Goal: Information Seeking & Learning: Learn about a topic

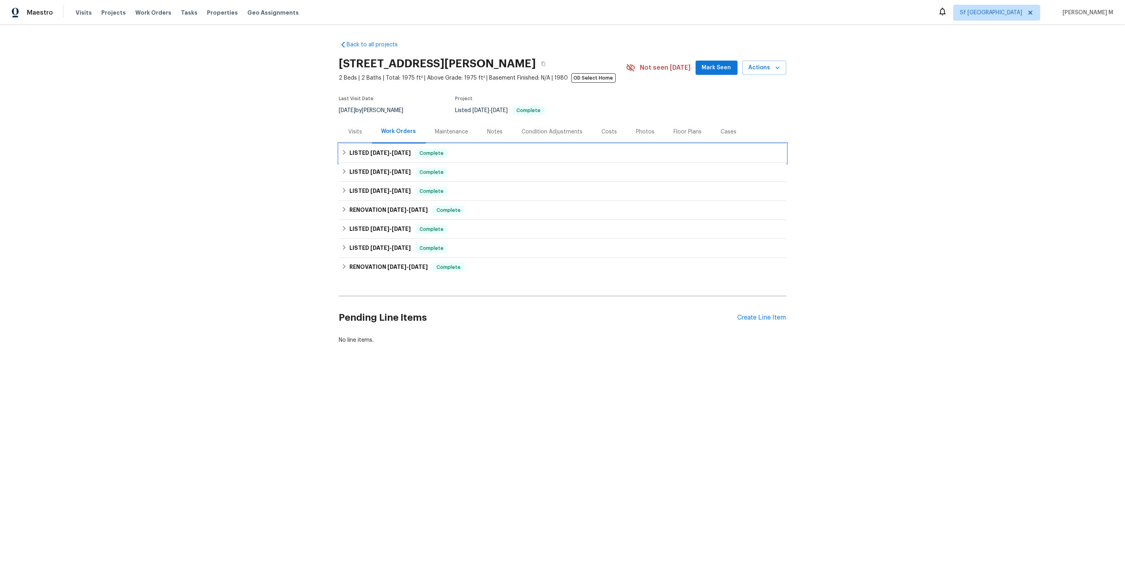
click at [377, 150] on span "10/1/24" at bounding box center [379, 153] width 19 height 6
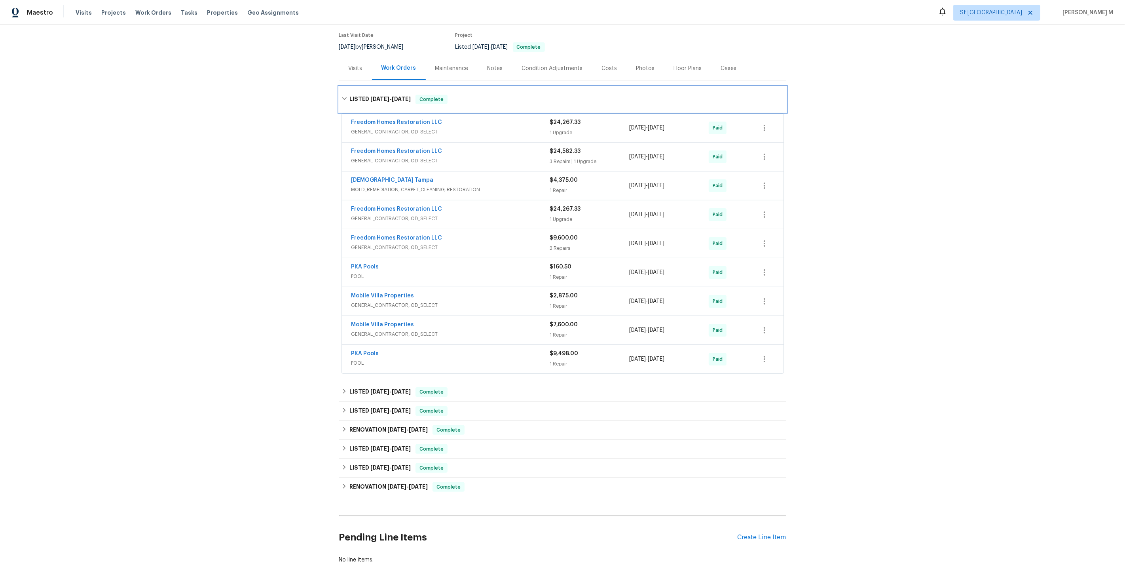
scroll to position [70, 0]
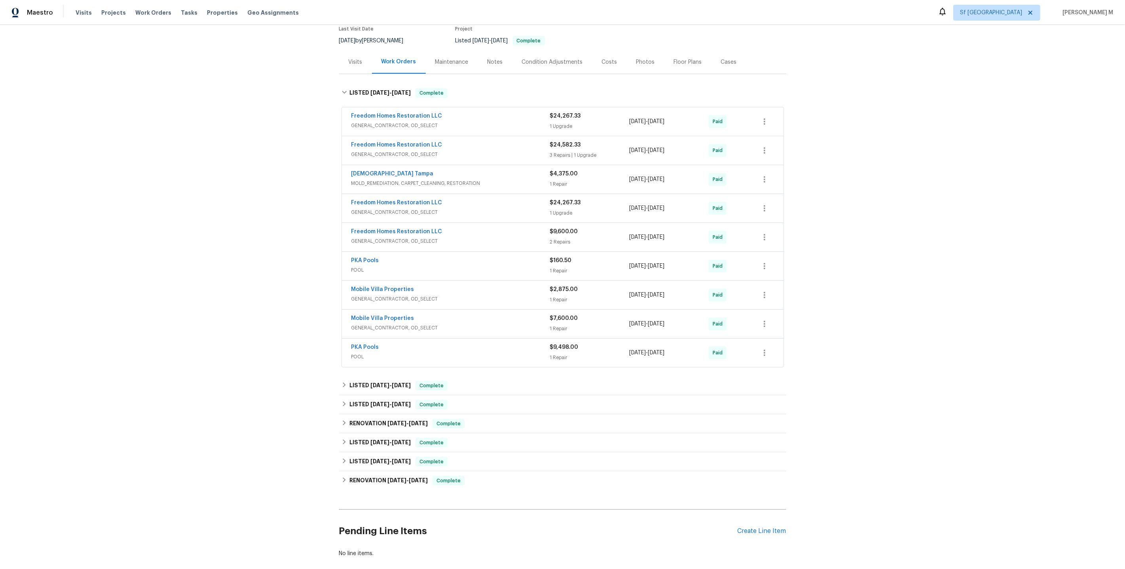
click at [453, 63] on div "Maintenance" at bounding box center [452, 61] width 52 height 23
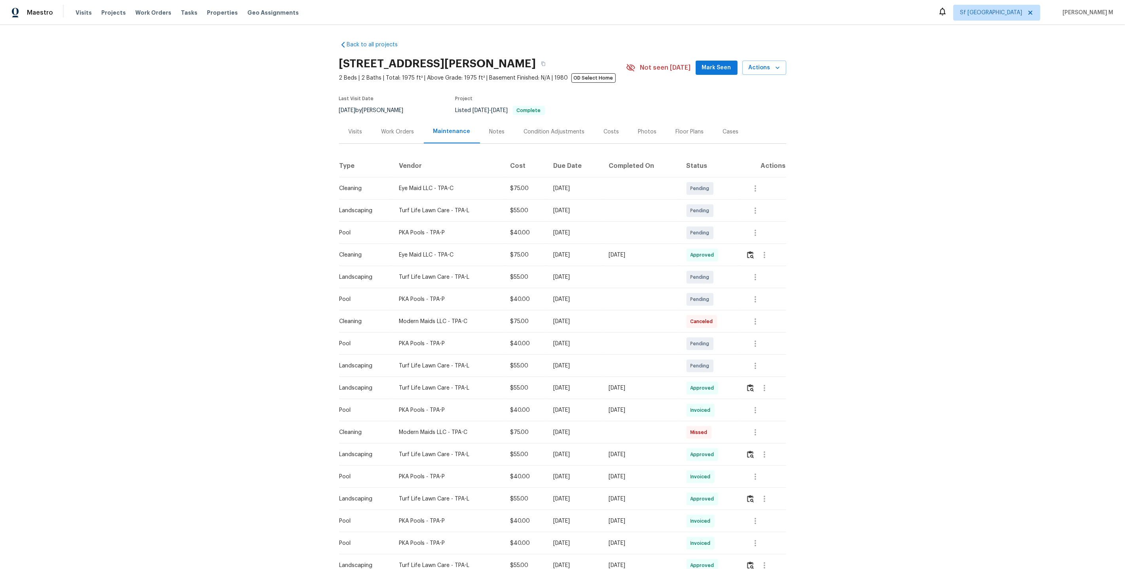
click at [402, 132] on div "Work Orders" at bounding box center [398, 132] width 33 height 8
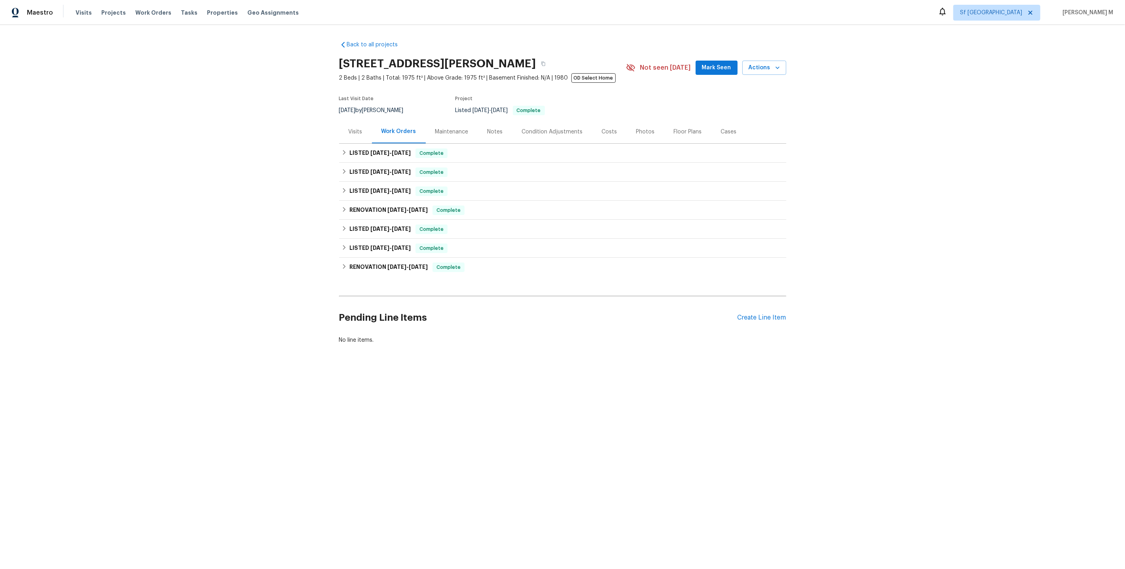
click at [442, 139] on div "Maintenance" at bounding box center [452, 131] width 52 height 23
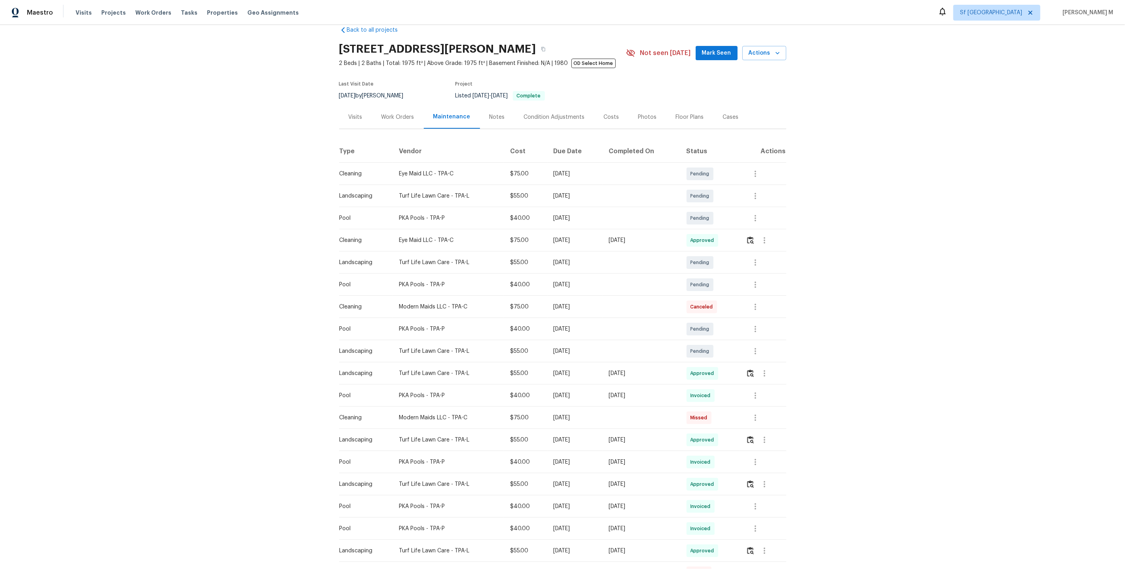
scroll to position [17, 0]
click at [755, 278] on icon "button" at bounding box center [755, 282] width 9 height 9
click at [769, 277] on li "Message vendor" at bounding box center [789, 279] width 82 height 13
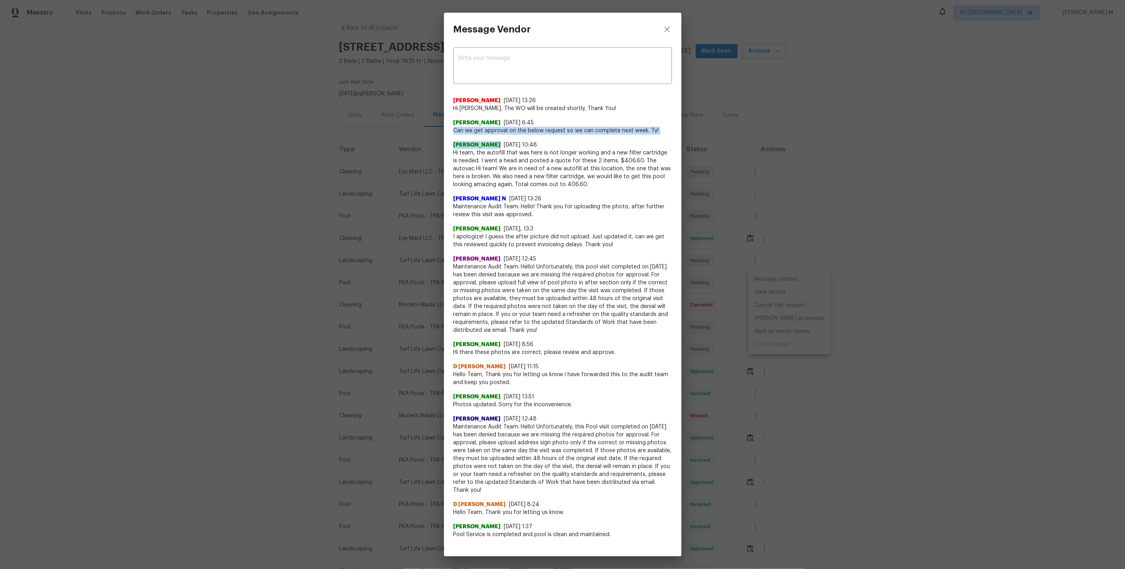
drag, startPoint x: 452, startPoint y: 129, endPoint x: 655, endPoint y: 132, distance: 202.3
click at [655, 132] on div "x ​ Akshaya Narayanan 8/22/25, 13:26 Hi Kelley Arnold, The WO will be created s…" at bounding box center [562, 294] width 237 height 497
click at [594, 162] on span "Hi team, the autofill that was here is not longer working and a new filter cart…" at bounding box center [563, 169] width 218 height 40
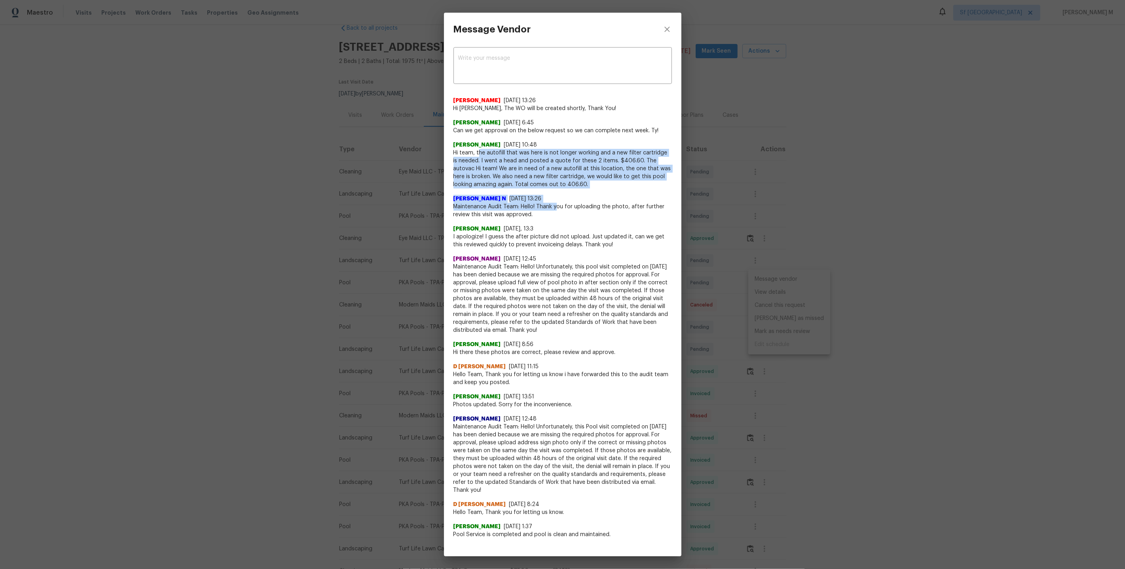
drag, startPoint x: 479, startPoint y: 149, endPoint x: 556, endPoint y: 204, distance: 95.3
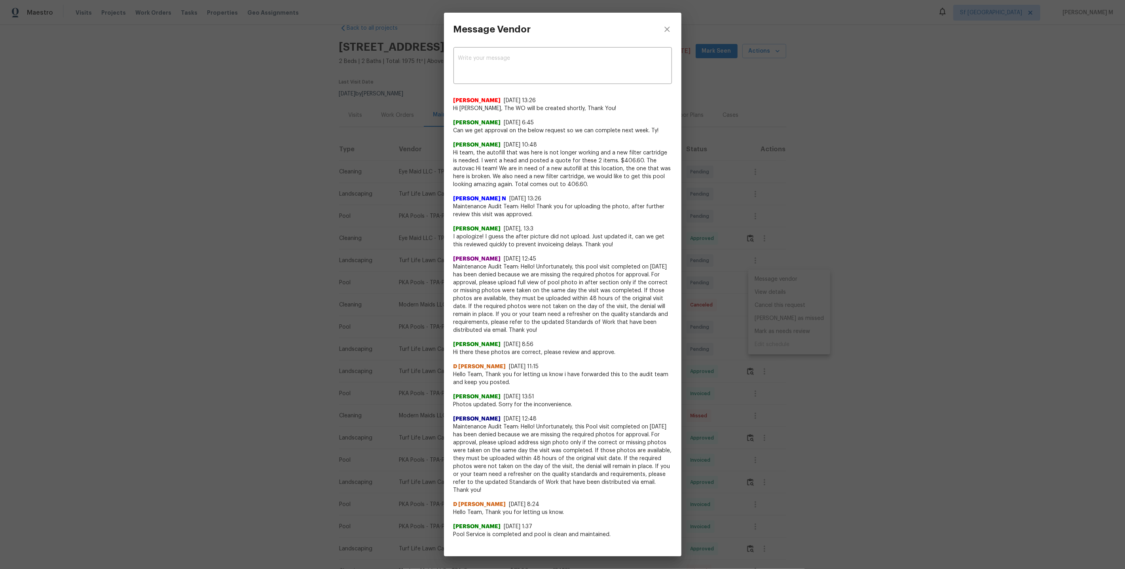
click at [567, 184] on span "Hi team, the autofill that was here is not longer working and a new filter cart…" at bounding box center [563, 169] width 218 height 40
click at [847, 217] on div "Message Vendor x ​ Akshaya Narayanan 8/22/25, 13:26 Hi Kelley Arnold, The WO wi…" at bounding box center [562, 284] width 1125 height 569
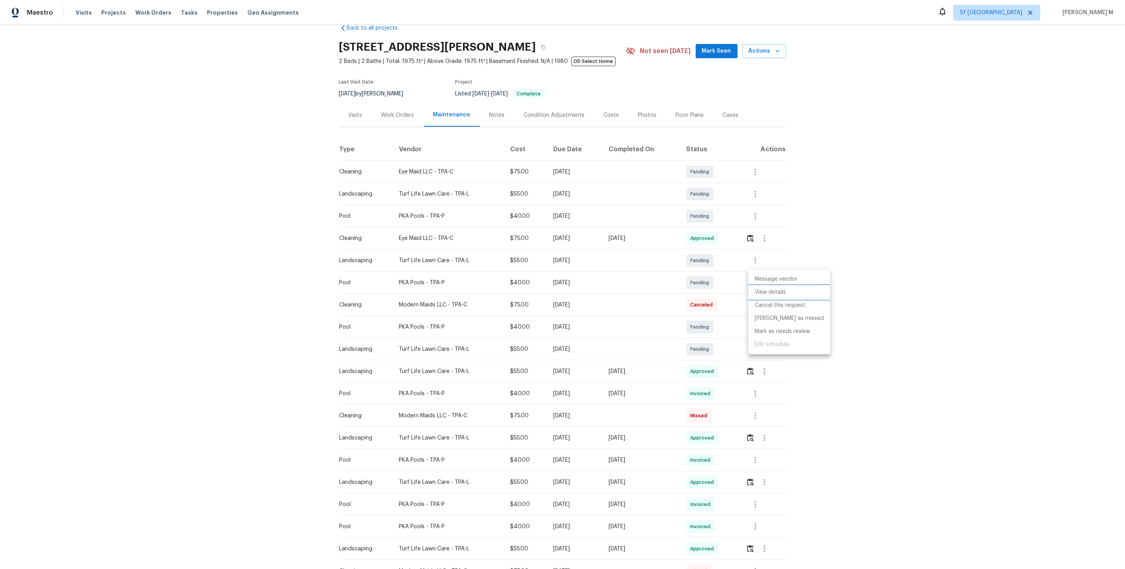
click at [775, 287] on li "View details" at bounding box center [789, 292] width 82 height 13
click at [763, 278] on li "Message vendor" at bounding box center [789, 279] width 82 height 13
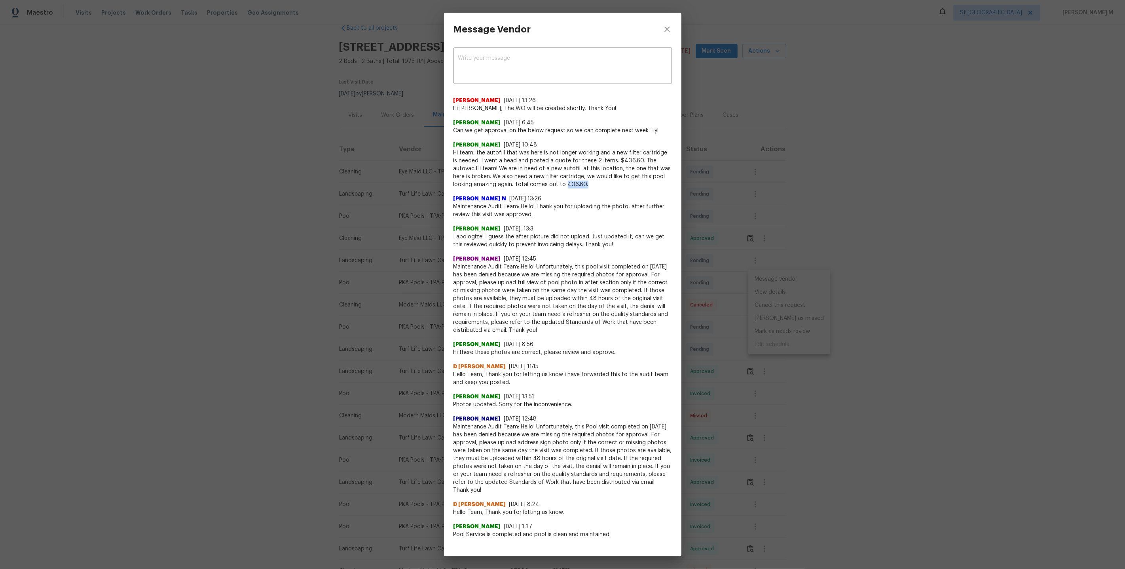
drag, startPoint x: 544, startPoint y: 181, endPoint x: 574, endPoint y: 181, distance: 30.1
click at [574, 181] on span "Hi team, the autofill that was here is not longer working and a new filter cart…" at bounding box center [563, 169] width 218 height 40
click at [710, 292] on div "Message Vendor x ​ Akshaya Narayanan 8/22/25, 13:26 Hi Kelley Arnold, The WO wi…" at bounding box center [562, 284] width 1125 height 569
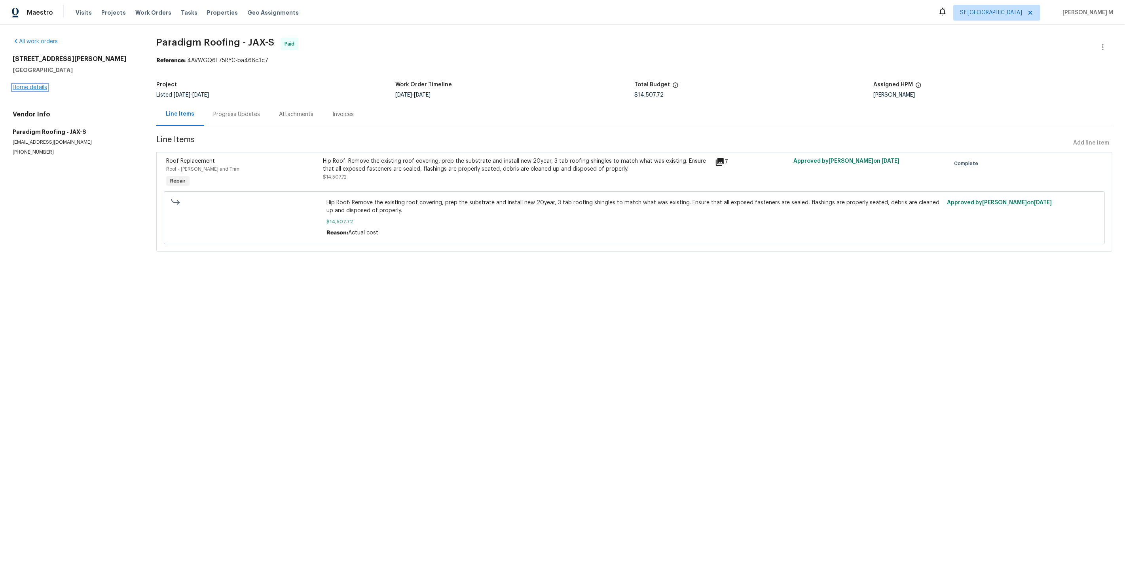
click at [38, 85] on link "Home details" at bounding box center [30, 88] width 34 height 6
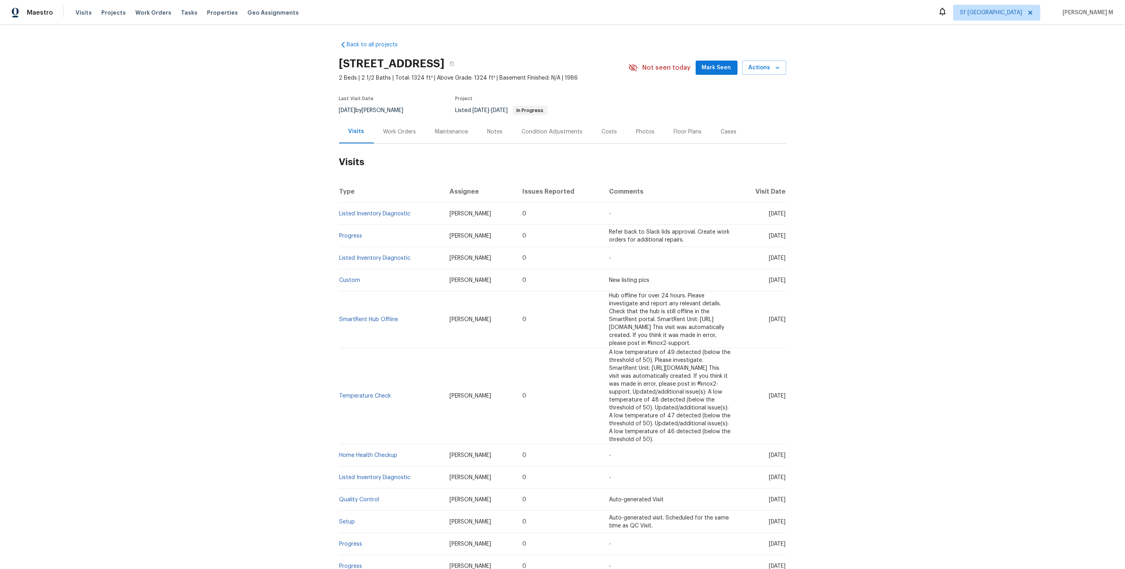
click at [384, 129] on div "Work Orders" at bounding box center [400, 132] width 33 height 8
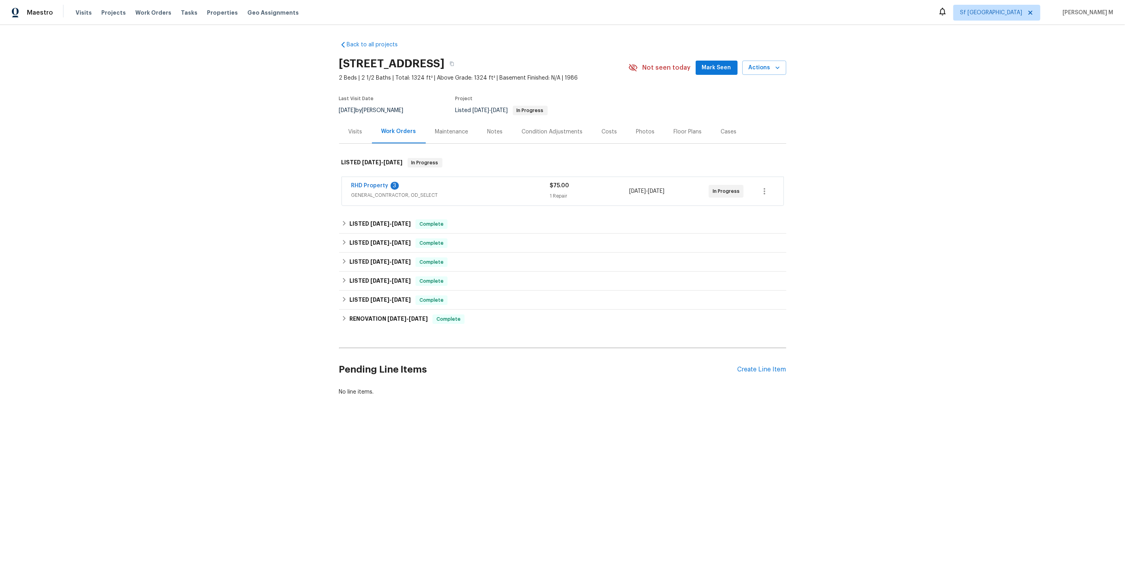
click at [369, 191] on span "GENERAL_CONTRACTOR, OD_SELECT" at bounding box center [450, 195] width 199 height 8
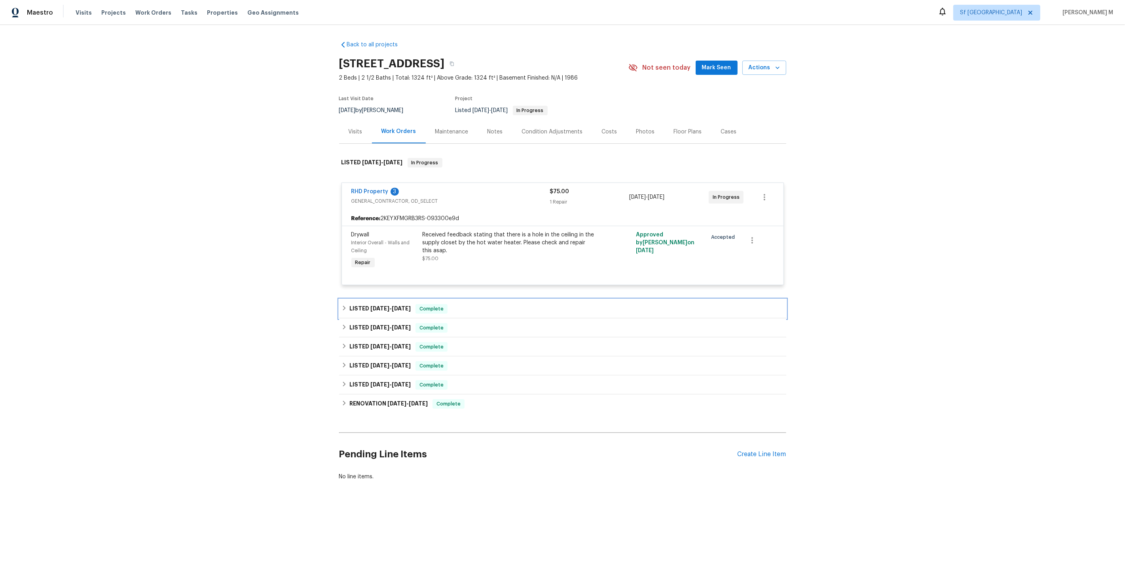
click at [363, 304] on h6 "LISTED 7/22/25 - 7/24/25" at bounding box center [379, 308] width 61 height 9
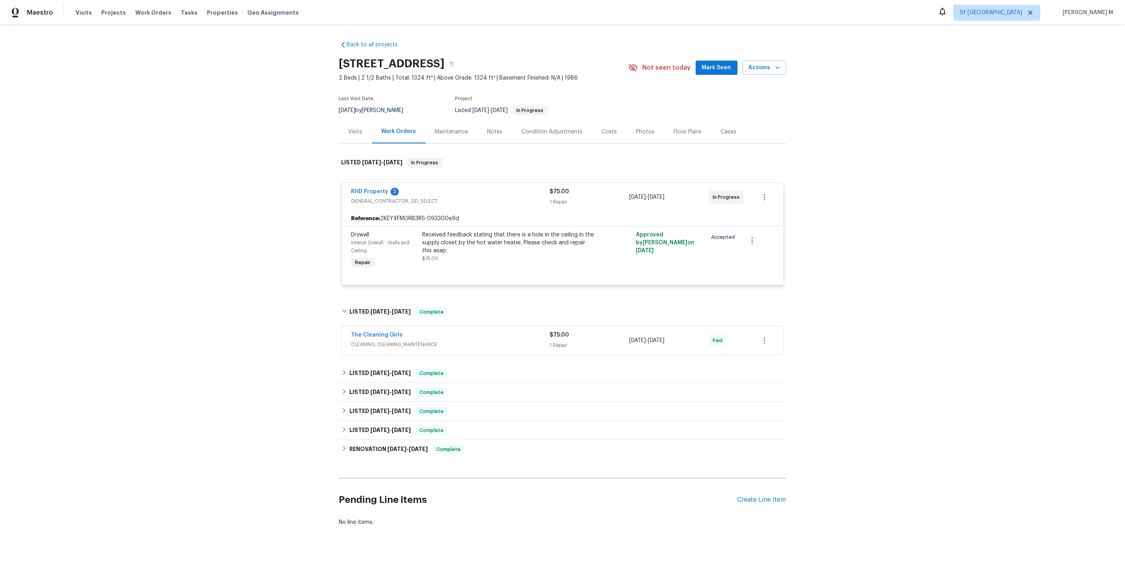
click at [380, 340] on span "CLEANING, CLEANING_MAINTENANCE" at bounding box center [450, 344] width 199 height 8
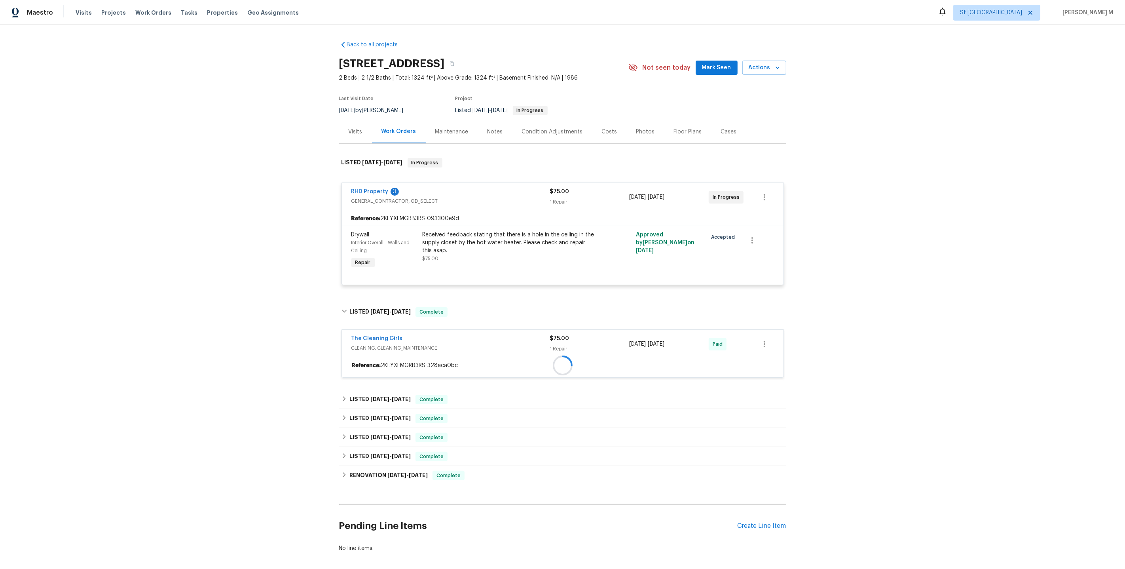
scroll to position [29, 0]
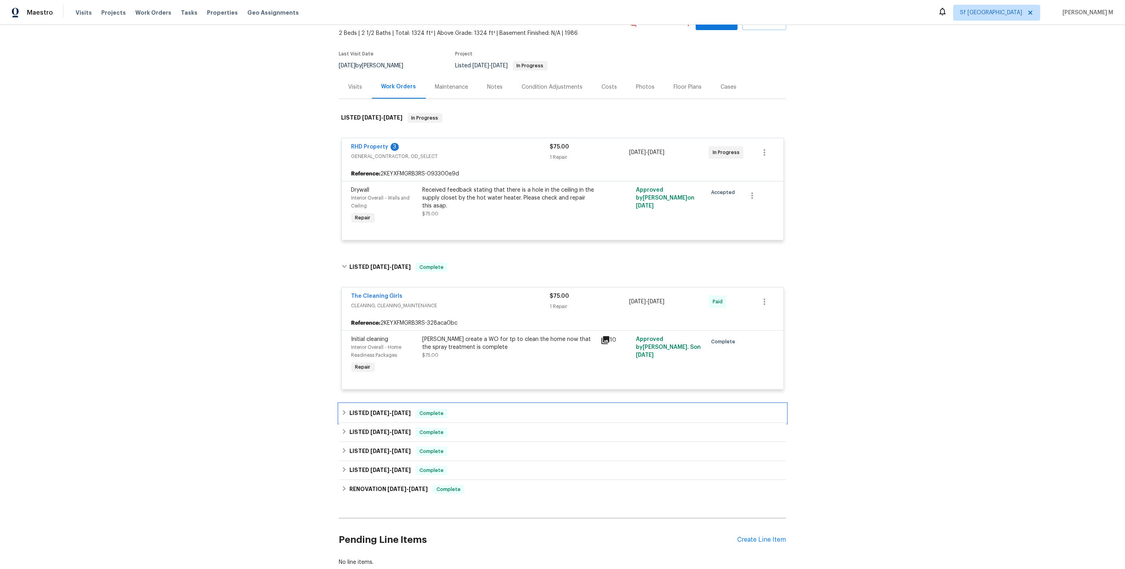
click at [381, 410] on span "7/18/25" at bounding box center [379, 413] width 19 height 6
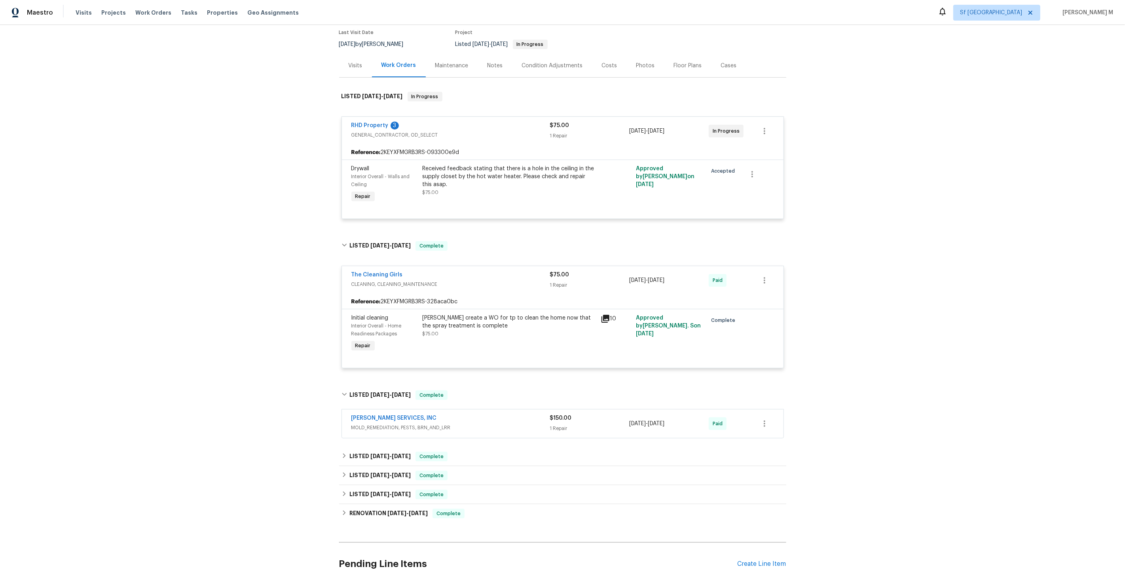
click at [376, 423] on span "MOLD_REMEDIATION, PESTS, BRN_AND_LRR" at bounding box center [450, 427] width 199 height 8
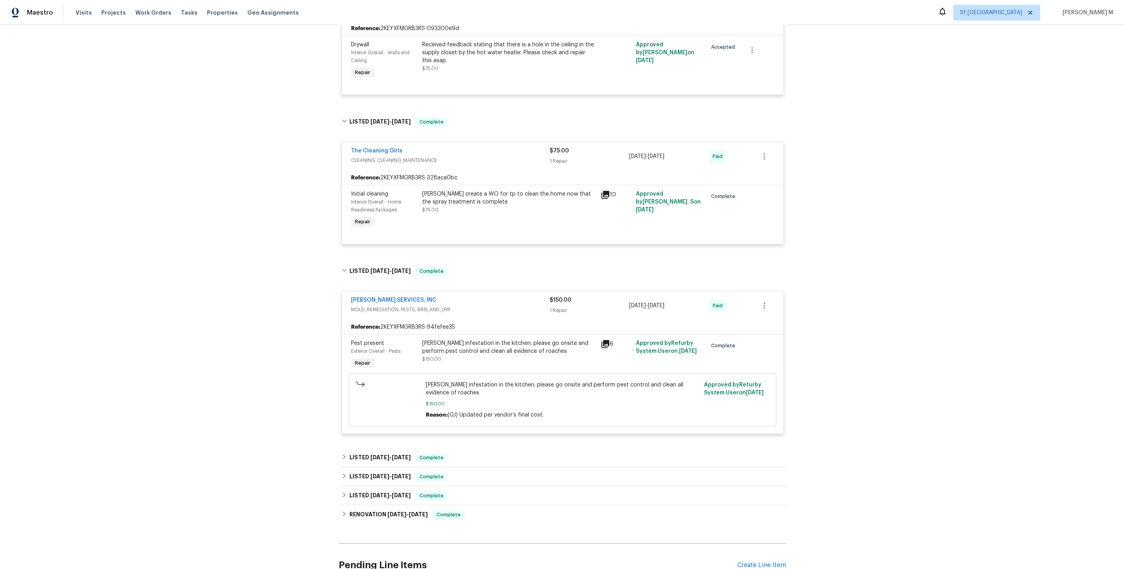
scroll to position [193, 0]
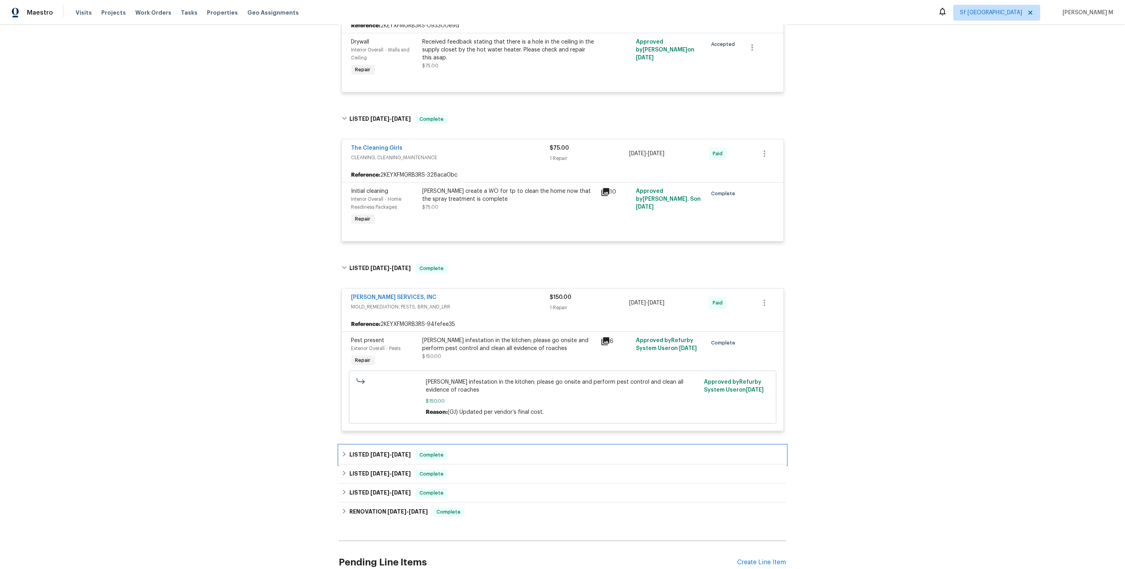
click at [374, 450] on h6 "LISTED 6/5/25 - 6/12/25" at bounding box center [379, 454] width 61 height 9
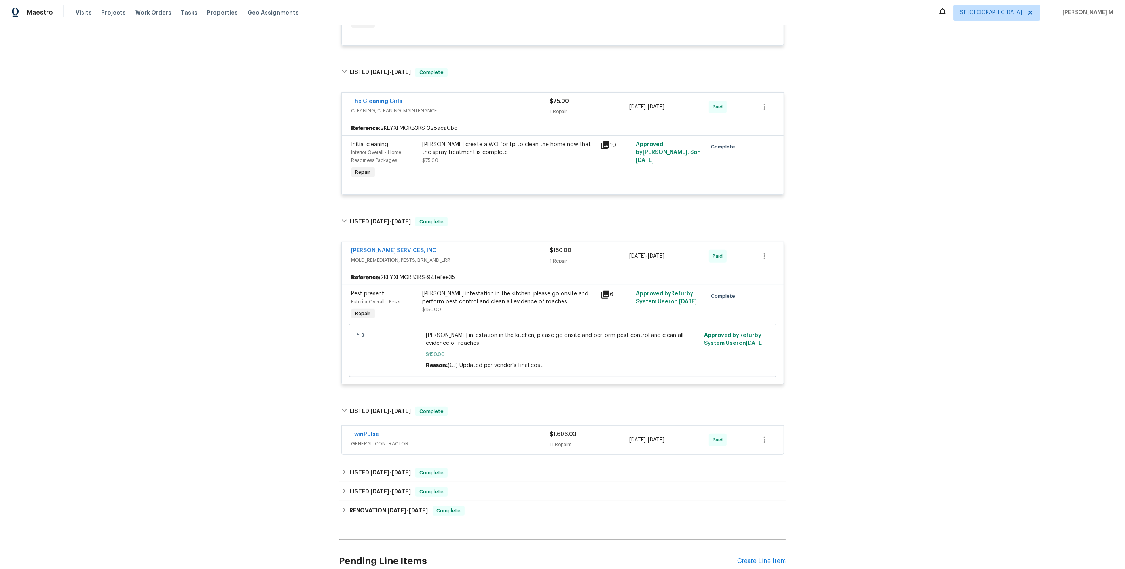
click at [375, 440] on span "GENERAL_CONTRACTOR" at bounding box center [450, 444] width 199 height 8
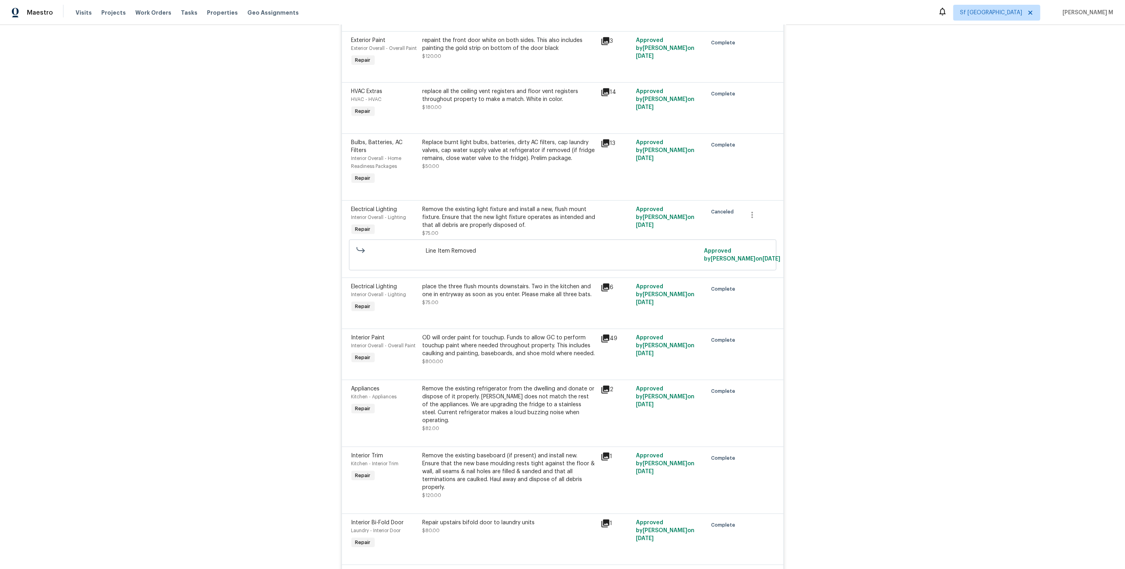
scroll to position [0, 0]
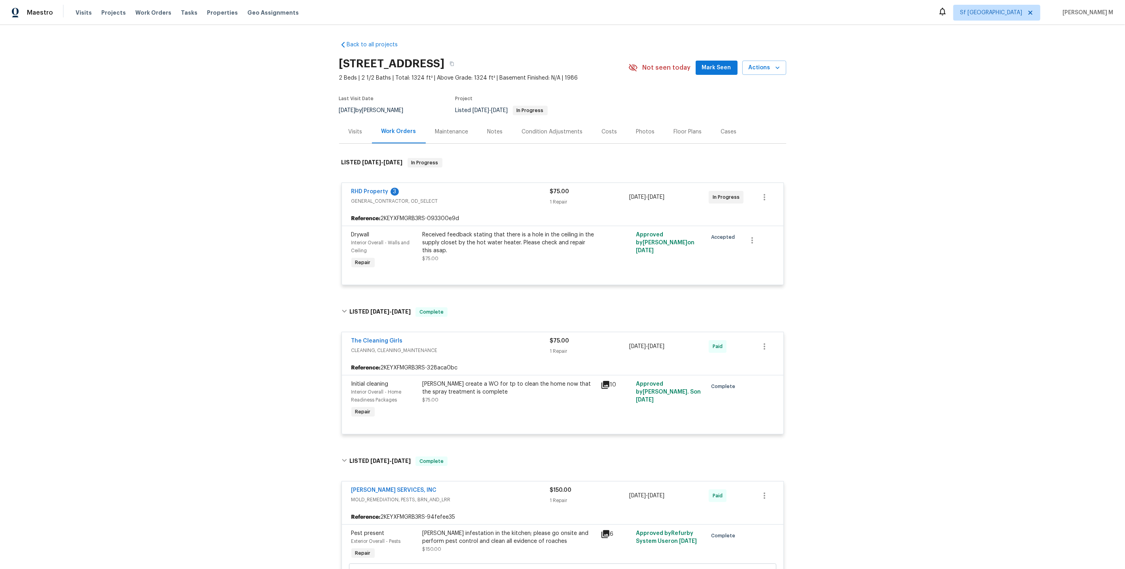
click at [452, 134] on div "Maintenance" at bounding box center [452, 131] width 52 height 23
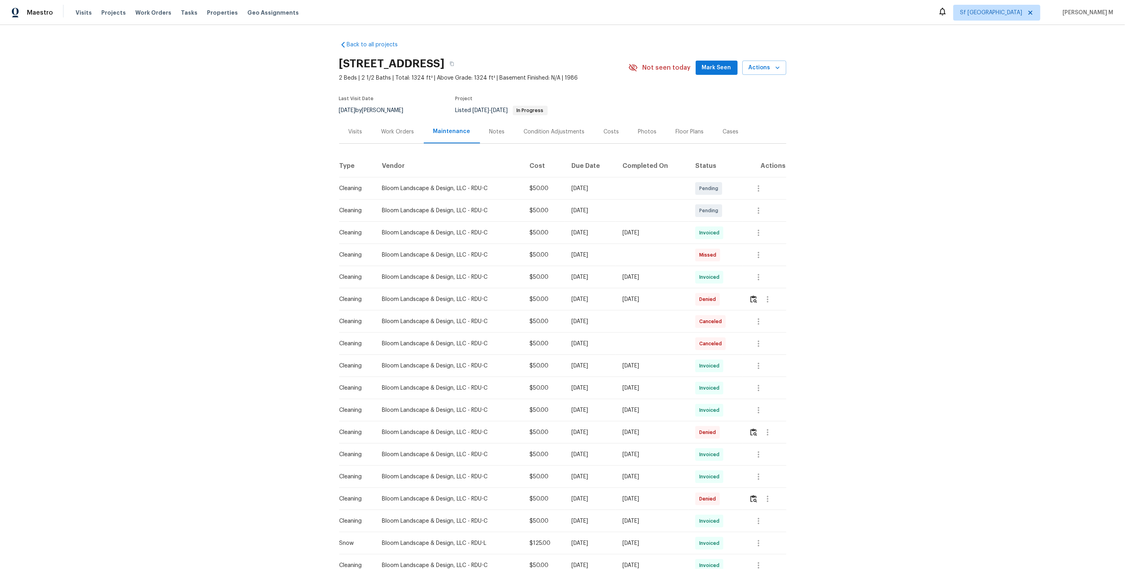
click at [401, 129] on div "Work Orders" at bounding box center [398, 132] width 33 height 8
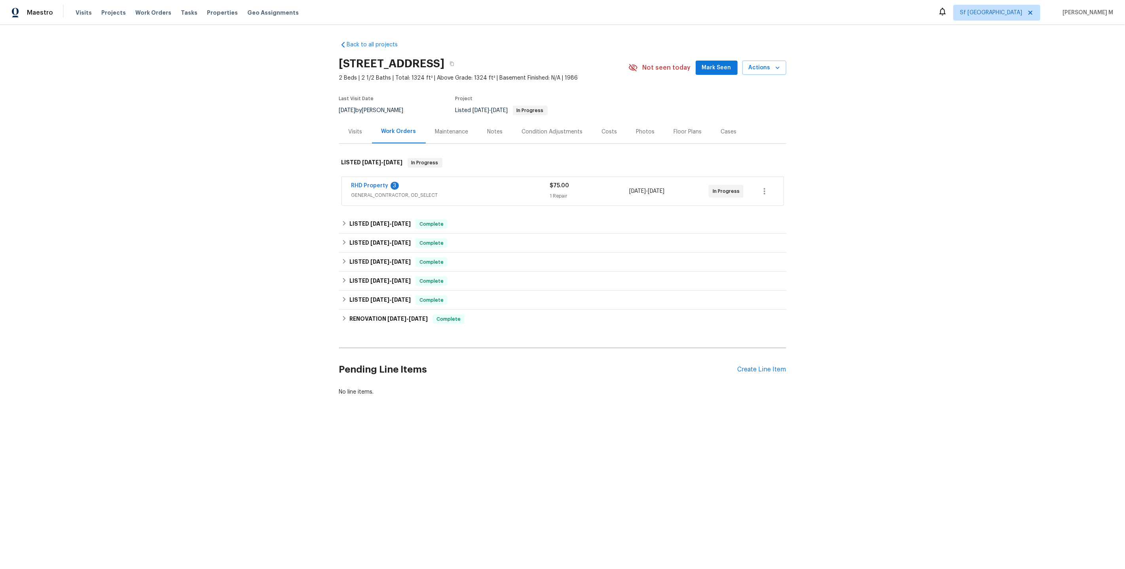
click at [368, 196] on div "RHD Property 3 GENERAL_CONTRACTOR, OD_SELECT $75.00 1 Repair 8/3/2025 - 8/22/20…" at bounding box center [563, 191] width 442 height 28
click at [367, 192] on span "GENERAL_CONTRACTOR, OD_SELECT" at bounding box center [450, 195] width 199 height 8
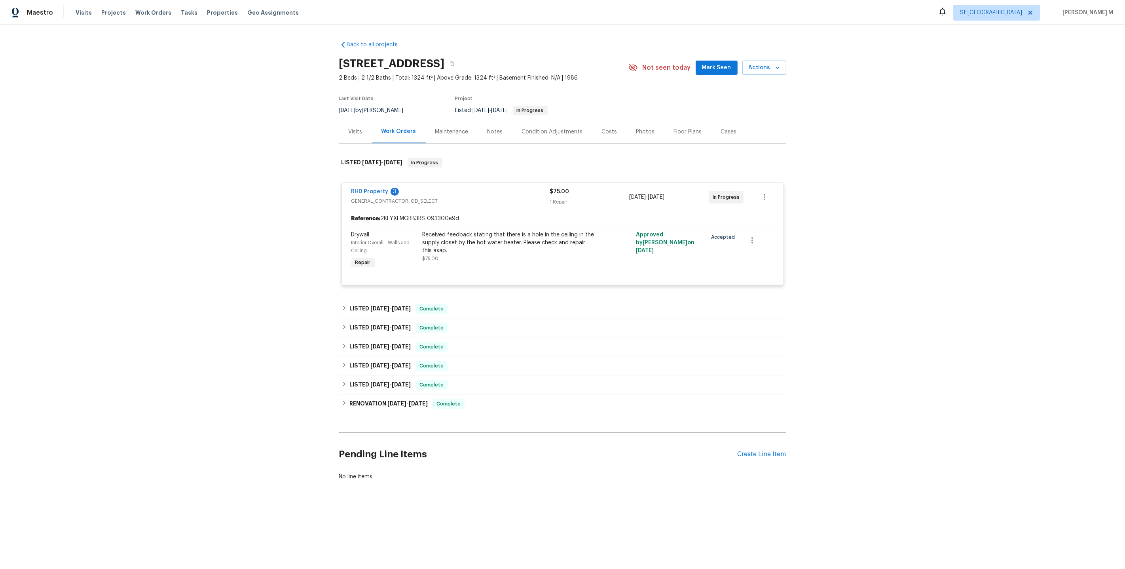
click at [448, 236] on div "Received feedback stating that there is a hole in the ceiling in the supply clo…" at bounding box center [509, 243] width 173 height 24
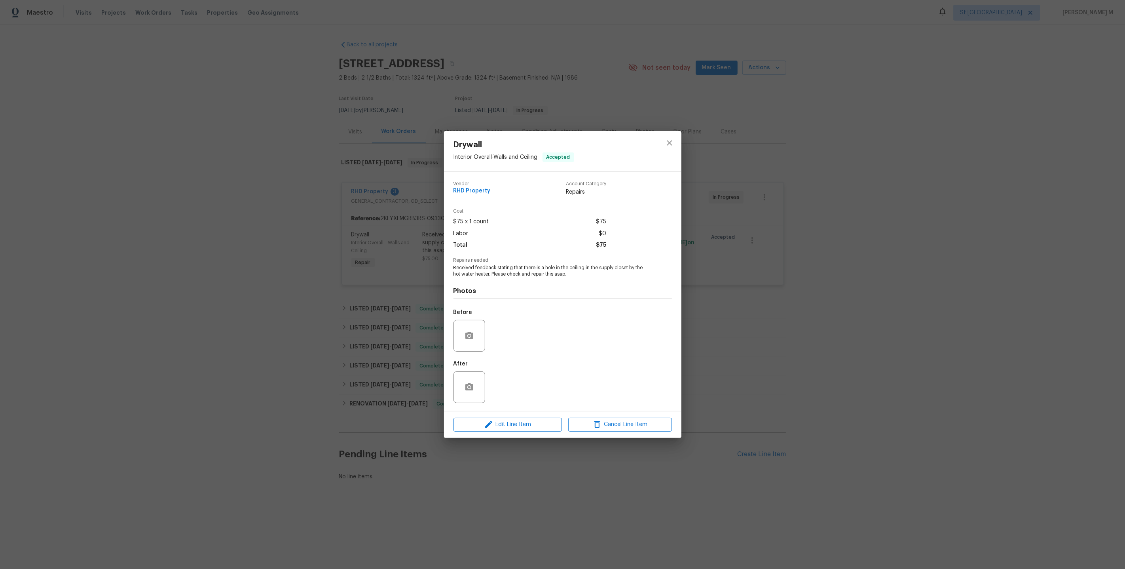
click at [796, 290] on div "Drywall Interior Overall - Walls and Ceiling Accepted Vendor RHD Property Accou…" at bounding box center [562, 284] width 1125 height 569
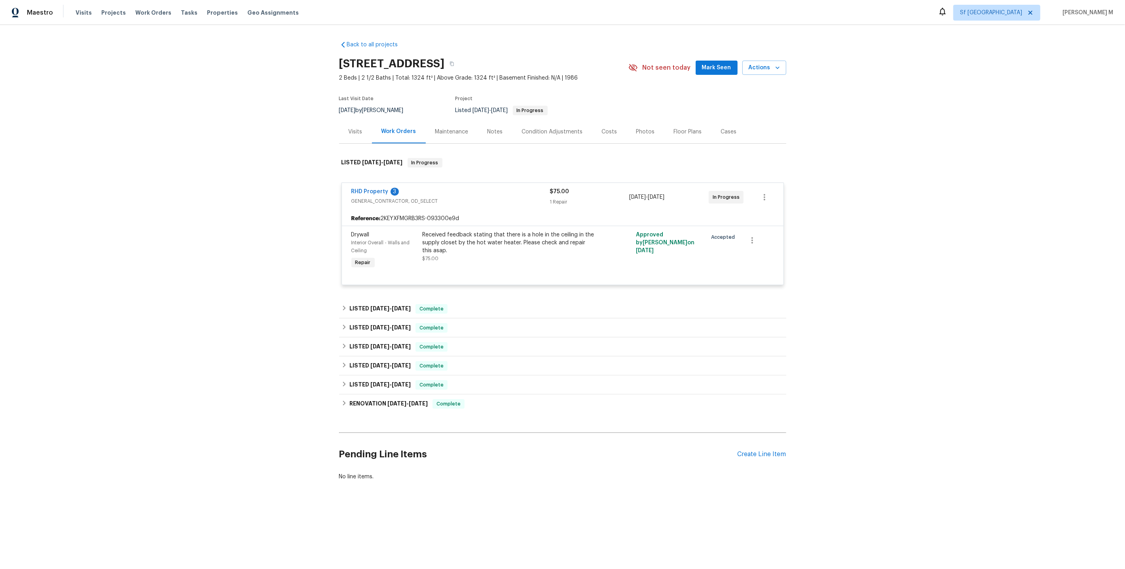
click at [369, 182] on div "RHD Property 3 GENERAL_CONTRACTOR, OD_SELECT $75.00 1 Repair 8/3/2025 - 8/22/20…" at bounding box center [563, 233] width 442 height 103
click at [367, 189] on link "RHD Property" at bounding box center [369, 192] width 37 height 6
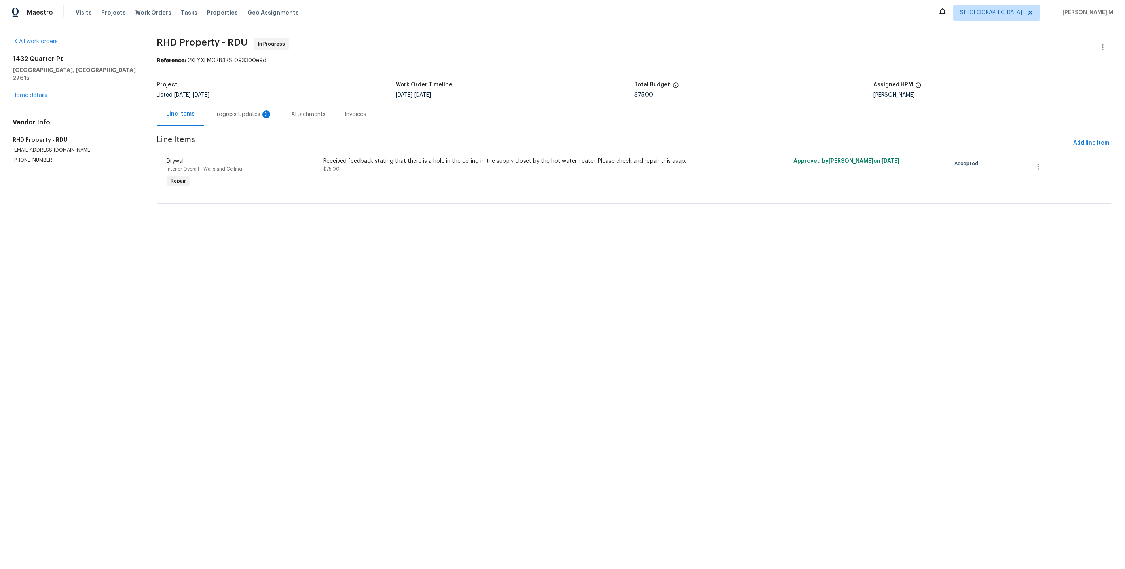
click at [228, 117] on div "Progress Updates 3" at bounding box center [243, 114] width 78 height 23
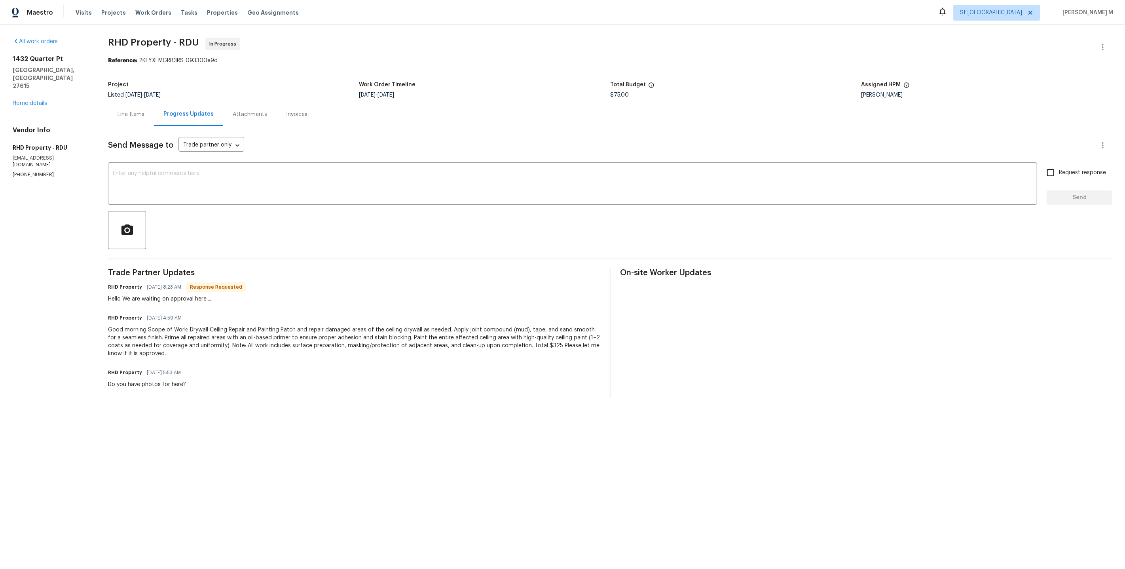
click at [142, 113] on div "Line Items" at bounding box center [131, 114] width 27 height 8
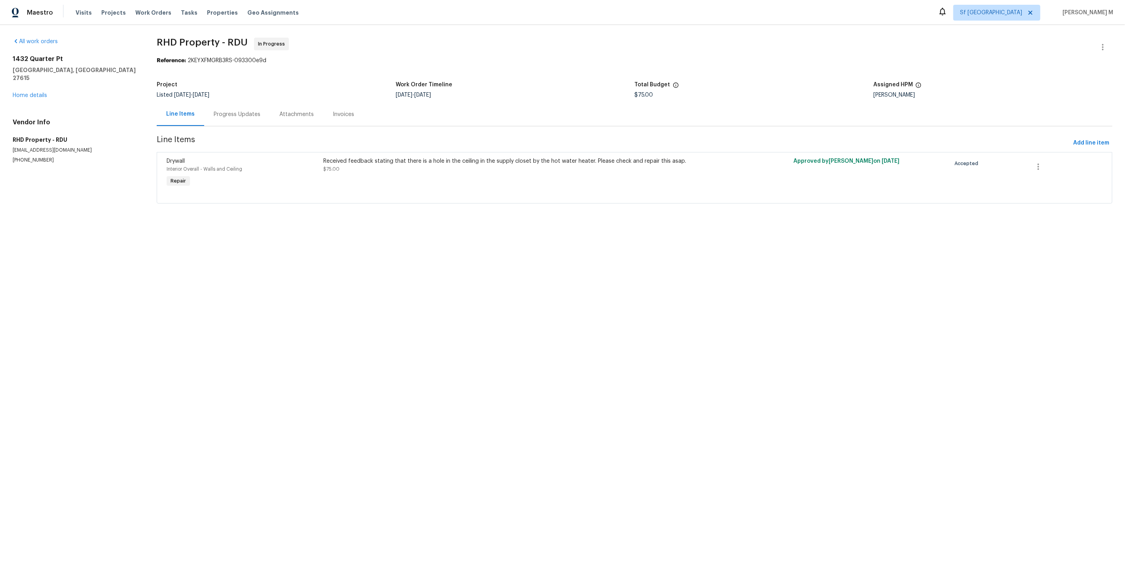
click at [244, 103] on div "Progress Updates" at bounding box center [237, 114] width 66 height 23
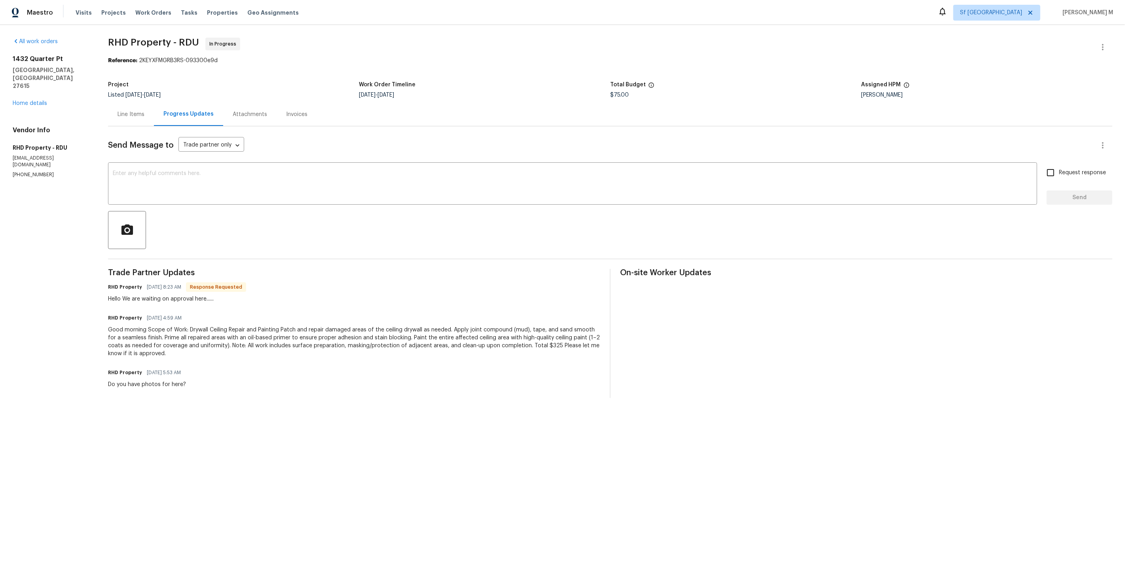
click at [125, 104] on div "Line Items" at bounding box center [131, 114] width 46 height 23
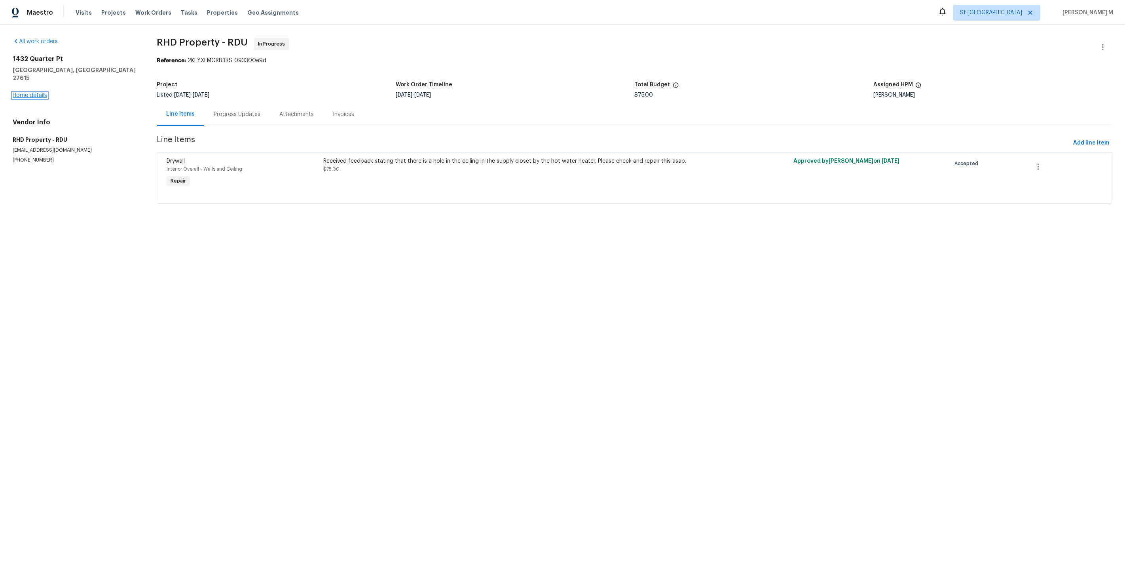
click at [36, 93] on link "Home details" at bounding box center [30, 96] width 34 height 6
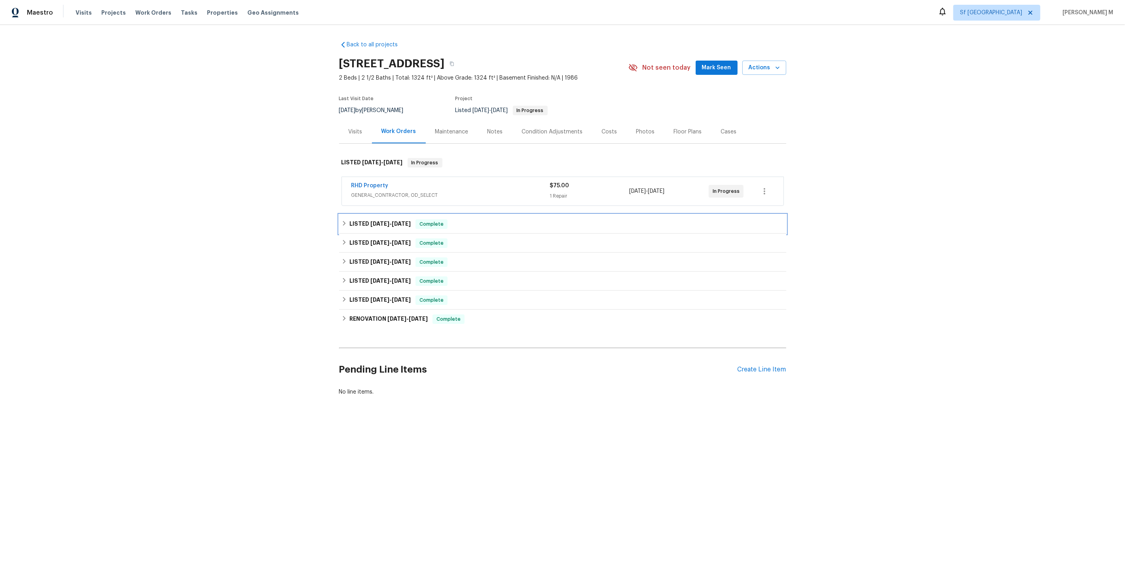
click at [390, 221] on span "7/22/25 - 7/24/25" at bounding box center [390, 224] width 40 height 6
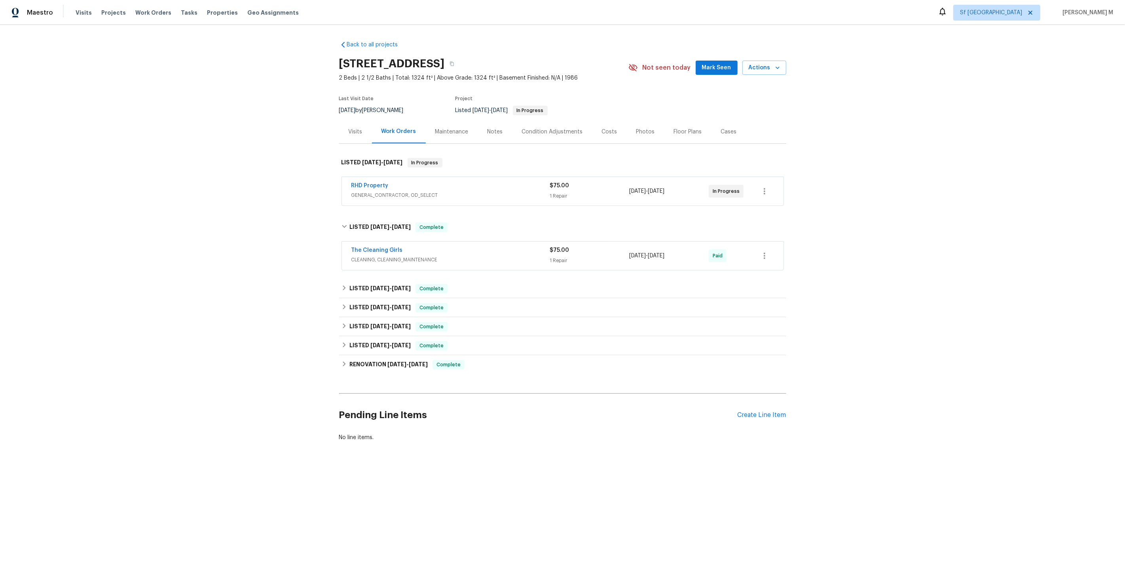
click at [426, 131] on div "Maintenance" at bounding box center [452, 131] width 52 height 23
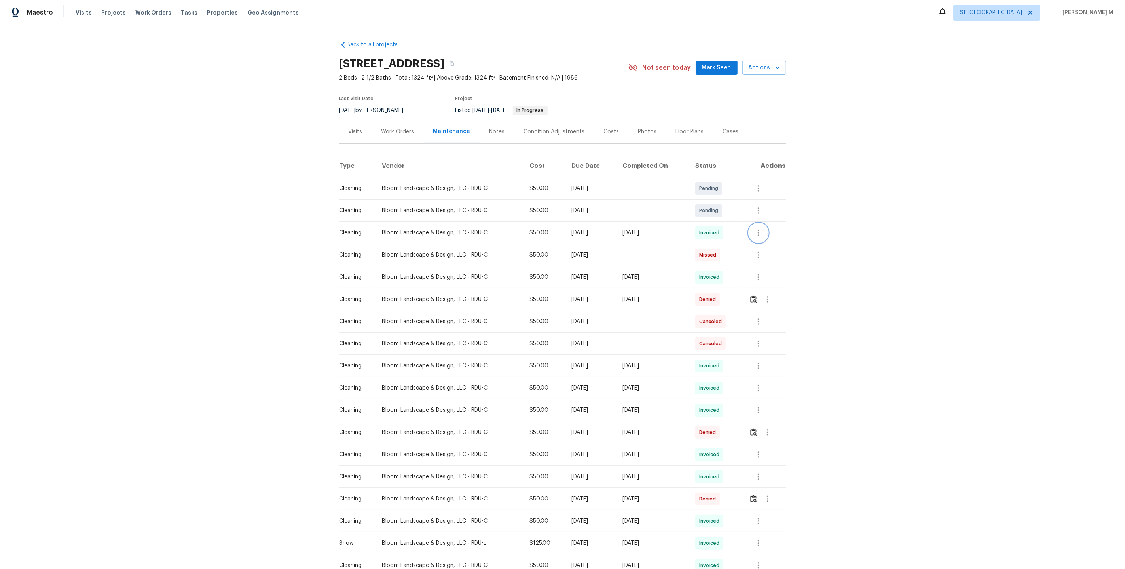
click at [765, 223] on button "button" at bounding box center [758, 232] width 19 height 19
click at [765, 225] on li "Message vendor" at bounding box center [779, 228] width 55 height 13
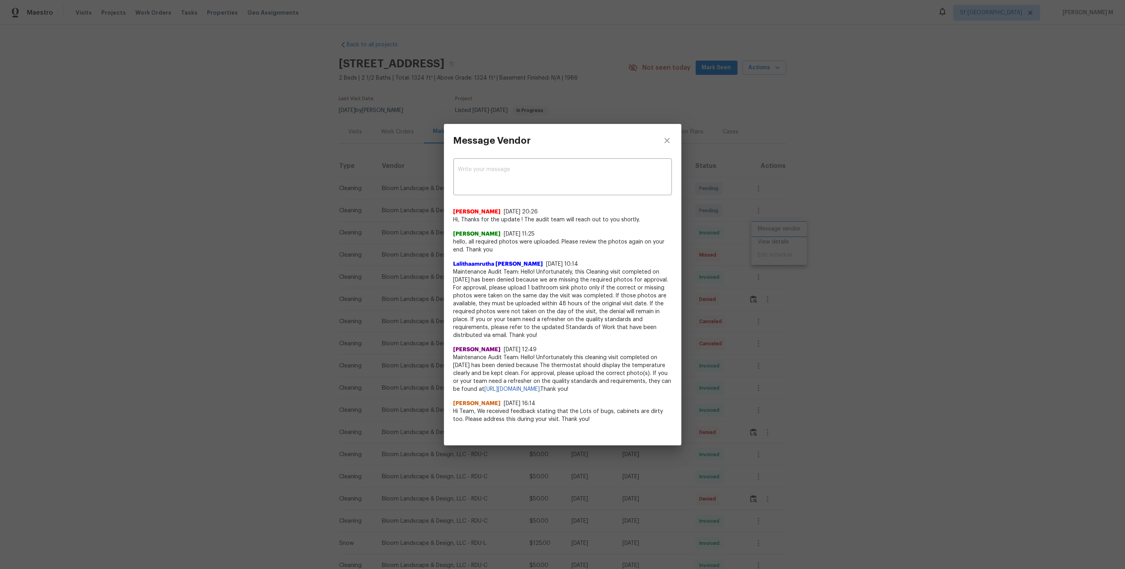
click at [778, 249] on div "Message Vendor x ​ Nirosha Banu 7/20/25, 20:26 Hi, Thanks for the update ! The …" at bounding box center [562, 284] width 1125 height 569
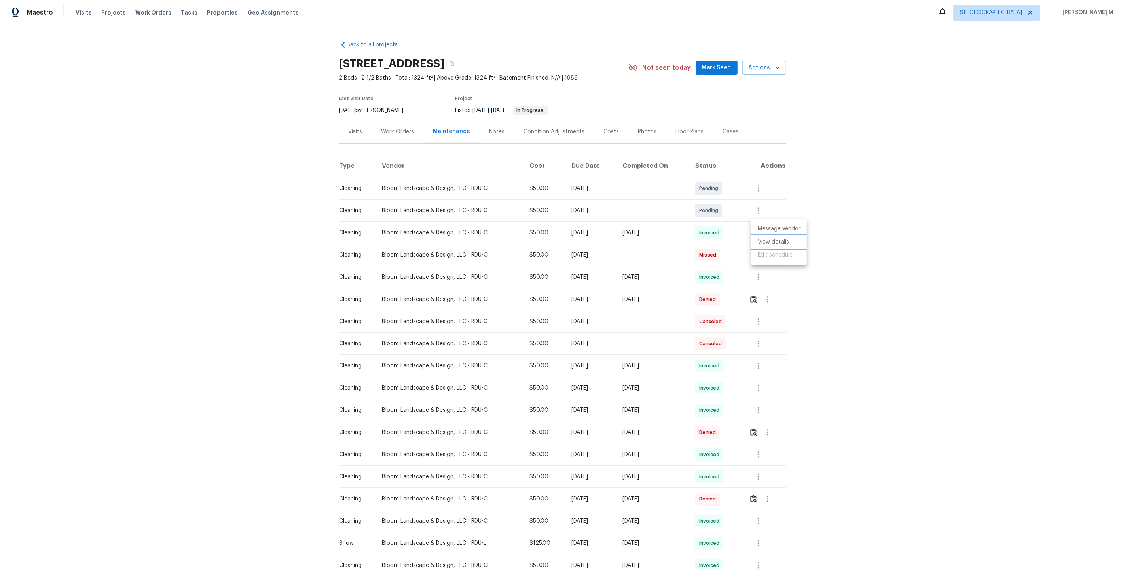
click at [777, 244] on li "View details" at bounding box center [779, 241] width 55 height 13
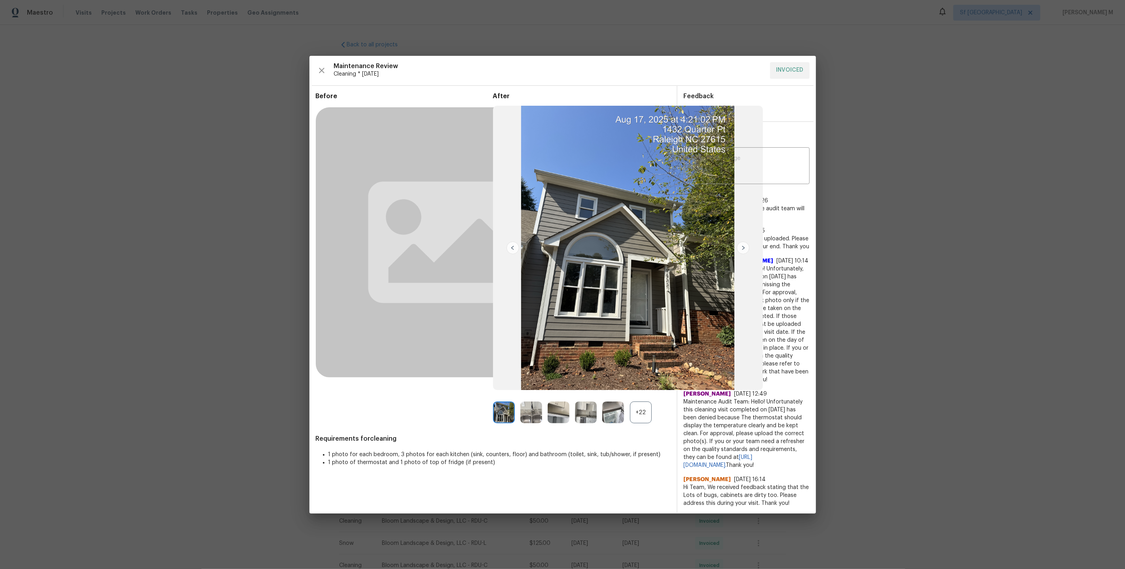
click at [653, 407] on div "+22" at bounding box center [581, 412] width 177 height 22
click at [635, 422] on div "+22" at bounding box center [641, 412] width 22 height 22
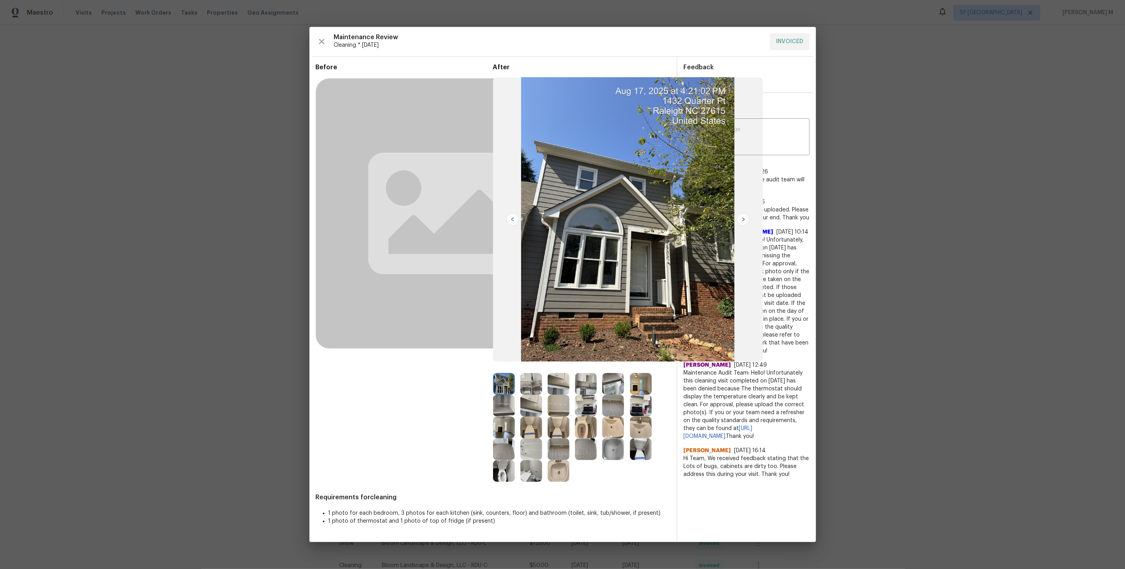
click at [585, 425] on img at bounding box center [586, 427] width 22 height 22
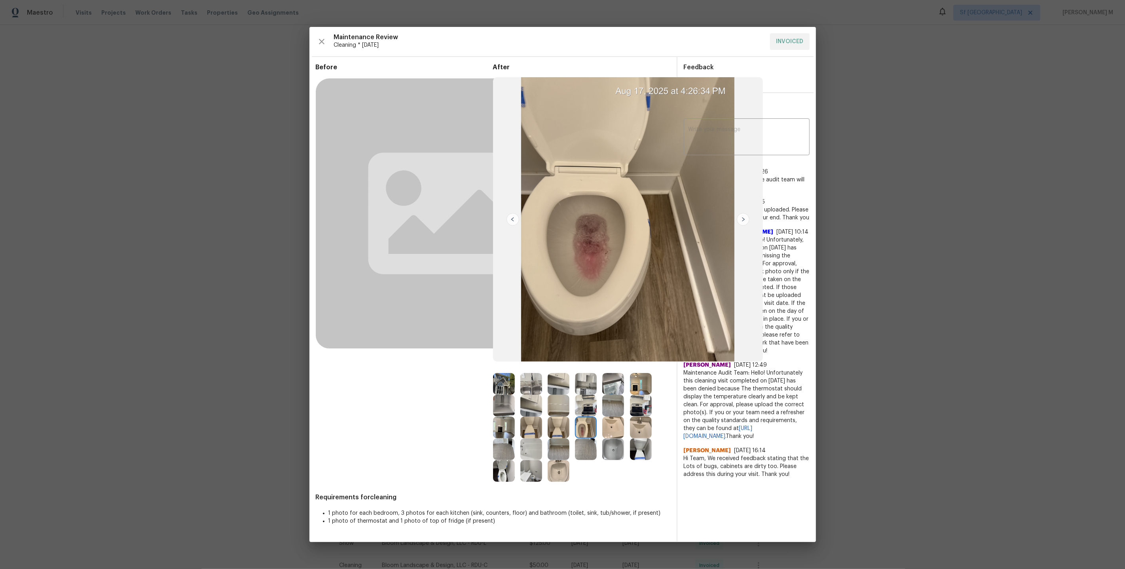
click at [560, 428] on img at bounding box center [559, 427] width 22 height 22
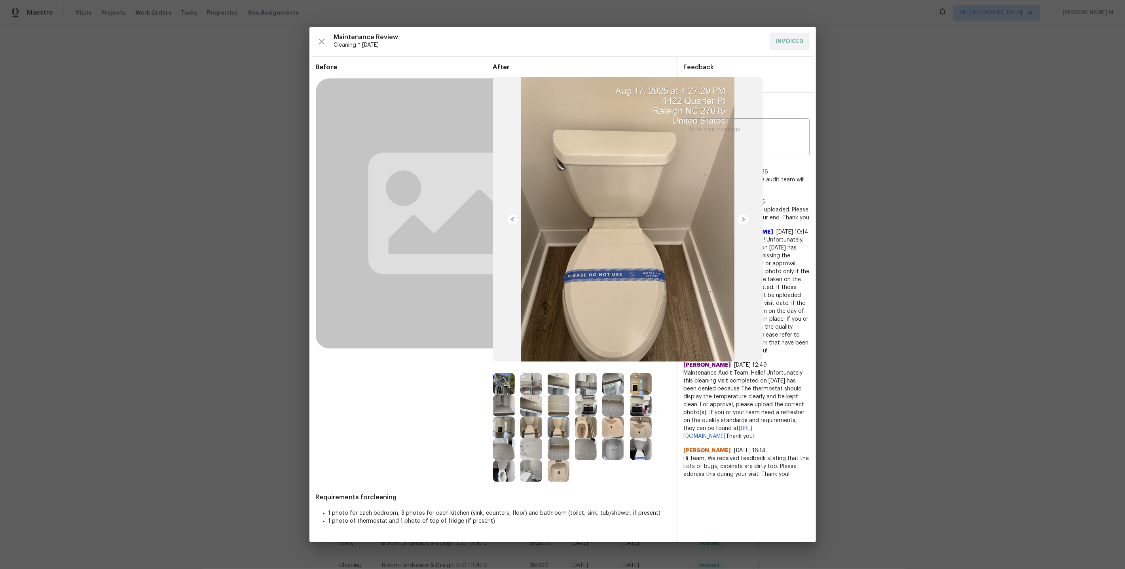
click at [538, 427] on img at bounding box center [531, 427] width 22 height 22
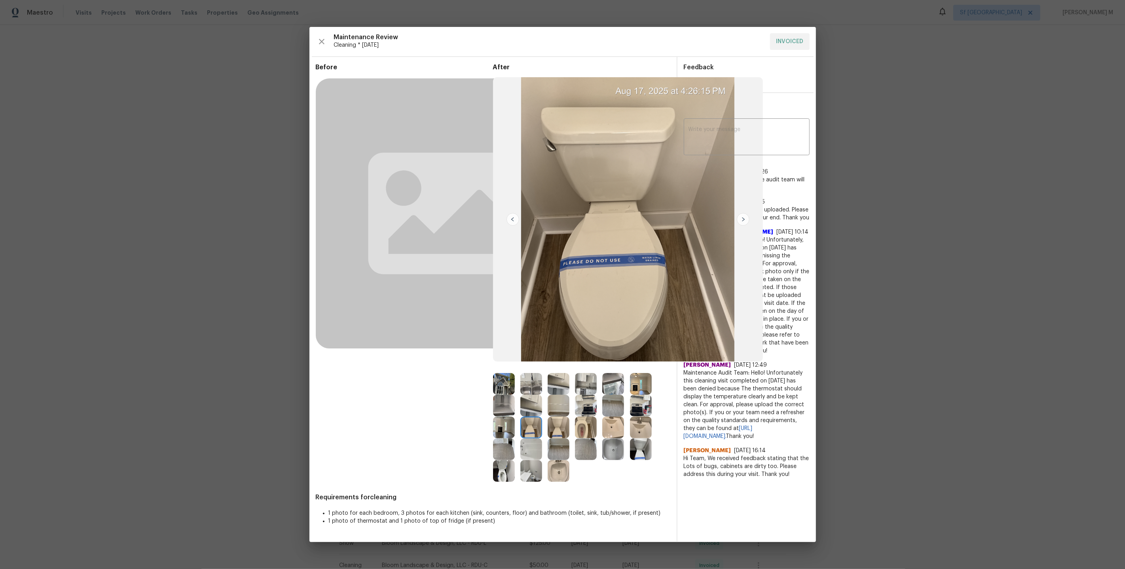
click at [499, 474] on img at bounding box center [504, 471] width 22 height 22
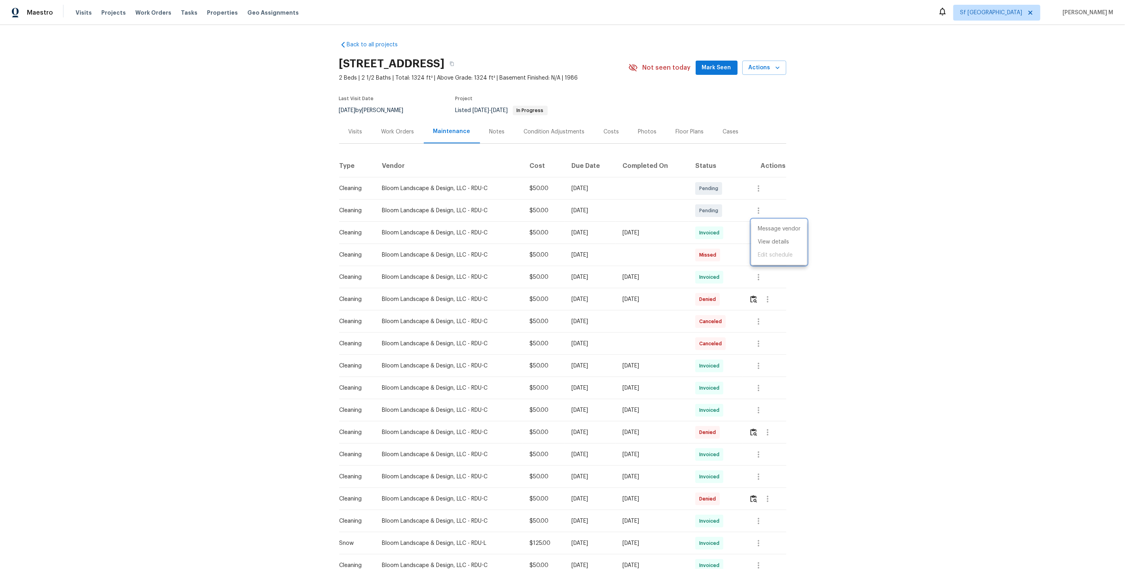
click at [680, 305] on div at bounding box center [562, 284] width 1125 height 569
click at [759, 363] on icon "button" at bounding box center [758, 365] width 9 height 9
click at [757, 277] on div at bounding box center [562, 284] width 1125 height 569
click at [767, 271] on button "button" at bounding box center [758, 277] width 19 height 19
click at [767, 271] on li "Message vendor" at bounding box center [779, 273] width 55 height 13
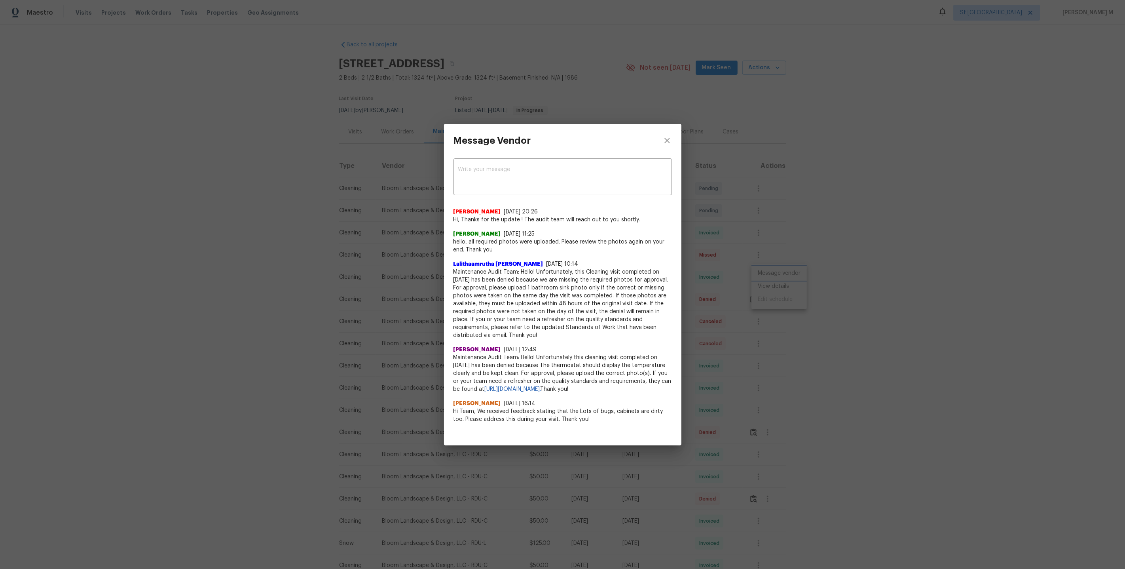
click at [810, 307] on div "Message Vendor x ​ Nirosha Banu 7/20/25, 20:26 Hi, Thanks for the update ! The …" at bounding box center [562, 284] width 1125 height 569
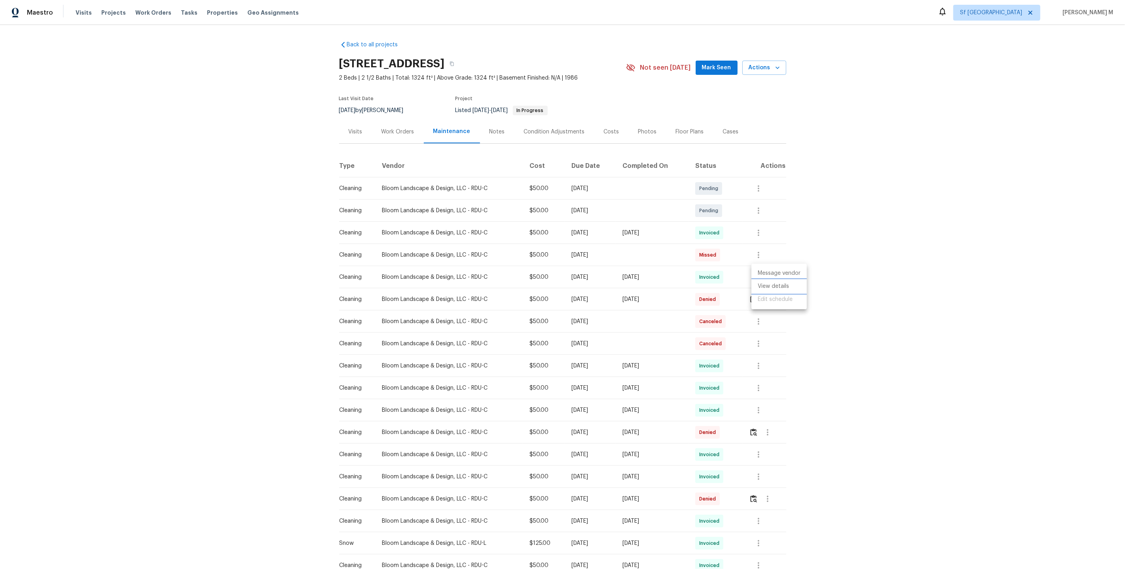
click at [785, 281] on li "View details" at bounding box center [779, 286] width 55 height 13
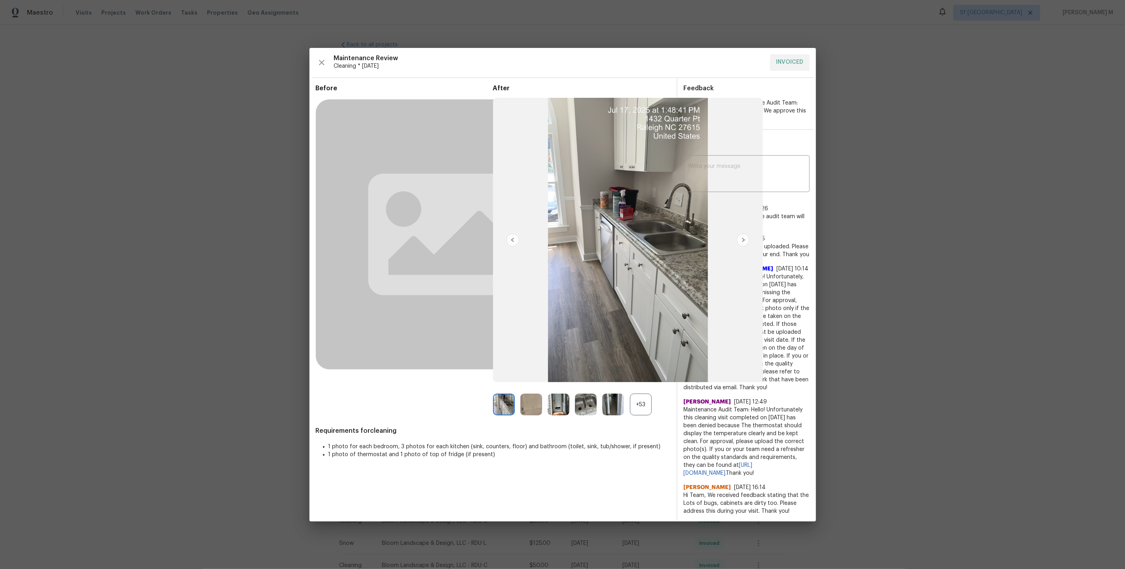
click at [630, 408] on div "+53" at bounding box center [641, 404] width 22 height 22
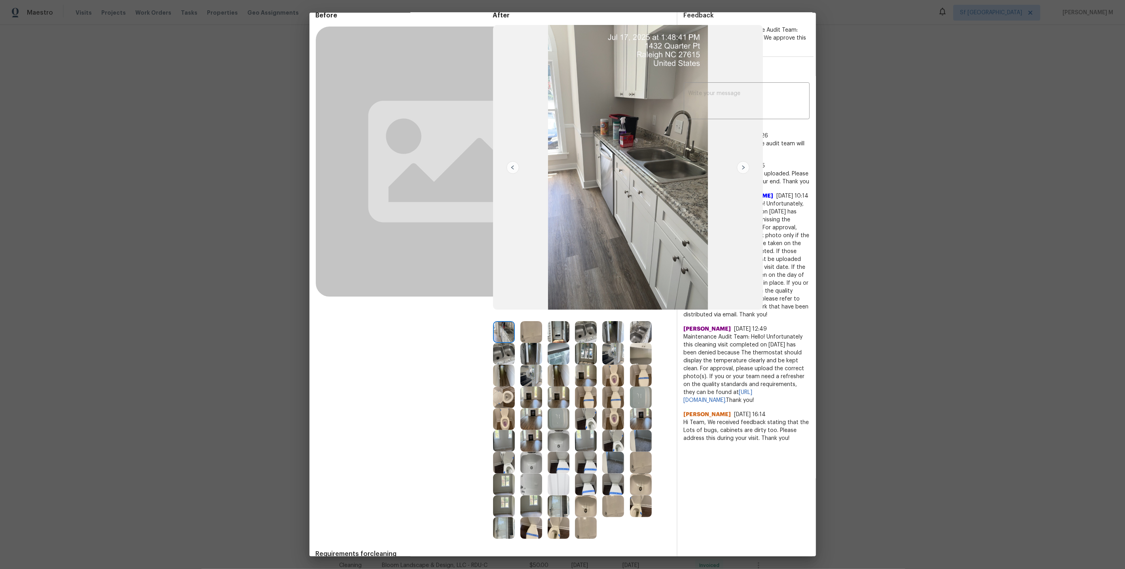
scroll to position [38, 0]
click at [611, 375] on img at bounding box center [613, 375] width 22 height 22
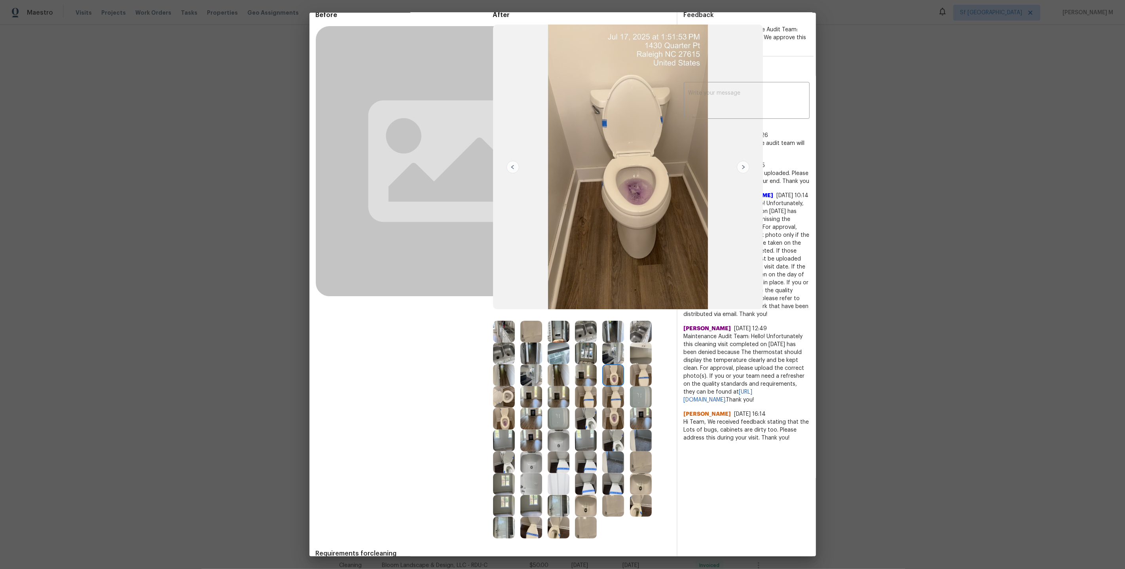
click at [615, 418] on img at bounding box center [613, 419] width 22 height 22
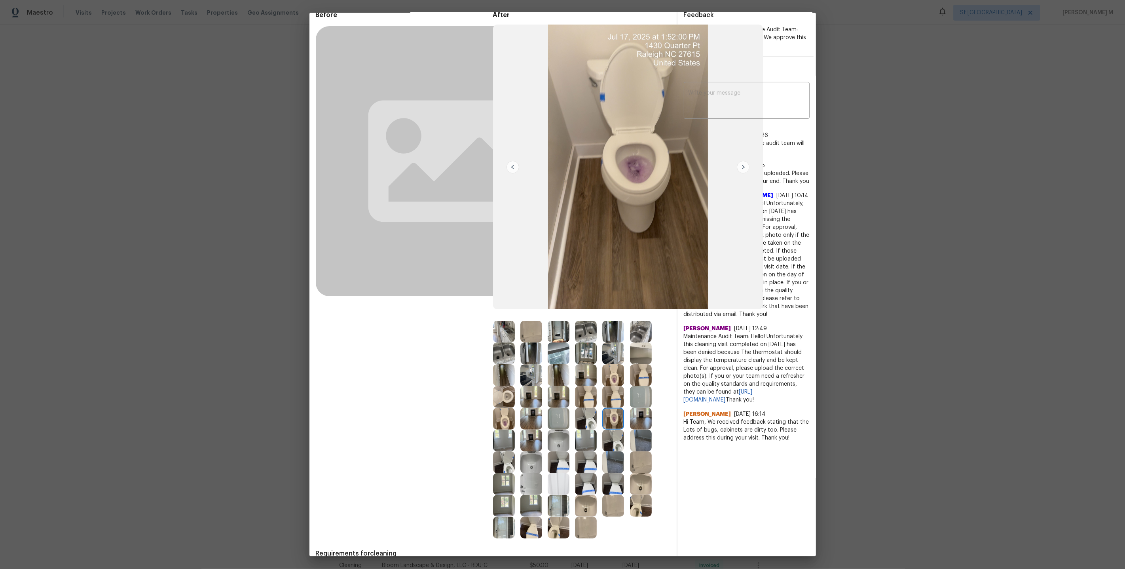
click at [618, 439] on img at bounding box center [613, 440] width 22 height 22
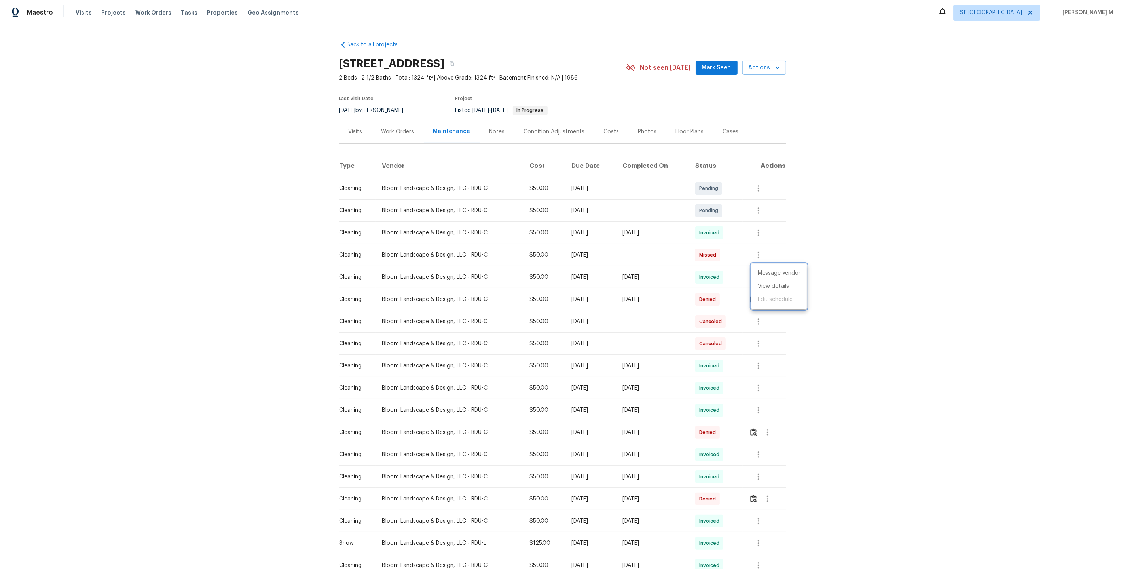
click at [680, 134] on div at bounding box center [562, 284] width 1125 height 569
click at [680, 134] on div "Floor Plans" at bounding box center [689, 131] width 47 height 23
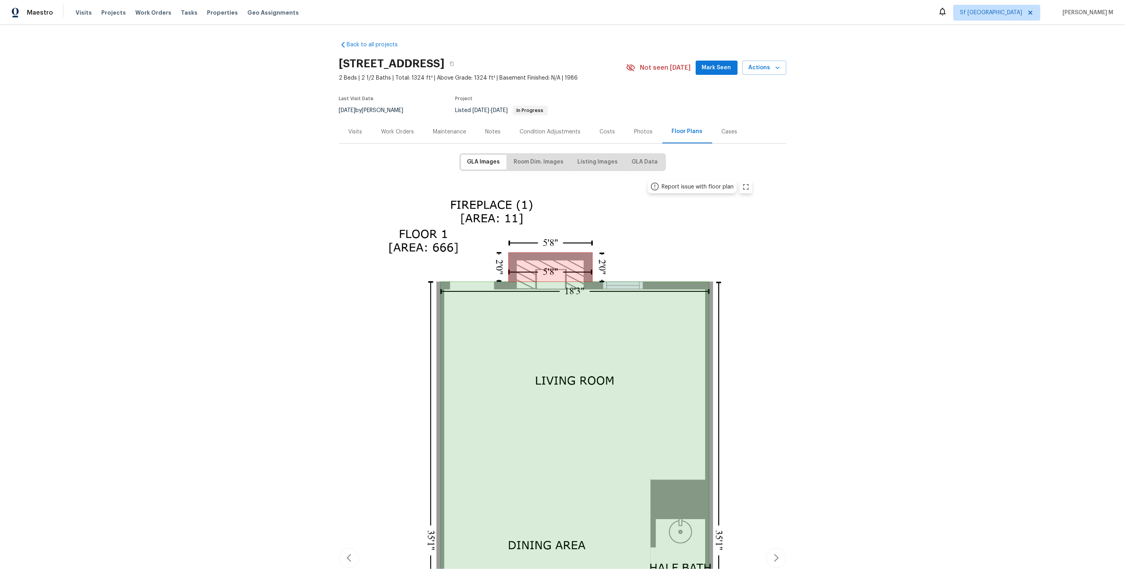
click at [411, 131] on div "Work Orders" at bounding box center [398, 132] width 33 height 8
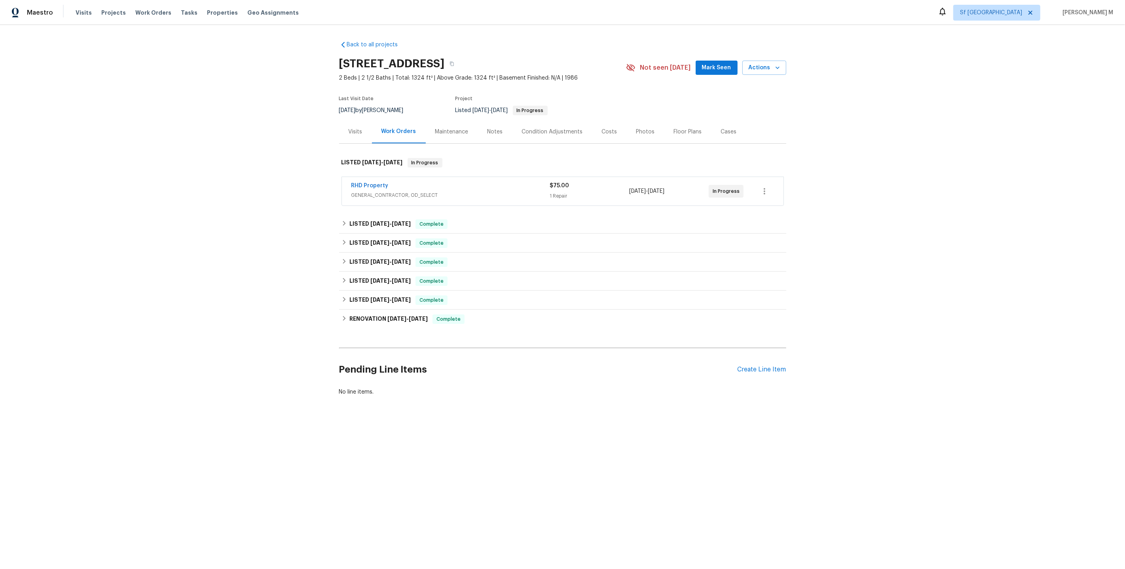
click at [459, 128] on div "Maintenance" at bounding box center [451, 132] width 33 height 8
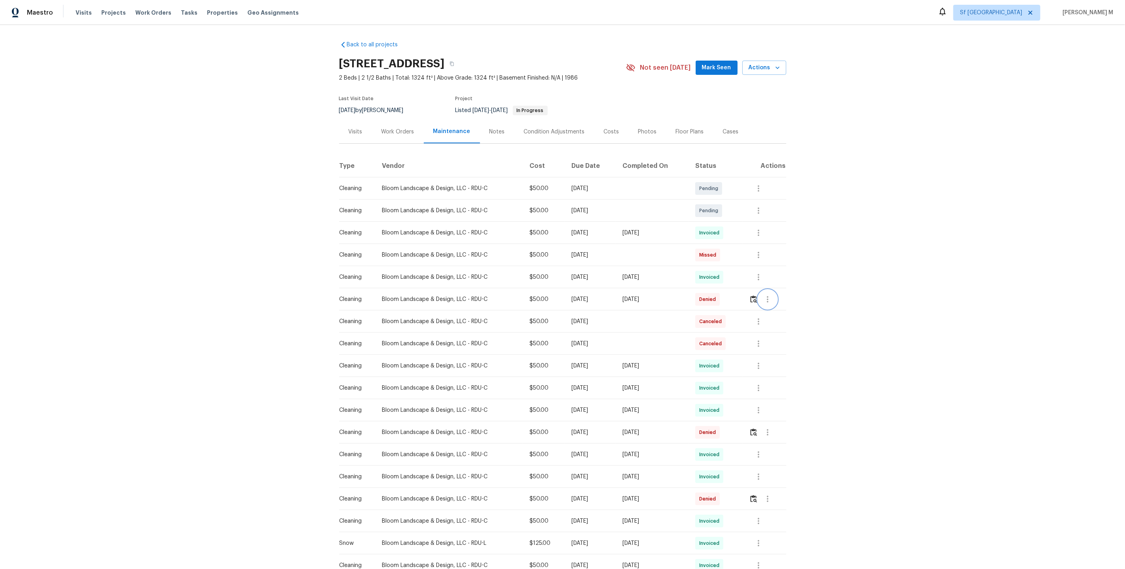
click at [772, 296] on icon "button" at bounding box center [767, 298] width 9 height 9
click at [757, 276] on div at bounding box center [562, 284] width 1125 height 569
click at [758, 276] on icon "button" at bounding box center [758, 276] width 9 height 9
click at [766, 273] on li "Message vendor" at bounding box center [779, 273] width 55 height 13
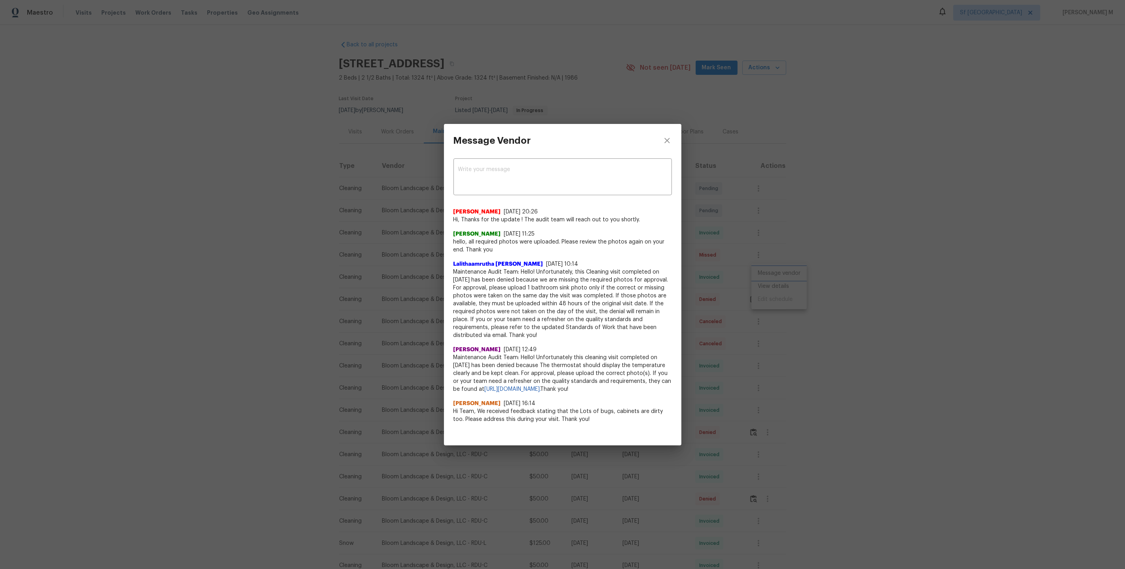
click at [753, 264] on div "Message Vendor x ​ Nirosha Banu 7/20/25, 20:26 Hi, Thanks for the update ! The …" at bounding box center [562, 284] width 1125 height 569
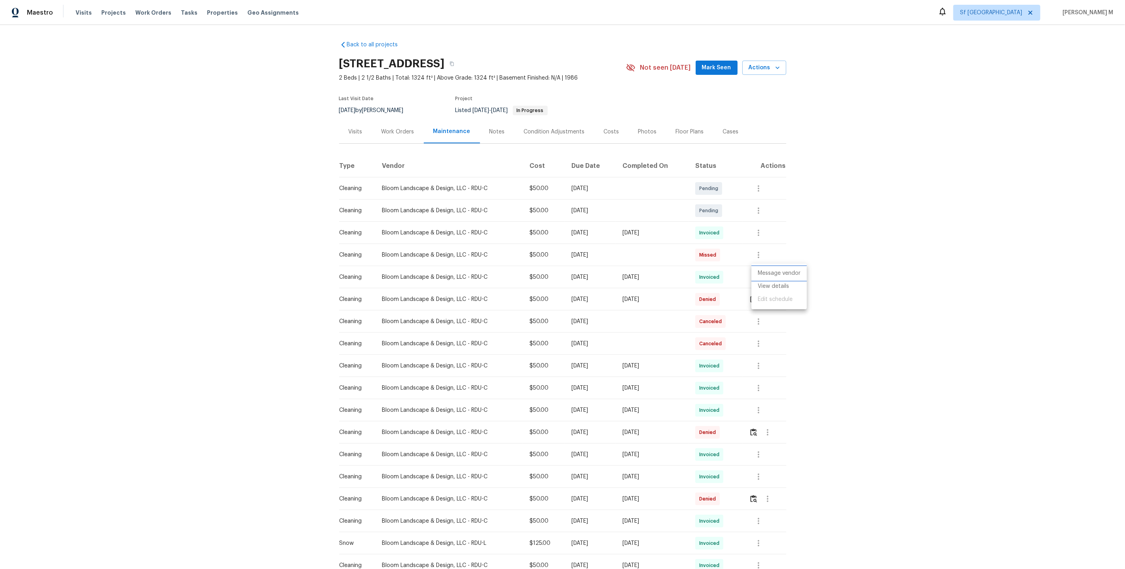
click at [759, 278] on li "Message vendor" at bounding box center [779, 273] width 55 height 13
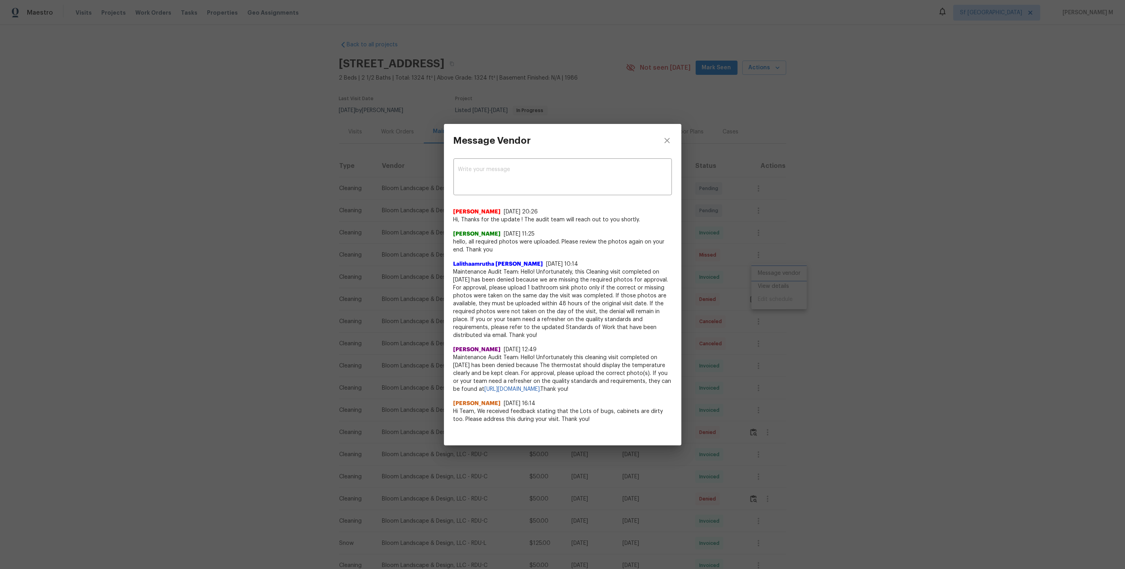
click at [768, 281] on div "Message Vendor x ​ Nirosha Banu 7/20/25, 20:26 Hi, Thanks for the update ! The …" at bounding box center [562, 284] width 1125 height 569
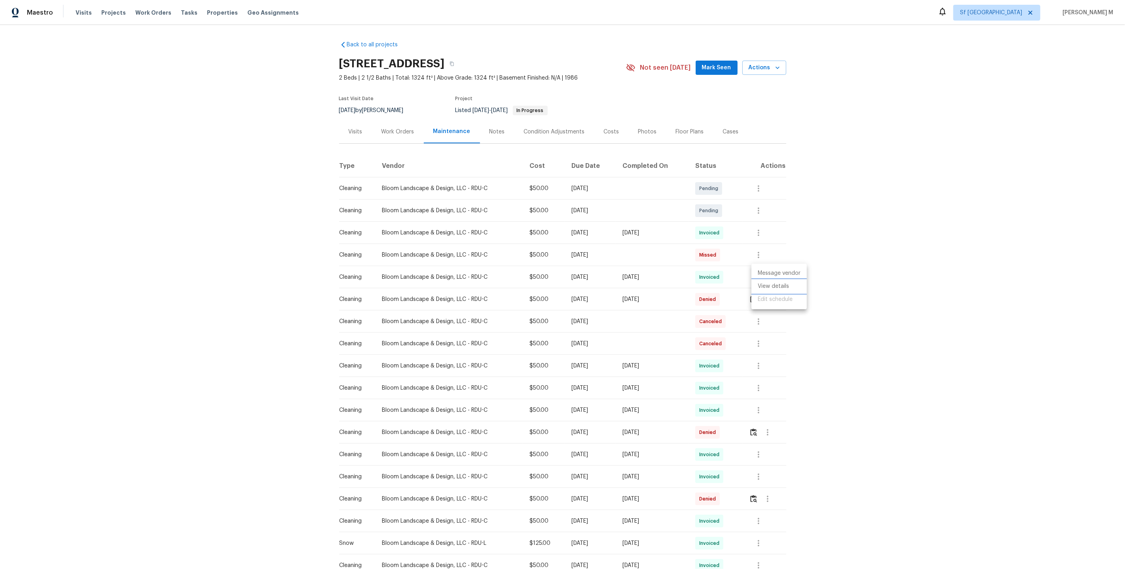
click at [769, 286] on li "View details" at bounding box center [779, 286] width 55 height 13
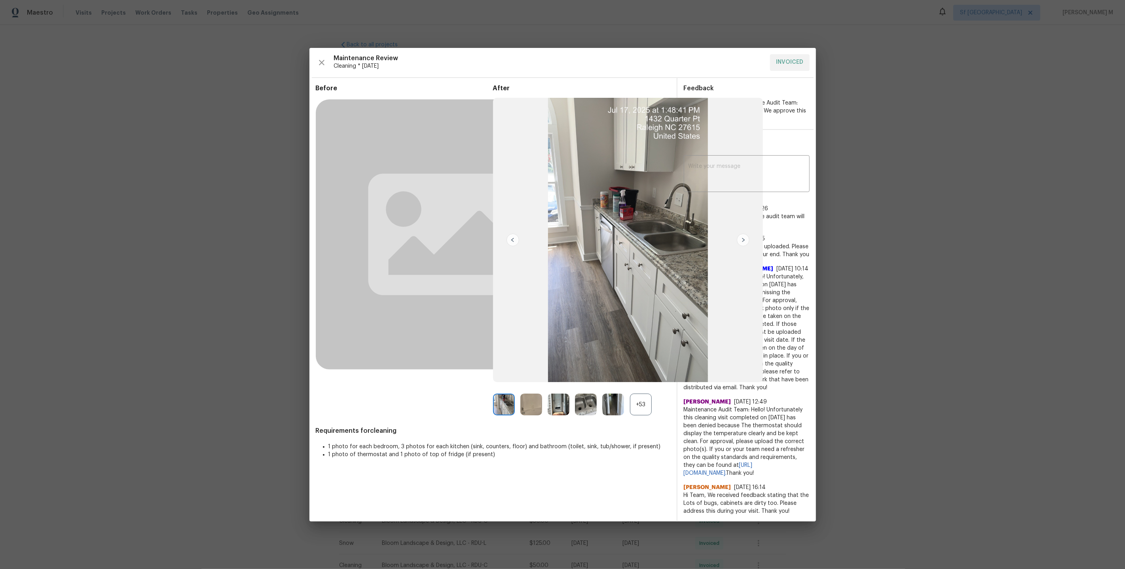
click at [638, 409] on div "+53" at bounding box center [641, 404] width 22 height 22
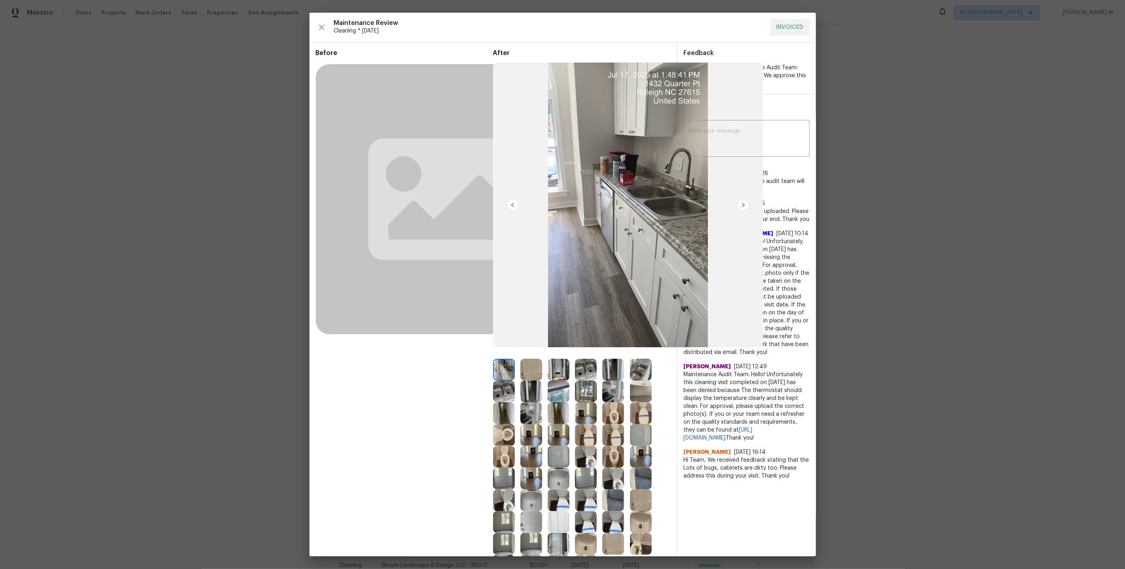
click at [616, 418] on img at bounding box center [613, 413] width 22 height 22
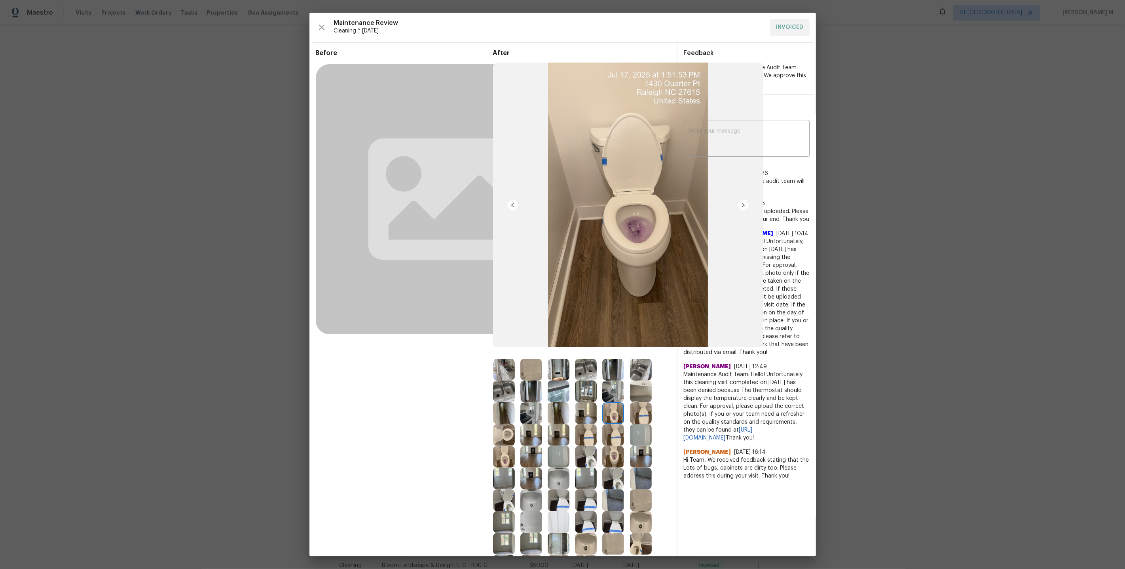
click at [612, 454] on img at bounding box center [613, 457] width 22 height 22
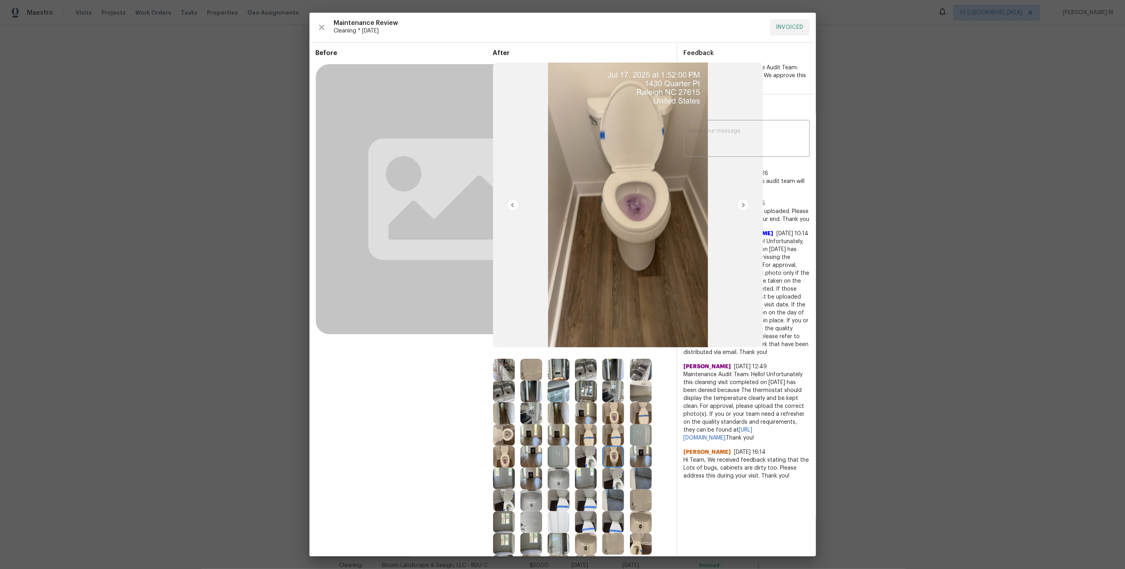
click at [618, 431] on img at bounding box center [613, 435] width 22 height 22
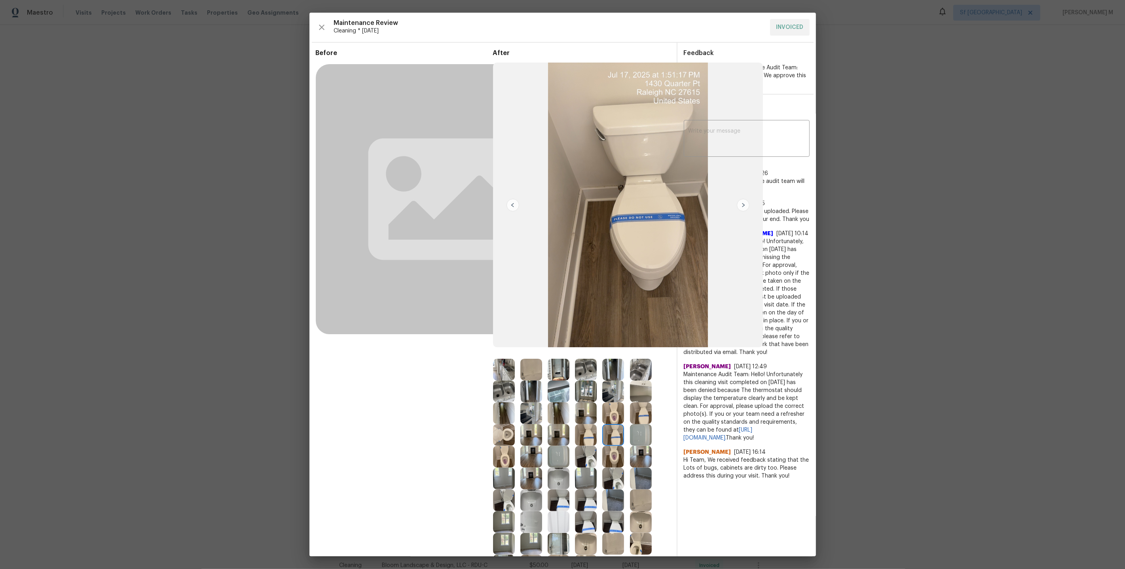
click at [617, 410] on img at bounding box center [613, 413] width 22 height 22
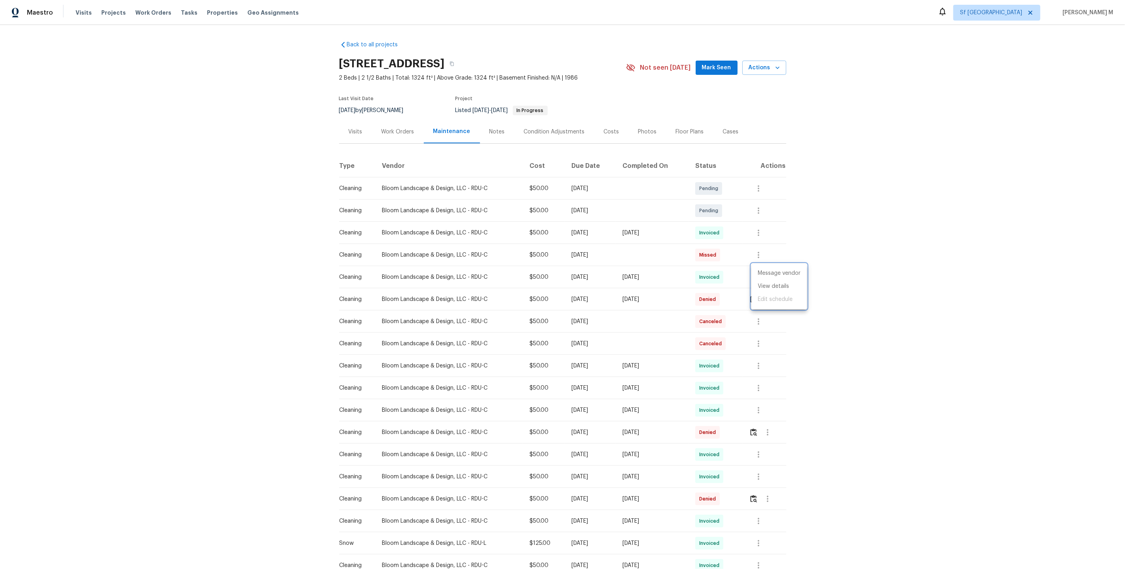
click at [767, 228] on div at bounding box center [562, 284] width 1125 height 569
click at [757, 228] on icon "button" at bounding box center [758, 232] width 9 height 9
click at [762, 243] on li "View details" at bounding box center [779, 241] width 55 height 13
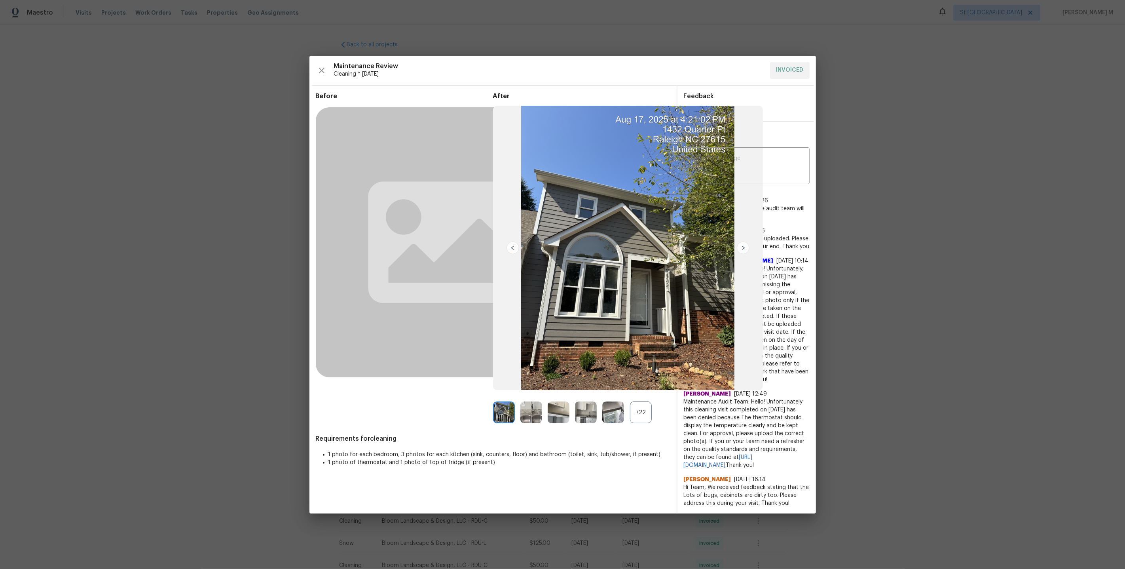
click at [634, 413] on div "+22" at bounding box center [641, 412] width 22 height 22
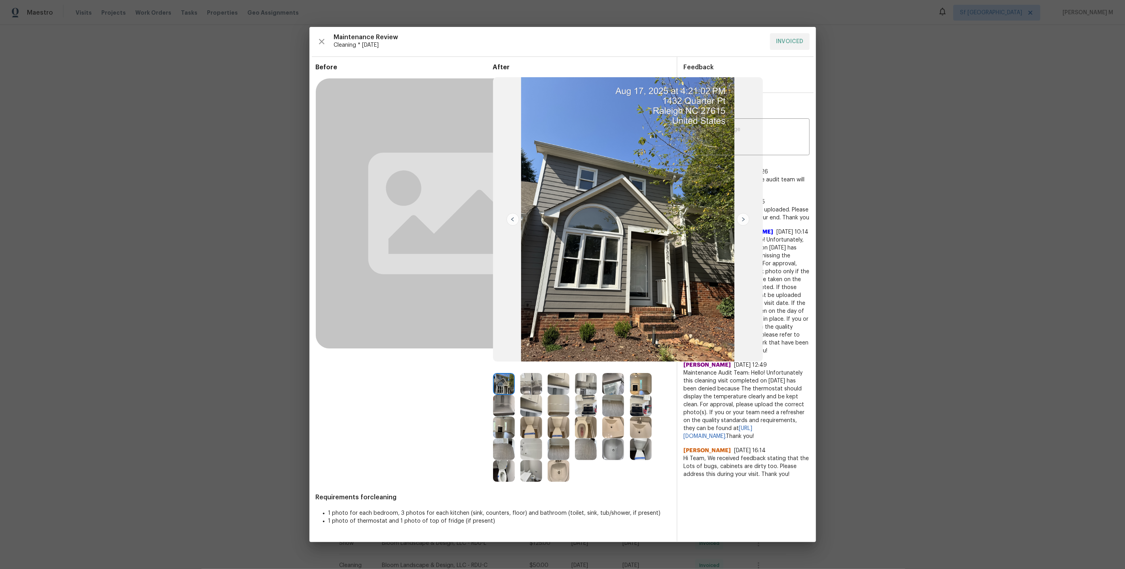
click at [520, 419] on img at bounding box center [531, 427] width 22 height 22
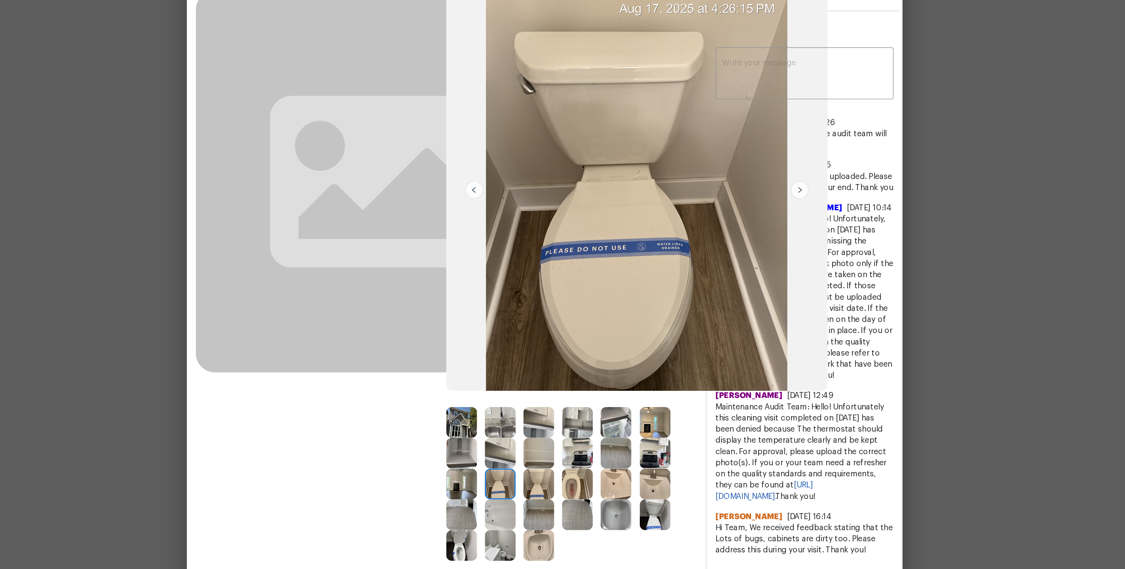
click at [613, 429] on img at bounding box center [613, 427] width 22 height 22
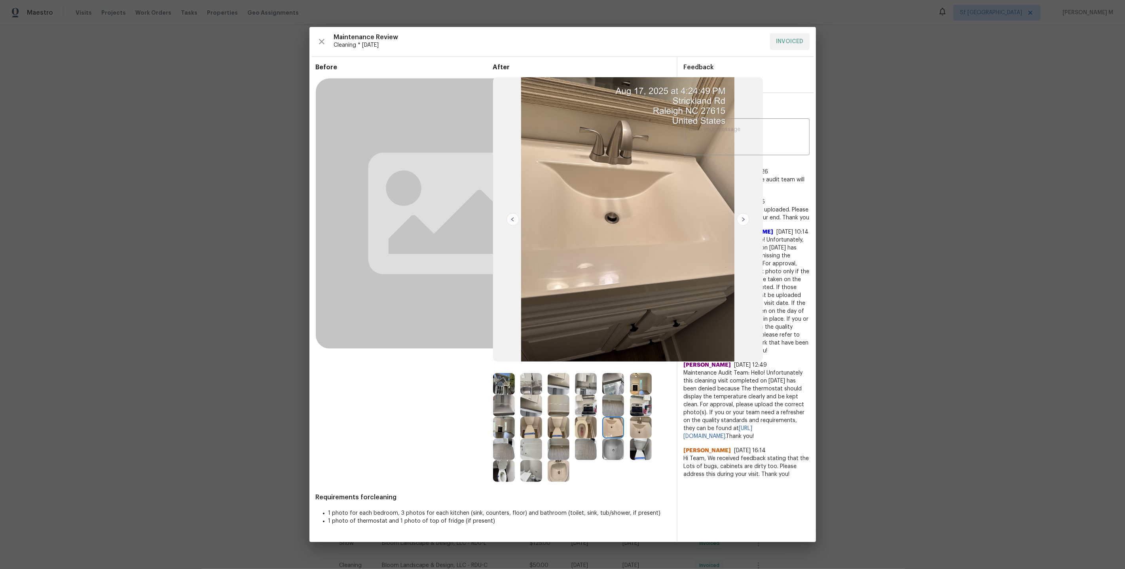
click at [590, 426] on img at bounding box center [586, 427] width 22 height 22
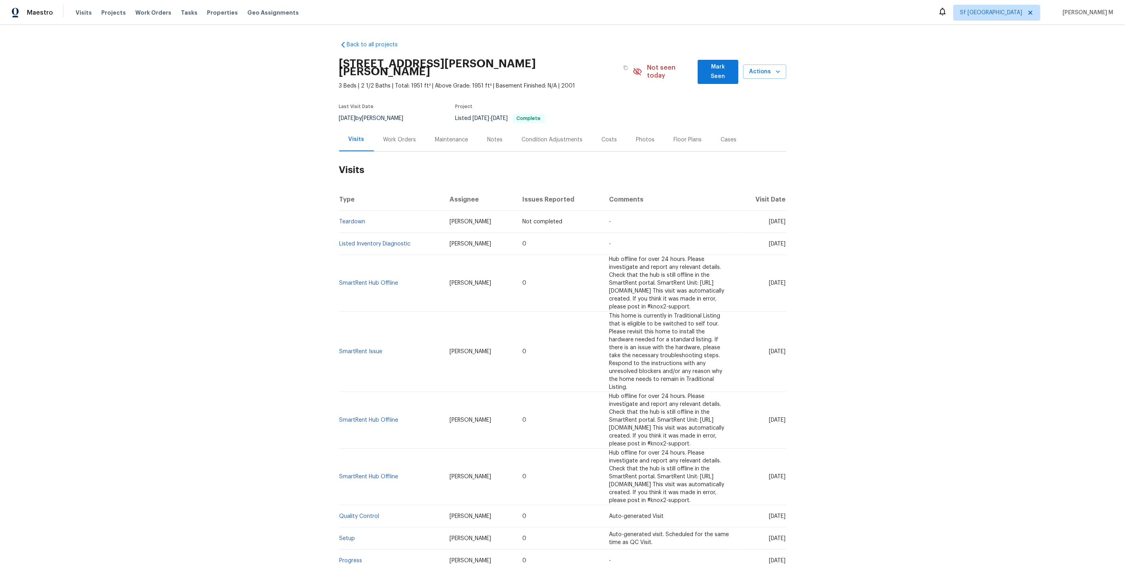
click at [409, 128] on div "Work Orders" at bounding box center [400, 139] width 52 height 23
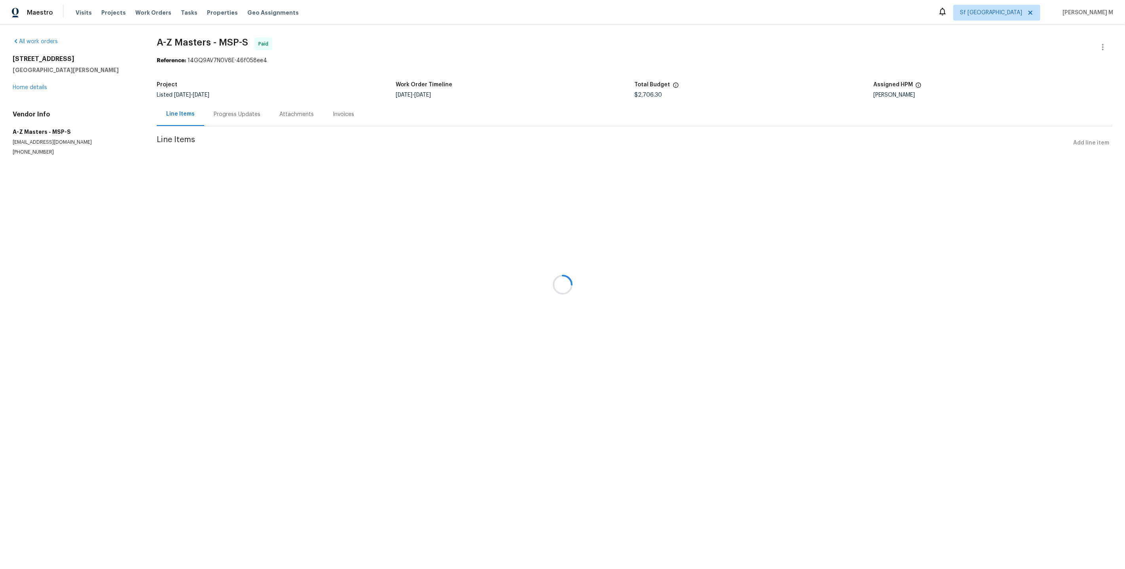
click at [23, 85] on div at bounding box center [562, 284] width 1125 height 569
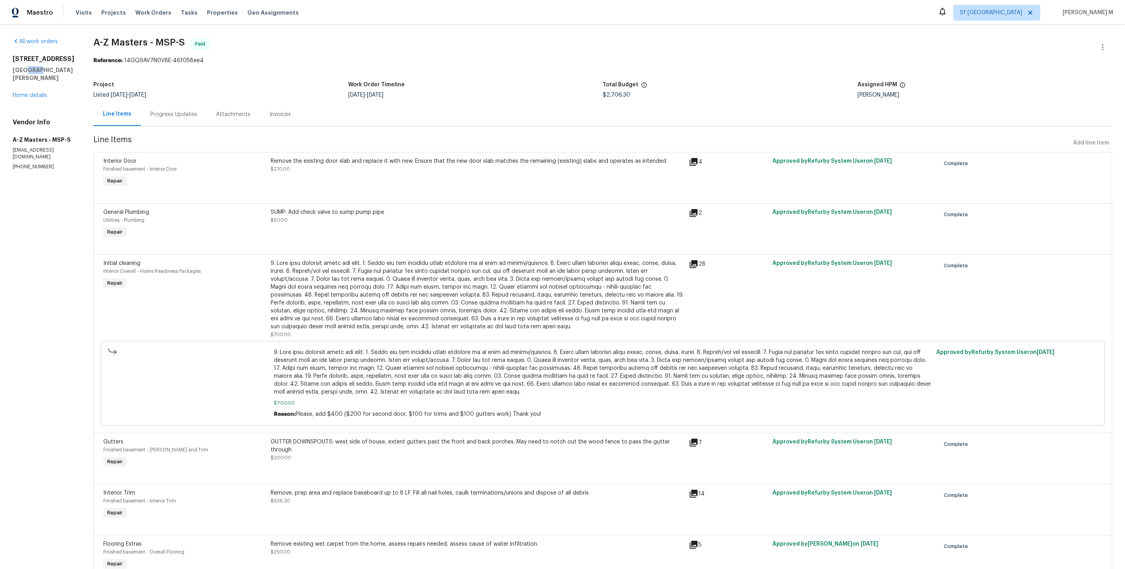
click at [23, 82] on h5 "[GEOGRAPHIC_DATA][PERSON_NAME]" at bounding box center [44, 74] width 62 height 16
click at [34, 98] on link "Home details" at bounding box center [30, 96] width 34 height 6
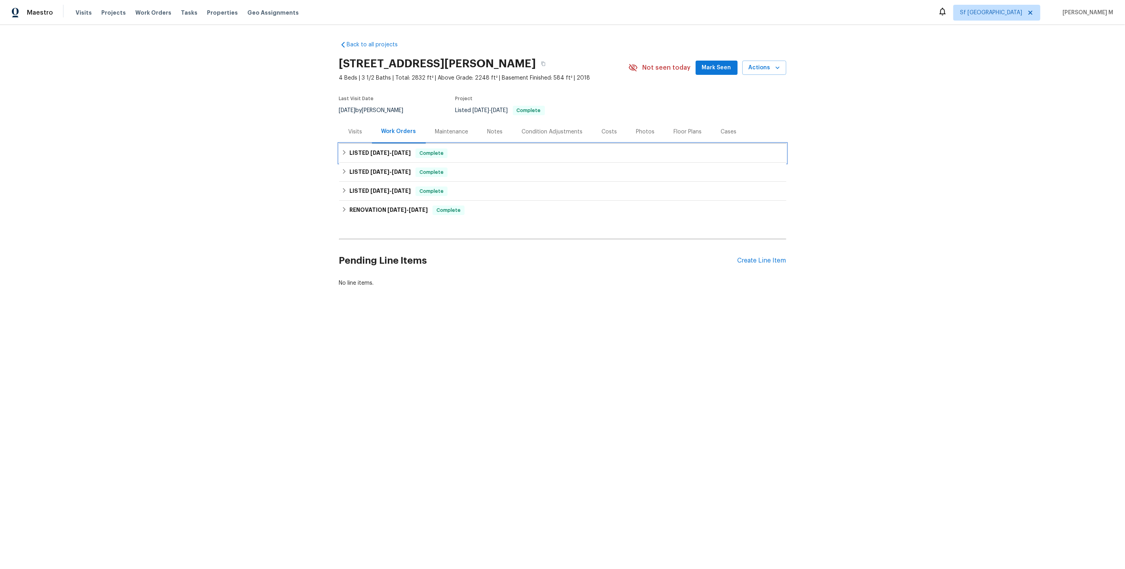
click at [368, 144] on div "LISTED 7/2/25 - 7/8/25 Complete" at bounding box center [562, 153] width 447 height 19
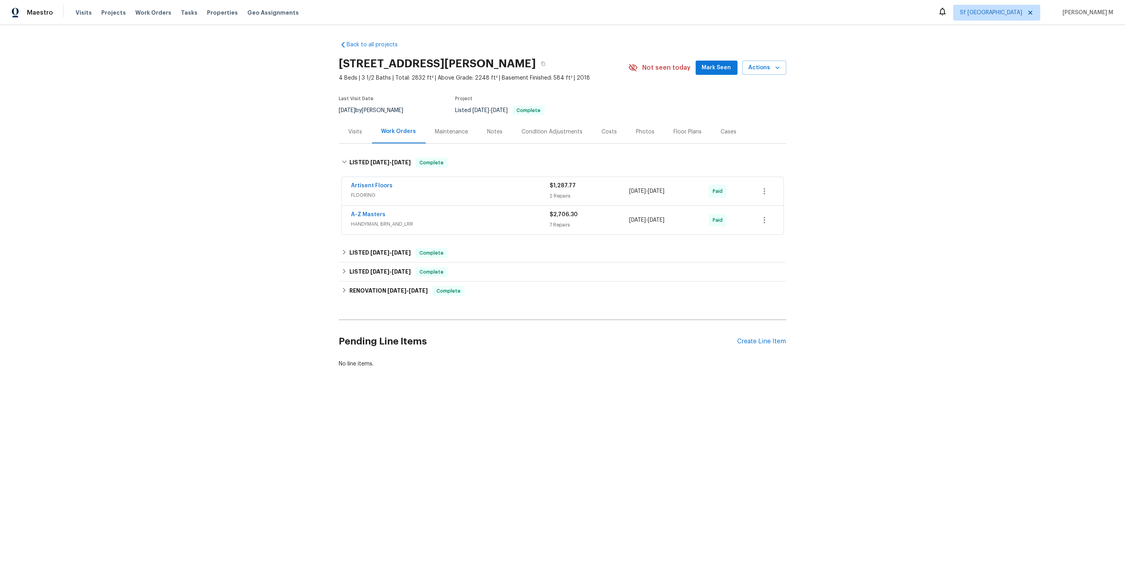
click at [365, 194] on span "FLOORING" at bounding box center [450, 195] width 199 height 8
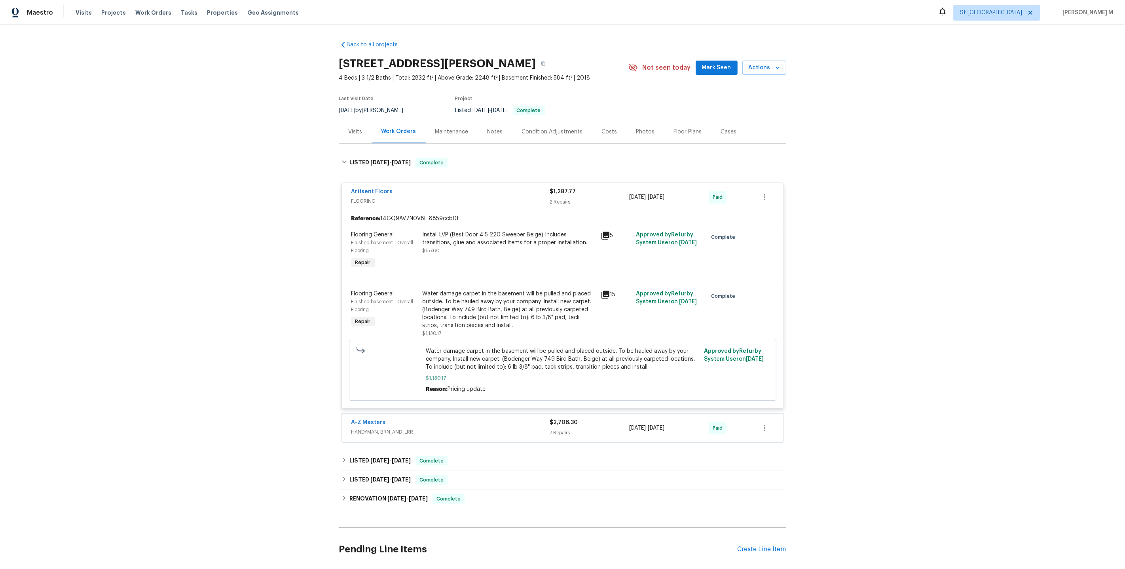
click at [509, 306] on div "Water damage carpet in the basement will be pulled and placed outside. To be ha…" at bounding box center [509, 310] width 173 height 40
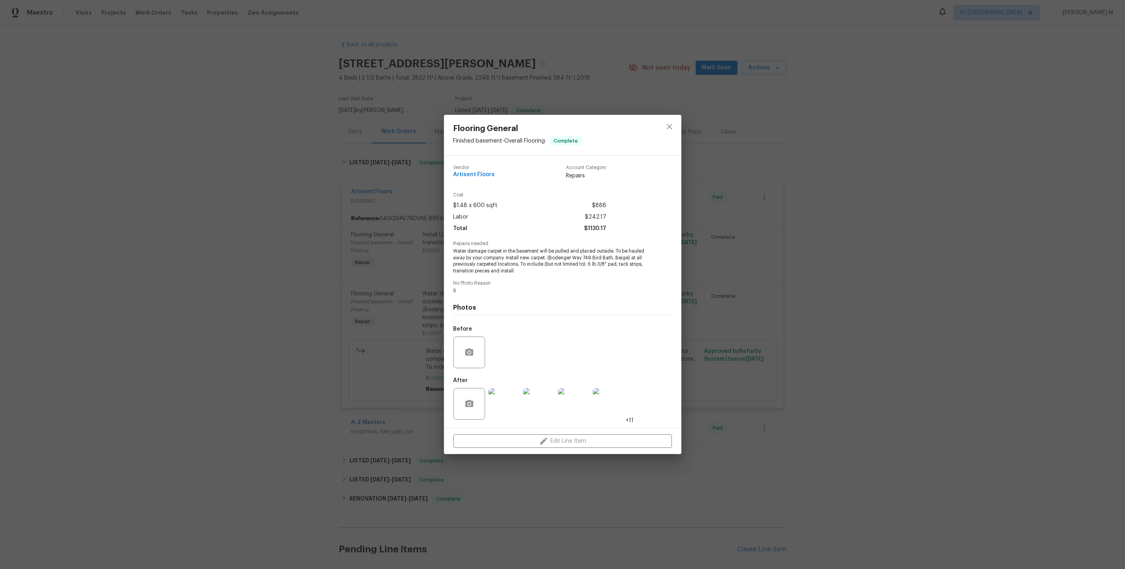
click at [493, 401] on img at bounding box center [504, 404] width 32 height 32
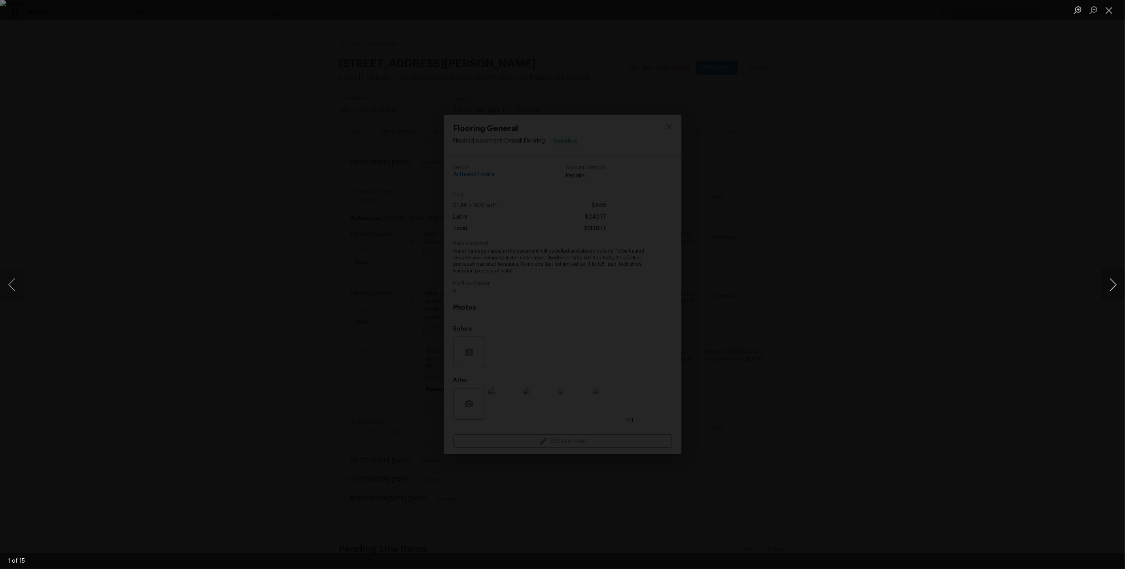
click at [1110, 290] on button "Next image" at bounding box center [1113, 285] width 24 height 32
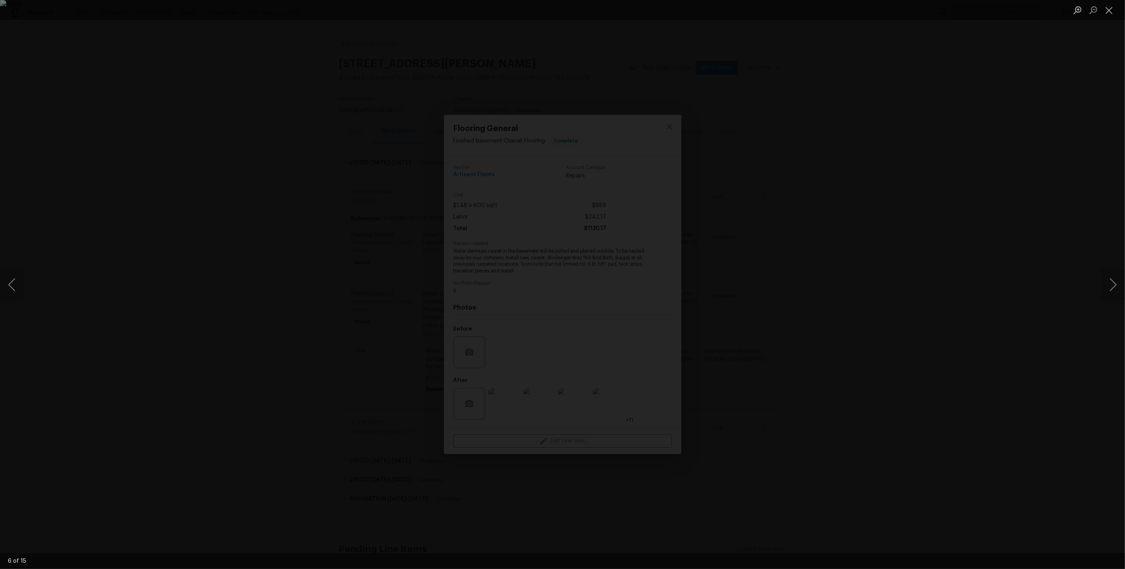
click at [1016, 101] on div "Lightbox" at bounding box center [562, 284] width 1125 height 569
click at [921, 200] on div "Lightbox" at bounding box center [562, 284] width 1125 height 569
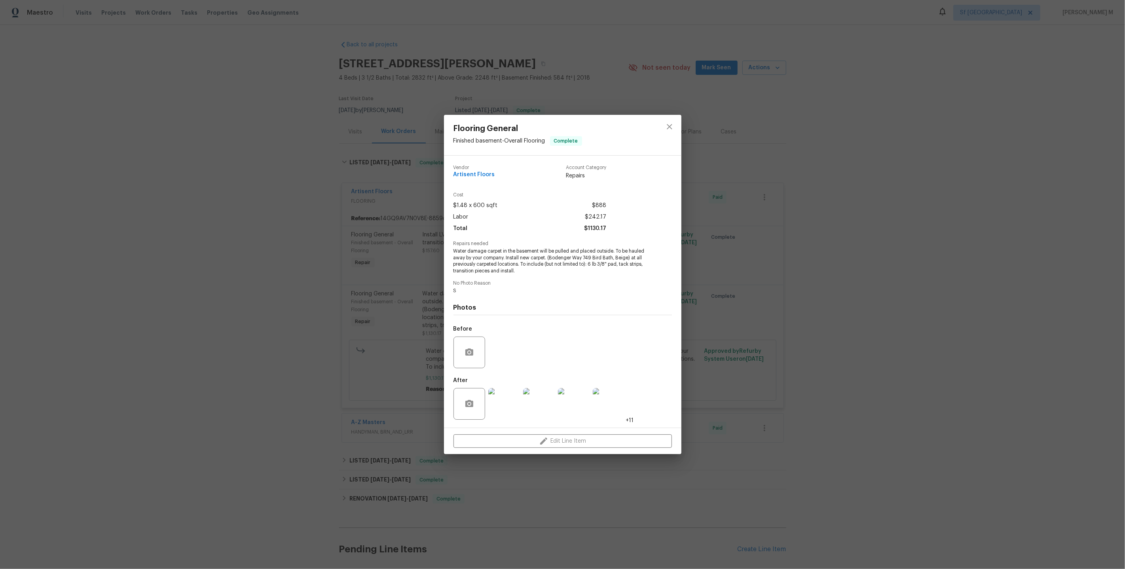
click at [373, 333] on div "Flooring General Finished basement - Overall Flooring Complete Vendor Artisent …" at bounding box center [562, 284] width 1125 height 569
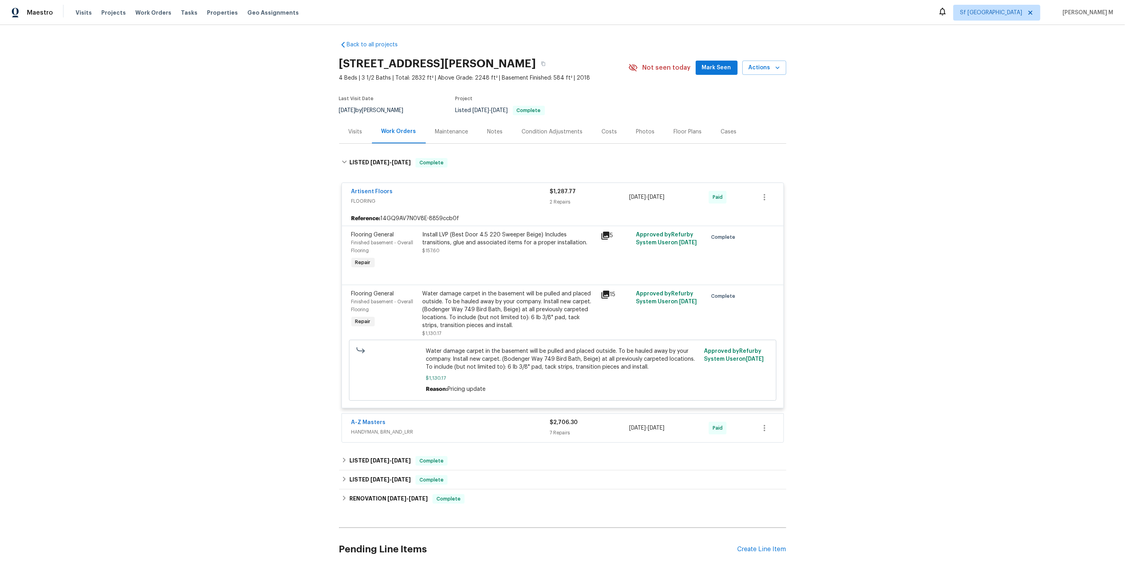
click at [445, 250] on div "Install LVP (Best Door 4.5 220 Sweeper Beige) Includes transitions, glue and as…" at bounding box center [509, 250] width 178 height 44
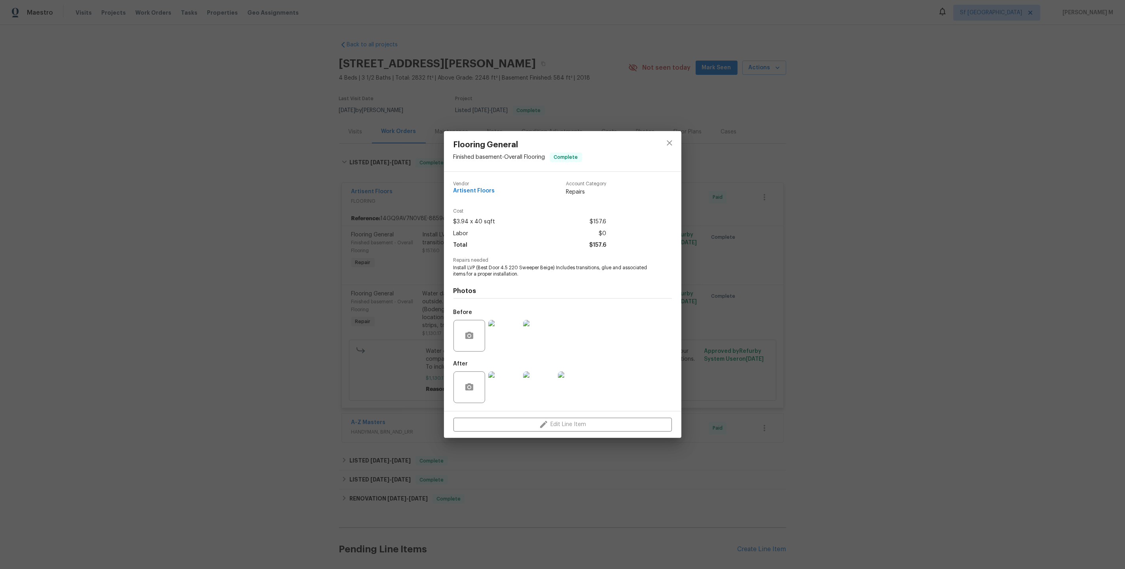
click at [496, 337] on img at bounding box center [504, 336] width 32 height 32
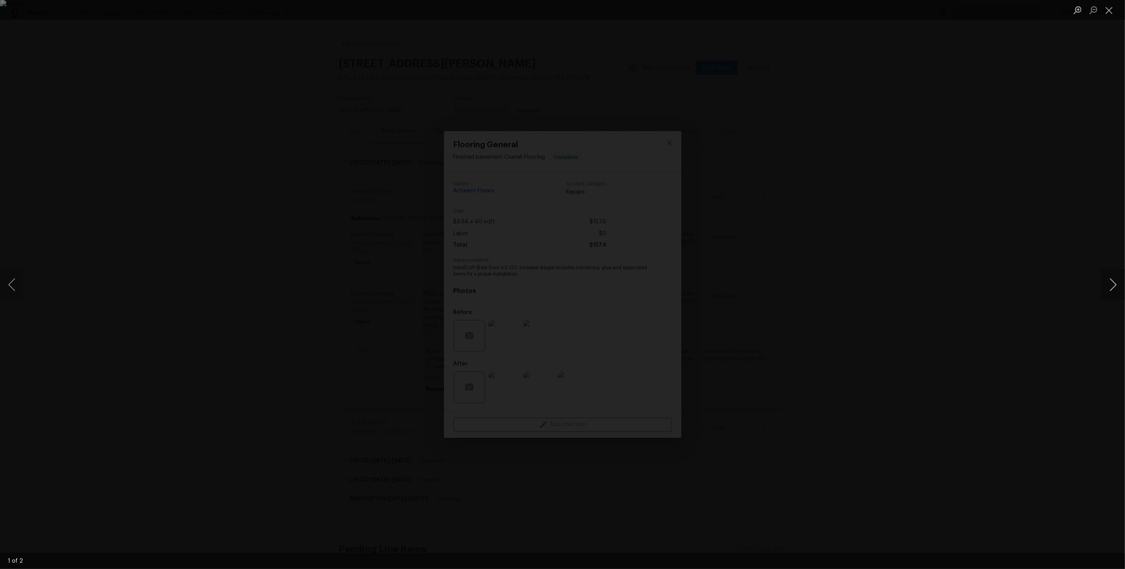
click at [1114, 284] on button "Next image" at bounding box center [1113, 285] width 24 height 32
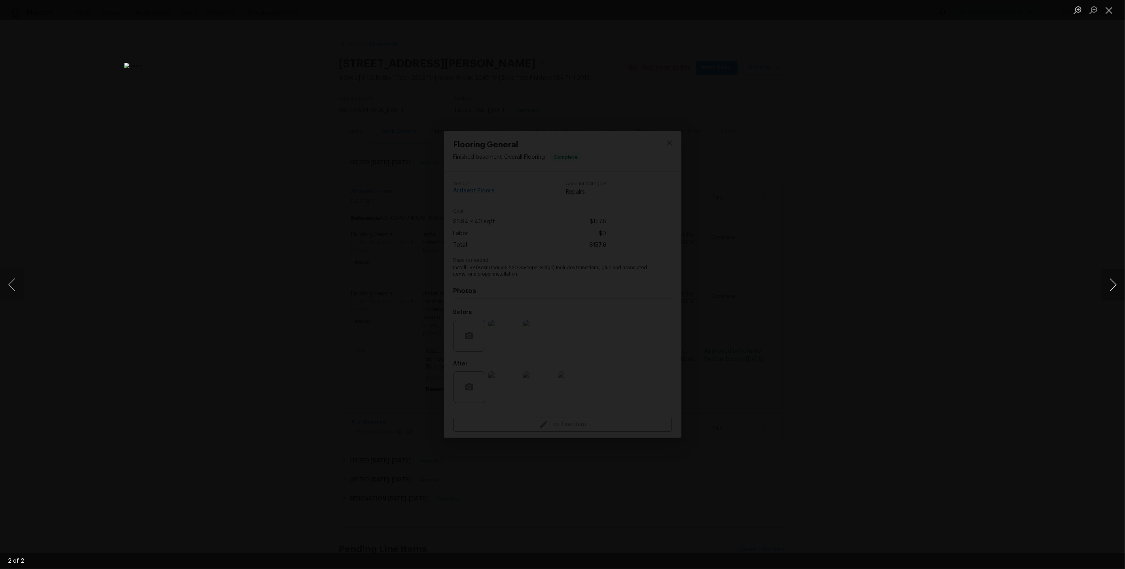
click at [1114, 284] on button "Next image" at bounding box center [1113, 285] width 24 height 32
click at [972, 165] on div "Lightbox" at bounding box center [562, 284] width 1125 height 569
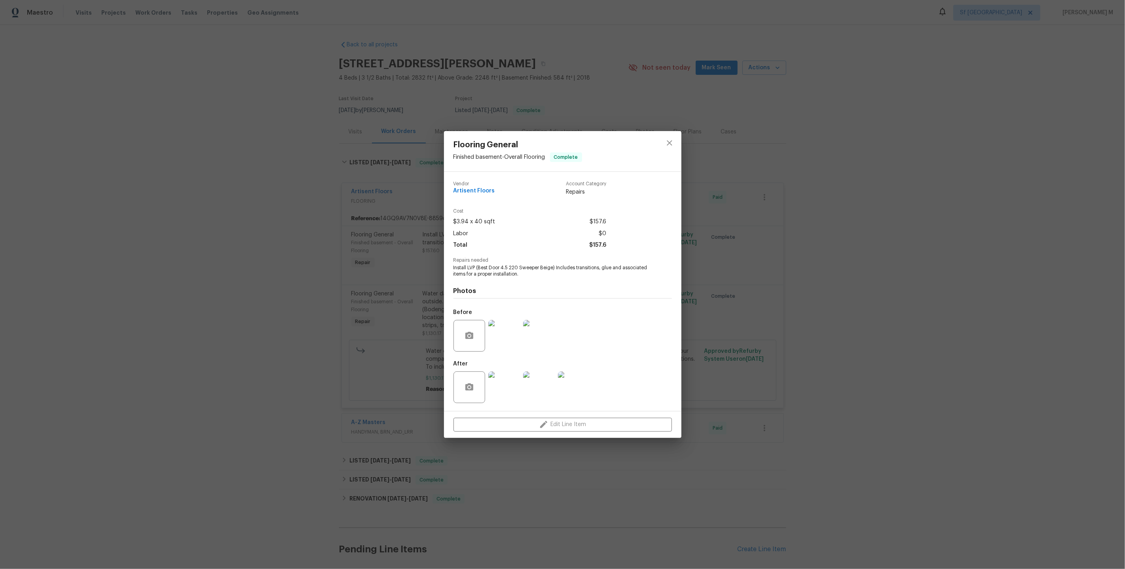
click at [717, 176] on div "Flooring General Finished basement - Overall Flooring Complete Vendor Artisent …" at bounding box center [562, 284] width 1125 height 569
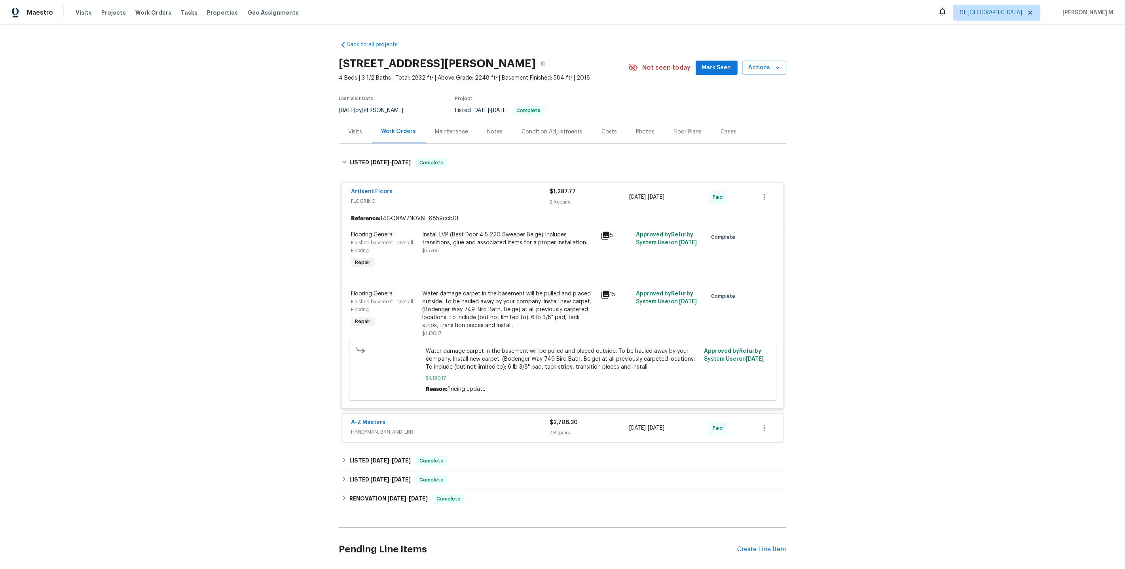
click at [481, 251] on div "Install LVP (Best Door 4.5 220 Sweeper Beige) Includes transitions, glue and as…" at bounding box center [509, 250] width 178 height 44
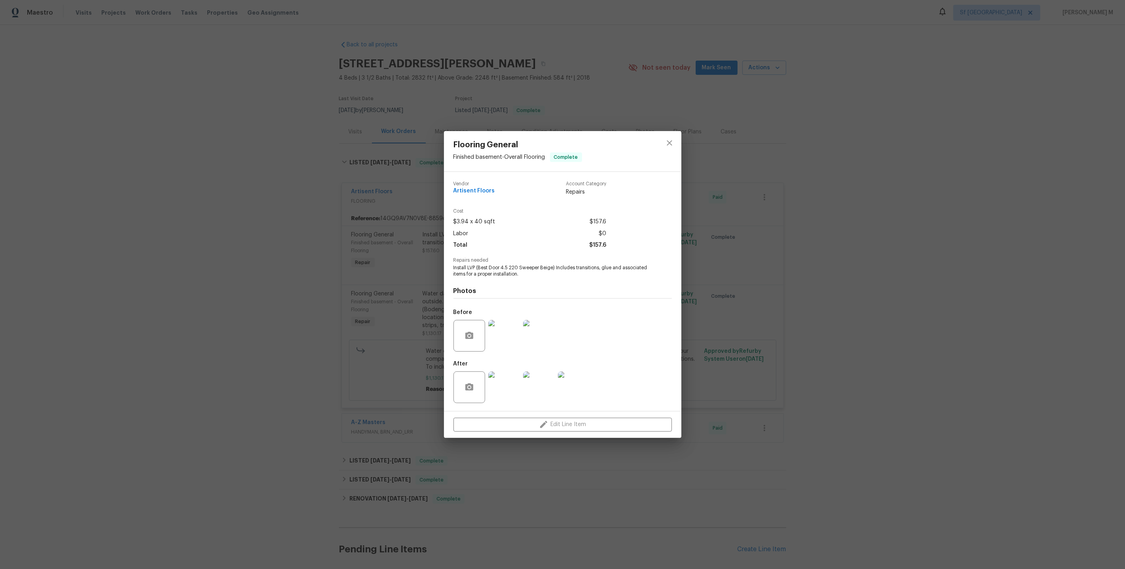
click at [499, 382] on img at bounding box center [504, 387] width 32 height 32
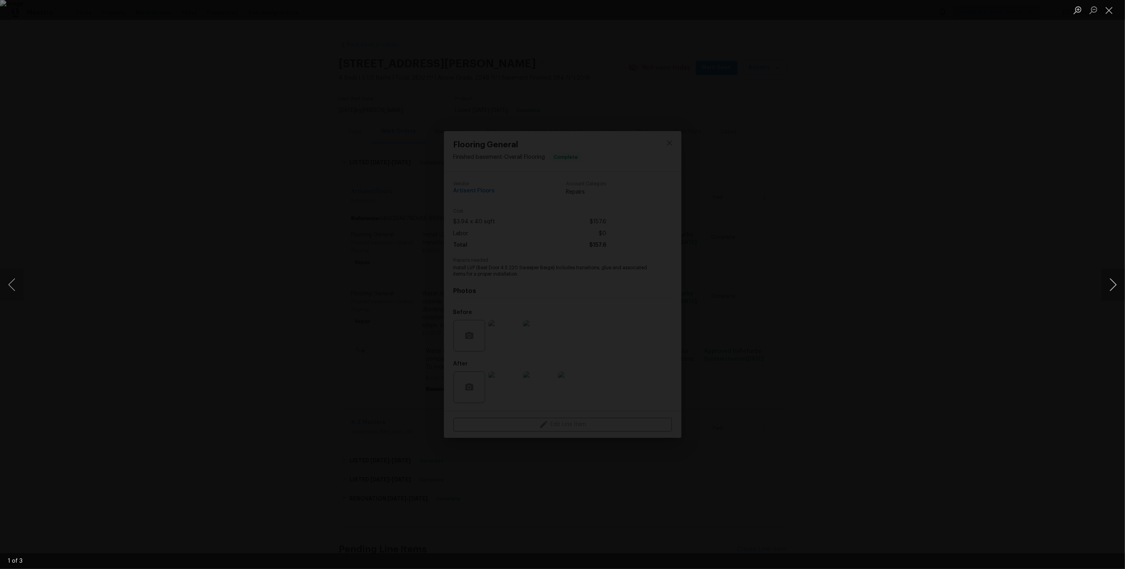
click at [1113, 285] on button "Next image" at bounding box center [1113, 285] width 24 height 32
click at [1070, 205] on div "Lightbox" at bounding box center [562, 284] width 1125 height 569
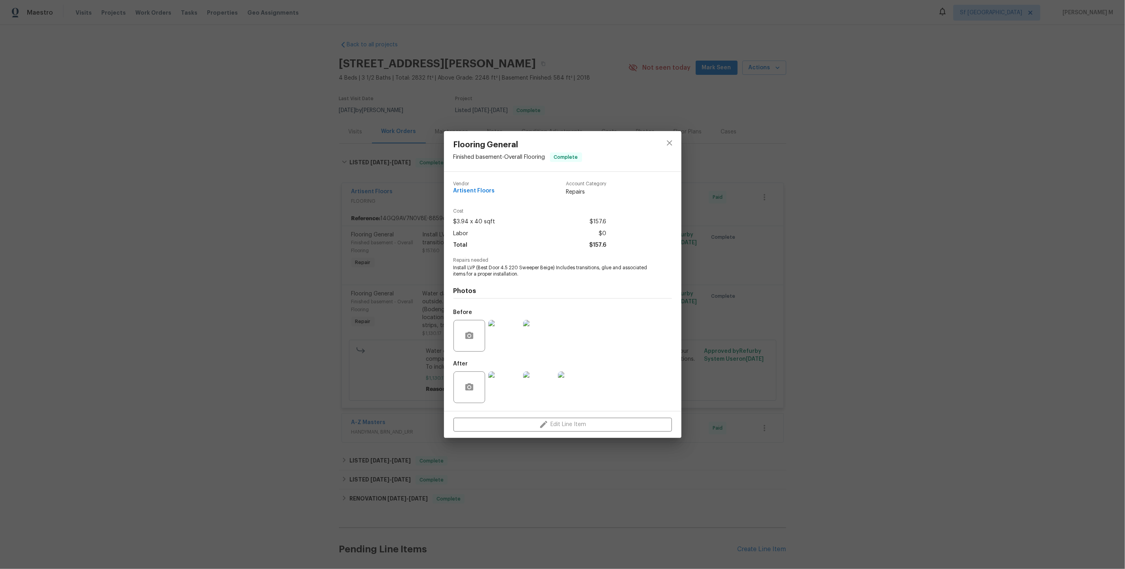
click at [843, 245] on div "Flooring General Finished basement - Overall Flooring Complete Vendor Artisent …" at bounding box center [562, 284] width 1125 height 569
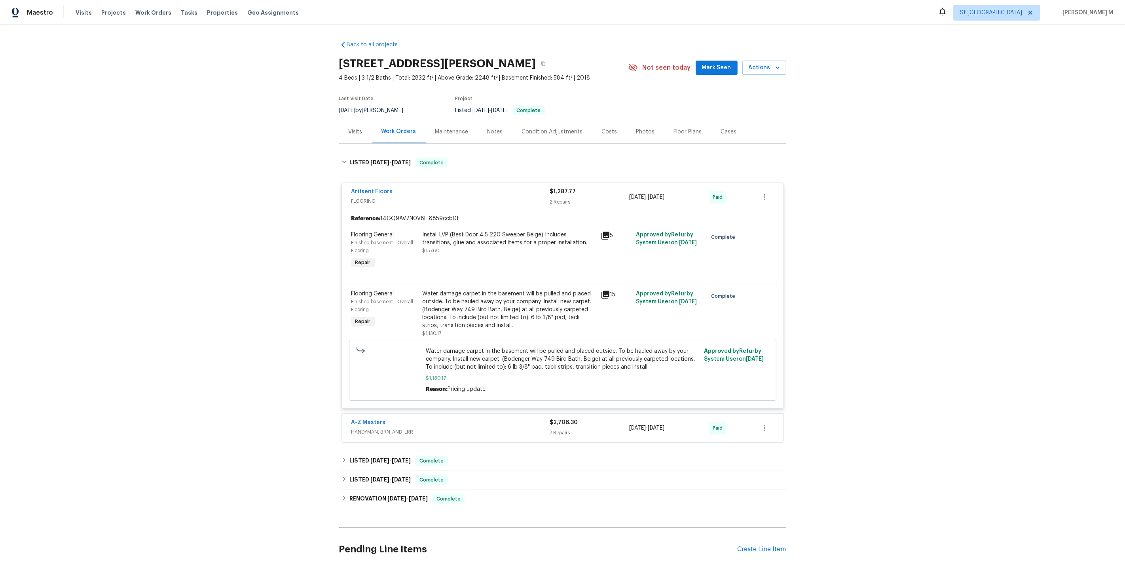
click at [458, 132] on div "Maintenance" at bounding box center [452, 131] width 52 height 23
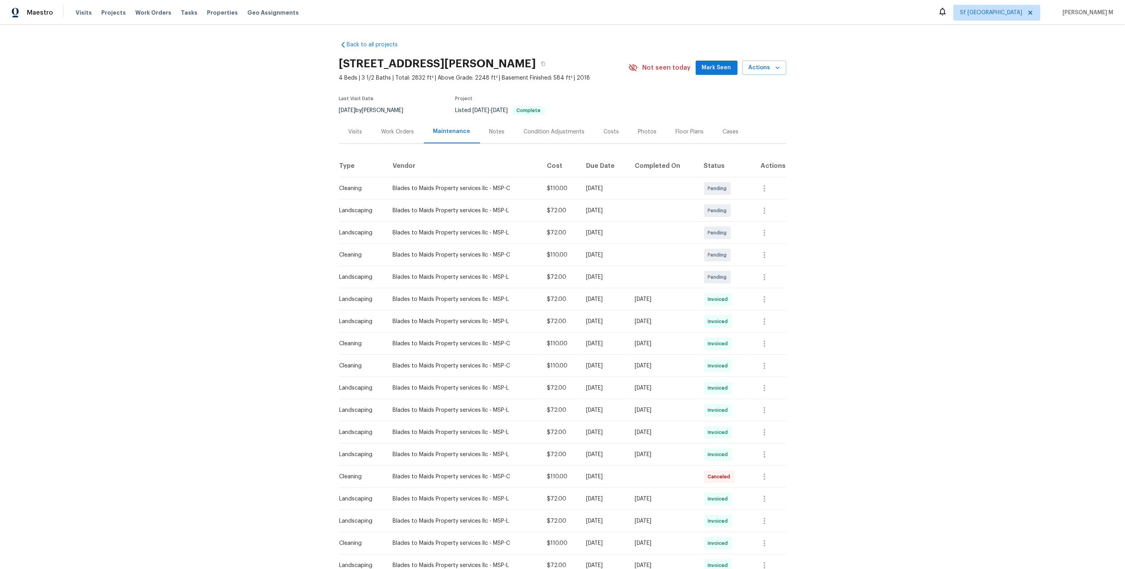
click at [395, 128] on div "Work Orders" at bounding box center [398, 132] width 33 height 8
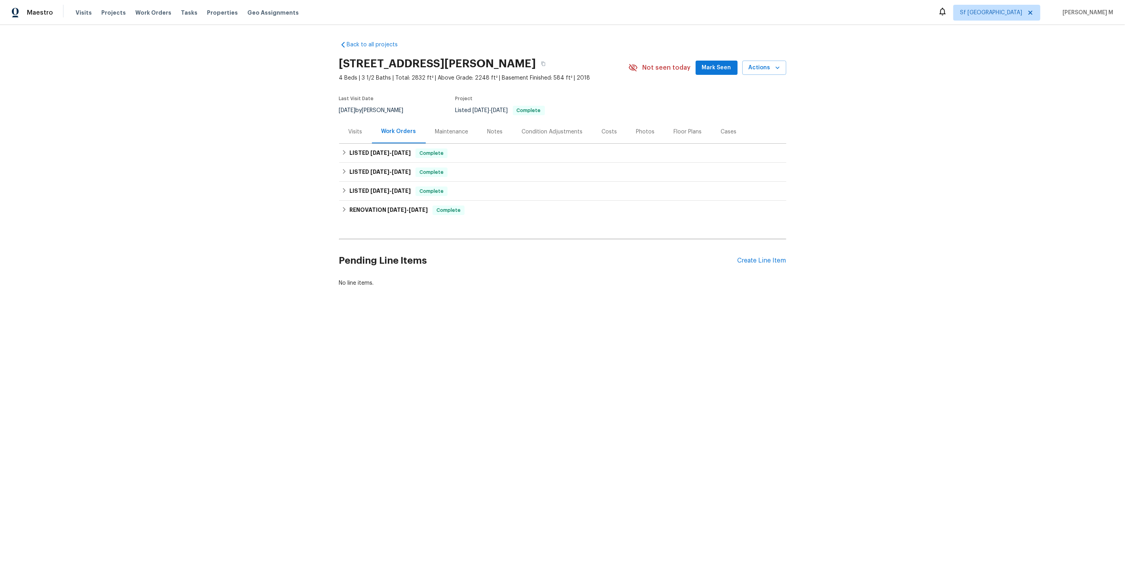
click at [446, 131] on div "Maintenance" at bounding box center [451, 132] width 33 height 8
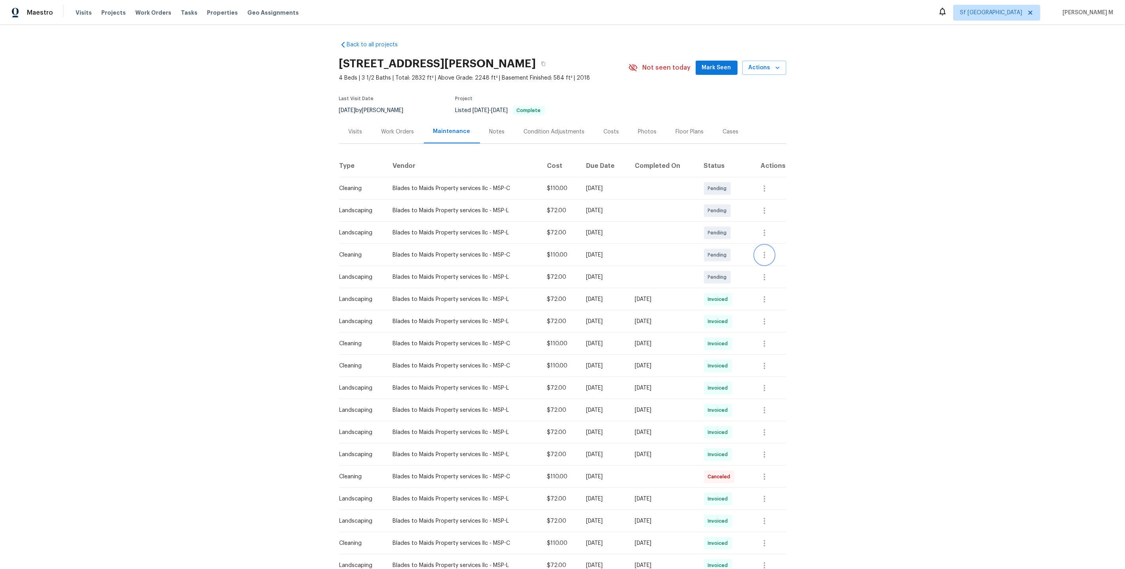
click at [774, 254] on button "button" at bounding box center [764, 254] width 19 height 19
click at [775, 261] on li "View details" at bounding box center [801, 264] width 82 height 13
click at [785, 251] on li "Message vendor" at bounding box center [801, 251] width 82 height 13
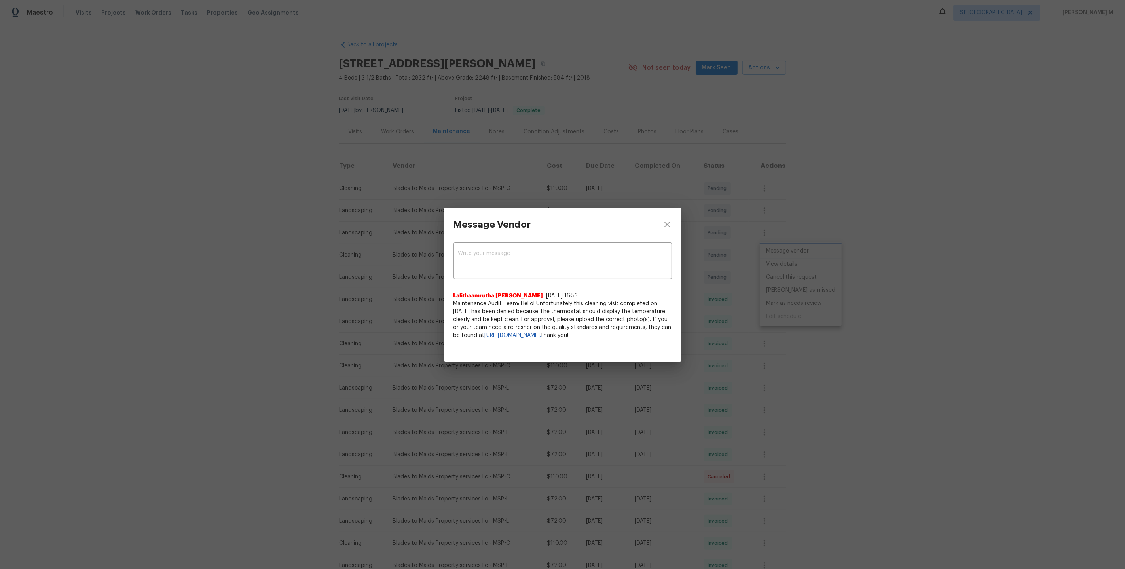
click at [858, 278] on div "Message Vendor x ​ Lalithaamrutha Davuluri 8/1/25, 16:53 Maintenance Audit Team…" at bounding box center [562, 284] width 1125 height 569
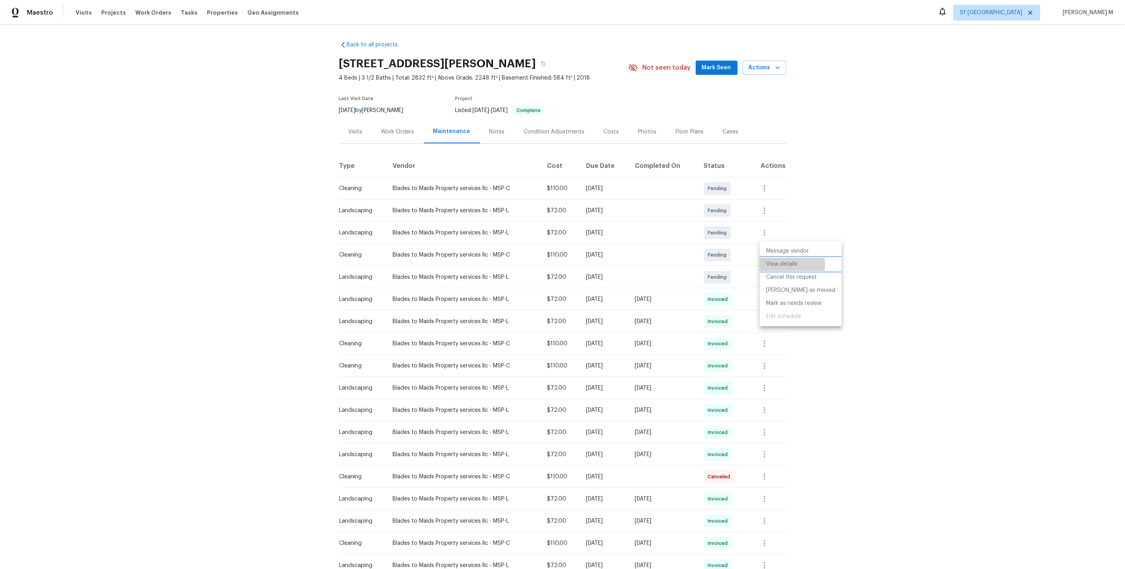
click at [769, 265] on li "View details" at bounding box center [801, 264] width 82 height 13
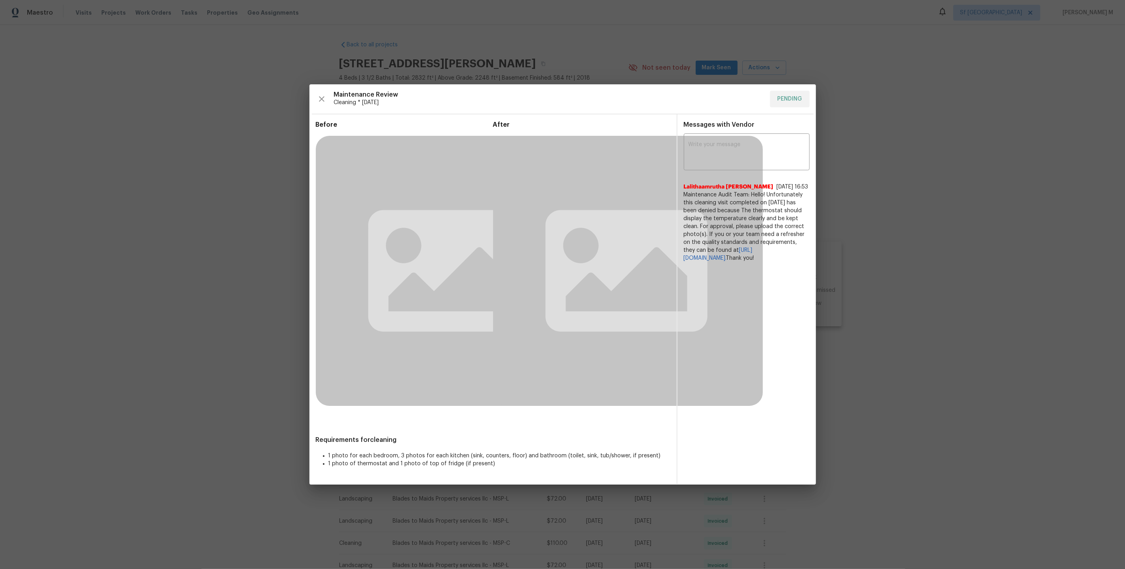
click at [421, 472] on div "Requirements for cleaning 1 photo for each bedroom, 3 photos for each kitchen (…" at bounding box center [493, 454] width 355 height 37
drag, startPoint x: 647, startPoint y: 312, endPoint x: 873, endPoint y: 325, distance: 226.3
click at [874, 325] on div "Maintenance Review Cleaning * Mon, Aug 25 PENDING Before After Requirements for…" at bounding box center [562, 284] width 1125 height 569
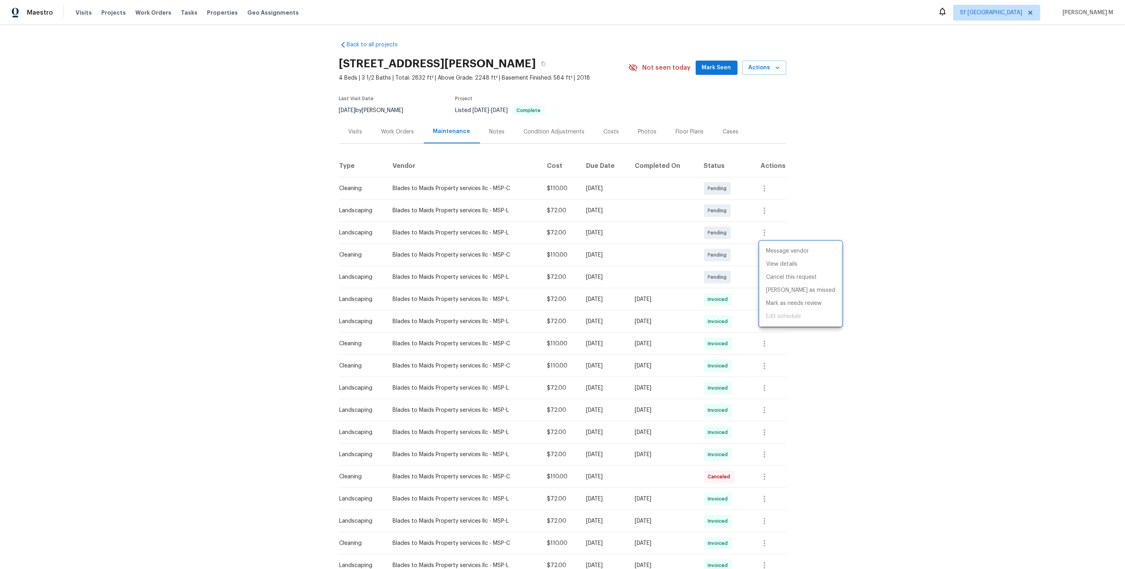
click at [244, 186] on div at bounding box center [562, 284] width 1125 height 569
click at [379, 125] on div "Work Orders" at bounding box center [398, 131] width 52 height 23
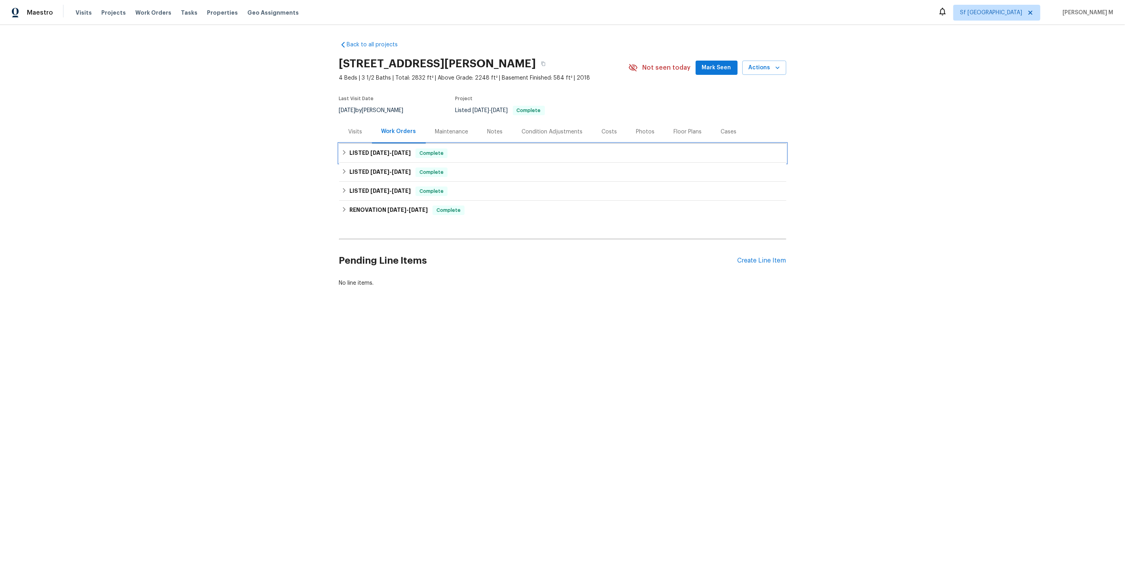
click at [370, 150] on span "7/2/25" at bounding box center [379, 153] width 19 height 6
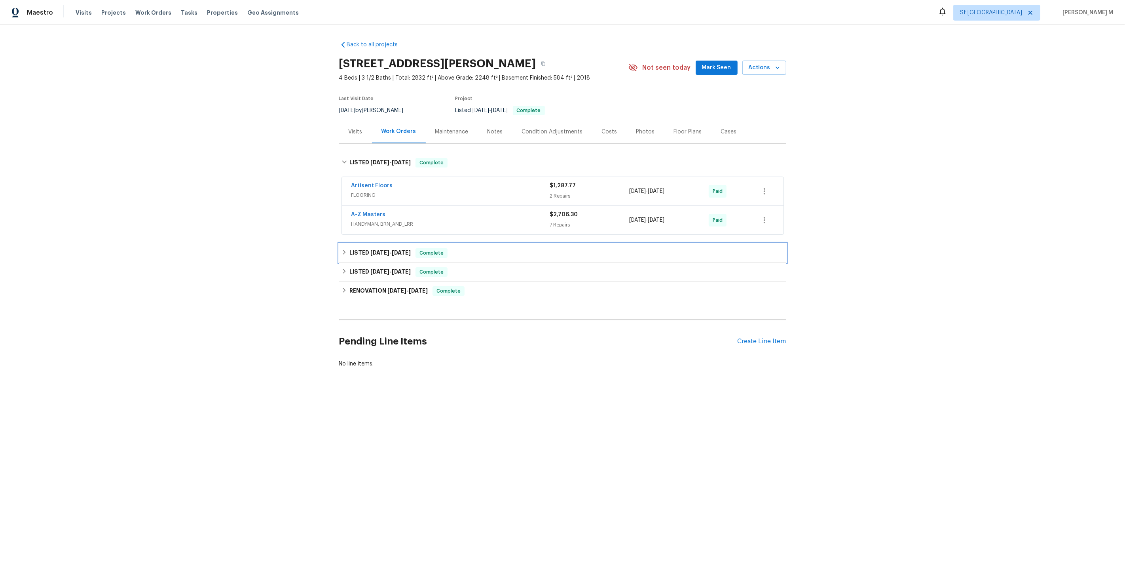
click at [364, 248] on h6 "LISTED 5/22/25 - 5/26/25" at bounding box center [379, 252] width 61 height 9
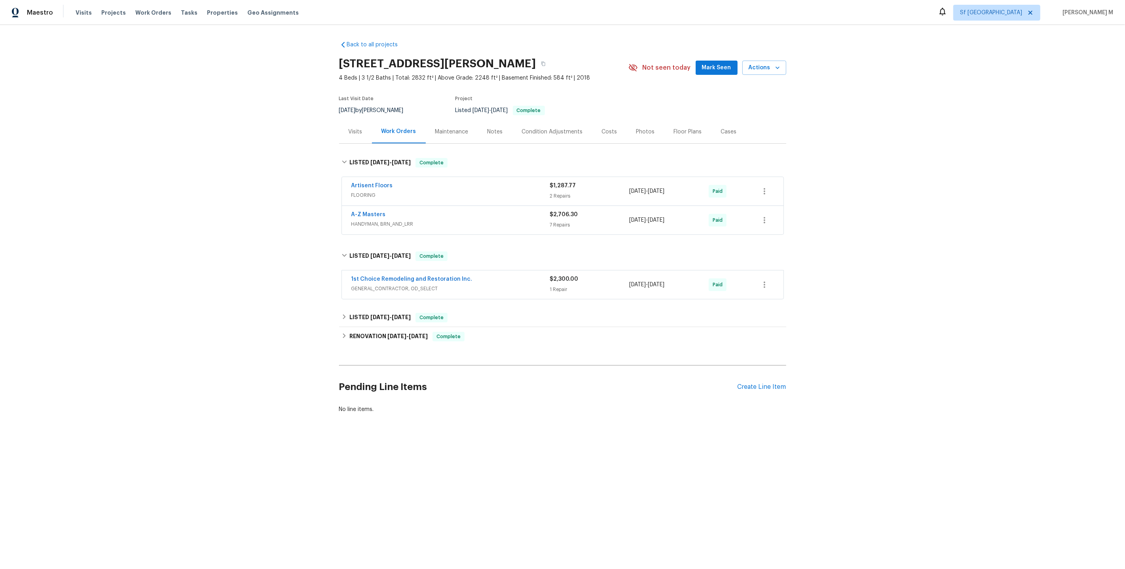
click at [372, 192] on span "FLOORING" at bounding box center [450, 195] width 199 height 8
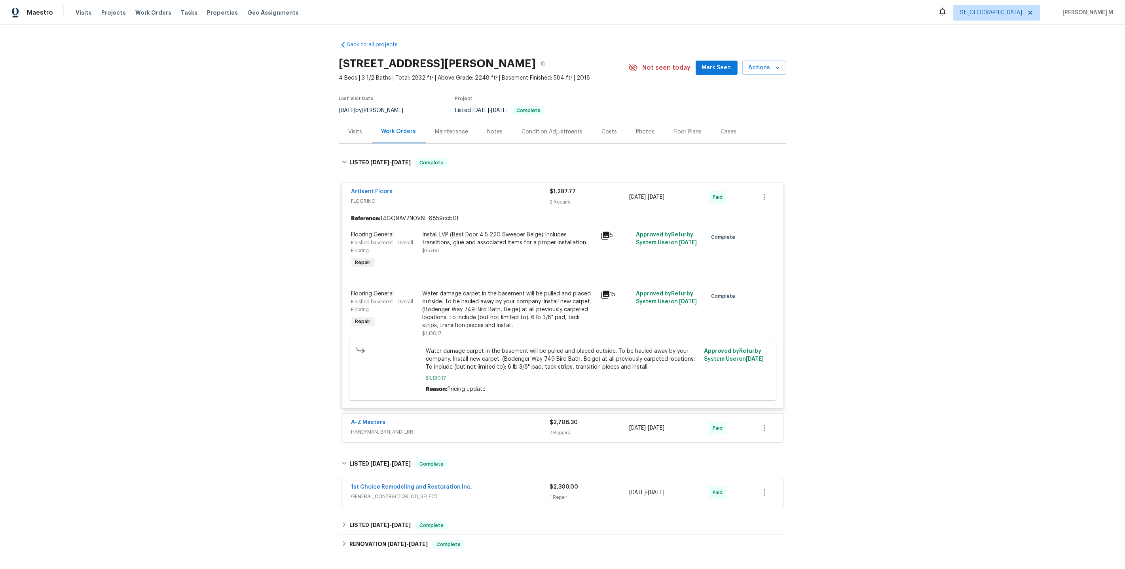
click at [373, 428] on span "HANDYMAN, BRN_AND_LRR" at bounding box center [450, 432] width 199 height 8
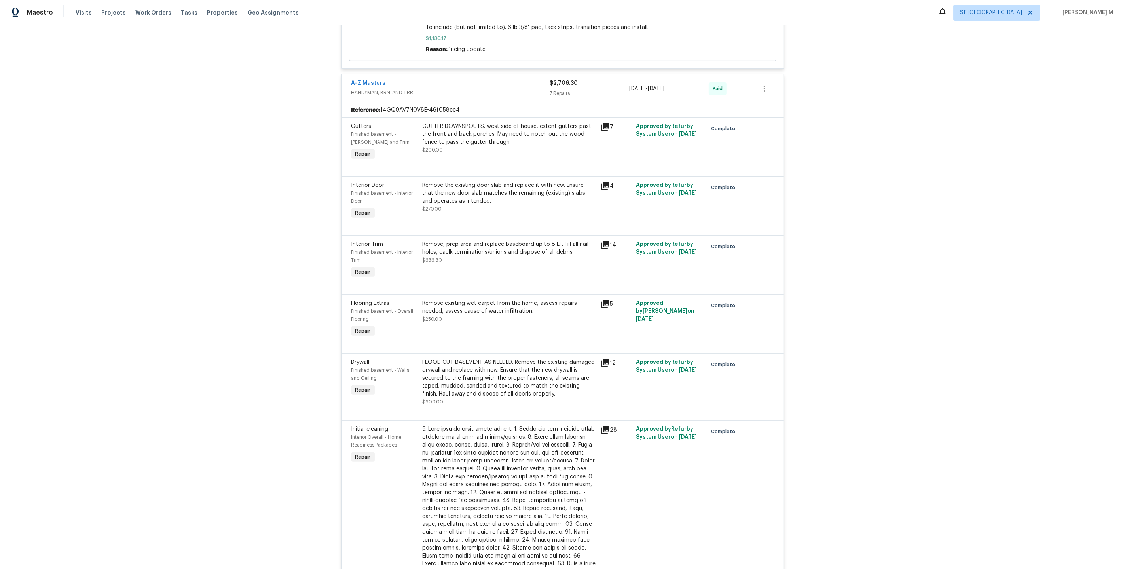
scroll to position [340, 0]
click at [509, 301] on div "Remove existing wet carpet from the home, assess repairs needed, assess cause o…" at bounding box center [509, 306] width 173 height 16
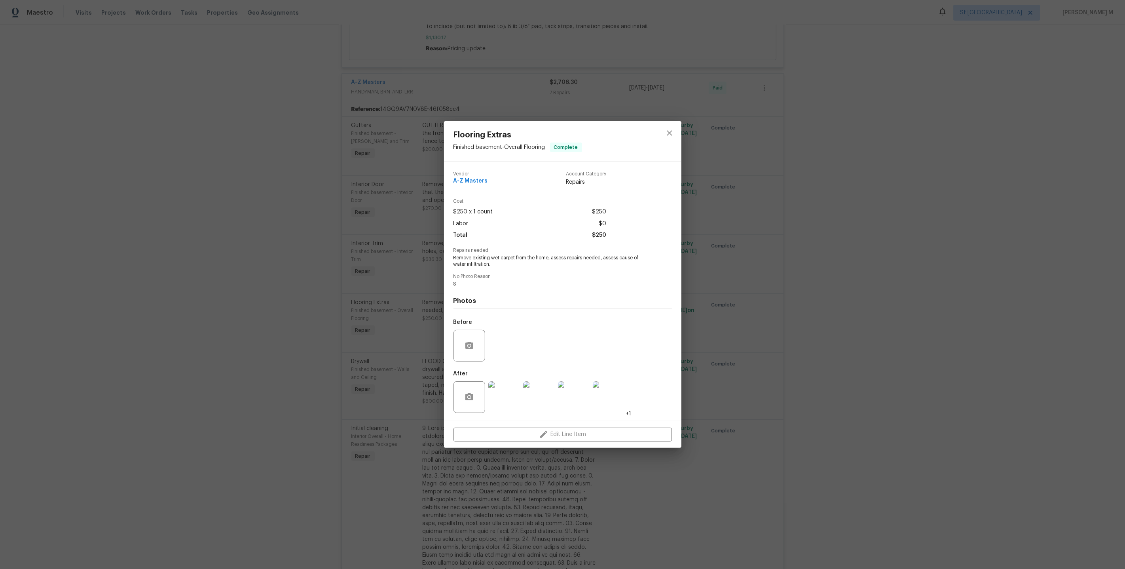
click at [502, 395] on img at bounding box center [504, 397] width 32 height 32
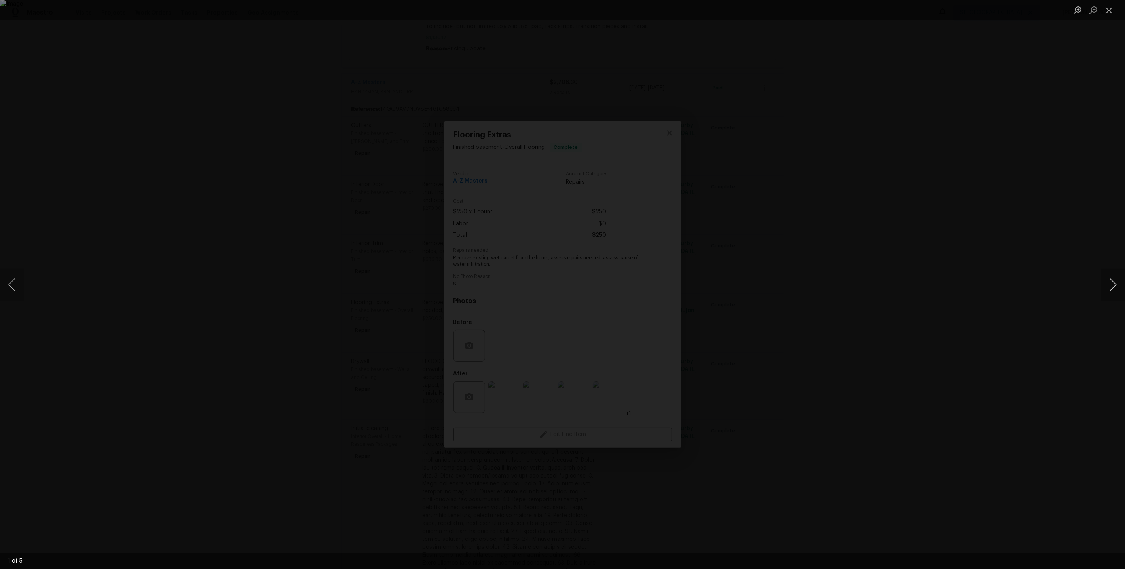
click at [1114, 296] on button "Next image" at bounding box center [1113, 285] width 24 height 32
click at [1048, 176] on div "Lightbox" at bounding box center [562, 284] width 1125 height 569
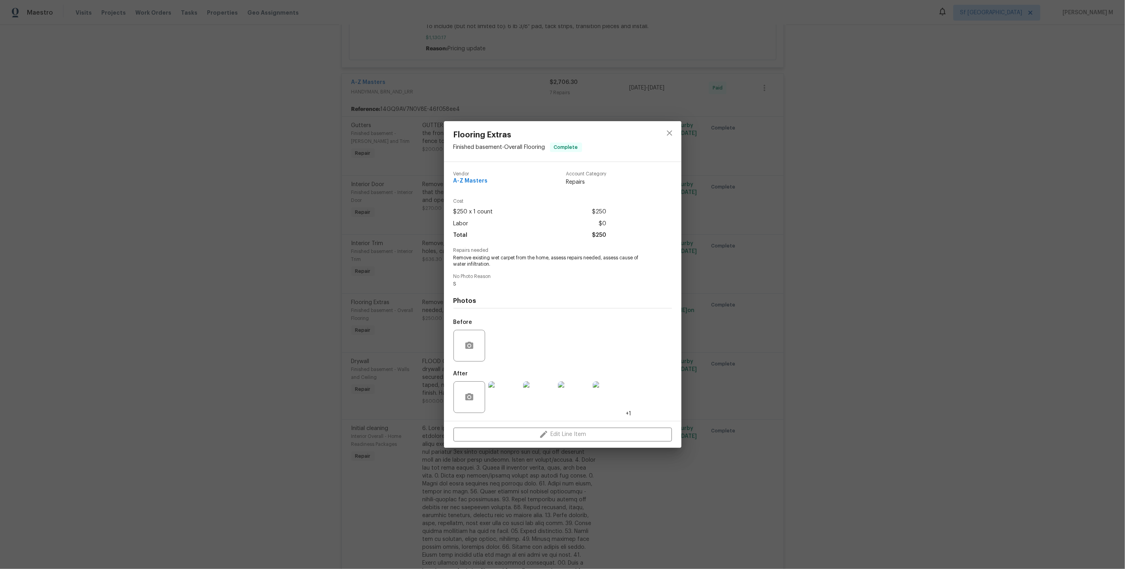
click at [799, 312] on div "Flooring Extras Finished basement - Overall Flooring Complete Vendor A-Z Master…" at bounding box center [562, 284] width 1125 height 569
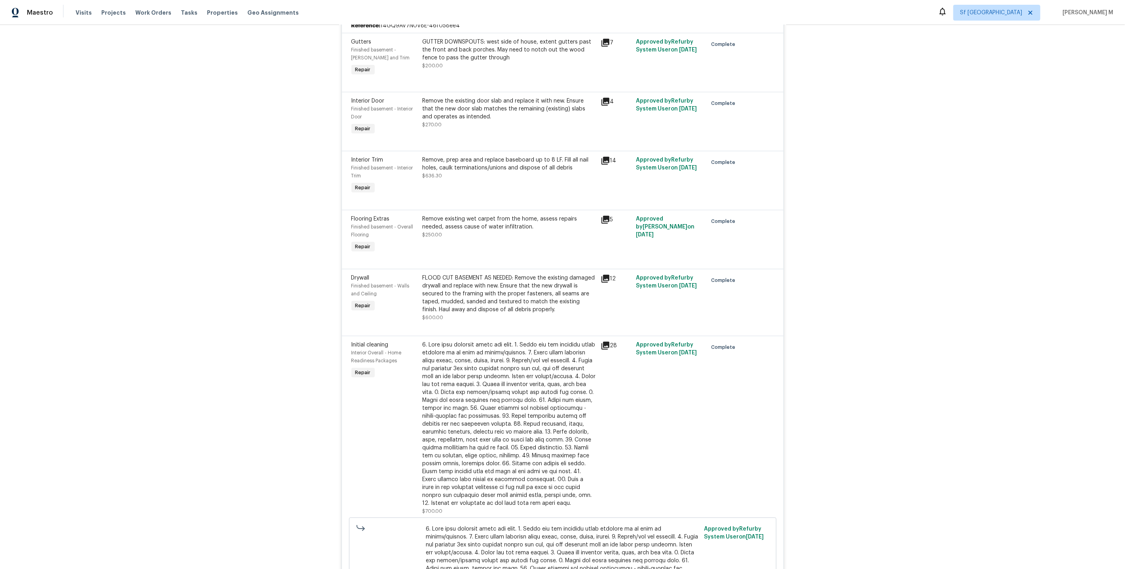
scroll to position [424, 0]
click at [500, 285] on div "FLOOD CUT BASEMENT AS NEEDED: Remove the existing damaged drywall and replace w…" at bounding box center [509, 293] width 173 height 40
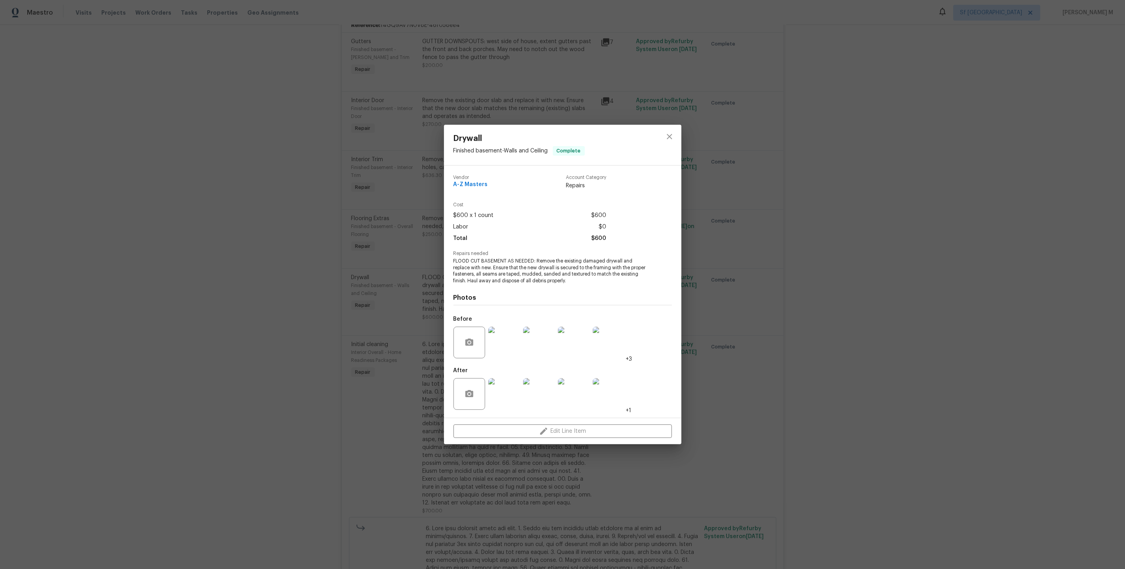
click at [496, 341] on img at bounding box center [504, 343] width 32 height 32
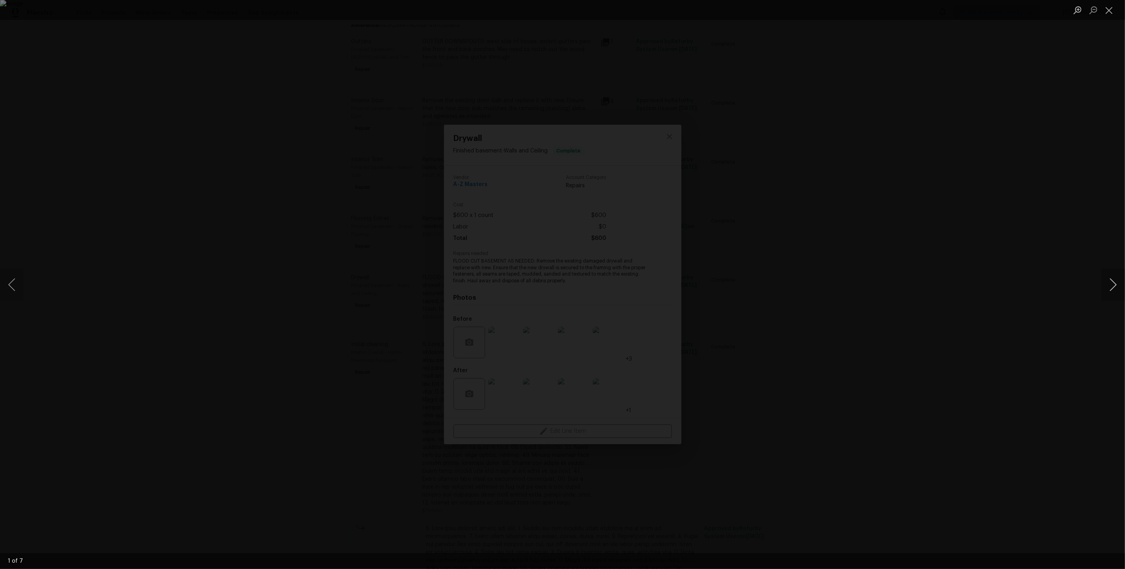
click at [1111, 279] on button "Next image" at bounding box center [1113, 285] width 24 height 32
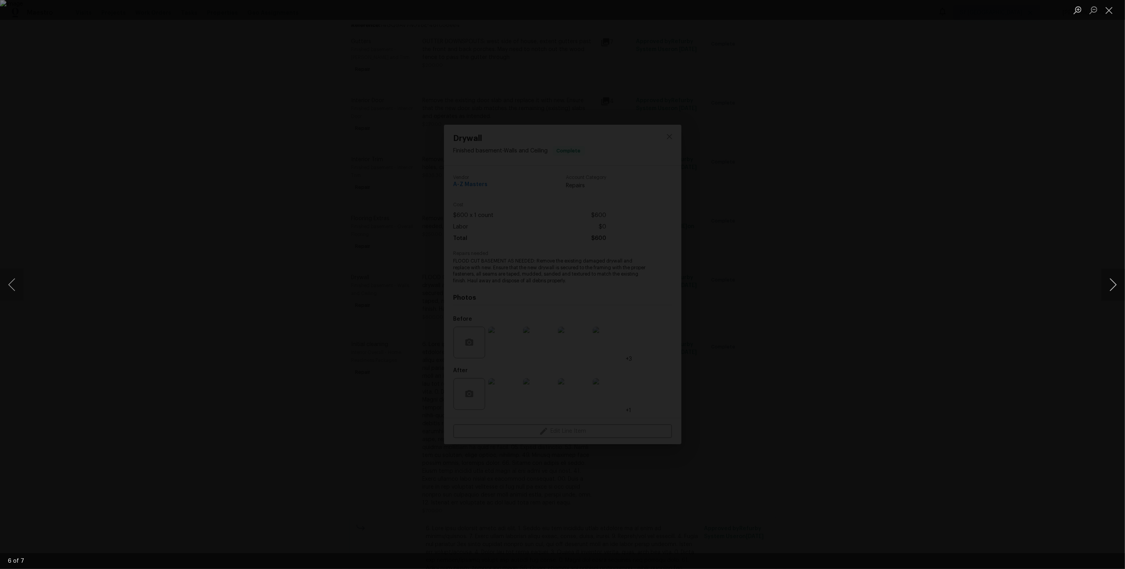
click at [1111, 279] on button "Next image" at bounding box center [1113, 285] width 24 height 32
click at [1050, 248] on div "Lightbox" at bounding box center [562, 284] width 1125 height 569
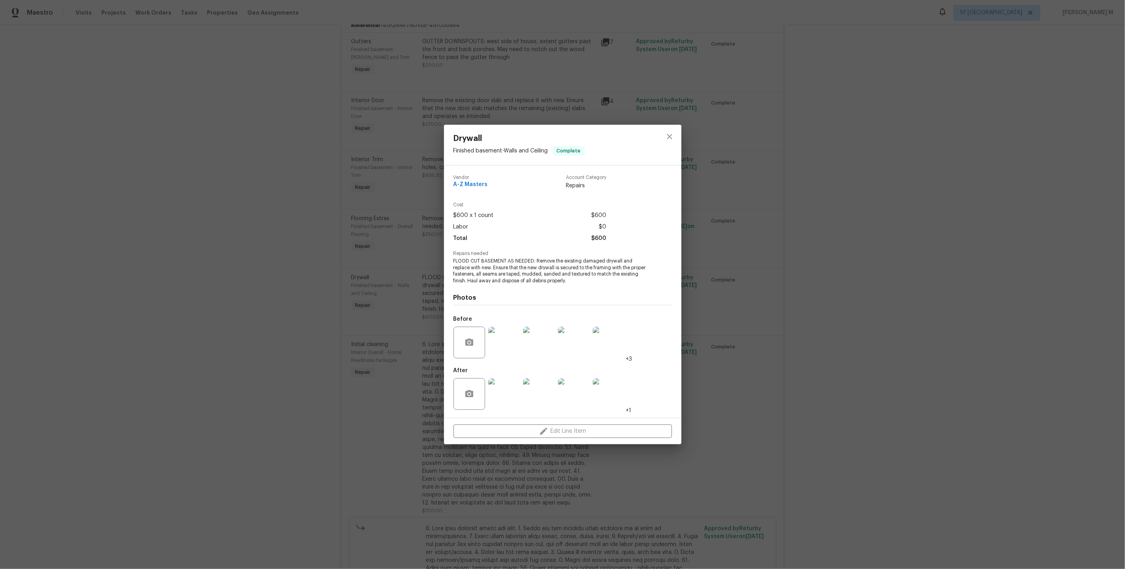
click at [841, 254] on div "Drywall Finished basement - Walls and Ceiling Complete Vendor A-Z Masters Accou…" at bounding box center [562, 284] width 1125 height 569
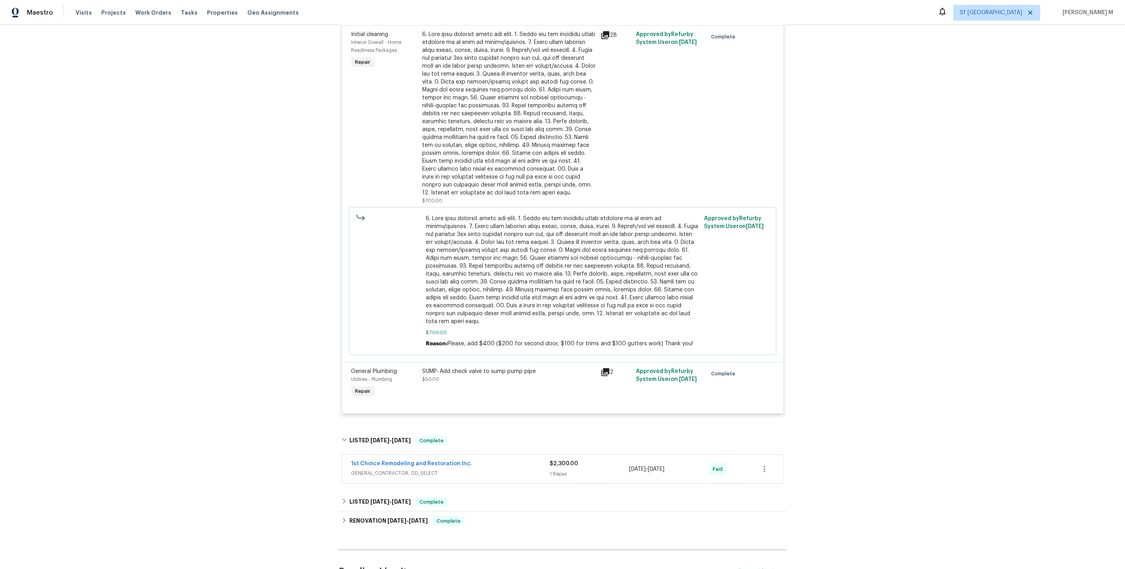
scroll to position [735, 0]
click at [507, 365] on div "SUMP: Add check valve to sump pump pipe $50.00" at bounding box center [509, 383] width 178 height 36
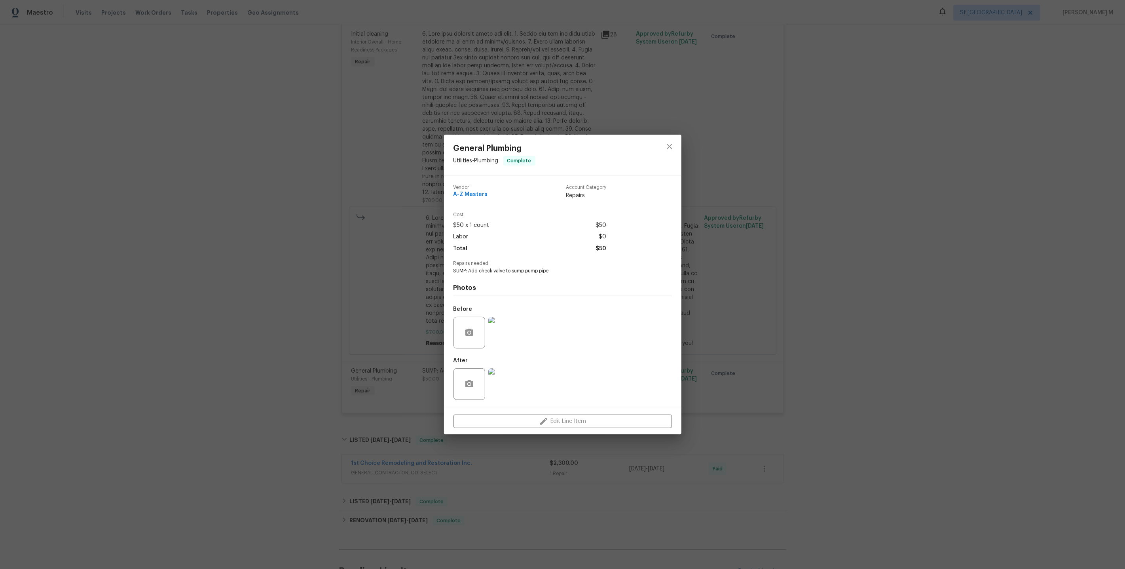
click at [781, 328] on div "General Plumbing Utilities - Plumbing Complete Vendor A-Z Masters Account Categ…" at bounding box center [562, 284] width 1125 height 569
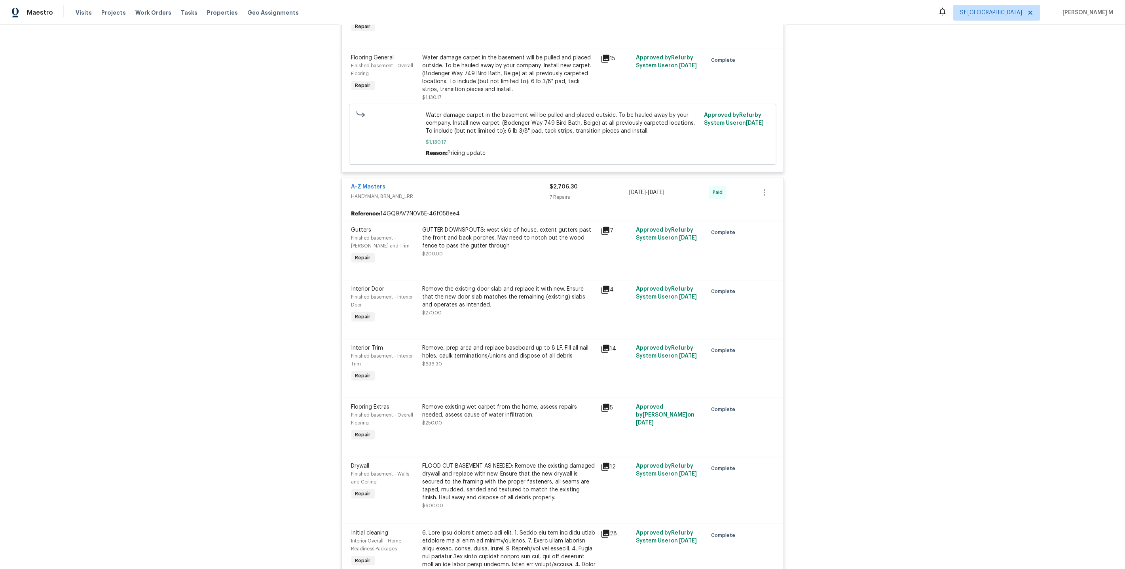
scroll to position [0, 0]
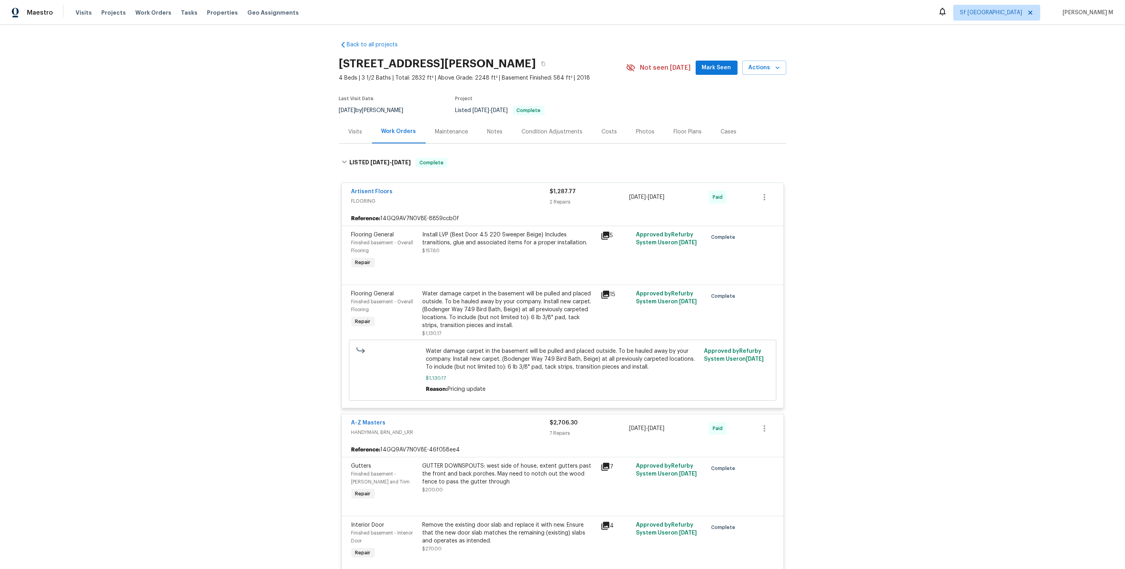
click at [311, 243] on div "Back to all projects 1447 Juliet Ave, St. Paul, MN 55105 4 Beds | 3 1/2 Baths |…" at bounding box center [562, 297] width 1125 height 544
click at [440, 128] on div "Maintenance" at bounding box center [451, 132] width 33 height 8
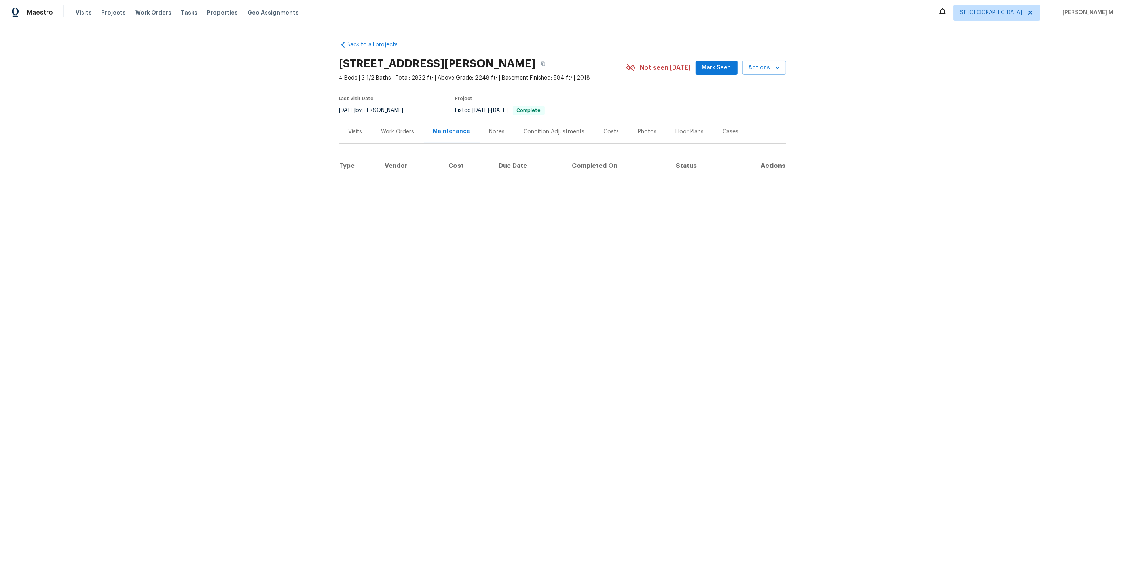
click at [404, 129] on div "Work Orders" at bounding box center [398, 132] width 33 height 8
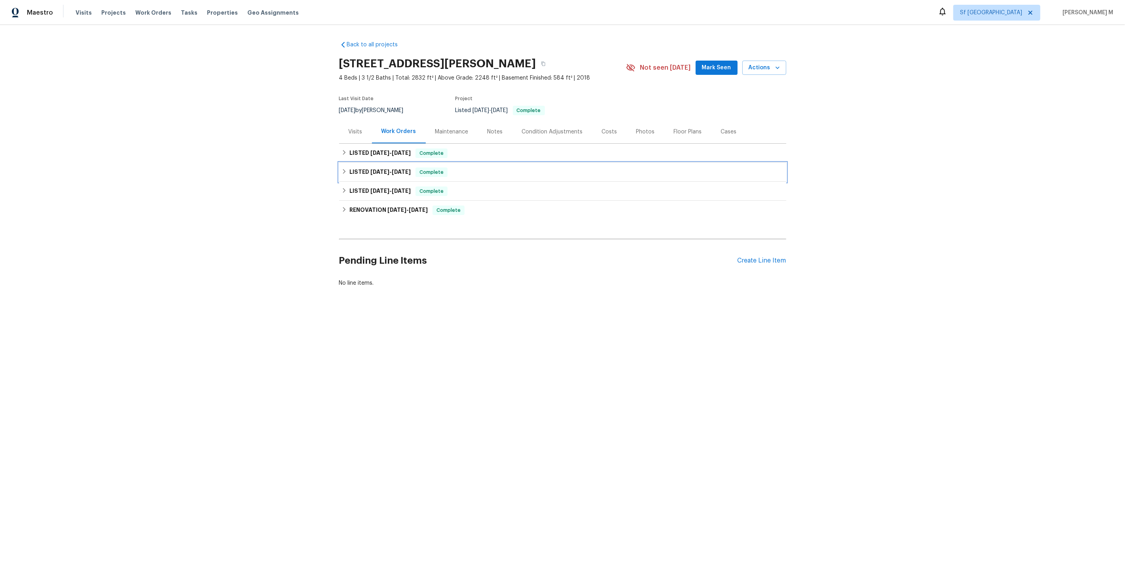
click at [383, 169] on span "5/22/25" at bounding box center [379, 172] width 19 height 6
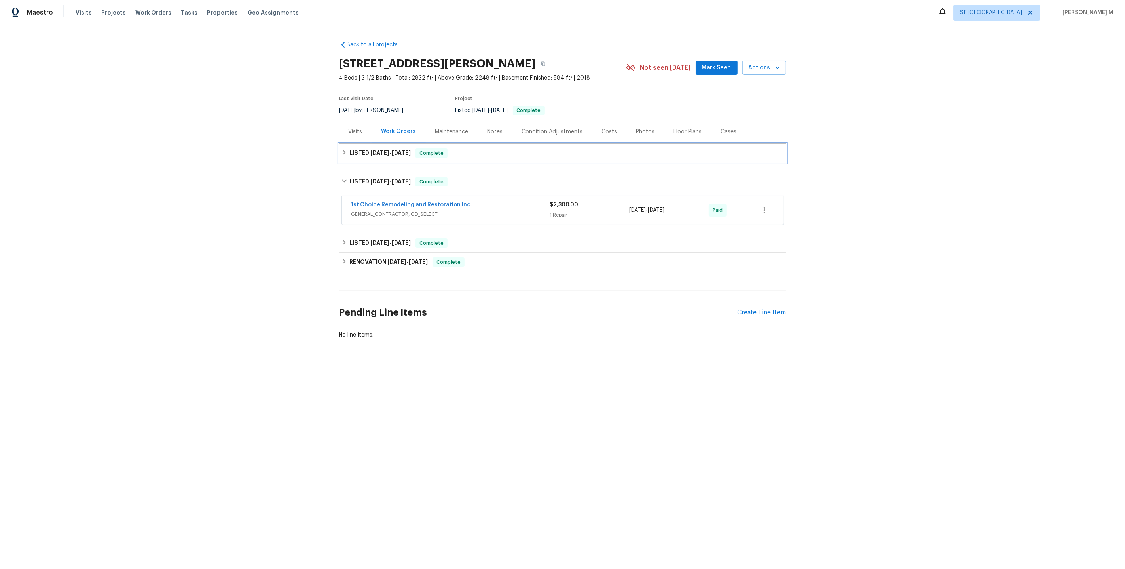
click at [372, 157] on div "LISTED 7/2/25 - 7/8/25 Complete" at bounding box center [562, 153] width 447 height 19
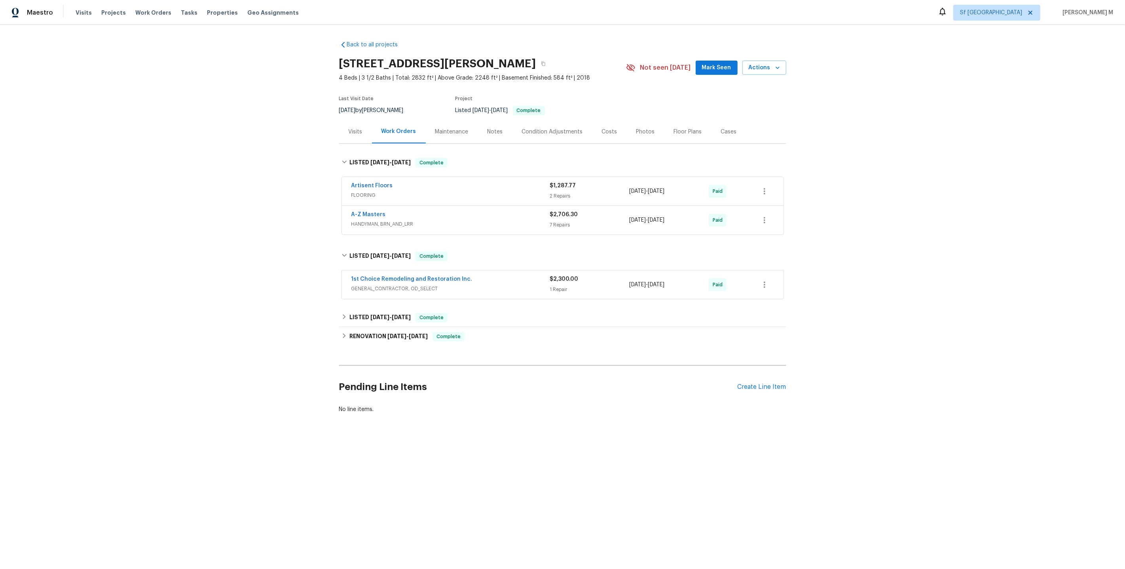
click at [366, 186] on div "Artisent Floors" at bounding box center [450, 186] width 199 height 9
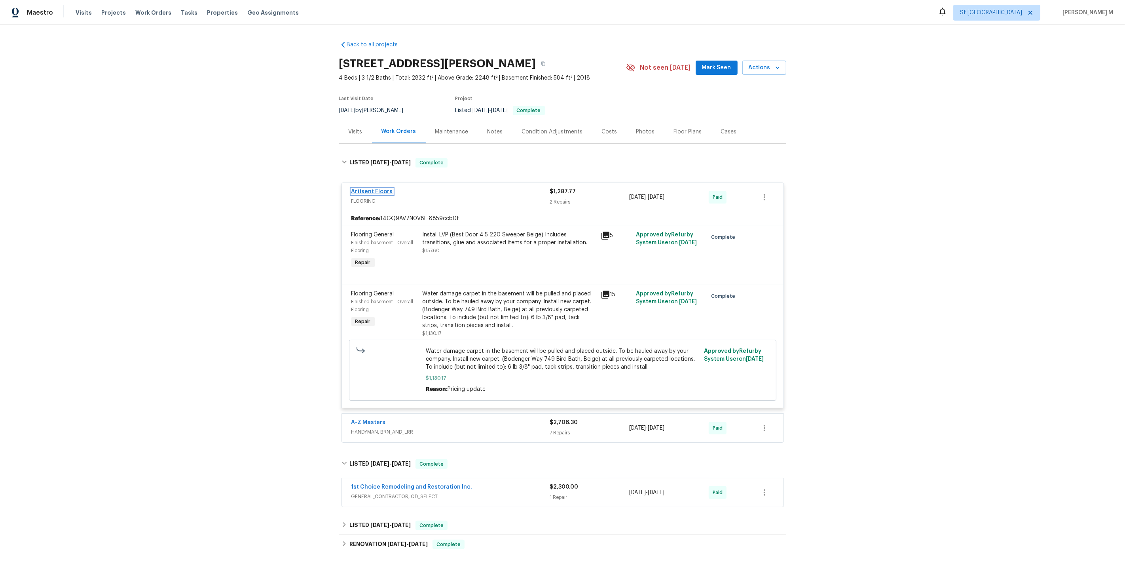
click at [364, 189] on link "Artisent Floors" at bounding box center [372, 192] width 42 height 6
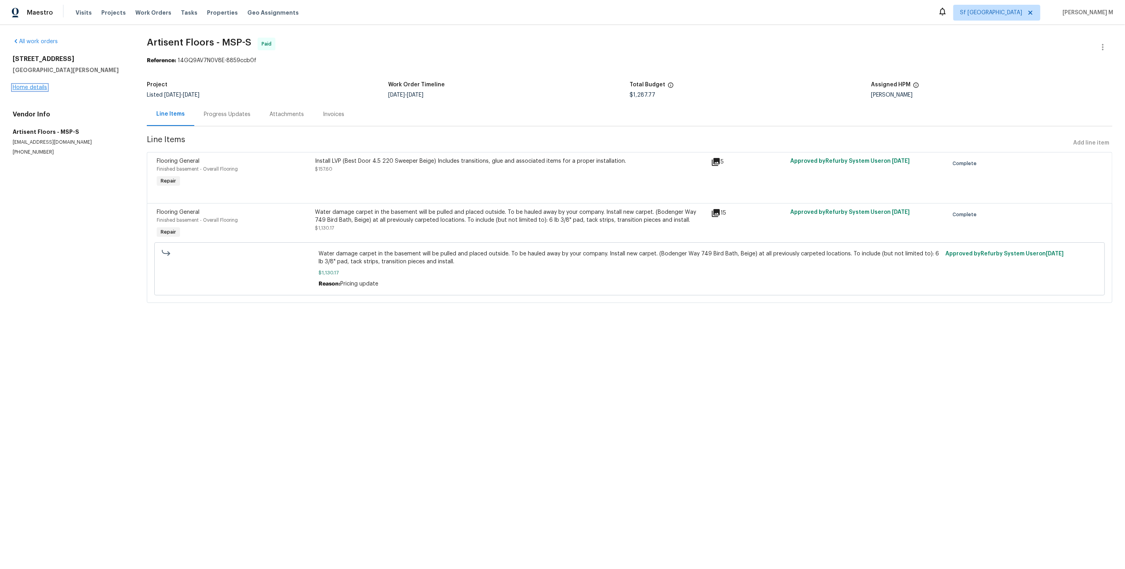
click at [30, 85] on link "Home details" at bounding box center [30, 88] width 34 height 6
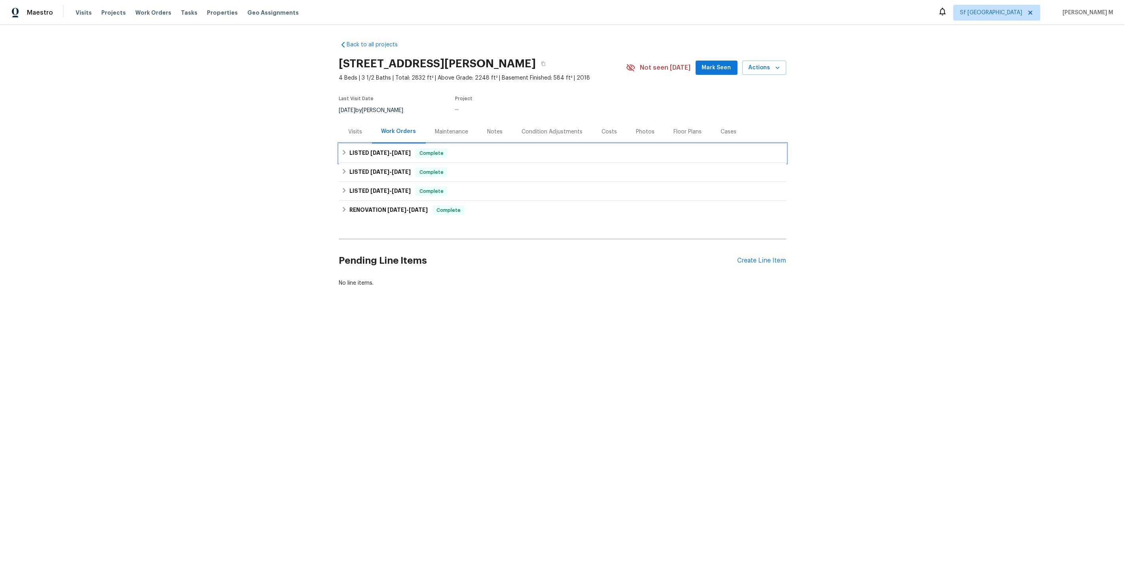
click at [385, 150] on span "7/2/25 - 7/8/25" at bounding box center [390, 153] width 40 height 6
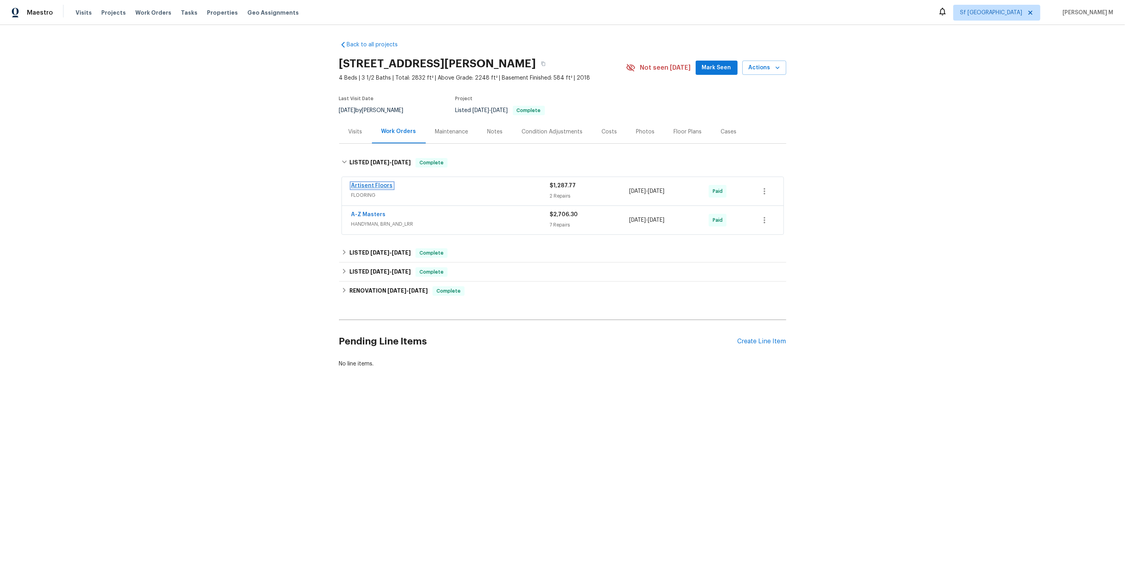
click at [359, 184] on link "Artisent Floors" at bounding box center [372, 186] width 42 height 6
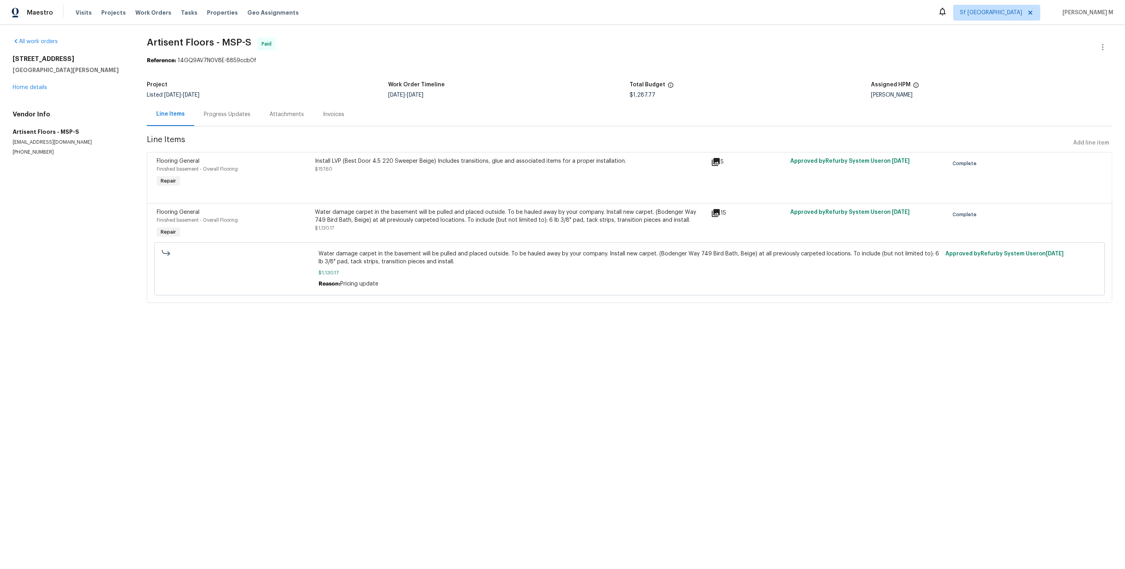
click at [37, 88] on div "1447 Juliet Ave St. Paul, MN 55105 Home details" at bounding box center [70, 73] width 115 height 36
click at [37, 85] on link "Home details" at bounding box center [30, 88] width 34 height 6
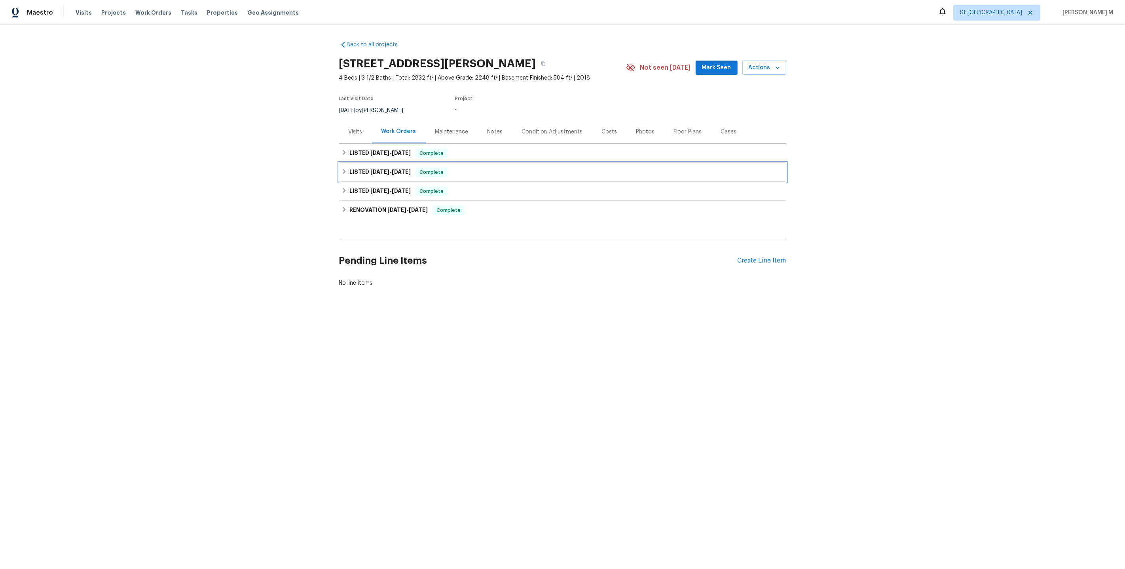
click at [370, 169] on span "5/22/25" at bounding box center [379, 172] width 19 height 6
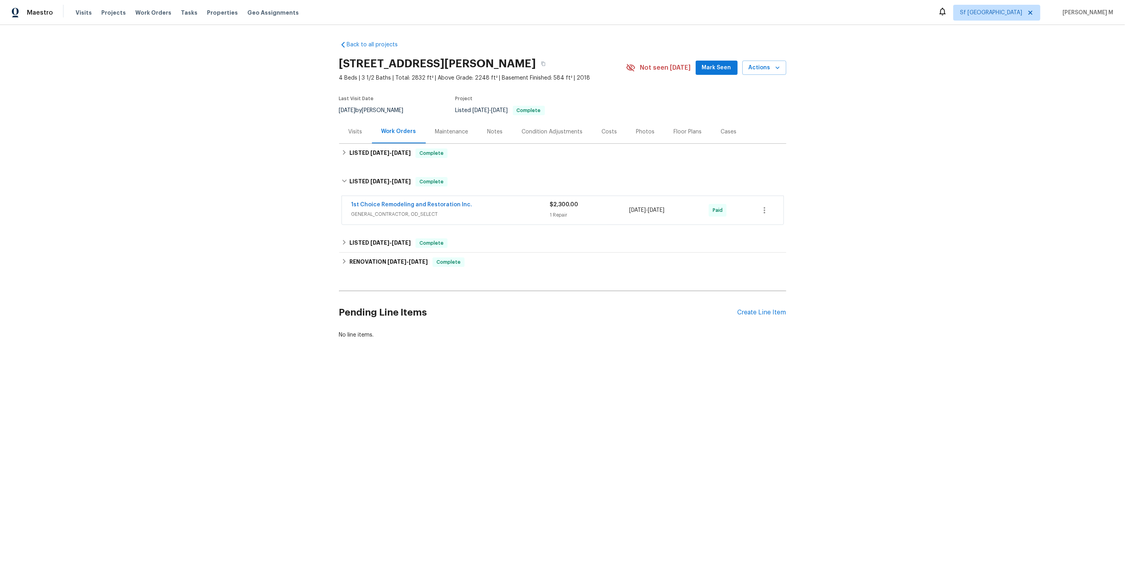
click at [369, 203] on span "1st Choice Remodeling and Restoration Inc." at bounding box center [411, 205] width 121 height 8
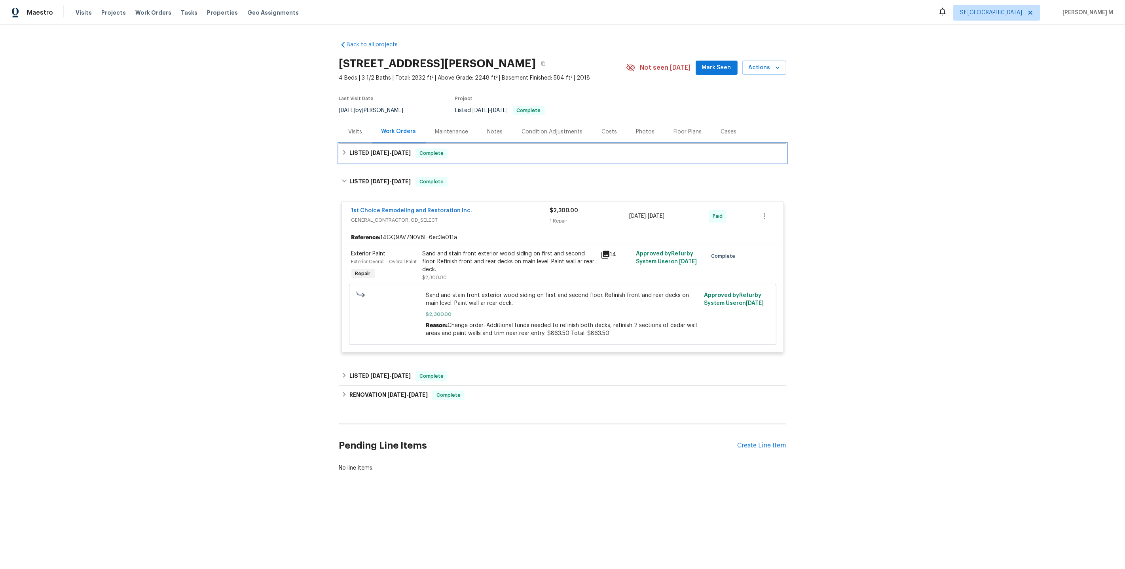
click at [373, 152] on h6 "LISTED 7/2/25 - 7/8/25" at bounding box center [379, 152] width 61 height 9
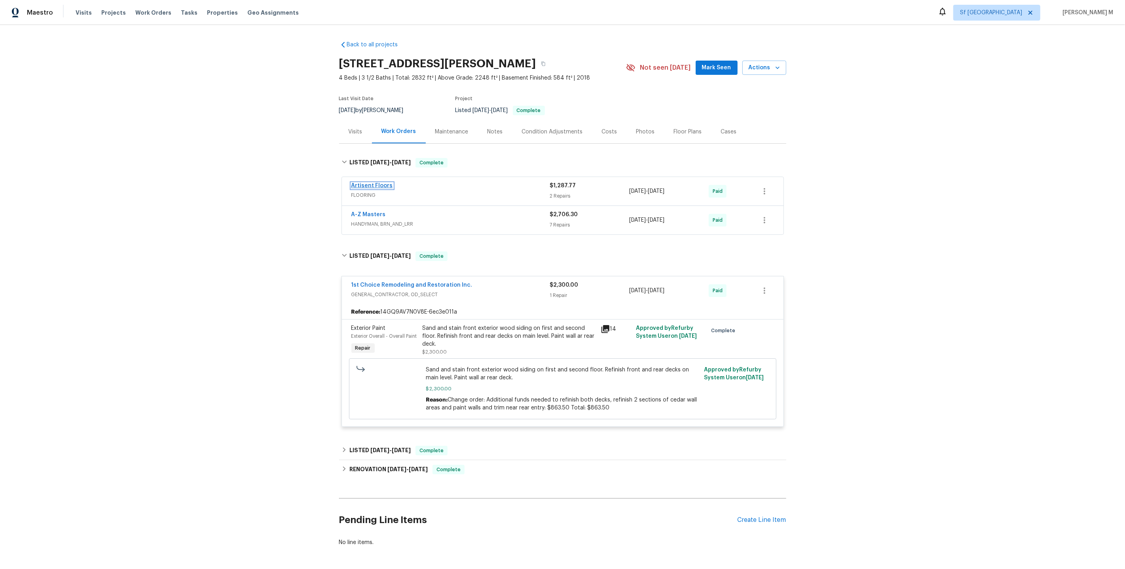
click at [371, 183] on link "Artisent Floors" at bounding box center [372, 186] width 42 height 6
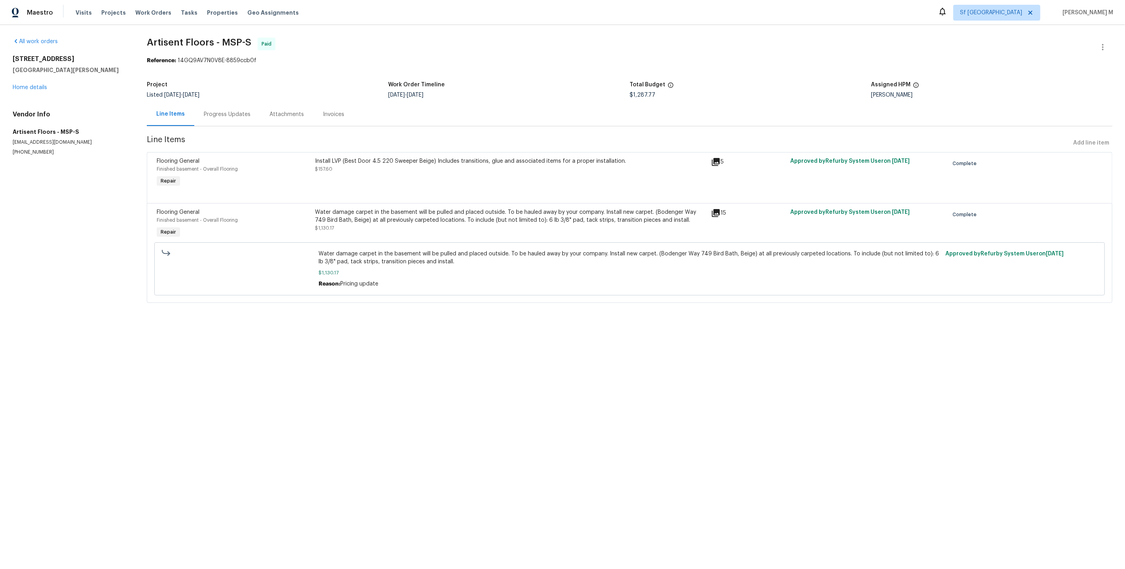
click at [885, 93] on div "Jeffrey Lenz" at bounding box center [991, 95] width 241 height 6
copy div "Jeffrey Lenz"
click at [195, 112] on div "Progress Updates" at bounding box center [227, 114] width 66 height 23
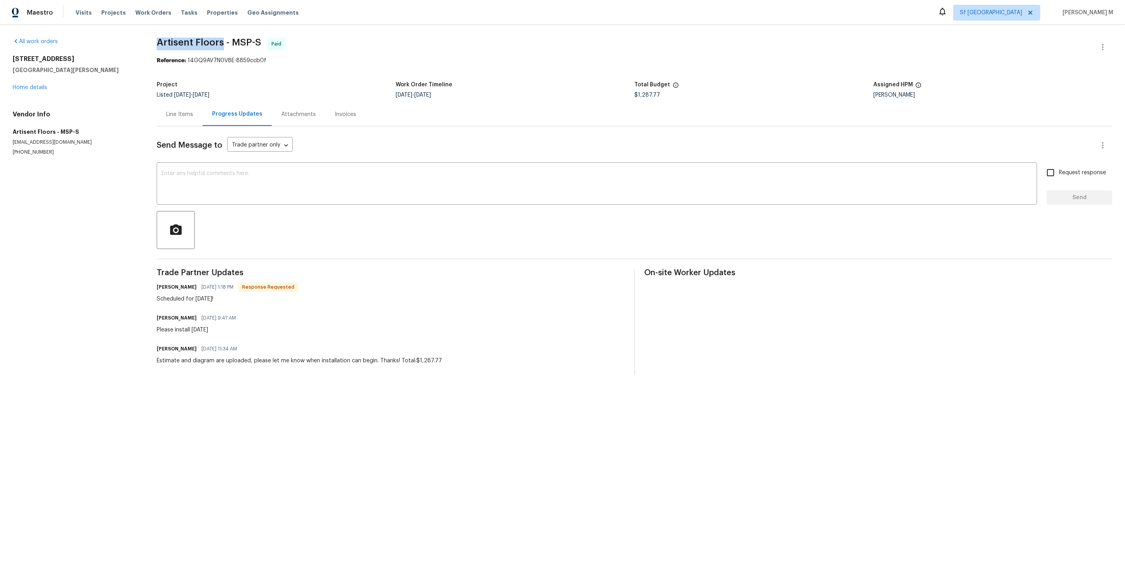
drag, startPoint x: 150, startPoint y: 41, endPoint x: 216, endPoint y: 41, distance: 65.7
click at [216, 41] on div "All work orders 1447 Juliet Ave St. Paul, MN 55105 Home details Vendor Info Art…" at bounding box center [562, 206] width 1125 height 362
copy span "Artisent Floors"
click at [197, 108] on div "Line Items" at bounding box center [180, 114] width 46 height 23
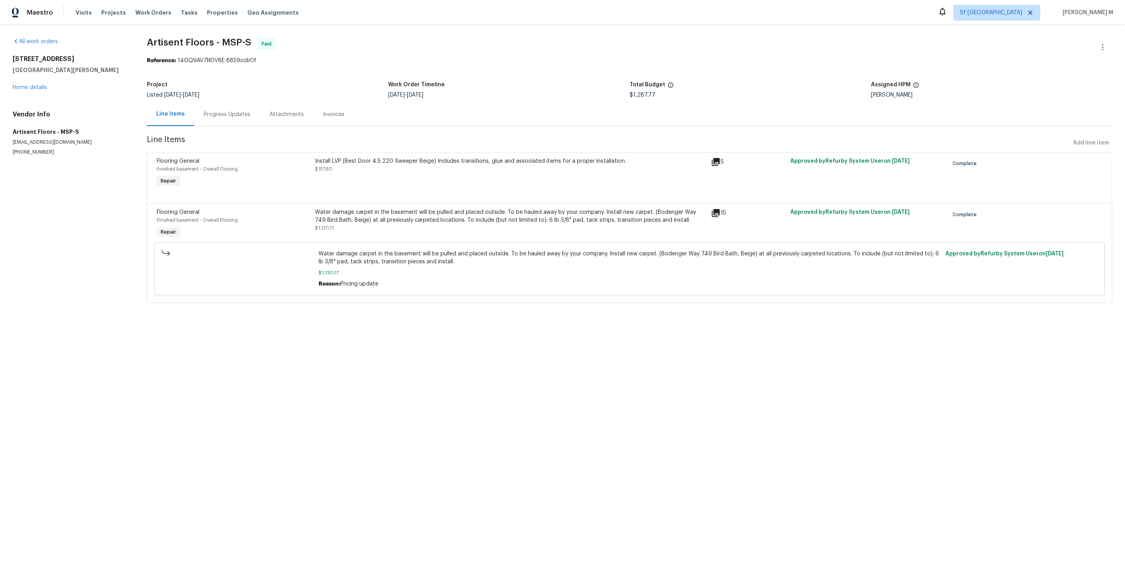
click at [182, 110] on div "Line Items" at bounding box center [170, 114] width 28 height 8
click at [383, 40] on span "Artisent Floors - MSP-S Paid" at bounding box center [620, 47] width 947 height 19
click at [296, 83] on div "Project" at bounding box center [267, 87] width 241 height 10
click at [287, 325] on html "Maestro Visits Projects Work Orders Tasks Properties Geo Assignments Sf Bay Are…" at bounding box center [562, 162] width 1125 height 325
click at [494, 213] on div "Water damage carpet in the basement will be pulled and placed outside. To be ha…" at bounding box center [510, 216] width 391 height 16
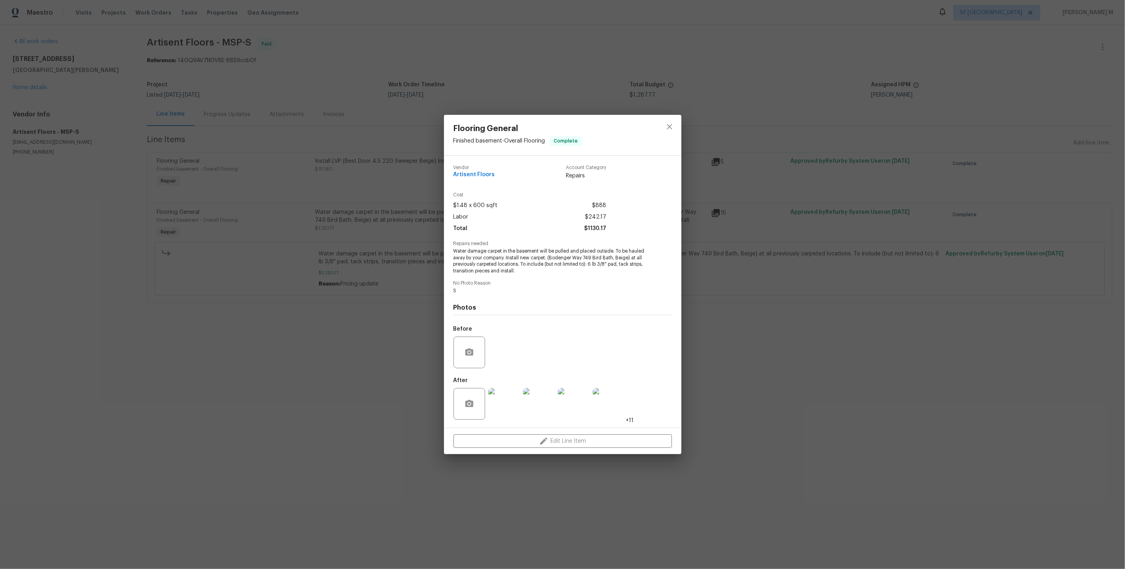
click at [512, 403] on img at bounding box center [504, 404] width 32 height 32
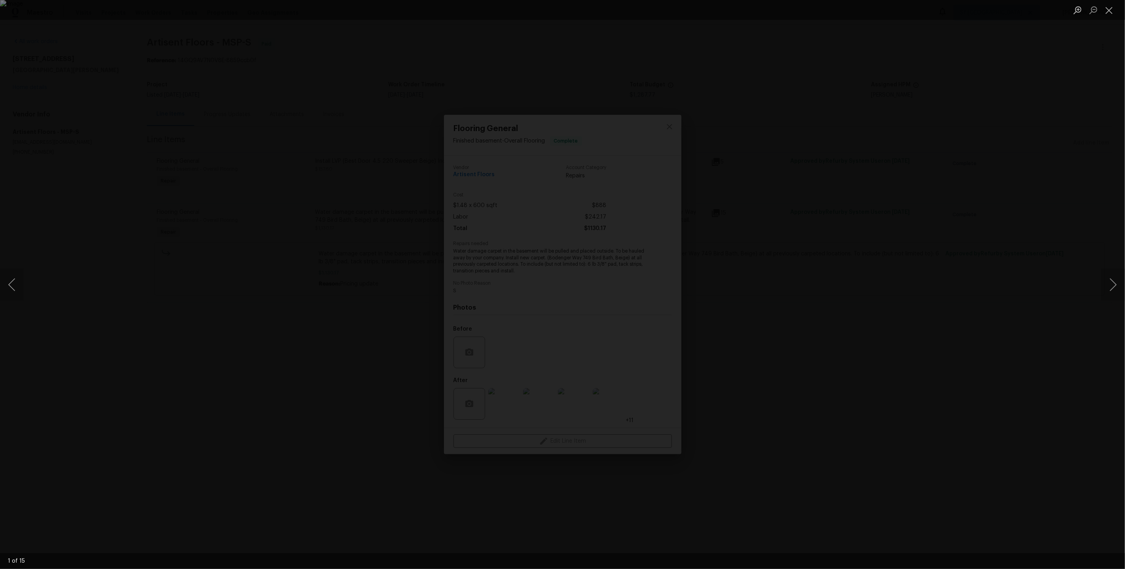
click at [965, 293] on div "Lightbox" at bounding box center [562, 284] width 1125 height 569
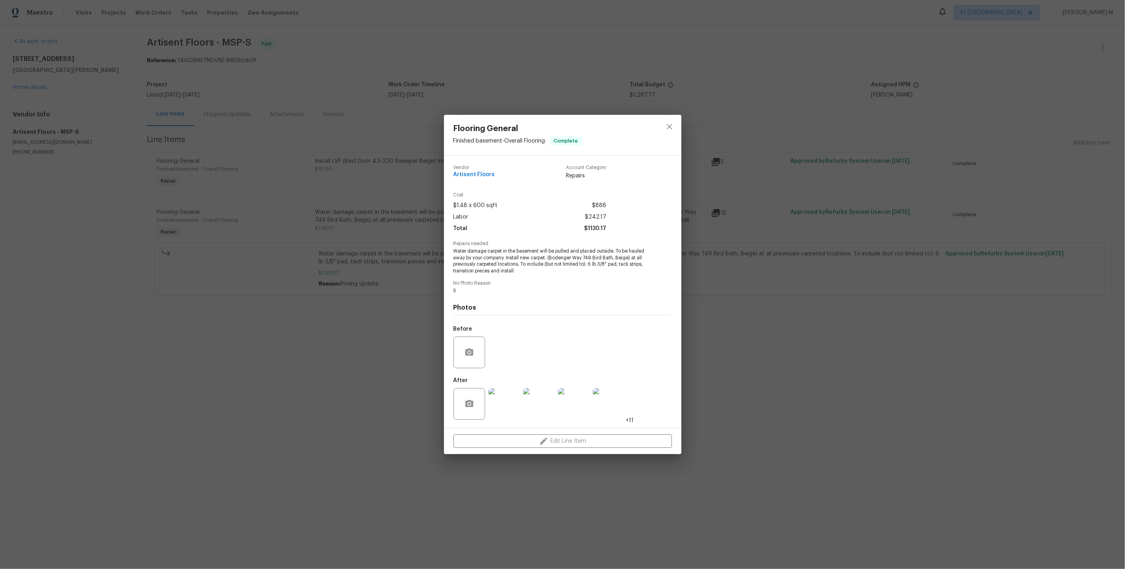
click at [256, 344] on div "Flooring General Finished basement - Overall Flooring Complete Vendor Artisent …" at bounding box center [562, 284] width 1125 height 569
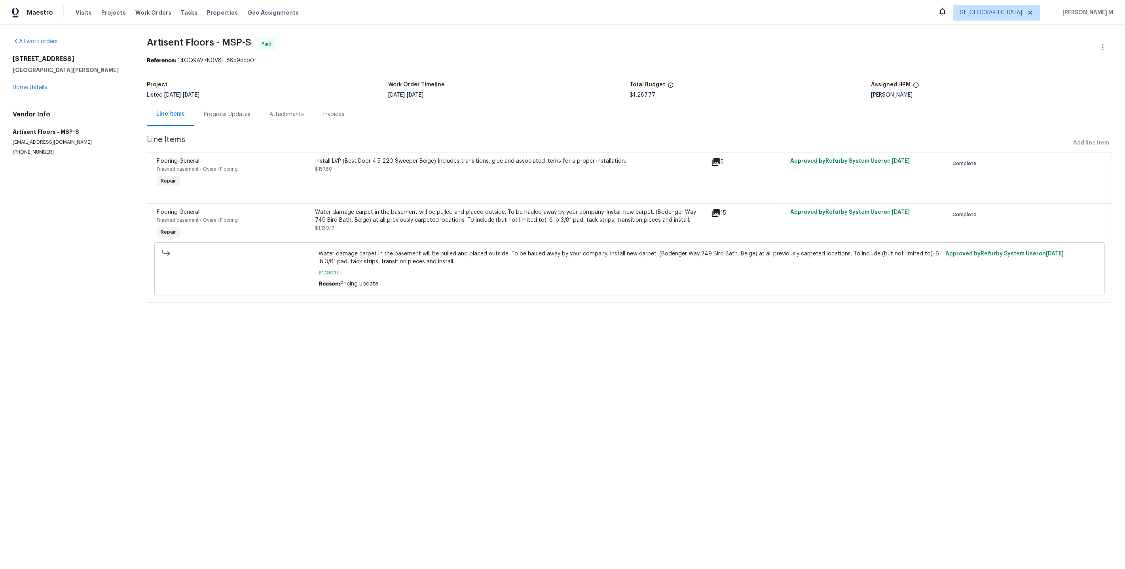
click at [419, 158] on div "Install LVP (Best Door 4.5 220 Sweeper Beige) Includes transitions, glue and as…" at bounding box center [510, 161] width 391 height 8
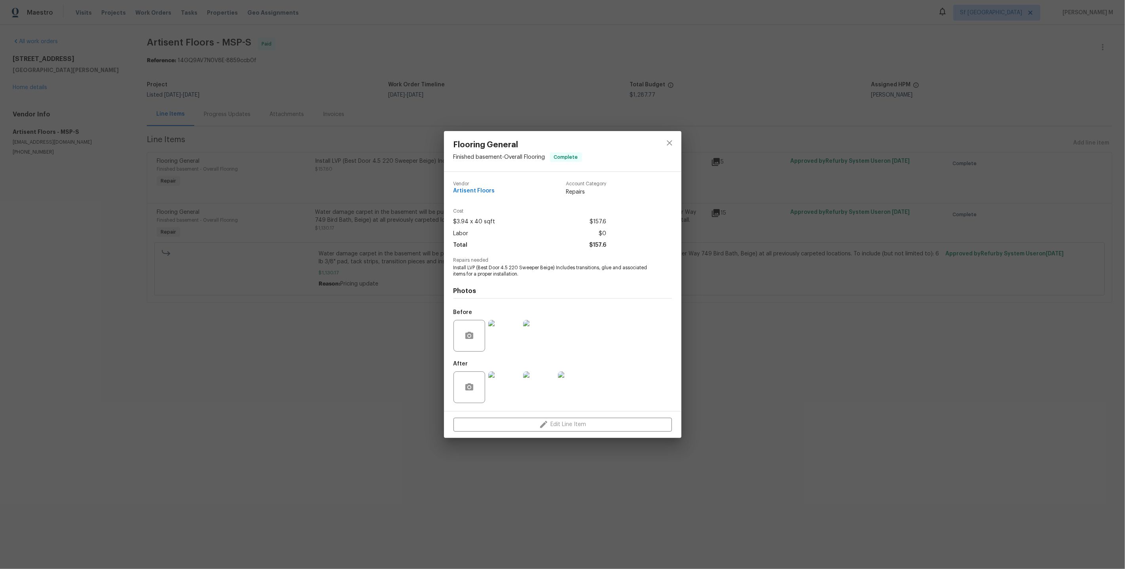
click at [530, 382] on img at bounding box center [539, 387] width 32 height 32
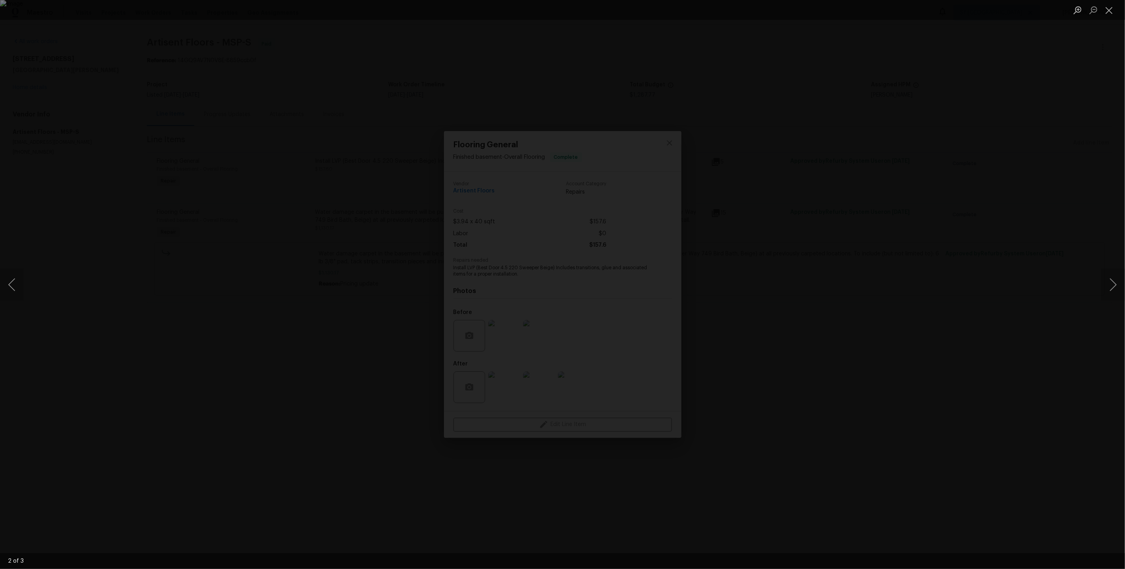
click at [975, 327] on div "Lightbox" at bounding box center [562, 284] width 1125 height 569
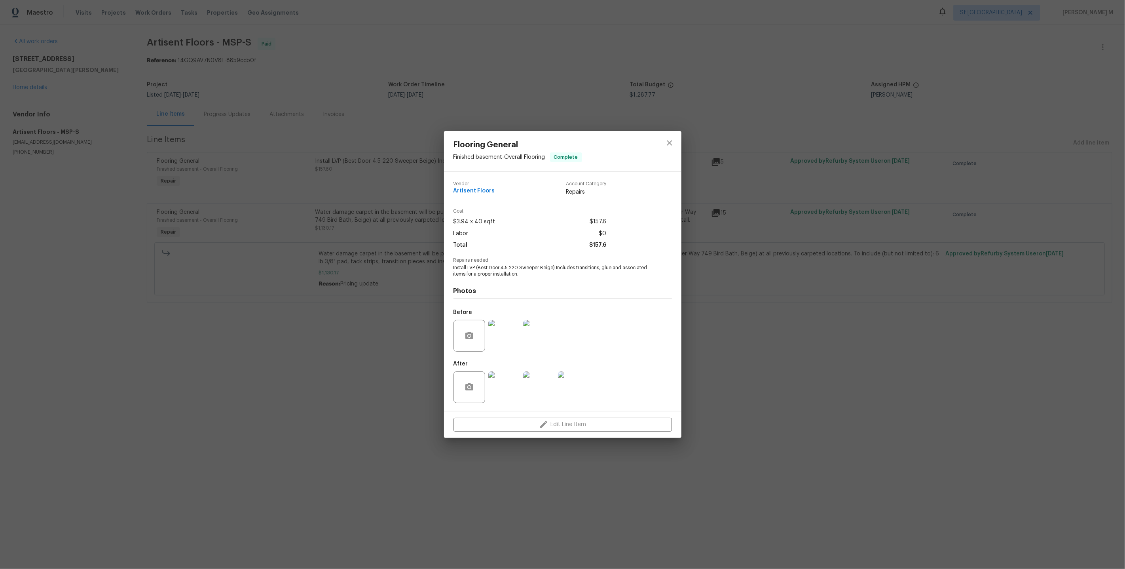
click at [253, 334] on div "Flooring General Finished basement - Overall Flooring Complete Vendor Artisent …" at bounding box center [562, 284] width 1125 height 569
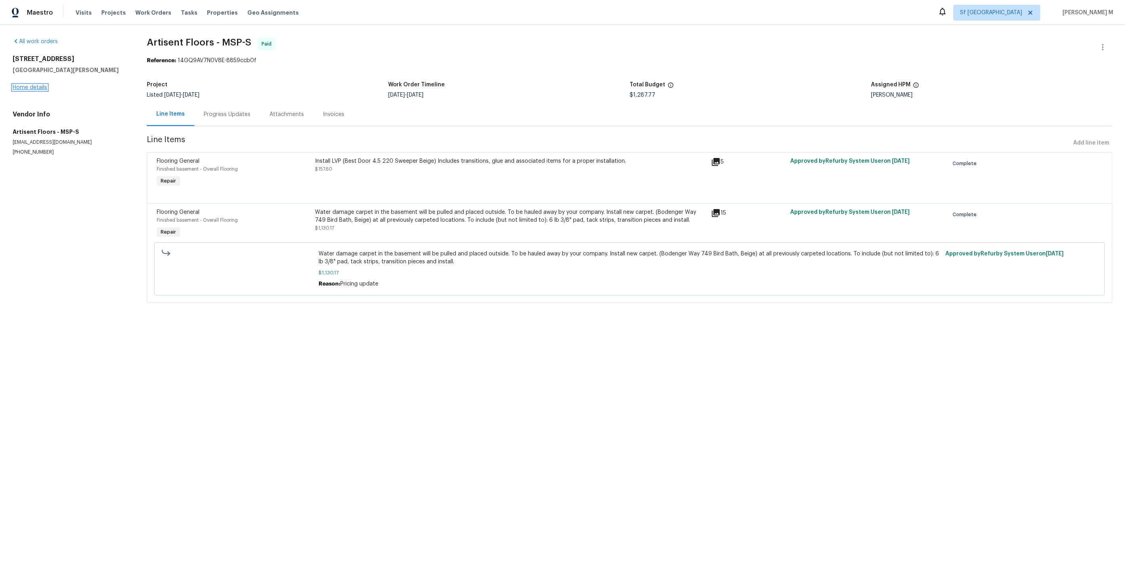
click at [41, 85] on link "Home details" at bounding box center [30, 88] width 34 height 6
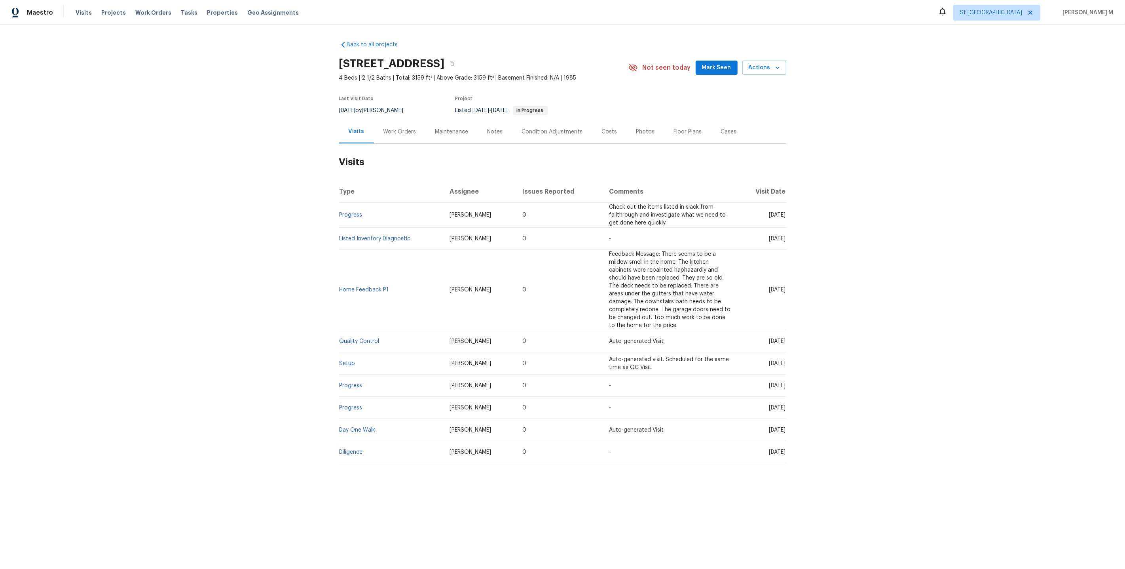
click at [388, 128] on div "Work Orders" at bounding box center [400, 132] width 33 height 8
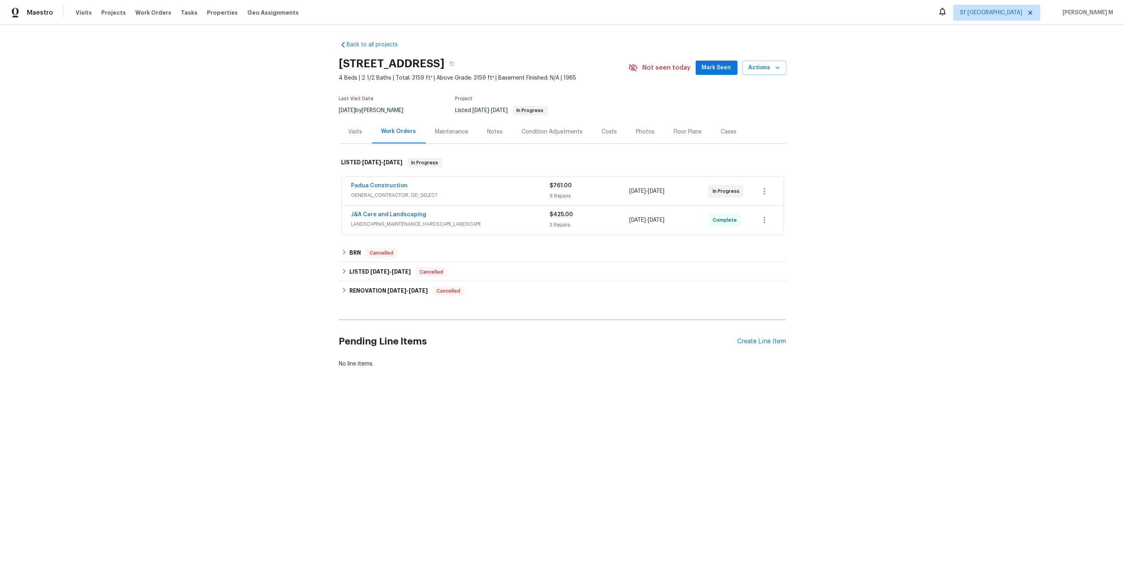
click at [396, 191] on span "GENERAL_CONTRACTOR, OD_SELECT" at bounding box center [450, 195] width 199 height 8
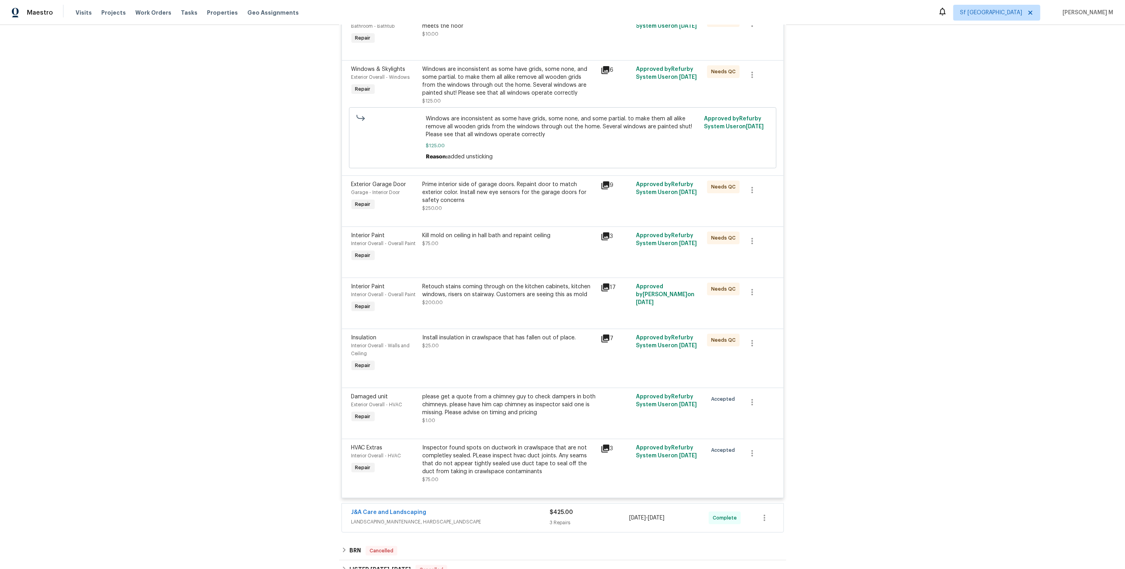
scroll to position [348, 0]
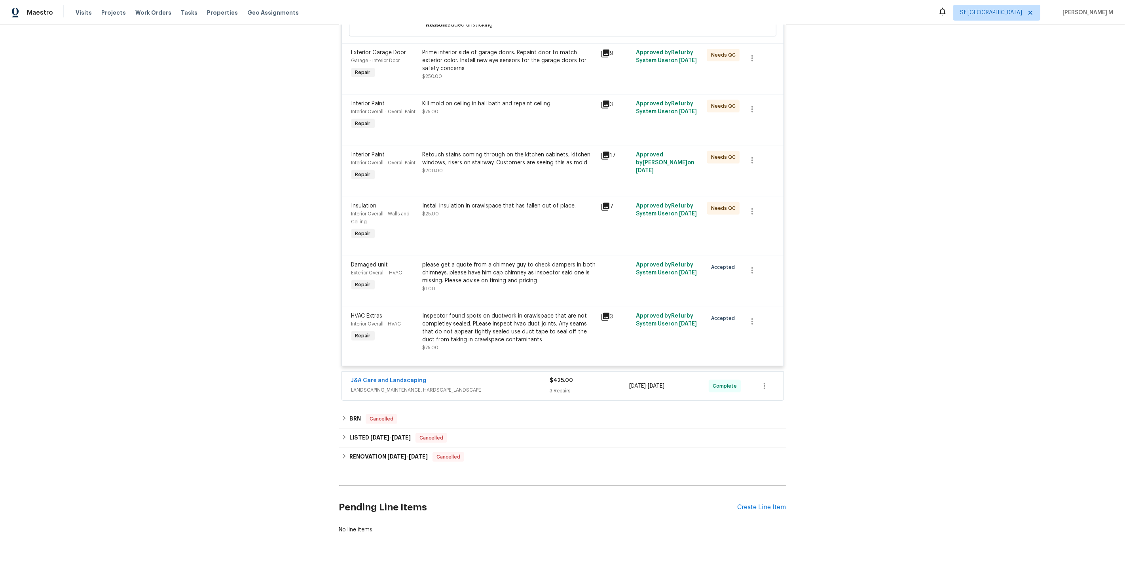
click at [429, 386] on span "LANDSCAPING_MAINTENANCE, HARDSCAPE_LANDSCAPE" at bounding box center [450, 390] width 199 height 8
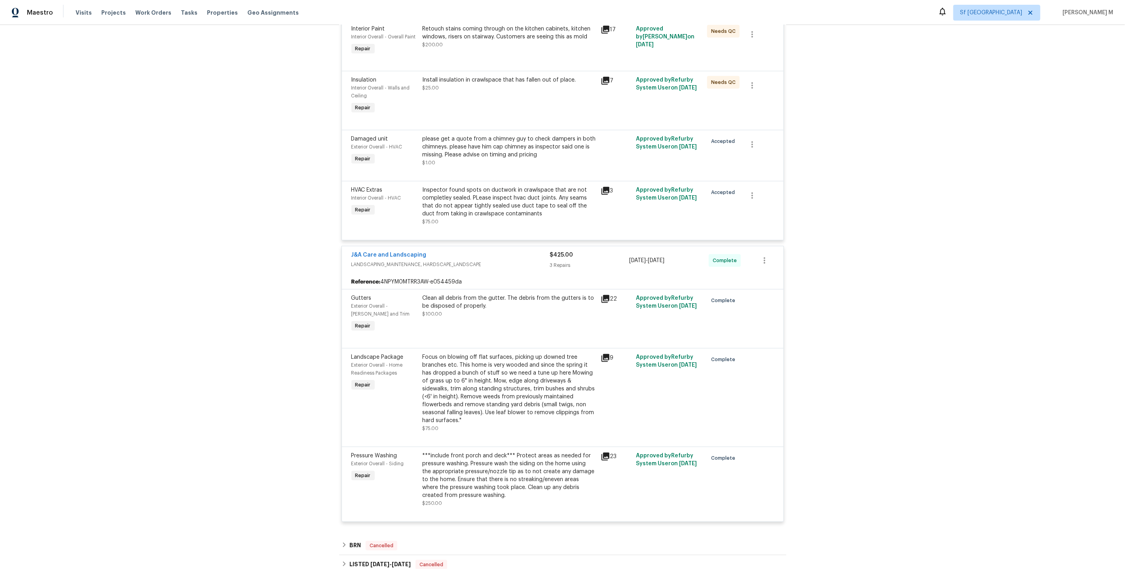
scroll to position [0, 0]
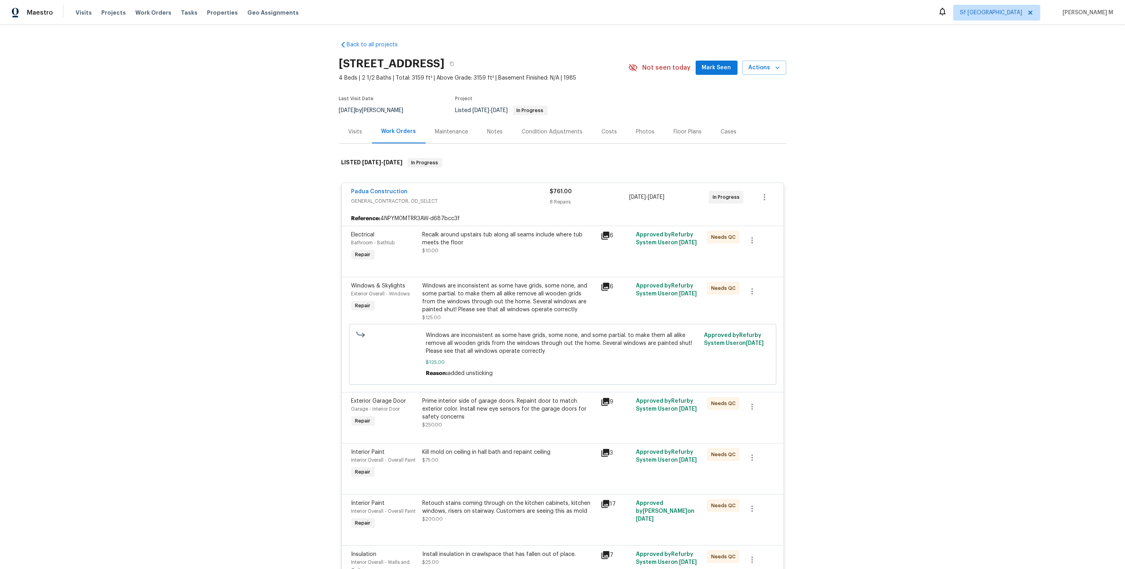
click at [471, 234] on div "Recalk around upstairs tub along all seams include where tub meets the floor" at bounding box center [509, 239] width 173 height 16
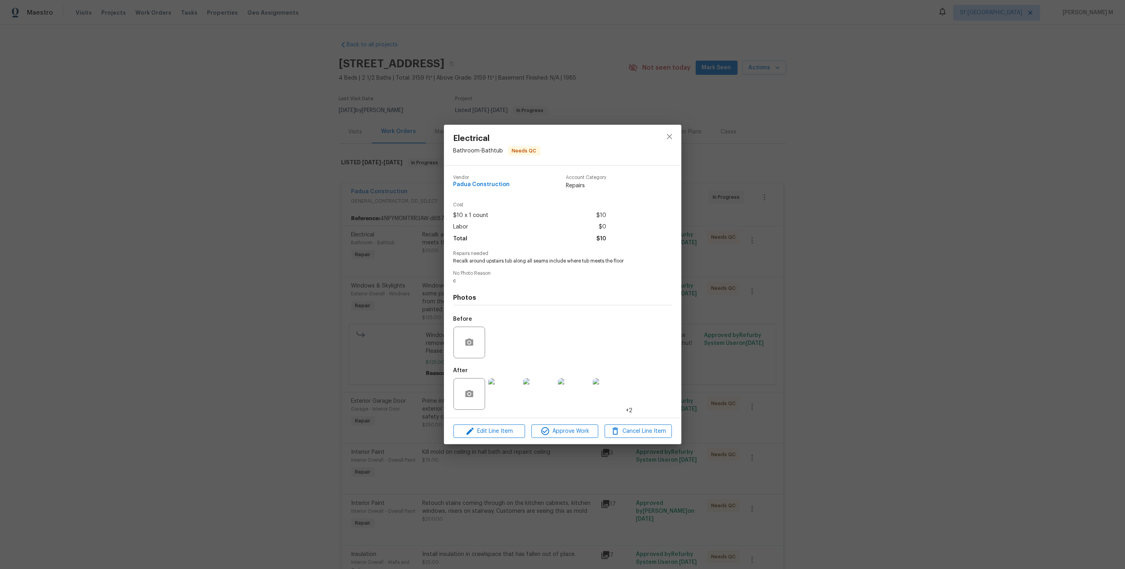
click at [746, 313] on div "Electrical Bathroom - Bathtub Needs QC Vendor Padua Construction Account Catego…" at bounding box center [562, 284] width 1125 height 569
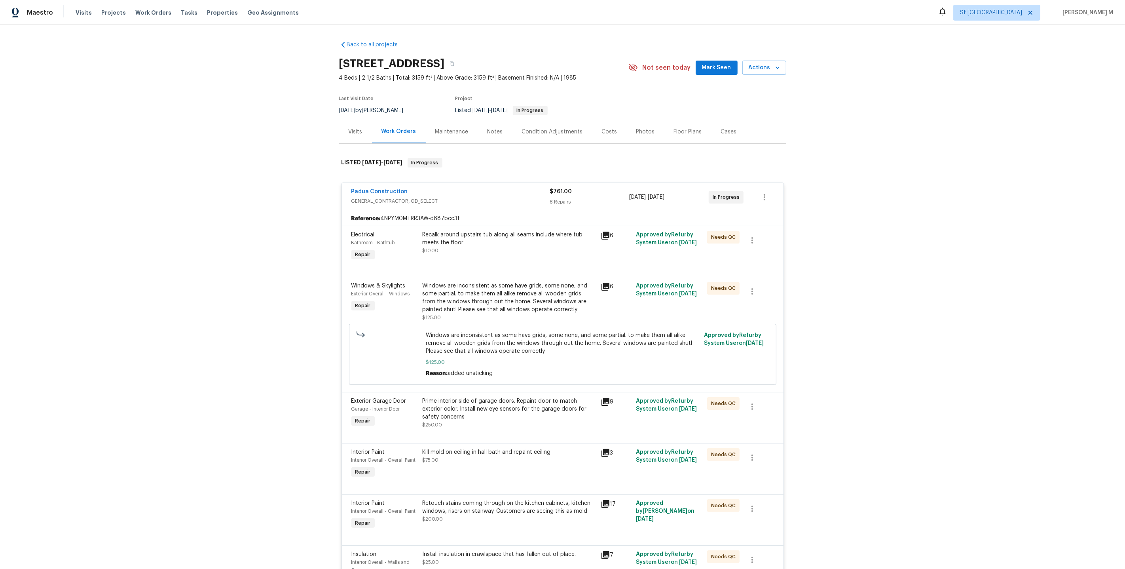
click at [481, 294] on div "Windows are inconsistent as some have grids, some none, and some partial. to ma…" at bounding box center [509, 298] width 173 height 32
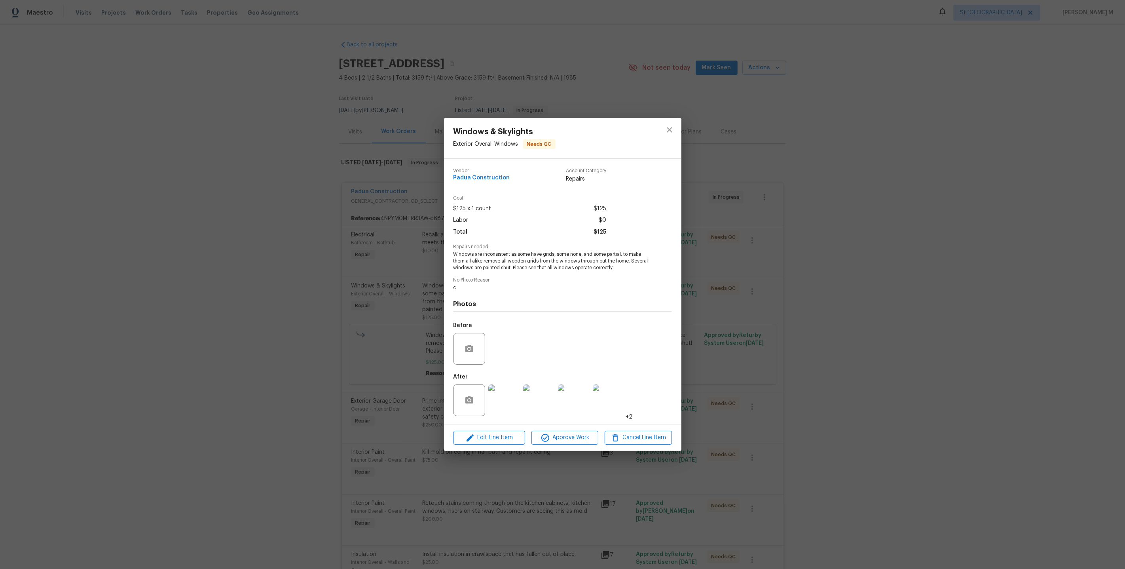
click at [709, 342] on div "Windows & Skylights Exterior Overall - Windows Needs QC Vendor Padua Constructi…" at bounding box center [562, 284] width 1125 height 569
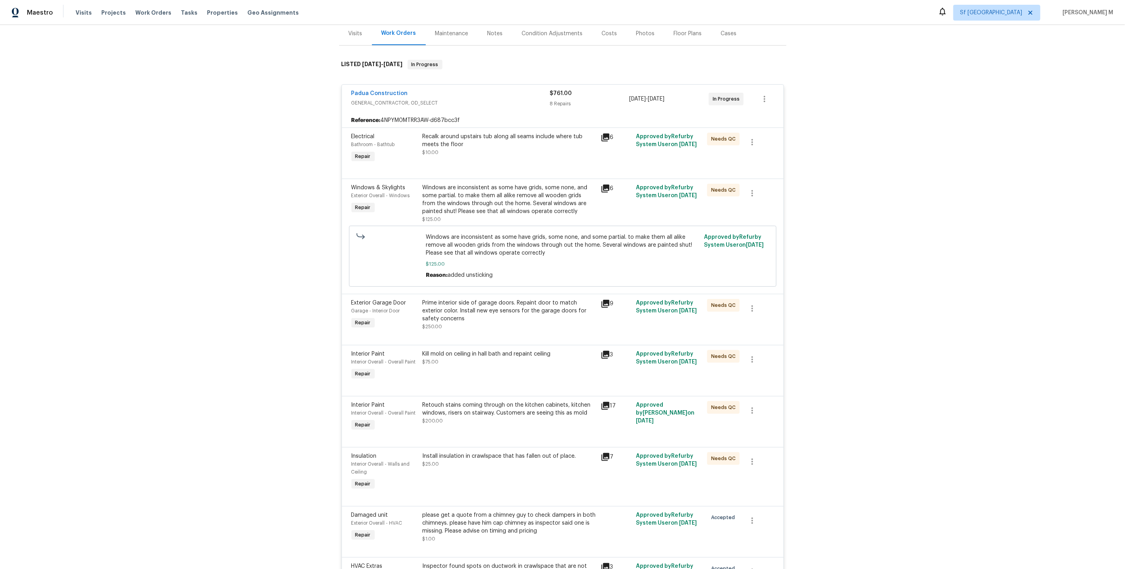
scroll to position [99, 0]
click at [505, 209] on div "Windows are inconsistent as some have grids, some none, and some partial. to ma…" at bounding box center [509, 202] width 173 height 40
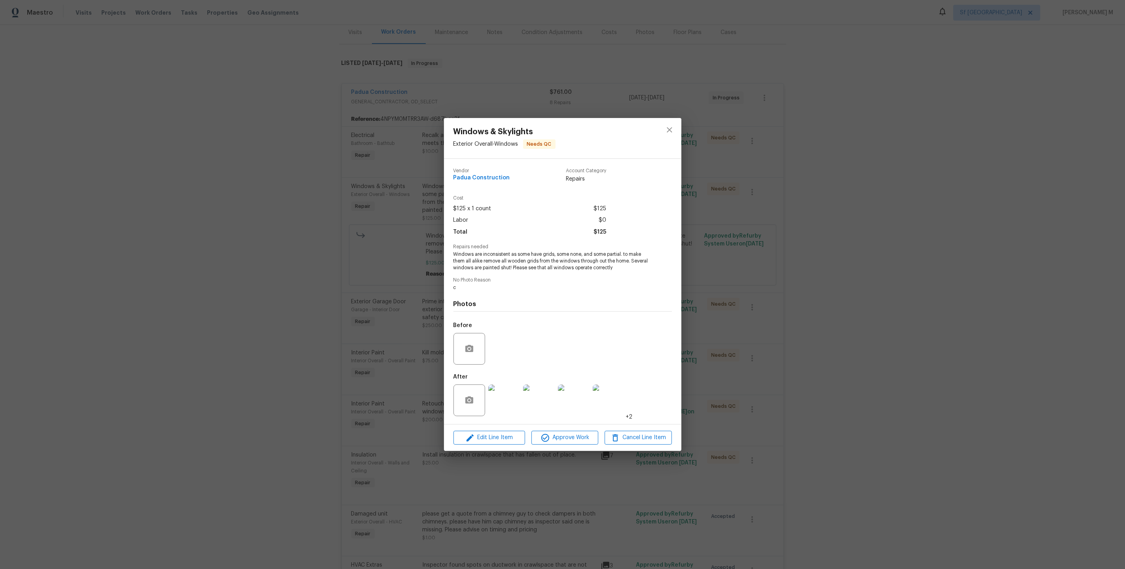
click at [765, 378] on div "Windows & Skylights Exterior Overall - Windows Needs QC Vendor Padua Constructi…" at bounding box center [562, 284] width 1125 height 569
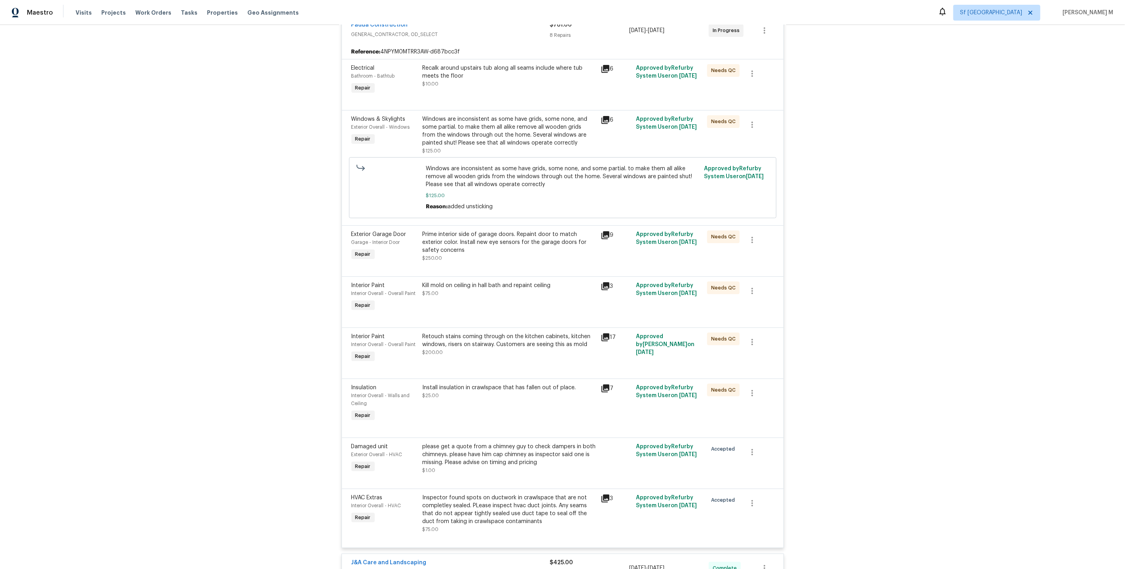
scroll to position [167, 0]
click at [503, 290] on div "Kill mold on ceiling in hall bath and repaint ceiling $75.00" at bounding box center [509, 297] width 178 height 36
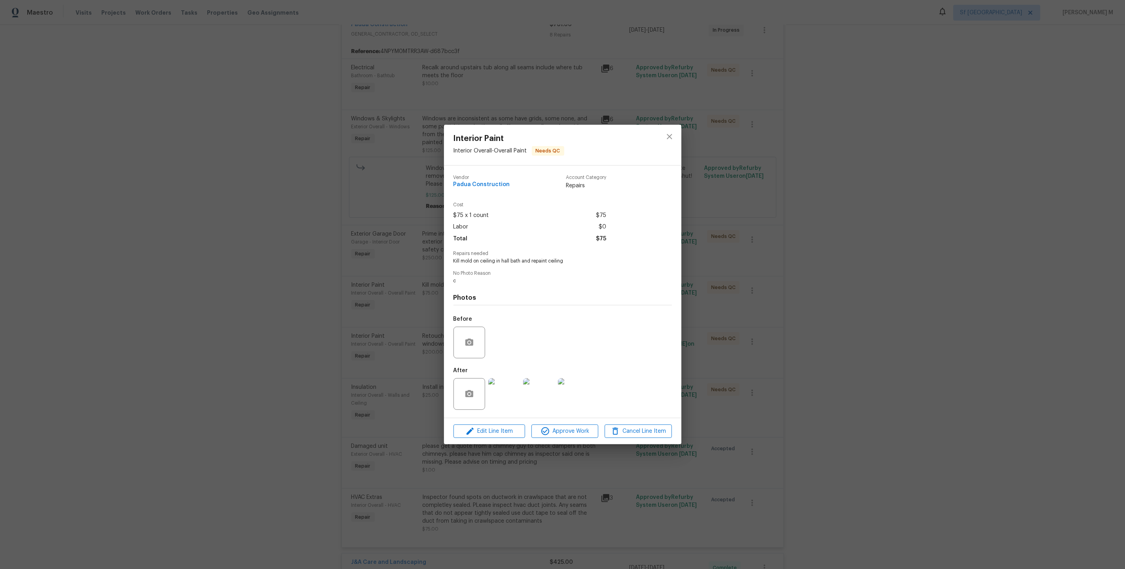
click at [502, 382] on img at bounding box center [504, 394] width 32 height 32
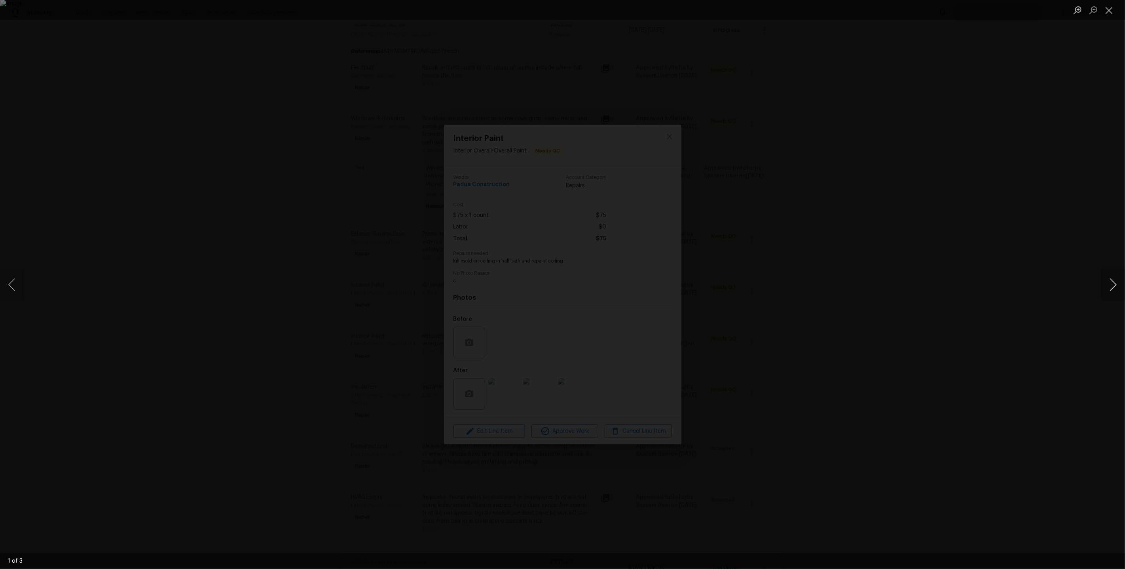
click at [1113, 281] on button "Next image" at bounding box center [1113, 285] width 24 height 32
click at [1067, 185] on div "Lightbox" at bounding box center [562, 284] width 1125 height 569
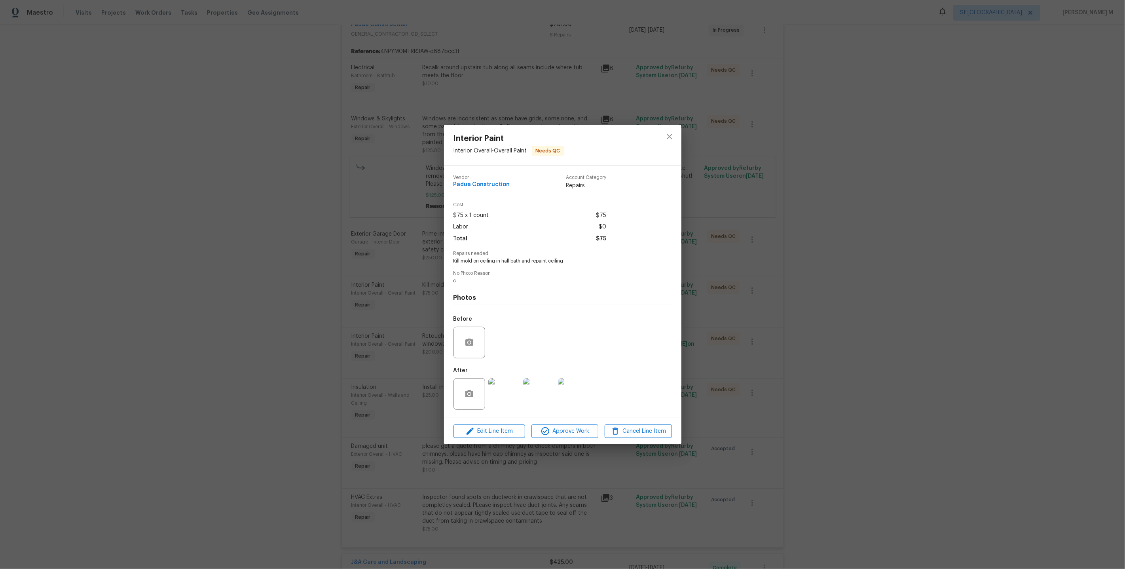
click at [837, 331] on div "Interior Paint Interior Overall - Overall Paint Needs QC Vendor Padua Construct…" at bounding box center [562, 284] width 1125 height 569
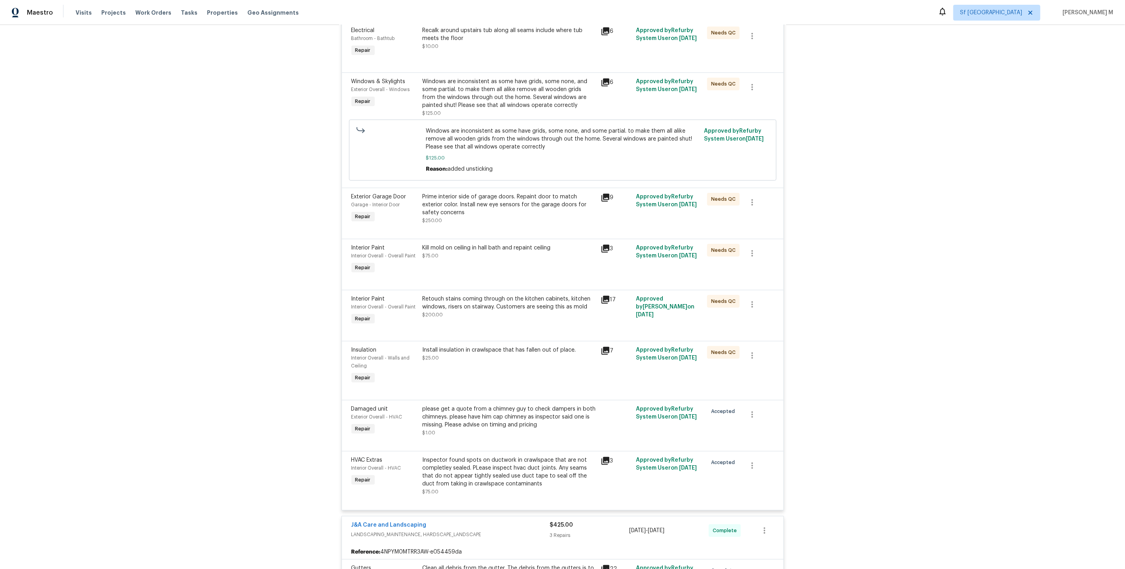
scroll to position [216, 0]
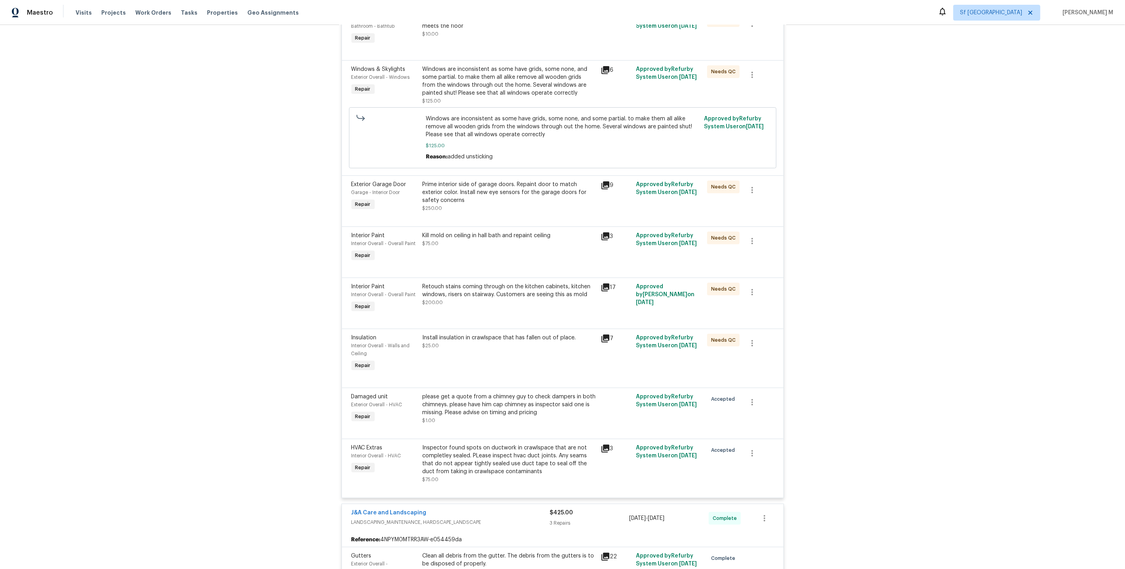
click at [469, 283] on div "Retouch stains coming through on the kitchen cabinets, kitchen windows, risers …" at bounding box center [509, 291] width 173 height 16
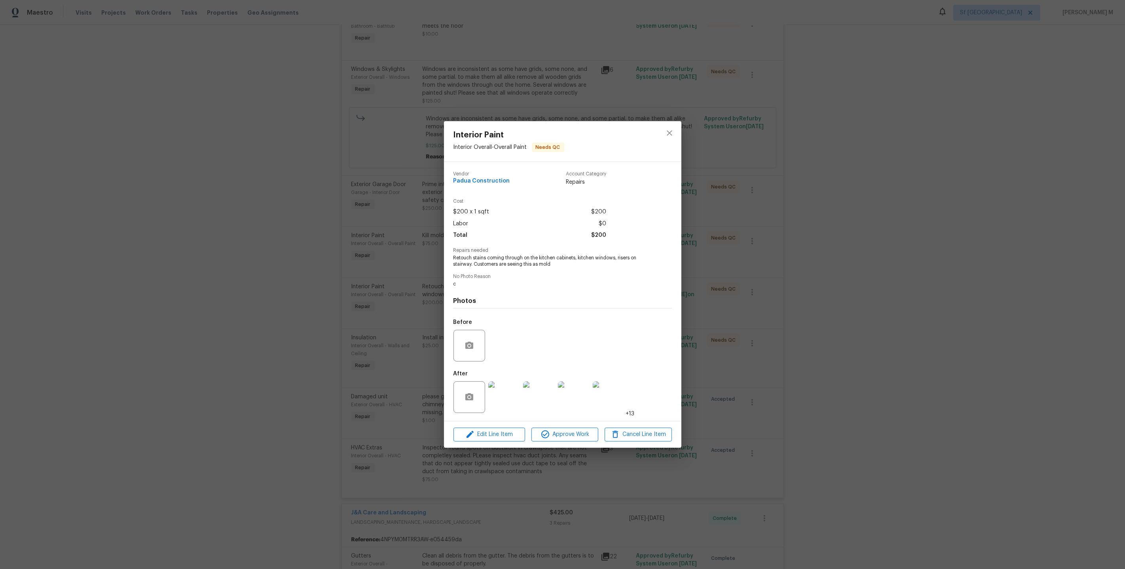
click at [508, 385] on img at bounding box center [504, 397] width 32 height 32
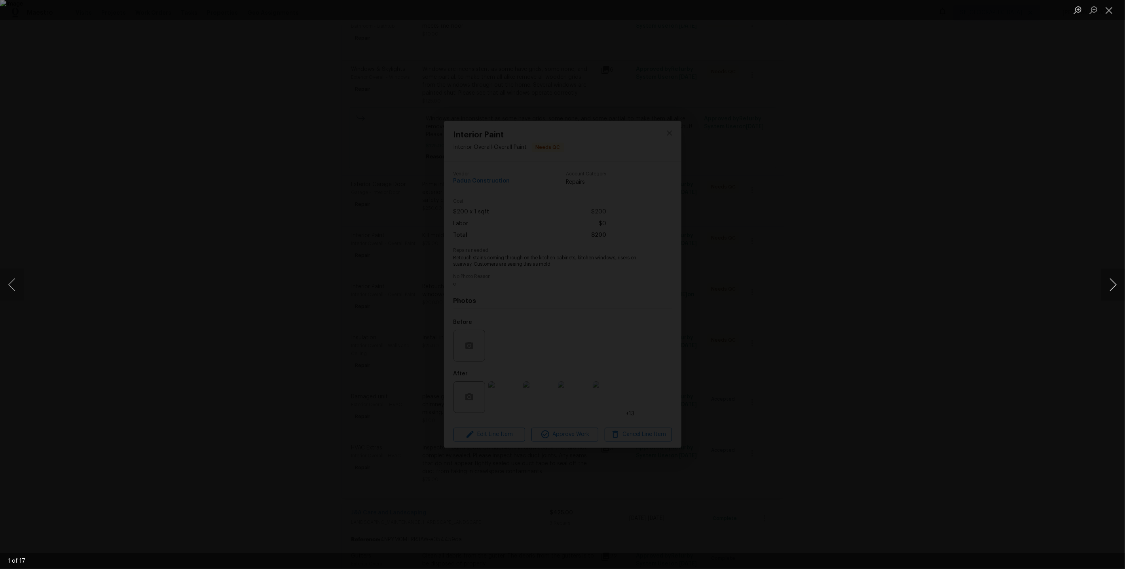
click at [1109, 285] on button "Next image" at bounding box center [1113, 285] width 24 height 32
click at [987, 138] on div "Lightbox" at bounding box center [562, 284] width 1125 height 569
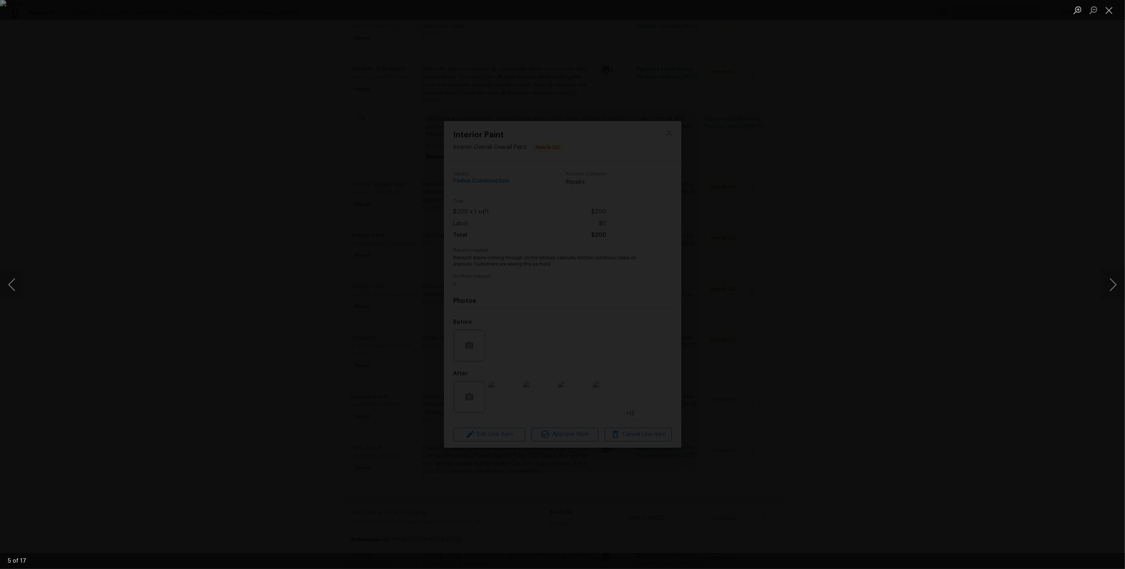
click at [987, 138] on div "Lightbox" at bounding box center [562, 284] width 1125 height 569
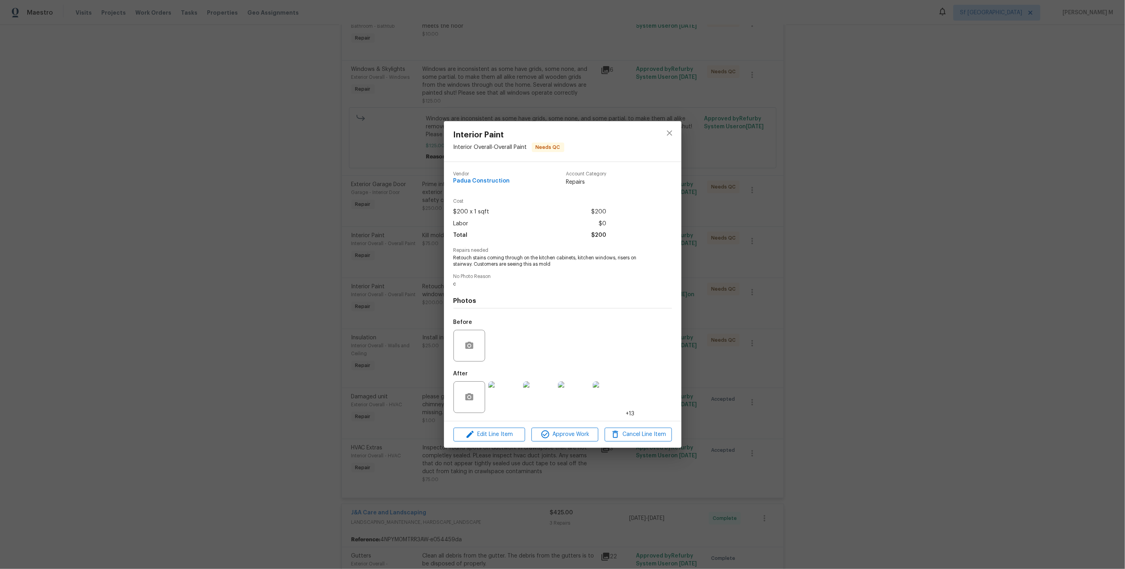
click at [938, 152] on div "Interior Paint Interior Overall - Overall Paint Needs QC Vendor Padua Construct…" at bounding box center [562, 284] width 1125 height 569
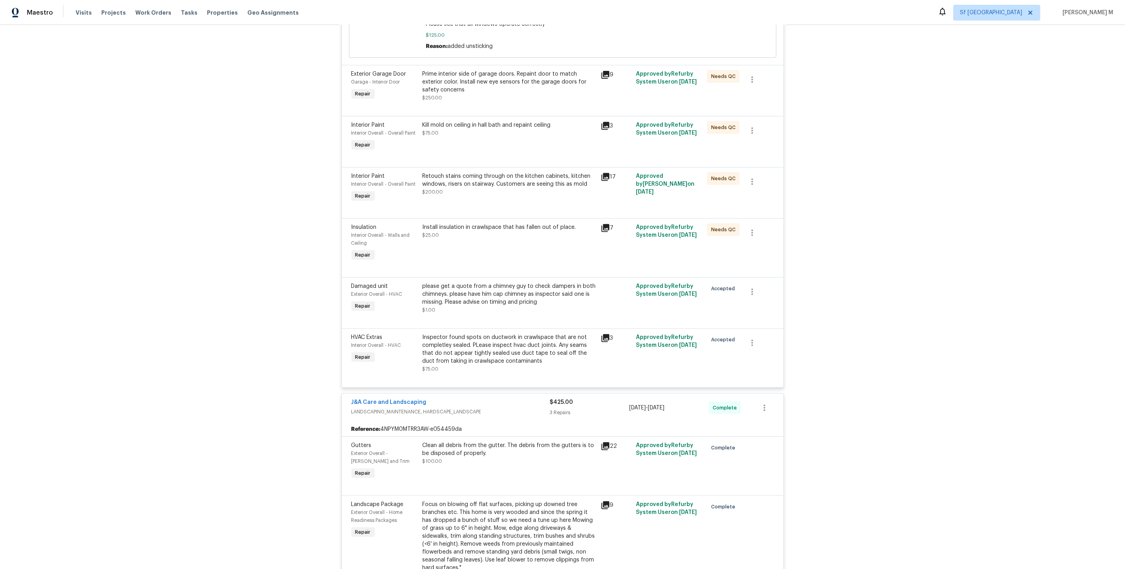
scroll to position [331, 0]
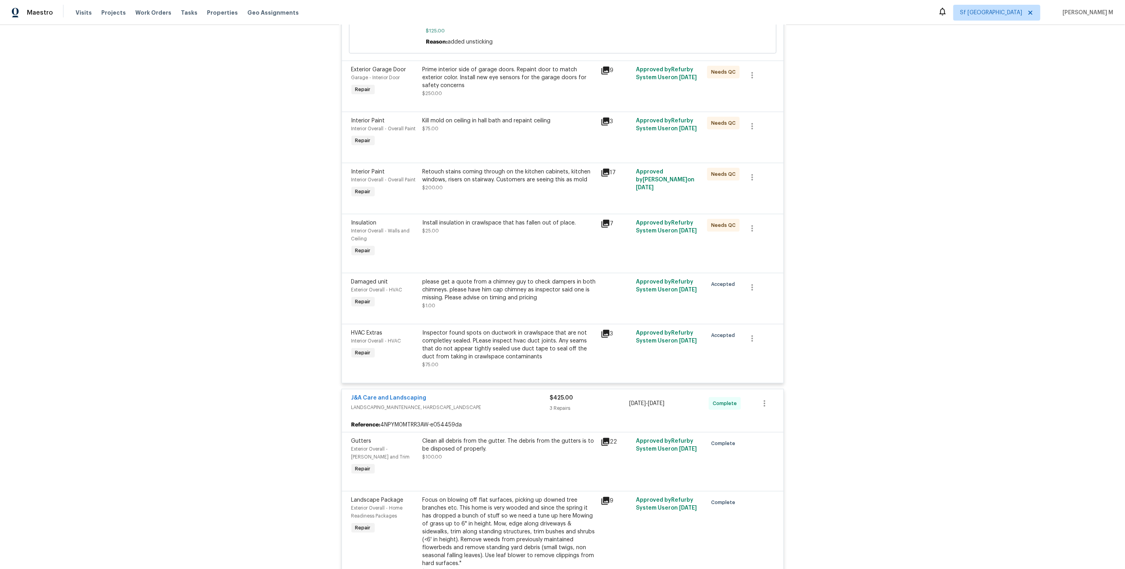
click at [485, 230] on div "Install insulation in crawlspace that has fallen out of place. $25.00" at bounding box center [509, 238] width 178 height 44
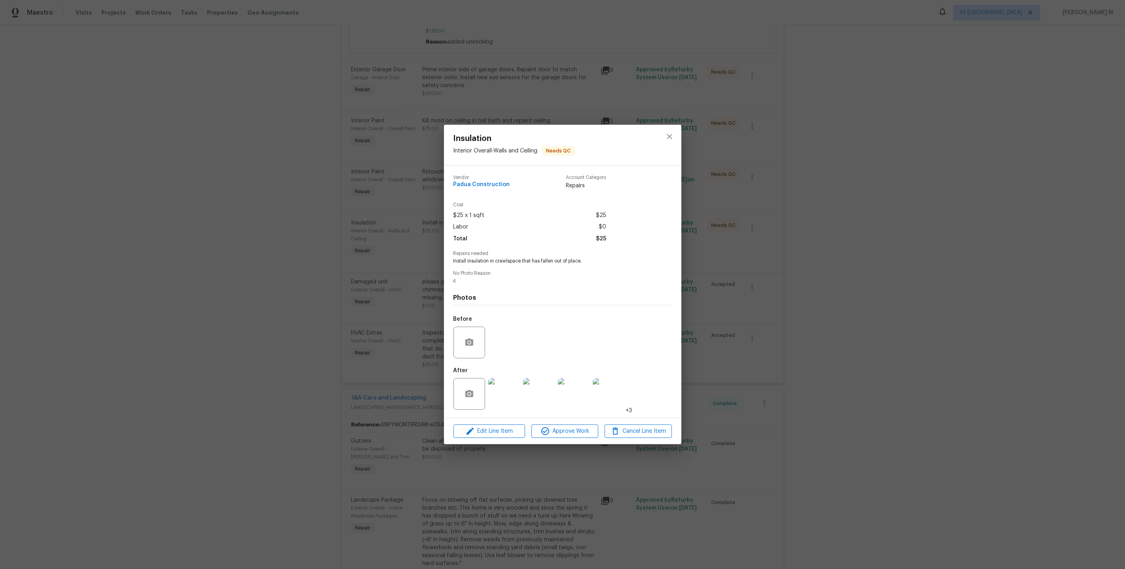
click at [502, 378] on img at bounding box center [504, 394] width 32 height 32
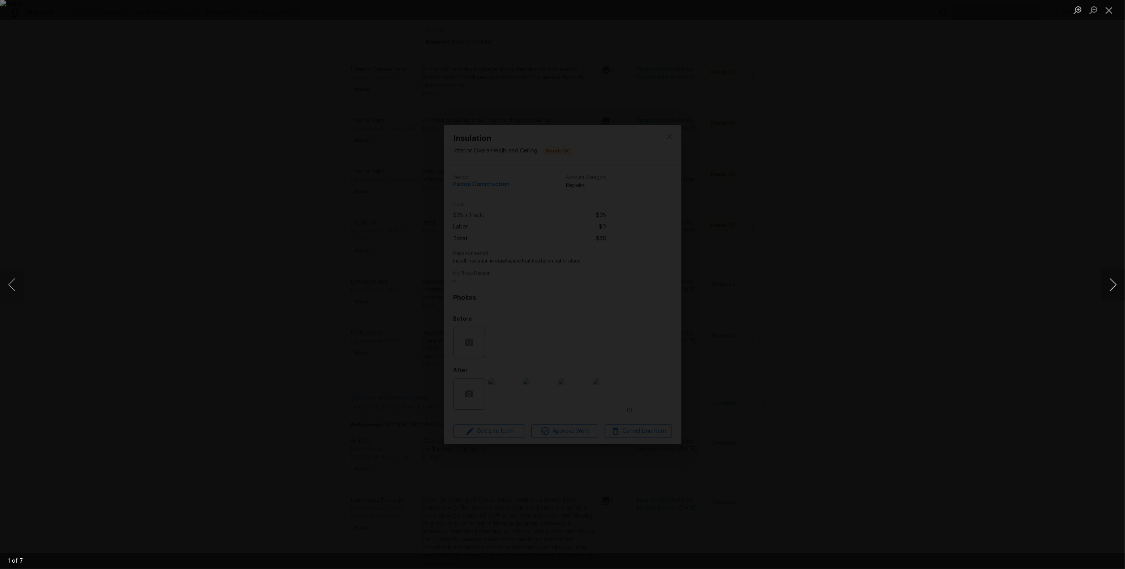
click at [1105, 281] on button "Next image" at bounding box center [1113, 285] width 24 height 32
click at [1082, 178] on div "Lightbox" at bounding box center [562, 284] width 1125 height 569
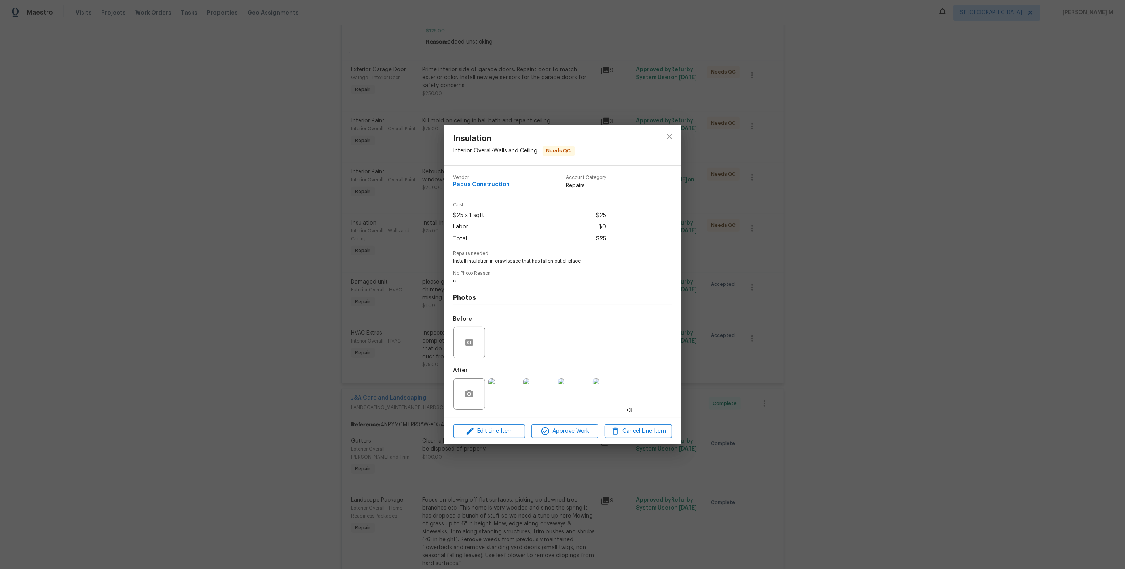
click at [1042, 171] on div "Insulation Interior Overall - Walls and Ceiling Needs QC Vendor Padua Construct…" at bounding box center [562, 284] width 1125 height 569
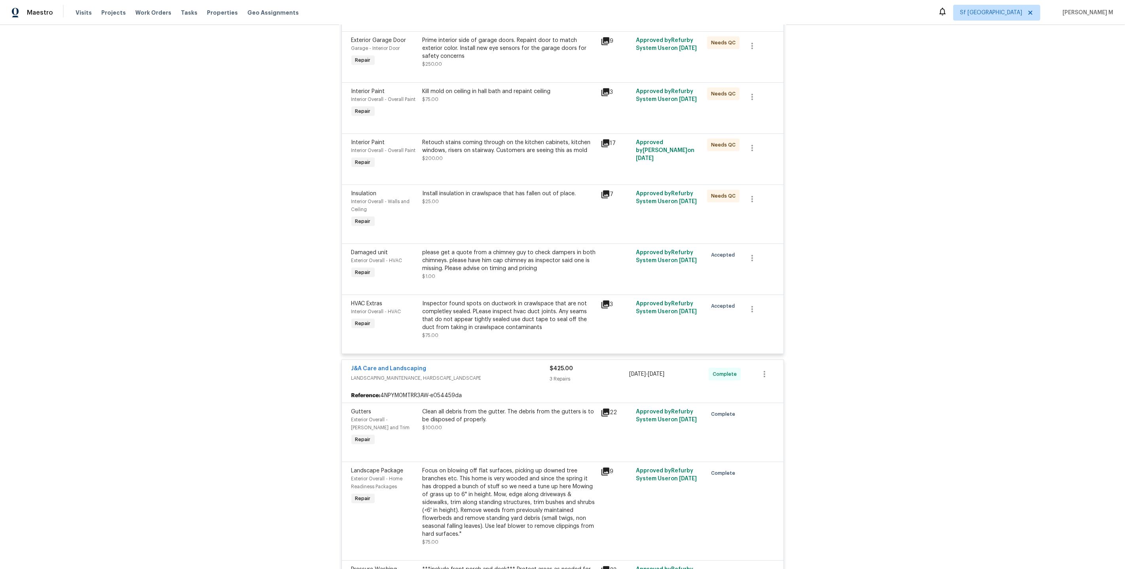
scroll to position [368, 0]
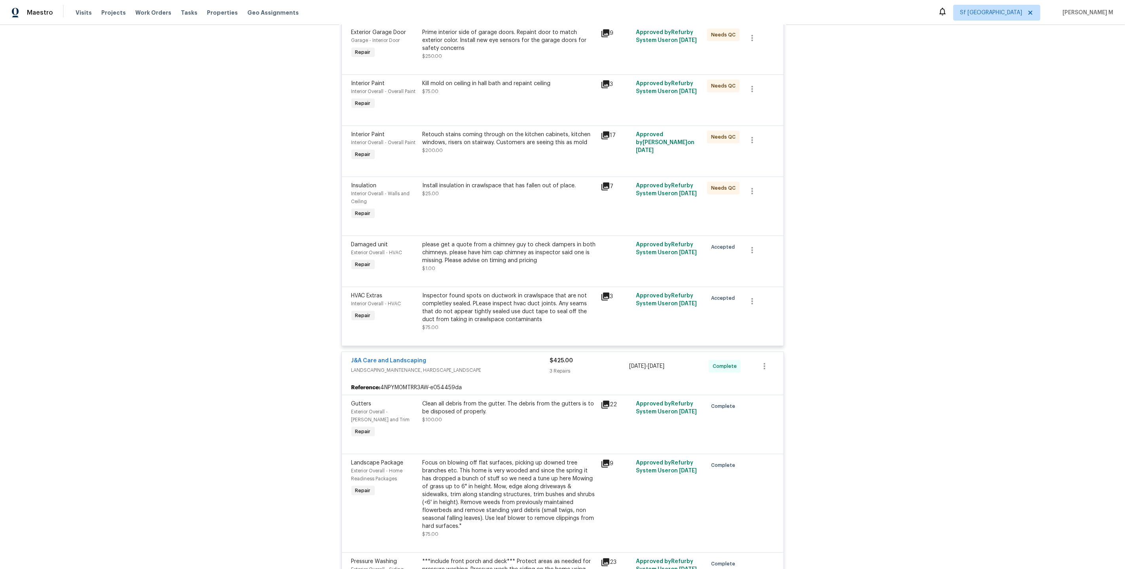
click at [474, 243] on div "please get a quote from a chimney guy to check dampers in both chimneys. please…" at bounding box center [509, 253] width 173 height 24
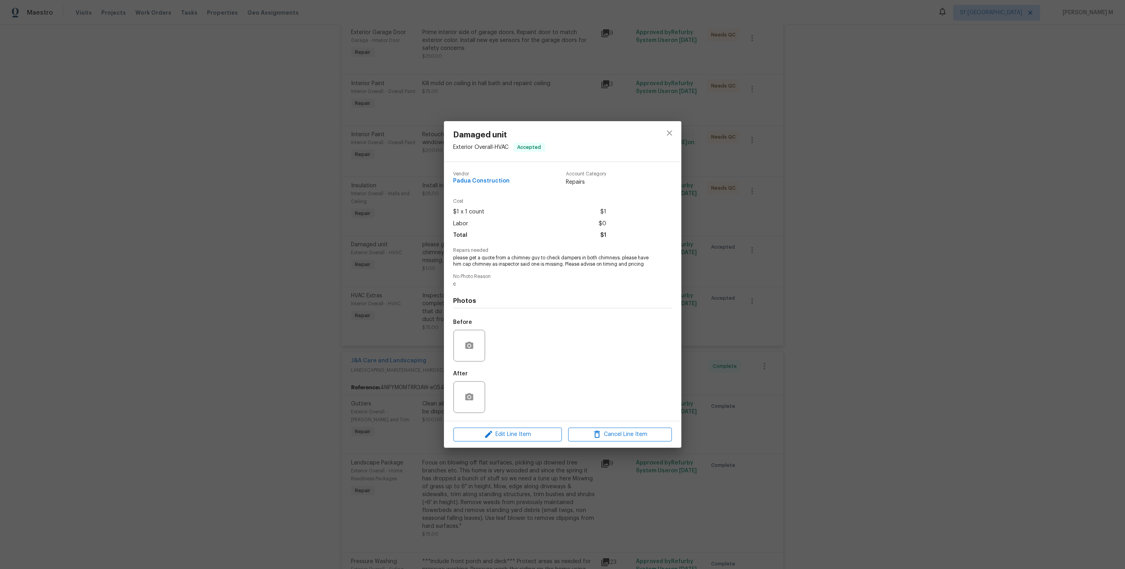
click at [848, 237] on div "Damaged unit Exterior Overall - HVAC Accepted Vendor Padua Construction Account…" at bounding box center [562, 284] width 1125 height 569
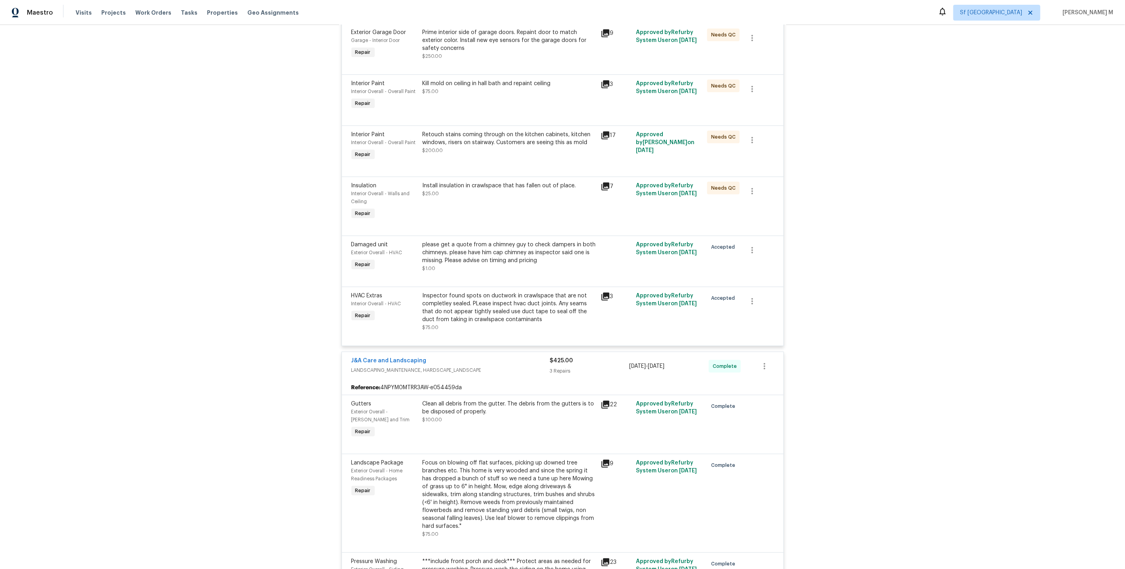
click at [500, 292] on div "Inspector found spots on ductwork in crawlspace that are not completley sealed.…" at bounding box center [509, 308] width 173 height 32
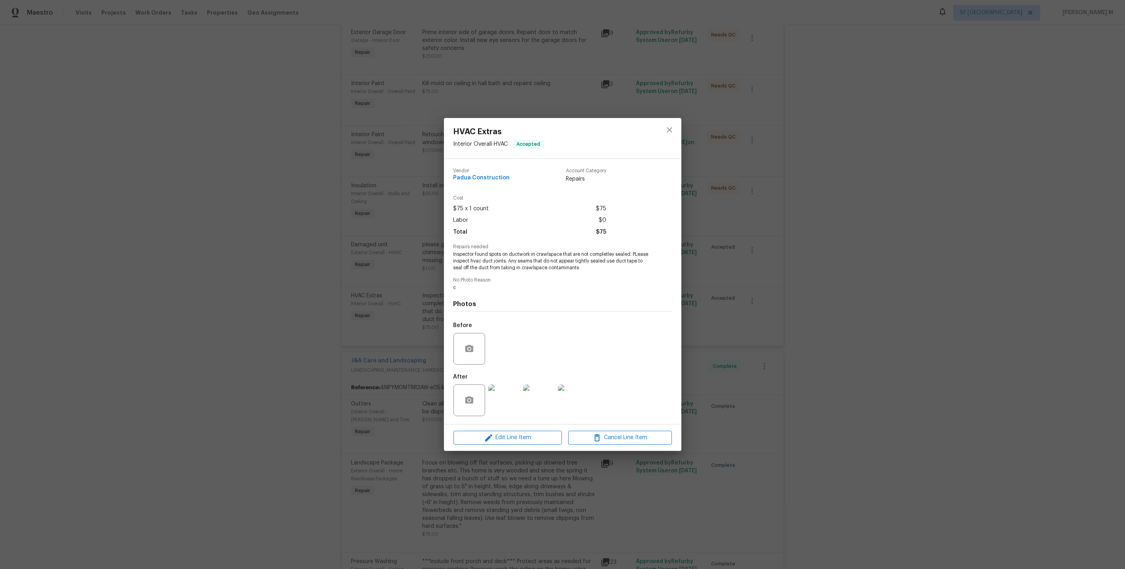
click at [510, 384] on img at bounding box center [504, 400] width 32 height 32
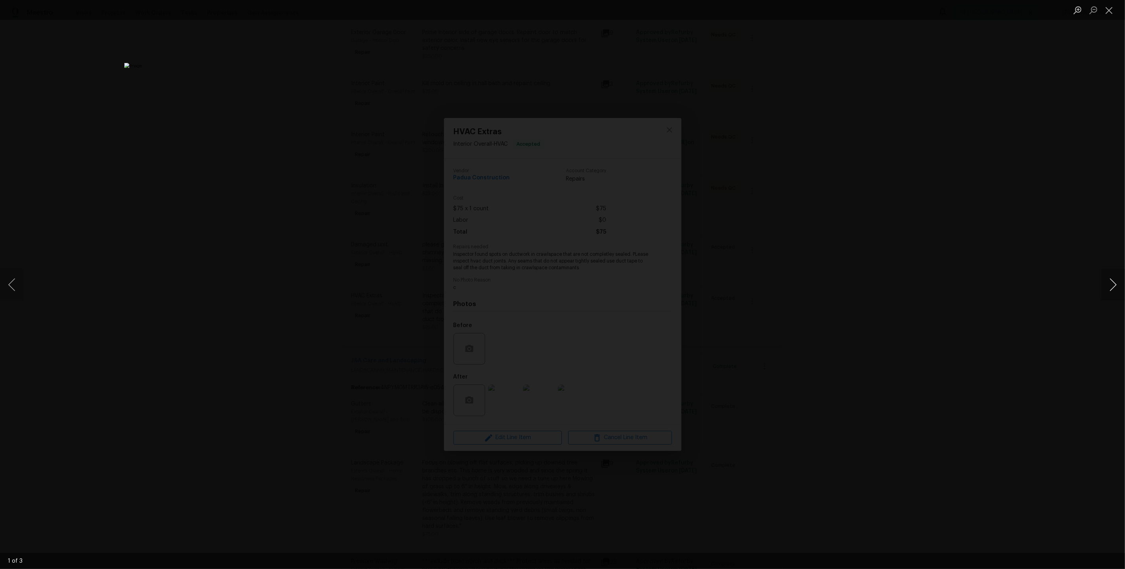
click at [1113, 280] on button "Next image" at bounding box center [1113, 285] width 24 height 32
click at [1059, 215] on div "Lightbox" at bounding box center [562, 284] width 1125 height 569
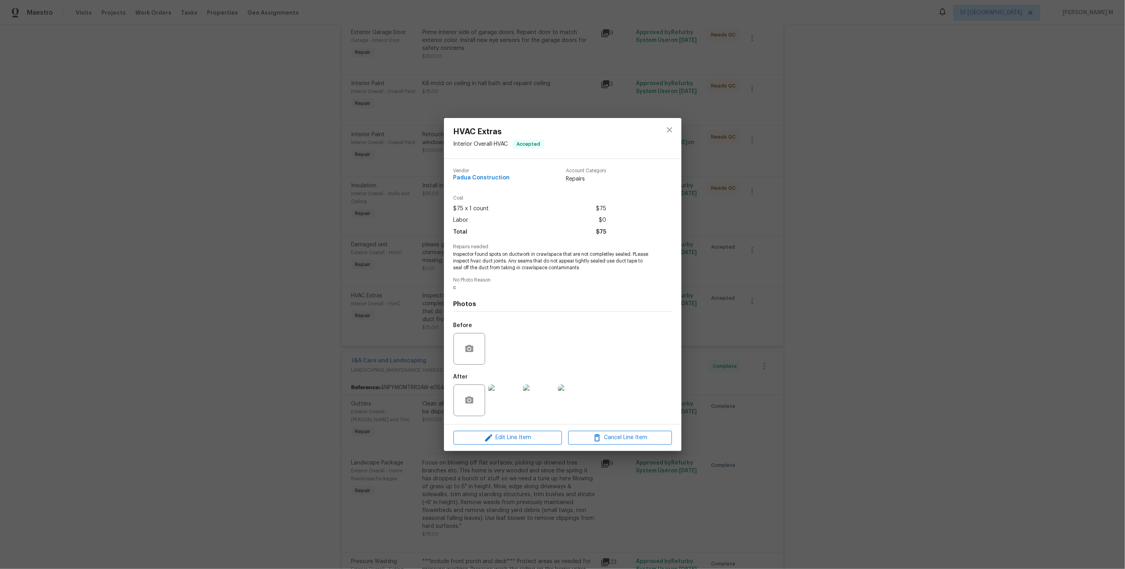
click at [943, 209] on div "HVAC Extras Interior Overall - HVAC Accepted Vendor Padua Construction Account …" at bounding box center [562, 284] width 1125 height 569
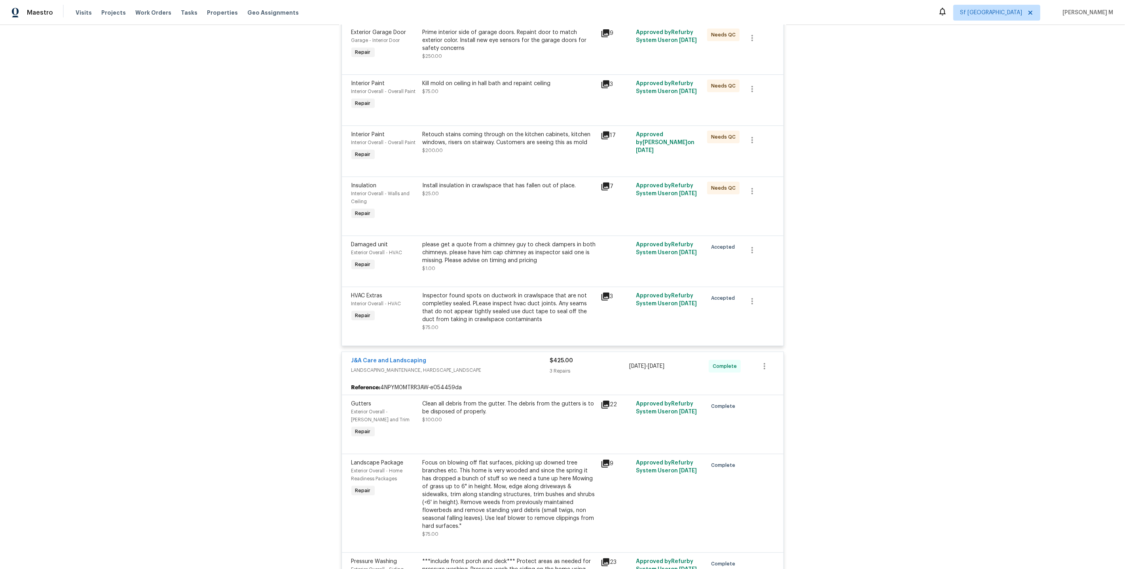
scroll to position [590, 0]
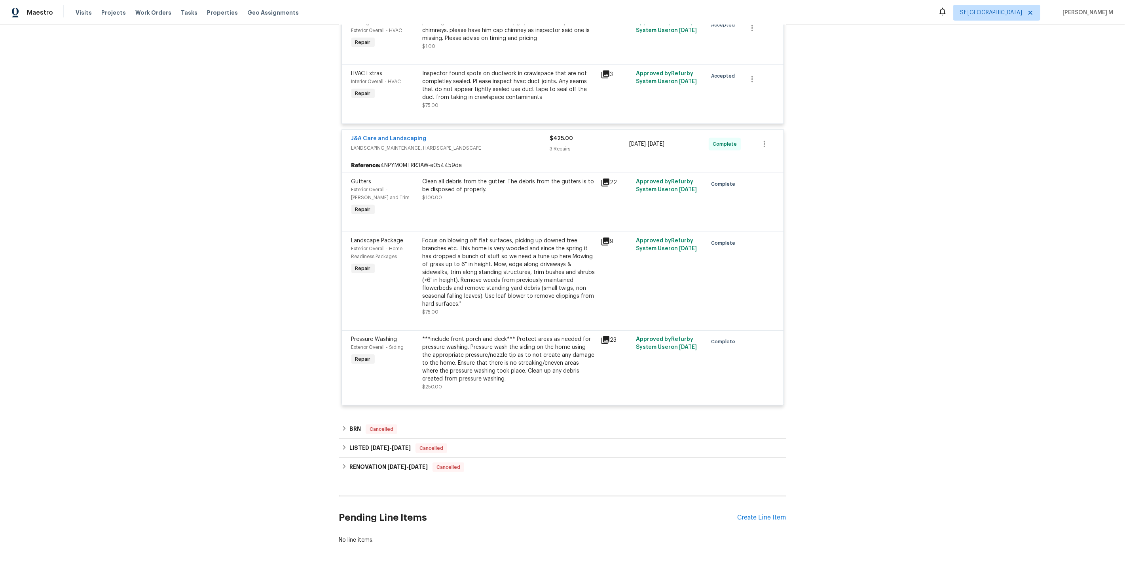
click at [506, 178] on div "Clean all debris from the gutter. The debris from the gutters is to be disposed…" at bounding box center [509, 186] width 173 height 16
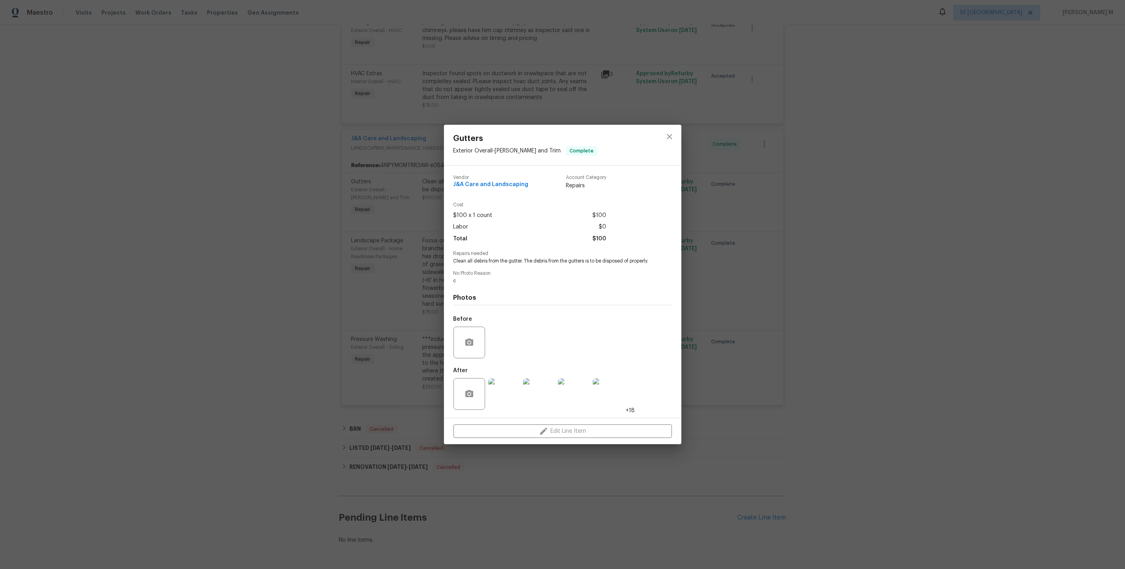
click at [505, 401] on img at bounding box center [504, 394] width 32 height 32
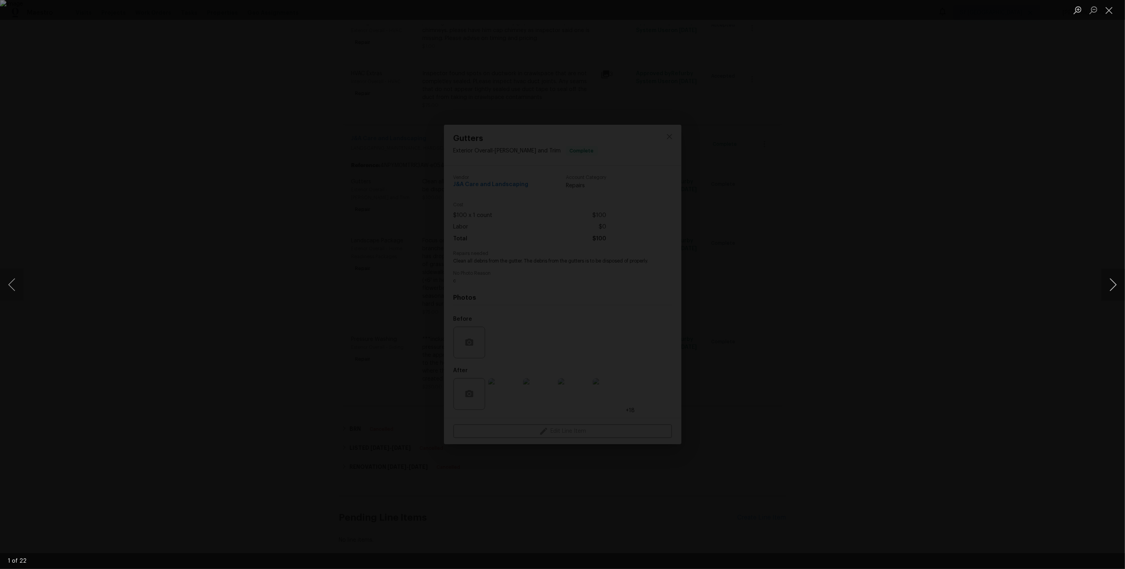
click at [1107, 280] on button "Next image" at bounding box center [1113, 285] width 24 height 32
click at [1107, 281] on button "Next image" at bounding box center [1113, 285] width 24 height 32
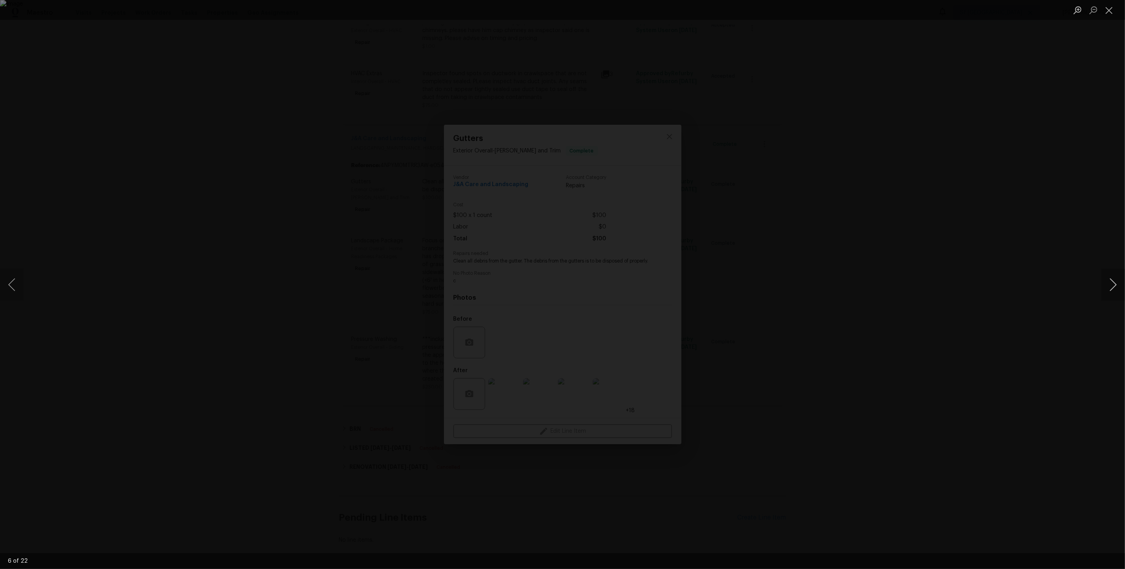
click at [1107, 281] on button "Next image" at bounding box center [1113, 285] width 24 height 32
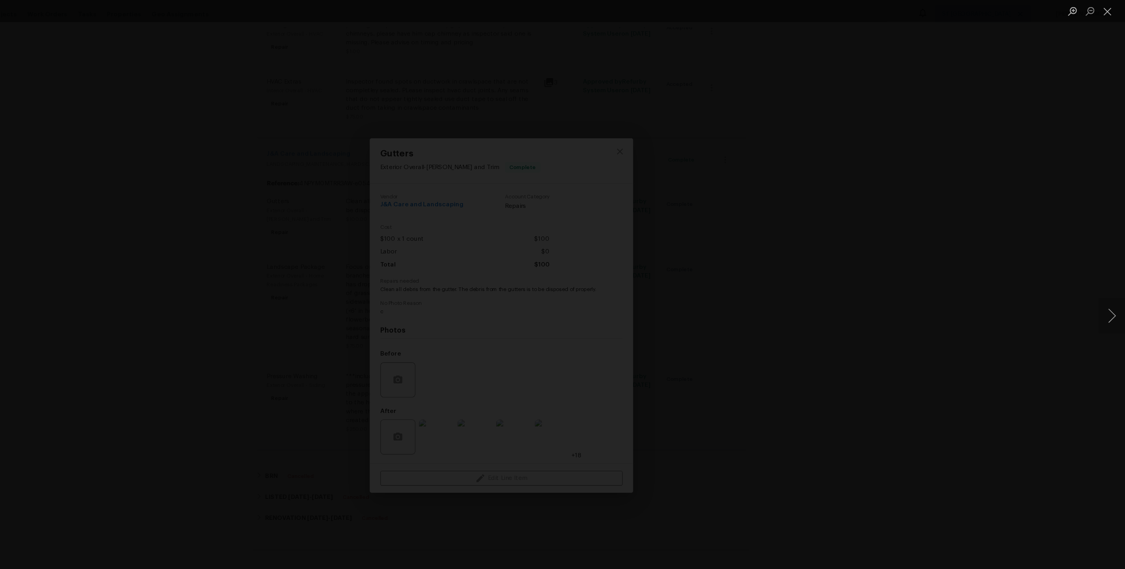
scroll to position [0, 0]
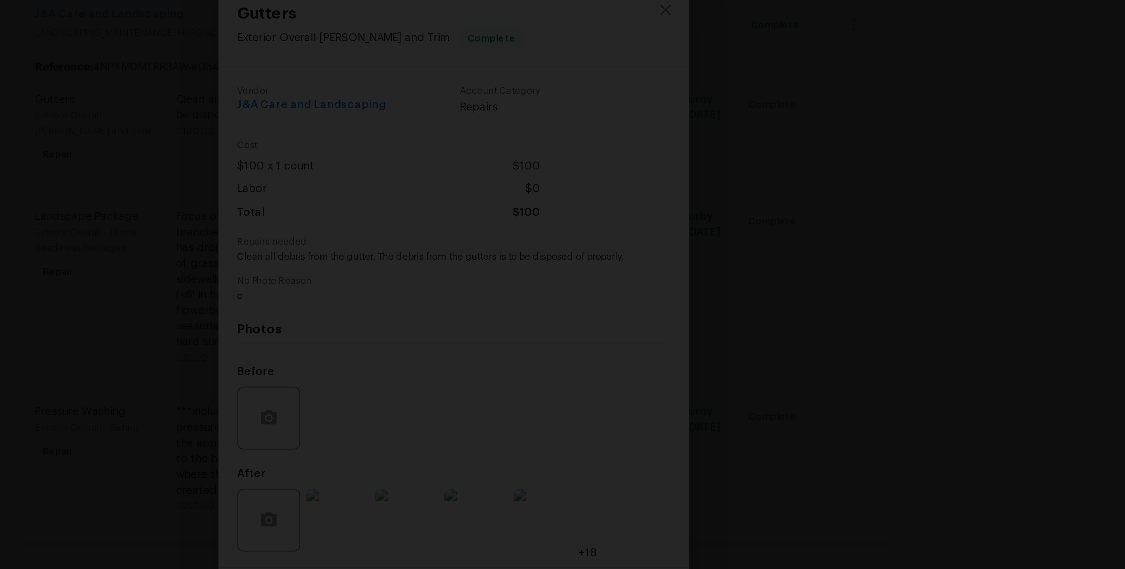
click at [682, 250] on img "Lightbox" at bounding box center [532, 287] width 1221 height 617
click at [824, 252] on div "Lightbox" at bounding box center [562, 284] width 1125 height 569
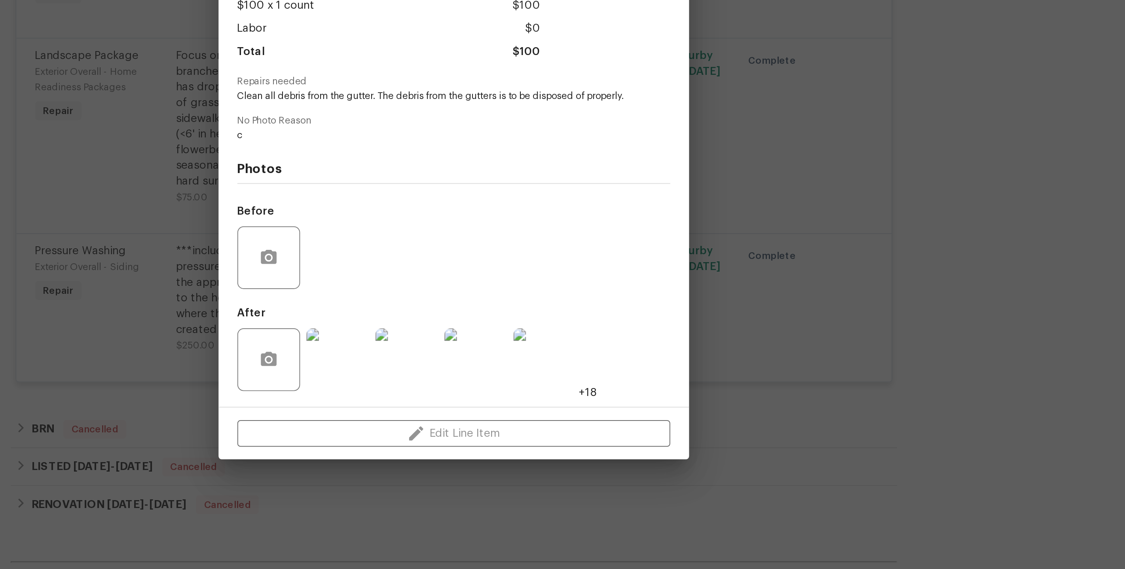
click at [611, 381] on img at bounding box center [609, 394] width 32 height 32
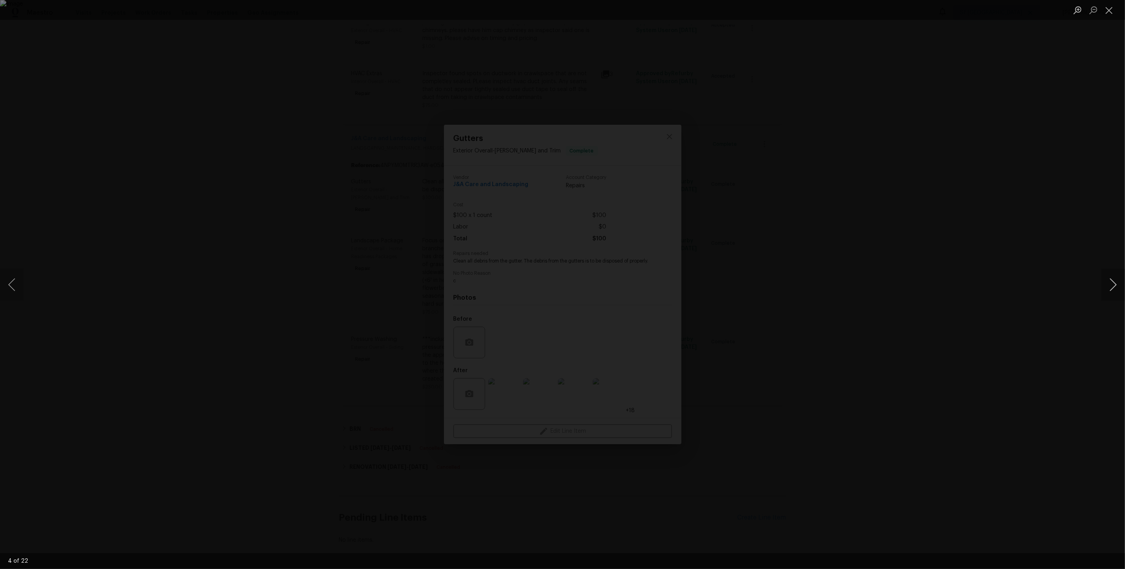
click at [1115, 283] on button "Next image" at bounding box center [1113, 285] width 24 height 32
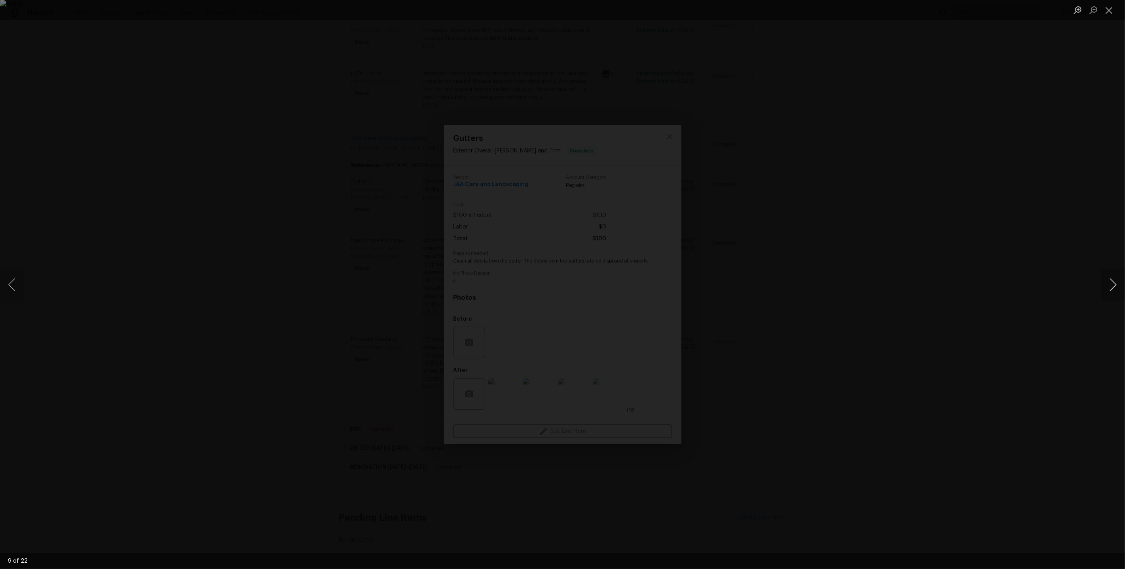
click at [1115, 283] on button "Next image" at bounding box center [1113, 285] width 24 height 32
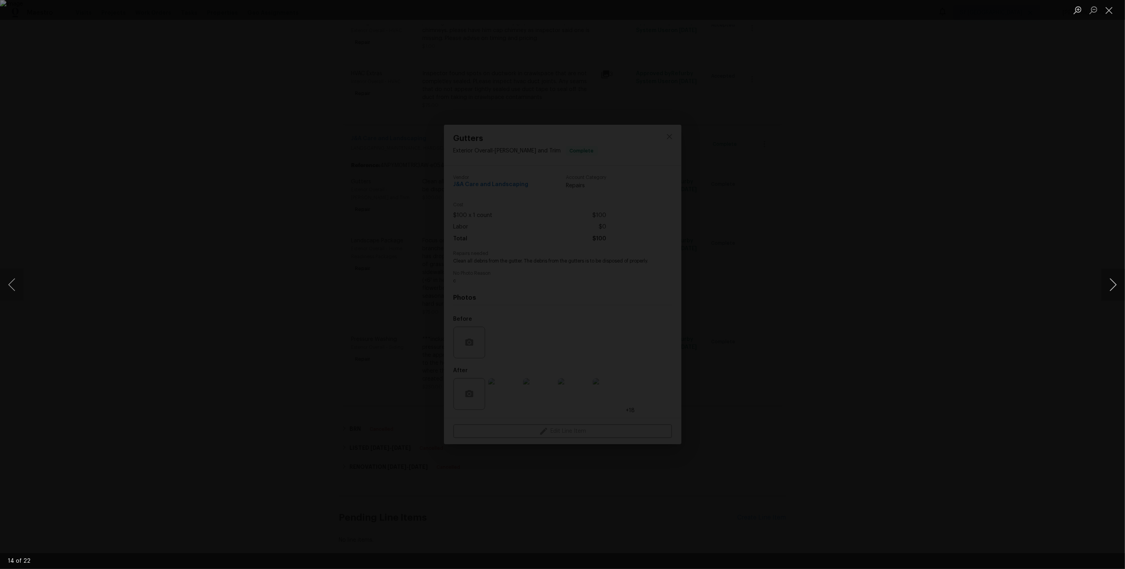
click at [1115, 283] on button "Next image" at bounding box center [1113, 285] width 24 height 32
click at [1112, 281] on button "Next image" at bounding box center [1113, 285] width 24 height 32
click at [853, 276] on div "Lightbox" at bounding box center [562, 284] width 1125 height 569
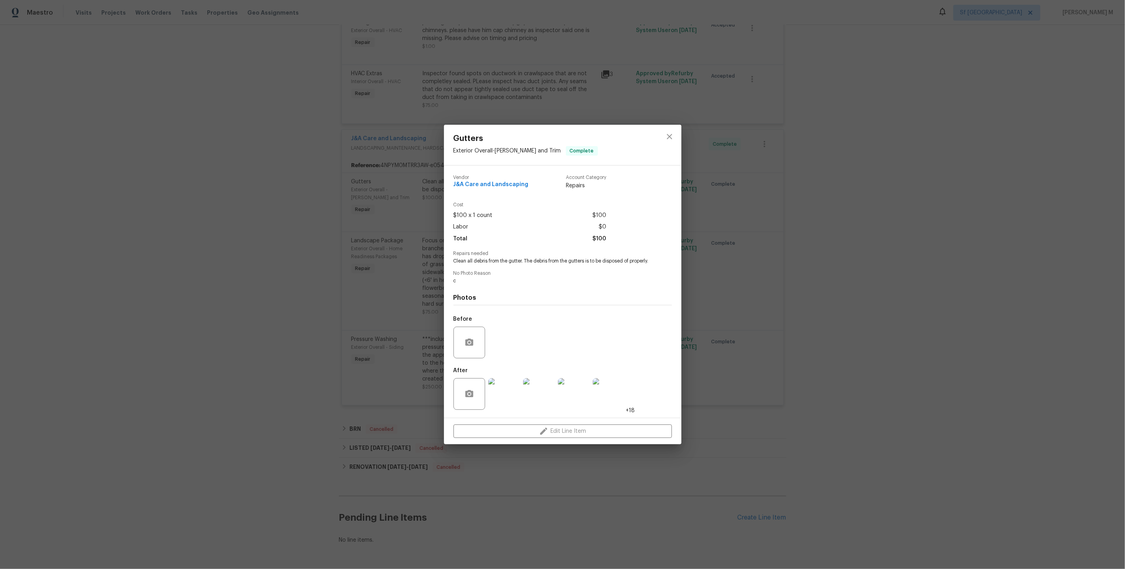
click at [399, 290] on div "Gutters Exterior Overall - Eaves and Trim Complete Vendor J&A Care and Landscap…" at bounding box center [562, 284] width 1125 height 569
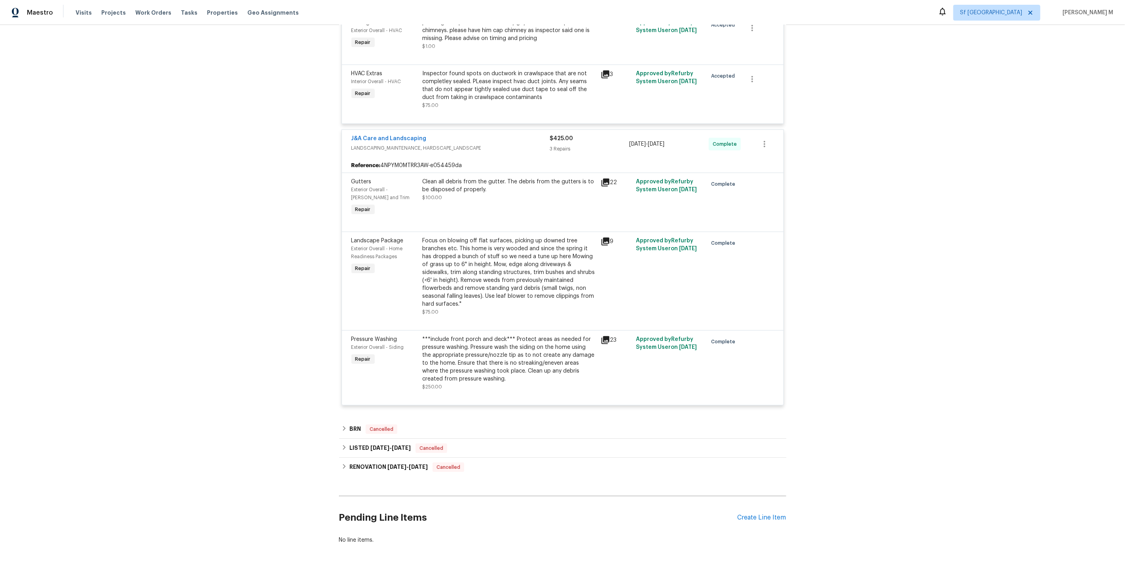
scroll to position [571, 0]
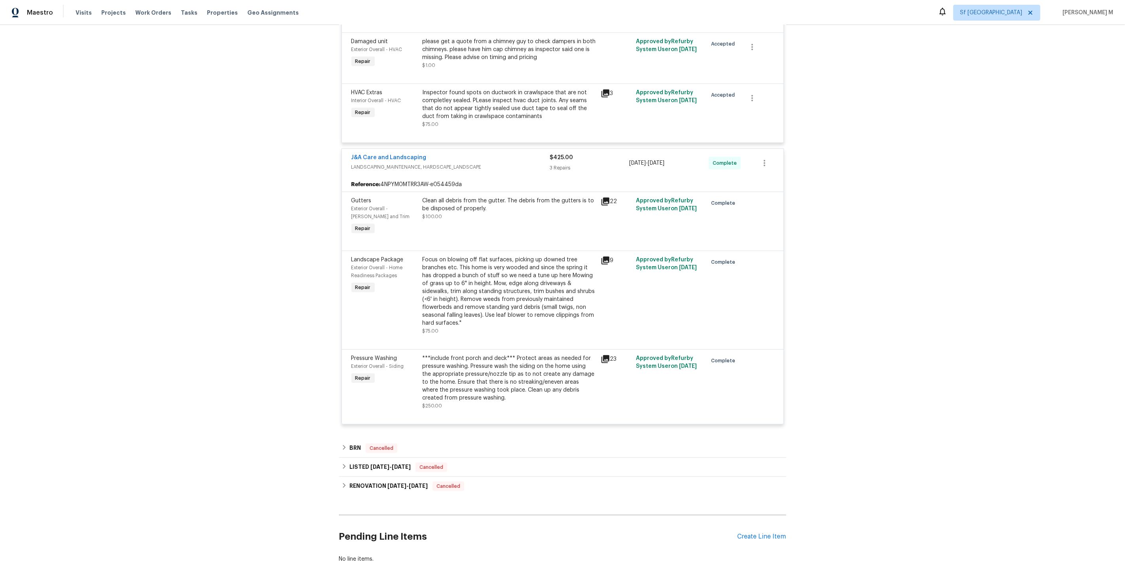
click at [526, 293] on div "Focus on blowing off flat surfaces, picking up downed tree branches etc. This h…" at bounding box center [509, 291] width 173 height 71
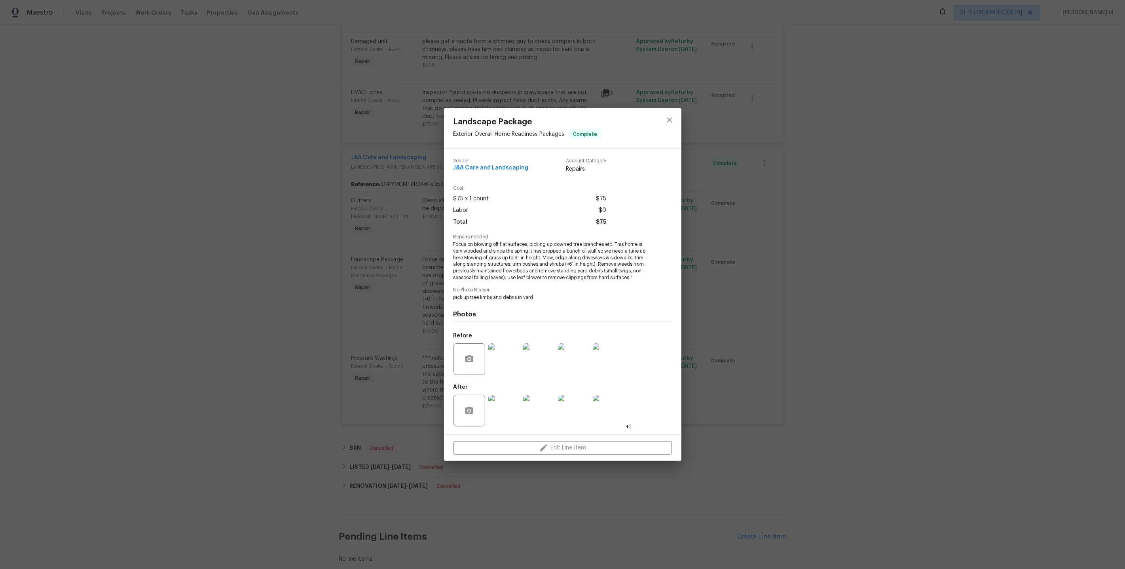
click at [530, 351] on img at bounding box center [539, 359] width 32 height 32
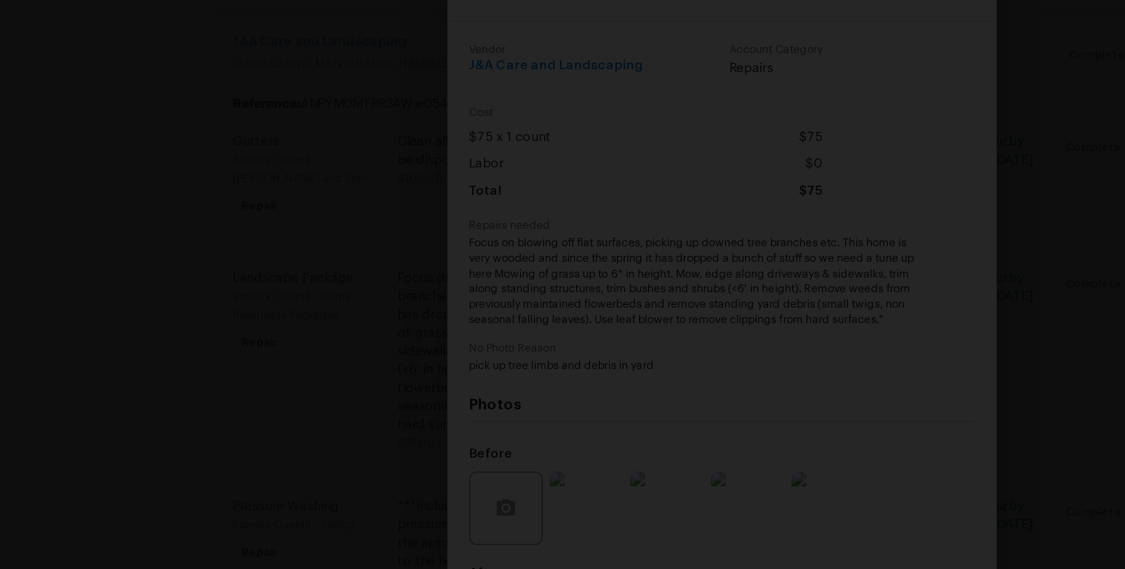
click at [499, 294] on img "Lightbox" at bounding box center [670, 375] width 2259 height 1142
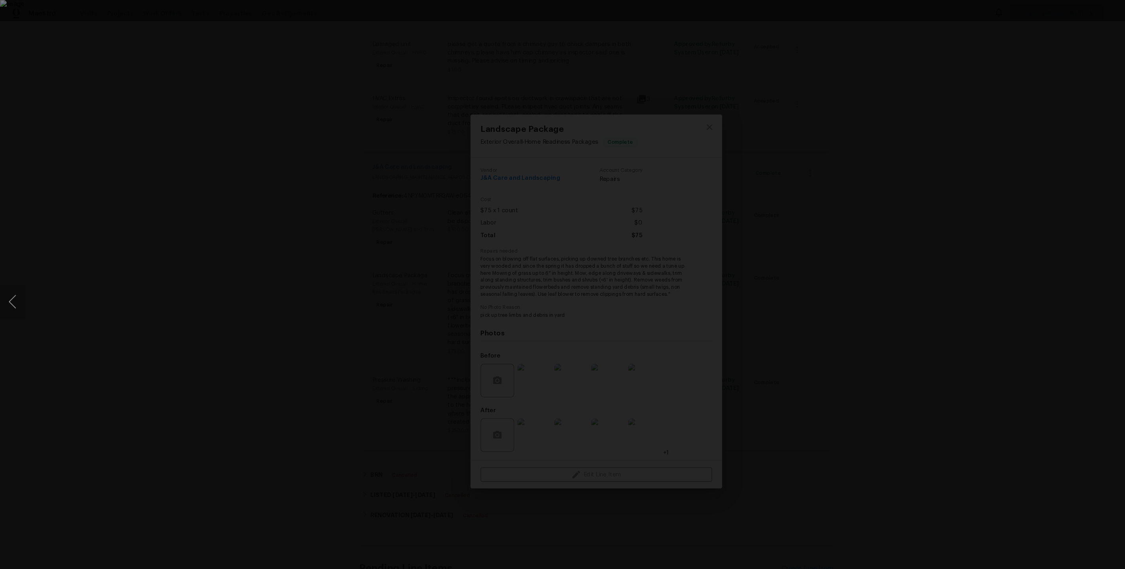
click at [914, 260] on div "Lightbox" at bounding box center [562, 284] width 1125 height 569
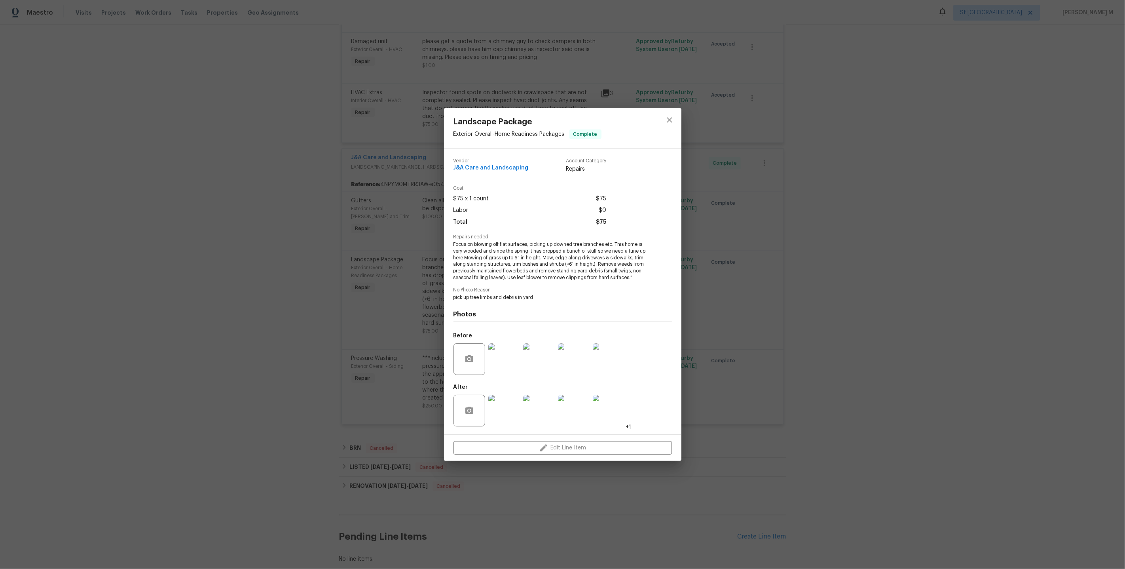
click at [536, 355] on img at bounding box center [539, 359] width 32 height 32
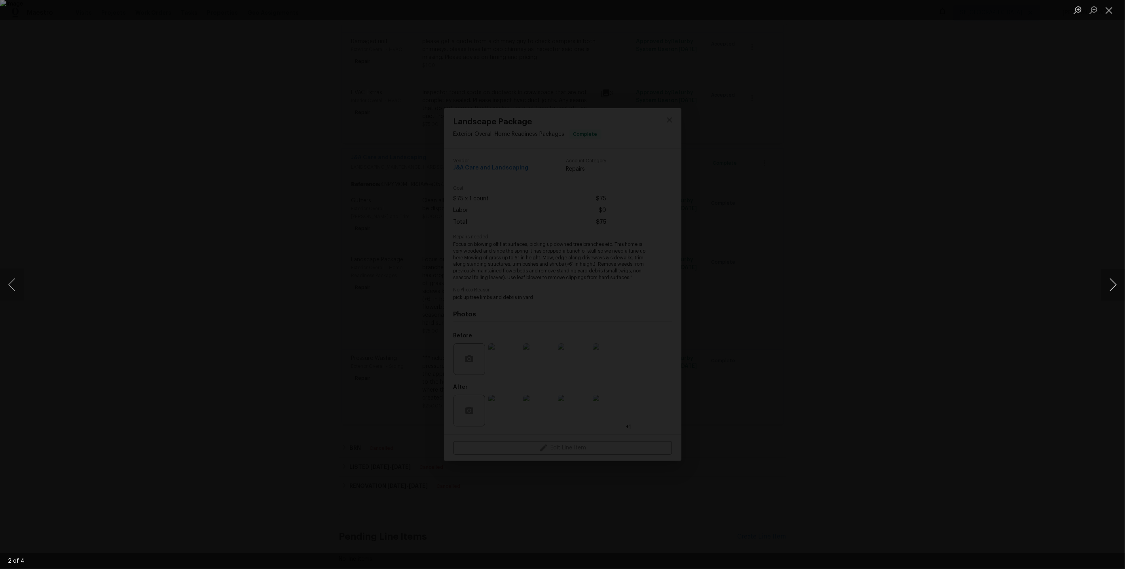
click at [1109, 287] on button "Next image" at bounding box center [1113, 285] width 24 height 32
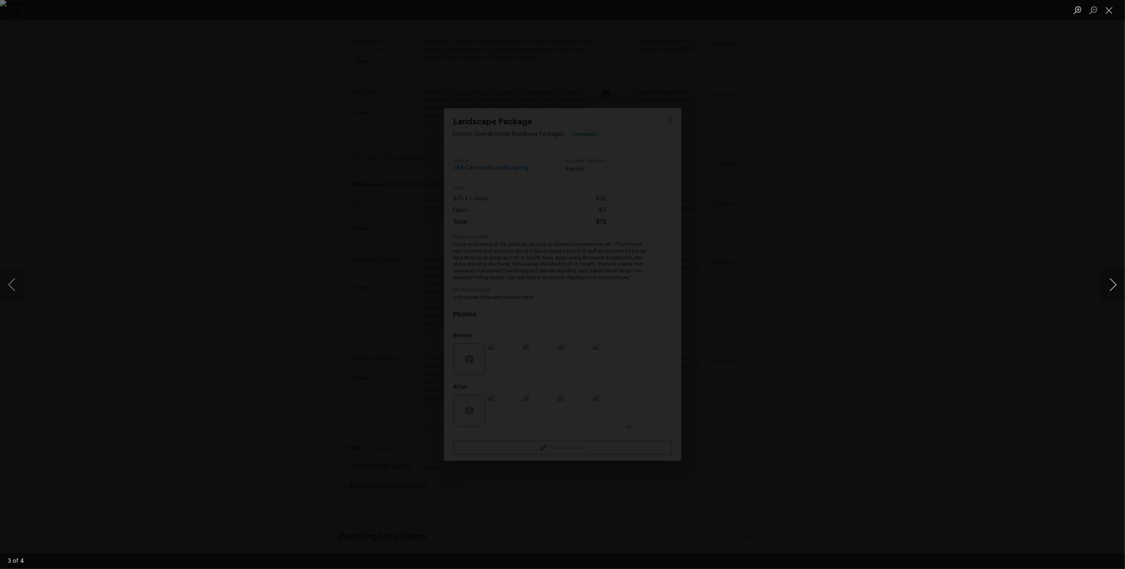
click at [1109, 287] on button "Next image" at bounding box center [1113, 285] width 24 height 32
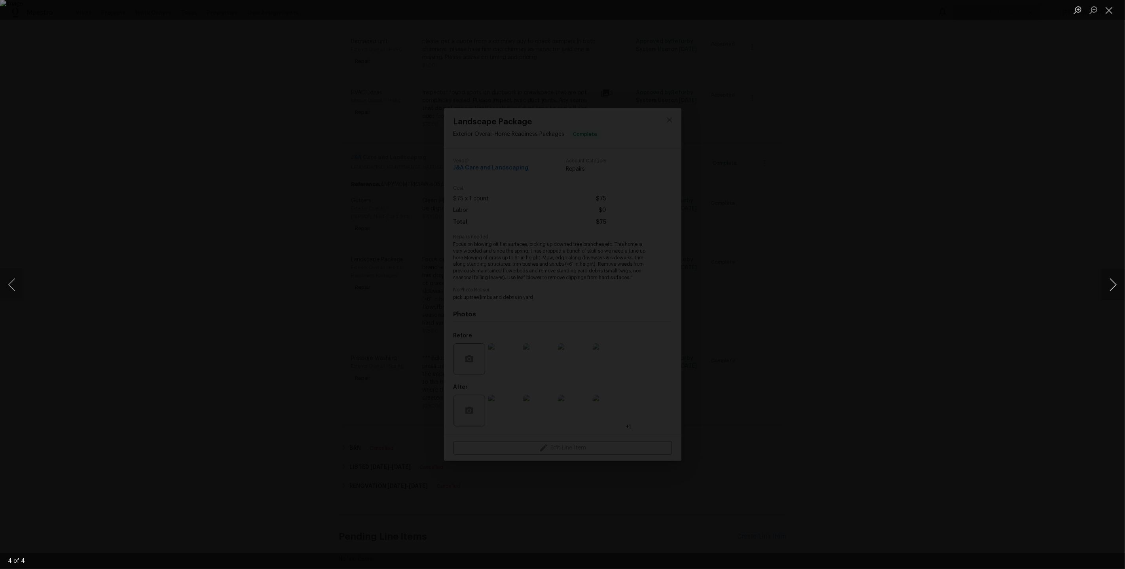
click at [1109, 287] on button "Next image" at bounding box center [1113, 285] width 24 height 32
click at [1117, 290] on button "Next image" at bounding box center [1113, 285] width 24 height 32
click at [910, 181] on div "Lightbox" at bounding box center [562, 284] width 1125 height 569
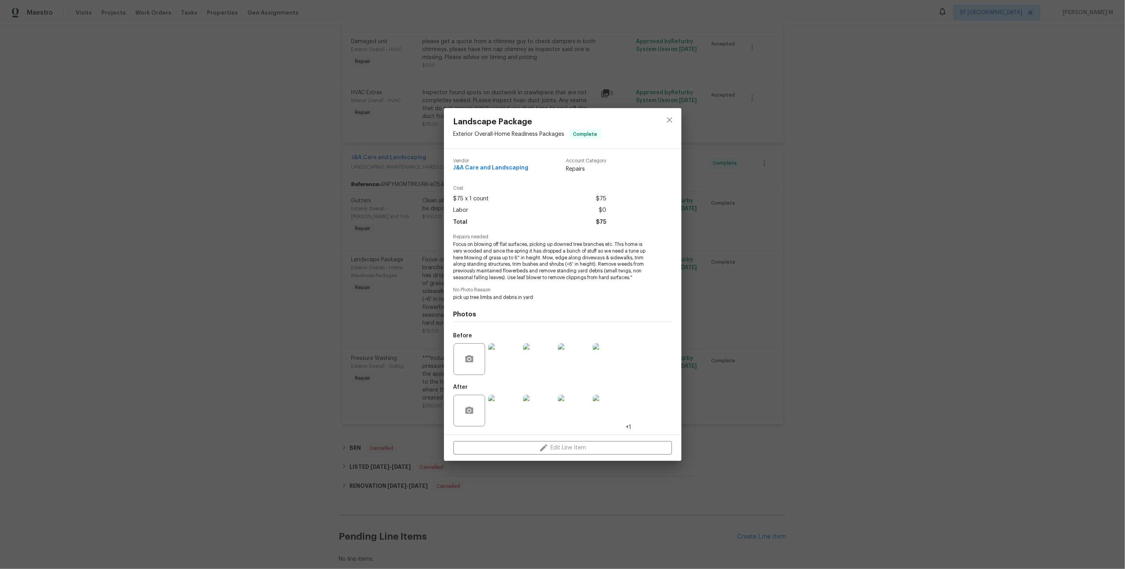
click at [797, 214] on div "Landscape Package Exterior Overall - Home Readiness Packages Complete Vendor J&…" at bounding box center [562, 284] width 1125 height 569
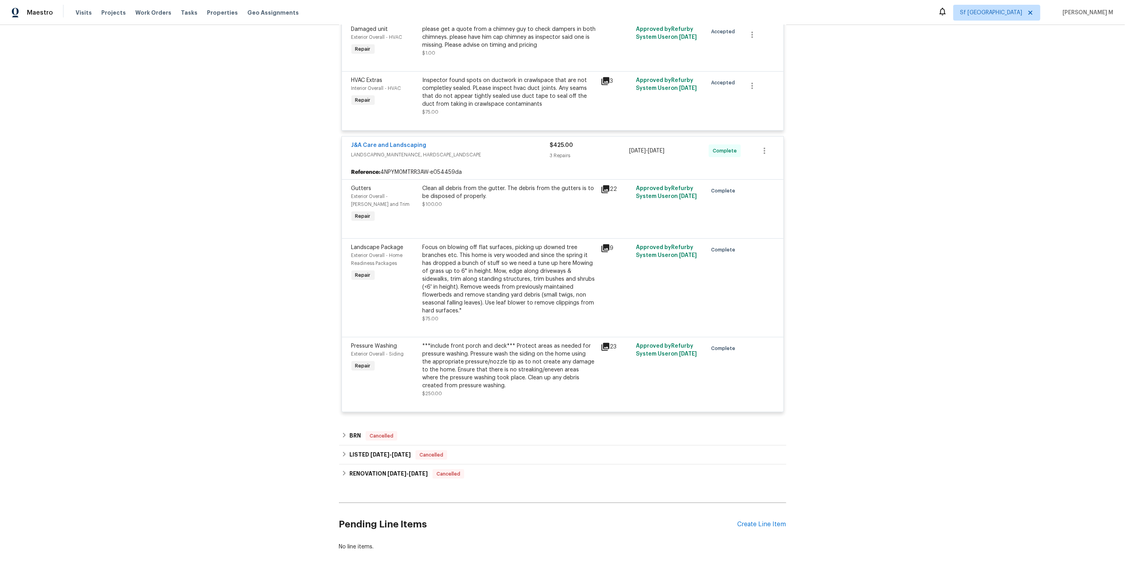
scroll to position [586, 0]
click at [497, 183] on div "Clean all debris from the gutter. The debris from the gutters is to be disposed…" at bounding box center [509, 194] width 173 height 24
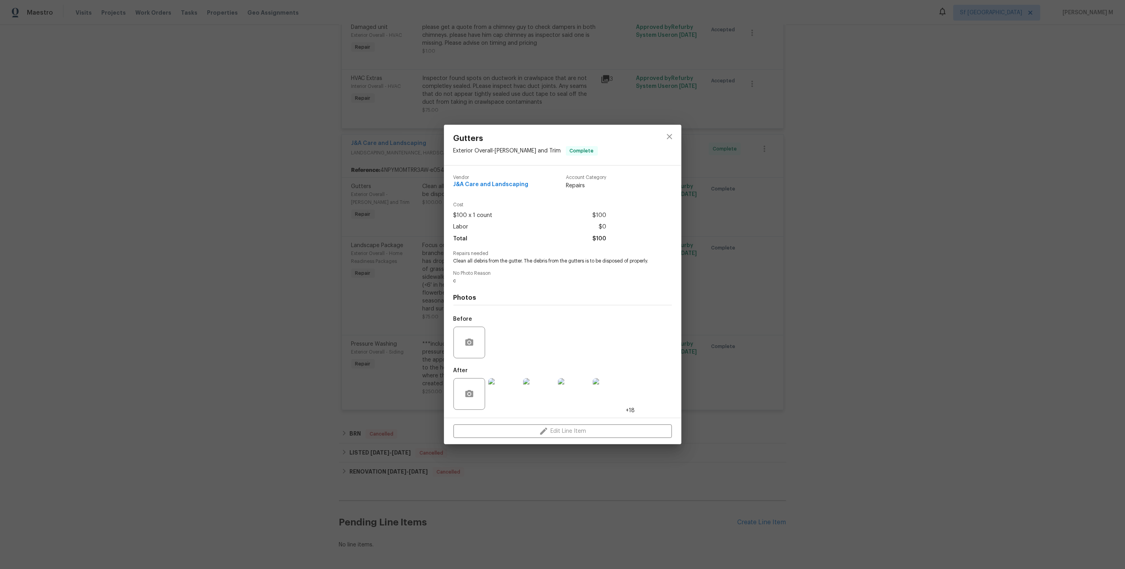
click at [504, 392] on img at bounding box center [504, 394] width 32 height 32
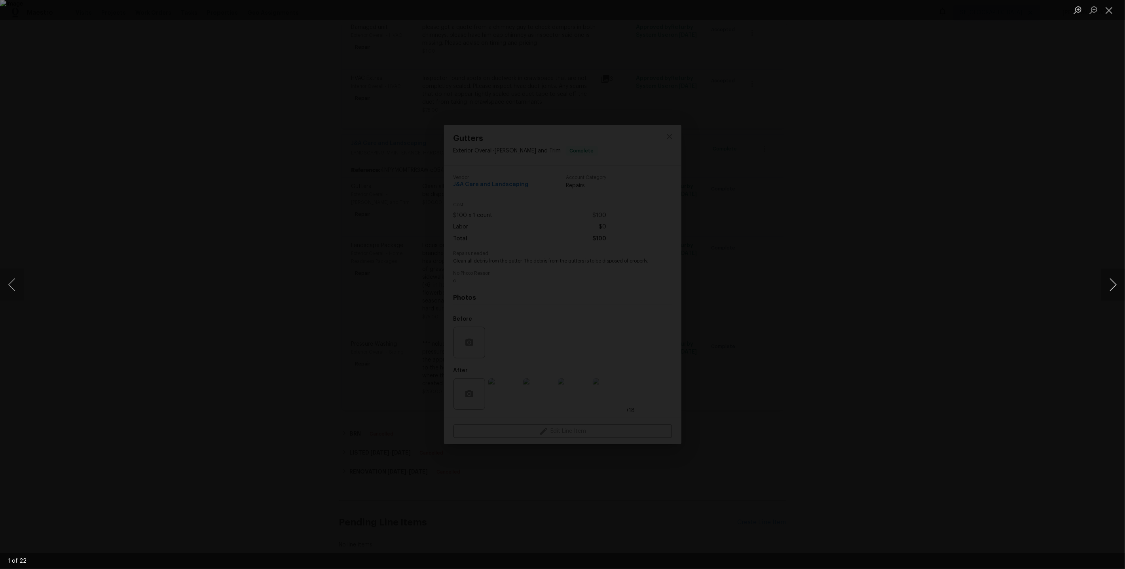
click at [1118, 286] on button "Next image" at bounding box center [1113, 285] width 24 height 32
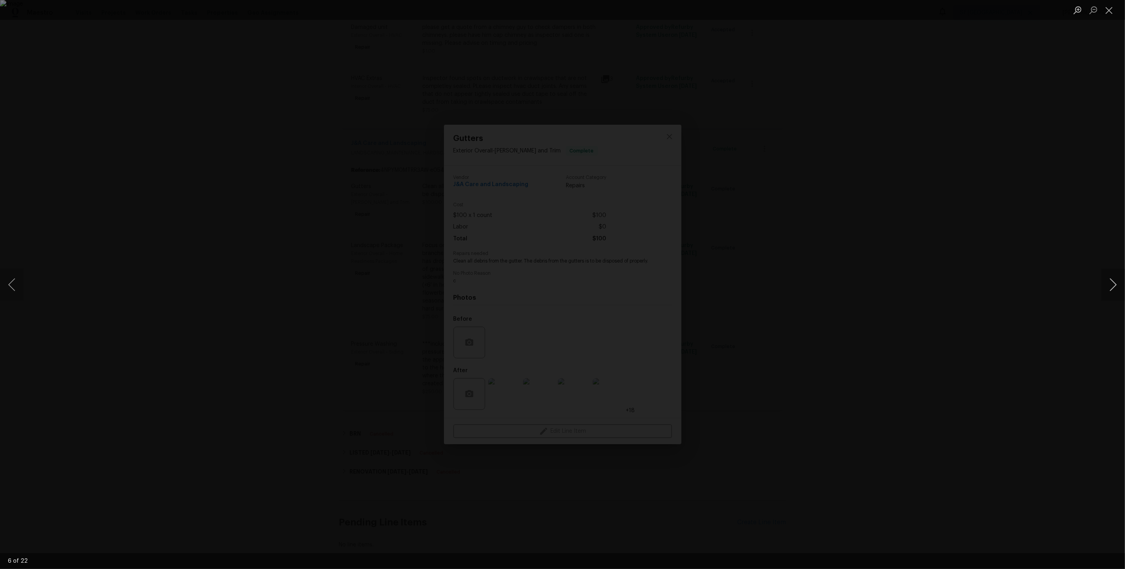
click at [1118, 286] on button "Next image" at bounding box center [1113, 285] width 24 height 32
click at [1109, 284] on button "Next image" at bounding box center [1113, 285] width 24 height 32
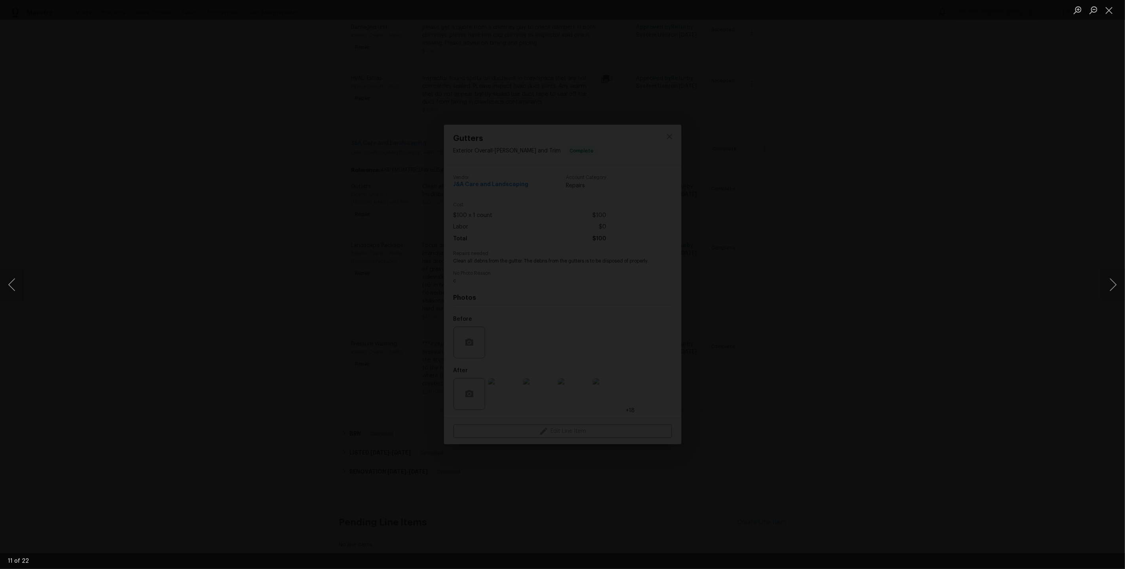
click at [539, 277] on img "Lightbox" at bounding box center [479, 375] width 2619 height 1324
click at [598, 260] on img "Lightbox" at bounding box center [471, 313] width 2965 height 1498
click at [662, 208] on img "Lightbox" at bounding box center [542, 310] width 2681 height 1355
click at [736, 196] on img "Lightbox" at bounding box center [572, 272] width 1981 height 1001
click at [841, 246] on img "Lightbox" at bounding box center [568, 272] width 1981 height 1001
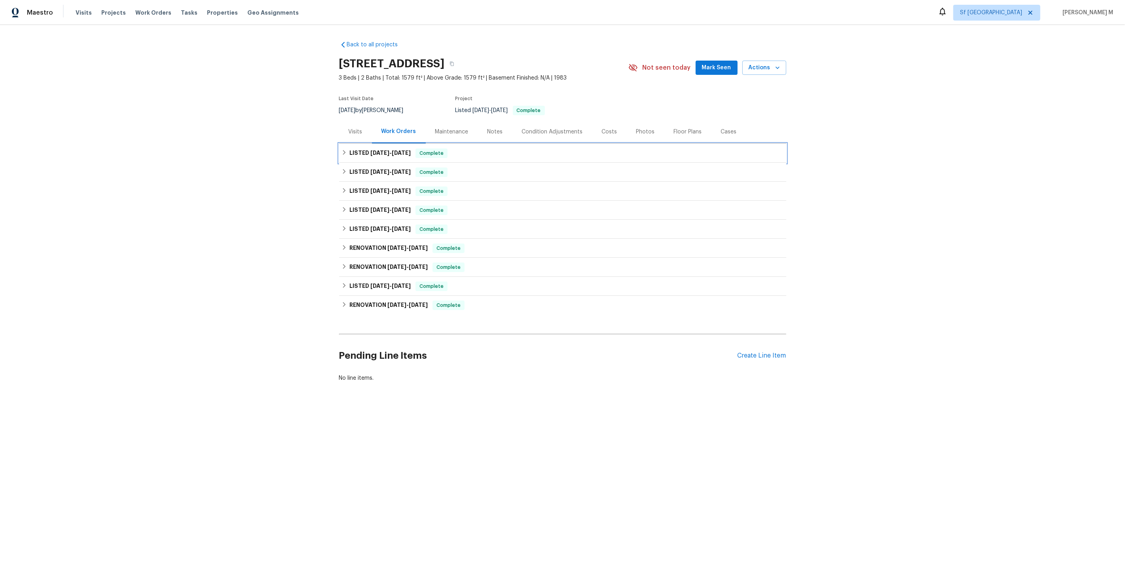
click at [378, 150] on span "[DATE]" at bounding box center [379, 153] width 19 height 6
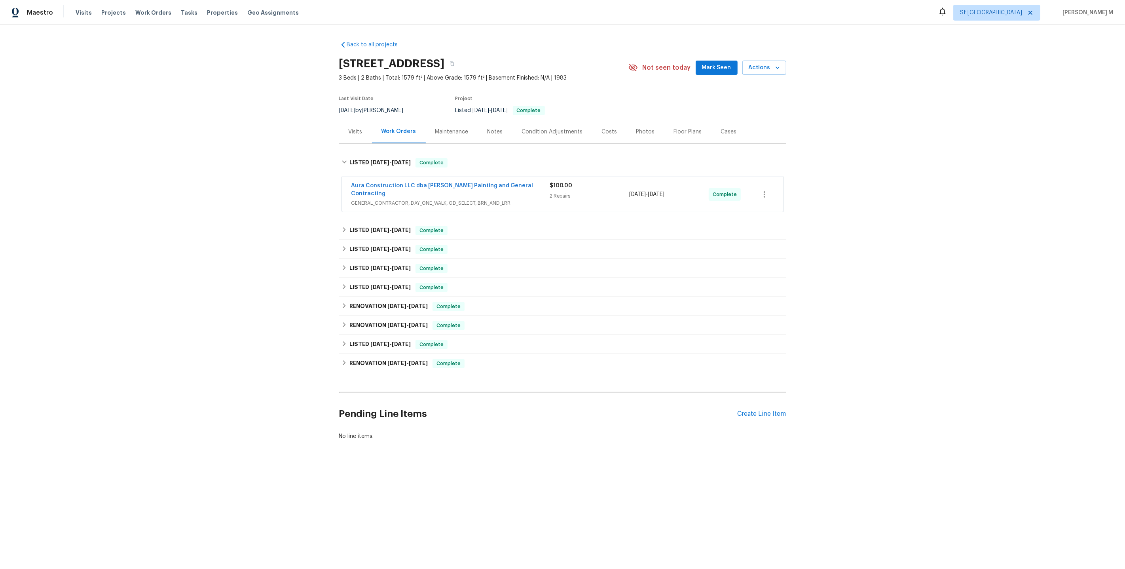
click at [396, 199] on span "GENERAL_CONTRACTOR, DAY_ONE_WALK, OD_SELECT, BRN_AND_LRR" at bounding box center [450, 203] width 199 height 8
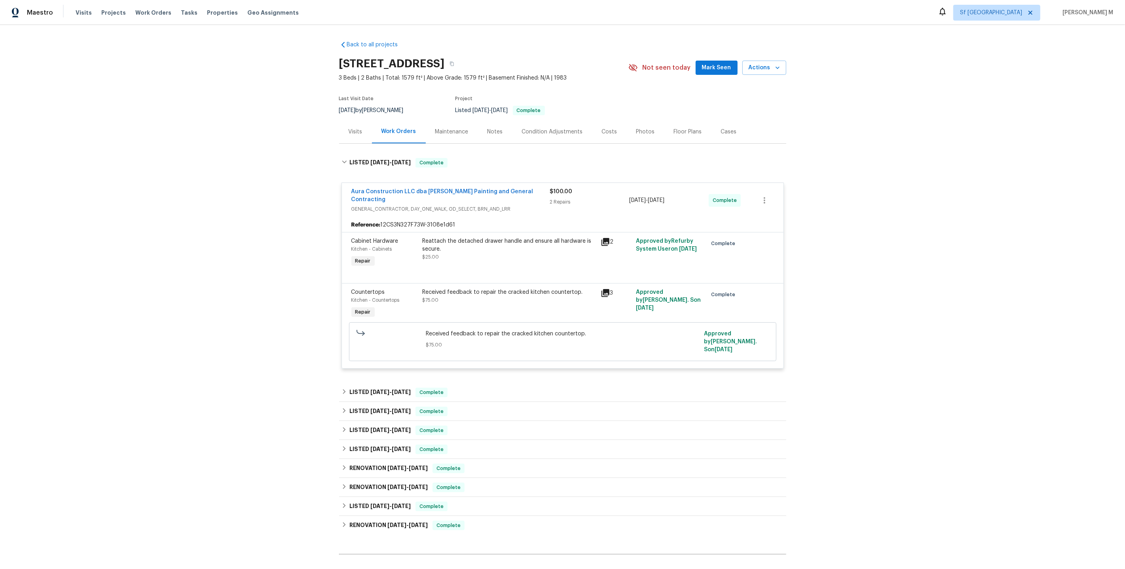
click at [530, 244] on div "Reattach the detached drawer handle and ensure all hardware is secure. $25.00" at bounding box center [509, 249] width 173 height 24
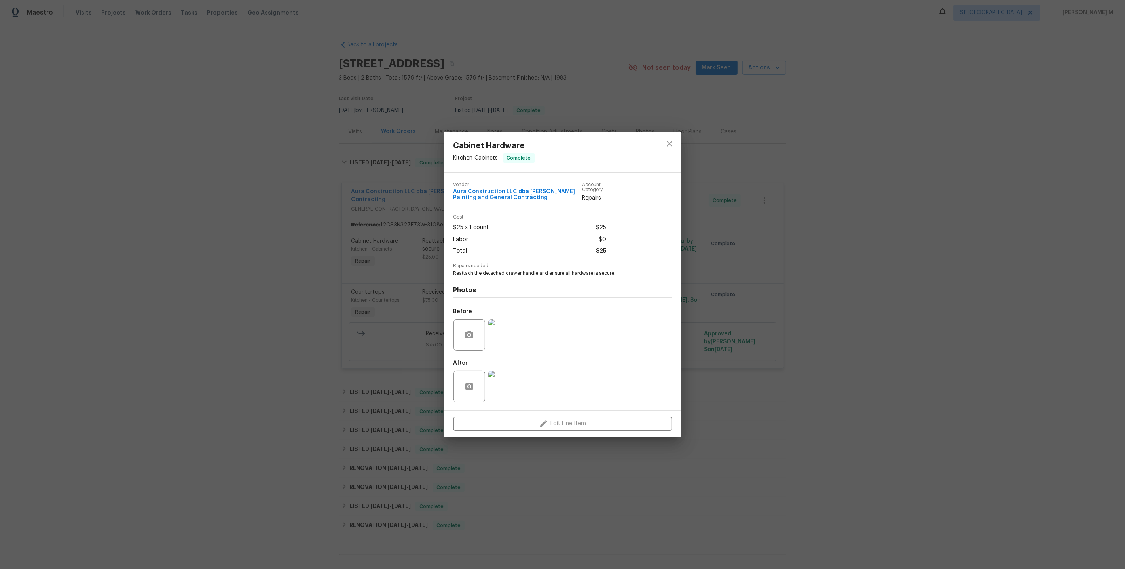
click at [723, 319] on div "Cabinet Hardware Kitchen - Cabinets Complete Vendor Aura Construction LLC dba […" at bounding box center [562, 284] width 1125 height 569
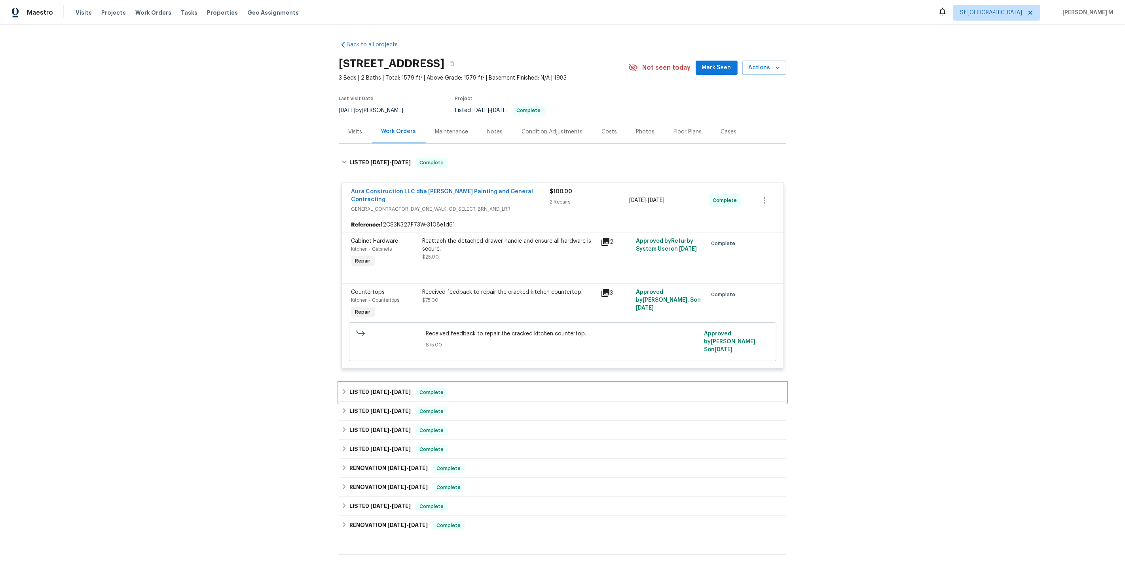
click at [362, 387] on h6 "LISTED [DATE] - [DATE]" at bounding box center [379, 391] width 61 height 9
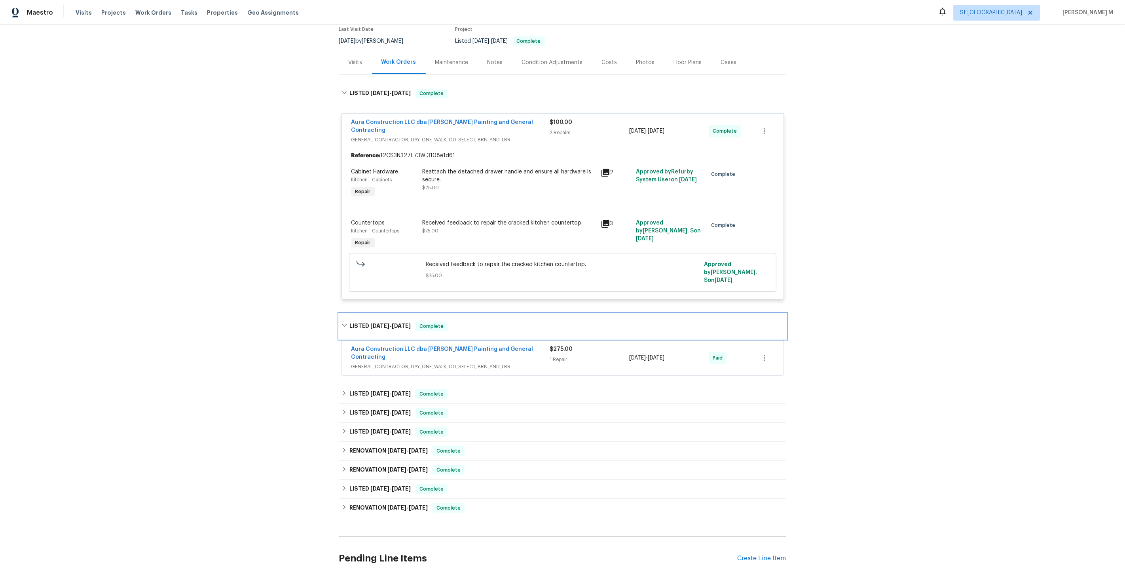
scroll to position [76, 0]
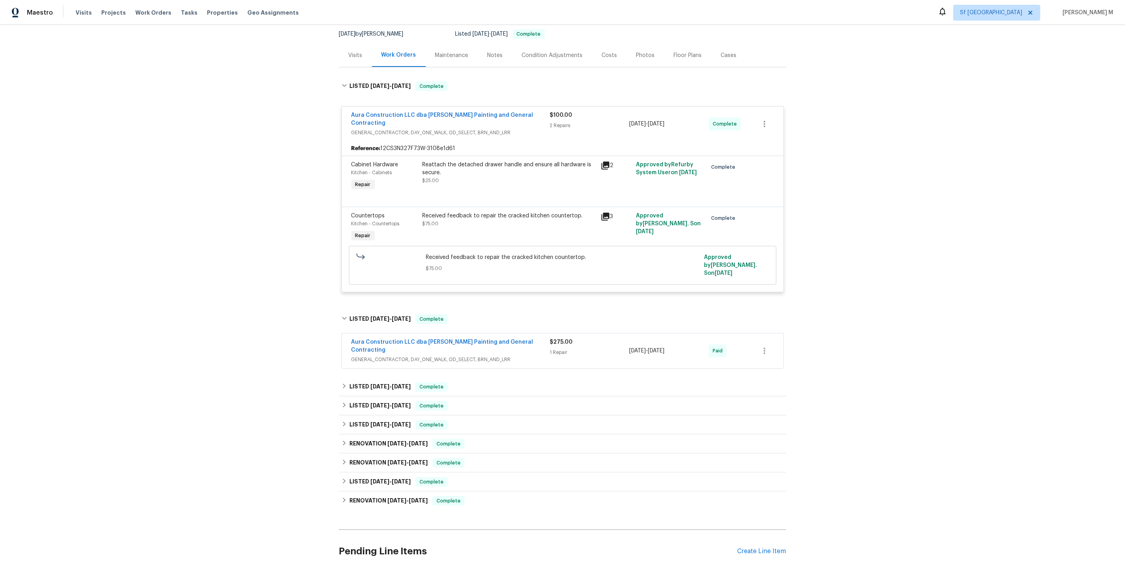
click at [475, 142] on div "Reference: 12CS3N327F73W-3108e1d61" at bounding box center [563, 148] width 442 height 14
click at [466, 192] on div at bounding box center [562, 196] width 423 height 9
click at [492, 161] on div "Reattach the detached drawer handle and ensure all hardware is secure." at bounding box center [509, 169] width 173 height 16
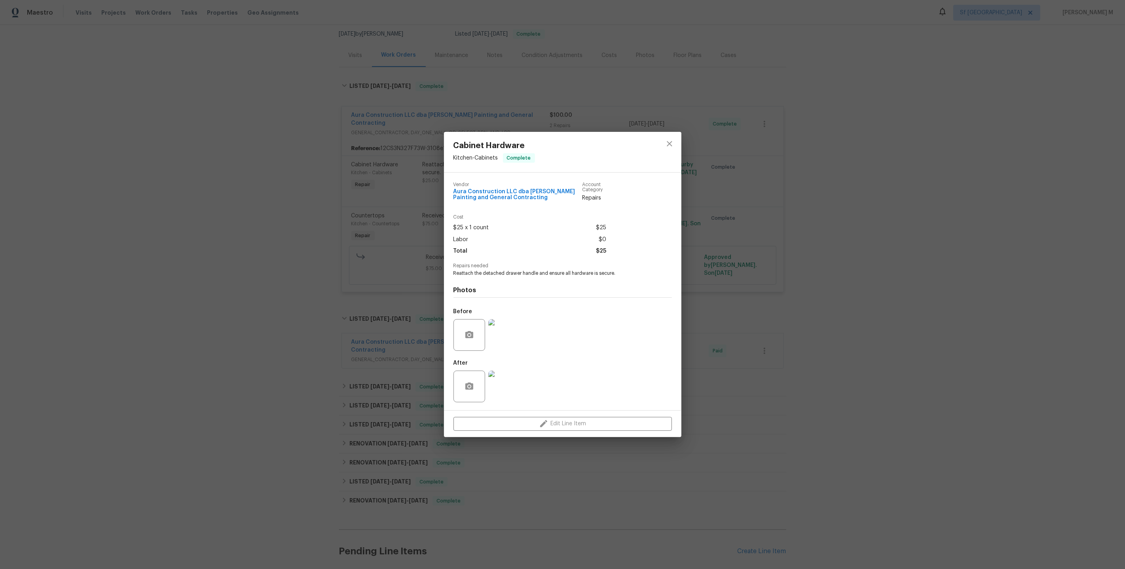
click at [505, 330] on img at bounding box center [504, 335] width 32 height 32
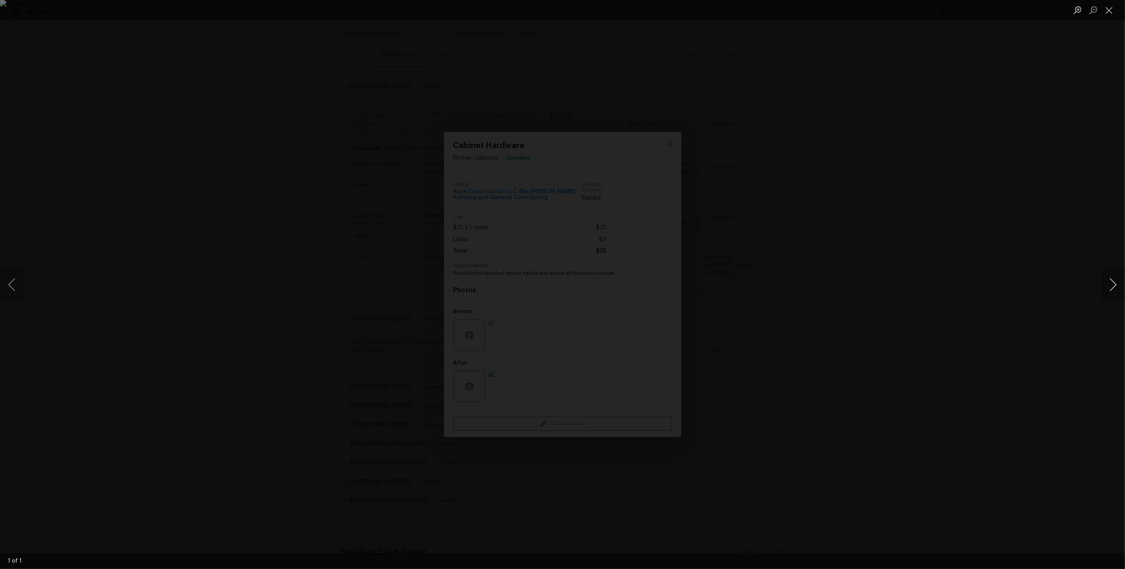
click at [1115, 288] on button "Next image" at bounding box center [1113, 285] width 24 height 32
click at [1054, 206] on div "Lightbox" at bounding box center [562, 284] width 1125 height 569
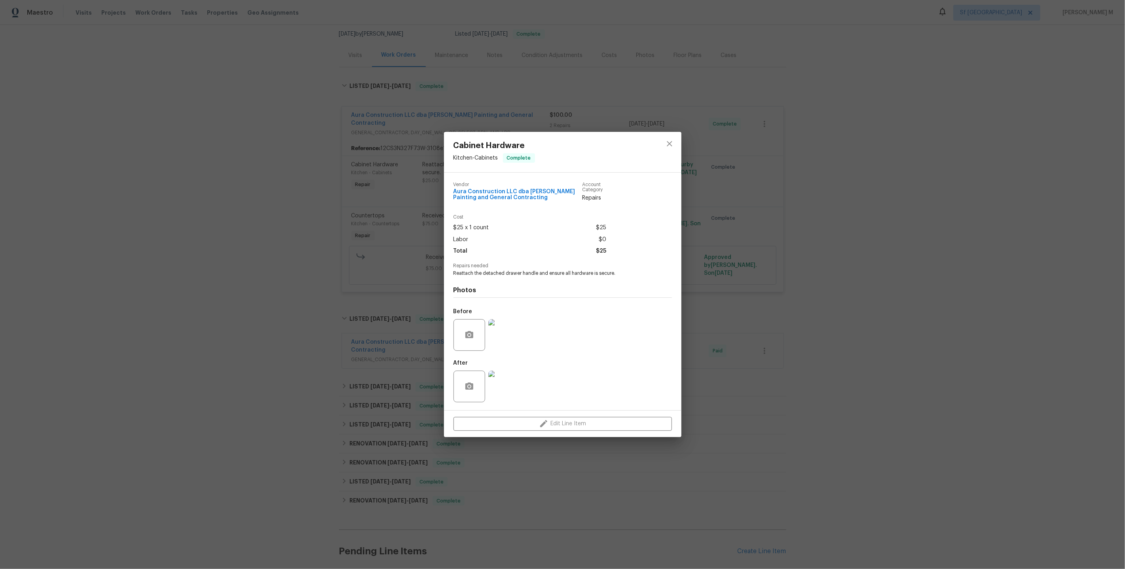
click at [506, 384] on img at bounding box center [504, 386] width 32 height 32
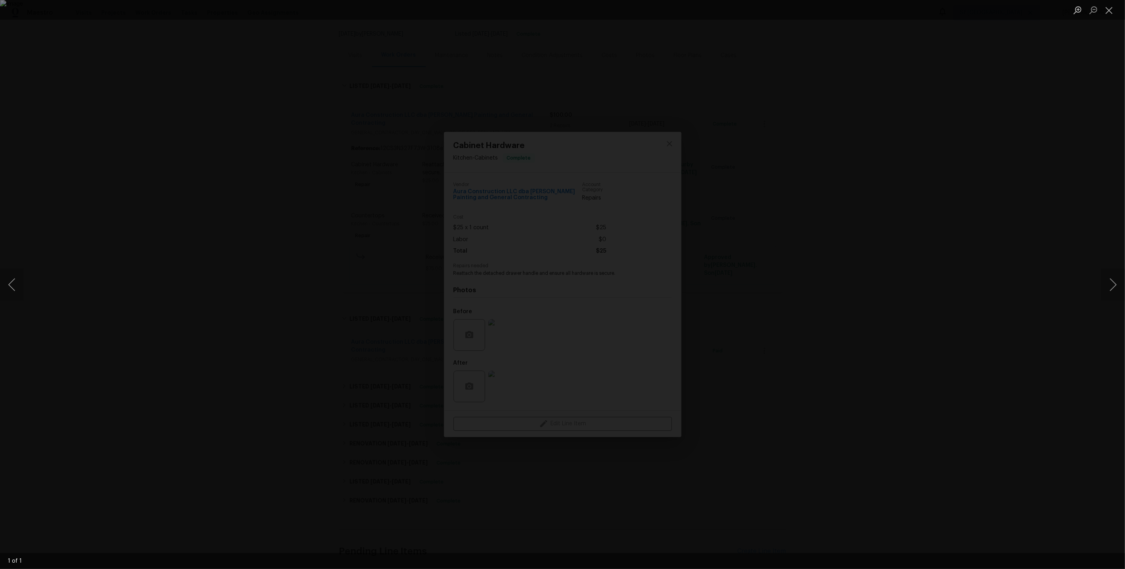
click at [933, 260] on div "Lightbox" at bounding box center [562, 284] width 1125 height 569
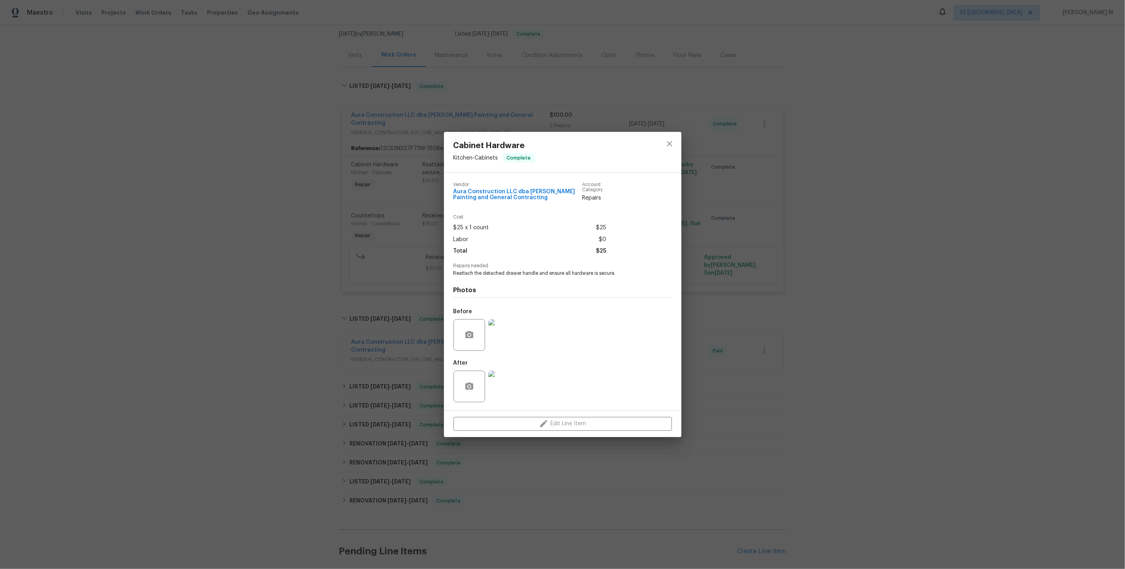
click at [752, 298] on div "Cabinet Hardware Kitchen - Cabinets Complete Vendor Aura Construction LLC dba L…" at bounding box center [562, 284] width 1125 height 569
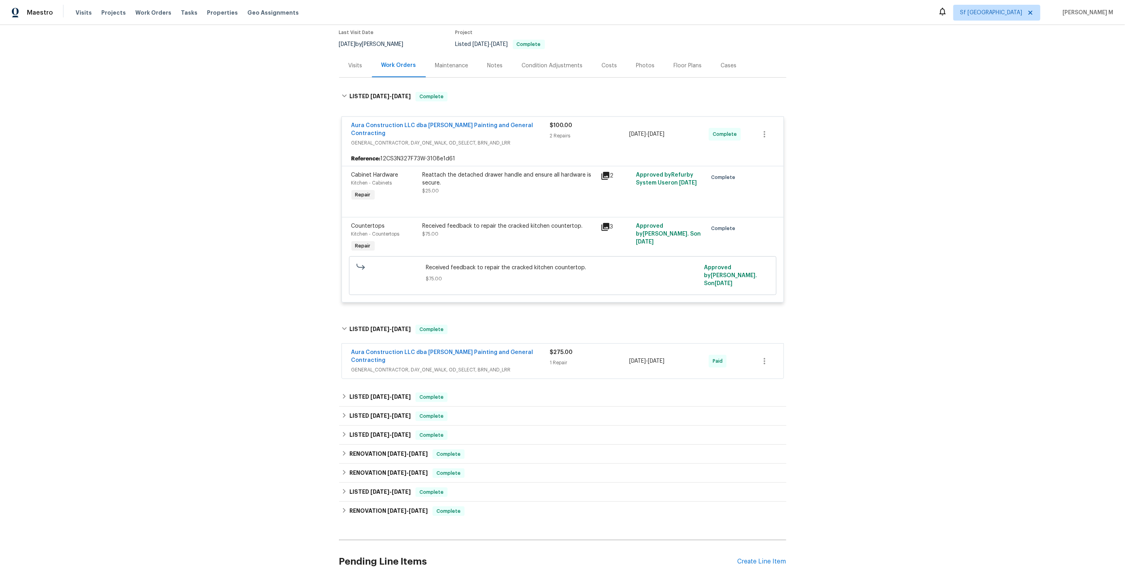
scroll to position [64, 0]
click at [466, 185] on div "Reattach the detached drawer handle and ensure all hardware is secure. $25.00" at bounding box center [509, 189] width 178 height 36
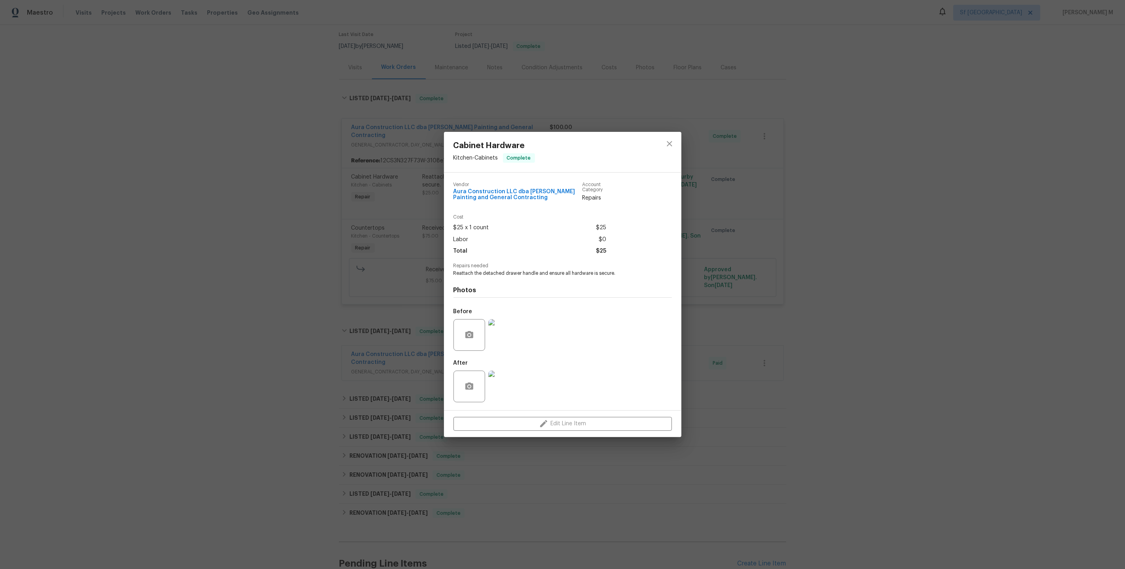
click at [505, 384] on img at bounding box center [504, 386] width 32 height 32
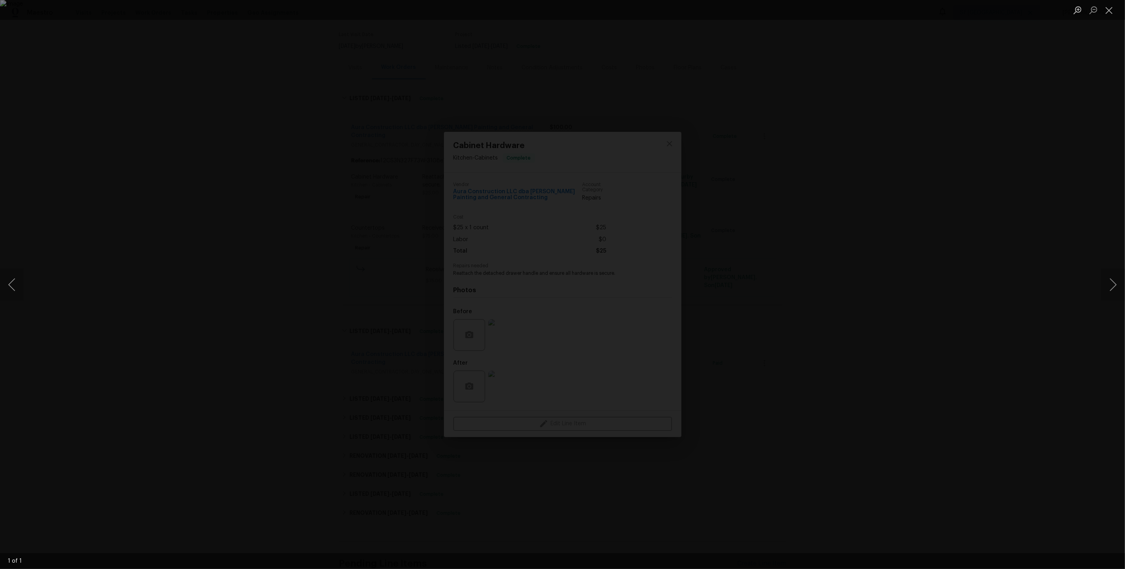
click at [917, 279] on div "Lightbox" at bounding box center [562, 284] width 1125 height 569
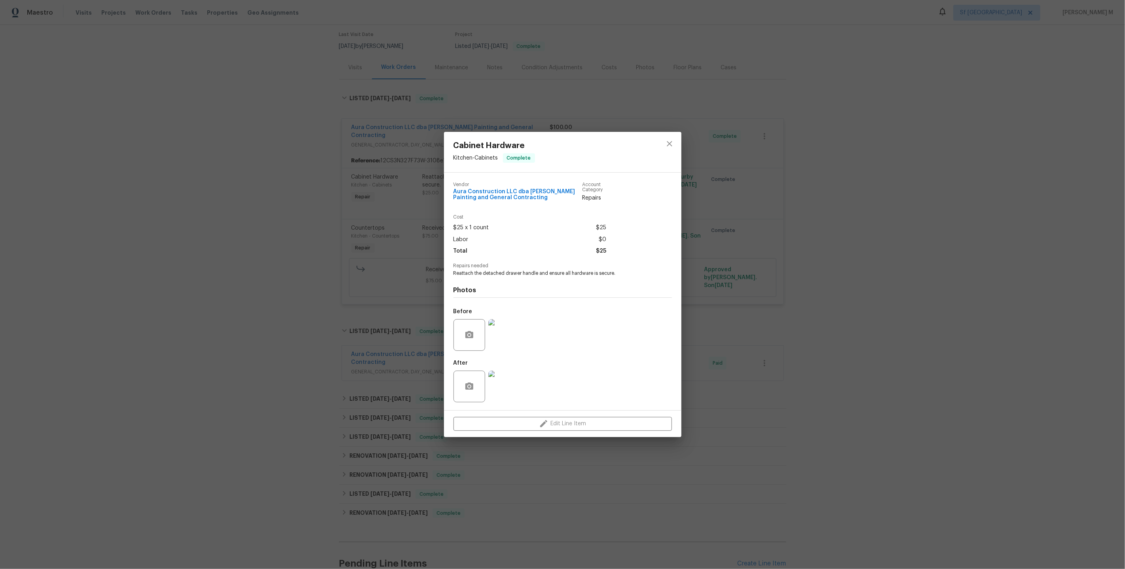
click at [507, 332] on img at bounding box center [504, 335] width 32 height 32
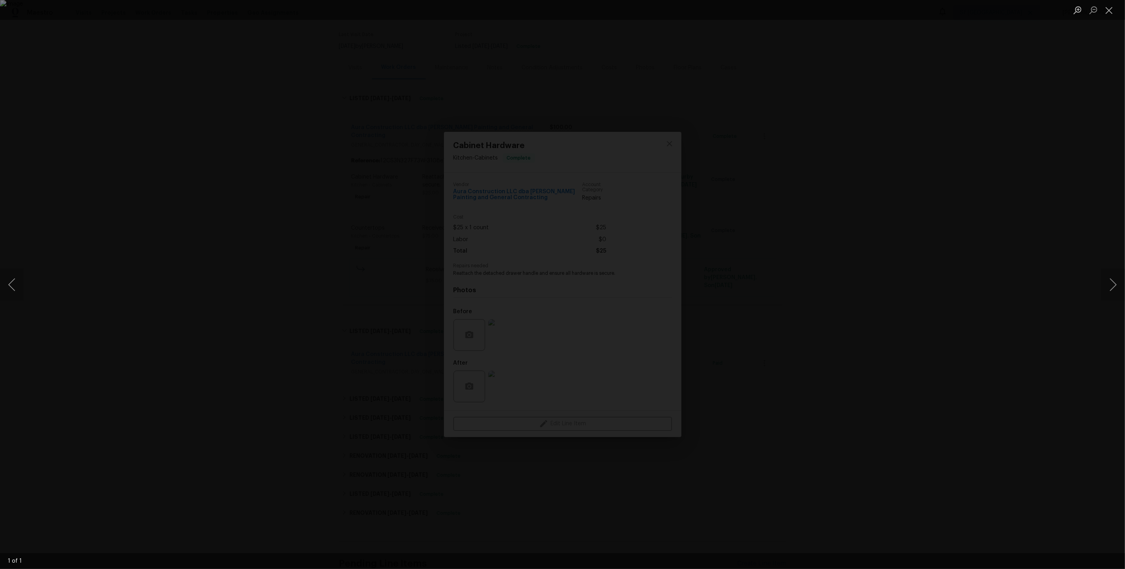
click at [915, 269] on div "Lightbox" at bounding box center [562, 284] width 1125 height 569
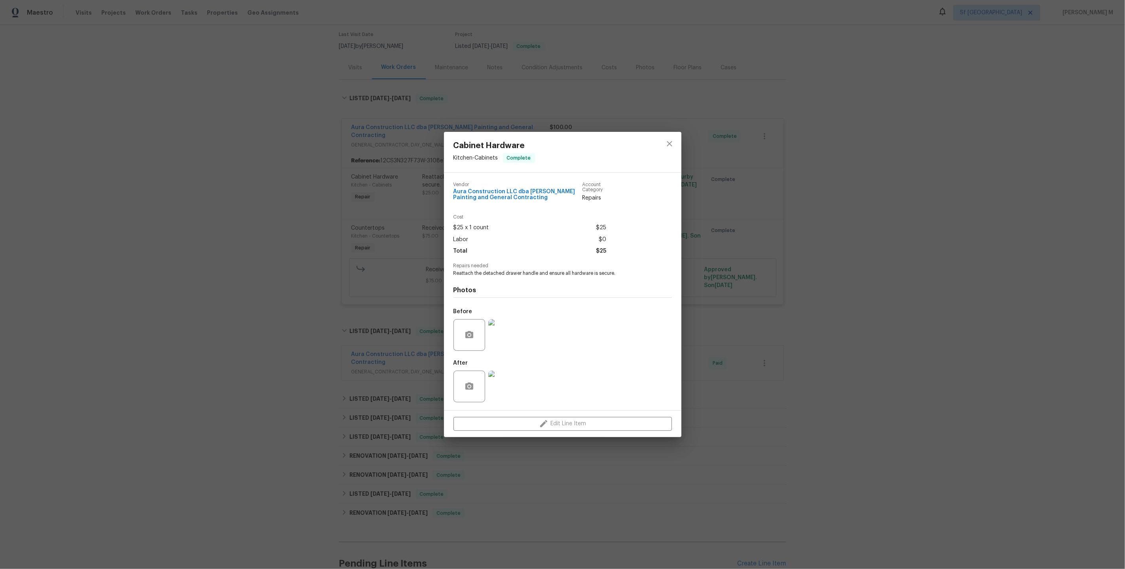
click at [754, 292] on div "Cabinet Hardware Kitchen - Cabinets Complete Vendor Aura Construction LLC dba L…" at bounding box center [562, 284] width 1125 height 569
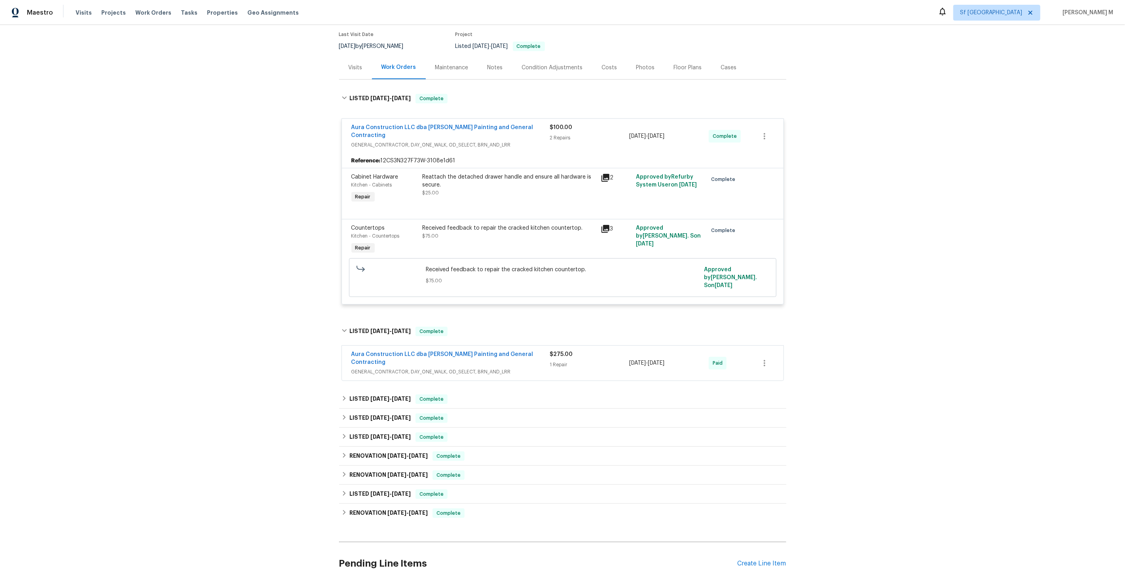
click at [469, 234] on div "Received feedback to repair the cracked kitchen countertop. $75.00" at bounding box center [509, 240] width 178 height 36
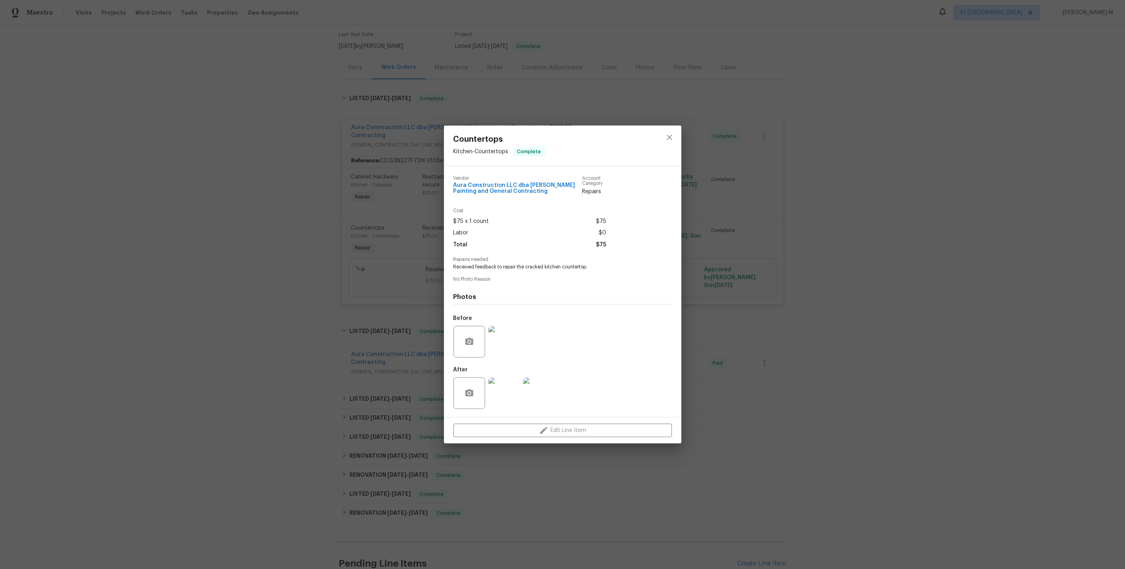
click at [510, 341] on img at bounding box center [504, 342] width 32 height 32
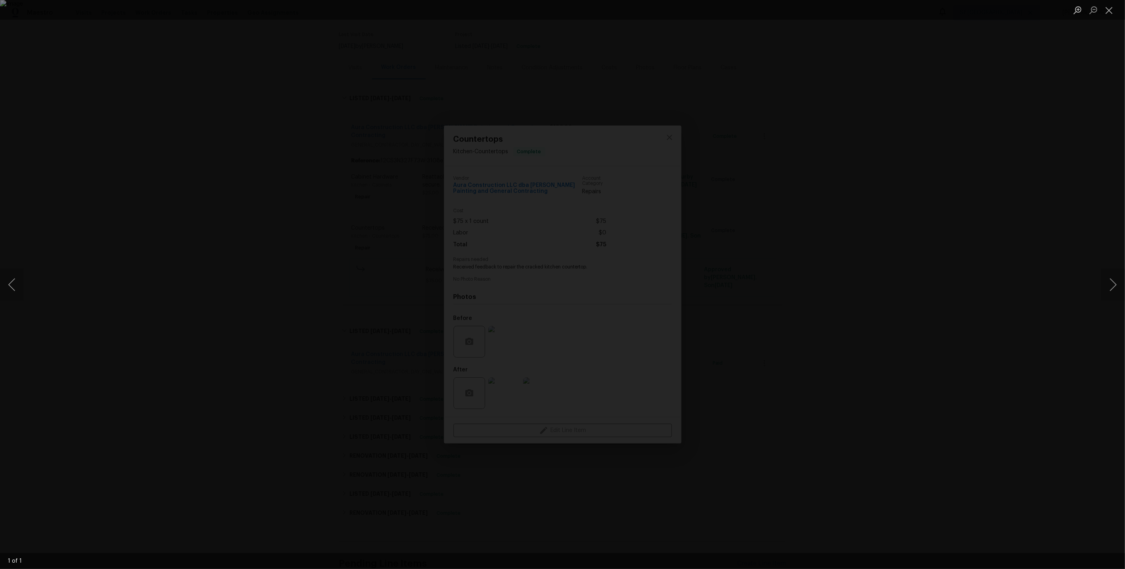
click at [845, 303] on div "Lightbox" at bounding box center [562, 284] width 1125 height 569
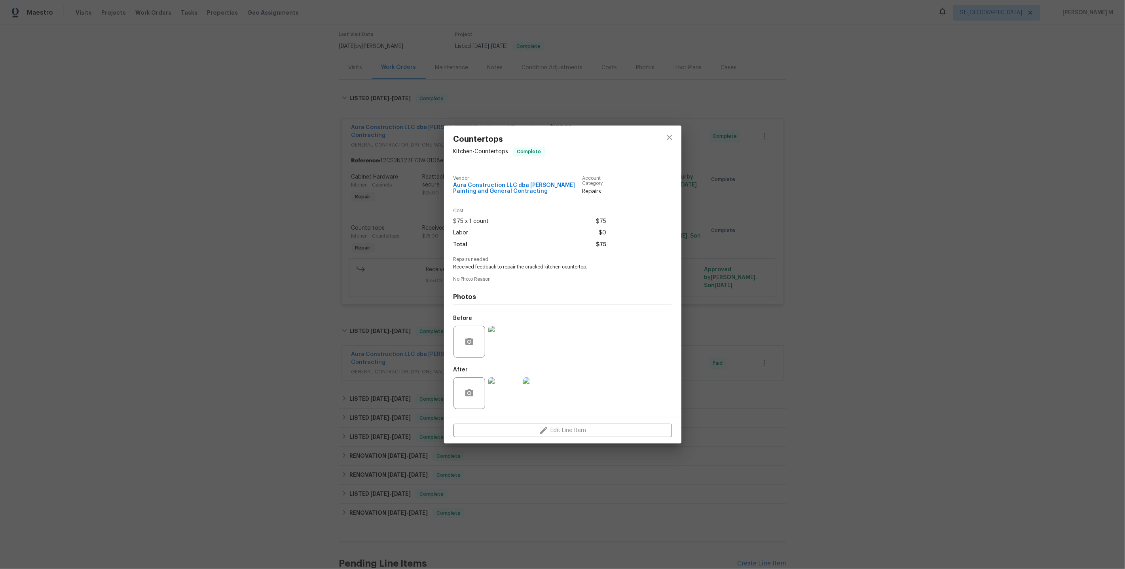
click at [505, 399] on img at bounding box center [504, 393] width 32 height 32
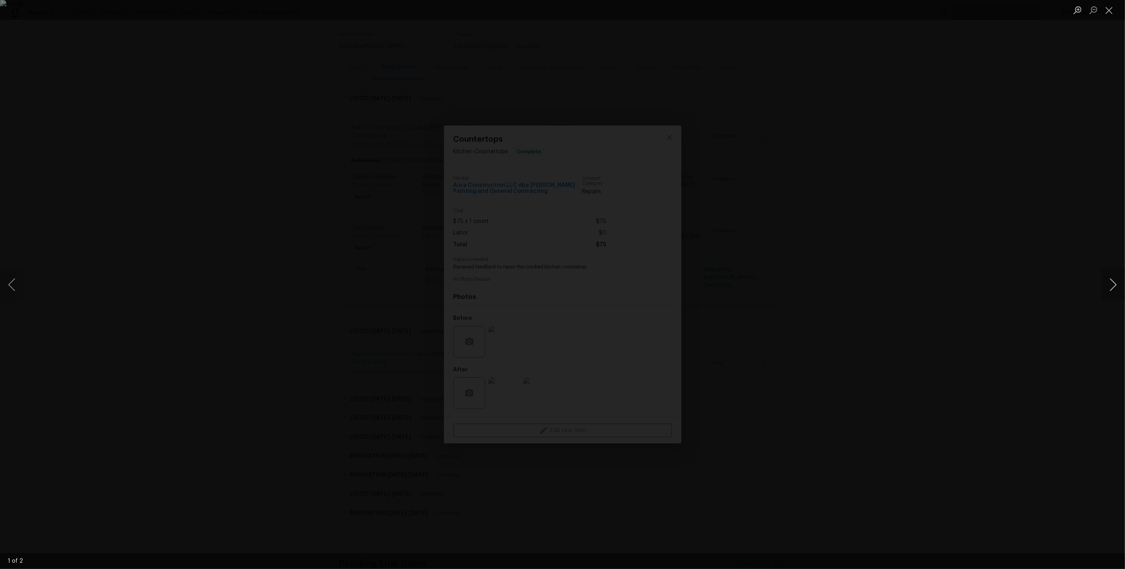
click at [1111, 284] on button "Next image" at bounding box center [1113, 285] width 24 height 32
click at [1109, 284] on button "Next image" at bounding box center [1113, 285] width 24 height 32
click at [993, 202] on div "Lightbox" at bounding box center [562, 284] width 1125 height 569
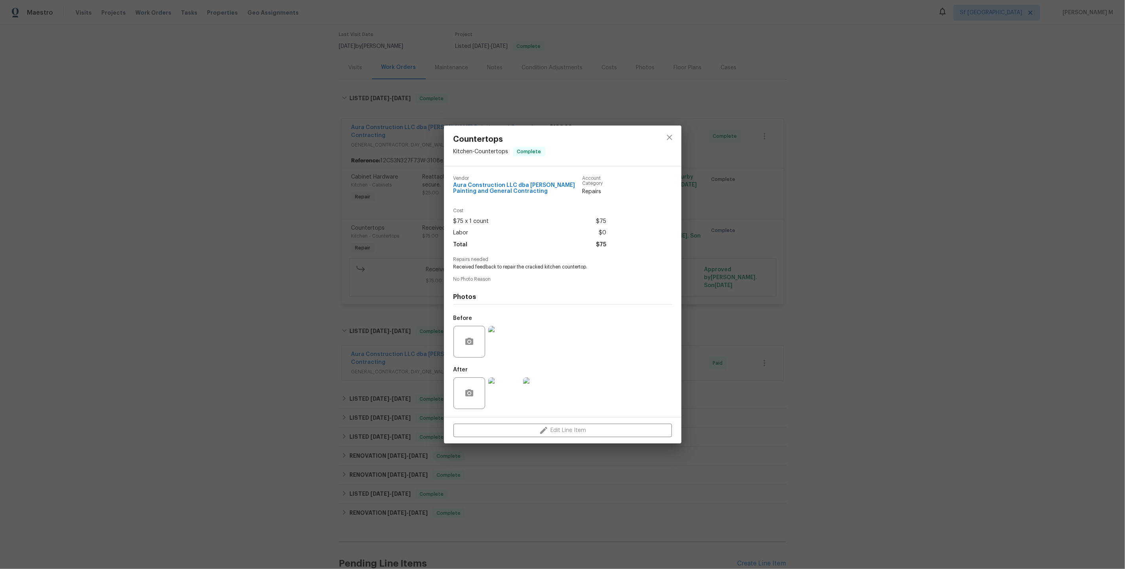
click at [511, 332] on img at bounding box center [504, 342] width 32 height 32
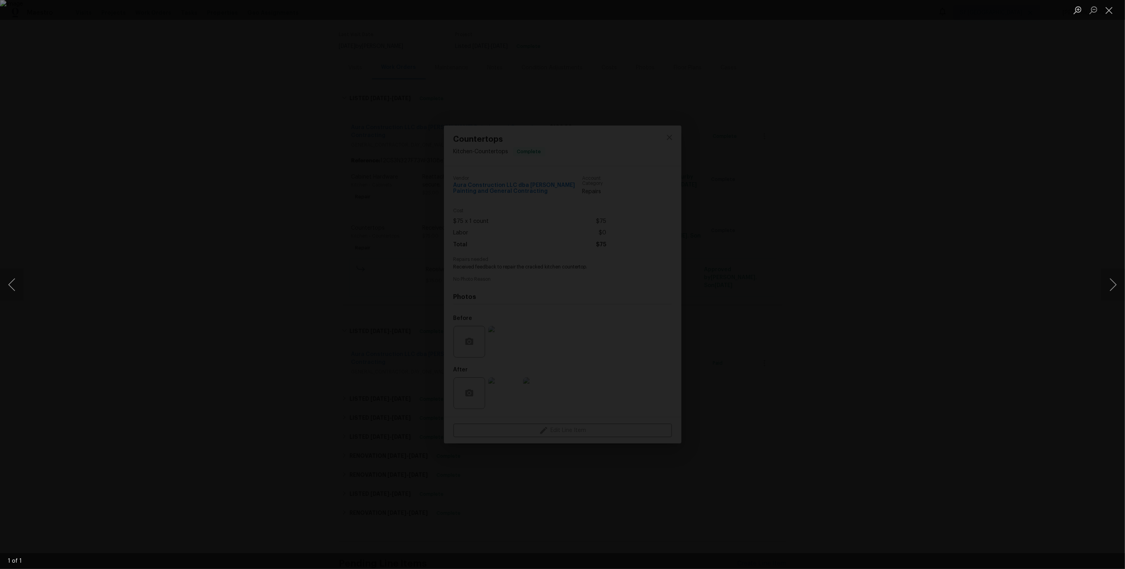
click at [871, 329] on div "Lightbox" at bounding box center [562, 284] width 1125 height 569
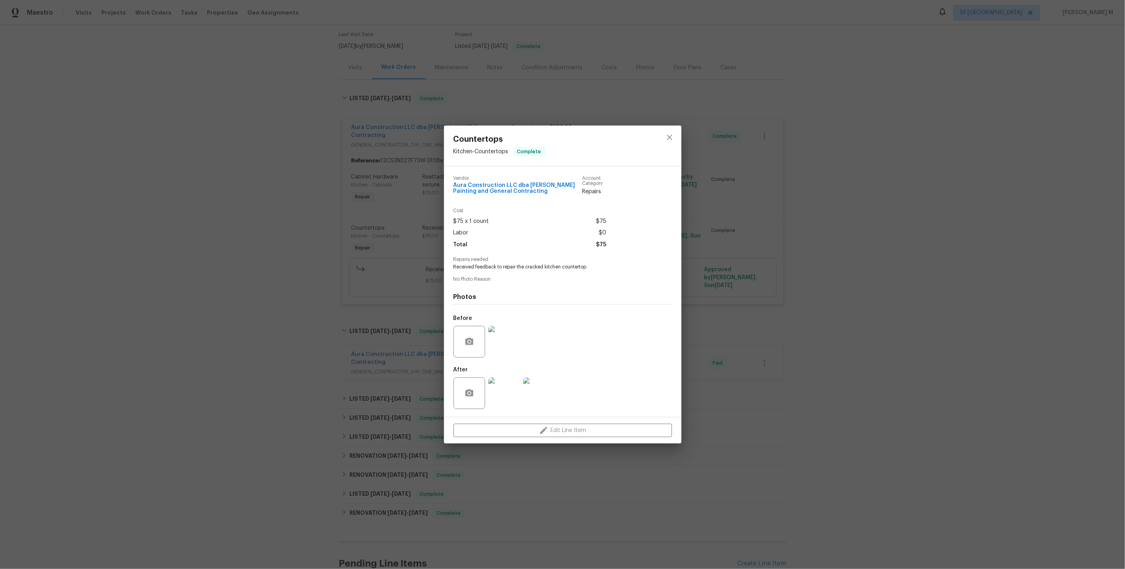
click at [739, 344] on div "Countertops Kitchen - Countertops Complete Vendor Aura Construction LLC dba Log…" at bounding box center [562, 284] width 1125 height 569
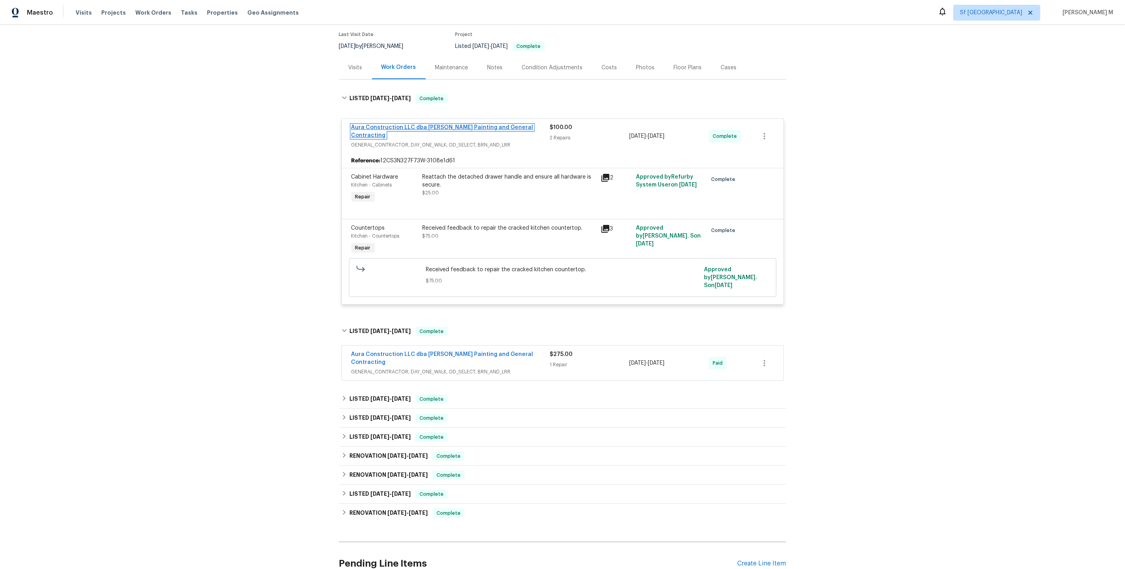
click at [426, 125] on link "Aura Construction LLC dba Logan's Painting and General Contracting" at bounding box center [442, 131] width 182 height 13
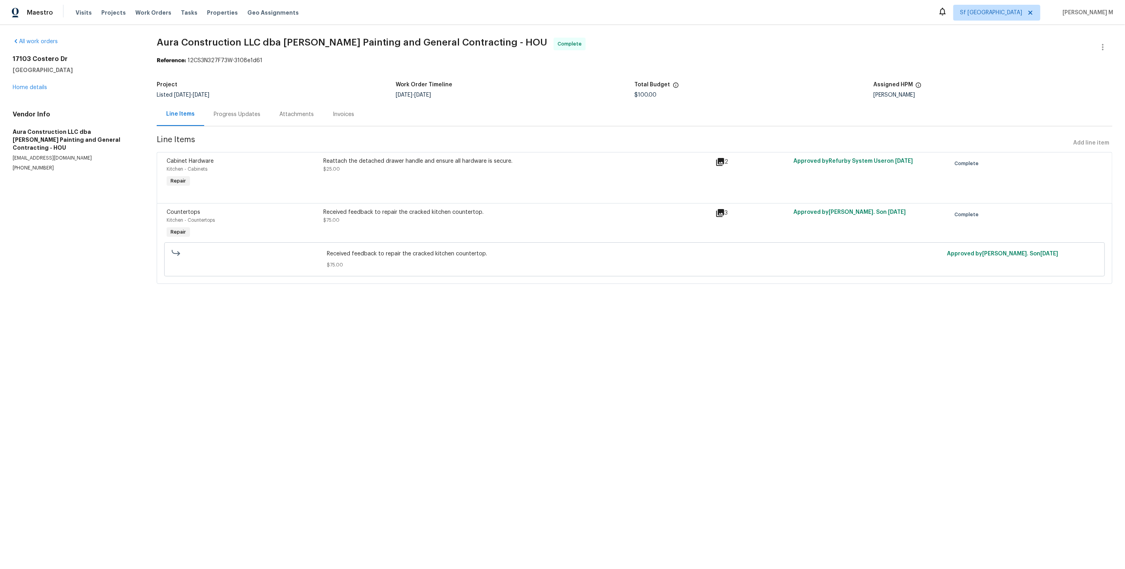
click at [239, 110] on div "Progress Updates" at bounding box center [237, 114] width 47 height 8
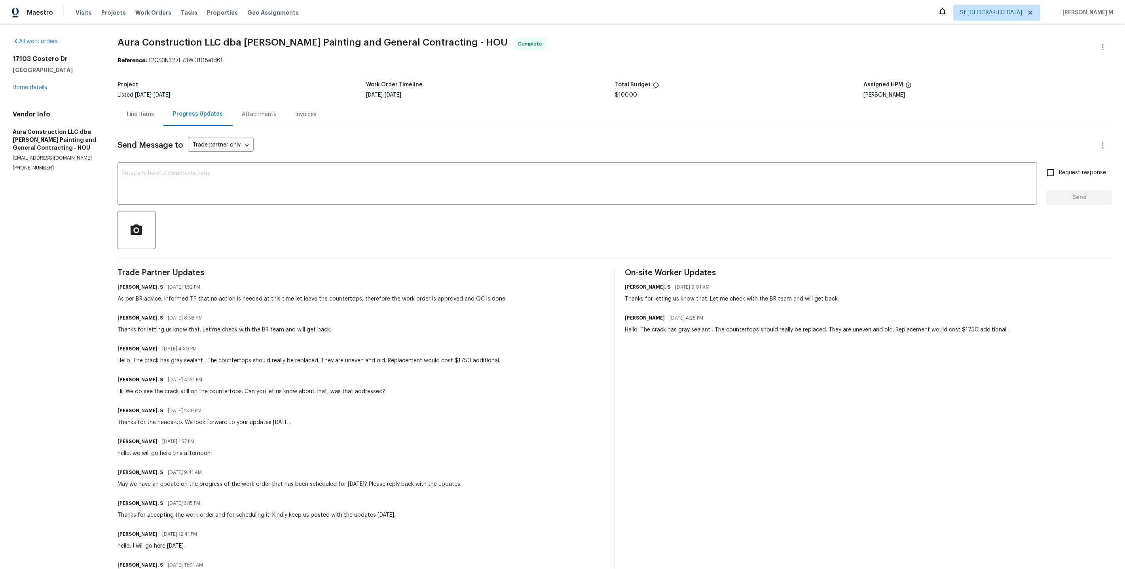
scroll to position [29, 0]
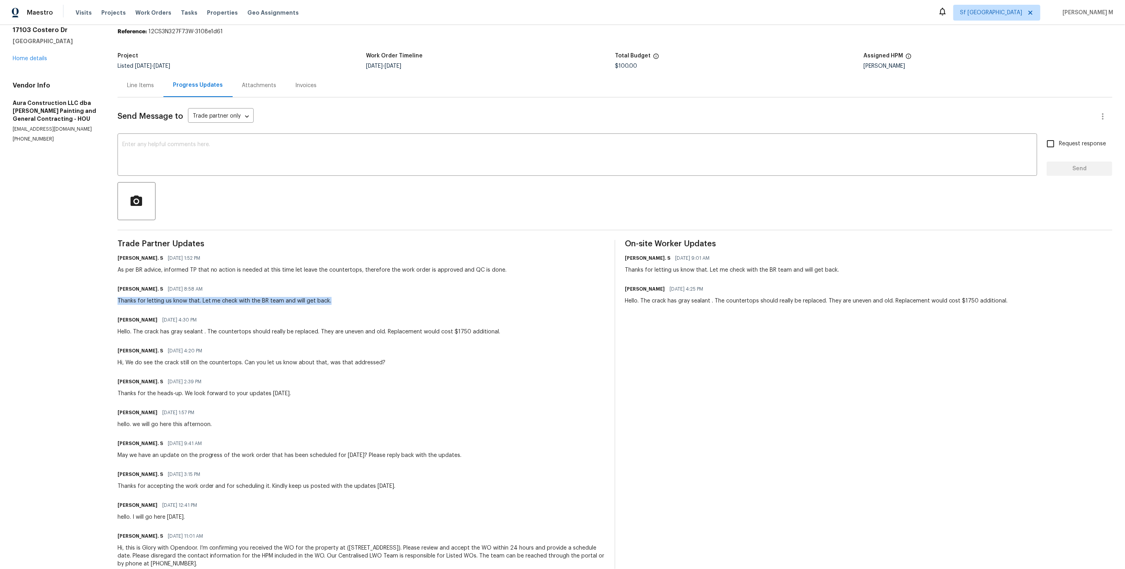
drag, startPoint x: 110, startPoint y: 289, endPoint x: 334, endPoint y: 290, distance: 224.8
click at [334, 290] on div "All work orders 17103 Costero Dr Houston, TX 77083 Home details Vendor Info Aur…" at bounding box center [562, 293] width 1125 height 594
click at [245, 283] on div "Glory Joyce. S 08/14/2025 8:58 AM" at bounding box center [225, 288] width 214 height 11
click at [127, 89] on div "Line Items" at bounding box center [141, 85] width 46 height 23
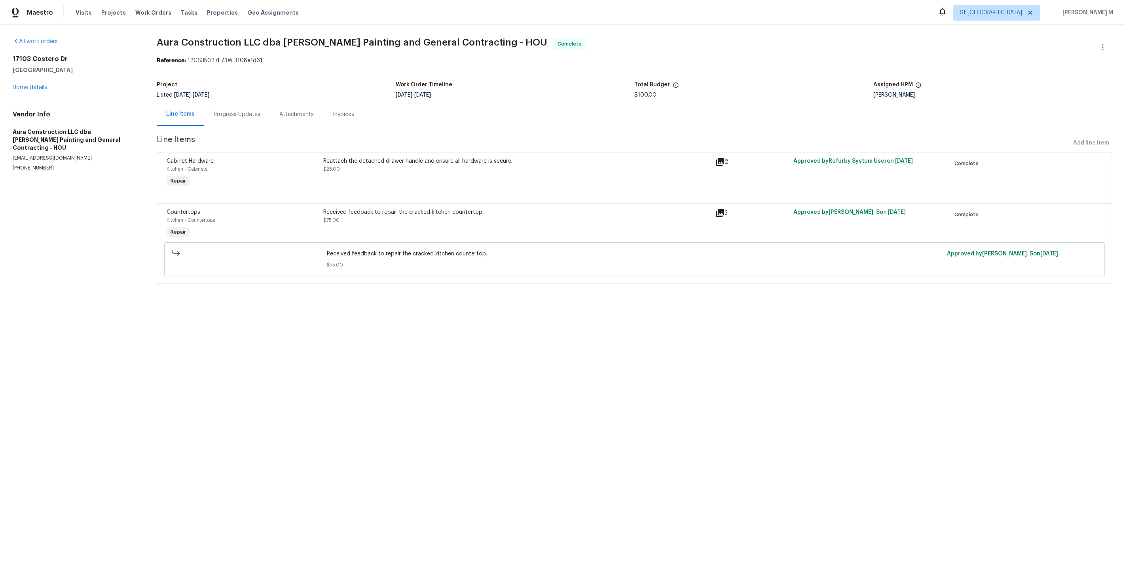
click at [452, 212] on div "Received feedback to repair the cracked kitchen countertop. $75.00" at bounding box center [516, 216] width 387 height 16
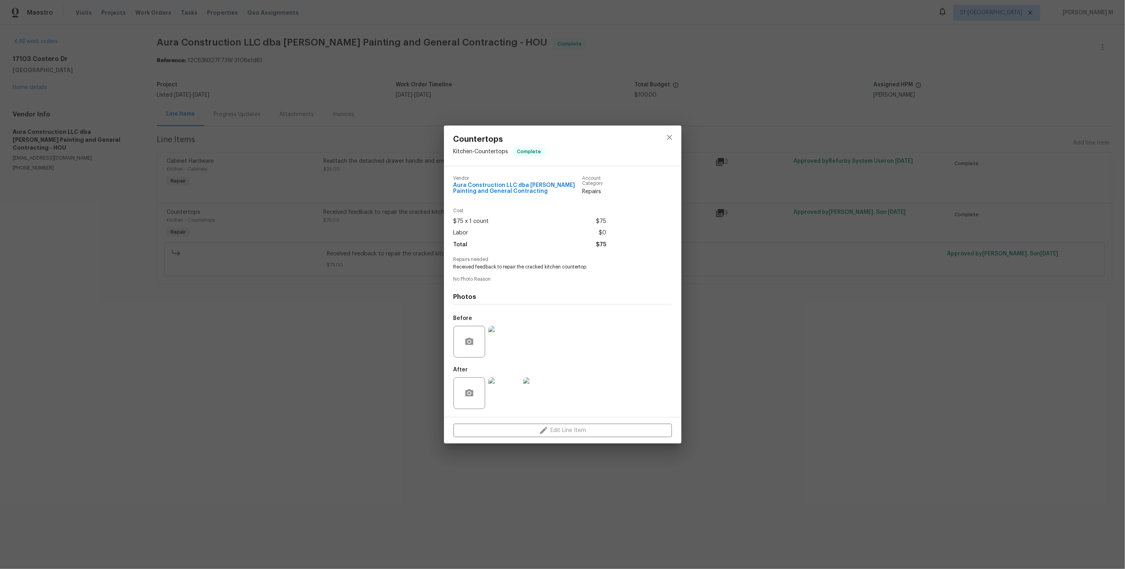
click at [500, 389] on img at bounding box center [504, 393] width 32 height 32
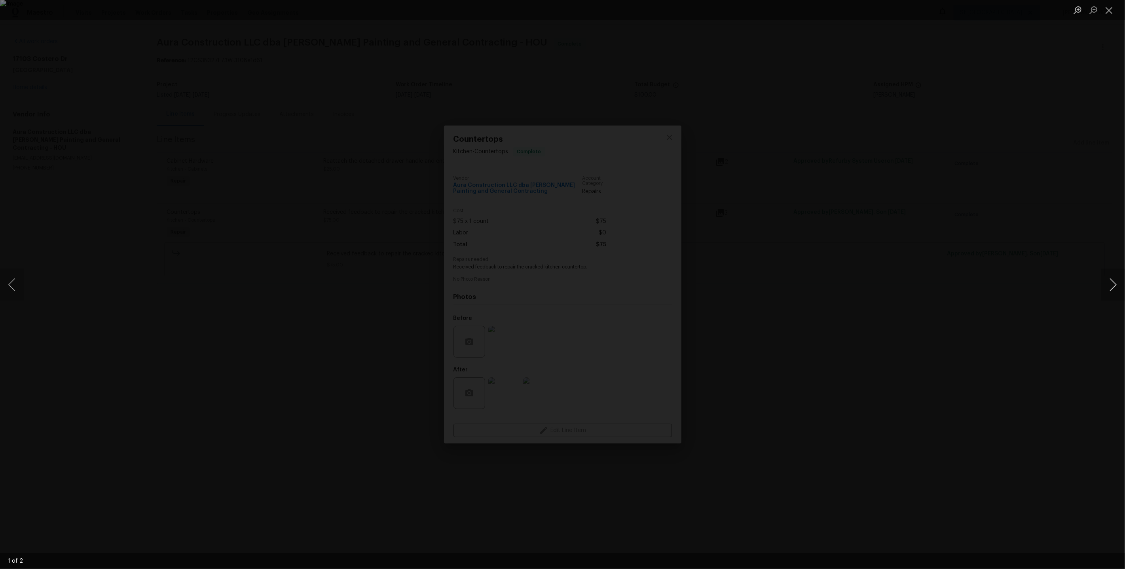
click at [1112, 288] on button "Next image" at bounding box center [1113, 285] width 24 height 32
click at [902, 165] on div "Lightbox" at bounding box center [562, 284] width 1125 height 569
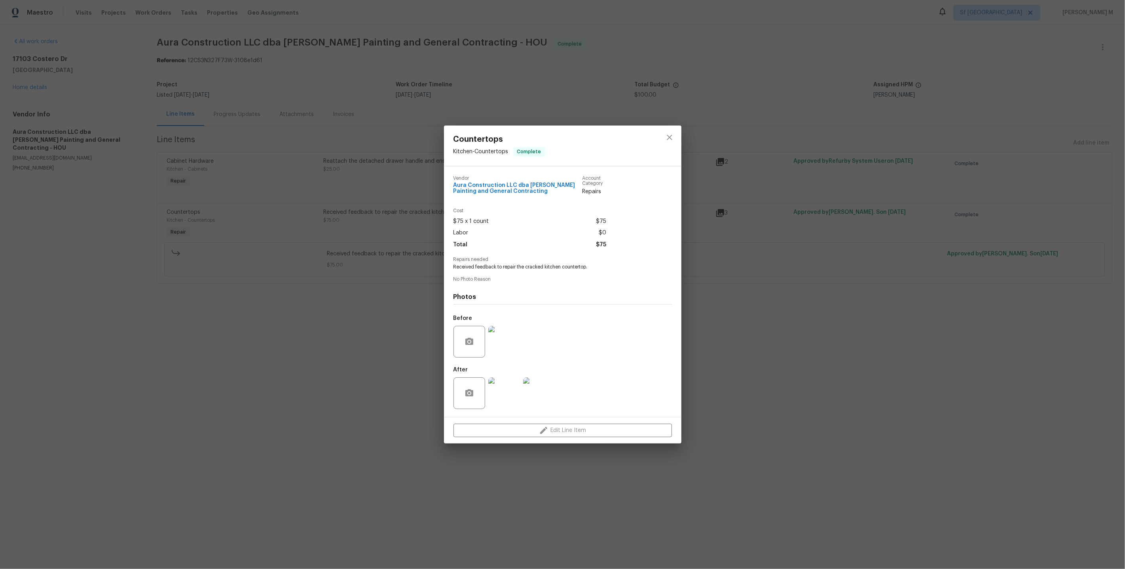
click at [789, 238] on div "Countertops Kitchen - Countertops Complete Vendor Aura Construction LLC dba Log…" at bounding box center [562, 284] width 1125 height 569
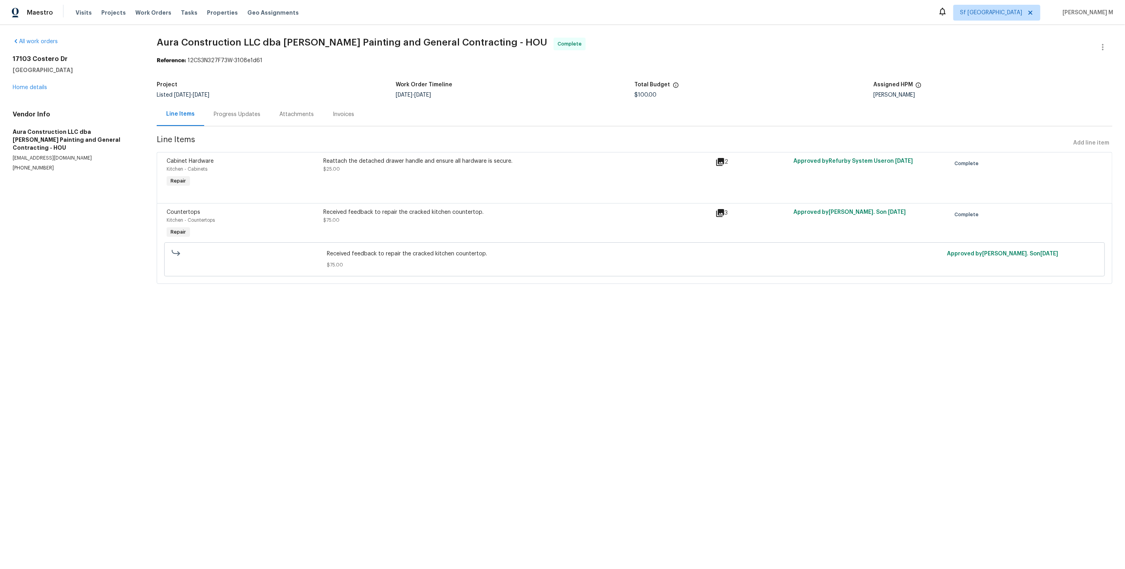
click at [442, 213] on div "Received feedback to repair the cracked kitchen countertop. $75.00" at bounding box center [516, 216] width 387 height 16
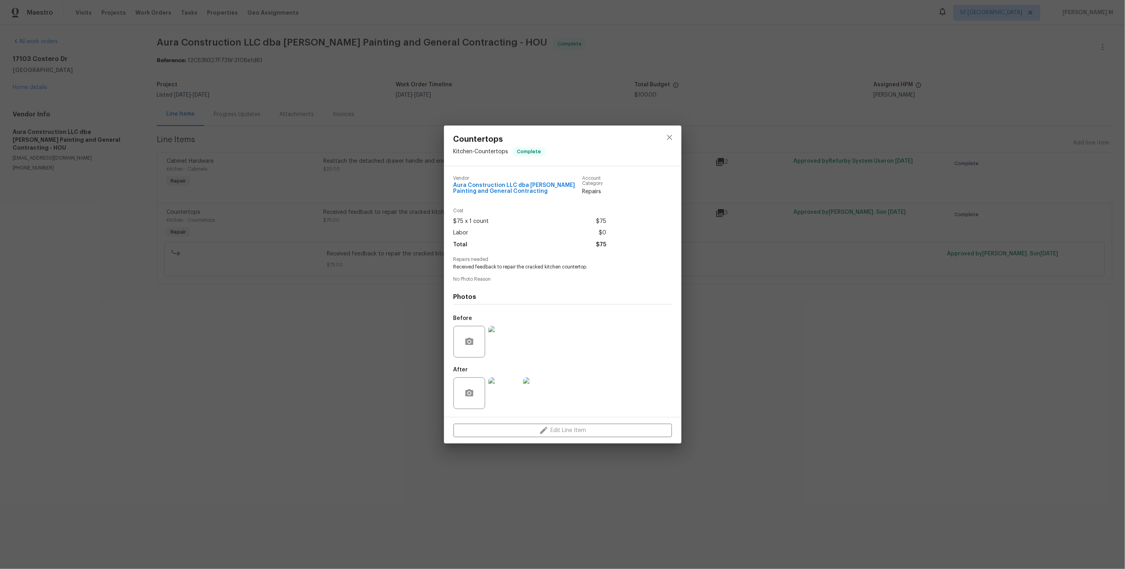
click at [507, 339] on img at bounding box center [504, 342] width 32 height 32
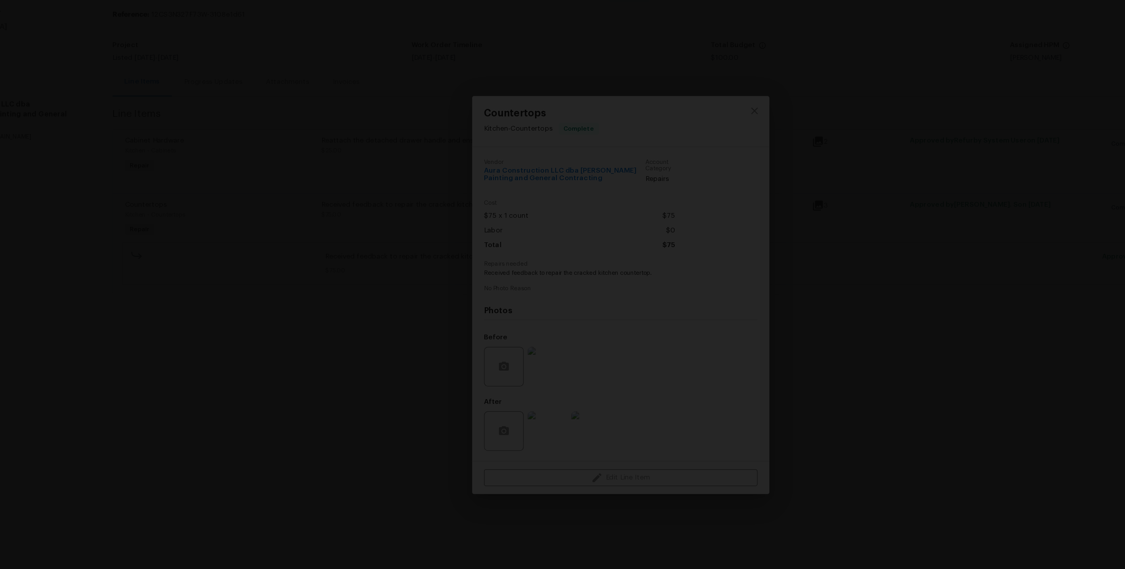
click at [824, 381] on div "Lightbox" at bounding box center [562, 284] width 1125 height 569
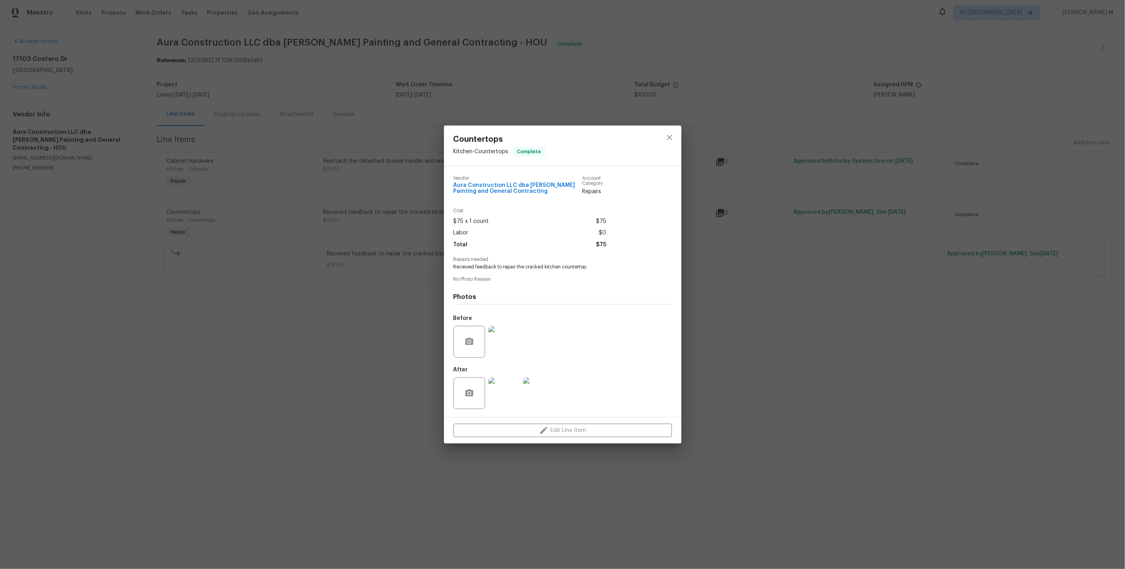
click at [313, 256] on div "Countertops Kitchen - Countertops Complete Vendor Aura Construction LLC dba Log…" at bounding box center [562, 284] width 1125 height 569
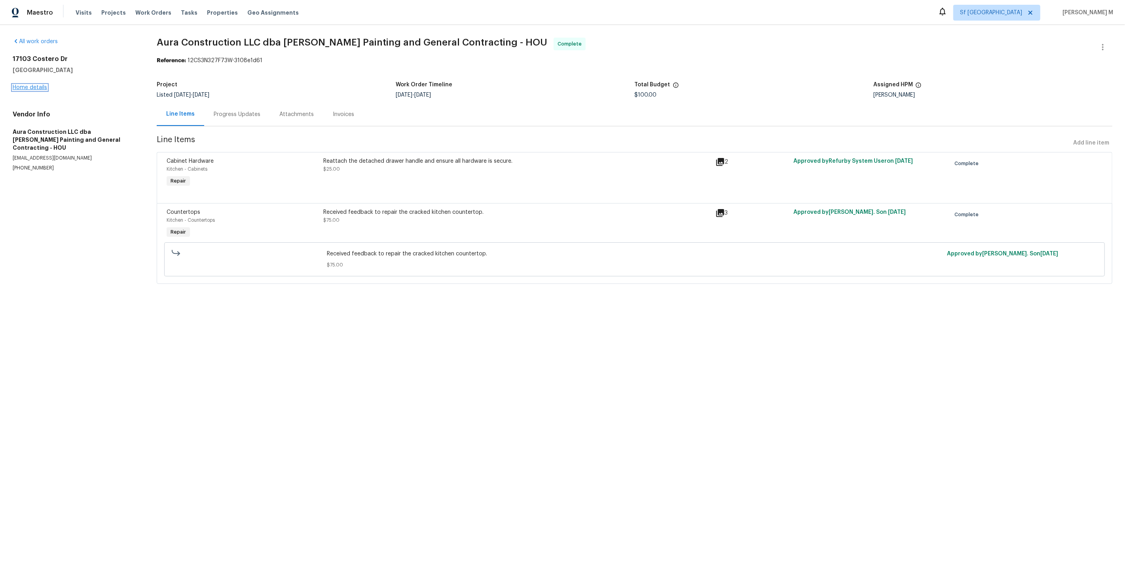
click at [32, 85] on link "Home details" at bounding box center [30, 88] width 34 height 6
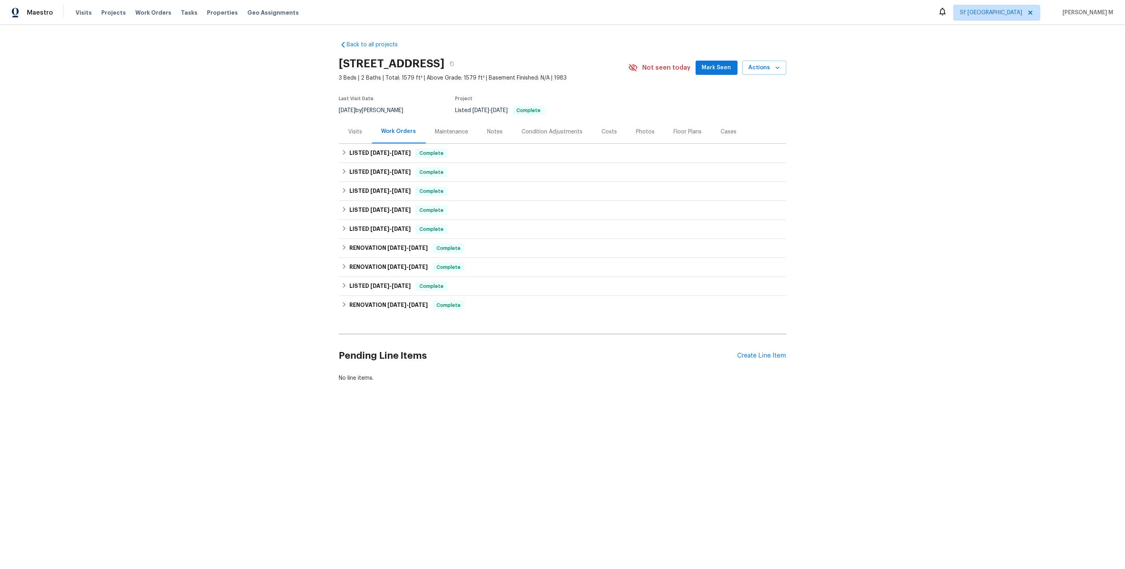
click at [366, 138] on div "Visits" at bounding box center [355, 131] width 33 height 23
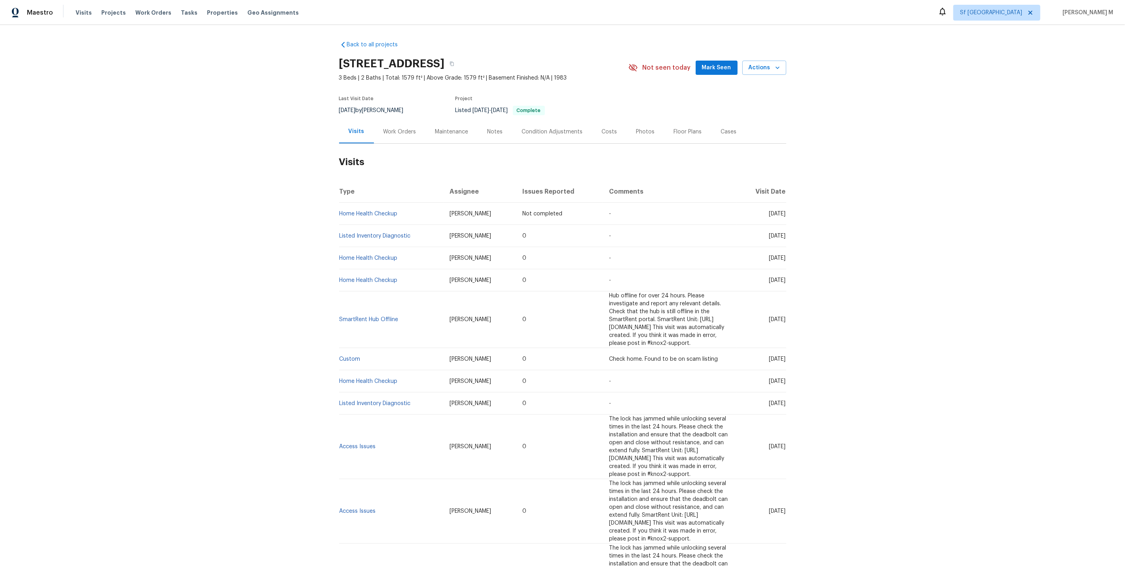
click at [391, 139] on div "Work Orders" at bounding box center [400, 131] width 52 height 23
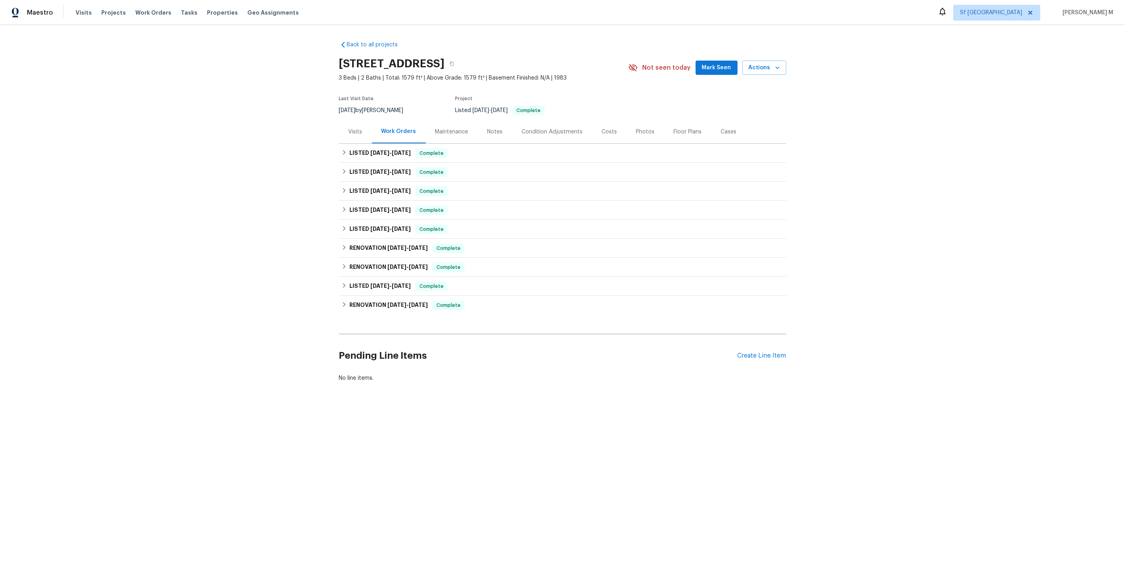
click at [721, 128] on div "Cases" at bounding box center [729, 132] width 16 height 8
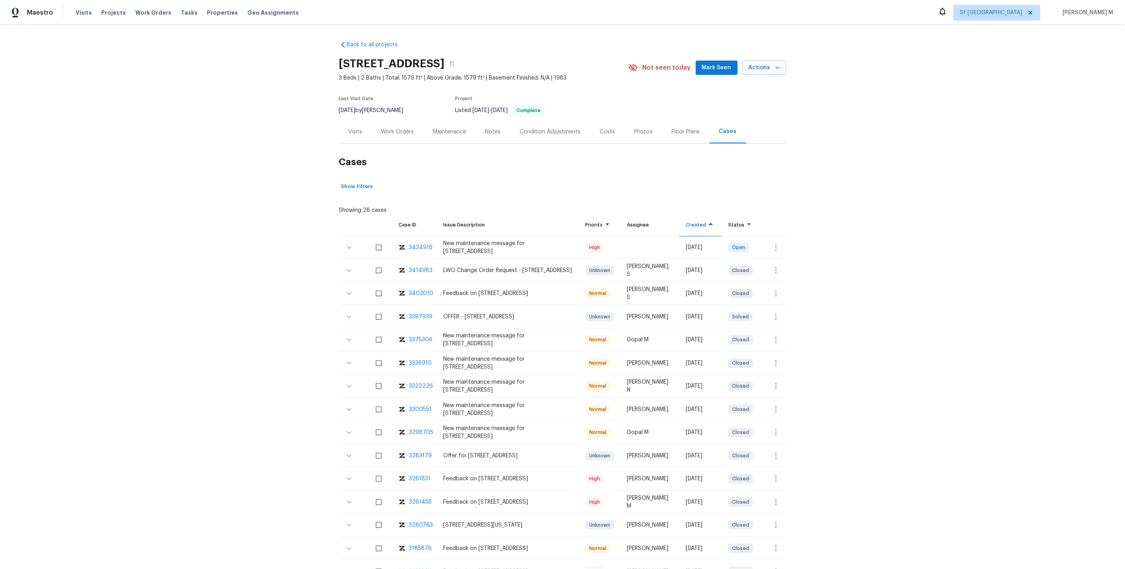
click at [415, 266] on div "3414983" at bounding box center [421, 270] width 24 height 8
click at [396, 148] on h2 "Cases" at bounding box center [562, 162] width 447 height 37
click at [396, 106] on div "8/12/2025 by Stephen Lacy" at bounding box center [376, 110] width 74 height 9
click at [396, 137] on div "Work Orders" at bounding box center [398, 131] width 52 height 23
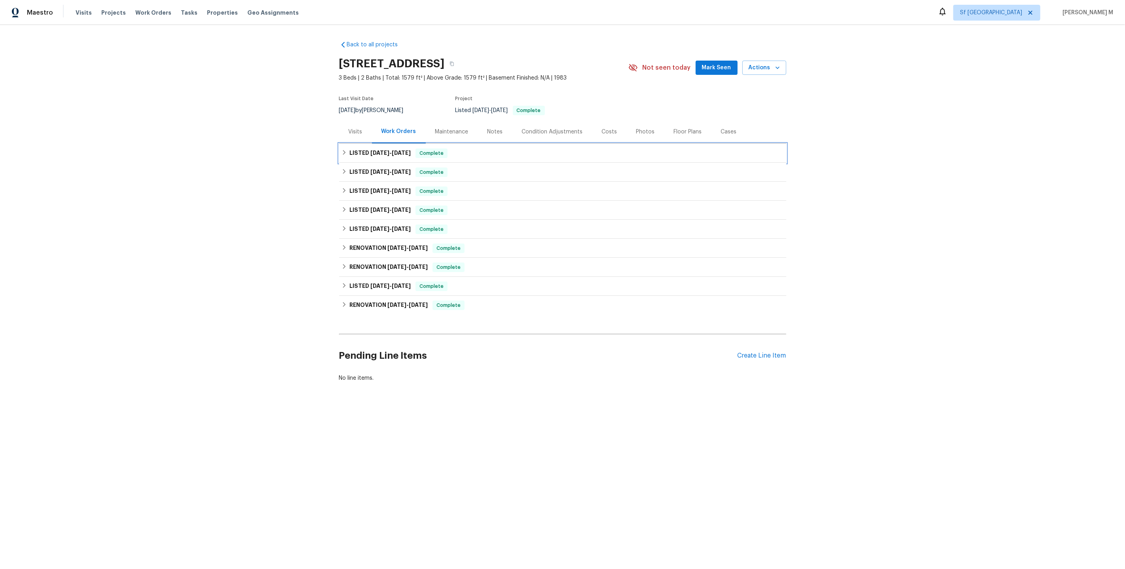
click at [396, 155] on div "LISTED 8/12/25 - 8/13/25 Complete" at bounding box center [562, 153] width 447 height 19
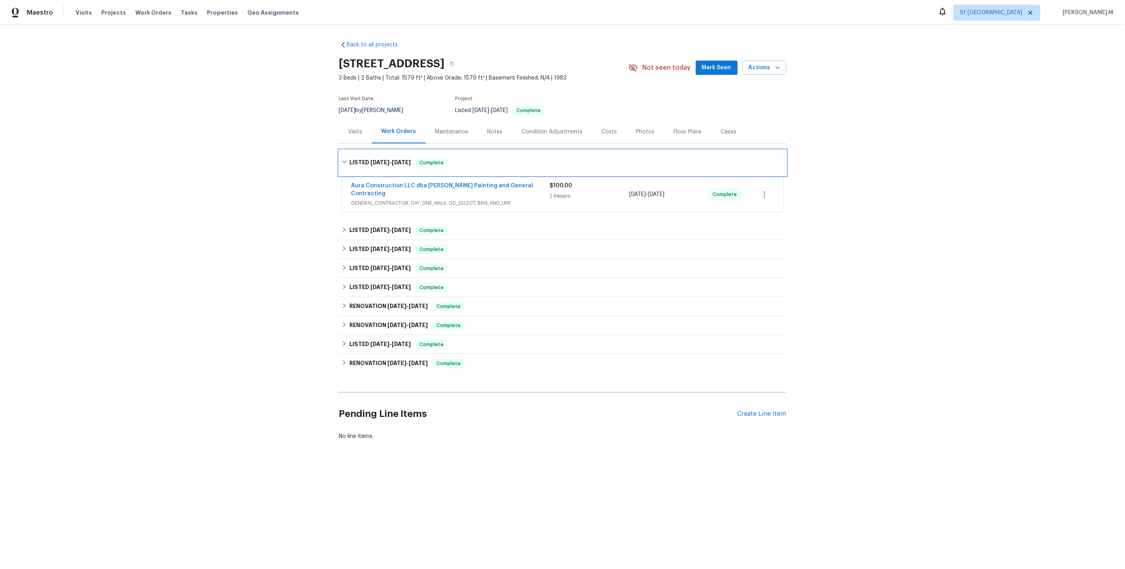
click at [395, 159] on span "[DATE]" at bounding box center [401, 162] width 19 height 6
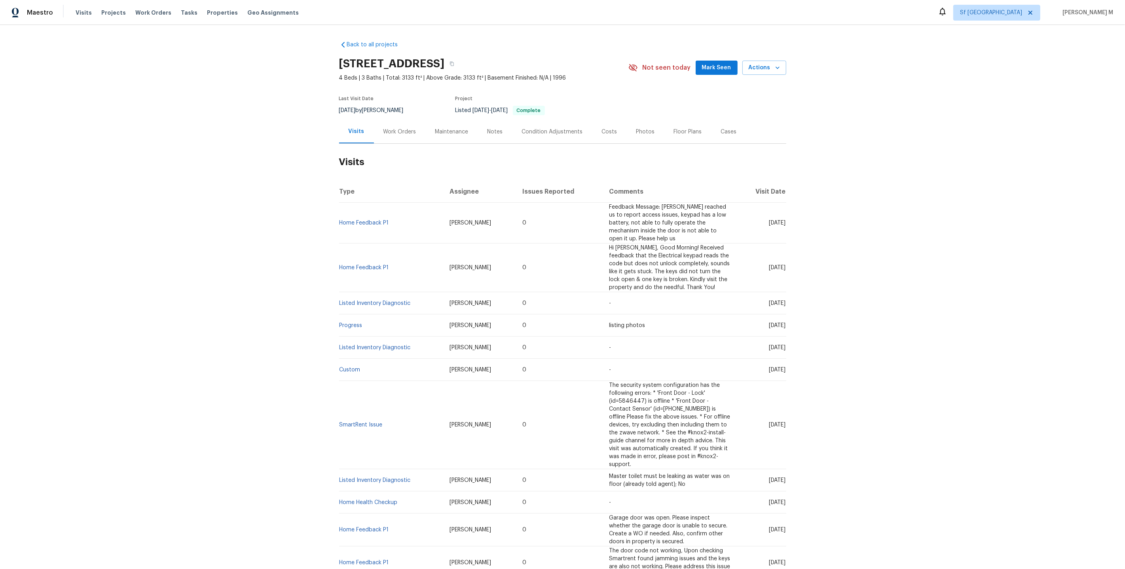
click at [389, 133] on div "Work Orders" at bounding box center [400, 131] width 52 height 23
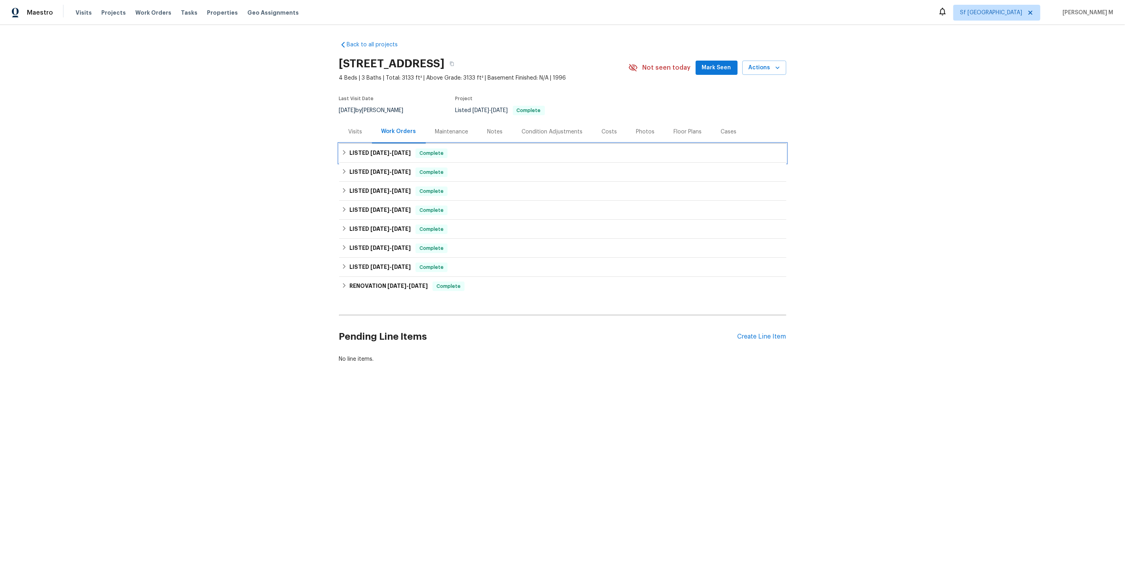
click at [380, 150] on span "[DATE]" at bounding box center [379, 153] width 19 height 6
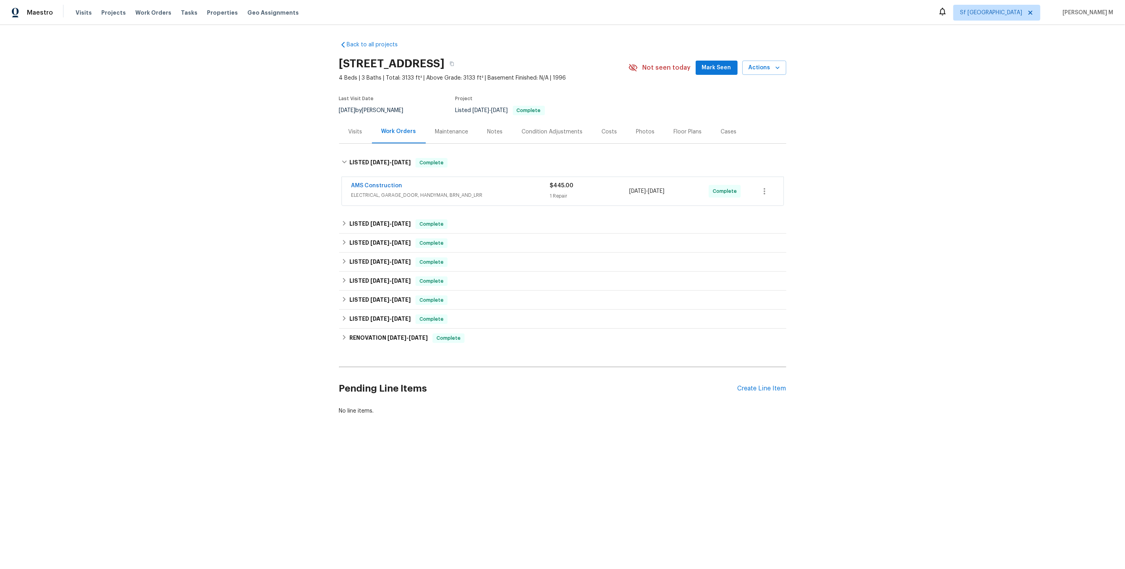
click at [382, 197] on div "AMS Construction ELECTRICAL, GARAGE_DOOR, HANDYMAN, BRN_AND_LRR $445.00 1 Repai…" at bounding box center [563, 191] width 442 height 28
click at [388, 191] on span "ELECTRICAL, GARAGE_DOOR, HANDYMAN, BRN_AND_LRR" at bounding box center [450, 195] width 199 height 8
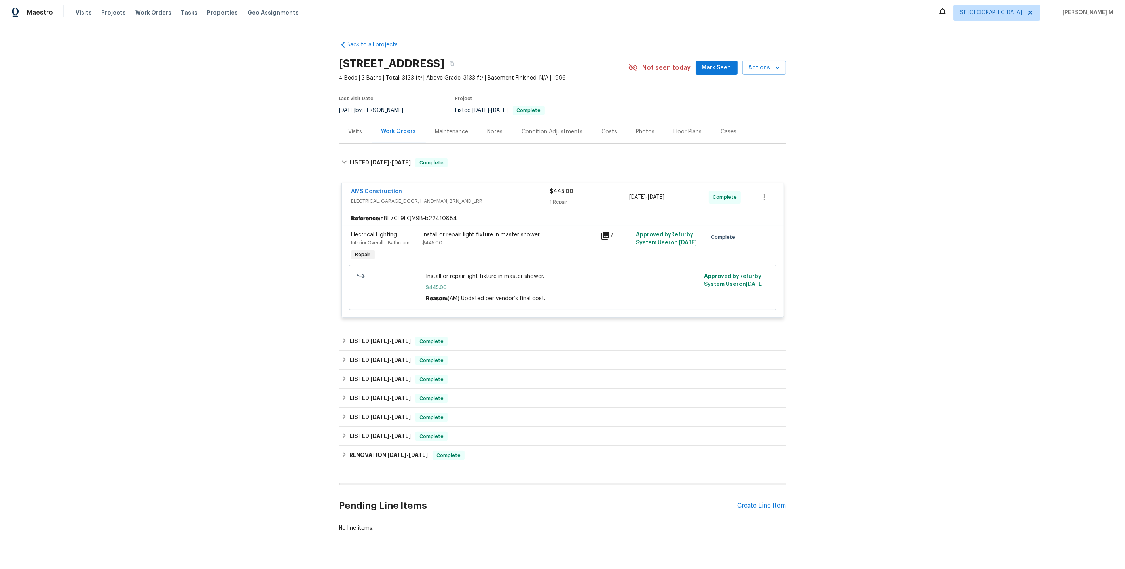
click at [516, 237] on div "Install or repair light fixture in master shower. $445.00" at bounding box center [509, 239] width 173 height 16
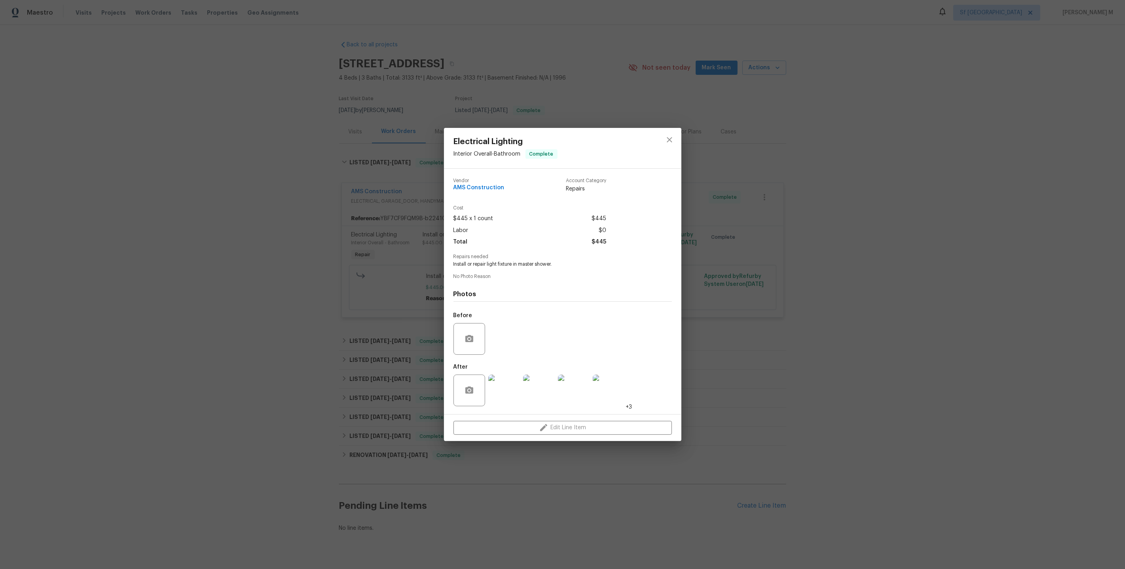
click at [501, 381] on img at bounding box center [504, 390] width 32 height 32
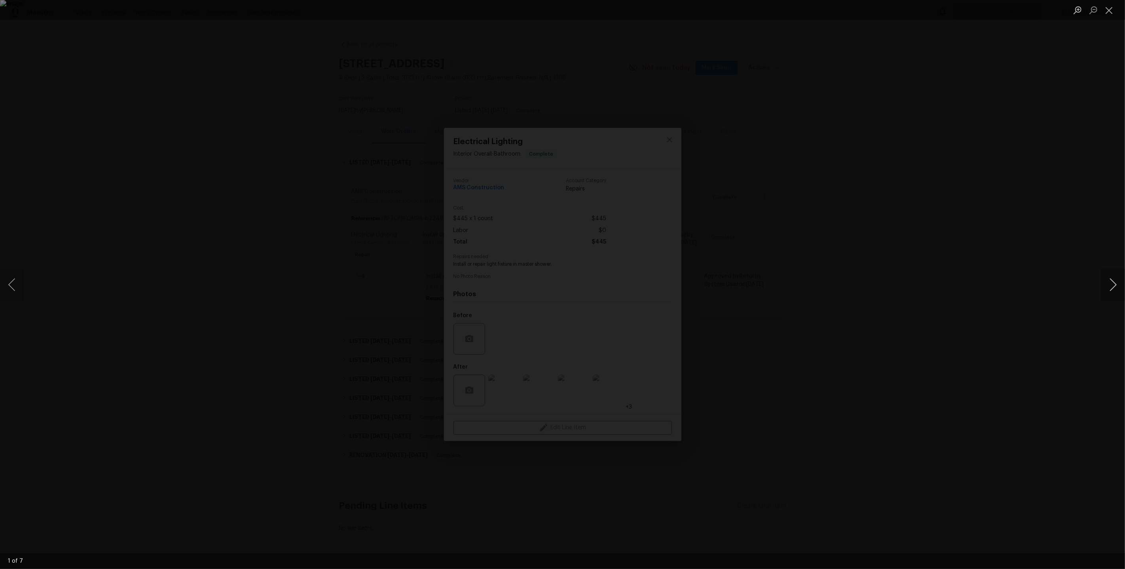
click at [1115, 285] on button "Next image" at bounding box center [1113, 285] width 24 height 32
click at [974, 148] on div "Lightbox" at bounding box center [562, 284] width 1125 height 569
click at [882, 156] on div "Lightbox" at bounding box center [562, 284] width 1125 height 569
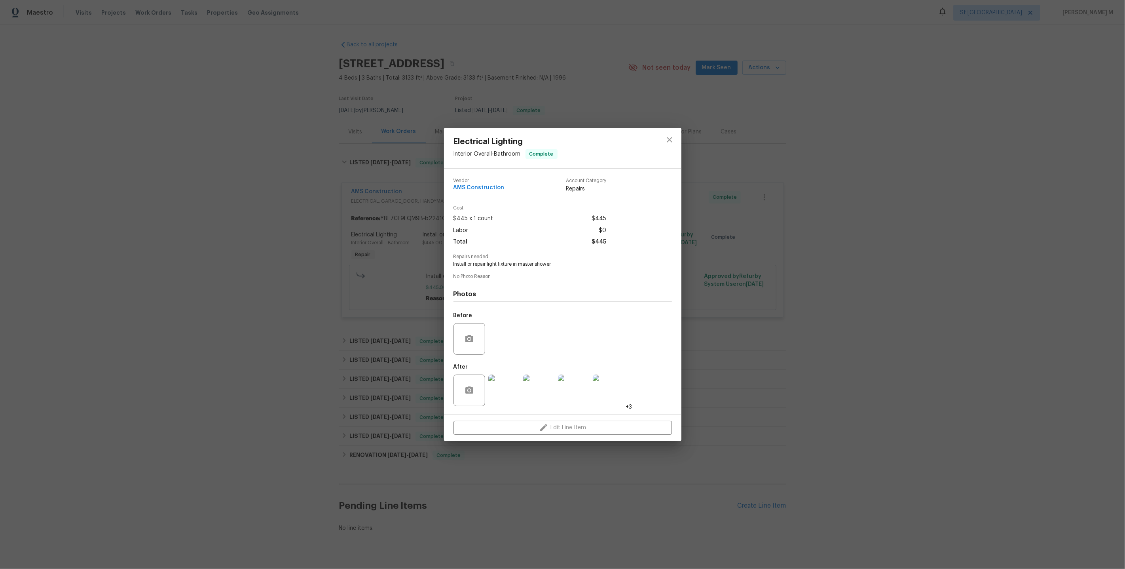
click at [851, 266] on div "Electrical Lighting Interior Overall - Bathroom Complete Vendor AMS Constructio…" at bounding box center [562, 284] width 1125 height 569
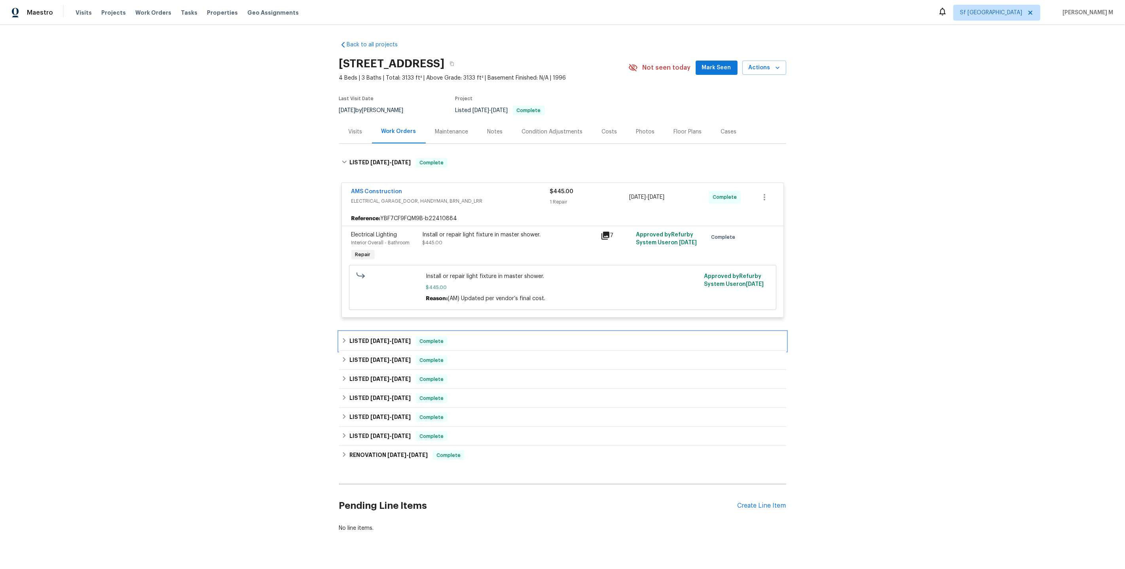
click at [399, 338] on span "[DATE]" at bounding box center [401, 341] width 19 height 6
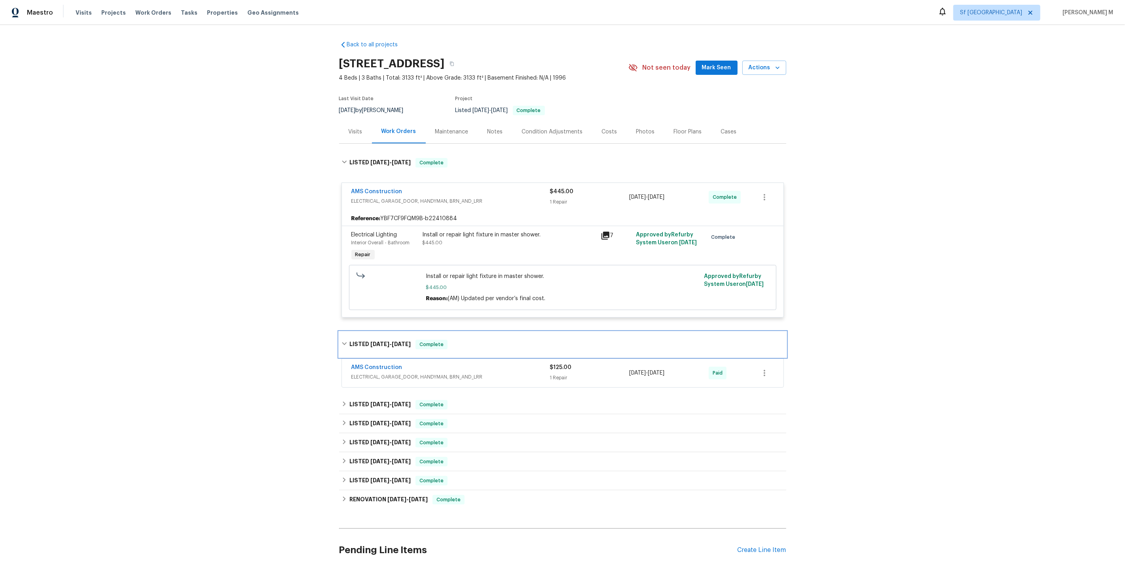
scroll to position [49, 0]
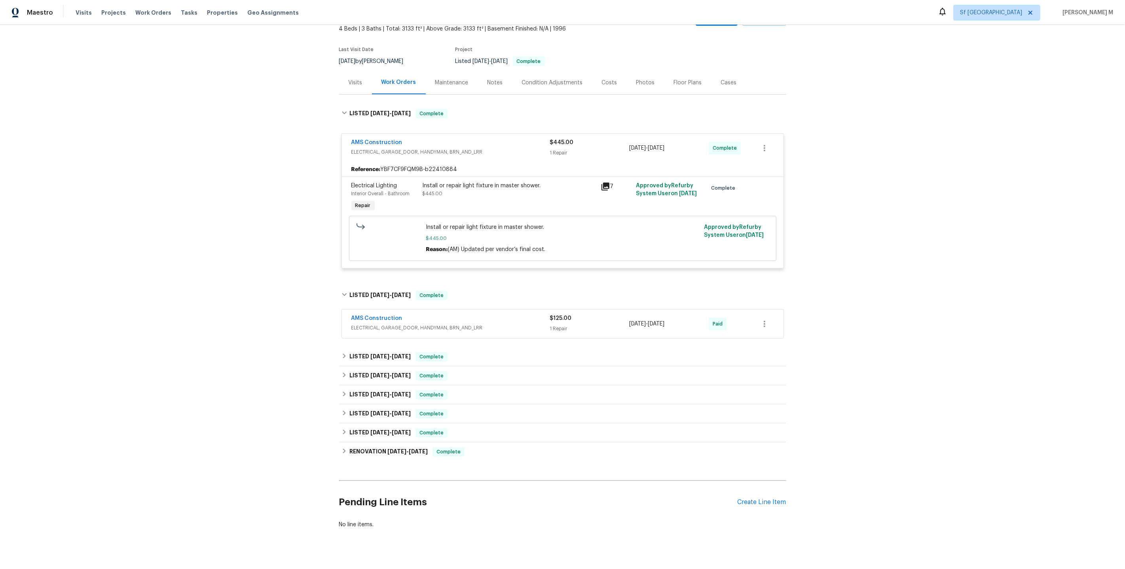
click at [392, 324] on span "ELECTRICAL, GARAGE_DOOR, HANDYMAN, BRN_AND_LRR" at bounding box center [450, 328] width 199 height 8
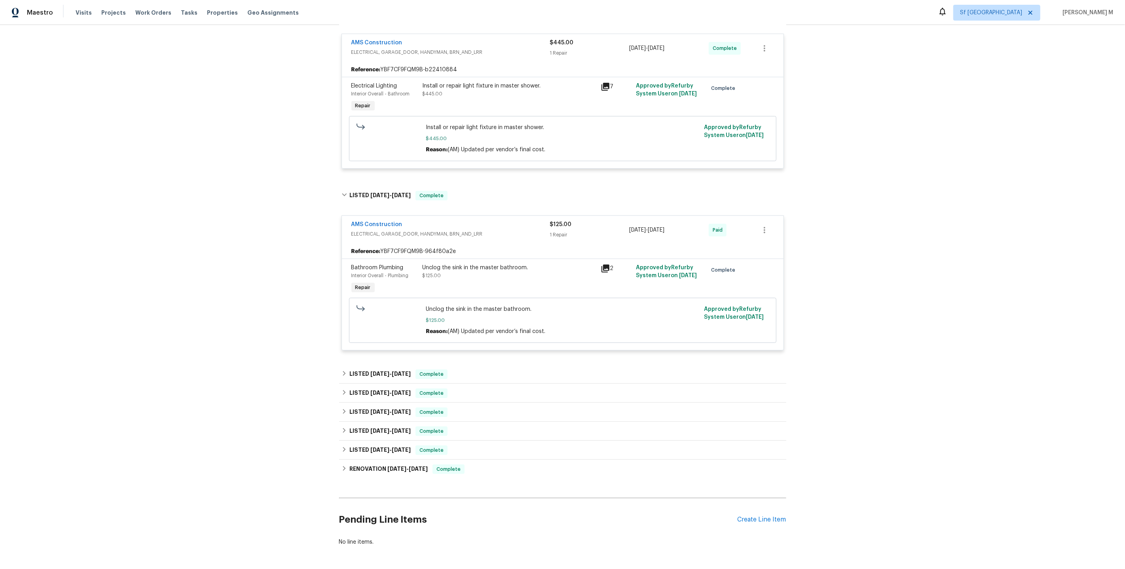
scroll to position [164, 0]
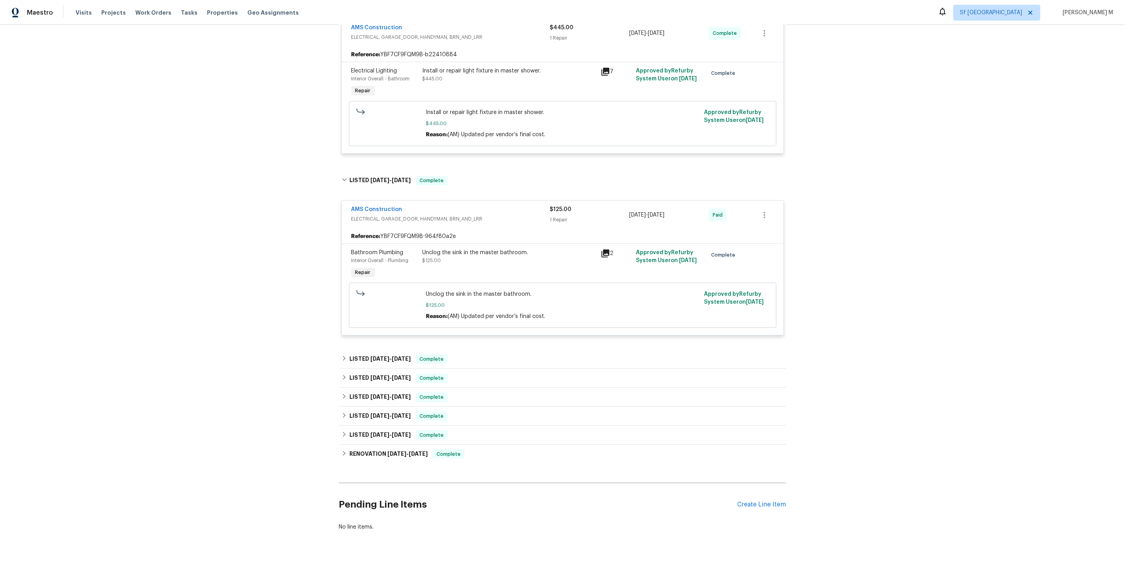
click at [486, 252] on div "Unclog the sink in the master bathroom. $125.00" at bounding box center [509, 257] width 173 height 16
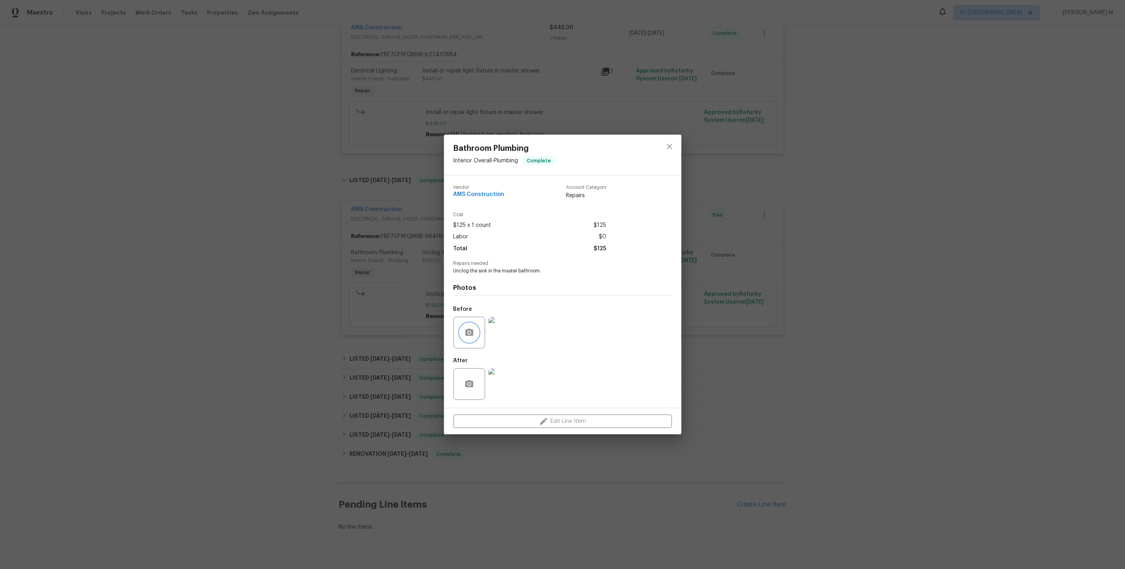
click at [473, 334] on icon "button" at bounding box center [469, 332] width 9 height 9
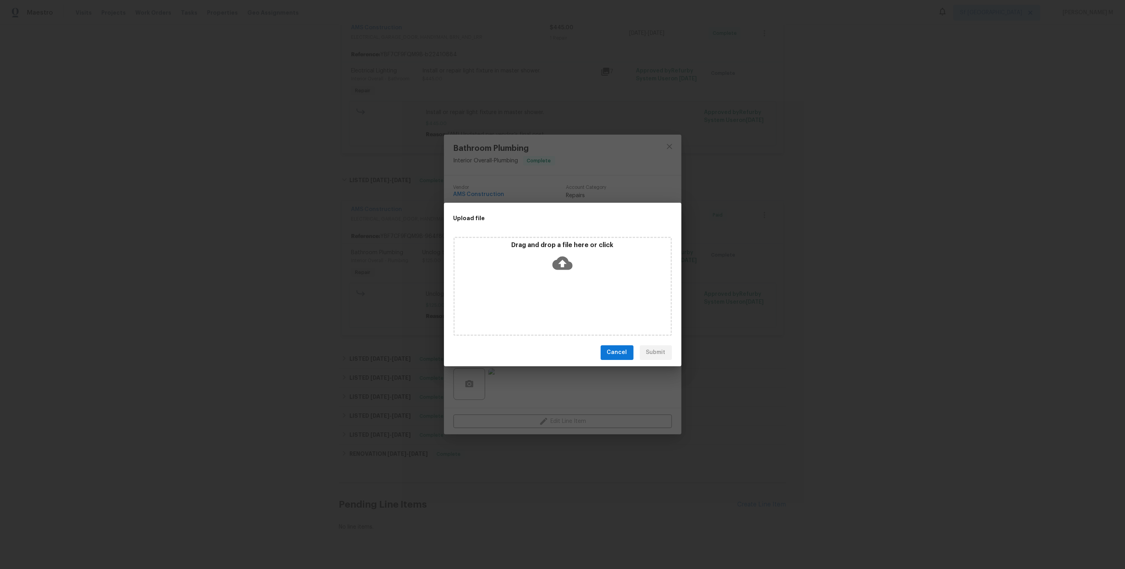
click at [765, 307] on div "Upload file Drag and drop a file here or click Cancel Submit" at bounding box center [562, 284] width 1125 height 569
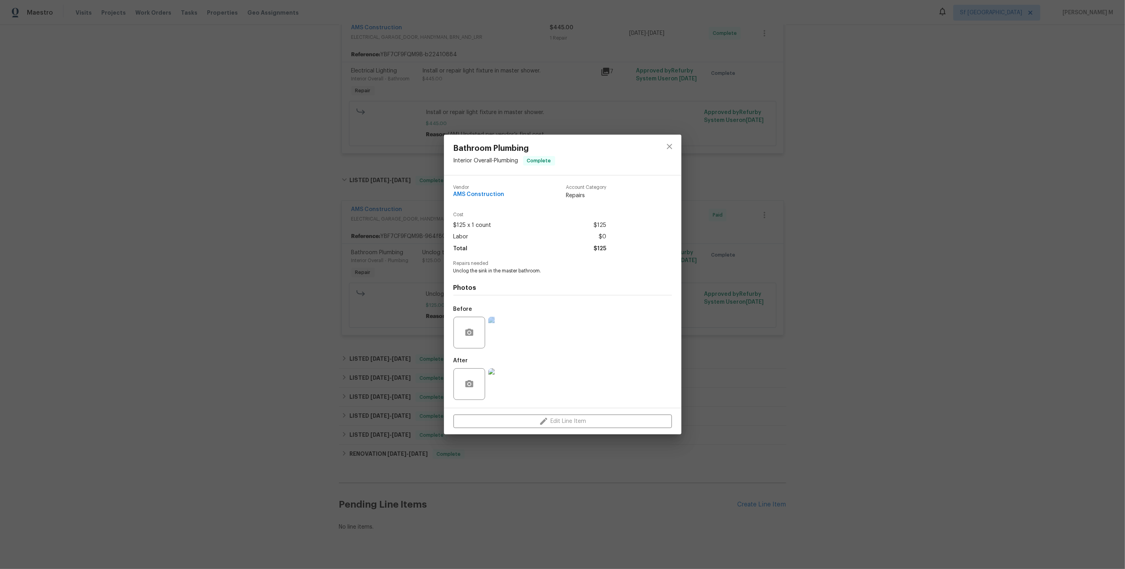
click at [765, 307] on div "Bathroom Plumbing Interior Overall - Plumbing Complete Vendor AMS Construction …" at bounding box center [562, 284] width 1125 height 569
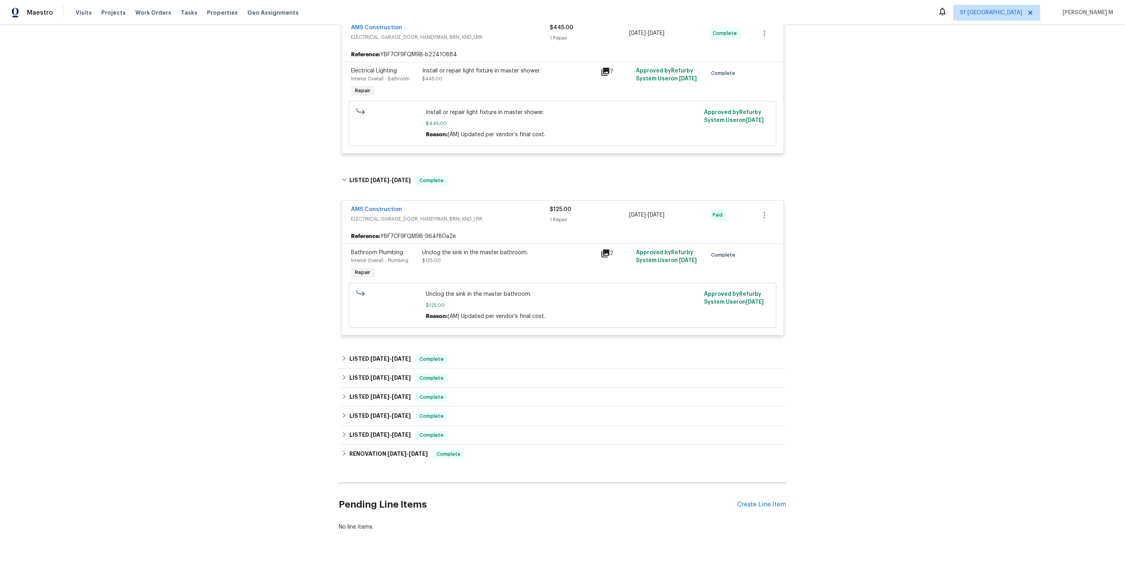
scroll to position [0, 0]
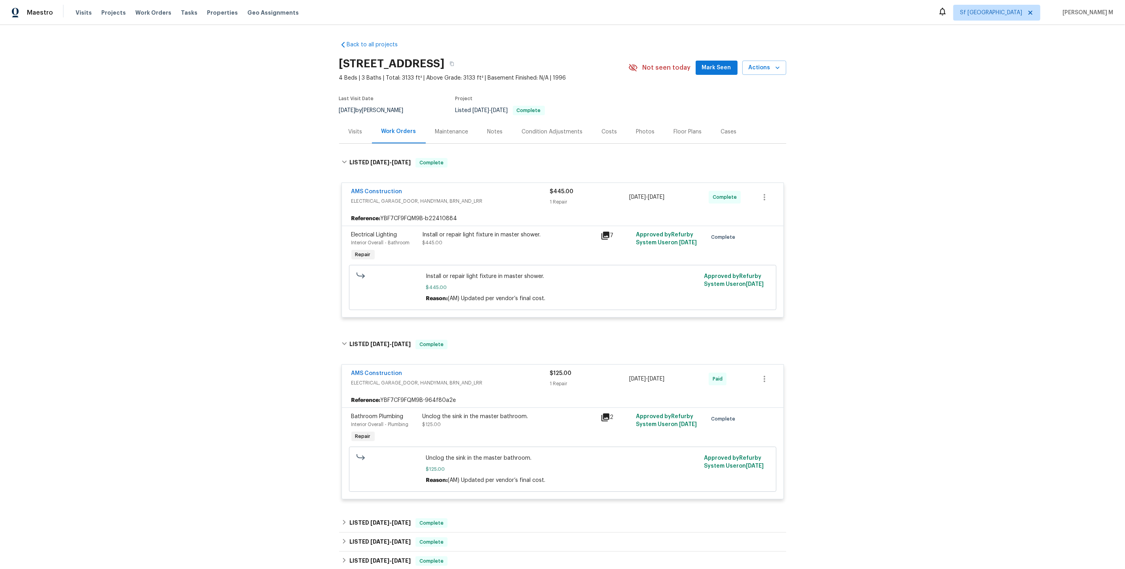
click at [440, 129] on div "Maintenance" at bounding box center [451, 132] width 33 height 8
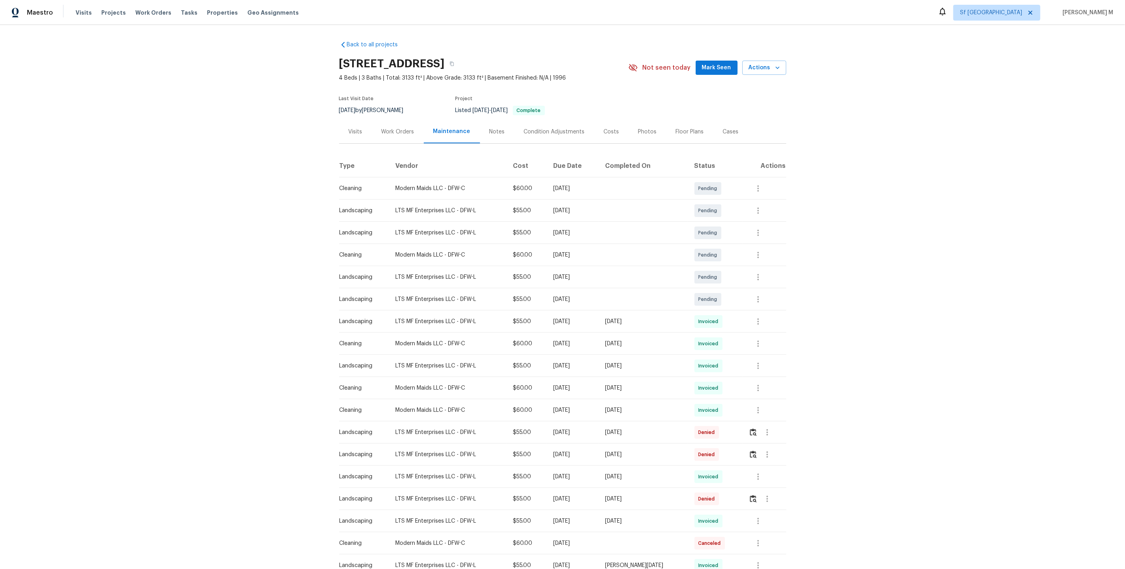
scroll to position [6, 0]
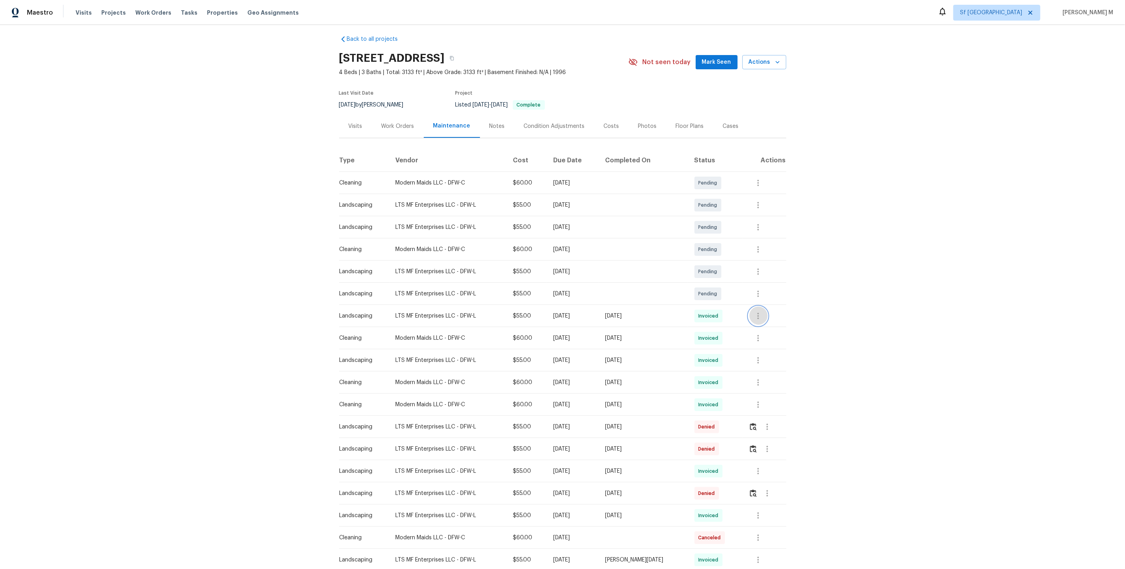
click at [761, 311] on icon "button" at bounding box center [758, 315] width 9 height 9
click at [765, 324] on li "View details" at bounding box center [777, 325] width 55 height 13
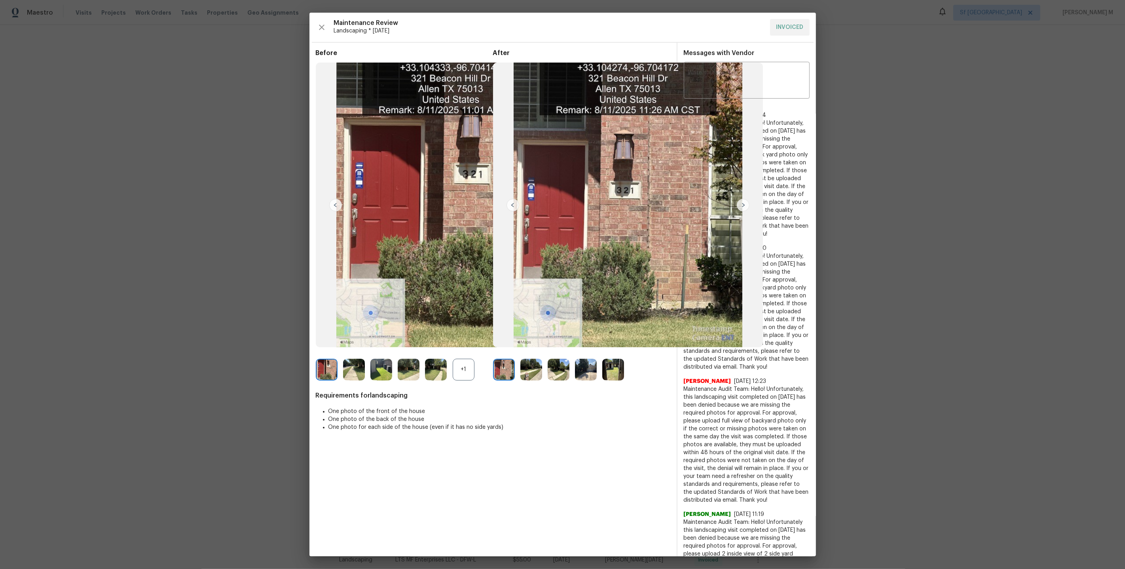
click at [532, 373] on img at bounding box center [531, 370] width 22 height 22
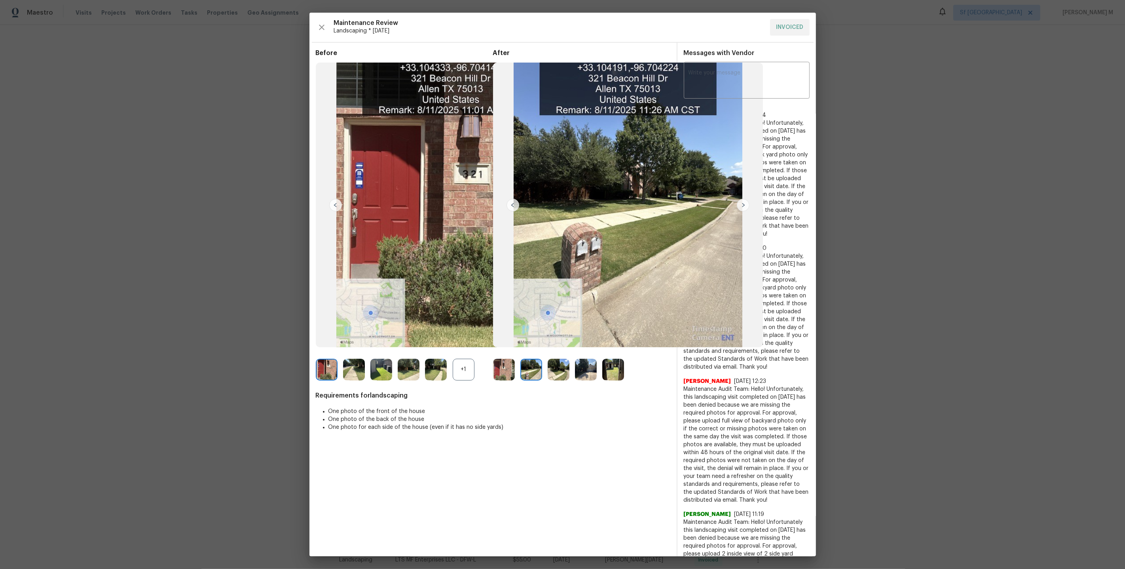
click at [557, 377] on img at bounding box center [559, 370] width 22 height 22
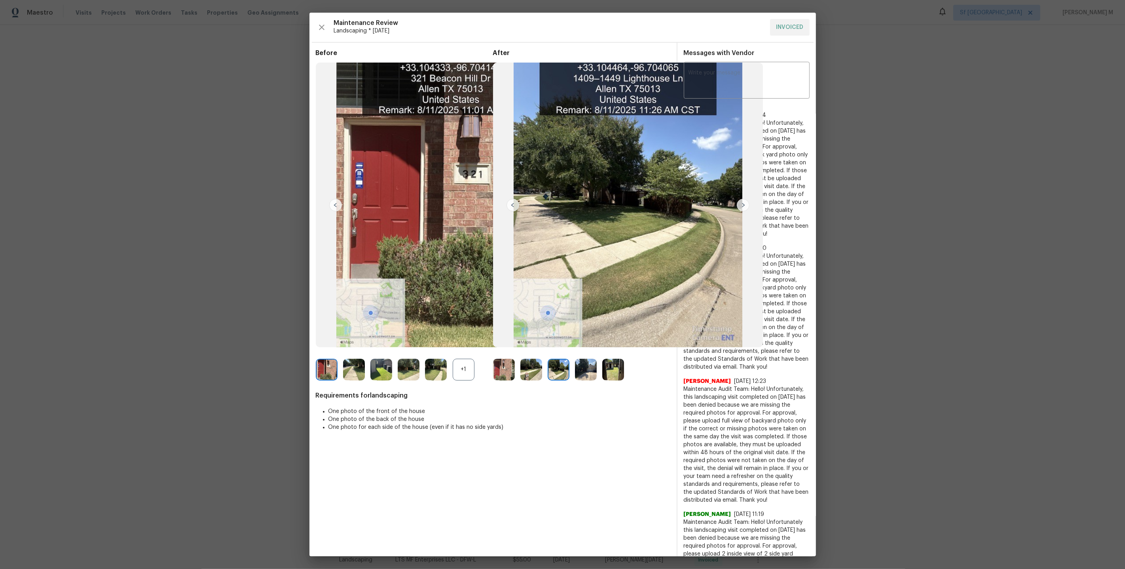
click at [584, 376] on img at bounding box center [586, 370] width 22 height 22
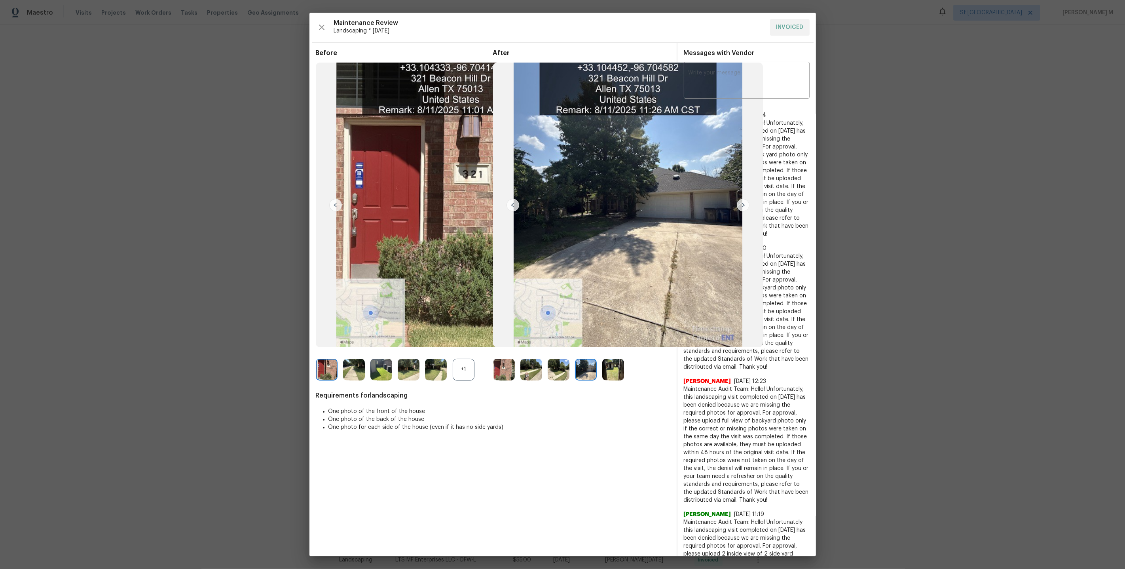
click at [608, 375] on img at bounding box center [613, 370] width 22 height 22
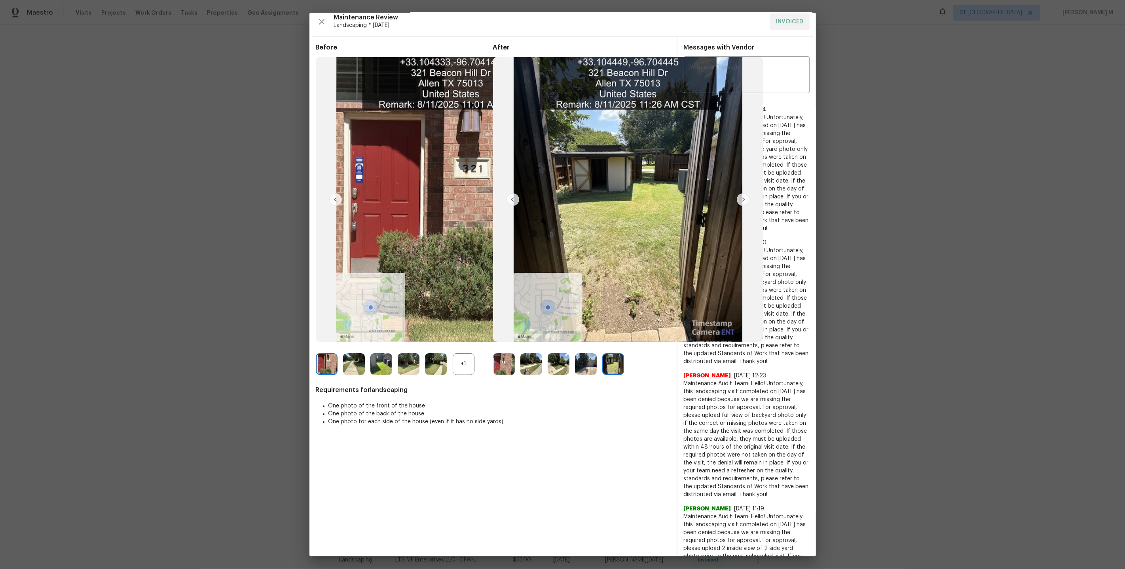
scroll to position [0, 0]
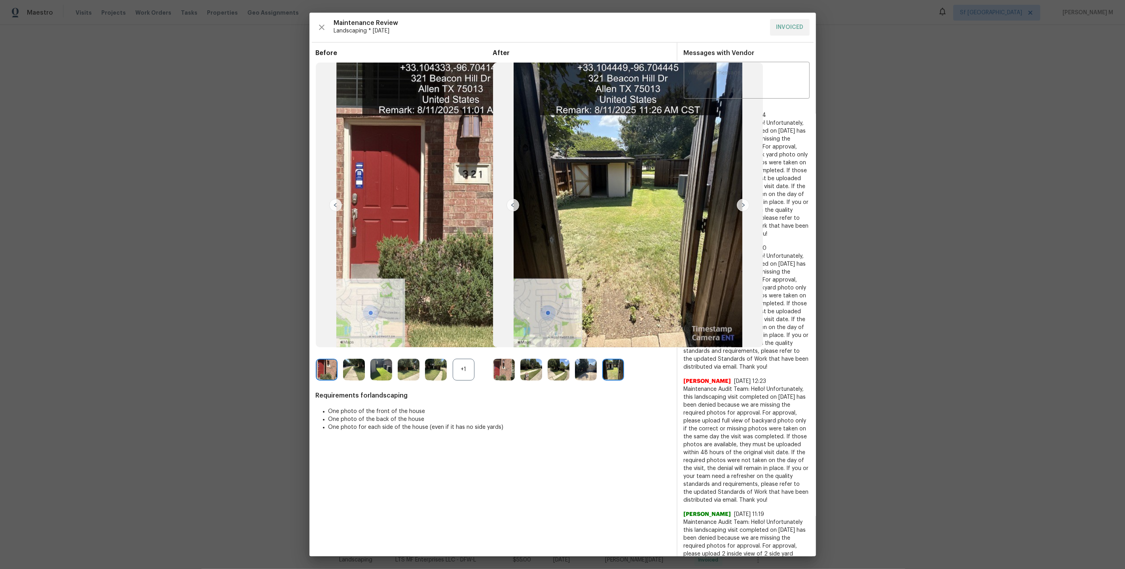
click at [384, 372] on img at bounding box center [381, 370] width 22 height 22
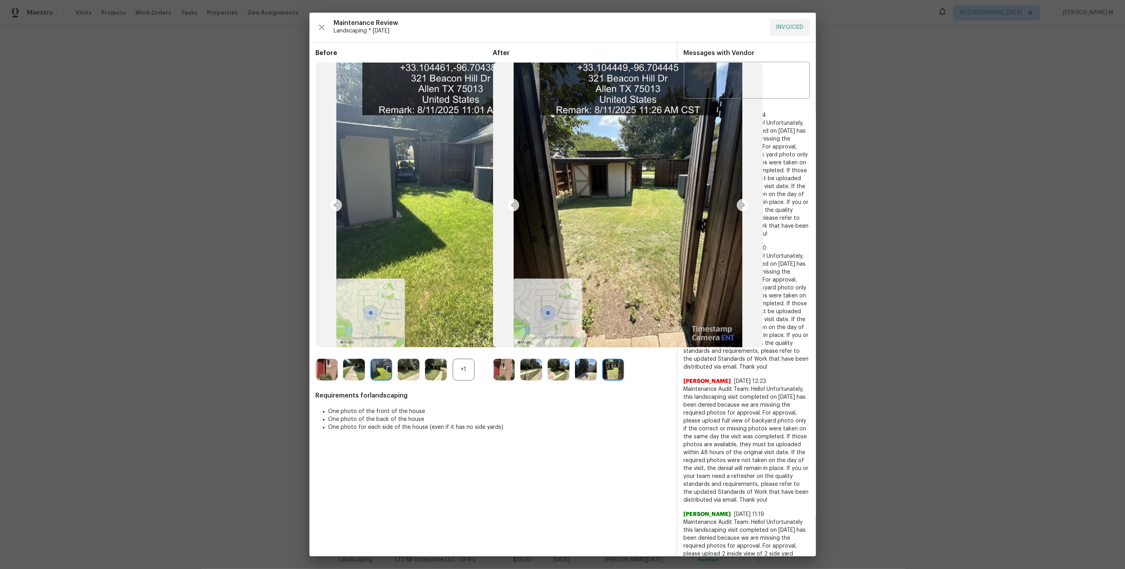
click at [402, 370] on img at bounding box center [409, 370] width 22 height 22
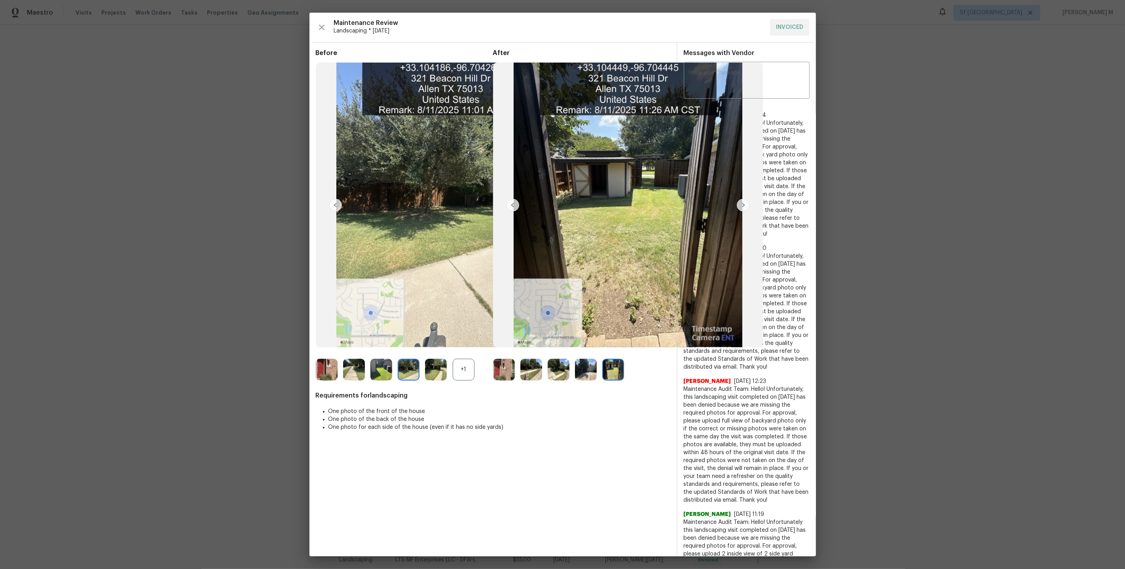
click at [427, 369] on img at bounding box center [436, 370] width 22 height 22
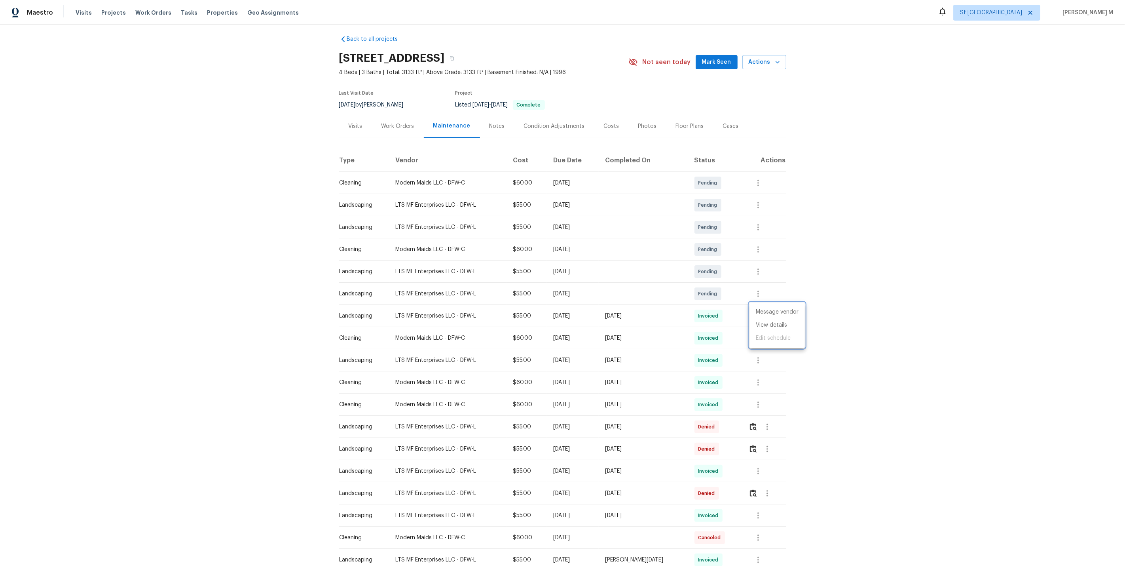
click at [676, 336] on div at bounding box center [562, 284] width 1125 height 569
click at [762, 333] on icon "button" at bounding box center [758, 337] width 9 height 9
click at [764, 334] on li "Message vendor" at bounding box center [777, 334] width 55 height 13
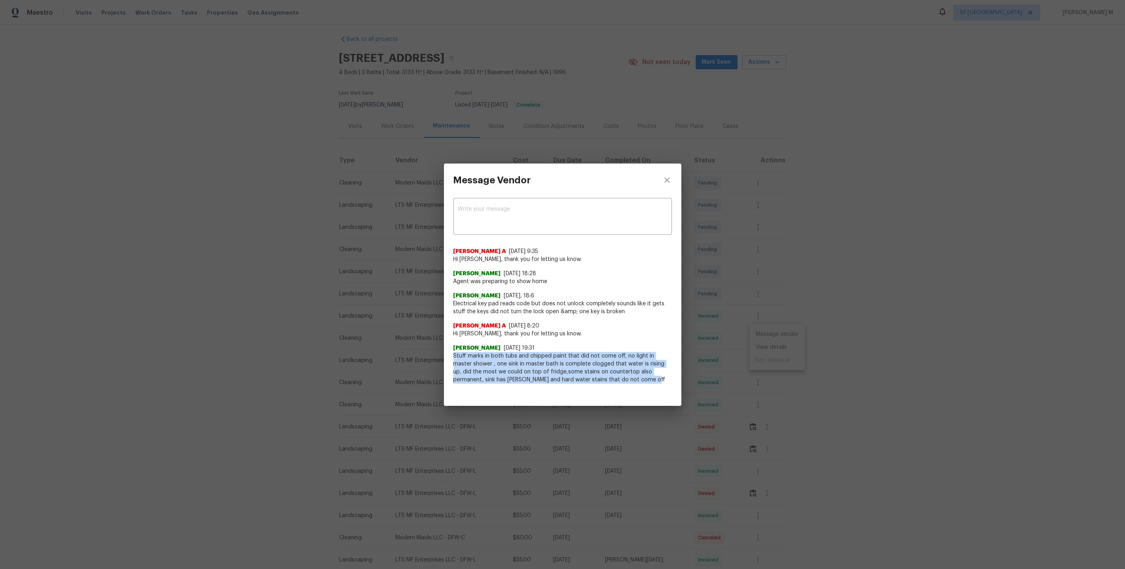
drag, startPoint x: 454, startPoint y: 353, endPoint x: 636, endPoint y: 385, distance: 184.7
click at [636, 385] on div "x ​ [PERSON_NAME] A [DATE] 9:35 Hi [PERSON_NAME], thank you for letting us know…" at bounding box center [562, 295] width 237 height 196
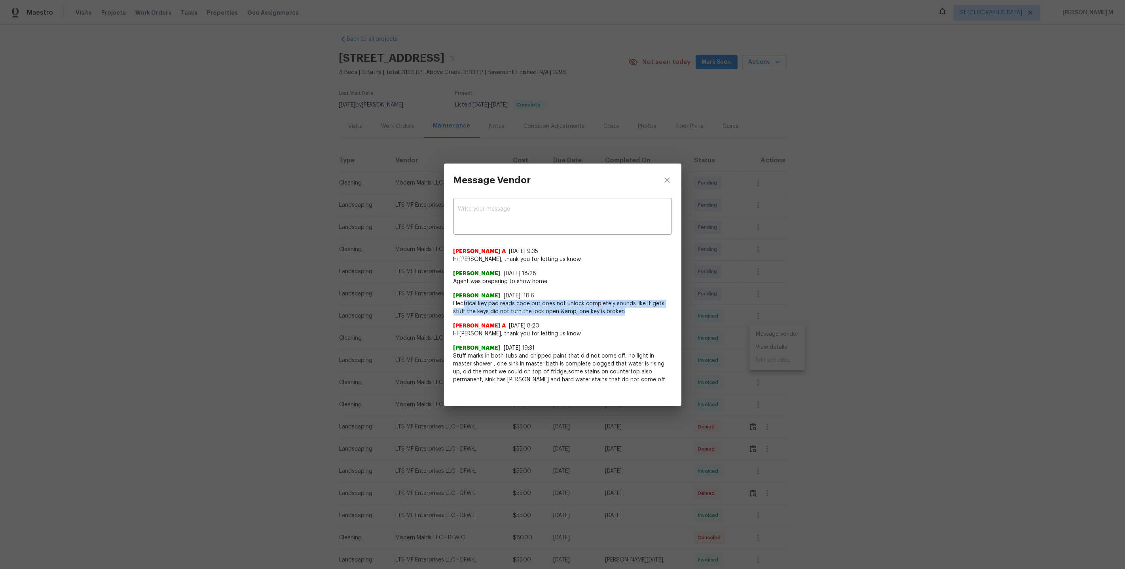
drag, startPoint x: 464, startPoint y: 300, endPoint x: 645, endPoint y: 314, distance: 181.4
click at [645, 314] on span "Electrical key pad reads code but does not unlock completely sounds like it get…" at bounding box center [563, 308] width 218 height 16
click at [509, 266] on div "[PERSON_NAME] [DATE] 18:28 Agent was preparing to show home" at bounding box center [563, 274] width 218 height 22
drag, startPoint x: 452, startPoint y: 280, endPoint x: 560, endPoint y: 281, distance: 107.7
click at [560, 281] on div "x ​ [PERSON_NAME] A [DATE] 9:35 Hi [PERSON_NAME], thank you for letting us know…" at bounding box center [562, 295] width 237 height 196
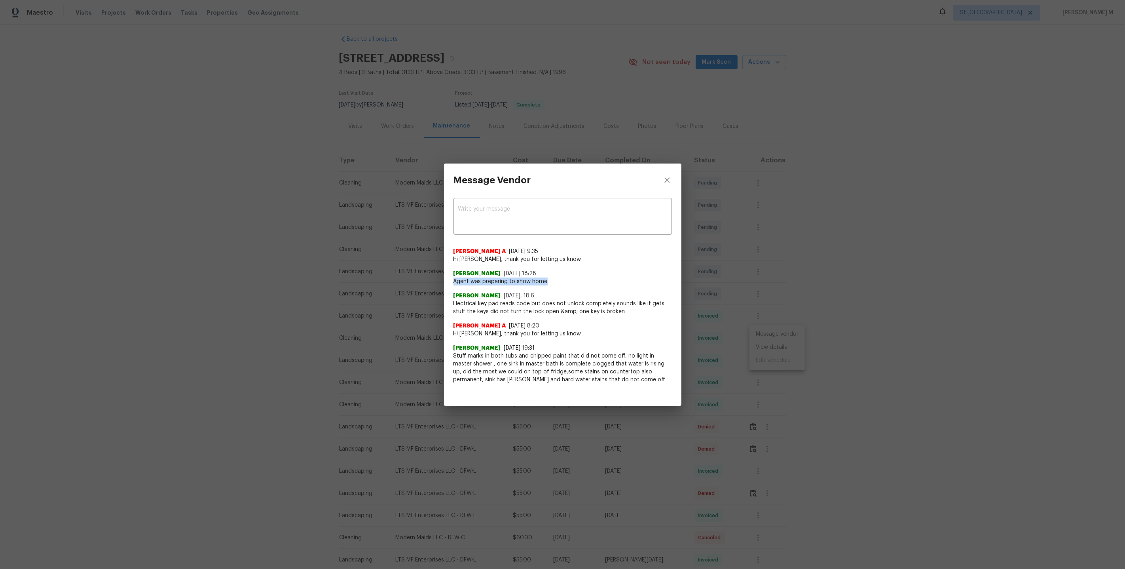
click at [560, 281] on span "Agent was preparing to show home" at bounding box center [563, 281] width 218 height 8
click at [718, 296] on div "Message Vendor x ​ [PERSON_NAME] A [DATE] 9:35 Hi [PERSON_NAME], thank you for …" at bounding box center [562, 284] width 1125 height 569
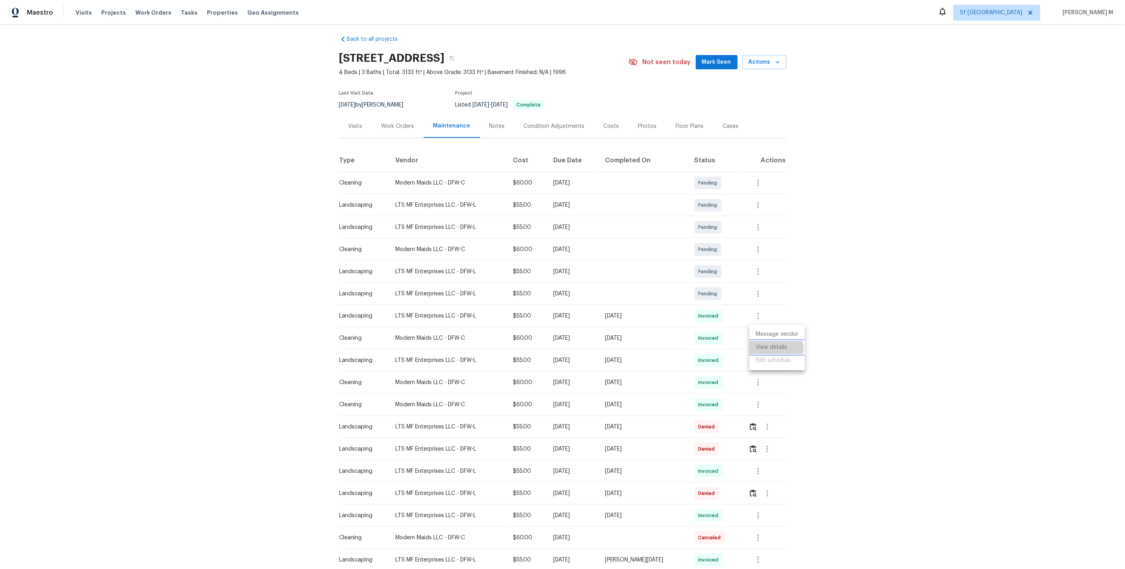
click at [772, 348] on li "View details" at bounding box center [777, 347] width 55 height 13
click at [780, 343] on li "View details" at bounding box center [777, 347] width 55 height 13
click at [708, 330] on div at bounding box center [562, 284] width 1125 height 569
click at [757, 379] on icon "button" at bounding box center [758, 382] width 9 height 9
click at [766, 384] on li "Message vendor" at bounding box center [777, 378] width 55 height 13
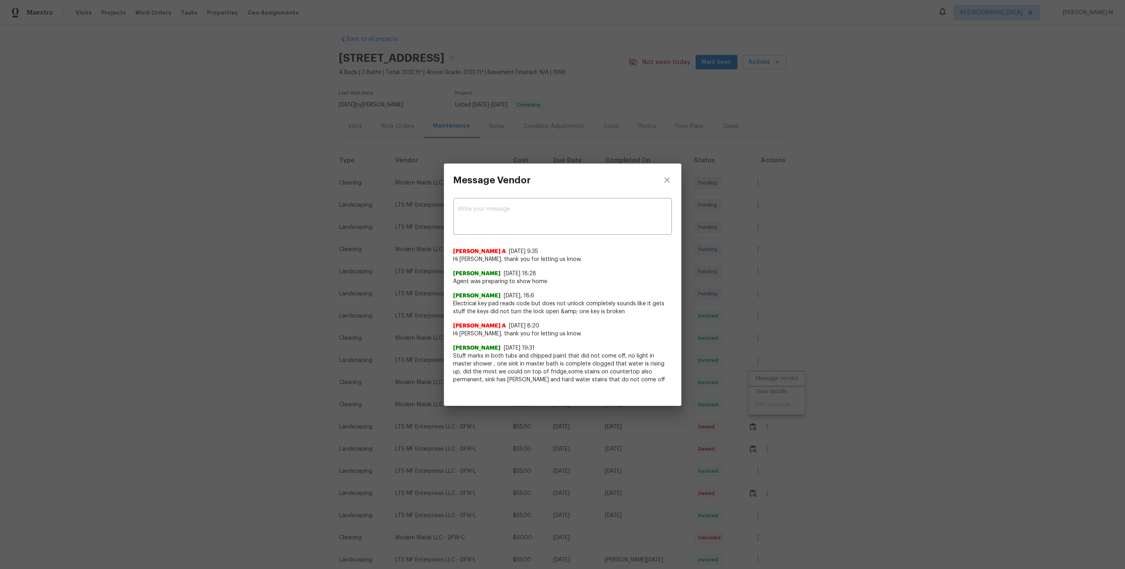
click at [763, 384] on div "Message Vendor x ​ [PERSON_NAME] A [DATE] 9:35 Hi [PERSON_NAME], thank you for …" at bounding box center [562, 284] width 1125 height 569
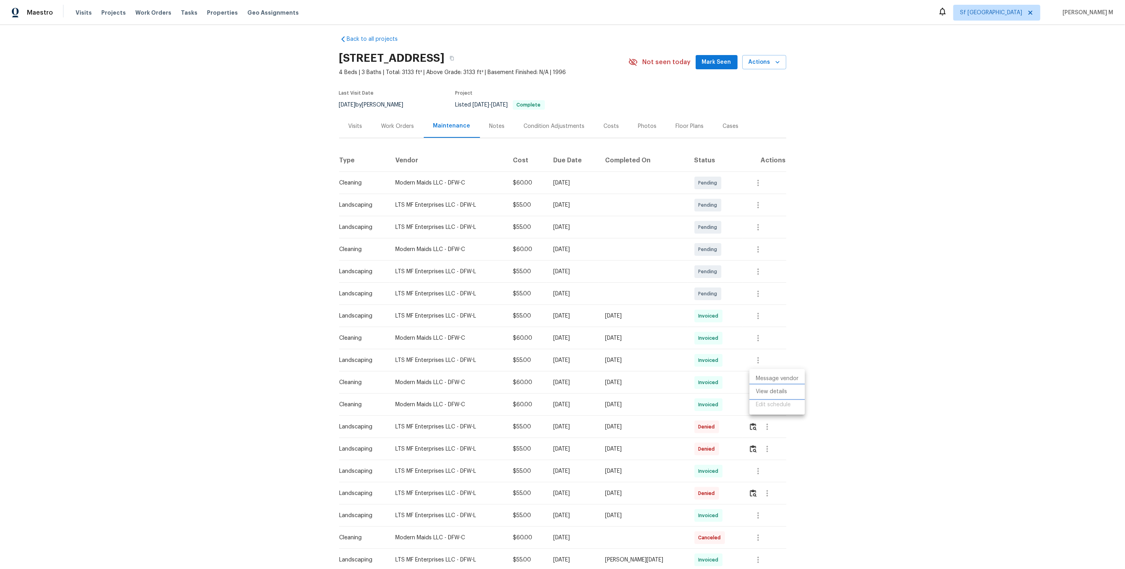
click at [763, 391] on li "View details" at bounding box center [777, 391] width 55 height 13
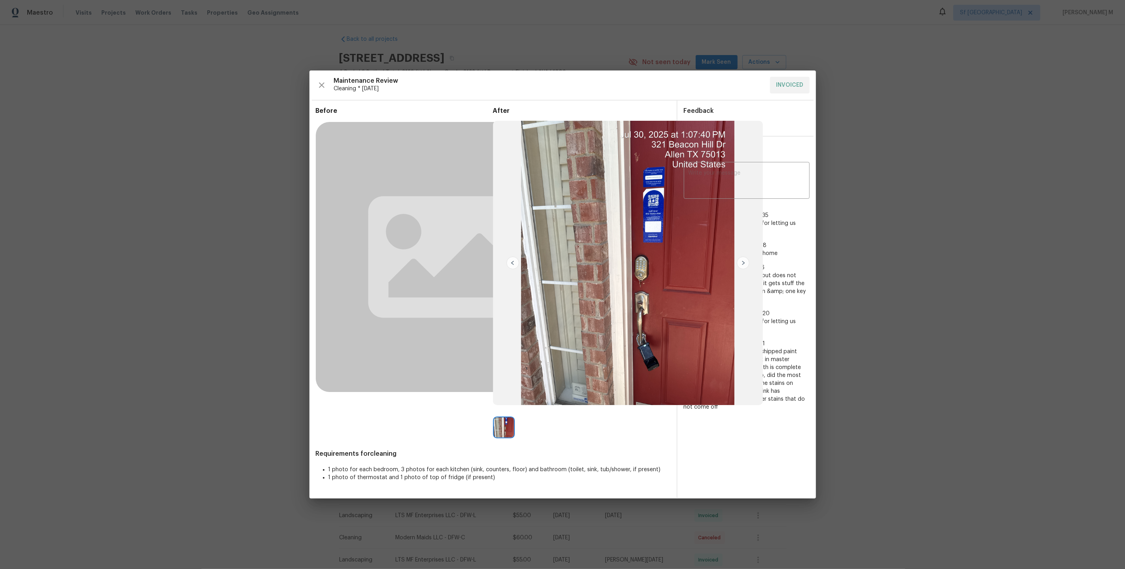
click at [592, 433] on div at bounding box center [581, 427] width 177 height 22
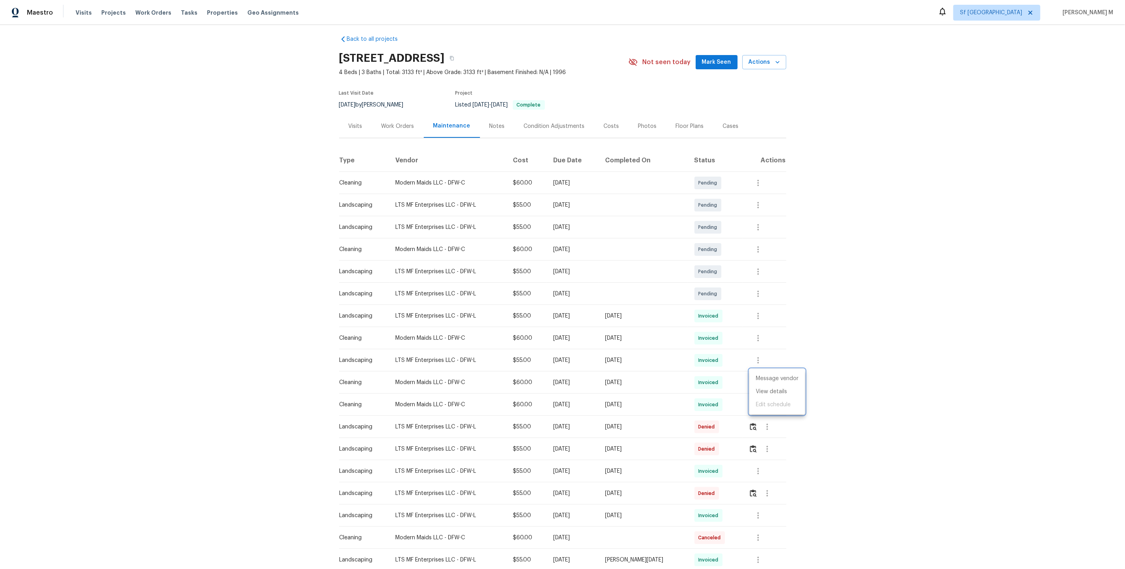
click at [786, 334] on div at bounding box center [562, 284] width 1125 height 569
click at [756, 342] on button "button" at bounding box center [758, 337] width 19 height 19
click at [771, 350] on li "View details" at bounding box center [777, 347] width 55 height 13
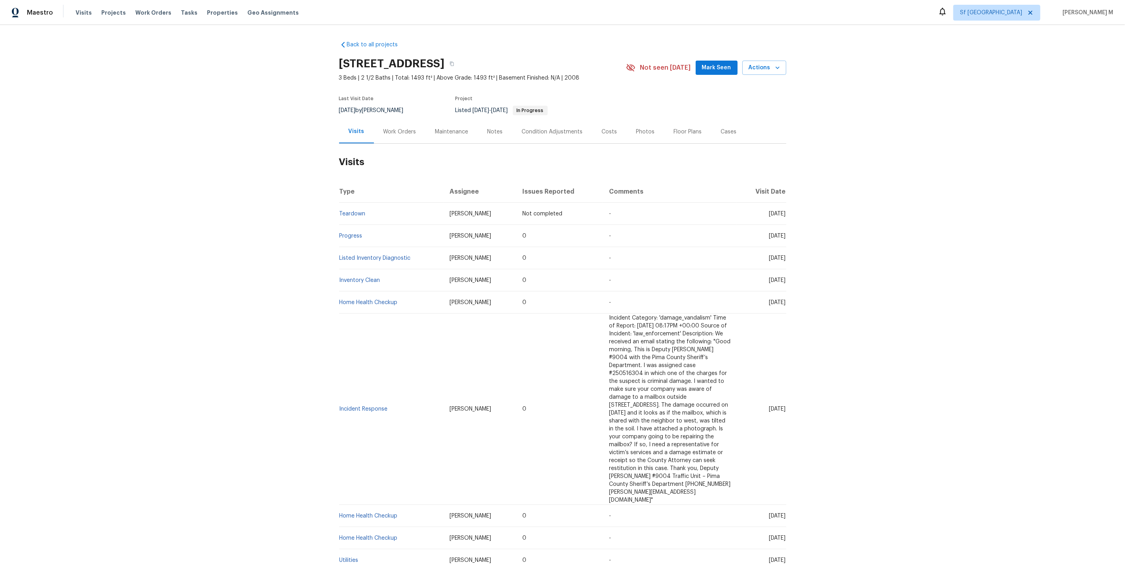
click at [391, 135] on div "Work Orders" at bounding box center [400, 131] width 52 height 23
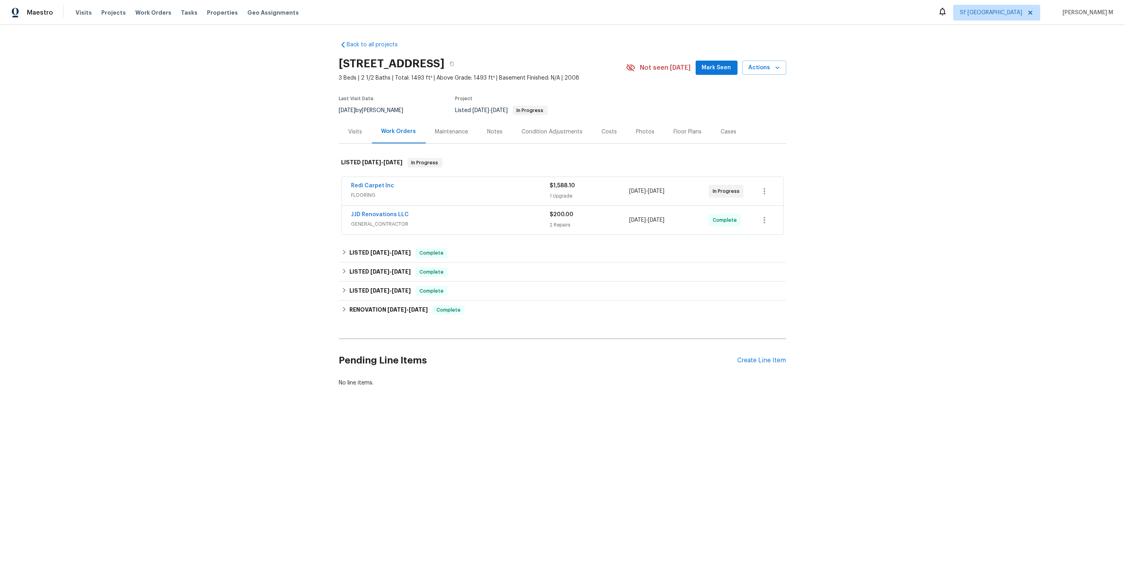
click at [359, 191] on span "FLOORING" at bounding box center [450, 195] width 199 height 8
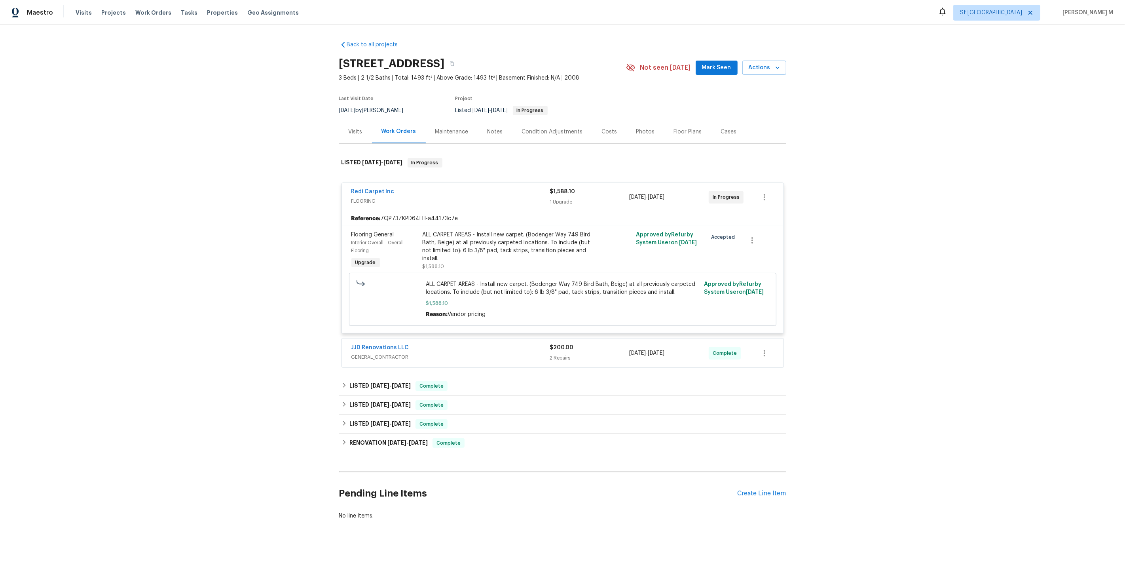
click at [370, 353] on span "GENERAL_CONTRACTOR" at bounding box center [450, 357] width 199 height 8
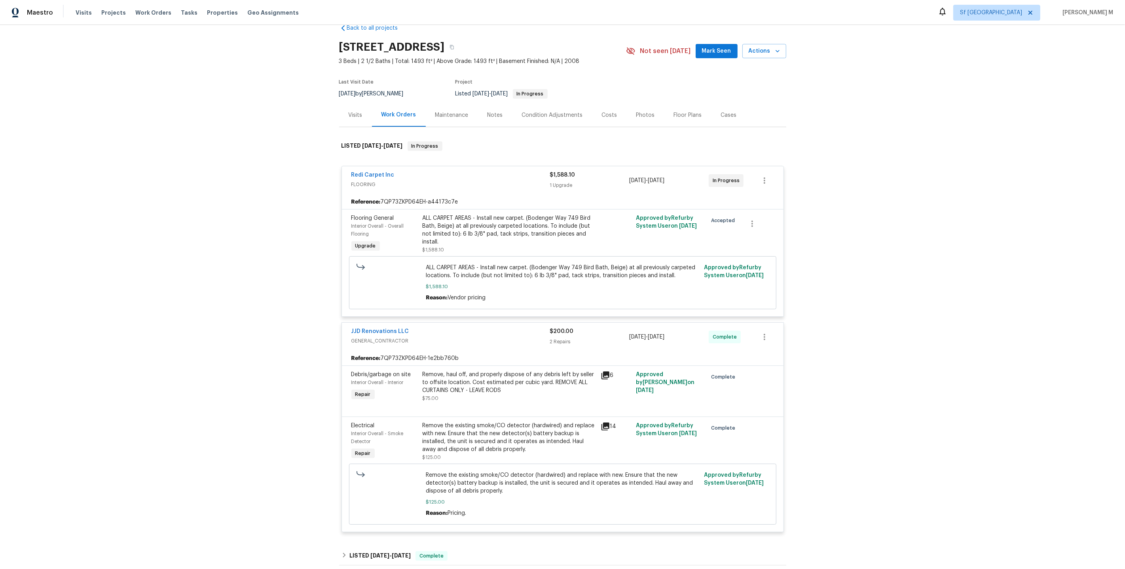
scroll to position [176, 0]
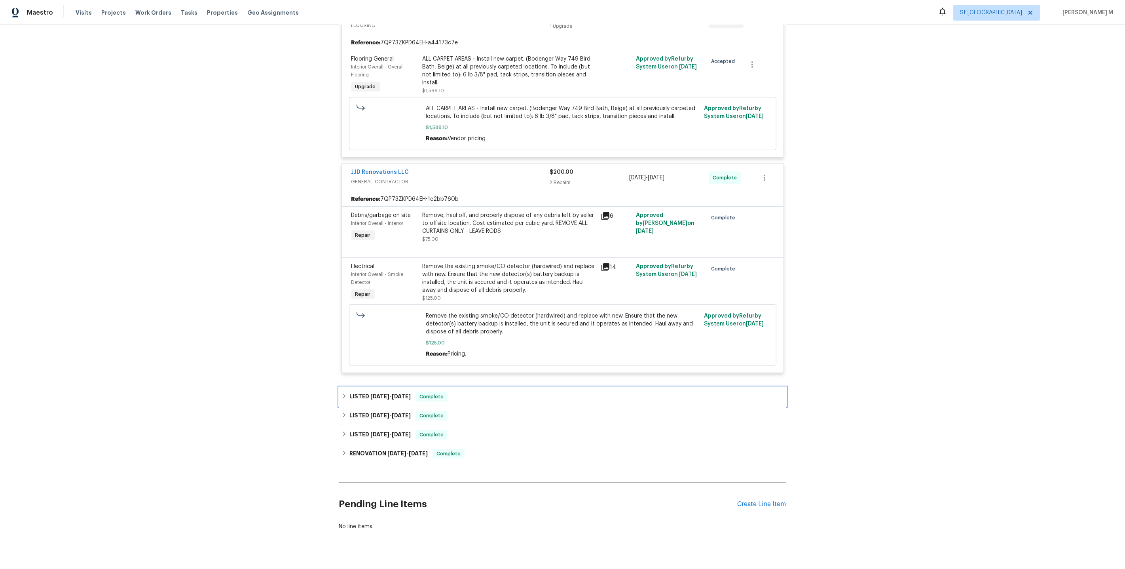
click at [389, 387] on div "LISTED [DATE] - [DATE] Complete" at bounding box center [562, 396] width 447 height 19
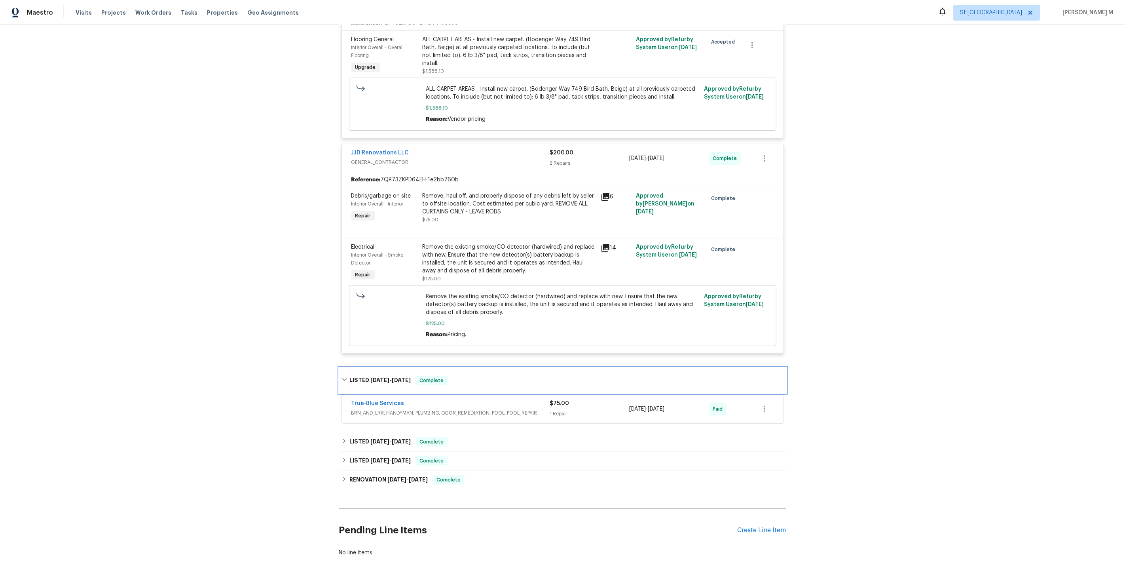
scroll to position [196, 0]
click at [380, 408] on span "BRN_AND_LRR, HANDYMAN, PLUMBING, ODOR_REMEDIATION, POOL, POOL_REPAIR" at bounding box center [450, 412] width 199 height 8
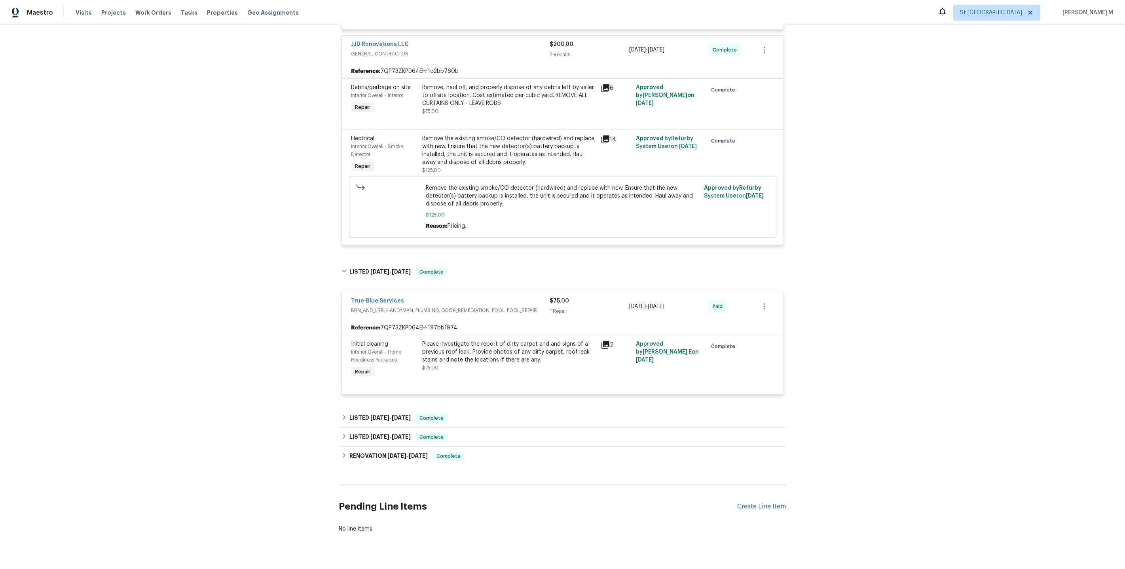
scroll to position [16, 0]
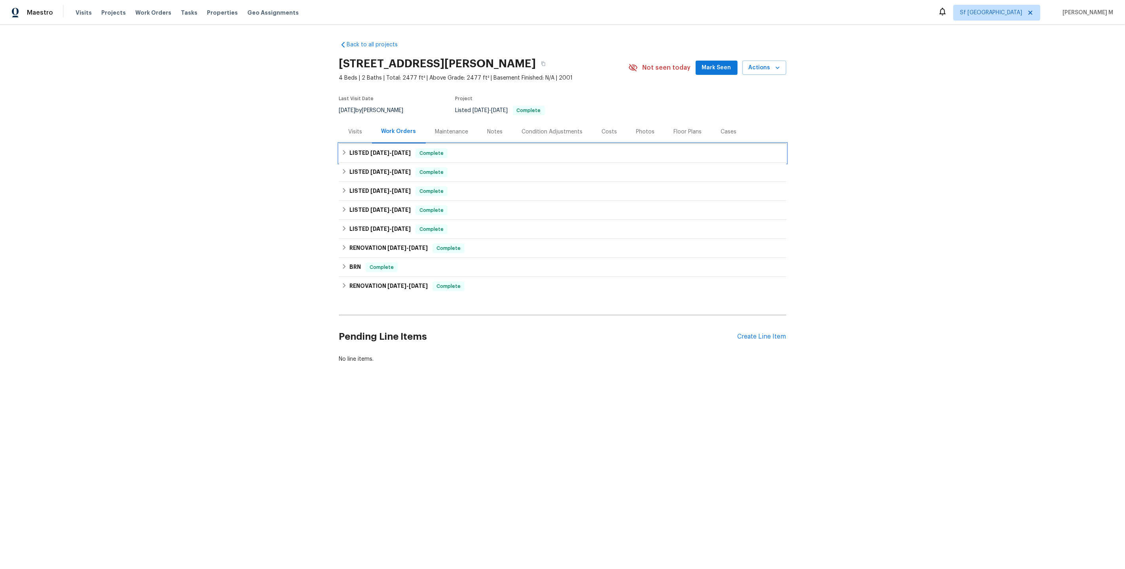
click at [382, 156] on div "LISTED 8/10/25 - 8/12/25 Complete" at bounding box center [562, 153] width 447 height 19
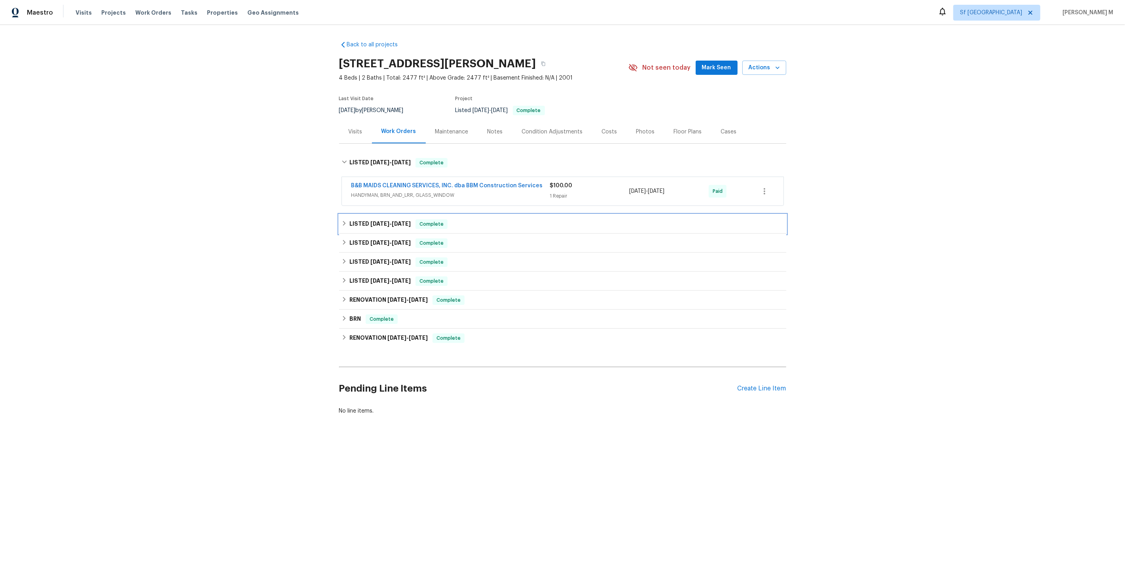
click at [376, 225] on div "LISTED 7/30/25 - 8/5/25 Complete" at bounding box center [562, 224] width 447 height 19
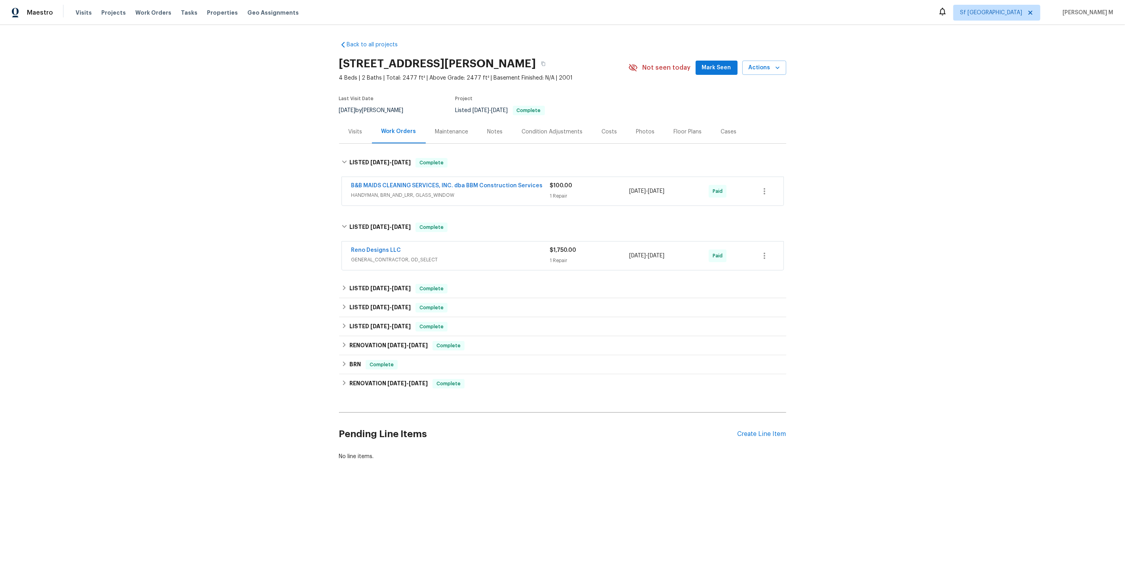
click at [404, 193] on span "HANDYMAN, BRN_AND_LRR, GLASS_WINDOW" at bounding box center [450, 195] width 199 height 8
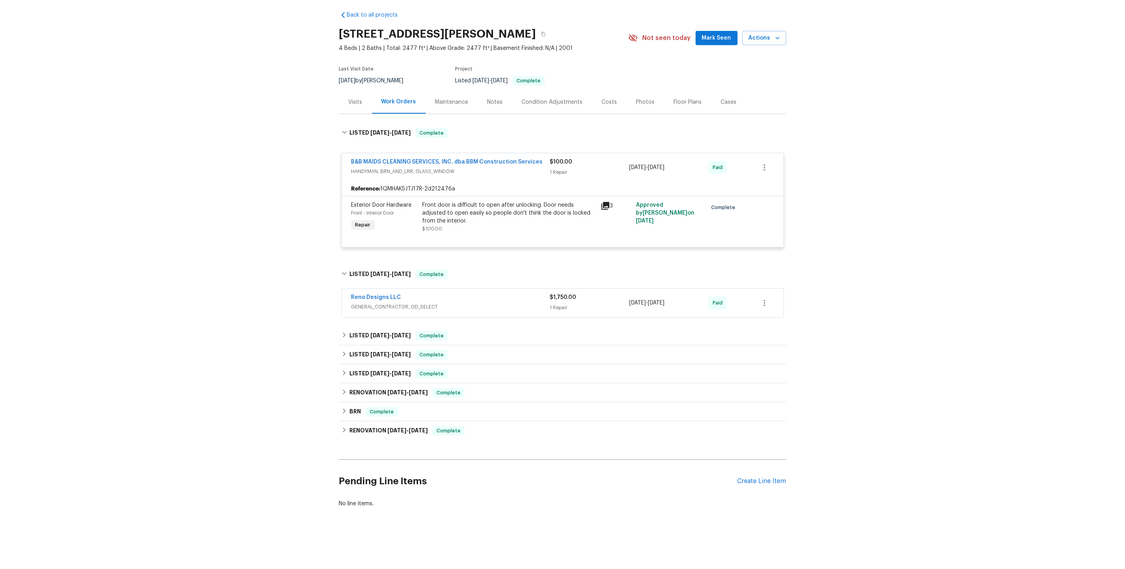
scroll to position [10, 0]
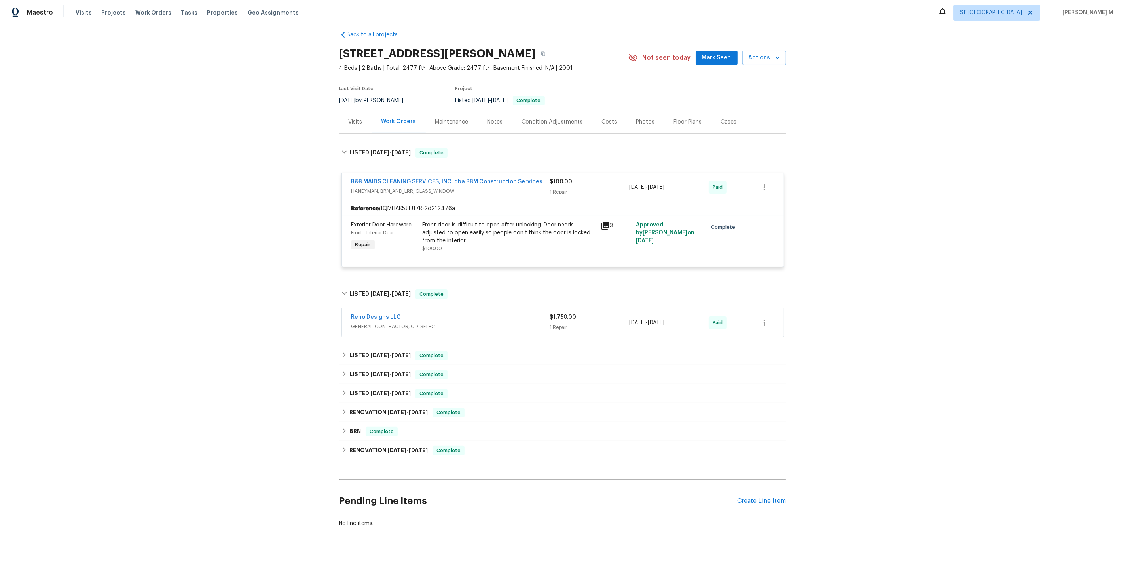
click at [503, 194] on div "B&B MAIDS CLEANING SERVICES, INC. dba BBM Construction Services HANDYMAN, BRN_A…" at bounding box center [563, 220] width 442 height 95
click at [509, 243] on div "Front door is difficult to open after unlocking. Door needs adjusted to open ea…" at bounding box center [509, 237] width 173 height 32
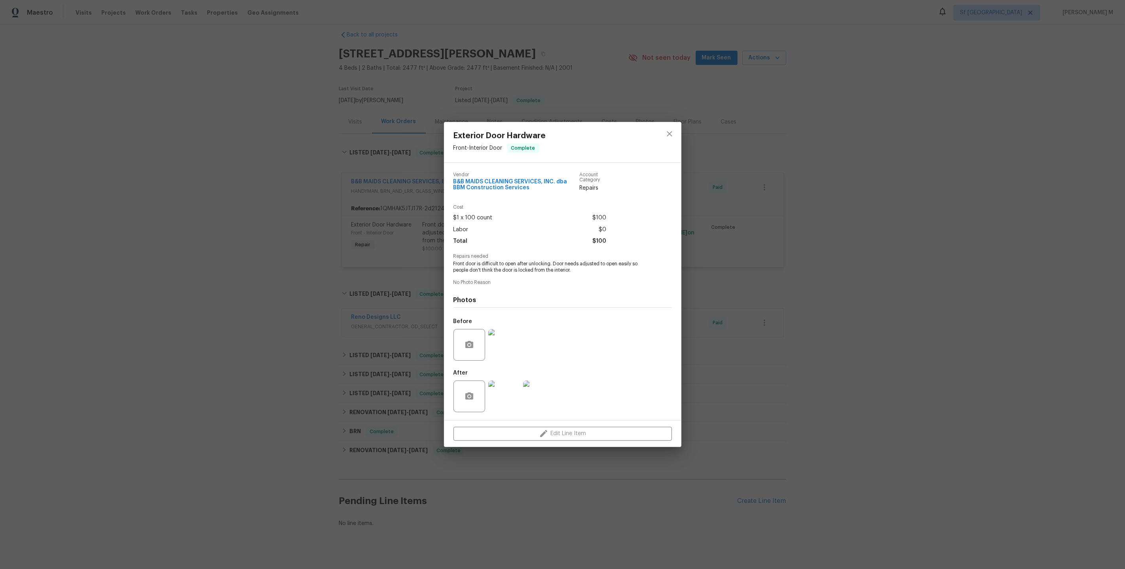
click at [698, 316] on div "Exterior Door Hardware Front - Interior Door Complete Vendor B&B MAIDS CLEANING…" at bounding box center [562, 284] width 1125 height 569
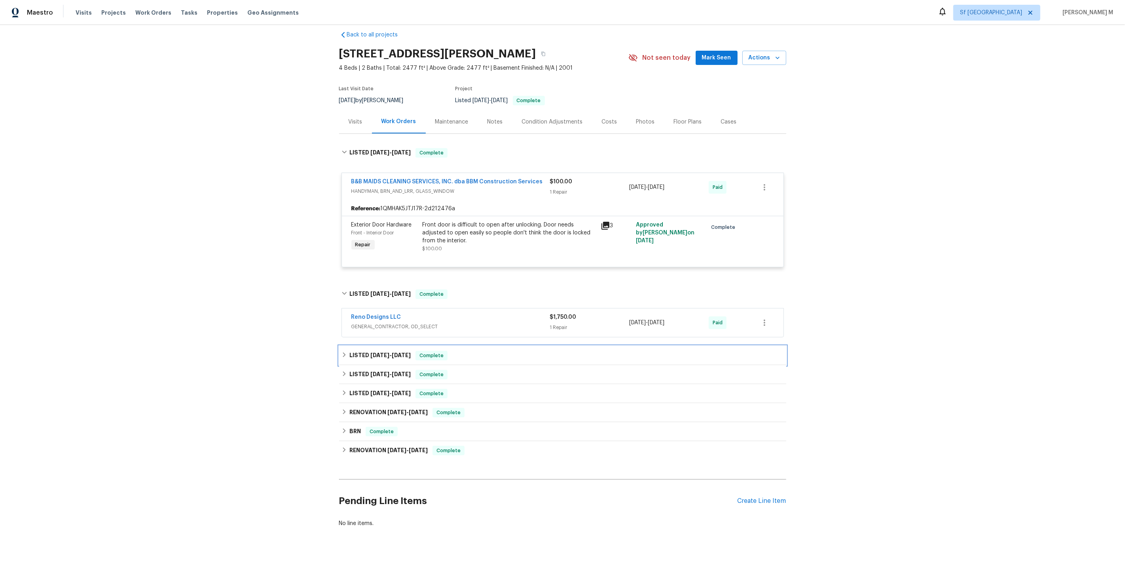
click at [370, 352] on span "7/23/25" at bounding box center [379, 355] width 19 height 6
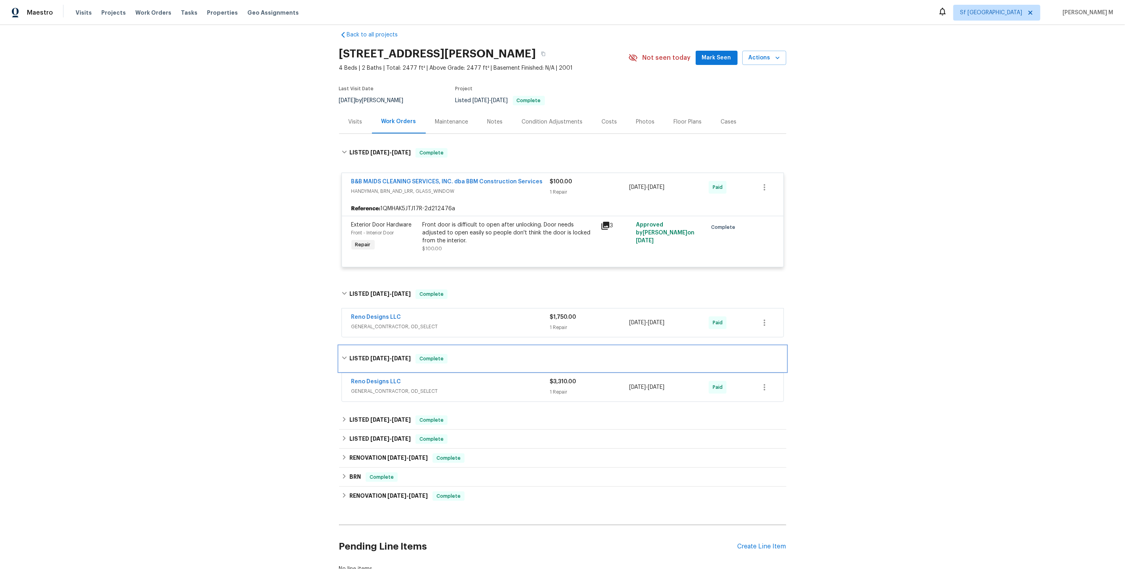
scroll to position [54, 0]
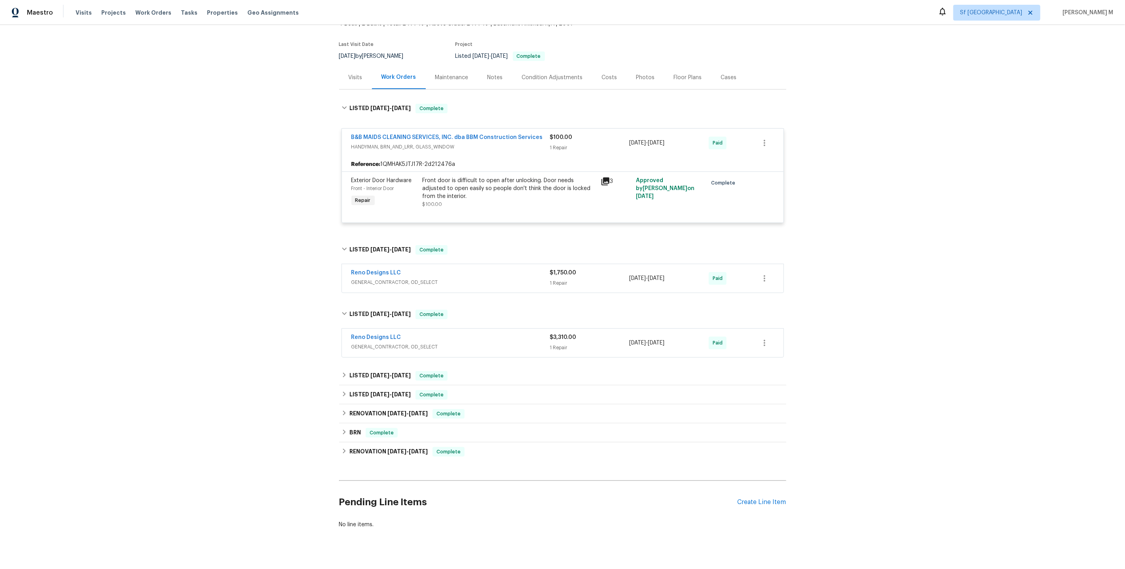
click at [363, 343] on span "GENERAL_CONTRACTOR, OD_SELECT" at bounding box center [450, 347] width 199 height 8
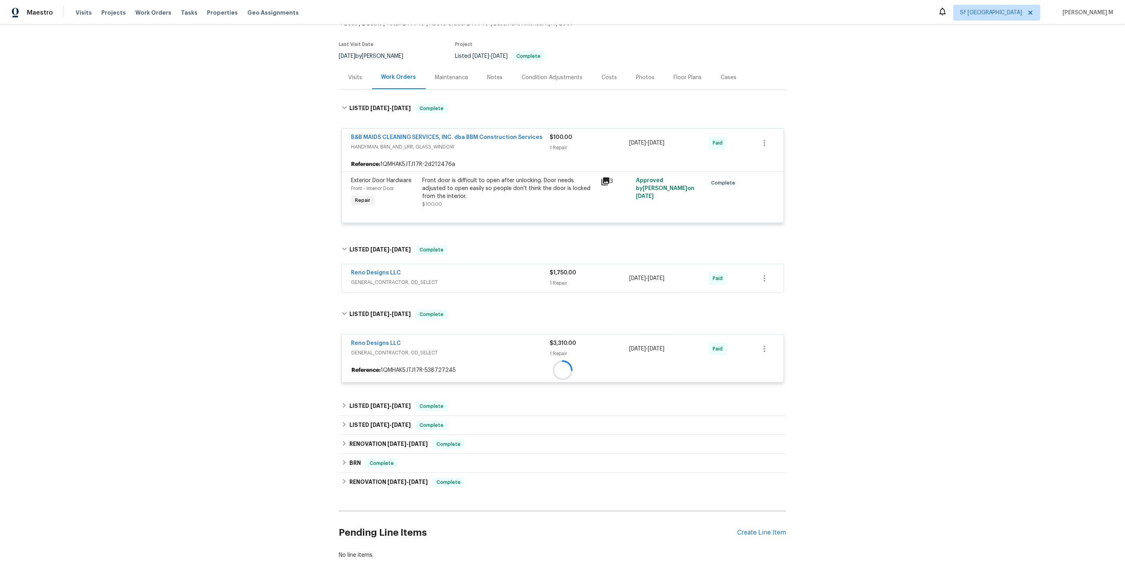
scroll to position [84, 0]
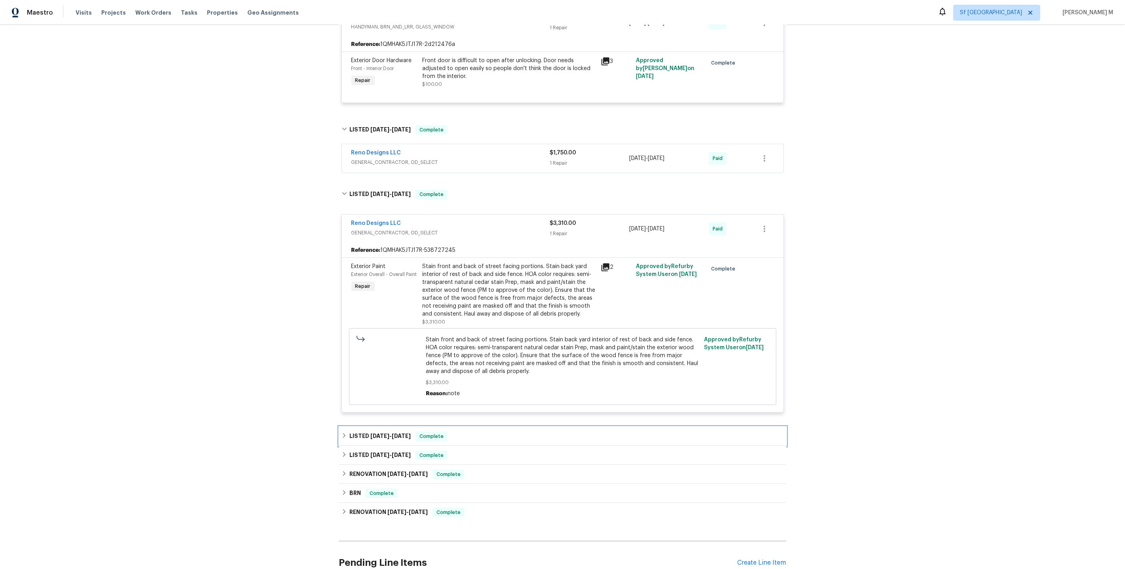
click at [376, 431] on h6 "LISTED 7/8/25 - 7/9/25" at bounding box center [379, 435] width 61 height 9
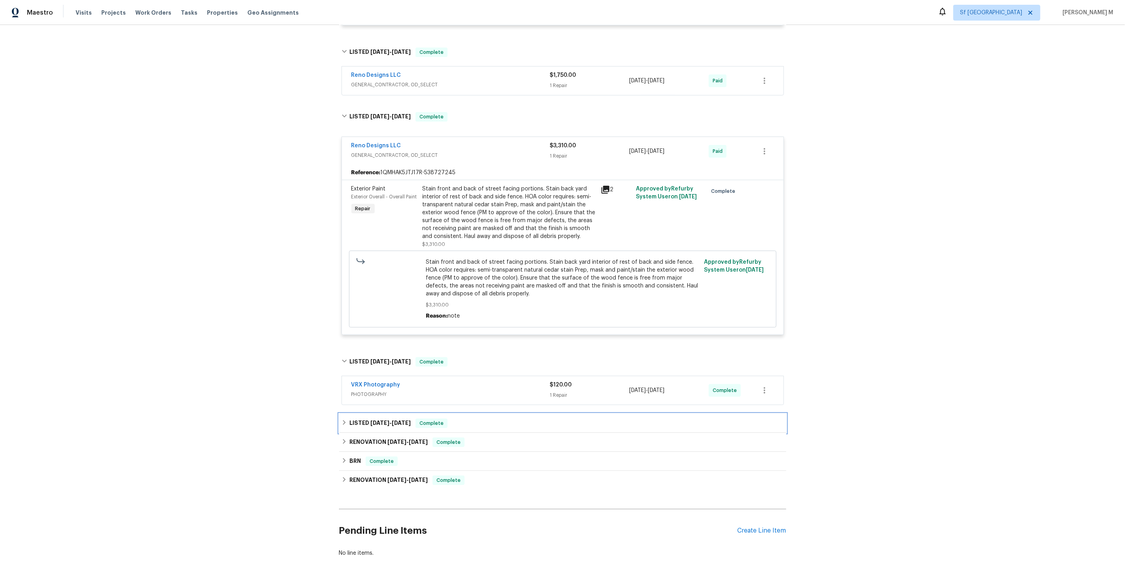
click at [379, 420] on span "[DATE]" at bounding box center [379, 423] width 19 height 6
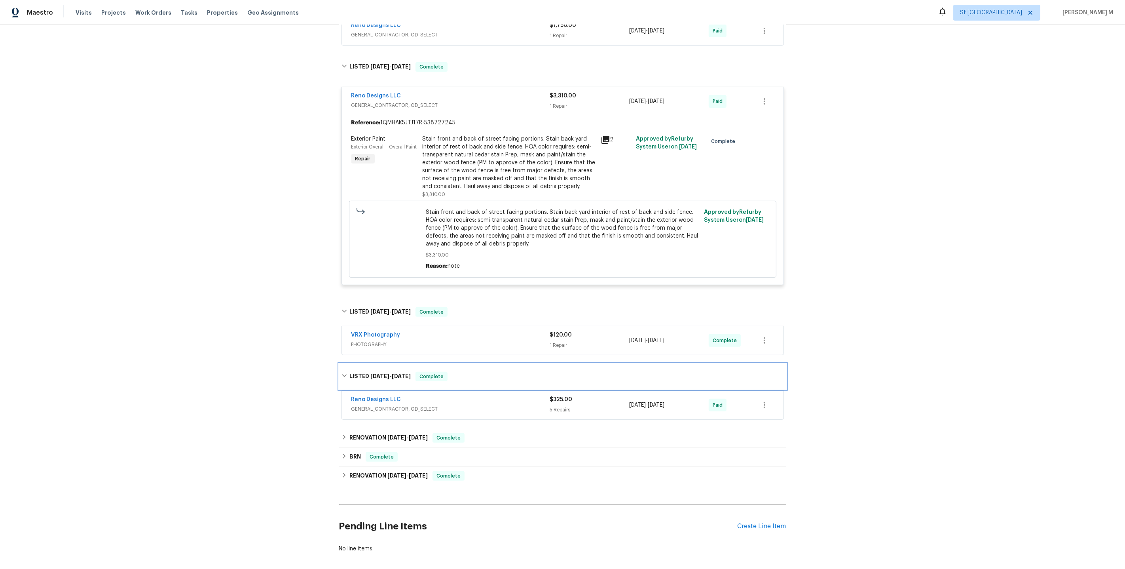
scroll to position [321, 0]
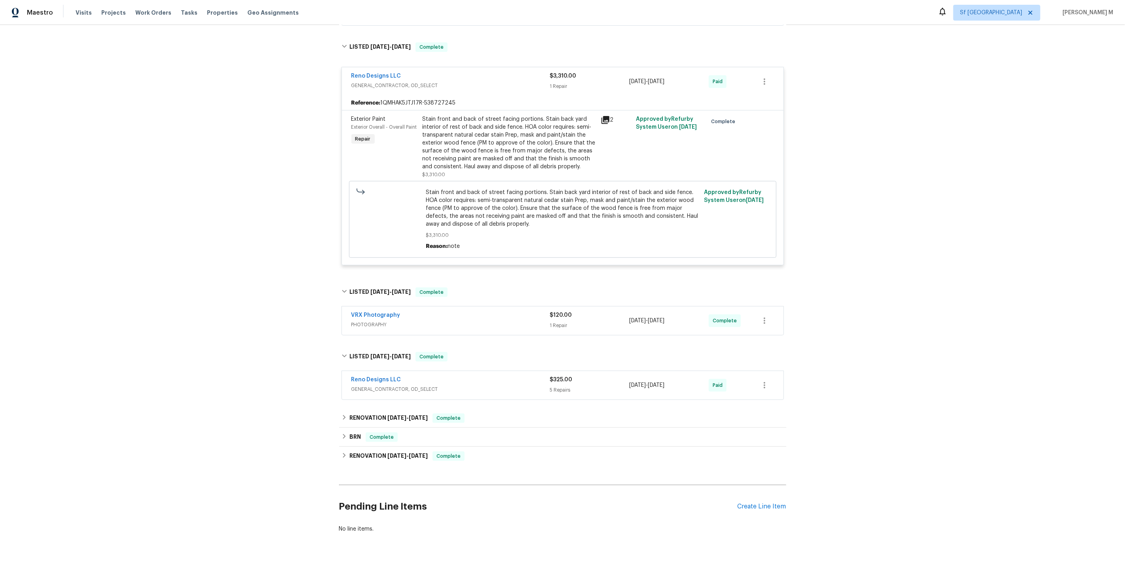
click at [393, 385] on span "GENERAL_CONTRACTOR, OD_SELECT" at bounding box center [450, 389] width 199 height 8
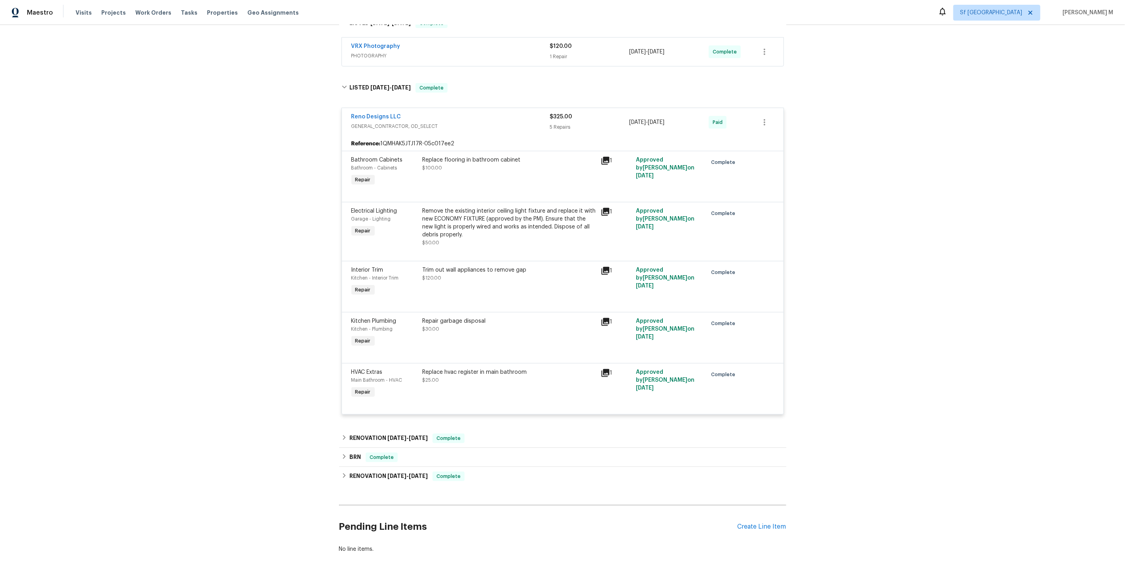
scroll to position [591, 0]
click at [505, 164] on div "Replace flooring in bathroom cabinet $100.00" at bounding box center [509, 171] width 178 height 36
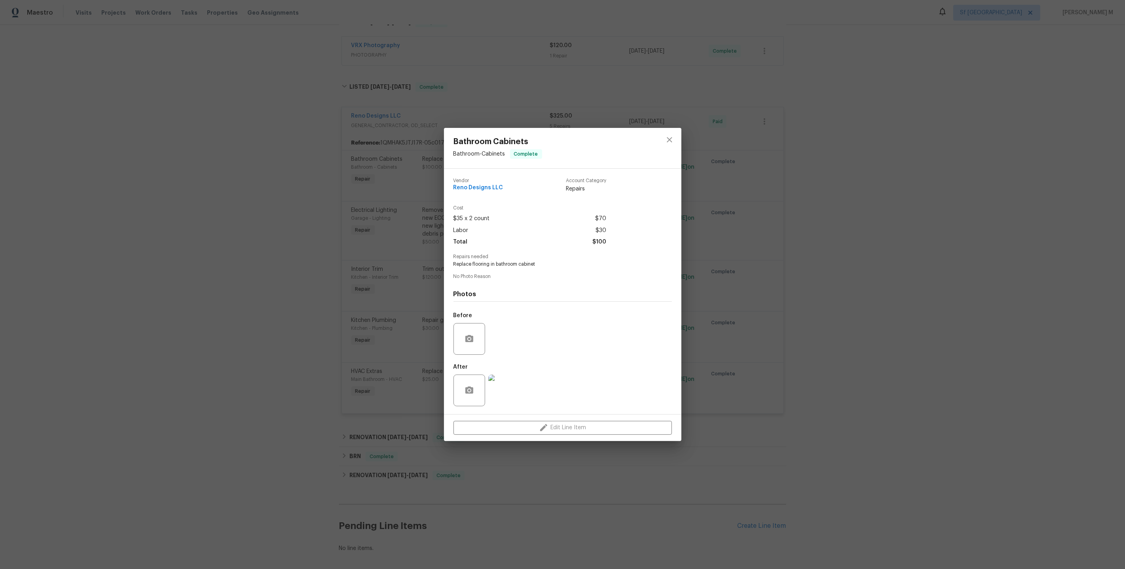
click at [757, 343] on div "Bathroom Cabinets Bathroom - Cabinets Complete Vendor Reno Designs LLC Account …" at bounding box center [562, 284] width 1125 height 569
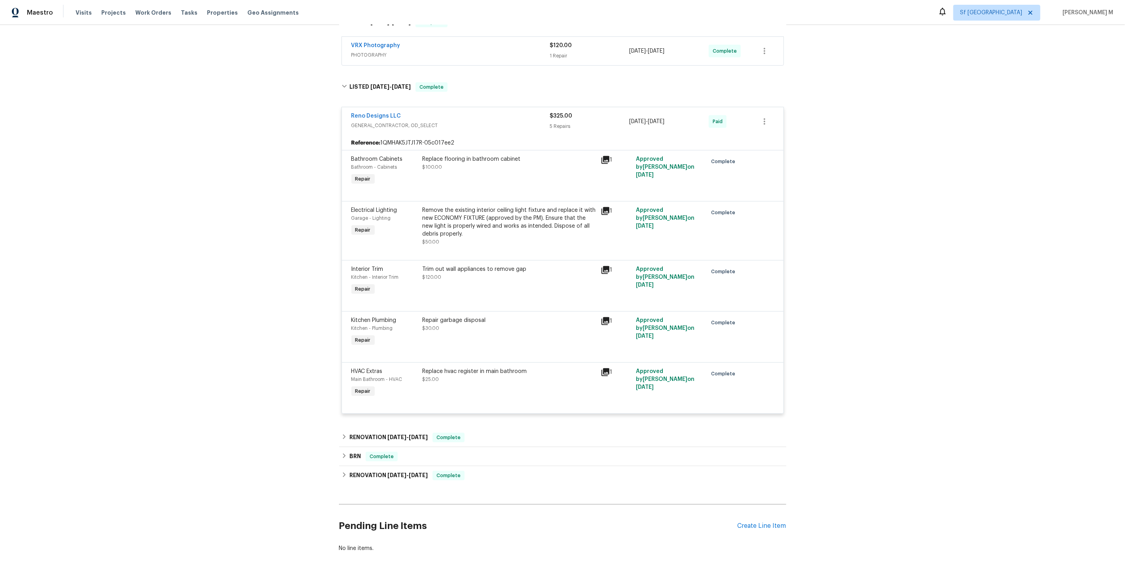
scroll to position [604, 0]
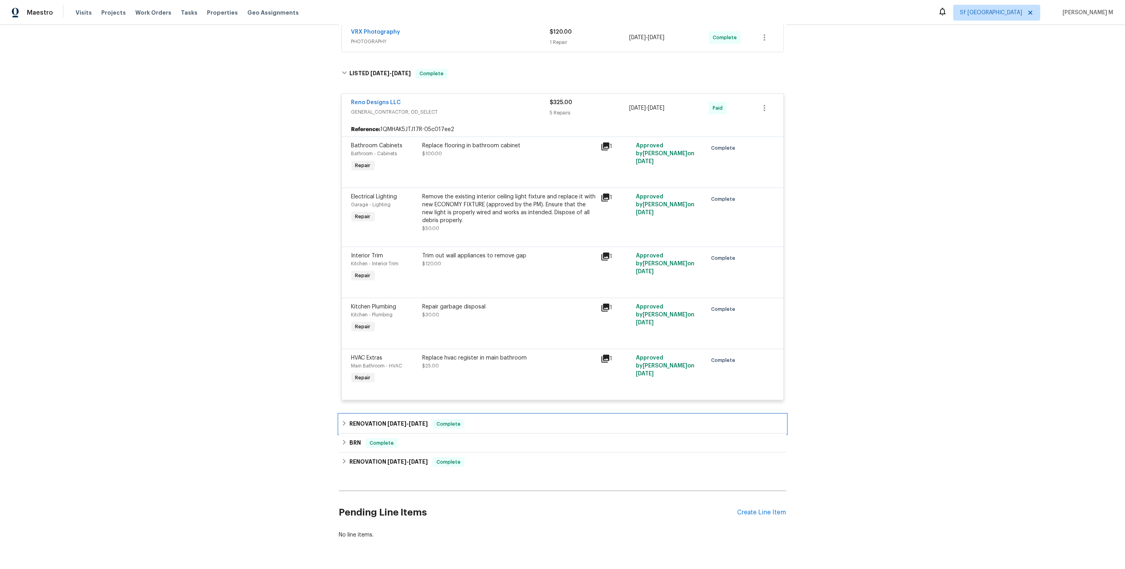
click at [384, 414] on div "RENOVATION 6/2/25 - 7/11/25 Complete" at bounding box center [562, 423] width 447 height 19
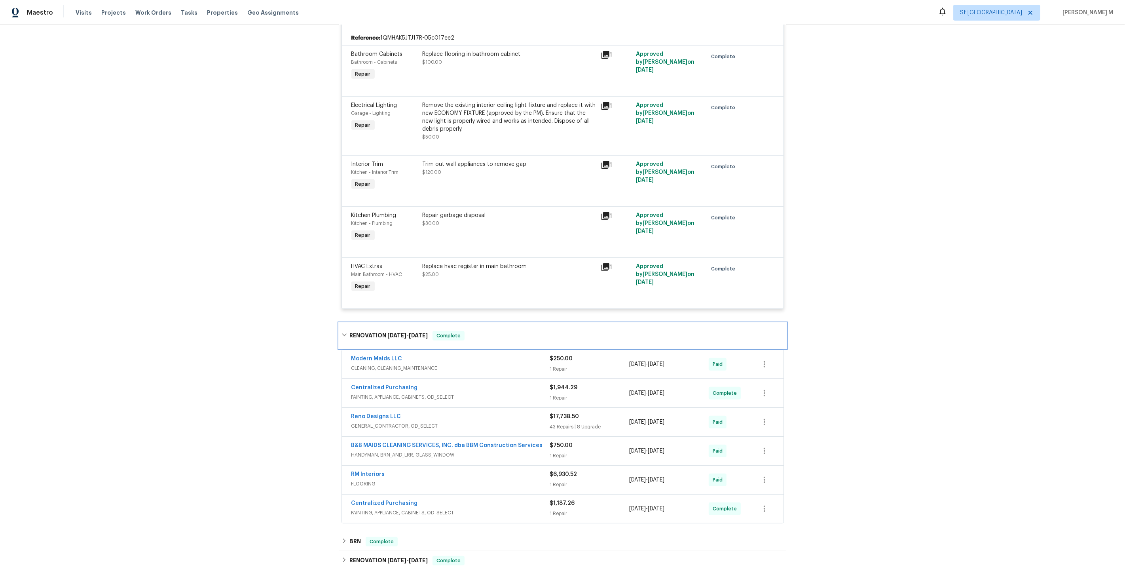
scroll to position [697, 0]
click at [383, 420] on span "GENERAL_CONTRACTOR, OD_SELECT" at bounding box center [450, 424] width 199 height 8
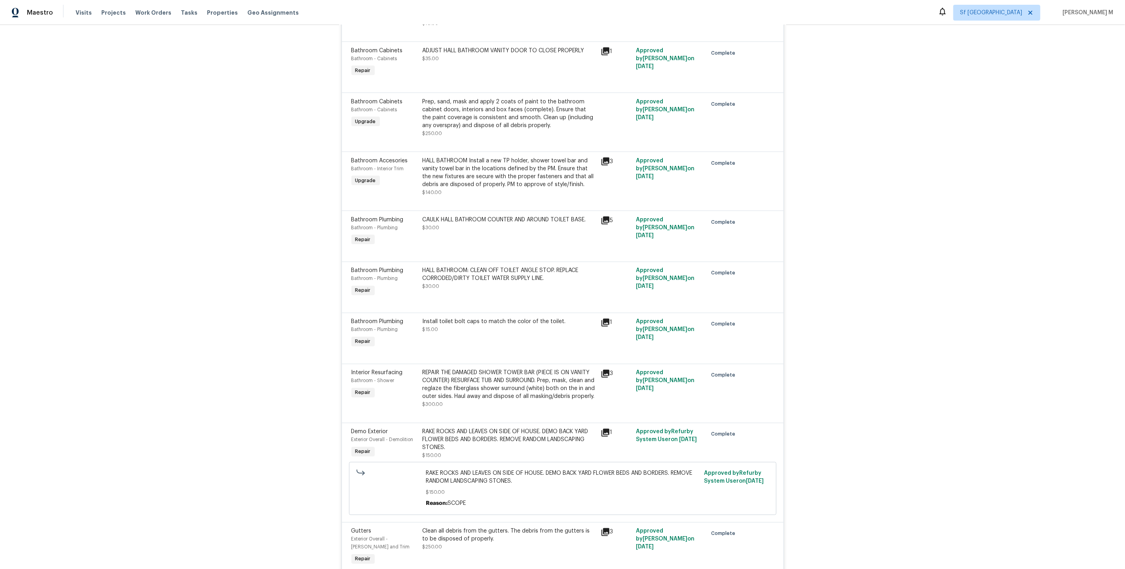
scroll to position [1446, 0]
click at [497, 156] on div "HALL BATHROOM Install a new TP holder, shower towel bar and vanity towel bar in…" at bounding box center [509, 172] width 173 height 32
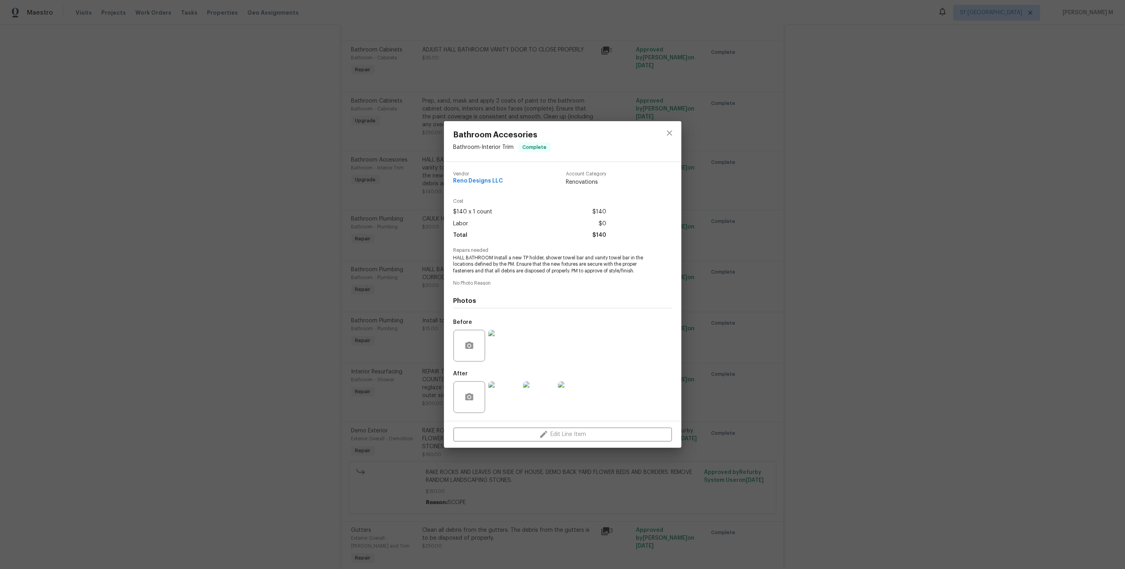
click at [713, 284] on div "Bathroom Accesories Bathroom - Interior Trim Complete Vendor Reno Designs LLC A…" at bounding box center [562, 284] width 1125 height 569
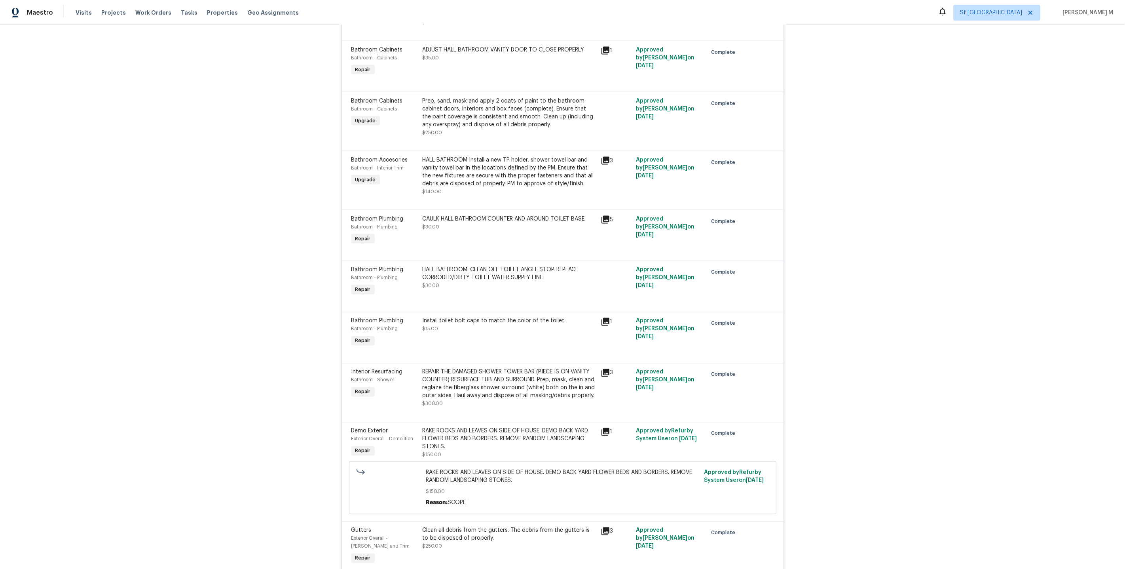
click at [459, 215] on div "CAULK HALL BATHROOM COUNTER AND AROUND TOILET BASE. $30.00" at bounding box center [509, 223] width 173 height 16
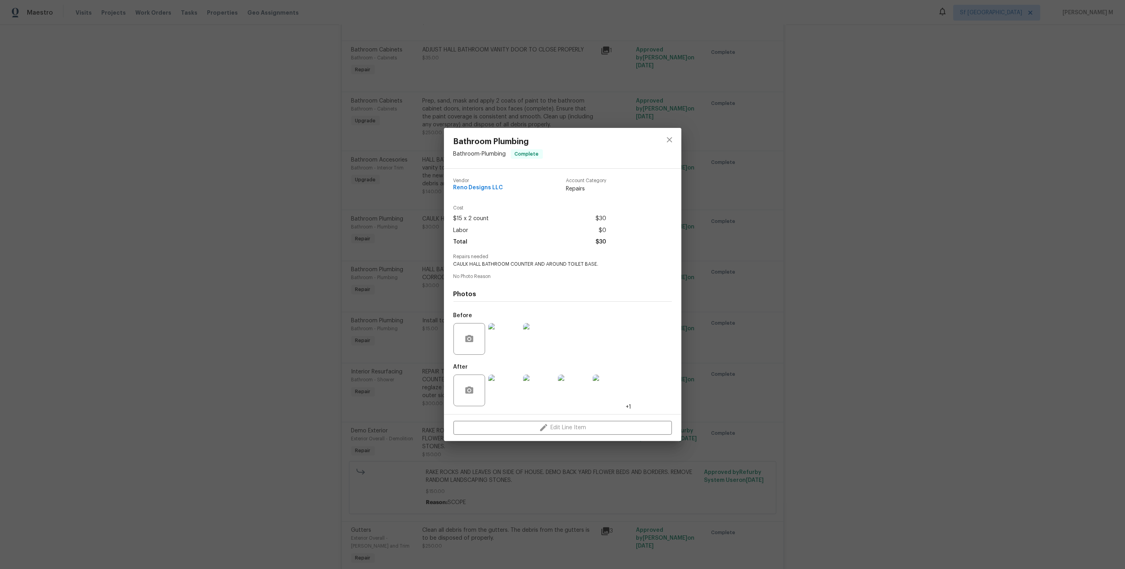
click at [507, 339] on img at bounding box center [504, 339] width 32 height 32
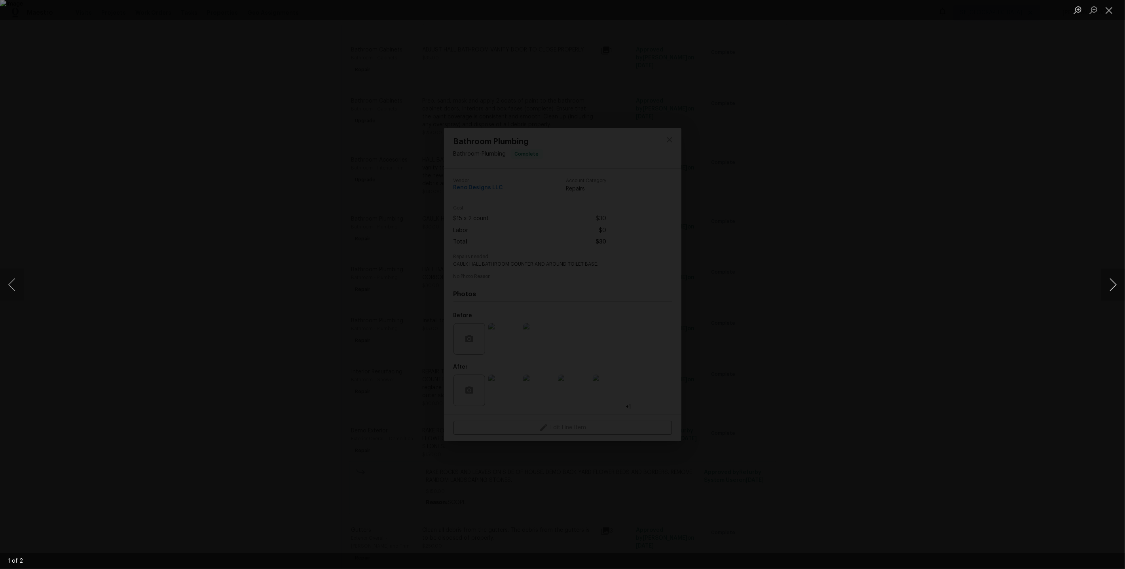
click at [1107, 285] on button "Next image" at bounding box center [1113, 285] width 24 height 32
click at [995, 229] on div "Lightbox" at bounding box center [562, 284] width 1125 height 569
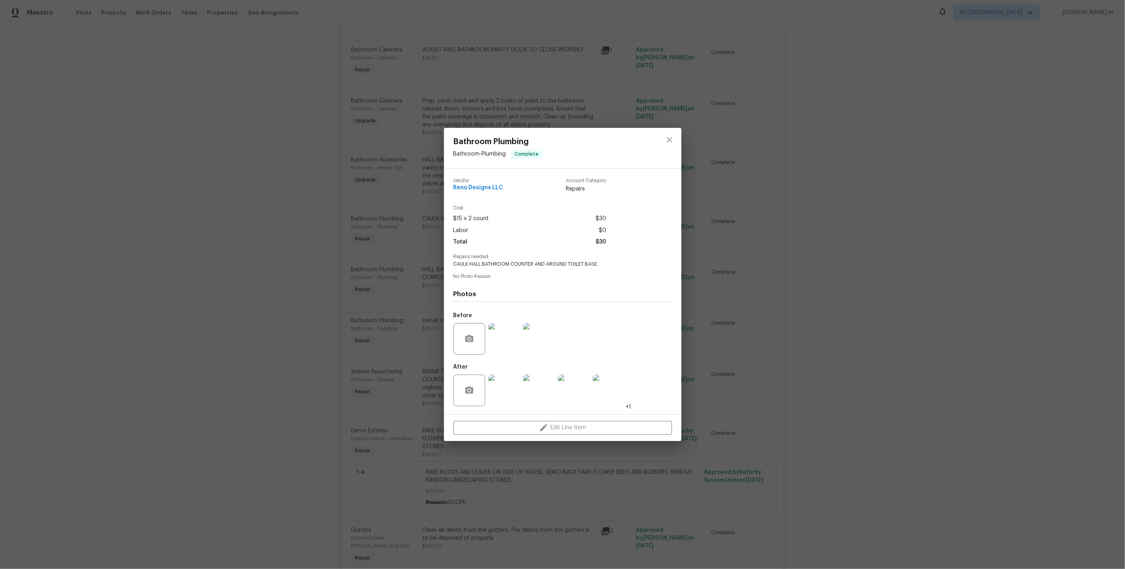
click at [735, 302] on div "Bathroom Plumbing Bathroom - Plumbing Complete Vendor Reno Designs LLC Account …" at bounding box center [562, 284] width 1125 height 569
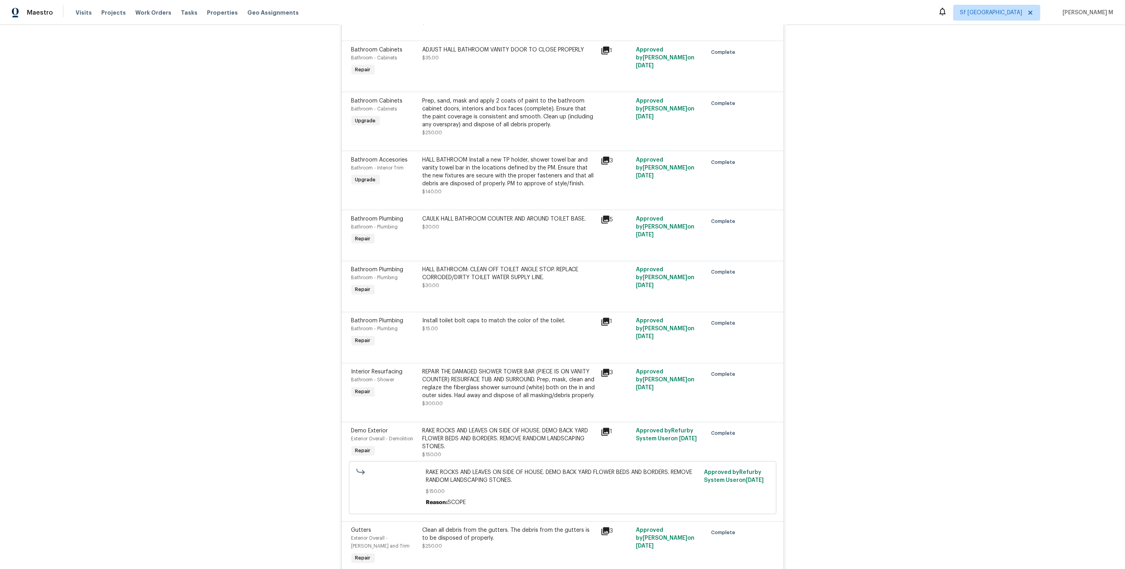
click at [467, 317] on div "Install toilet bolt caps to match the color of the toilet. $15.00" at bounding box center [509, 325] width 173 height 16
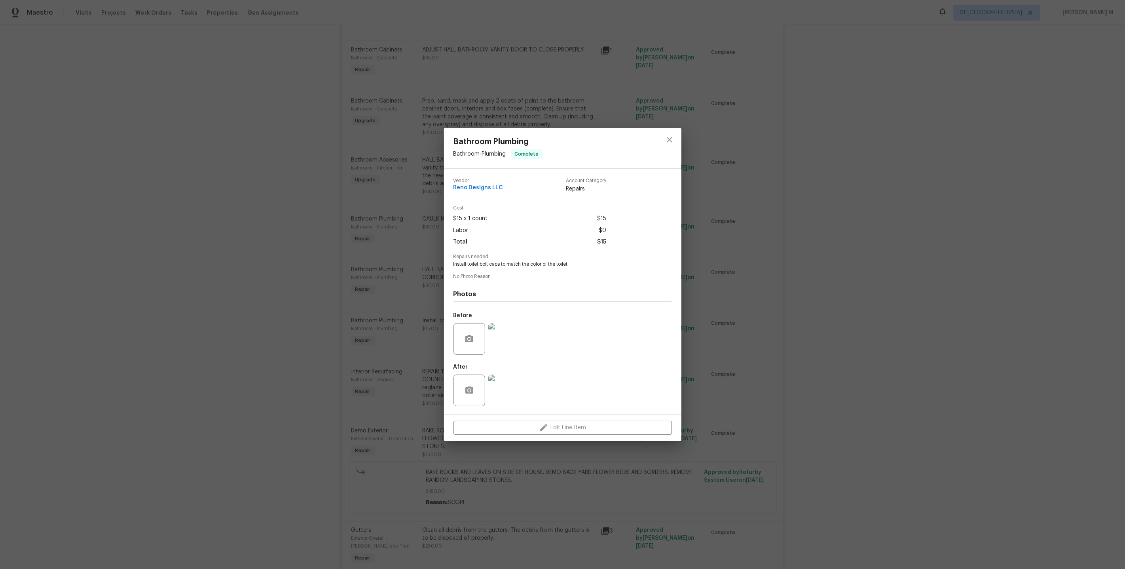
click at [511, 336] on img at bounding box center [504, 339] width 32 height 32
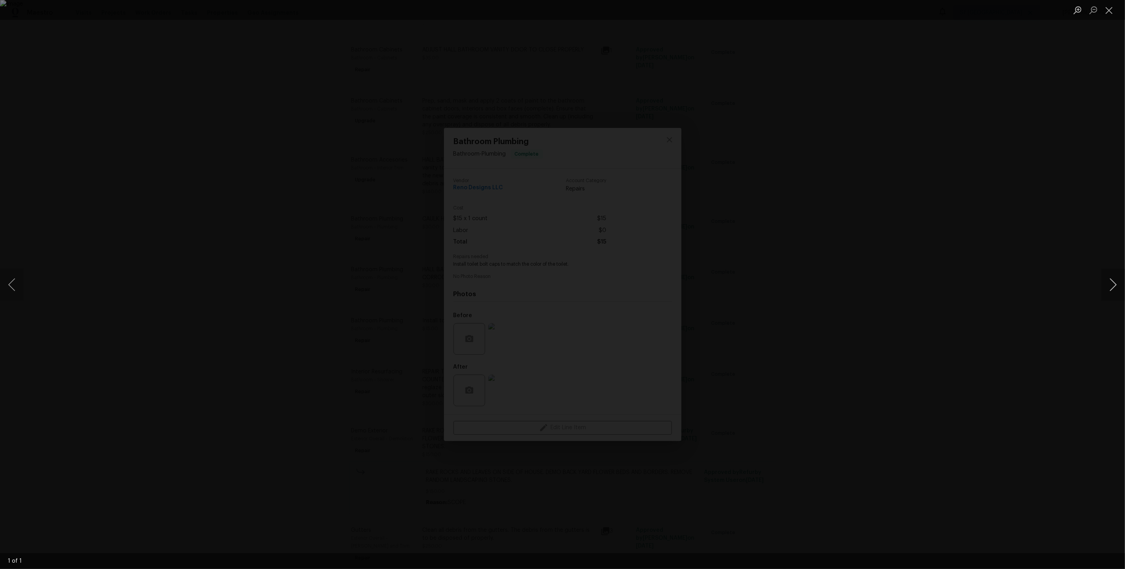
click at [1112, 284] on button "Next image" at bounding box center [1113, 285] width 24 height 32
click at [1109, 281] on button "Next image" at bounding box center [1113, 285] width 24 height 32
click at [984, 259] on div "Lightbox" at bounding box center [562, 284] width 1125 height 569
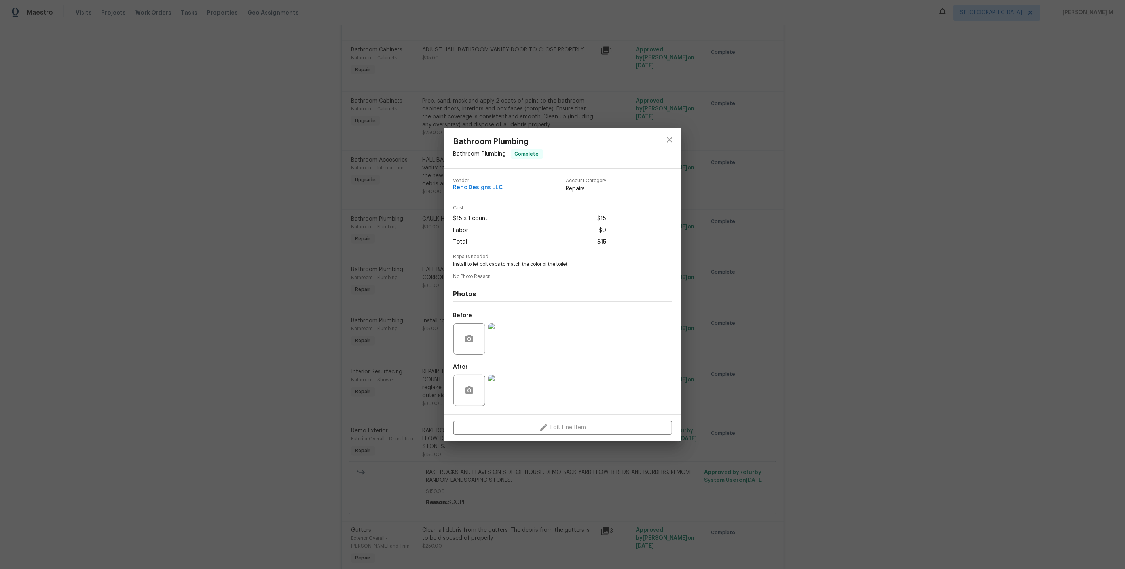
click at [914, 284] on div "Bathroom Plumbing Bathroom - Plumbing Complete Vendor Reno Designs LLC Account …" at bounding box center [562, 284] width 1125 height 569
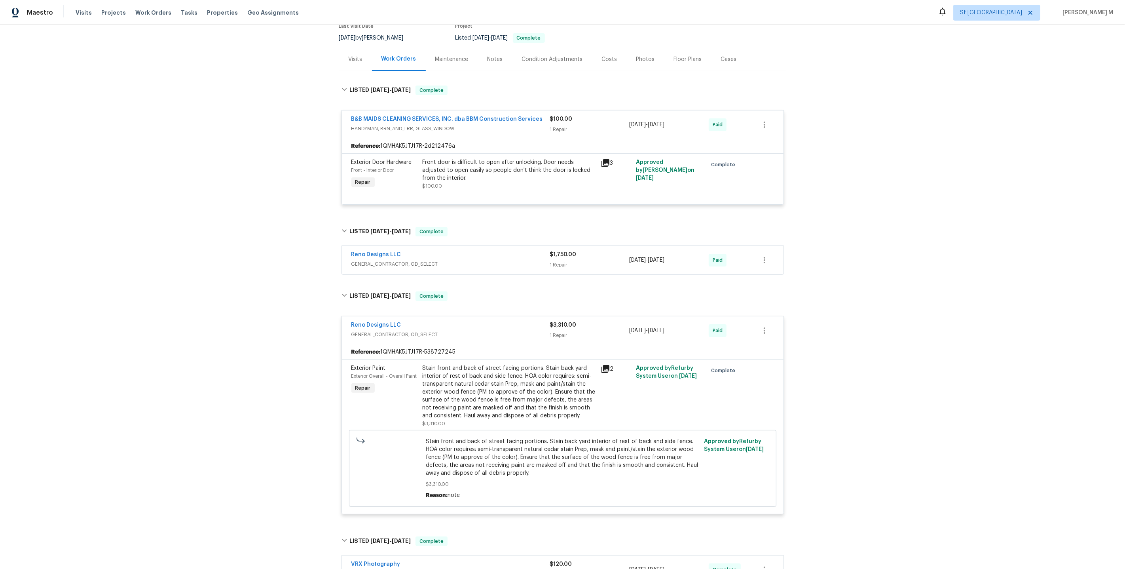
scroll to position [0, 0]
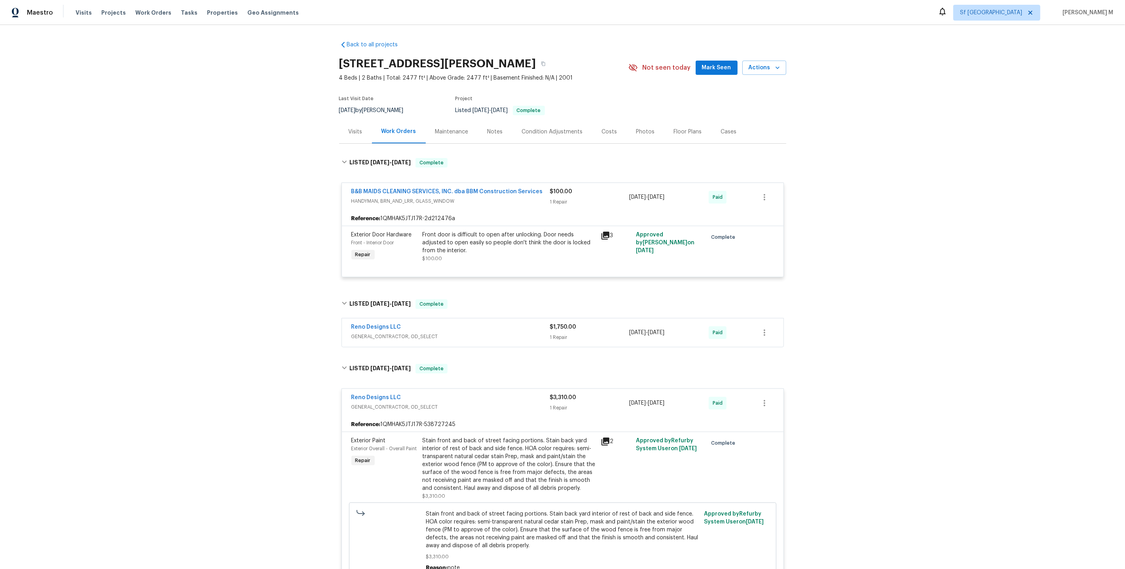
click at [450, 133] on div "Maintenance" at bounding box center [452, 131] width 52 height 23
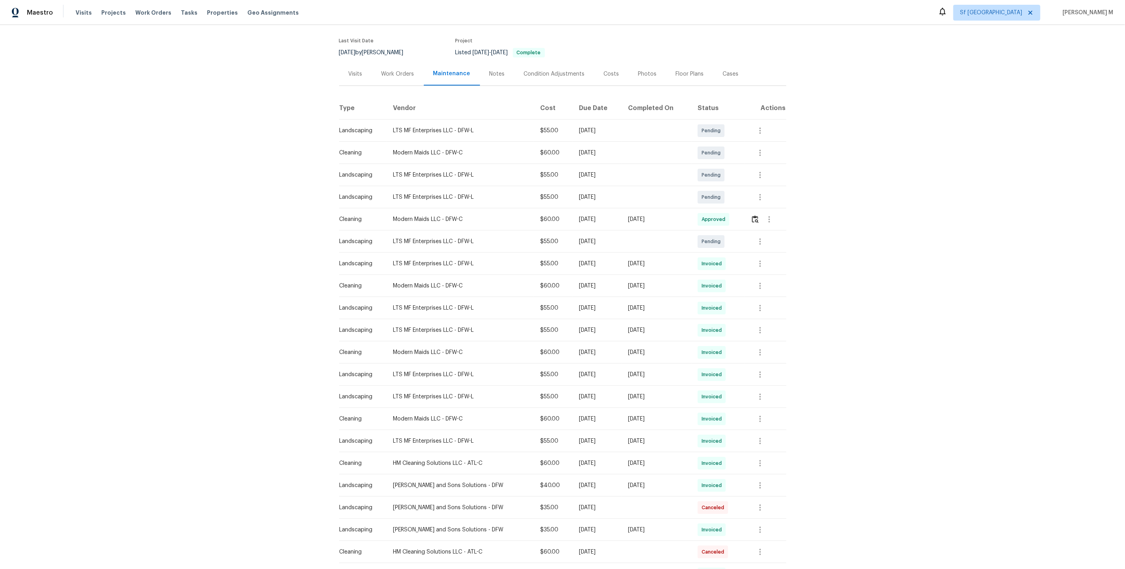
scroll to position [68, 0]
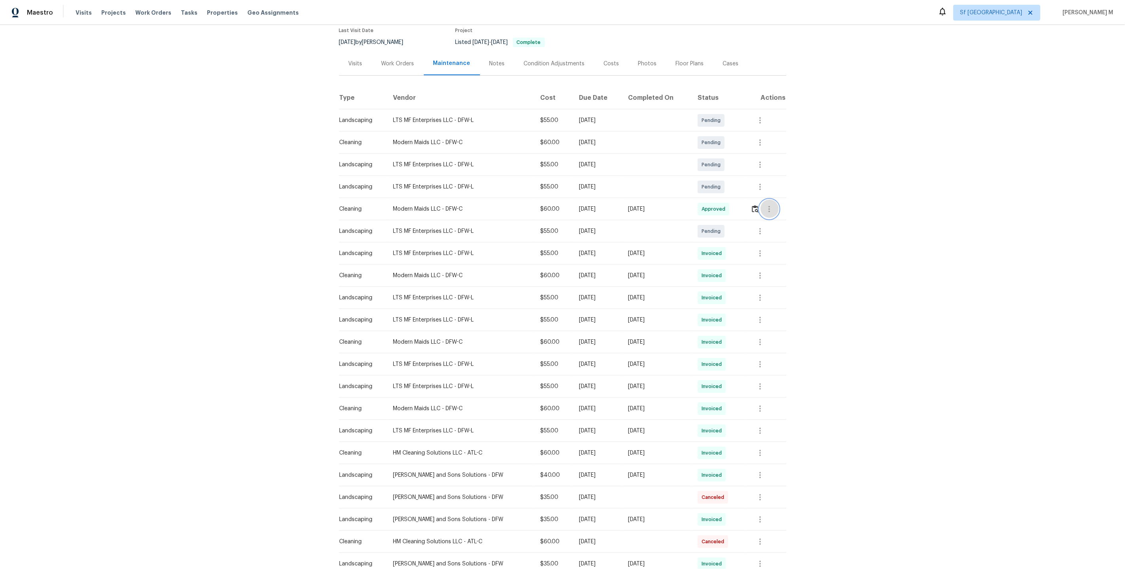
click at [766, 205] on icon "button" at bounding box center [769, 208] width 9 height 9
click at [777, 218] on li "View details" at bounding box center [787, 218] width 55 height 13
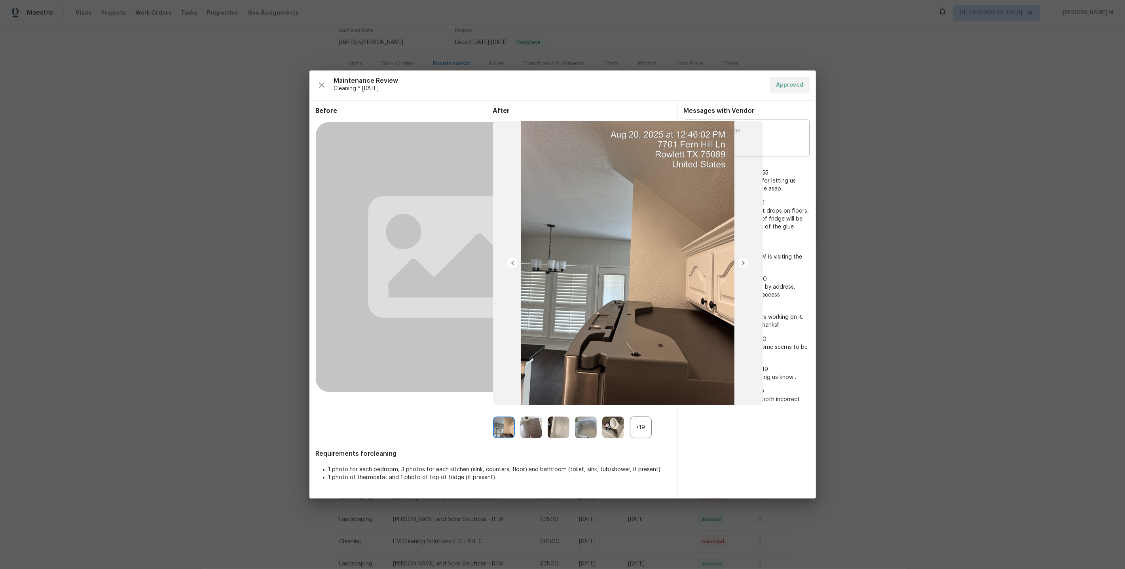
click at [647, 425] on div "+19" at bounding box center [641, 427] width 22 height 22
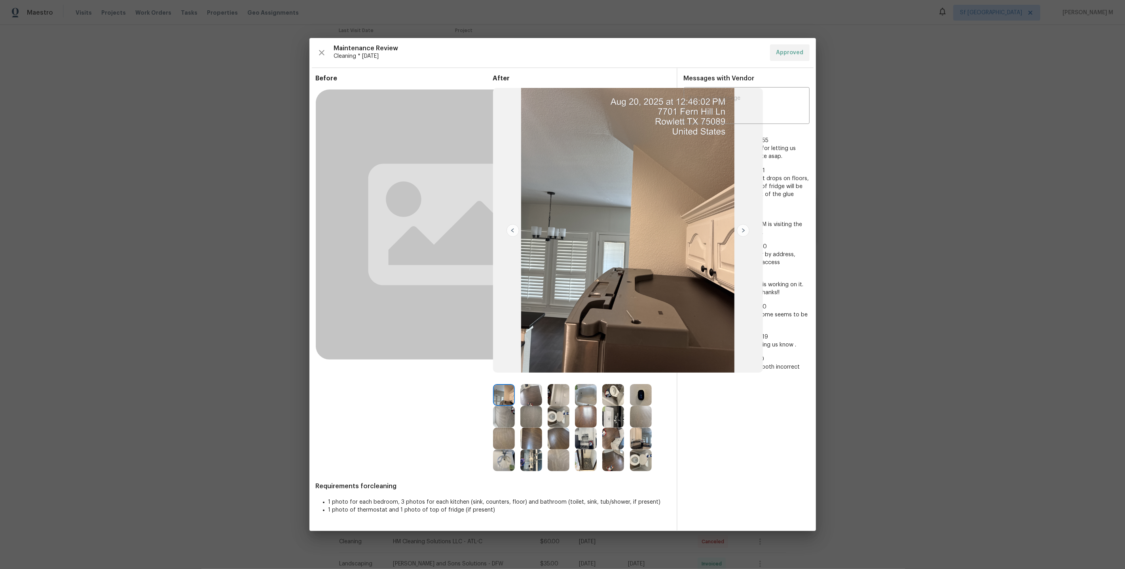
click at [555, 414] on img at bounding box center [559, 417] width 22 height 22
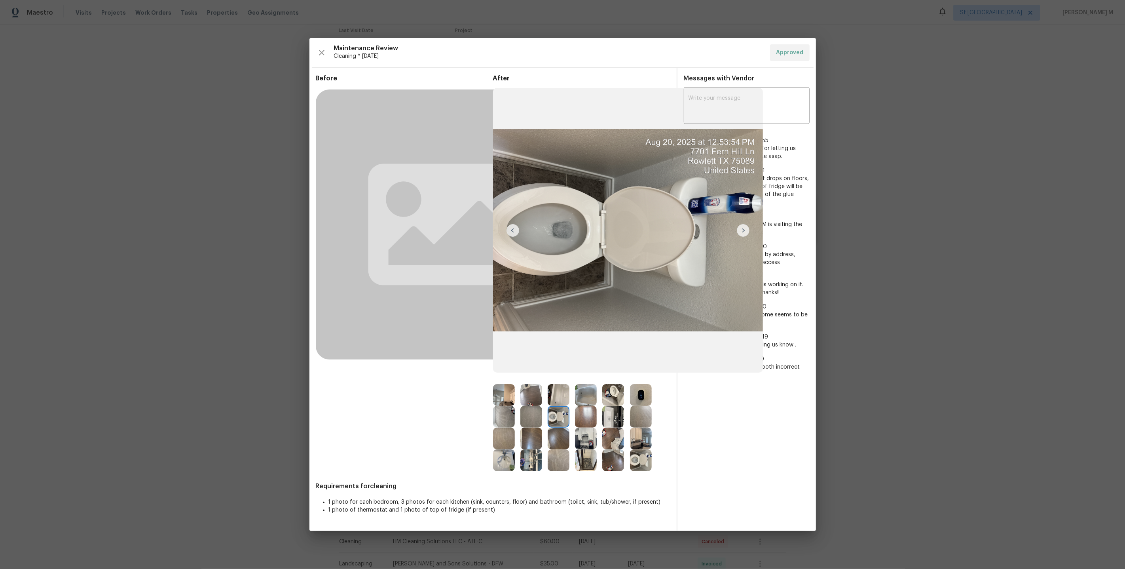
click at [615, 390] on img at bounding box center [613, 395] width 22 height 22
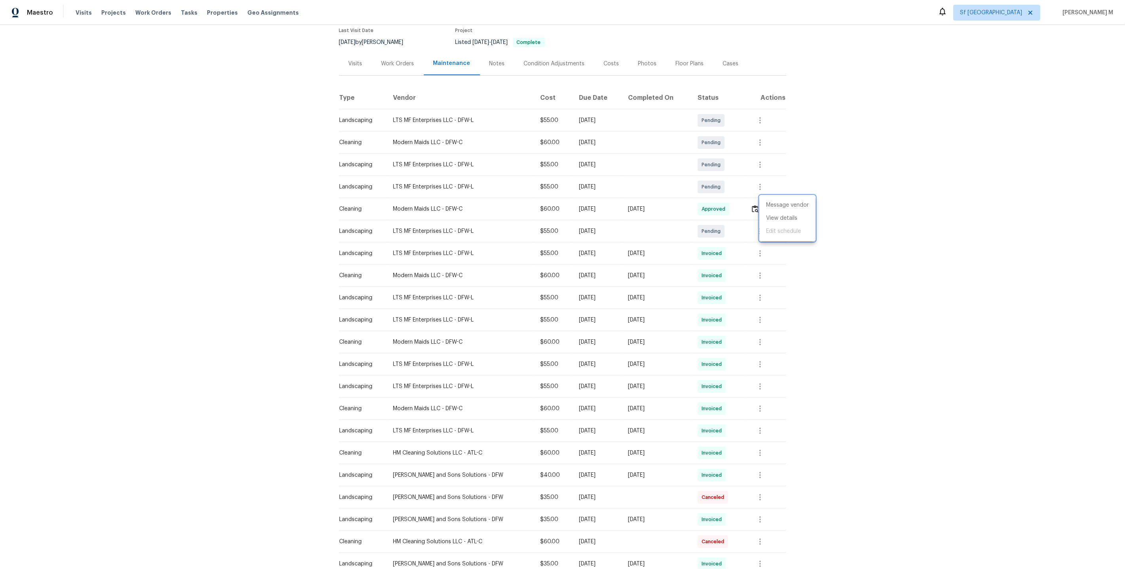
click at [410, 54] on div at bounding box center [562, 284] width 1125 height 569
click at [406, 60] on div "Work Orders" at bounding box center [398, 64] width 33 height 8
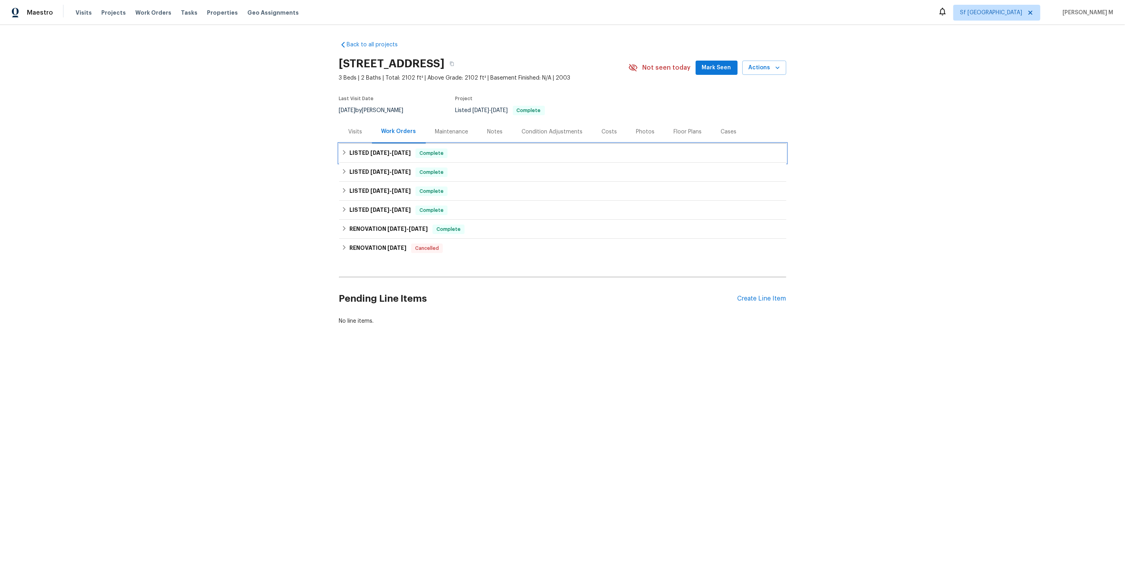
click at [381, 152] on h6 "LISTED [DATE] - [DATE]" at bounding box center [379, 152] width 61 height 9
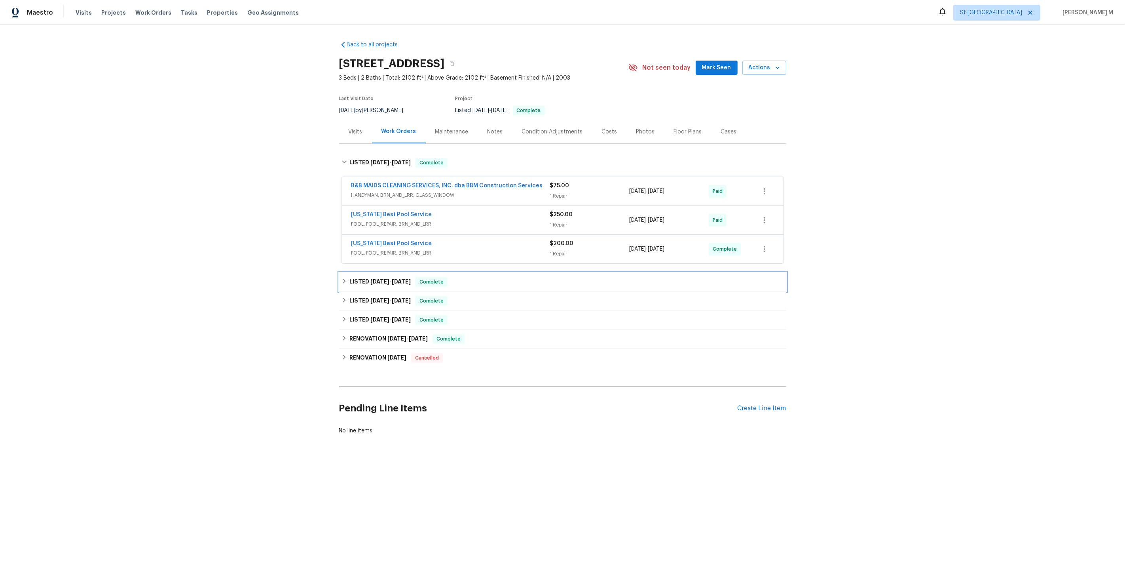
click at [377, 277] on h6 "LISTED [DATE] - [DATE]" at bounding box center [379, 281] width 61 height 9
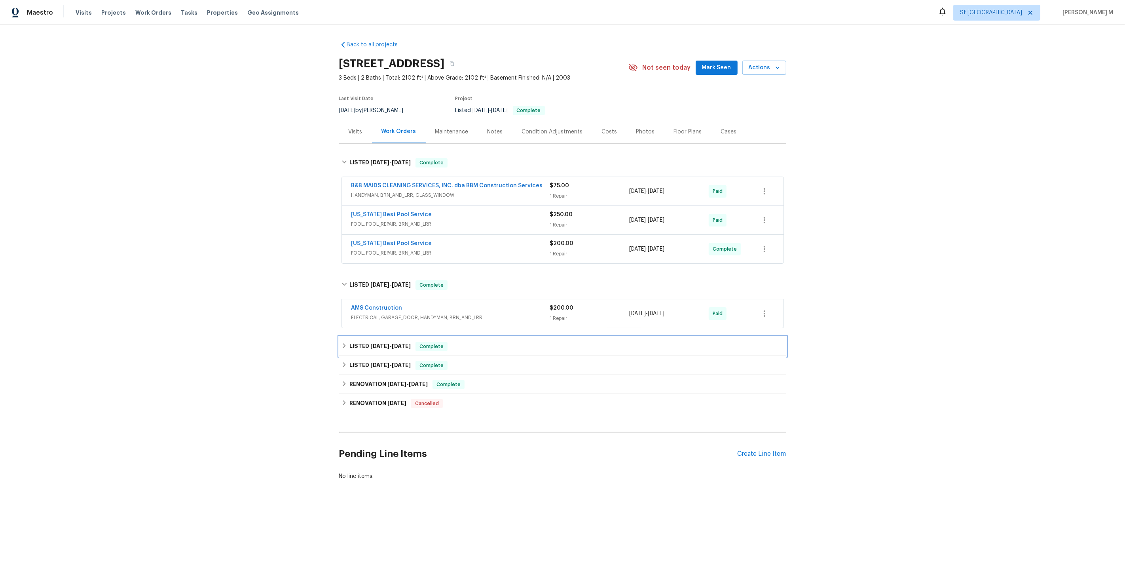
click at [374, 342] on h6 "LISTED [DATE] - [DATE]" at bounding box center [379, 346] width 61 height 9
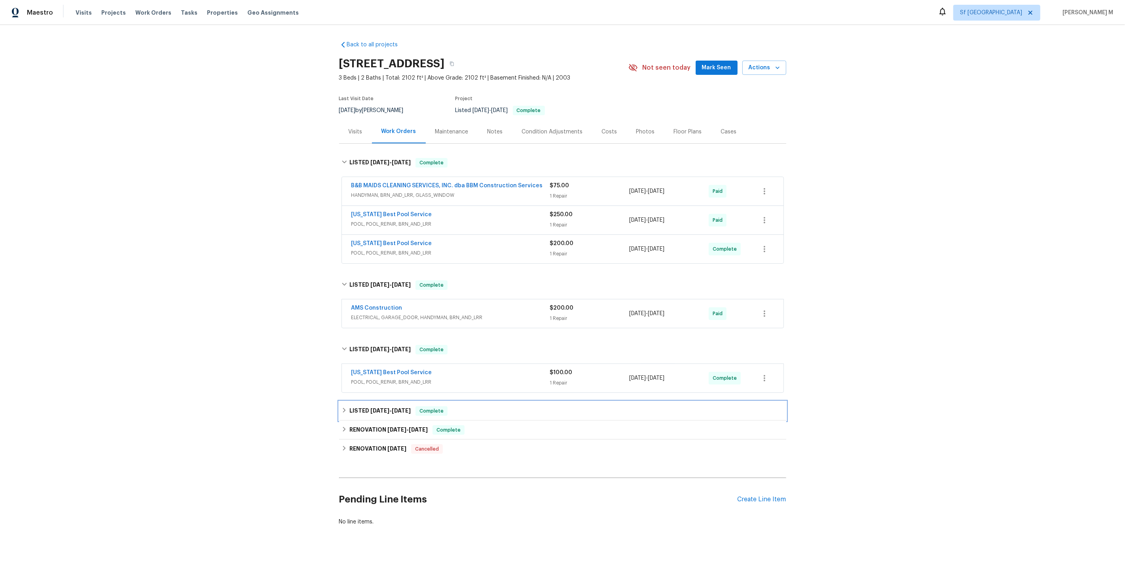
click at [368, 405] on div "LISTED [DATE] - [DATE] Complete" at bounding box center [562, 410] width 447 height 19
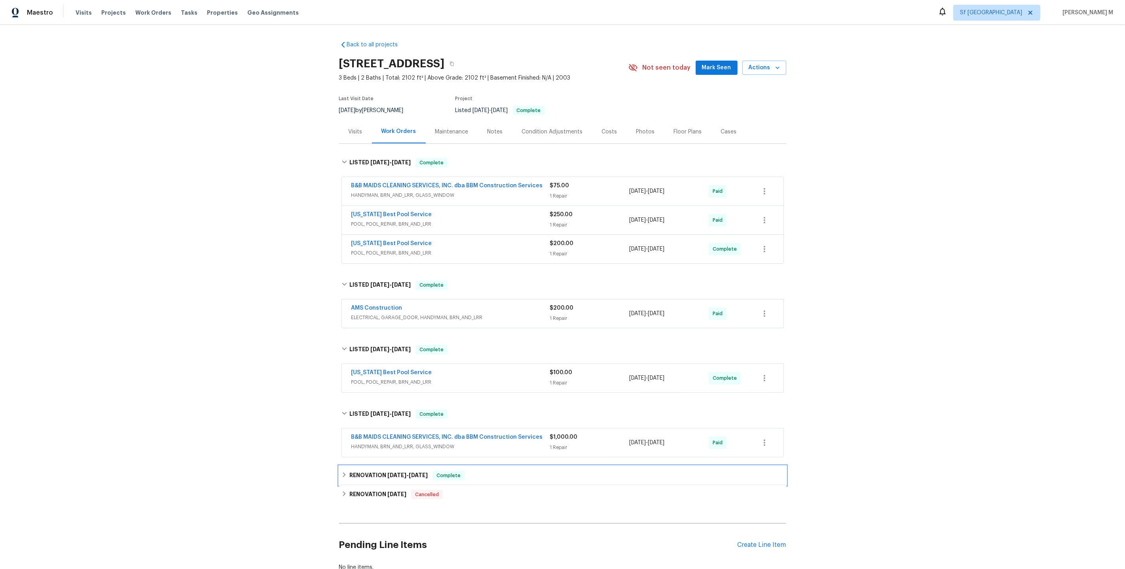
click at [366, 466] on div "RENOVATION [DATE] - [DATE] Complete" at bounding box center [562, 475] width 447 height 19
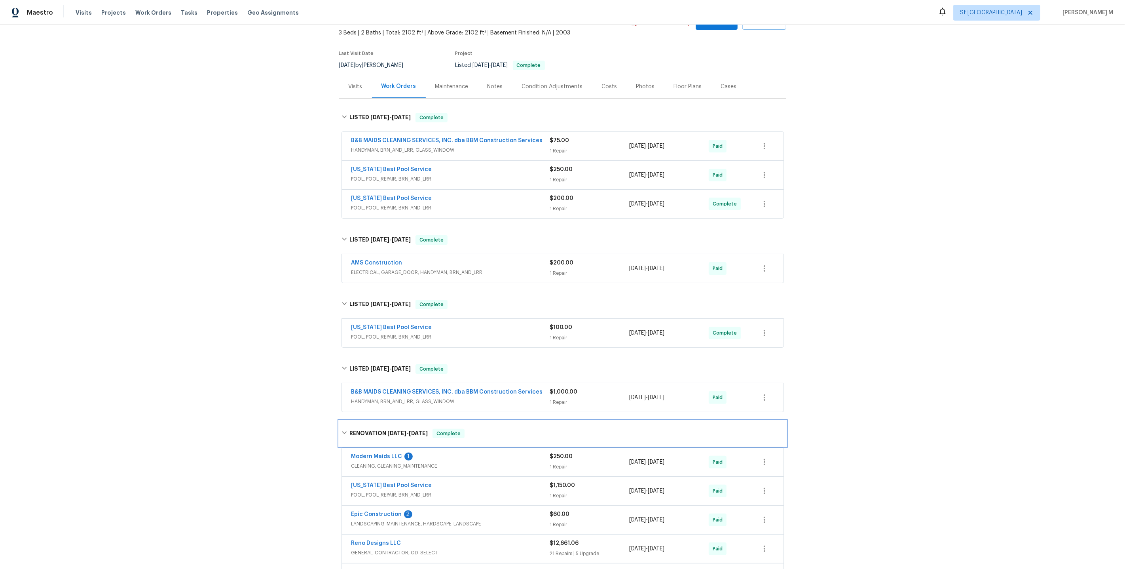
scroll to position [46, 0]
click at [382, 148] on span "HANDYMAN, BRN_AND_LRR, GLASS_WINDOW" at bounding box center [450, 149] width 199 height 8
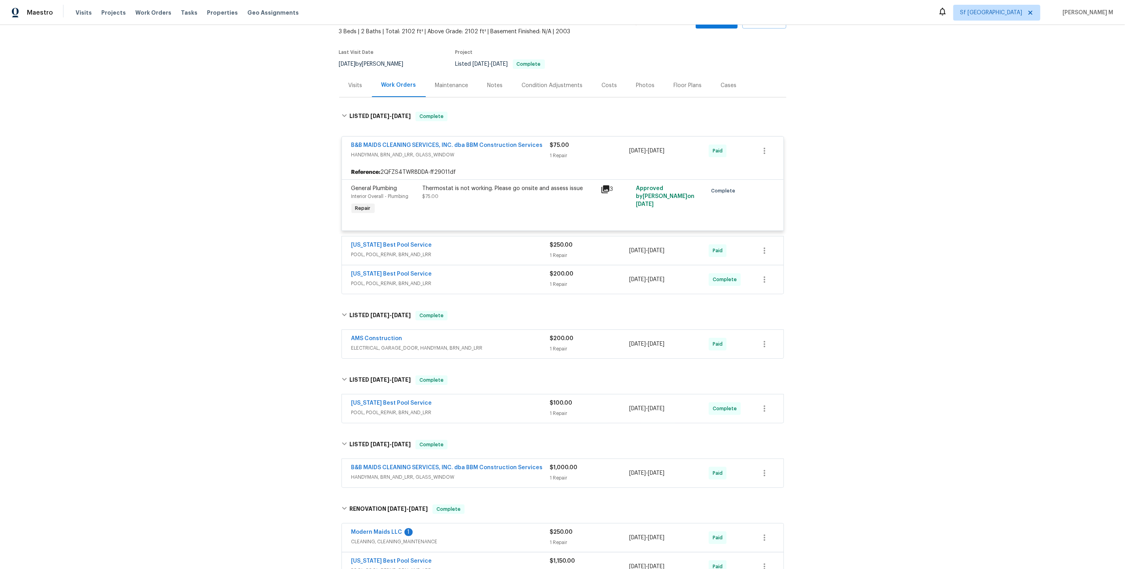
click at [504, 200] on div "Thermostat is not working. Please go onsite and assess issue $75.00" at bounding box center [509, 200] width 178 height 36
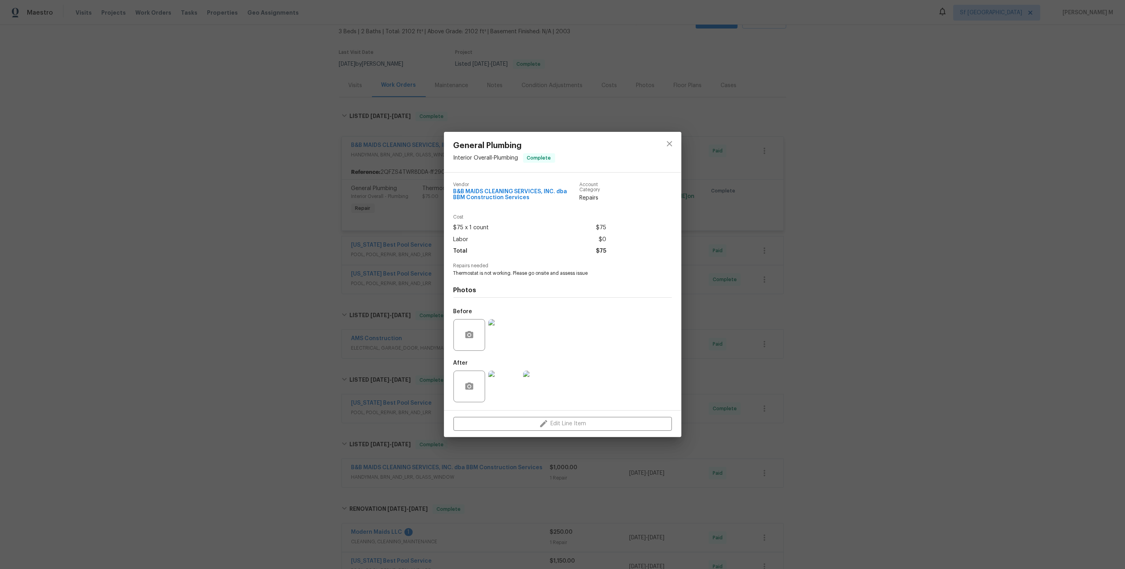
click at [380, 244] on div "General Plumbing Interior Overall - Plumbing Complete Vendor B&B MAIDS CLEANING…" at bounding box center [562, 284] width 1125 height 569
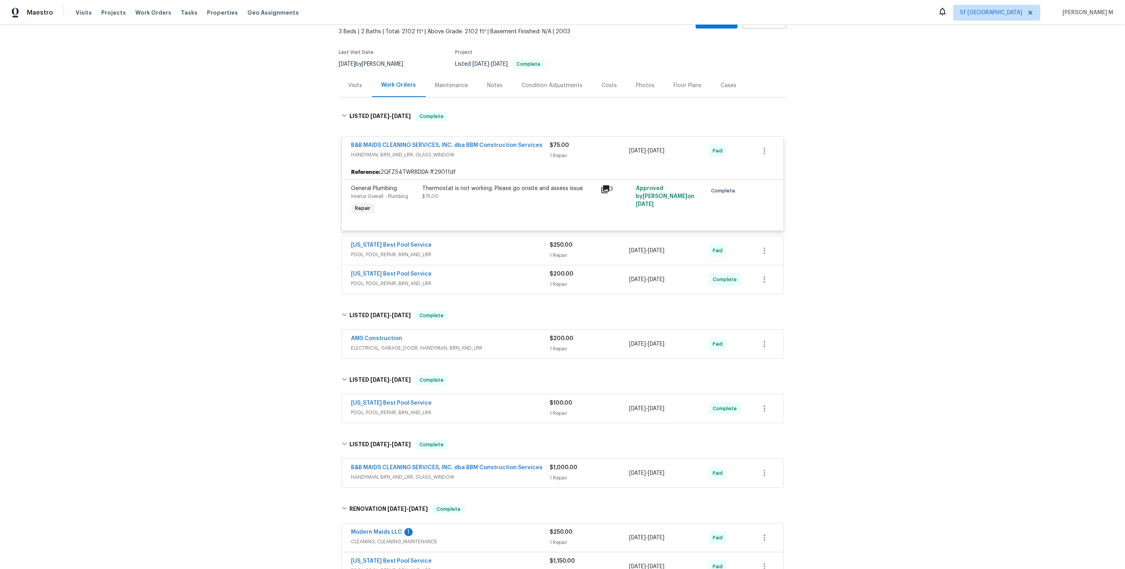
click at [395, 251] on span "POOL, POOL_REPAIR, BRN_AND_LRR" at bounding box center [450, 255] width 199 height 8
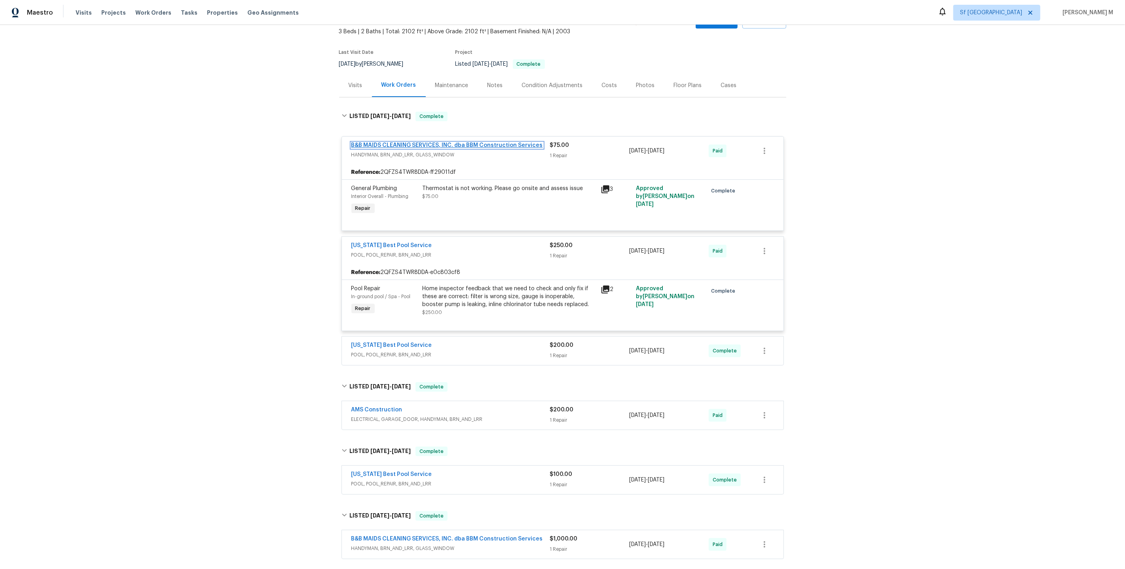
click at [433, 142] on link "B&B MAIDS CLEANING SERVICES, INC. dba BBM Construction Services" at bounding box center [447, 145] width 192 height 6
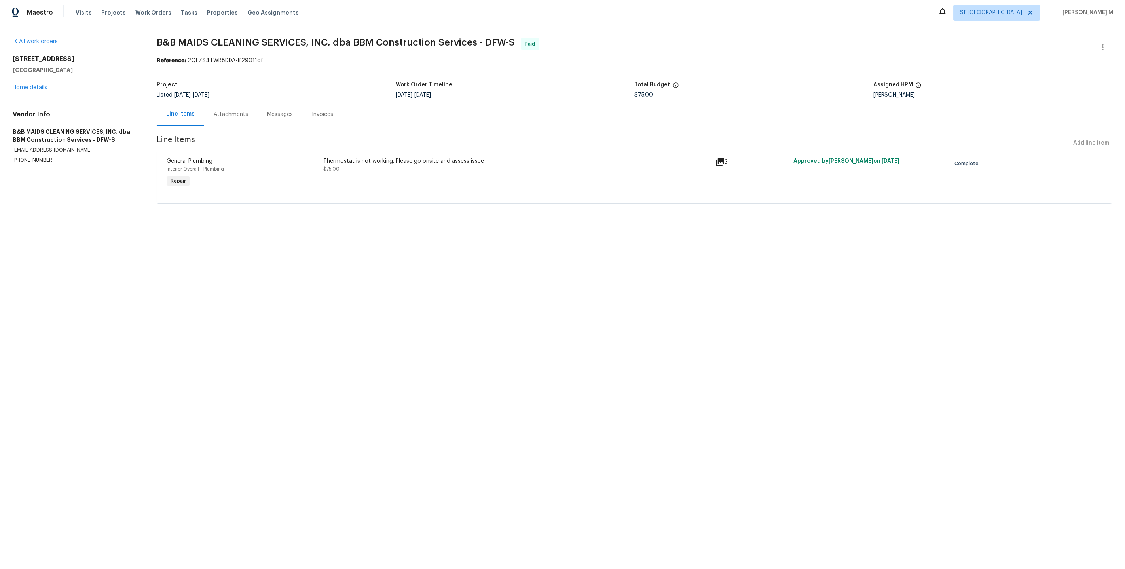
click at [220, 110] on div "Attachments" at bounding box center [231, 114] width 34 height 8
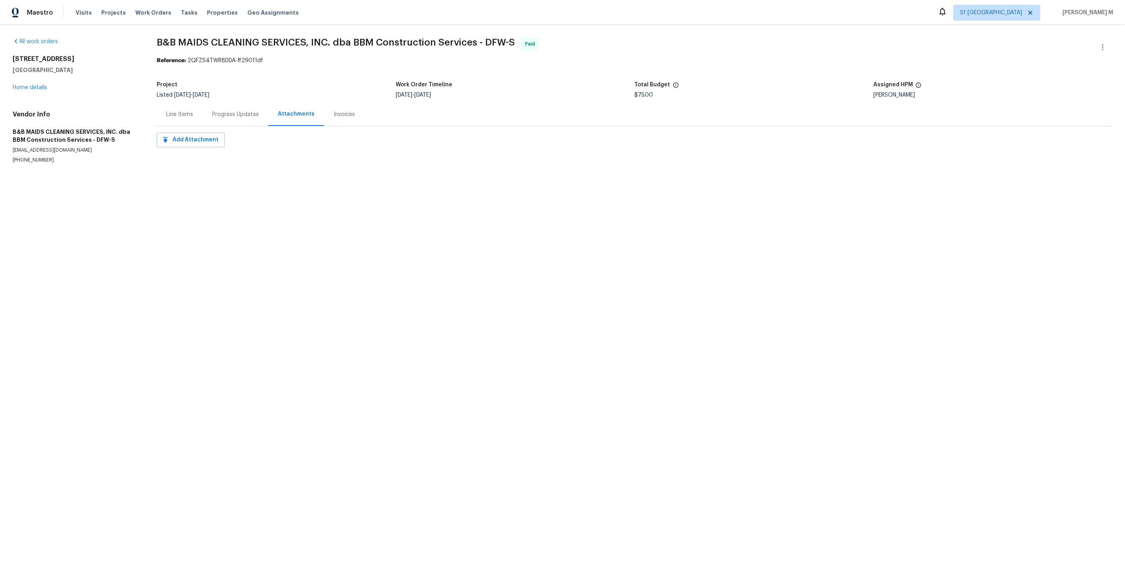
click at [220, 110] on div "Progress Updates" at bounding box center [235, 114] width 47 height 8
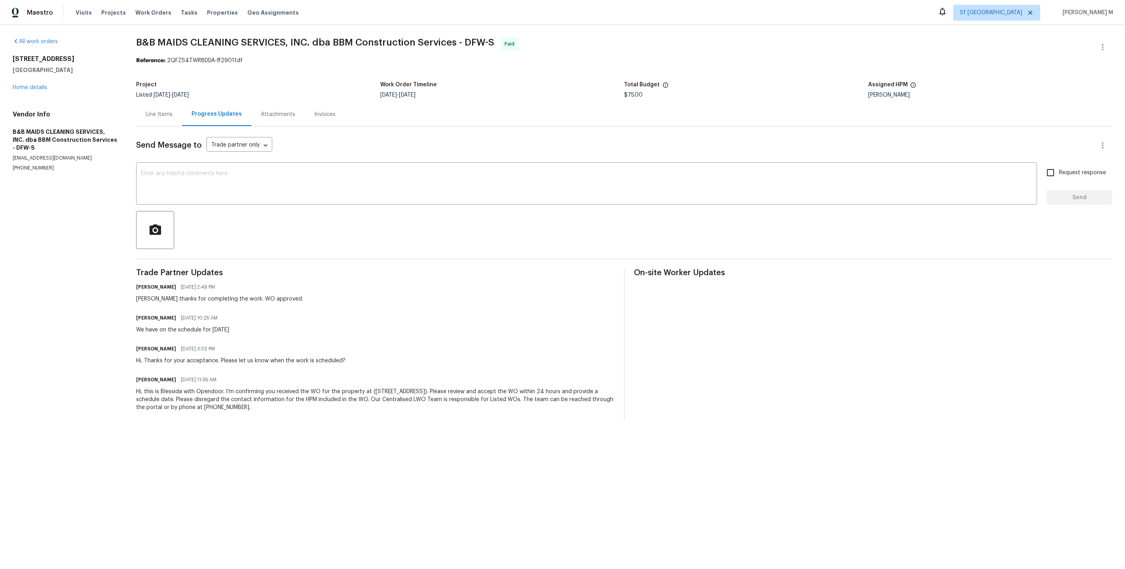
click at [161, 116] on div "Line Items" at bounding box center [159, 114] width 46 height 23
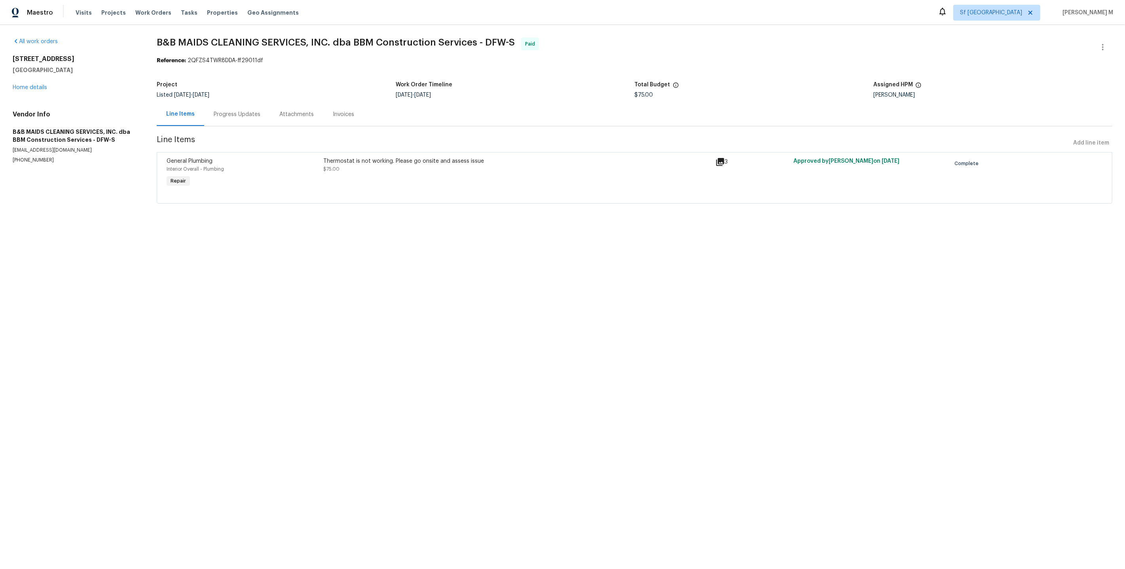
click at [469, 165] on div "Thermostat is not working. Please go onsite and assess issue $75.00" at bounding box center [516, 165] width 387 height 16
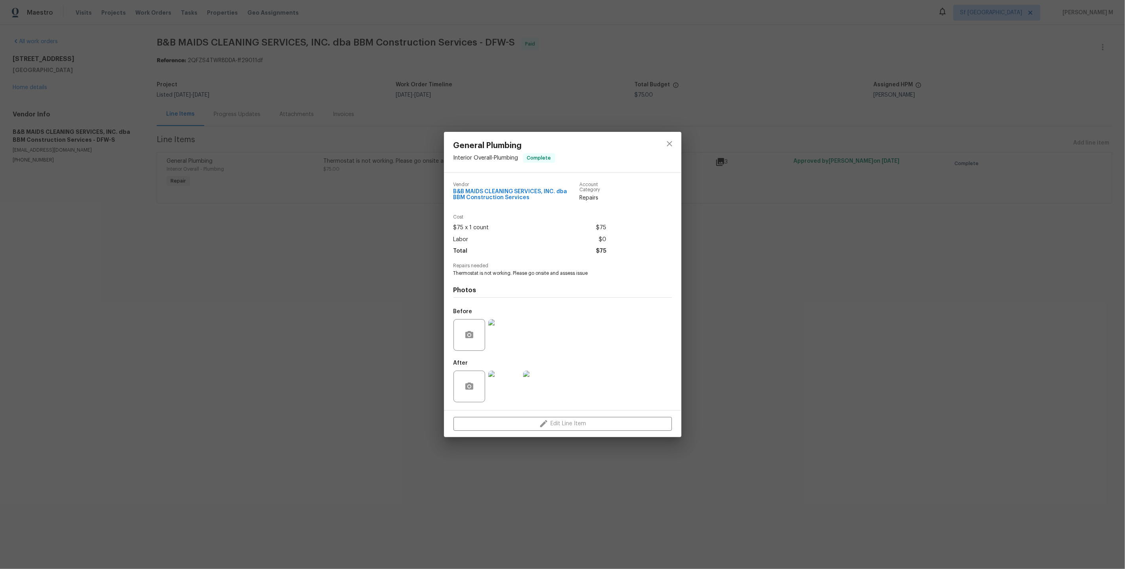
click at [505, 397] on img at bounding box center [504, 386] width 32 height 32
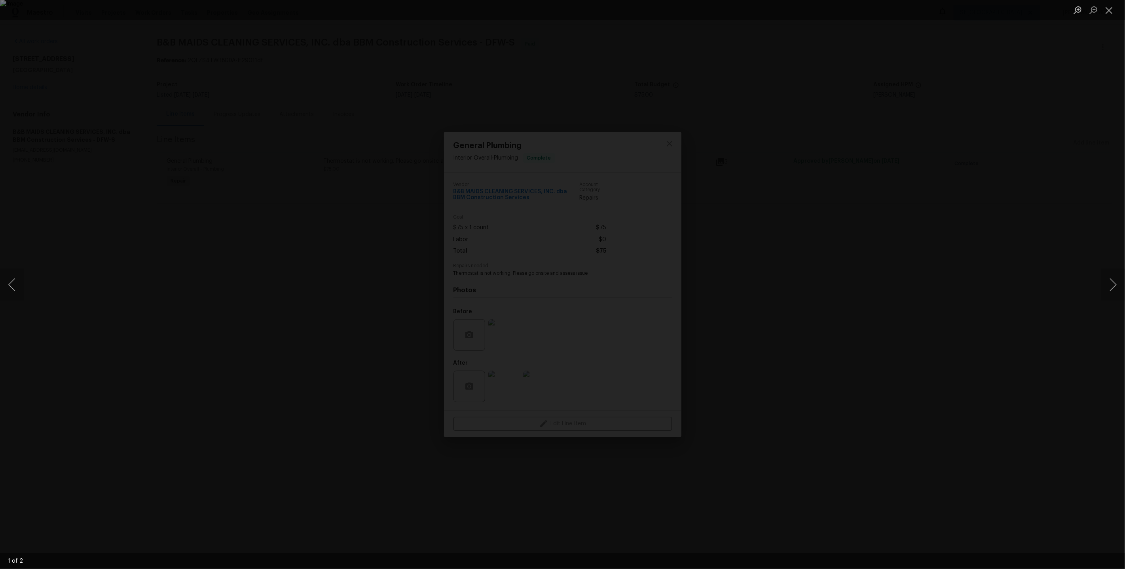
click at [925, 287] on div "Lightbox" at bounding box center [562, 284] width 1125 height 569
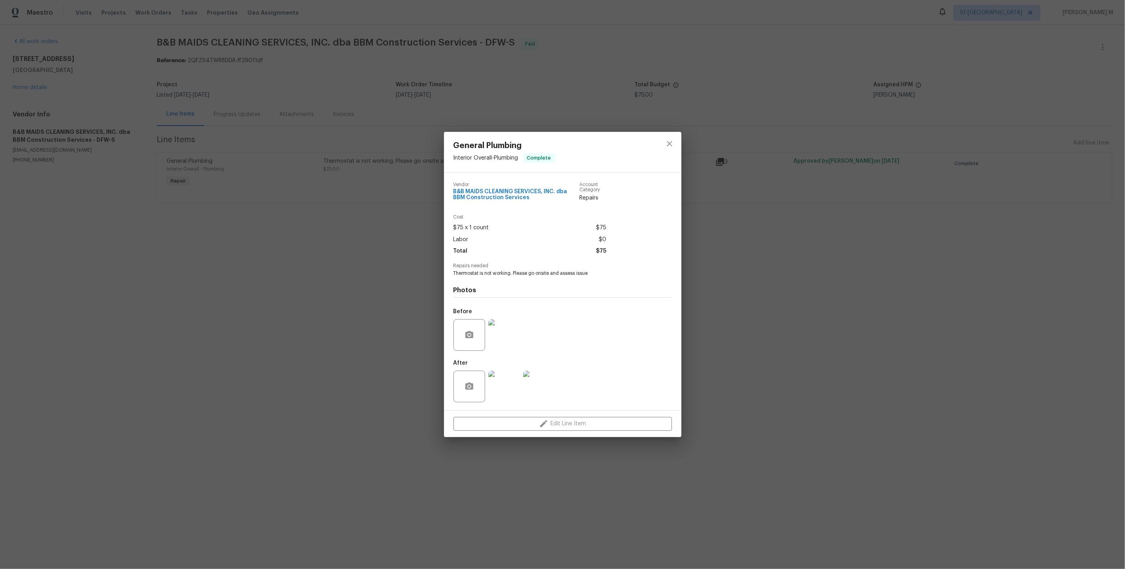
click at [511, 336] on img at bounding box center [504, 335] width 32 height 32
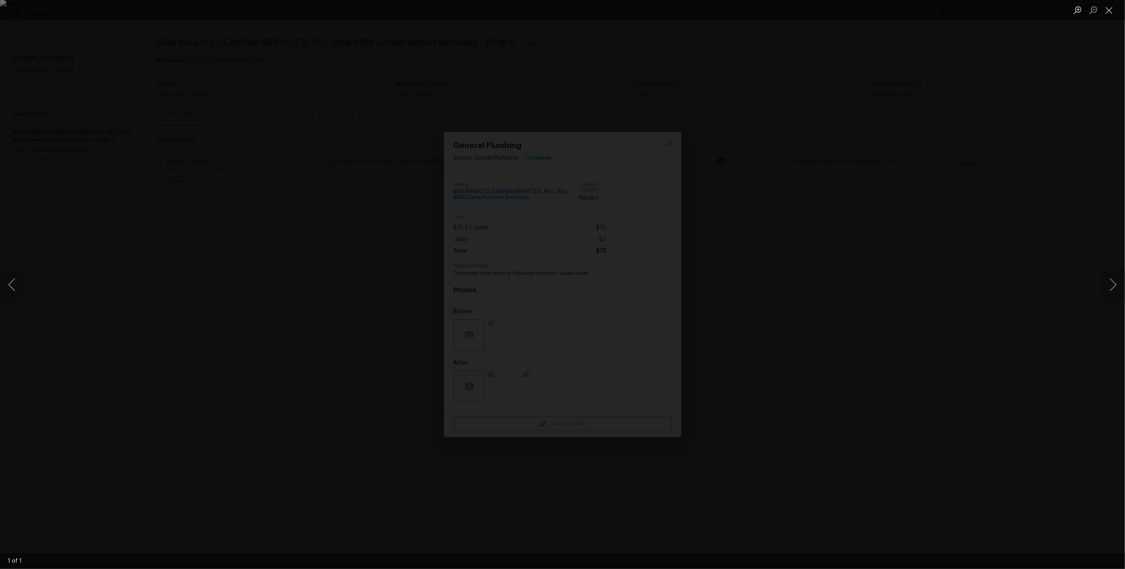
click at [889, 283] on div "Lightbox" at bounding box center [562, 284] width 1125 height 569
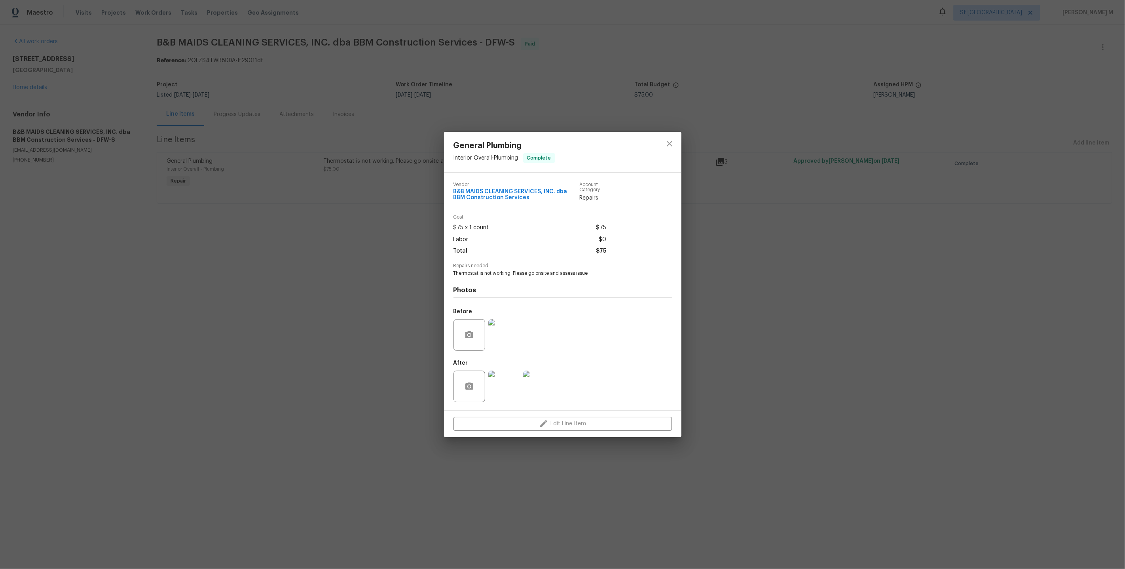
click at [502, 382] on img at bounding box center [504, 386] width 32 height 32
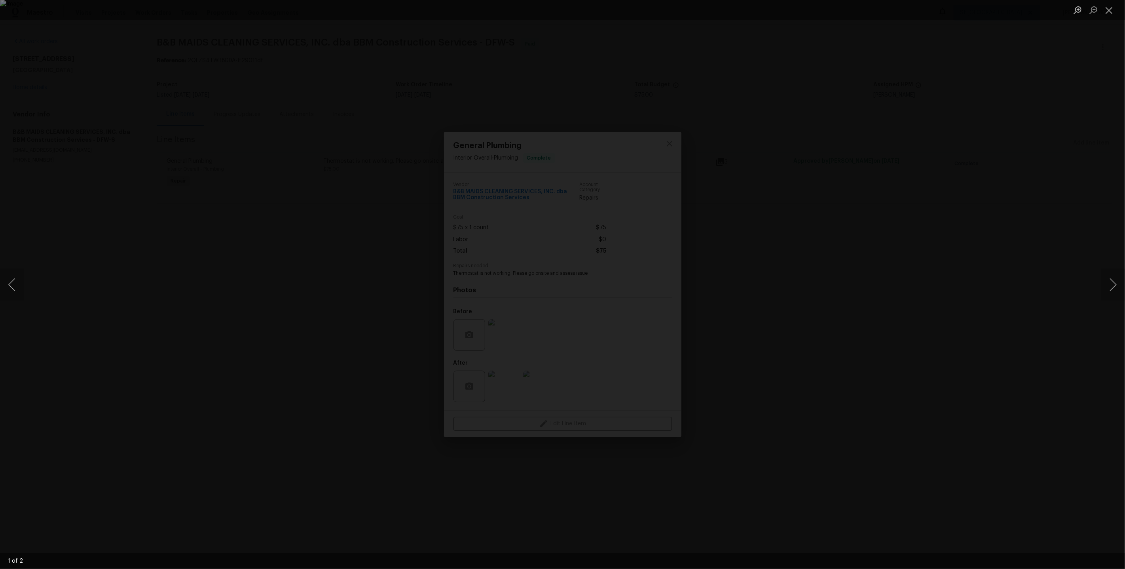
click at [946, 330] on div "Lightbox" at bounding box center [562, 284] width 1125 height 569
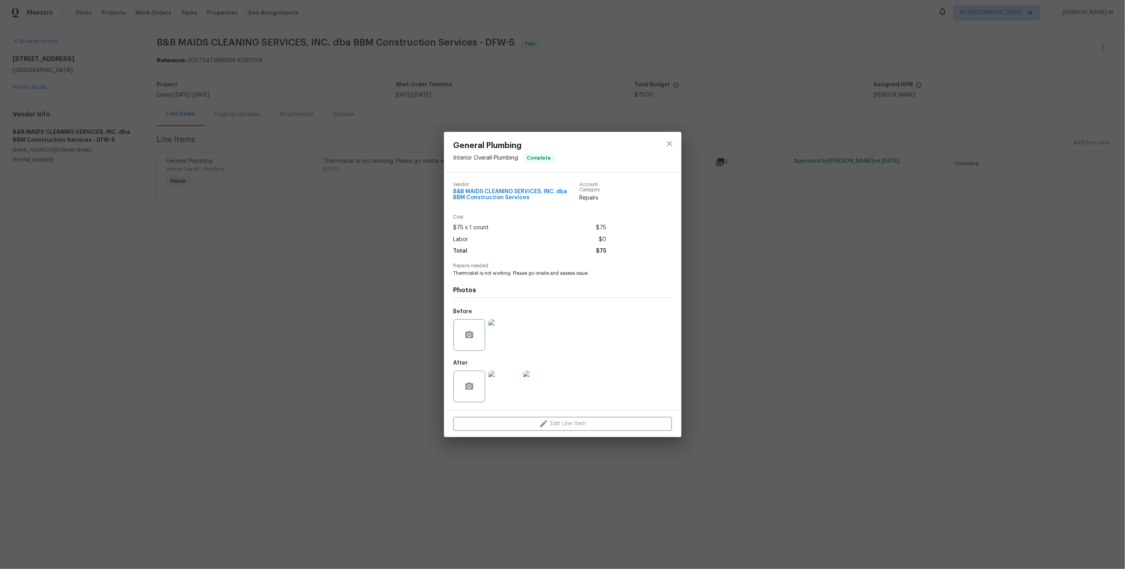
click at [539, 380] on img at bounding box center [539, 386] width 32 height 32
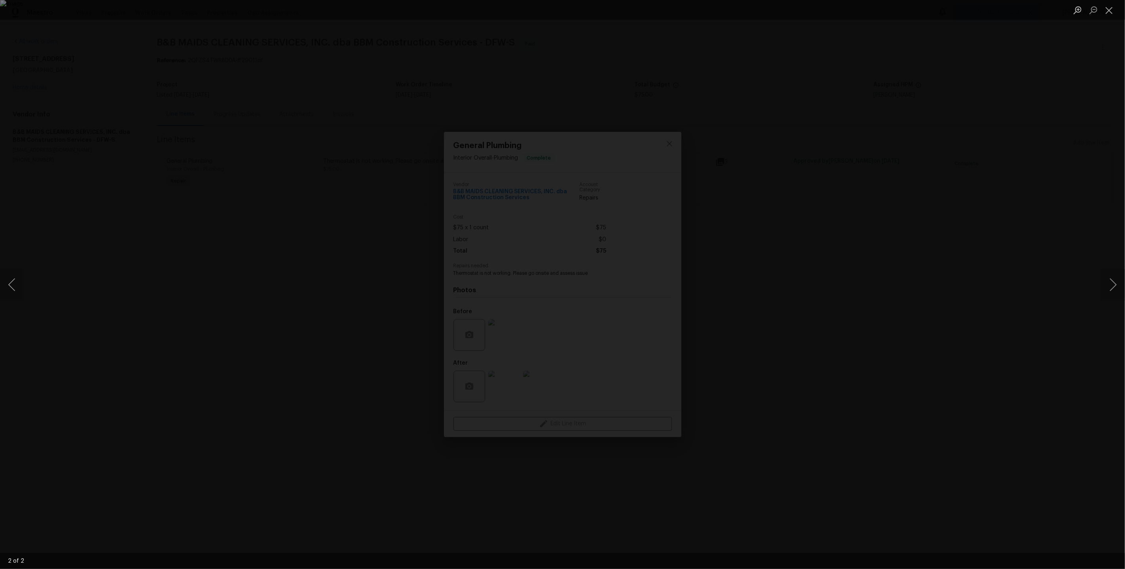
click at [871, 250] on div "Lightbox" at bounding box center [562, 284] width 1125 height 569
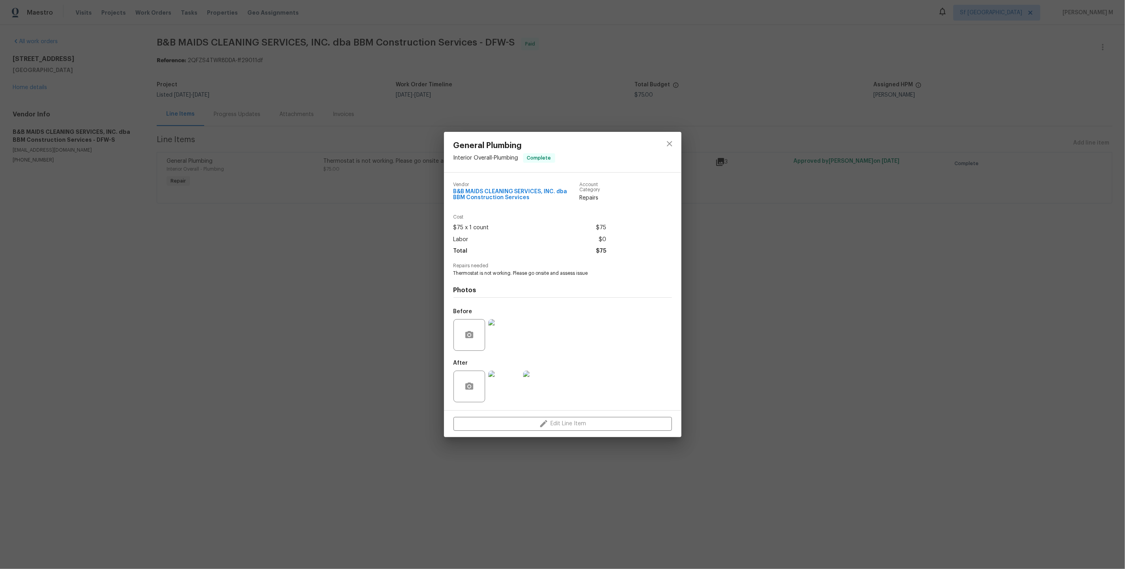
click at [532, 382] on img at bounding box center [539, 386] width 32 height 32
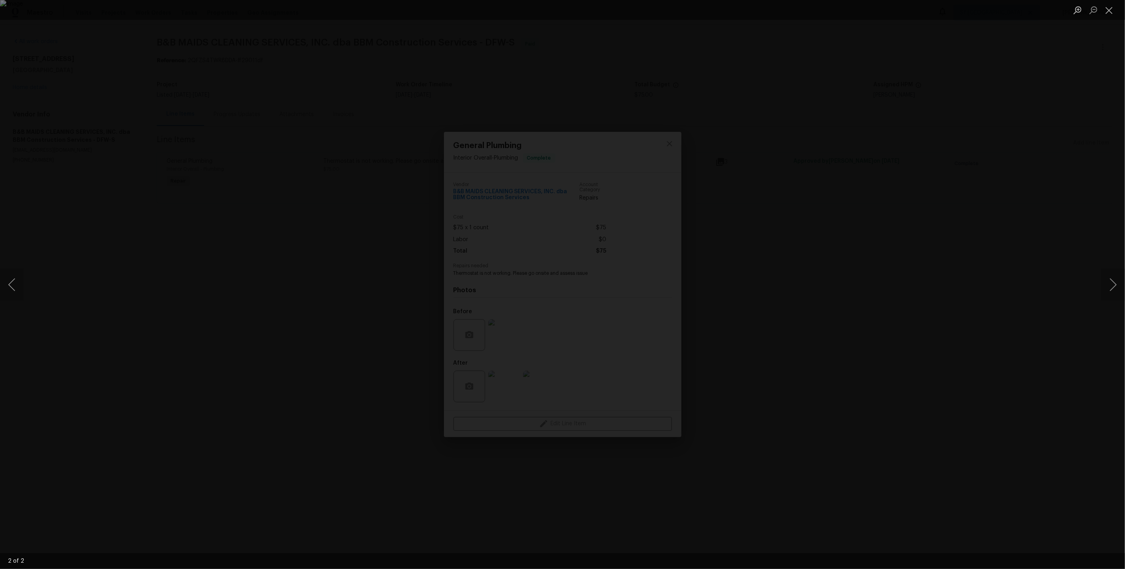
click at [815, 305] on div "Lightbox" at bounding box center [562, 284] width 1125 height 569
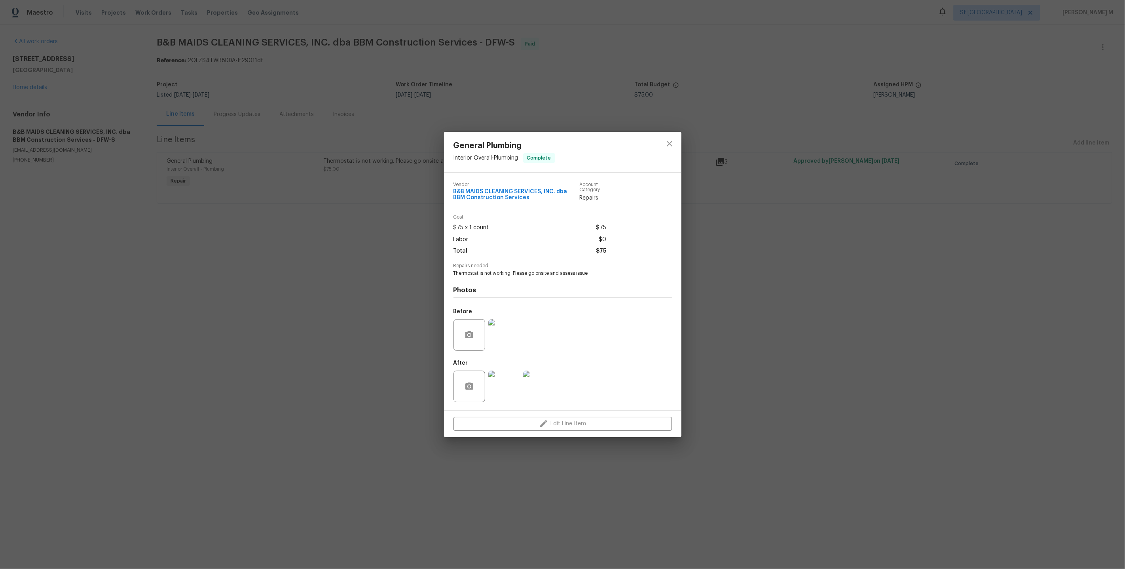
click at [741, 308] on div "General Plumbing Interior Overall - Plumbing Complete Vendor B&B MAIDS CLEANING…" at bounding box center [562, 284] width 1125 height 569
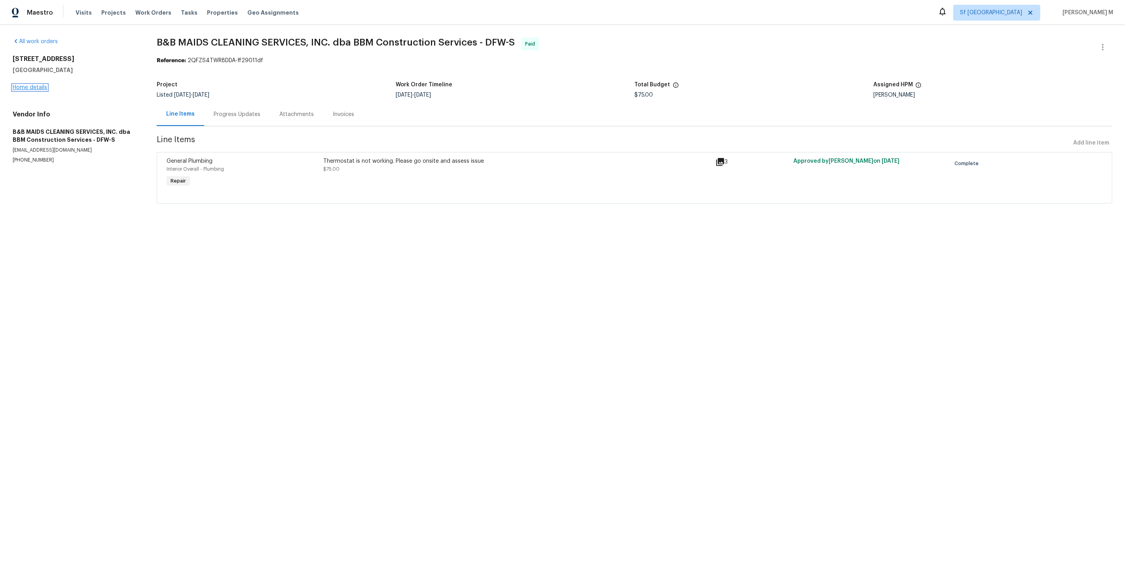
click at [31, 85] on link "Home details" at bounding box center [30, 88] width 34 height 6
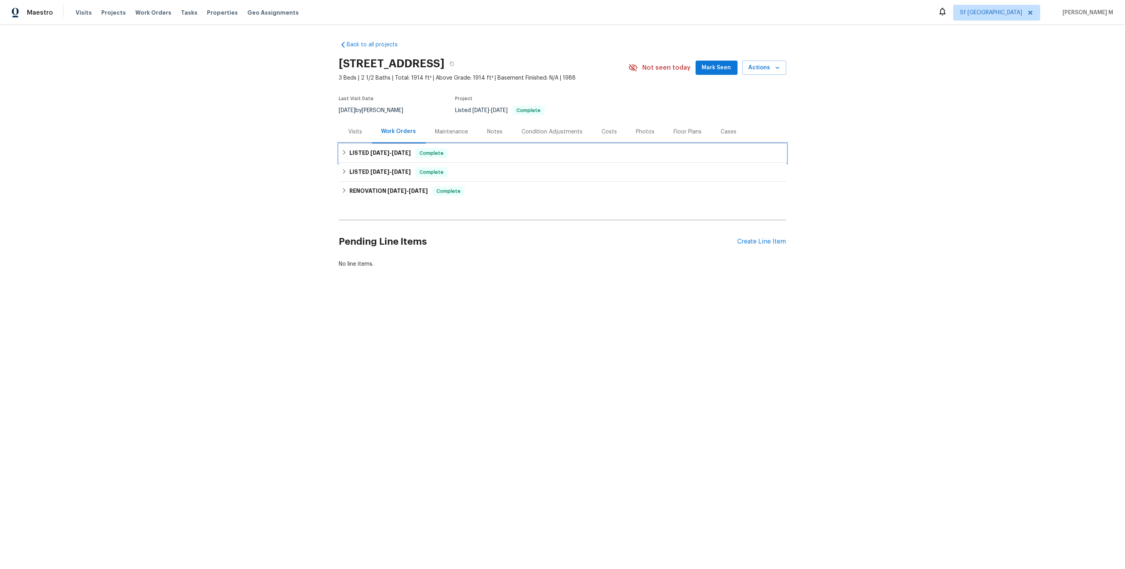
click at [376, 158] on div "LISTED 8/11/25 - 8/13/25 Complete" at bounding box center [562, 153] width 447 height 19
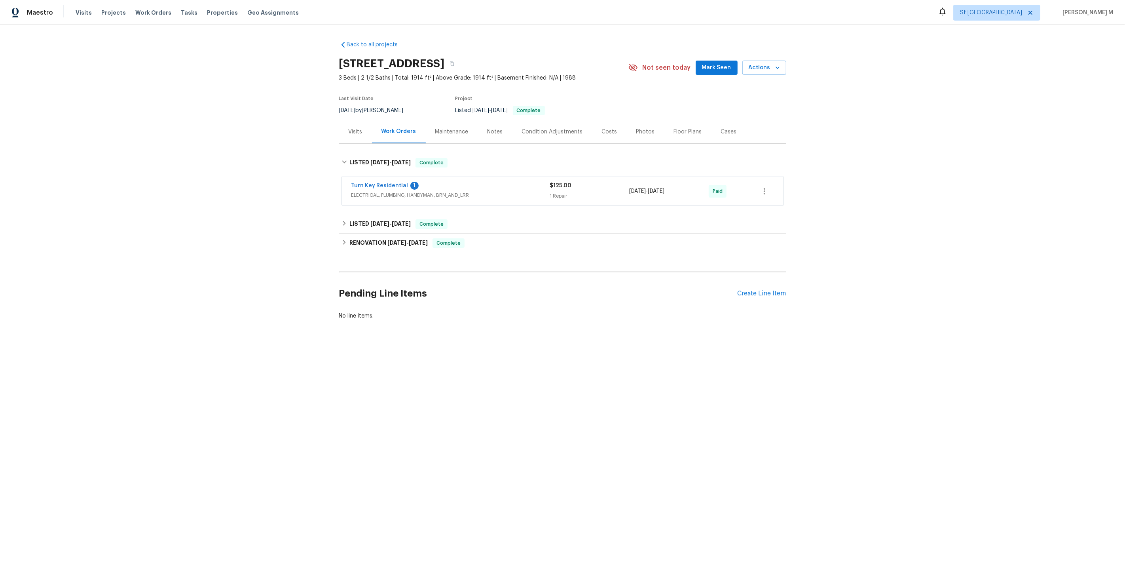
click at [388, 195] on div "Turn Key Residential 1 ELECTRICAL, PLUMBING, HANDYMAN, BRN_AND_LRR" at bounding box center [450, 191] width 199 height 19
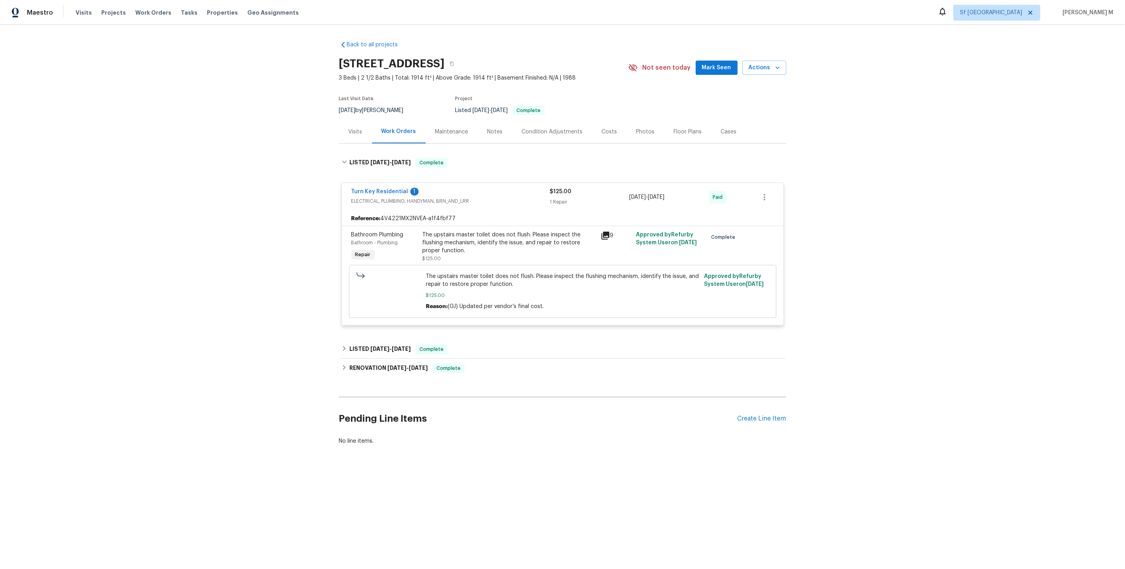
click at [526, 239] on div "The upstairs master toilet does not flush. Please inspect the flushing mechanis…" at bounding box center [509, 243] width 173 height 24
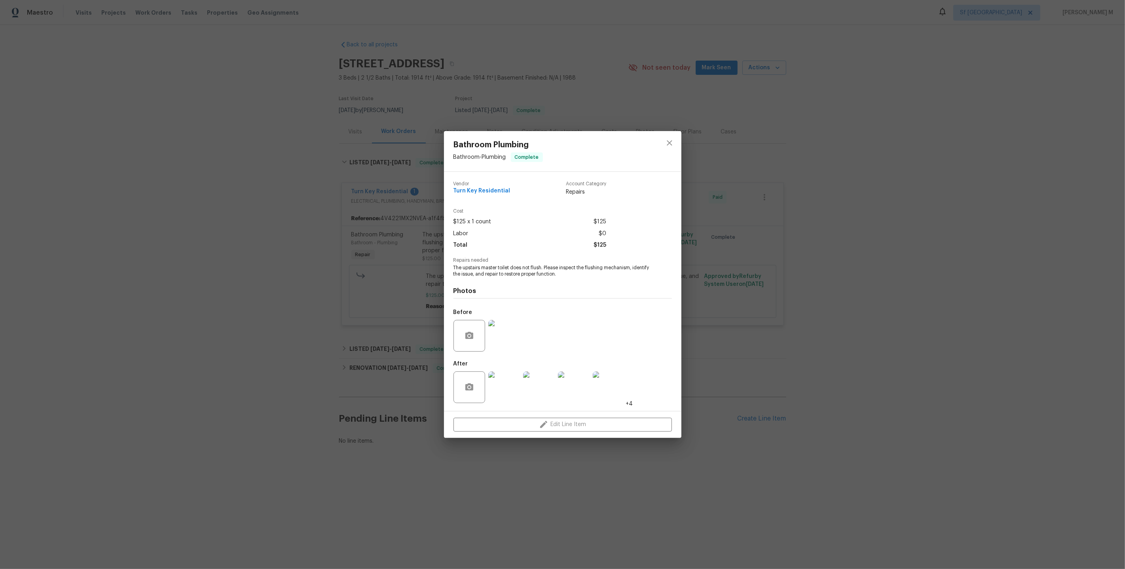
click at [497, 335] on img at bounding box center [504, 336] width 32 height 32
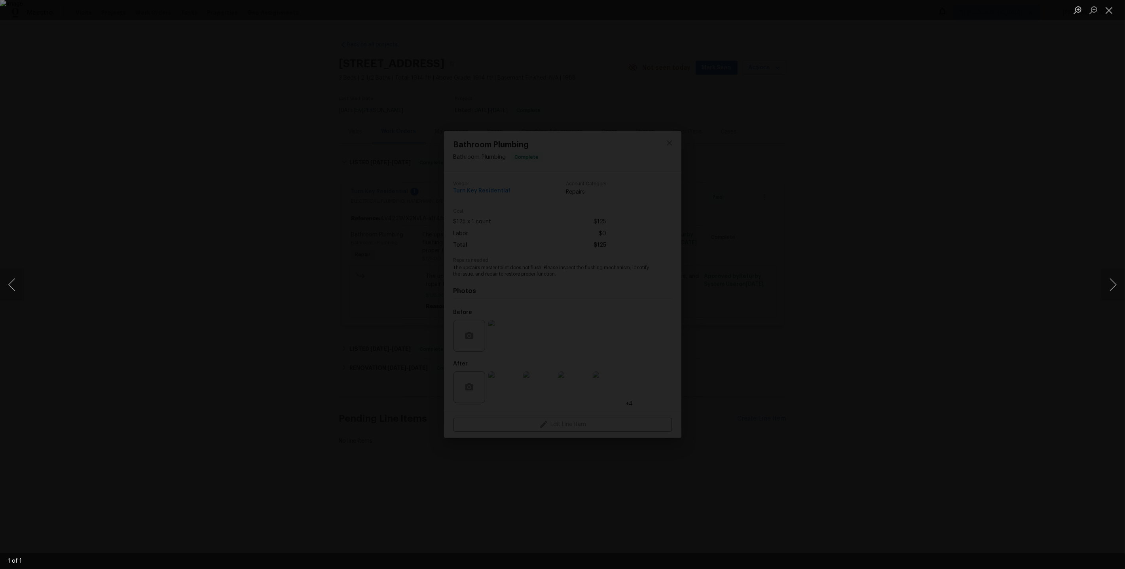
click at [948, 184] on div "Lightbox" at bounding box center [562, 284] width 1125 height 569
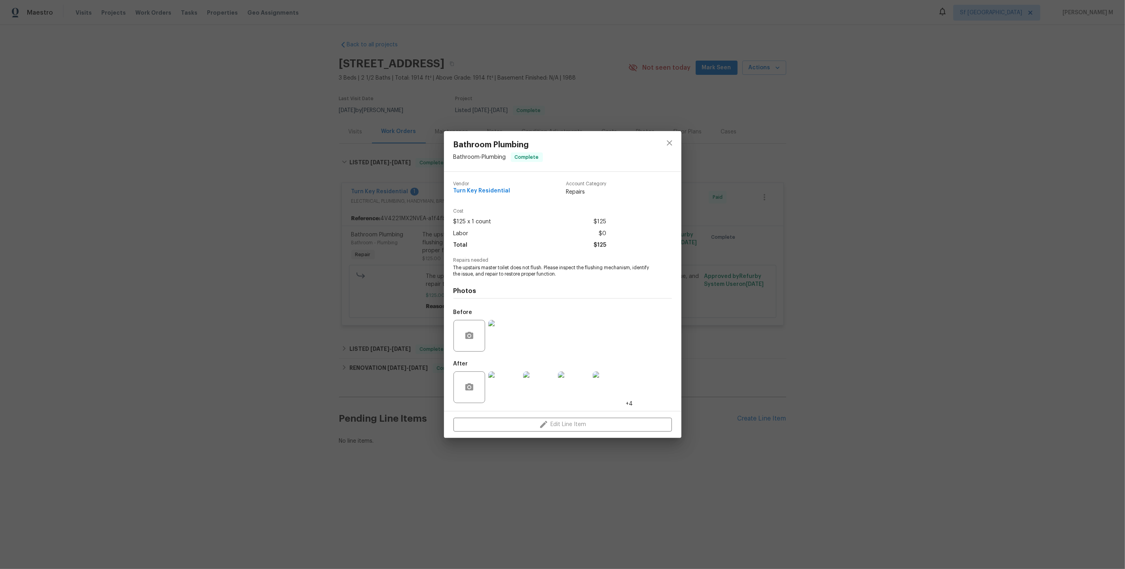
click at [505, 332] on img at bounding box center [504, 336] width 32 height 32
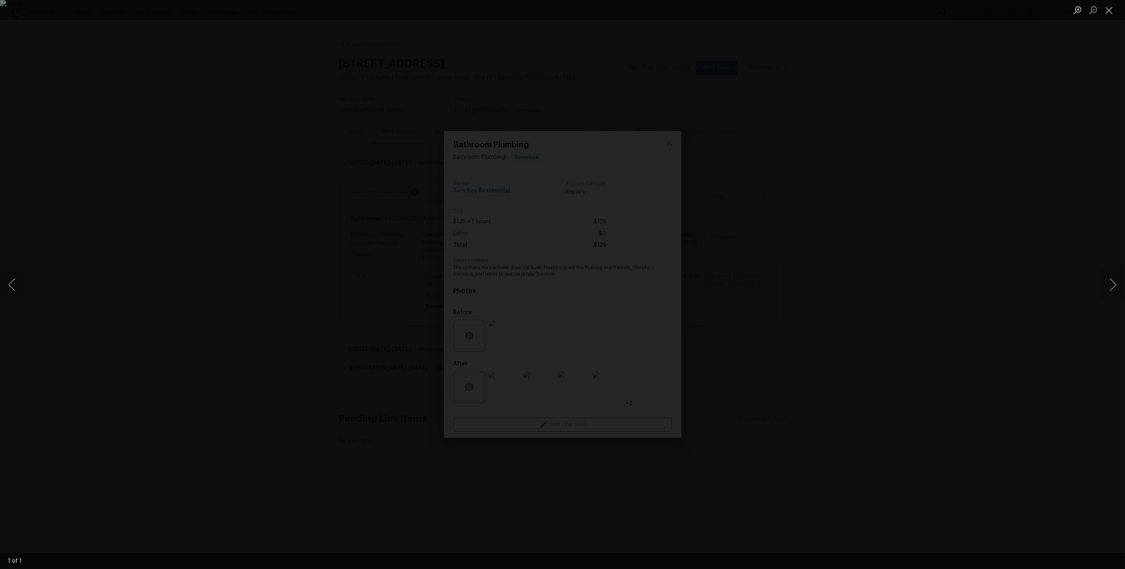
click at [897, 255] on div "Lightbox" at bounding box center [562, 284] width 1125 height 569
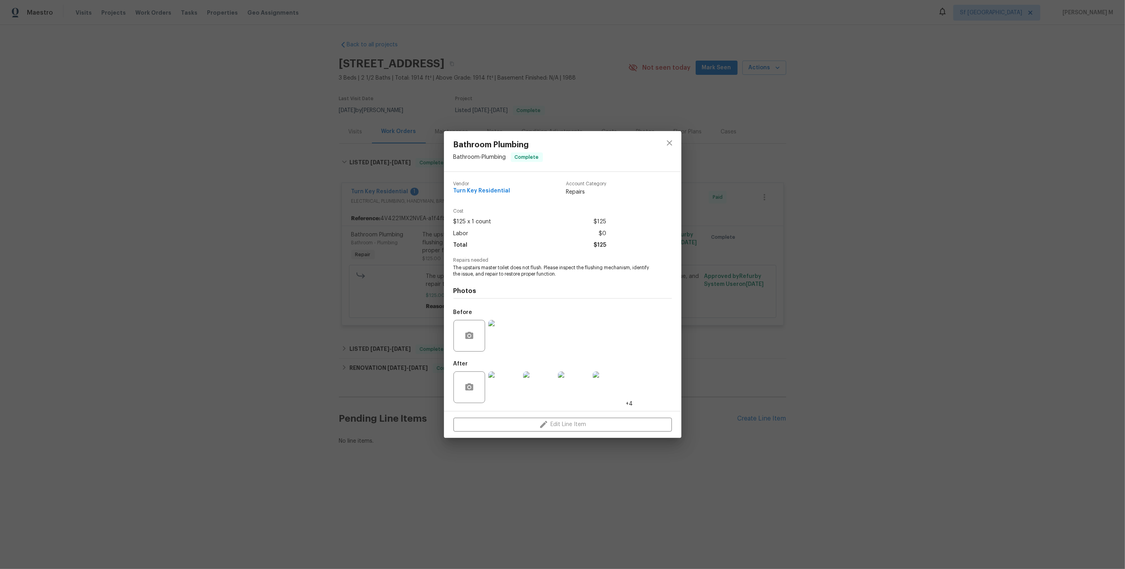
click at [341, 179] on div "Bathroom Plumbing Bathroom - Plumbing Complete Vendor Turn Key Residential Acco…" at bounding box center [562, 284] width 1125 height 569
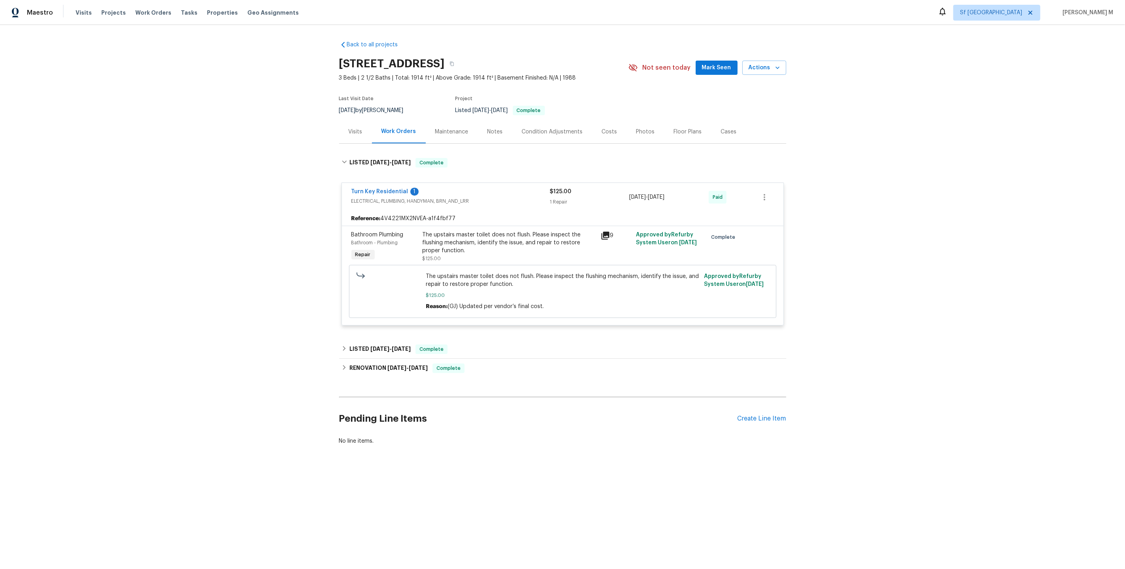
click at [456, 122] on div "Maintenance" at bounding box center [452, 131] width 52 height 23
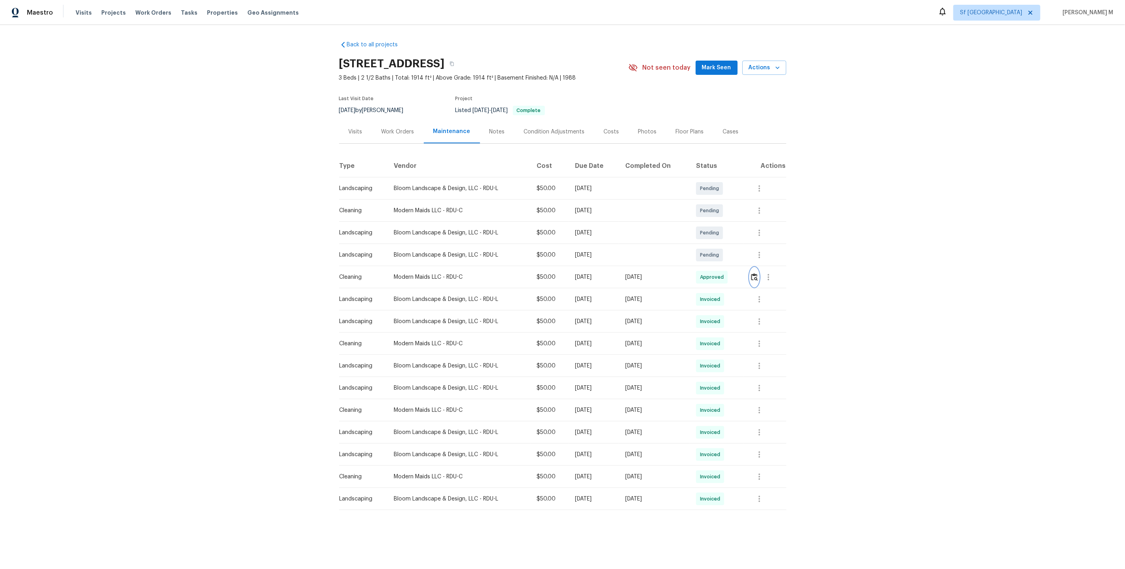
click at [757, 279] on button "button" at bounding box center [754, 277] width 9 height 19
click at [723, 130] on div "Cases" at bounding box center [731, 132] width 16 height 8
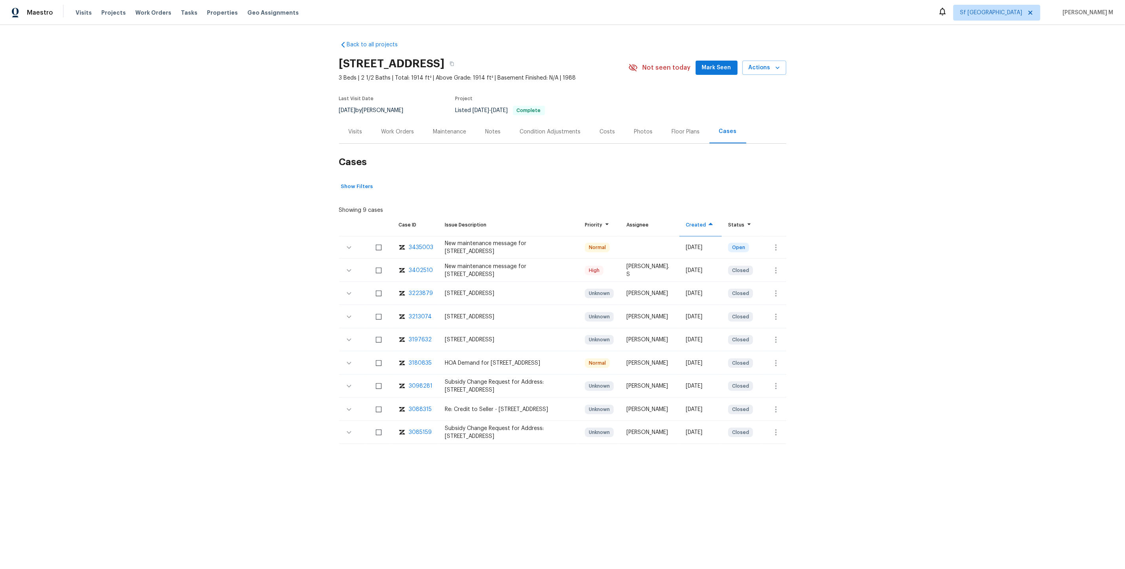
click at [416, 266] on div "3402510" at bounding box center [421, 270] width 24 height 8
click at [391, 129] on div "Work Orders" at bounding box center [398, 132] width 33 height 8
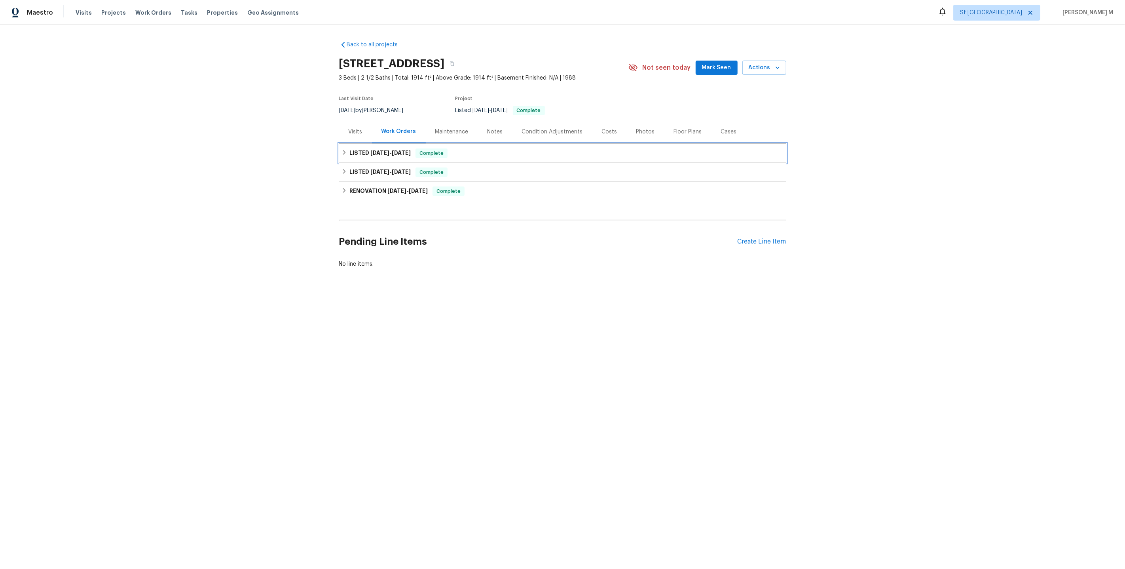
click at [384, 150] on span "8/11/25" at bounding box center [379, 153] width 19 height 6
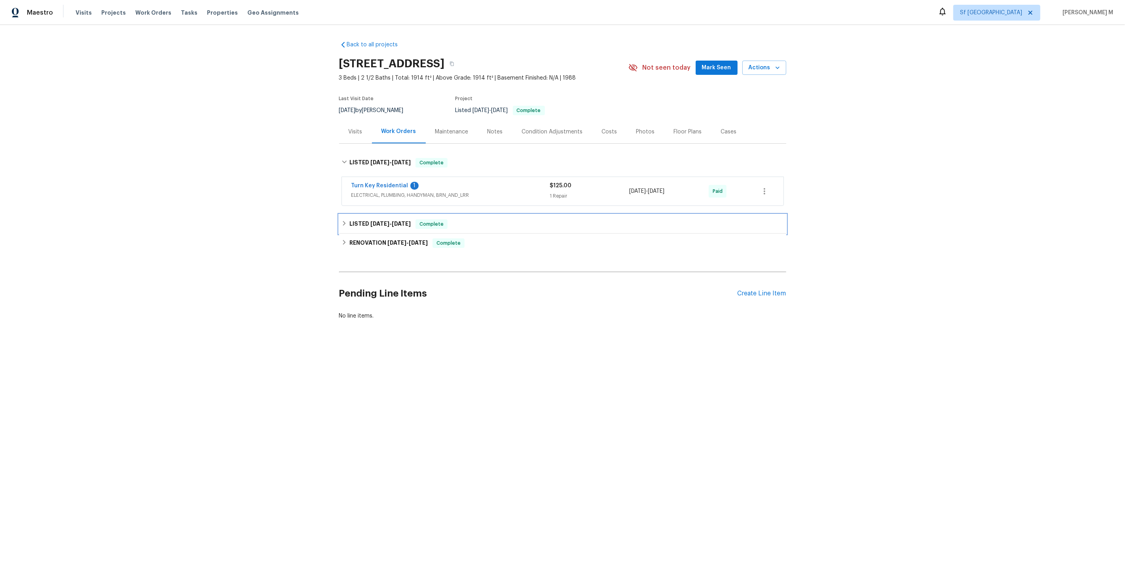
click at [380, 219] on h6 "LISTED 8/4/25 - 8/11/25" at bounding box center [379, 223] width 61 height 9
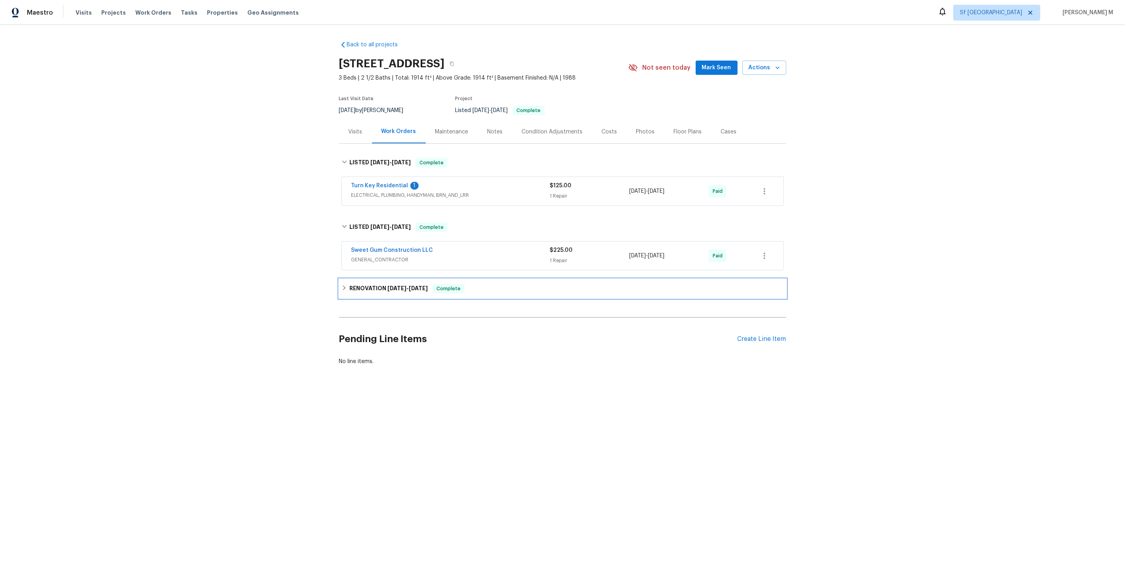
click at [379, 284] on h6 "RENOVATION 6/6/25 - 7/14/25" at bounding box center [388, 288] width 78 height 9
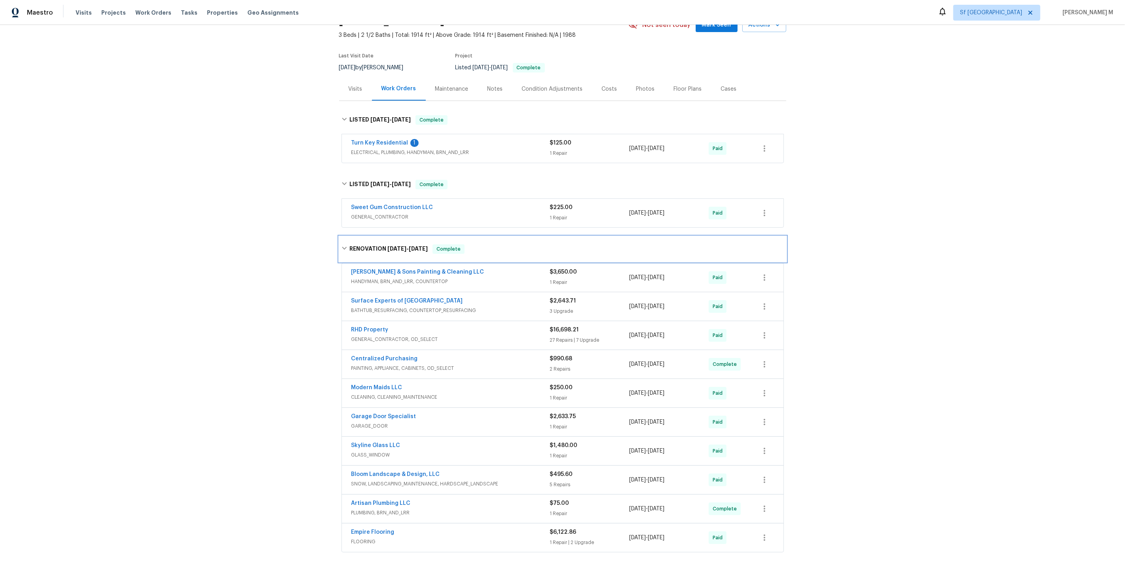
scroll to position [44, 0]
click at [374, 139] on link "Turn Key Residential" at bounding box center [379, 142] width 57 height 6
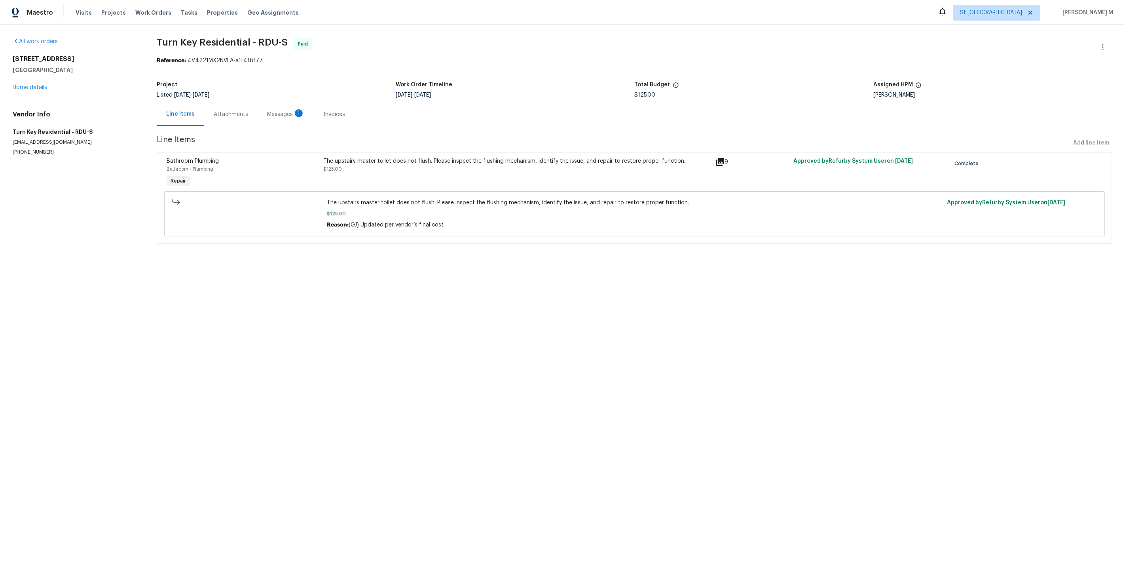
click at [222, 112] on div "Attachments" at bounding box center [231, 114] width 34 height 8
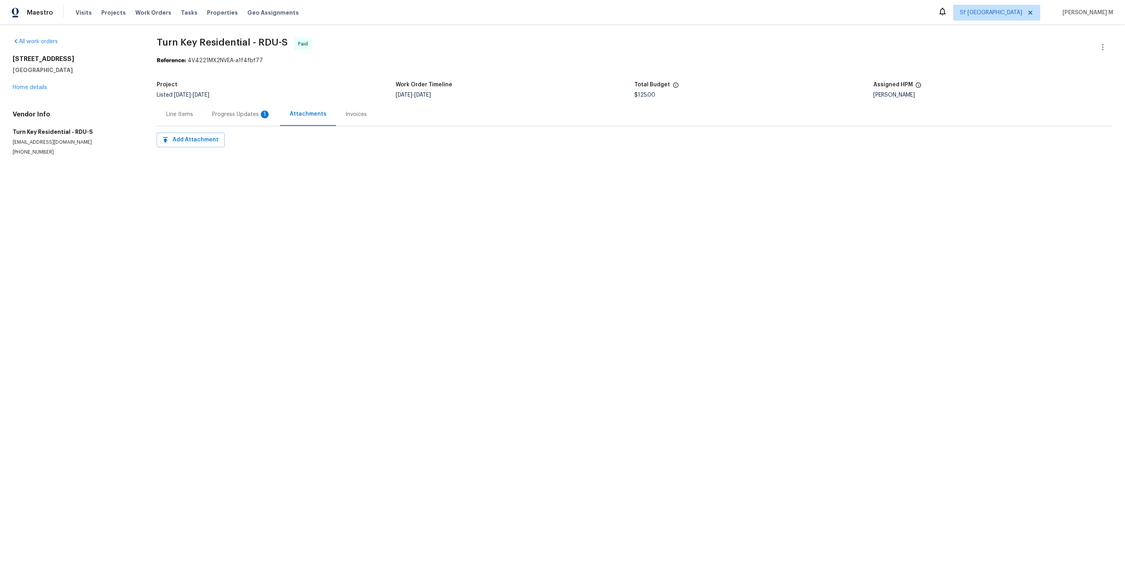
click at [222, 112] on div "Progress Updates 1" at bounding box center [241, 114] width 59 height 8
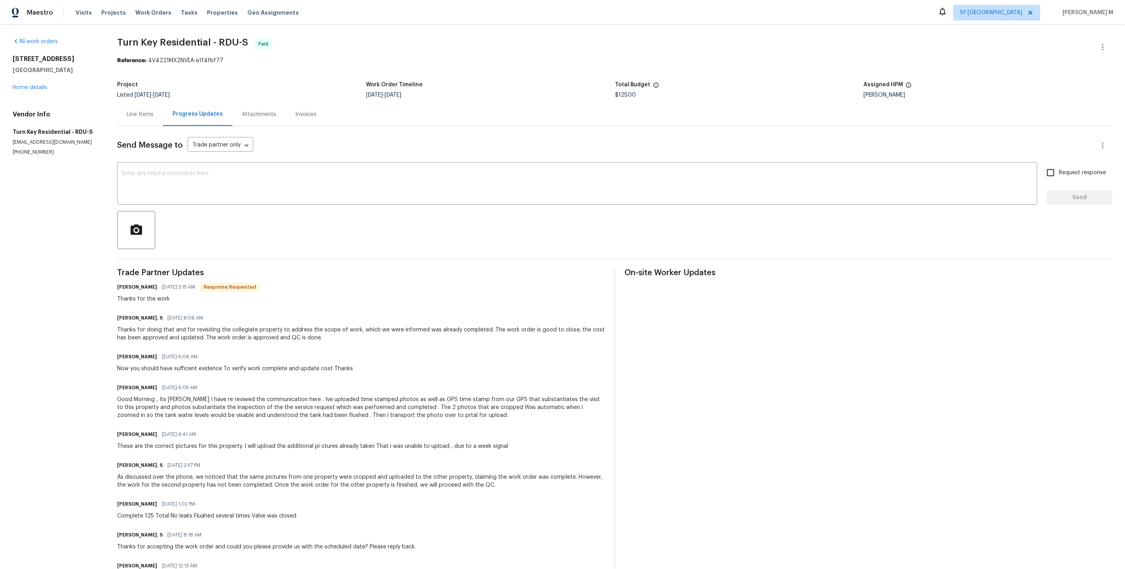
scroll to position [61, 0]
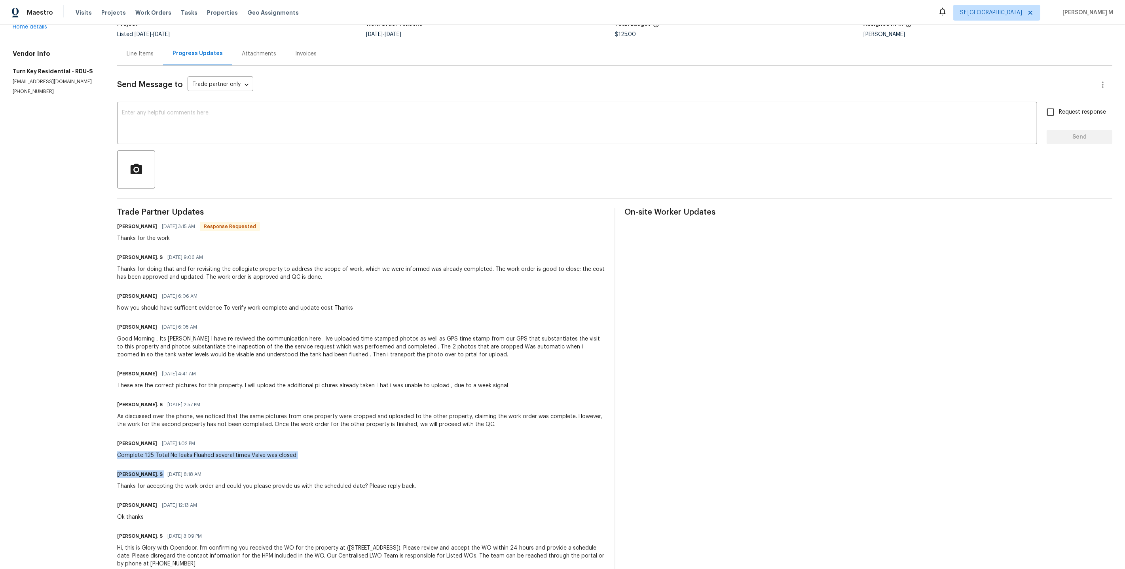
drag, startPoint x: 117, startPoint y: 438, endPoint x: 382, endPoint y: 451, distance: 265.1
click at [382, 451] on div "All work orders 19 Pedestal Rock Ln Durham, NC 27712 Home details Vendor Info T…" at bounding box center [562, 276] width 1125 height 625
click at [273, 417] on div "Trade Partner Updates Maria Johnson 08/14/2025 3:15 AM Response Requested Thank…" at bounding box center [361, 392] width 488 height 369
drag, startPoint x: 297, startPoint y: 439, endPoint x: 121, endPoint y: 438, distance: 175.7
click at [121, 438] on div "Maria Johnson 08/12/2025 1:02 PM Complete 125 Total No leaks Fluahed several ti…" at bounding box center [361, 448] width 488 height 21
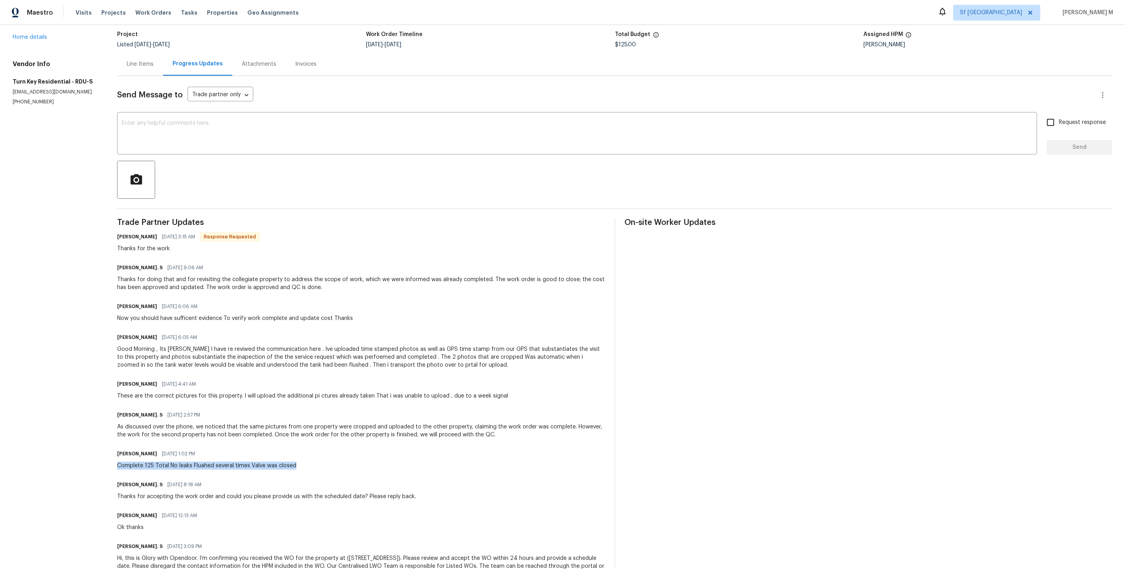
scroll to position [50, 0]
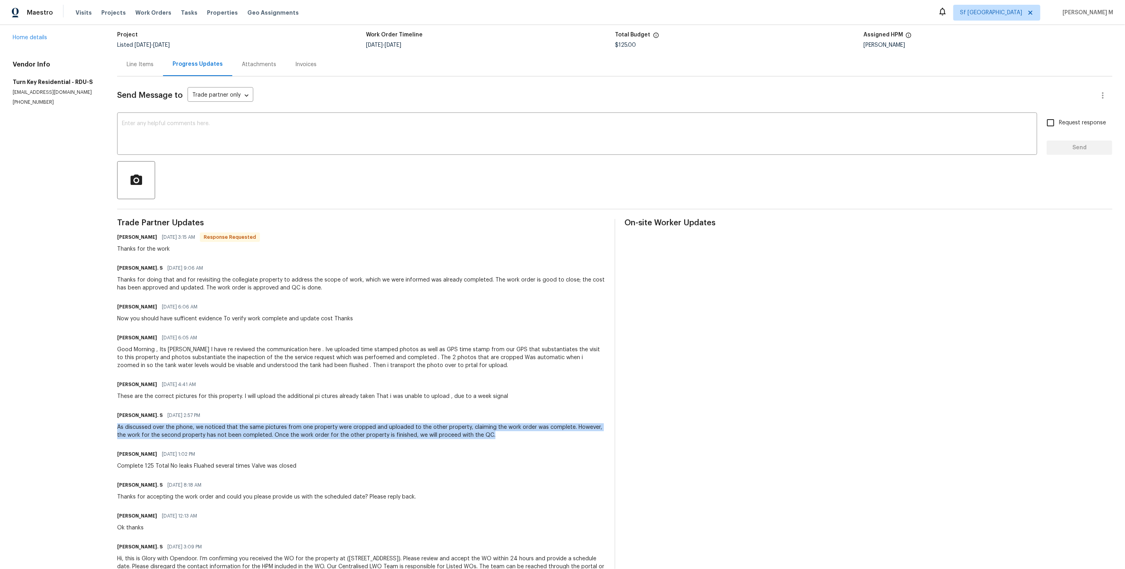
drag, startPoint x: 112, startPoint y: 411, endPoint x: 511, endPoint y: 423, distance: 399.5
click at [511, 423] on div "All work orders 19 Pedestal Rock Ln Durham, NC 27712 Home details Vendor Info T…" at bounding box center [562, 287] width 1125 height 625
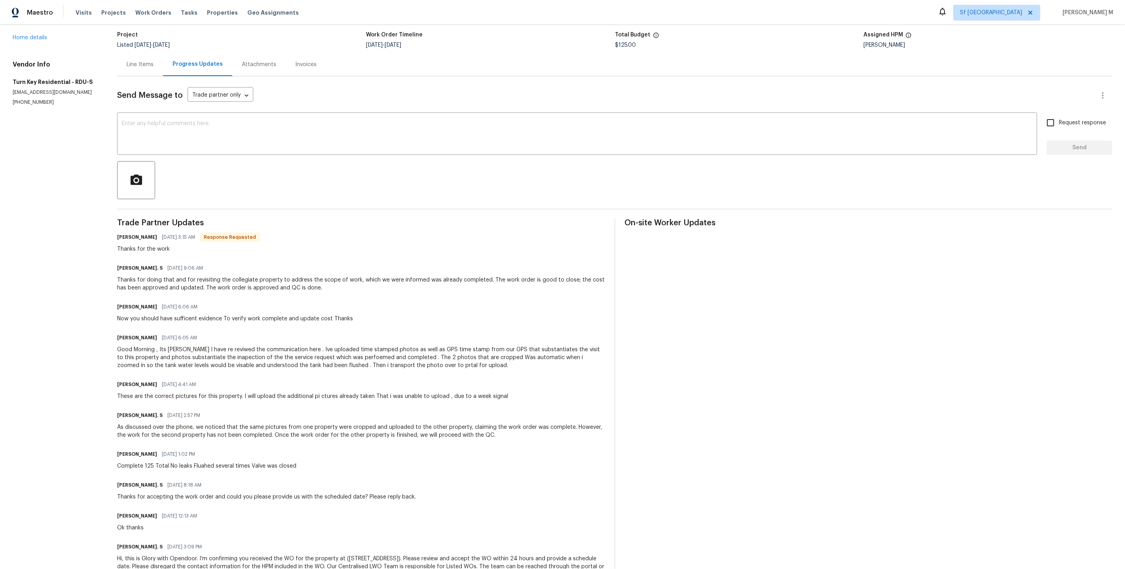
drag, startPoint x: 121, startPoint y: 382, endPoint x: 445, endPoint y: 391, distance: 323.9
click at [447, 391] on div "Trade Partner Updates Maria Johnson 08/14/2025 3:15 AM Response Requested Thank…" at bounding box center [361, 403] width 488 height 369
click at [149, 61] on div "Line Items" at bounding box center [140, 65] width 27 height 8
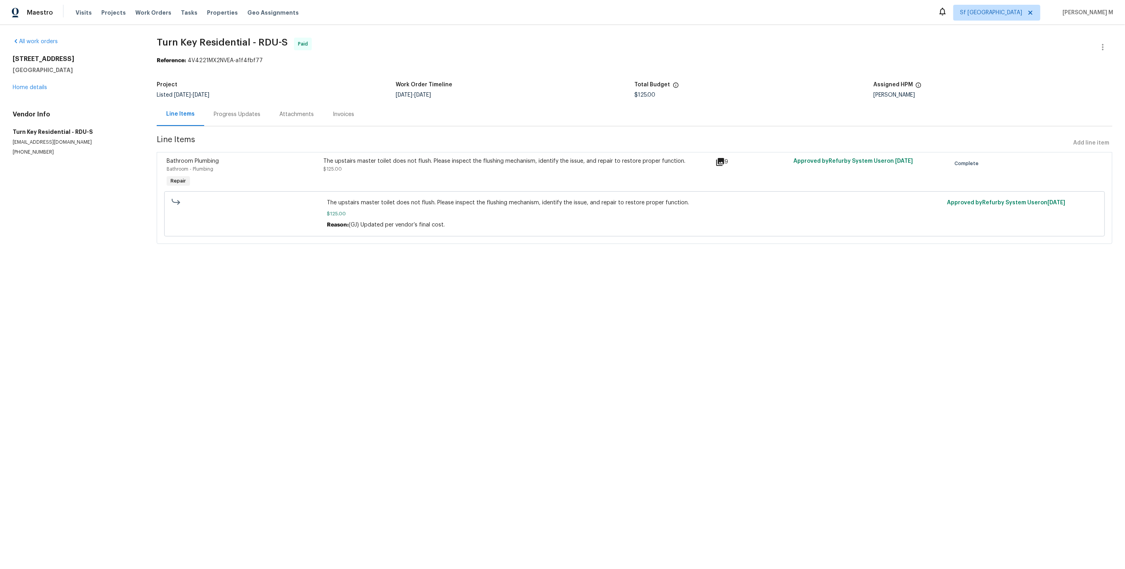
click at [441, 152] on div "Bathroom Plumbing Bathroom - Plumbing Repair The upstairs master toilet does no…" at bounding box center [635, 198] width 956 height 92
click at [444, 166] on div "The upstairs master toilet does not flush. Please inspect the flushing mechanis…" at bounding box center [516, 165] width 387 height 16
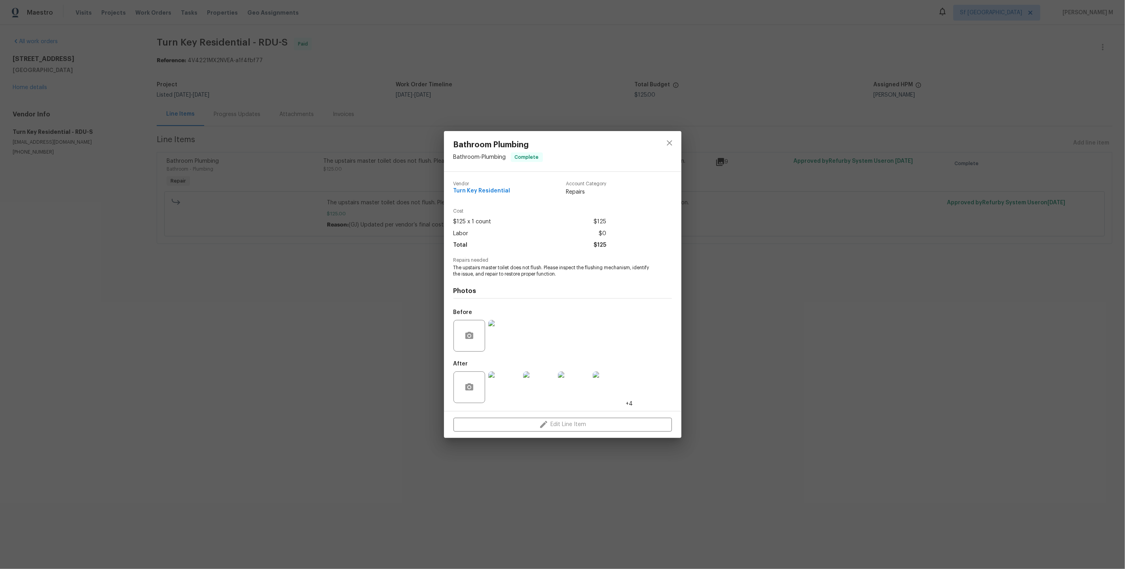
click at [506, 382] on img at bounding box center [504, 387] width 32 height 32
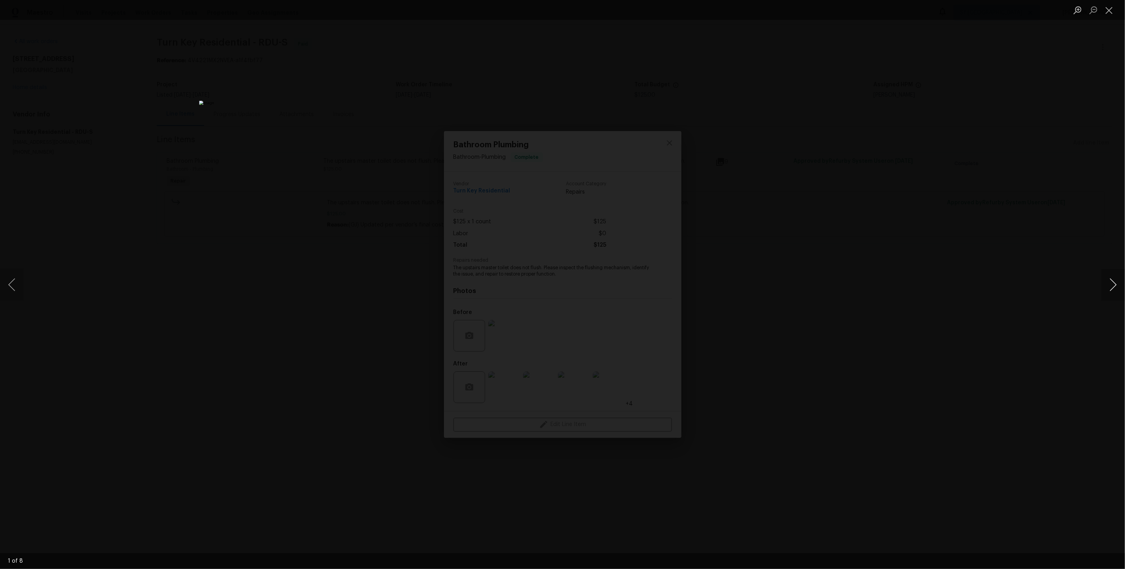
click at [1113, 283] on button "Next image" at bounding box center [1113, 285] width 24 height 32
click at [1113, 284] on button "Next image" at bounding box center [1113, 285] width 24 height 32
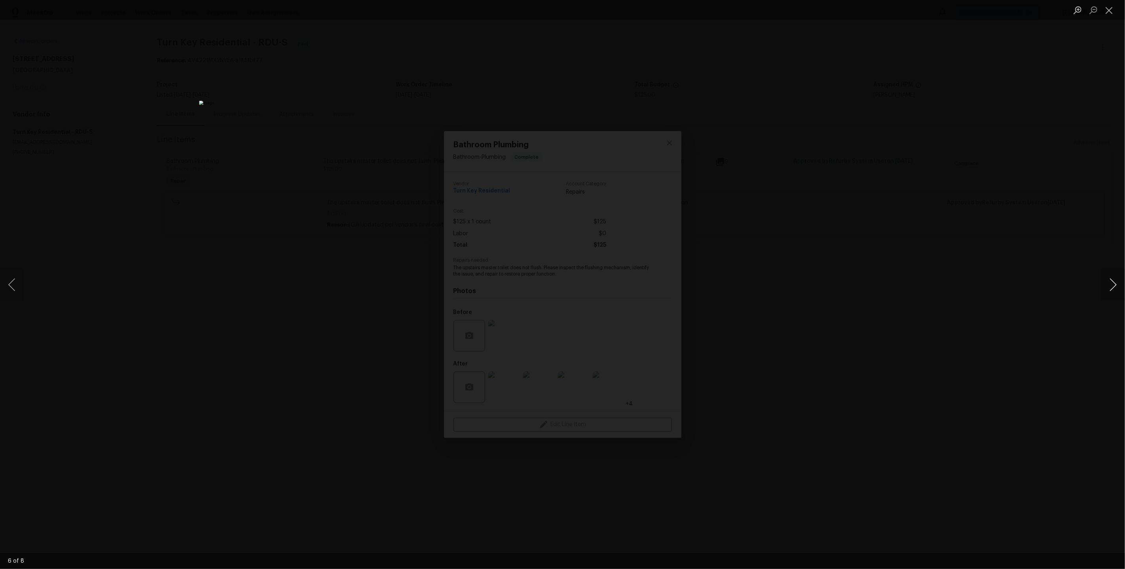
click at [1113, 284] on button "Next image" at bounding box center [1113, 285] width 24 height 32
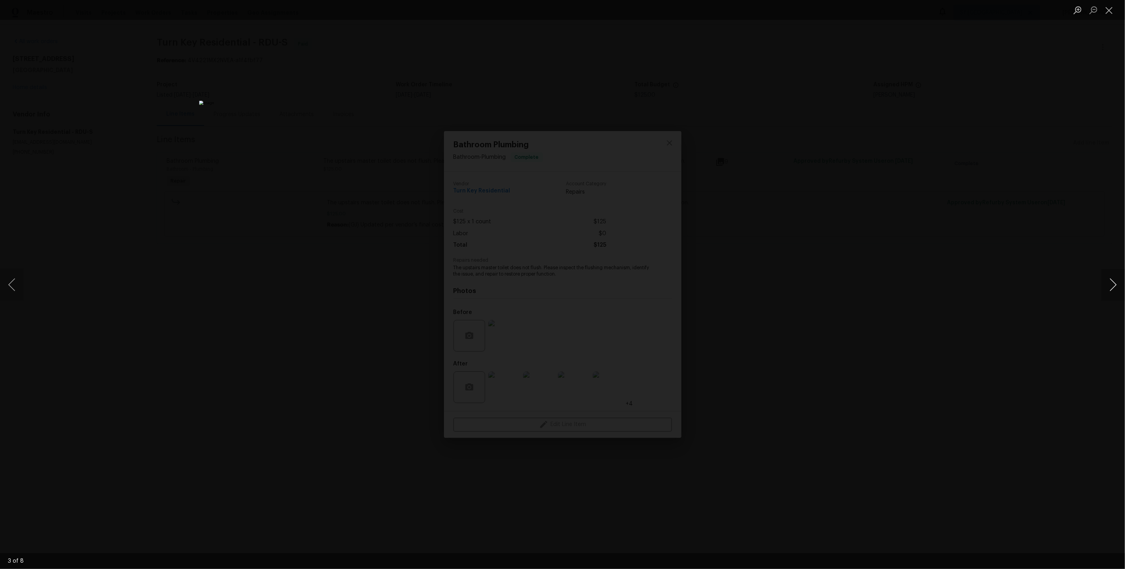
click at [1113, 284] on button "Next image" at bounding box center [1113, 285] width 24 height 32
click at [985, 240] on div "Lightbox" at bounding box center [562, 284] width 1125 height 569
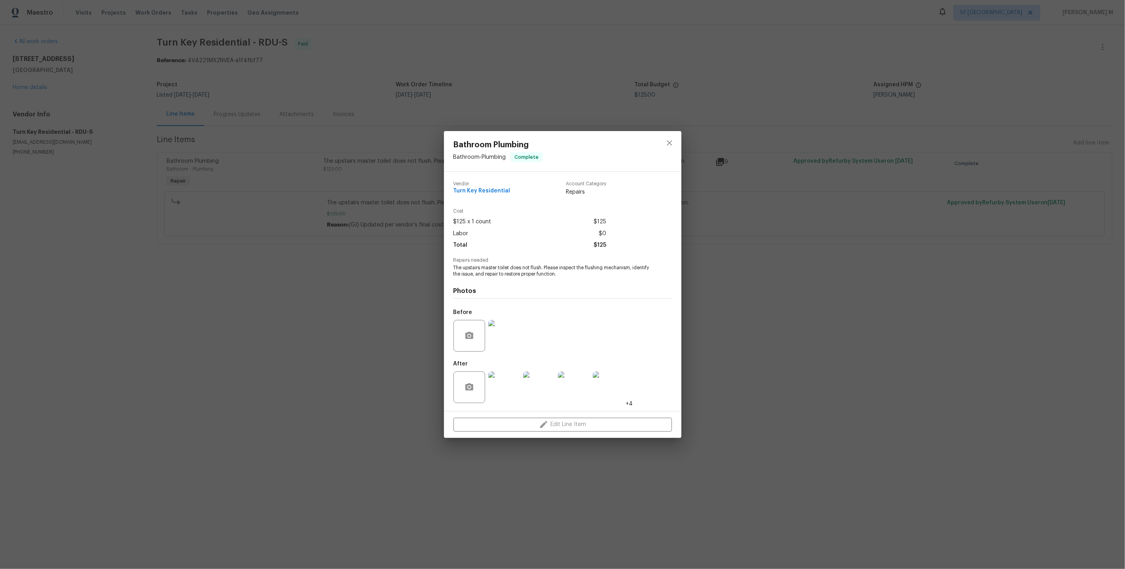
click at [844, 227] on div "Bathroom Plumbing Bathroom - Plumbing Complete Vendor Turn Key Residential Acco…" at bounding box center [562, 284] width 1125 height 569
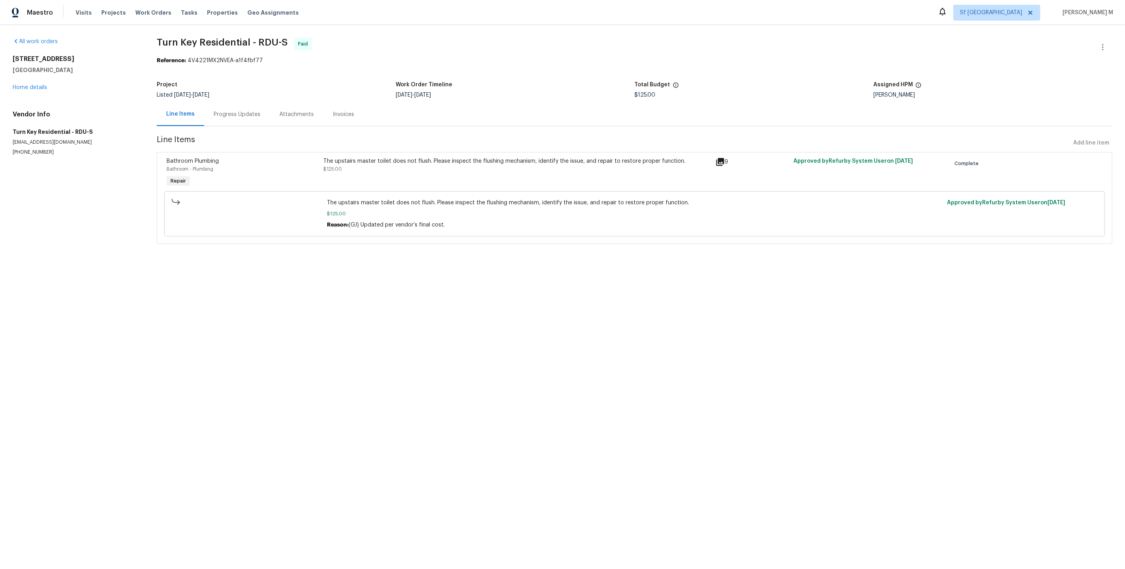
click at [246, 120] on div "Progress Updates" at bounding box center [237, 114] width 66 height 23
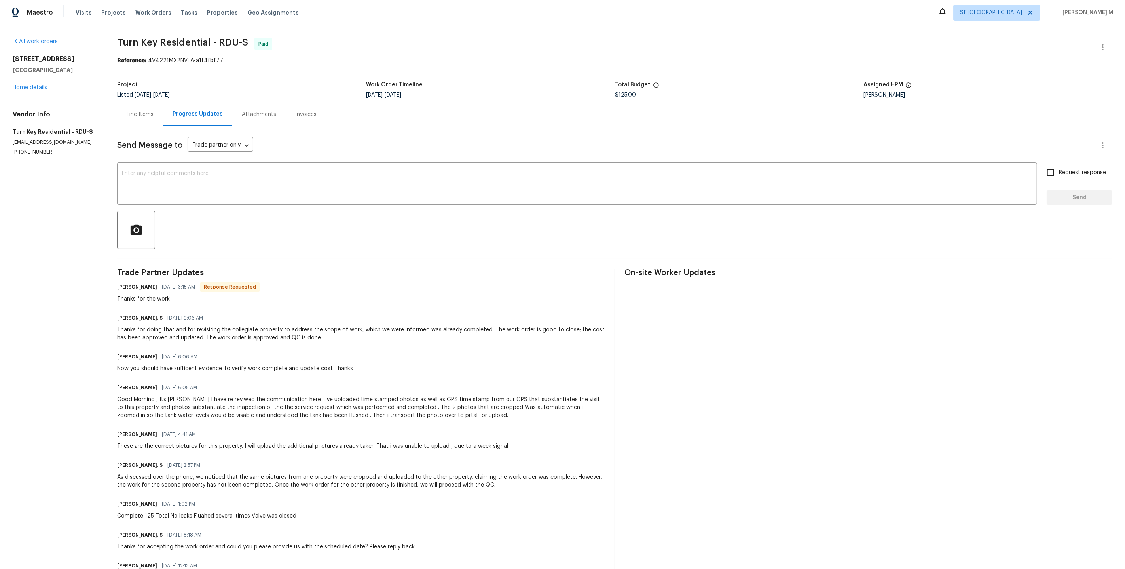
scroll to position [61, 0]
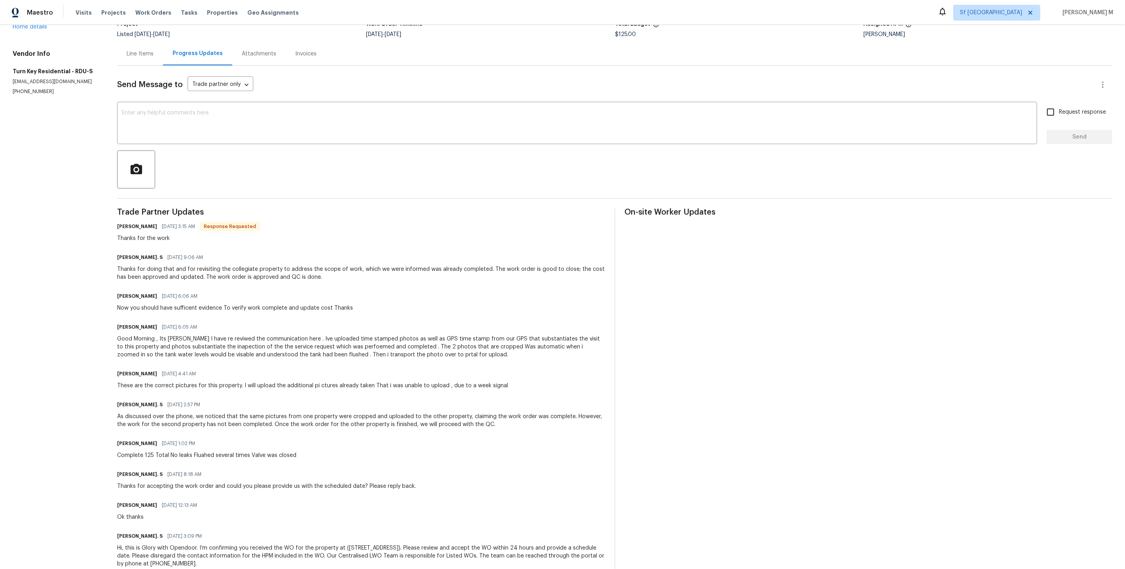
drag, startPoint x: 443, startPoint y: 337, endPoint x: 309, endPoint y: 316, distance: 135.4
click at [309, 321] on div "Maria Johnson 08/13/2025 6:05 AM Good Morning , Its Pedro I have re reviwed the…" at bounding box center [361, 339] width 488 height 37
click at [266, 335] on div "Good Morning , Its Pedro I have re reviwed the communication here . Ive uploade…" at bounding box center [361, 347] width 488 height 24
click at [267, 335] on div "Good Morning , Its Pedro I have re reviwed the communication here . Ive uploade…" at bounding box center [361, 347] width 488 height 24
click at [315, 378] on div "Trade Partner Updates Maria Johnson 08/14/2025 3:15 AM Response Requested Thank…" at bounding box center [361, 392] width 488 height 369
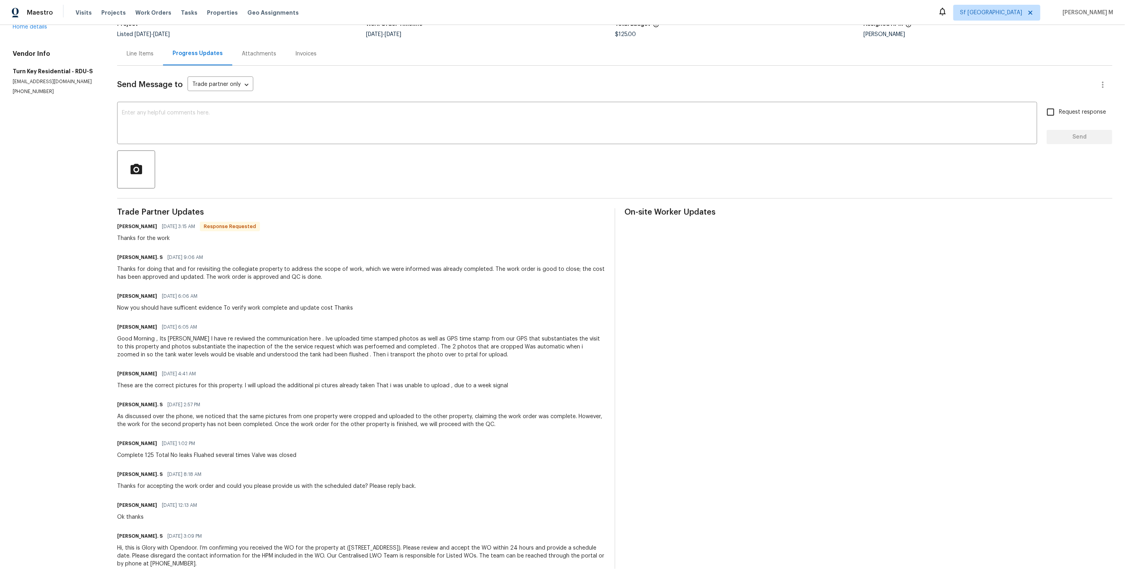
scroll to position [0, 0]
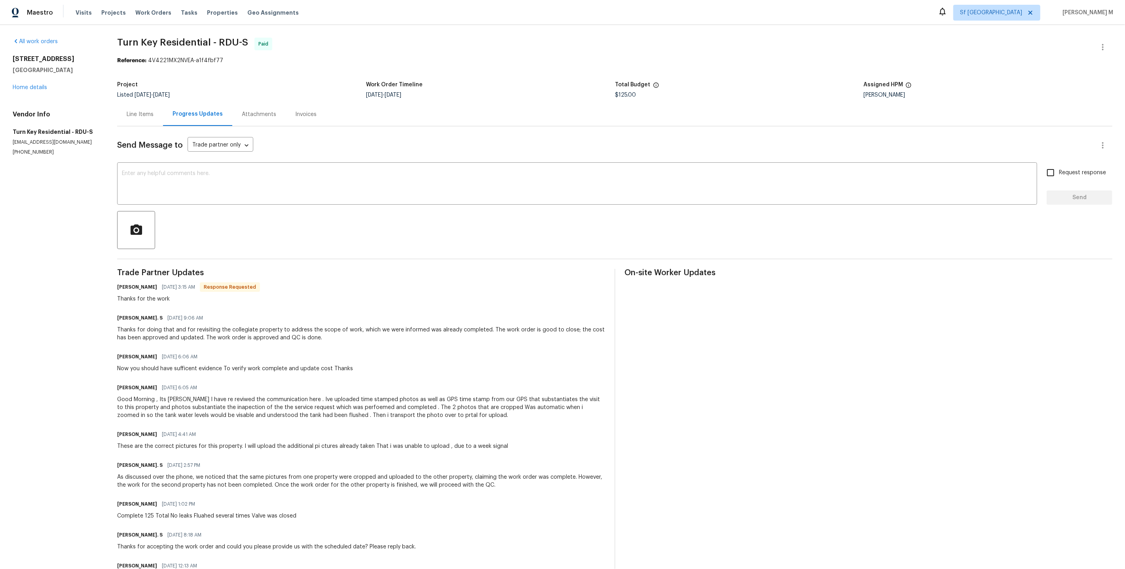
click at [125, 103] on div "Line Items" at bounding box center [140, 114] width 46 height 23
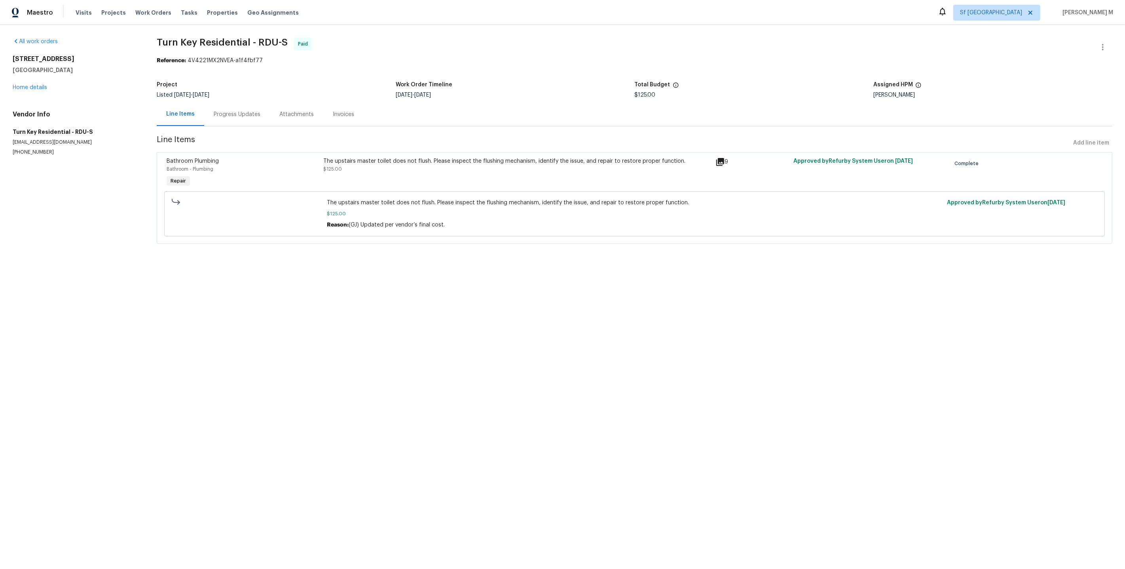
drag, startPoint x: 936, startPoint y: 152, endPoint x: 793, endPoint y: 152, distance: 143.7
click at [793, 155] on div "Approved by Refurby System User on 8/13/2025" at bounding box center [870, 173] width 157 height 36
drag, startPoint x: 322, startPoint y: 195, endPoint x: 457, endPoint y: 196, distance: 135.0
click at [457, 196] on div "The upstairs master toilet does not flush. Please inspect the flushing mechanis…" at bounding box center [635, 213] width 620 height 35
click at [636, 173] on div "The upstairs master toilet does not flush. Please inspect the flushing mechanis…" at bounding box center [517, 173] width 392 height 36
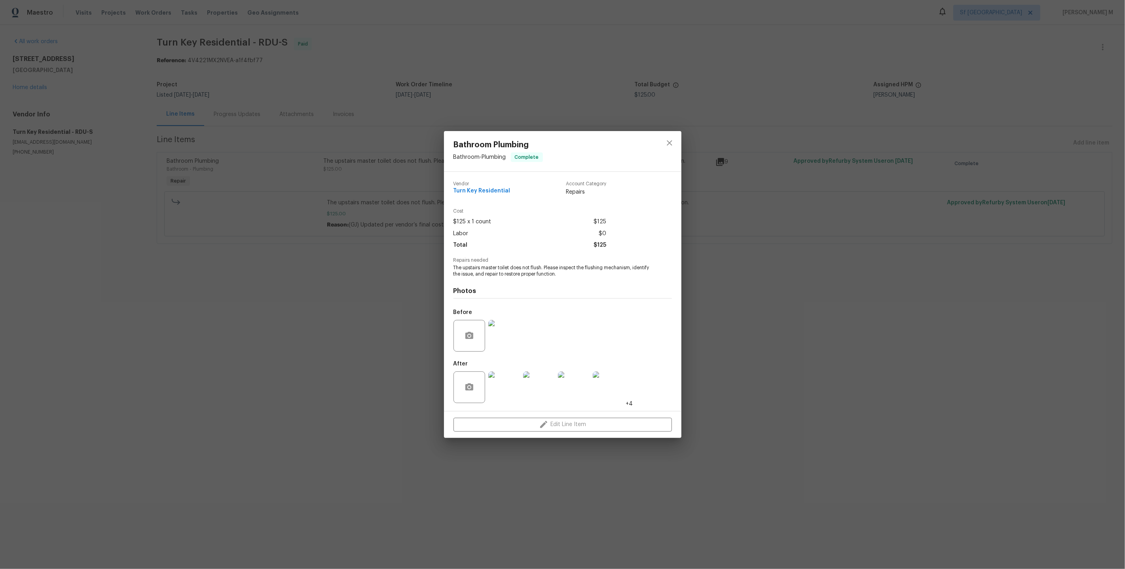
click at [518, 351] on div at bounding box center [504, 335] width 35 height 41
click at [506, 334] on img at bounding box center [504, 336] width 32 height 32
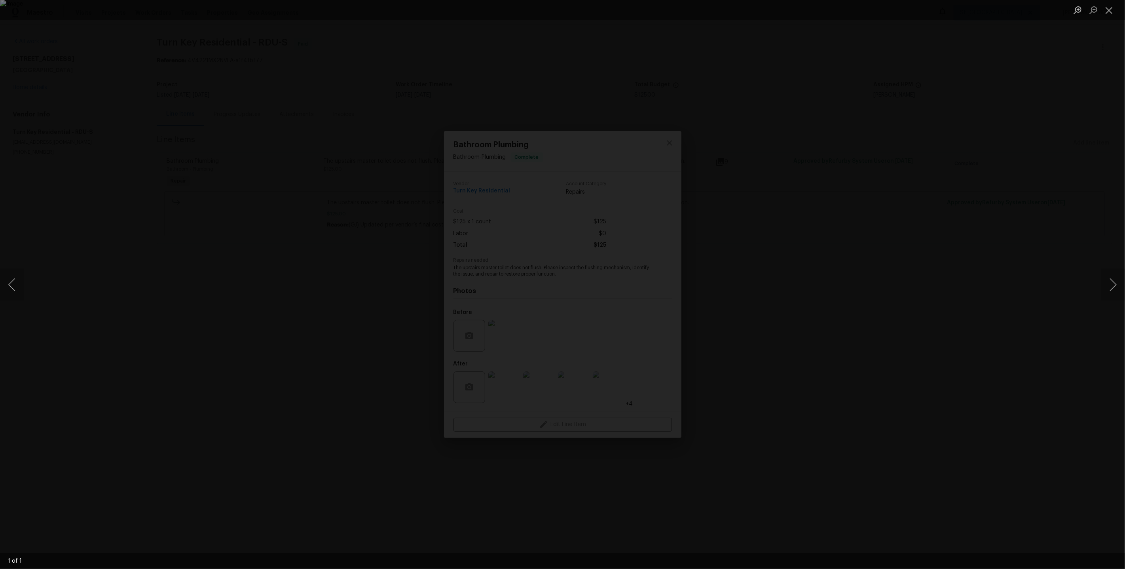
click at [926, 234] on div "Lightbox" at bounding box center [562, 284] width 1125 height 569
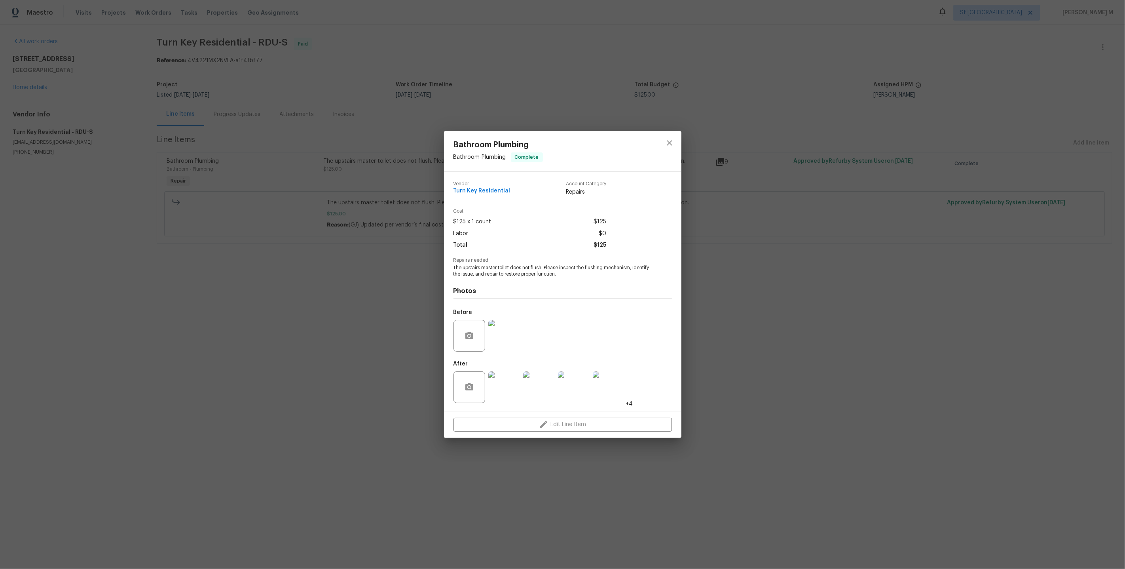
click at [282, 130] on div "Bathroom Plumbing Bathroom - Plumbing Complete Vendor Turn Key Residential Acco…" at bounding box center [562, 284] width 1125 height 569
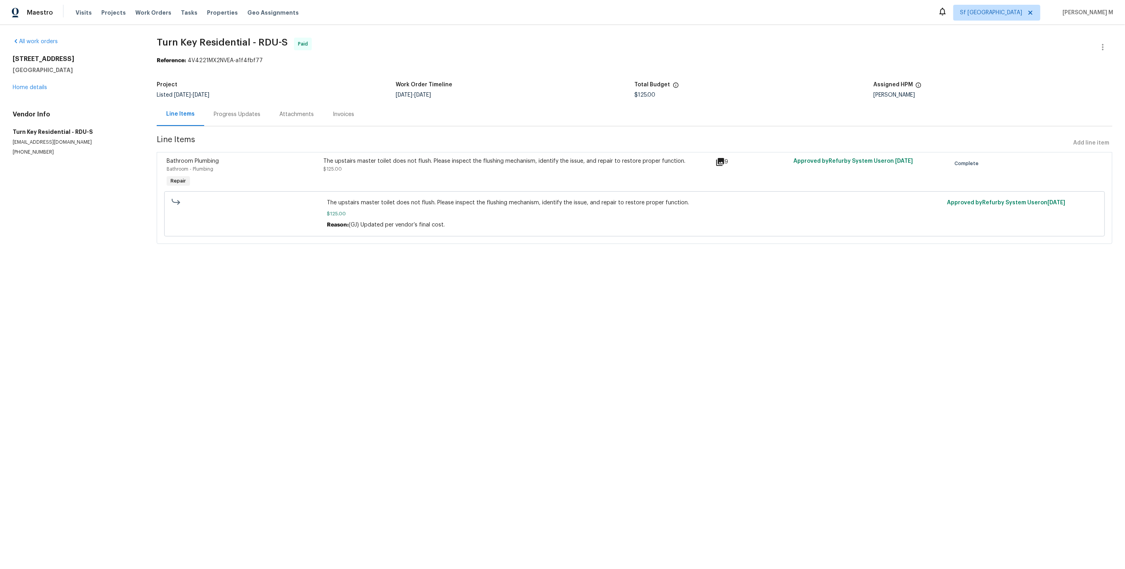
click at [248, 126] on section "Turn Key Residential - RDU-S Paid Reference: 4V4221MX2NVEA-a1f4fbf77 Project Li…" at bounding box center [635, 146] width 956 height 216
click at [243, 123] on section "Turn Key Residential - RDU-S Paid Reference: 4V4221MX2NVEA-a1f4fbf77 Project Li…" at bounding box center [635, 146] width 956 height 216
click at [243, 120] on div "Line Items Progress Updates Attachments Invoices" at bounding box center [635, 115] width 956 height 24
click at [243, 120] on div "Progress Updates" at bounding box center [237, 114] width 66 height 23
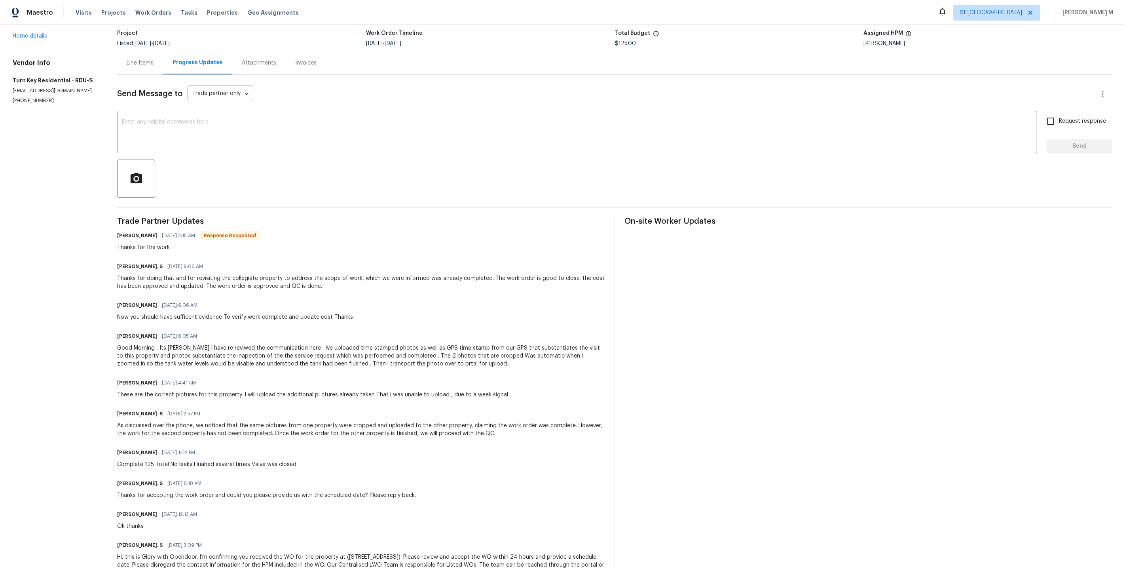
scroll to position [61, 0]
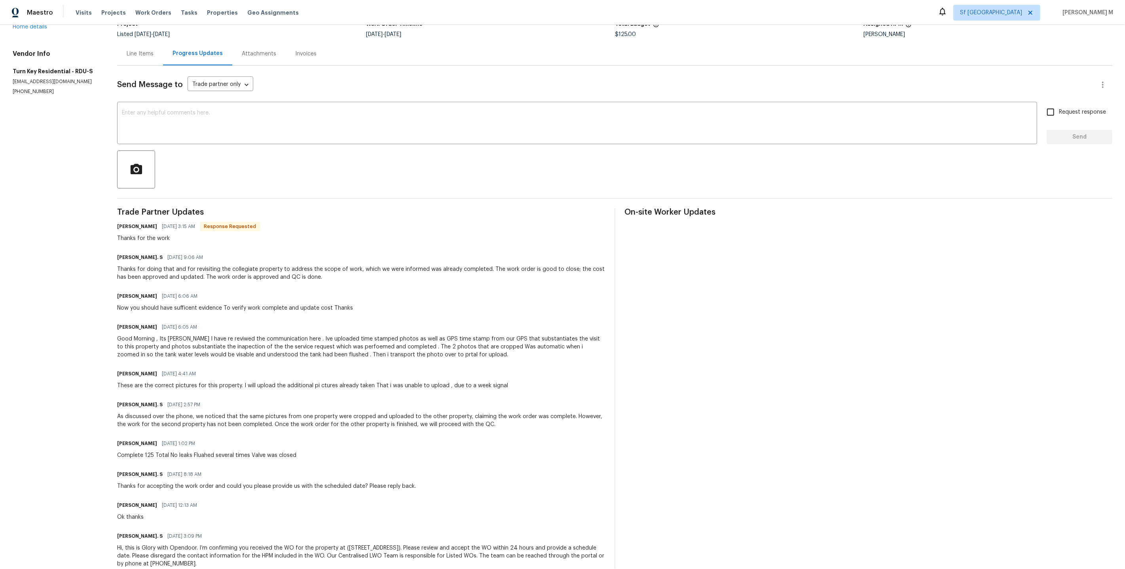
drag, startPoint x: 122, startPoint y: 439, endPoint x: 302, endPoint y: 439, distance: 180.5
click at [302, 439] on div "Maria Johnson 08/12/2025 1:02 PM Complete 125 Total No leaks Fluahed several ti…" at bounding box center [361, 448] width 488 height 21
drag, startPoint x: 175, startPoint y: 437, endPoint x: 320, endPoint y: 448, distance: 146.1
click at [320, 448] on div "Trade Partner Updates Maria Johnson 08/14/2025 3:15 AM Response Requested Thank…" at bounding box center [361, 392] width 488 height 369
click at [306, 440] on div "Maria Johnson 08/12/2025 1:02 PM Complete 125 Total No leaks Fluahed several ti…" at bounding box center [361, 448] width 488 height 21
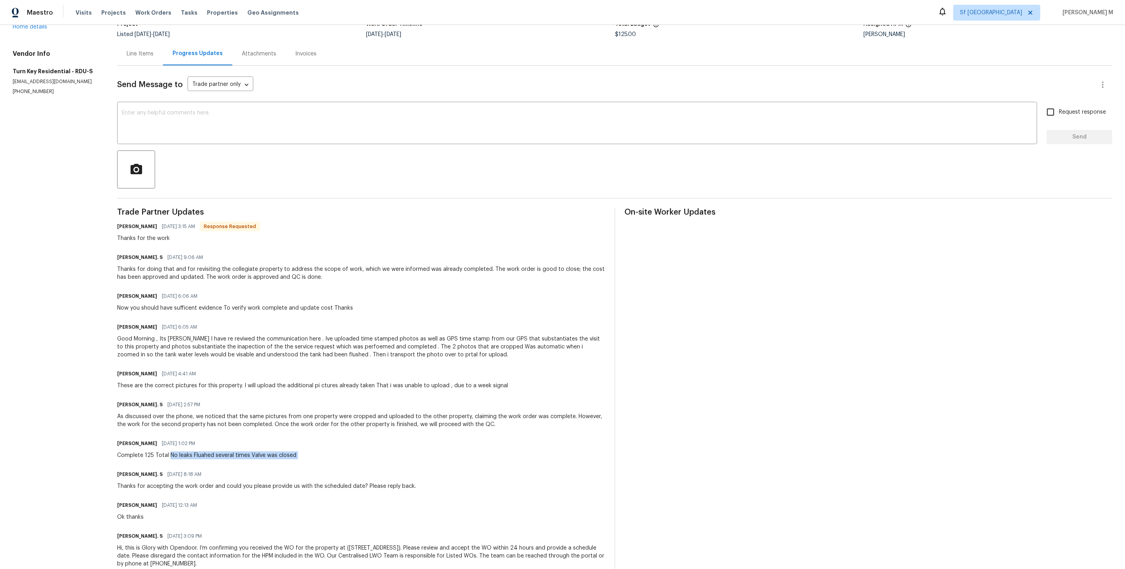
drag, startPoint x: 306, startPoint y: 440, endPoint x: 170, endPoint y: 435, distance: 135.4
click at [170, 438] on div "Maria Johnson 08/12/2025 1:02 PM Complete 125 Total No leaks Fluahed several ti…" at bounding box center [361, 448] width 488 height 21
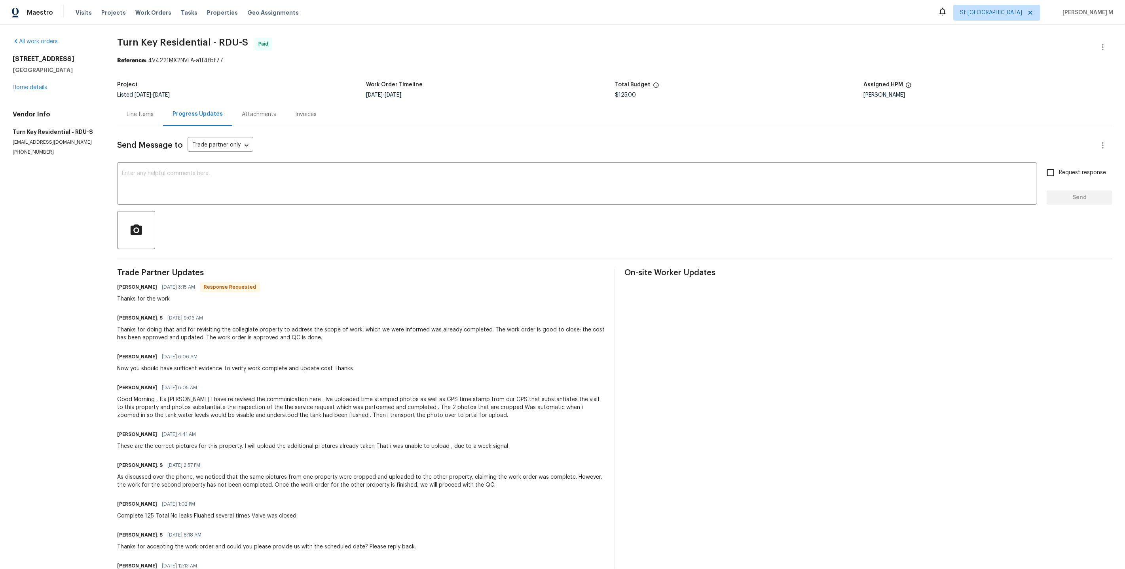
click at [148, 120] on div "Line Items" at bounding box center [140, 114] width 46 height 23
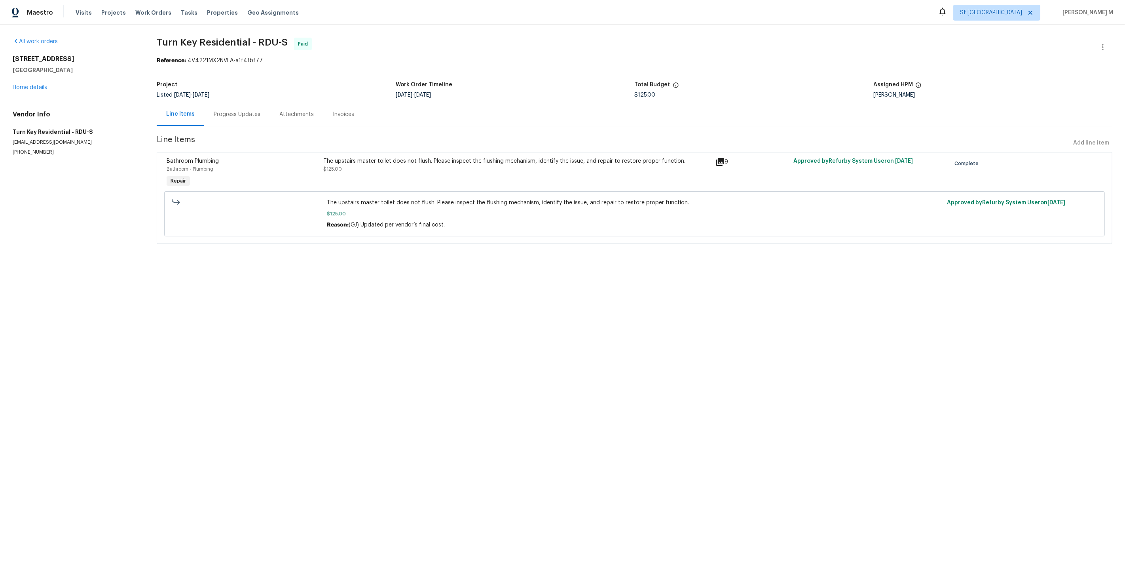
click at [544, 155] on div "The upstairs master toilet does not flush. Please inspect the flushing mechanis…" at bounding box center [517, 173] width 392 height 36
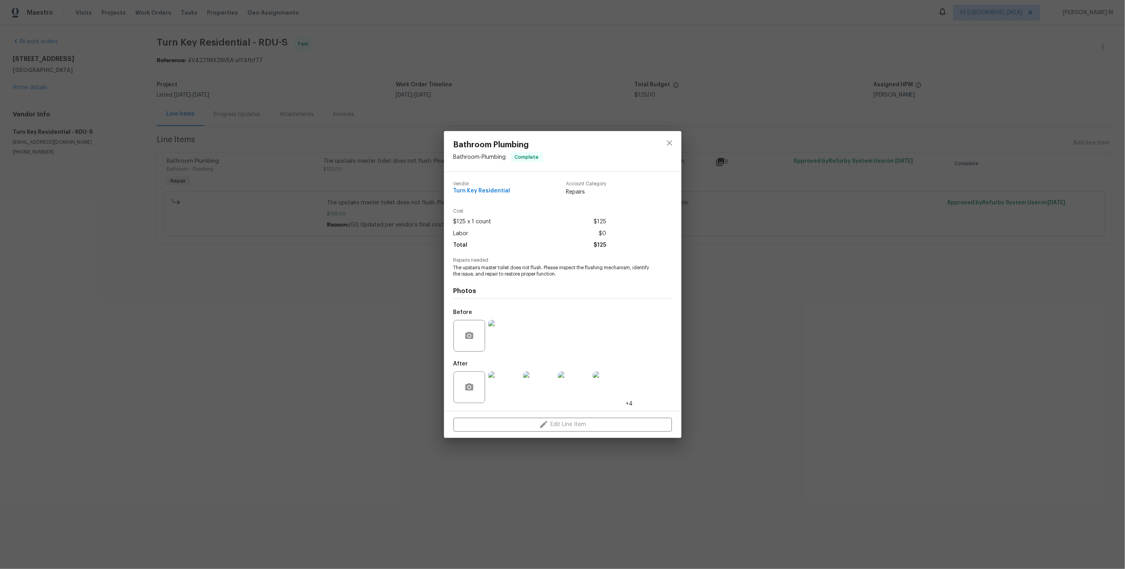
click at [518, 327] on img at bounding box center [504, 336] width 32 height 32
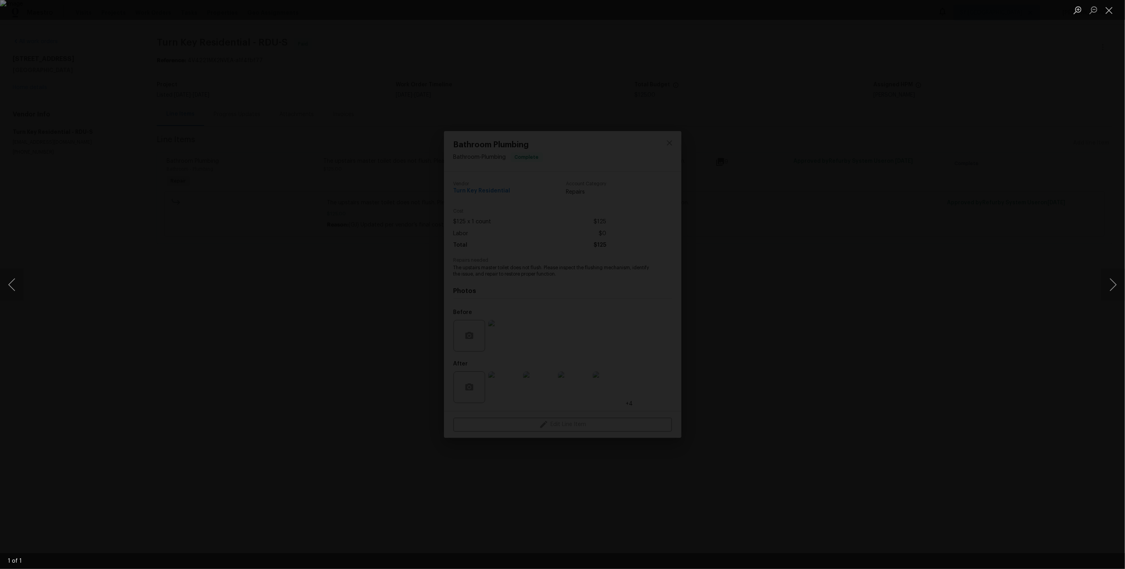
click at [674, 52] on img "Lightbox" at bounding box center [562, 284] width 1125 height 569
click at [818, 290] on div "Lightbox" at bounding box center [562, 284] width 1125 height 569
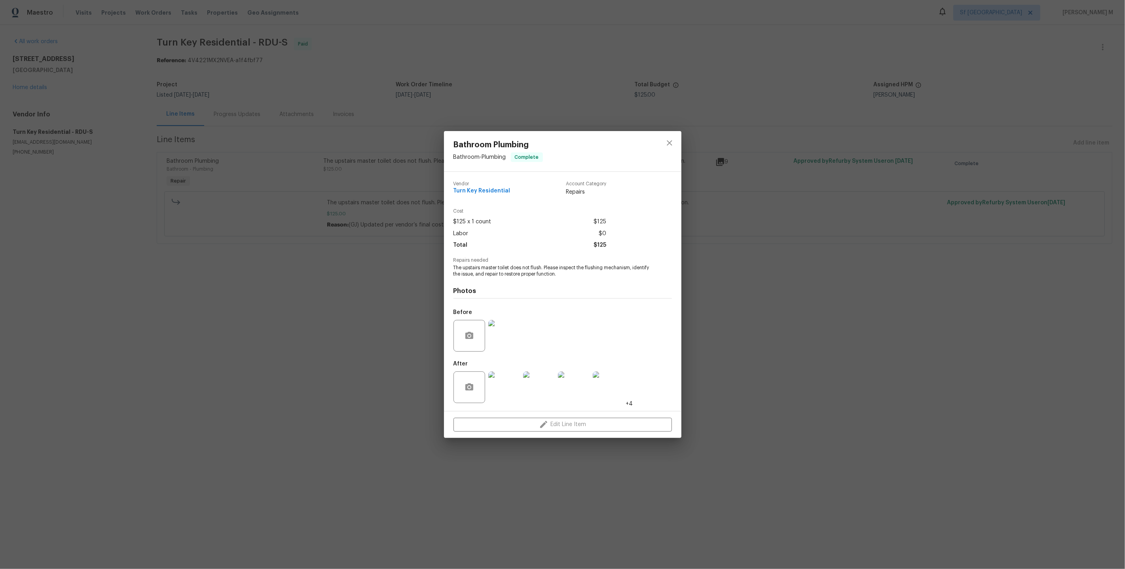
click at [501, 325] on img at bounding box center [504, 336] width 32 height 32
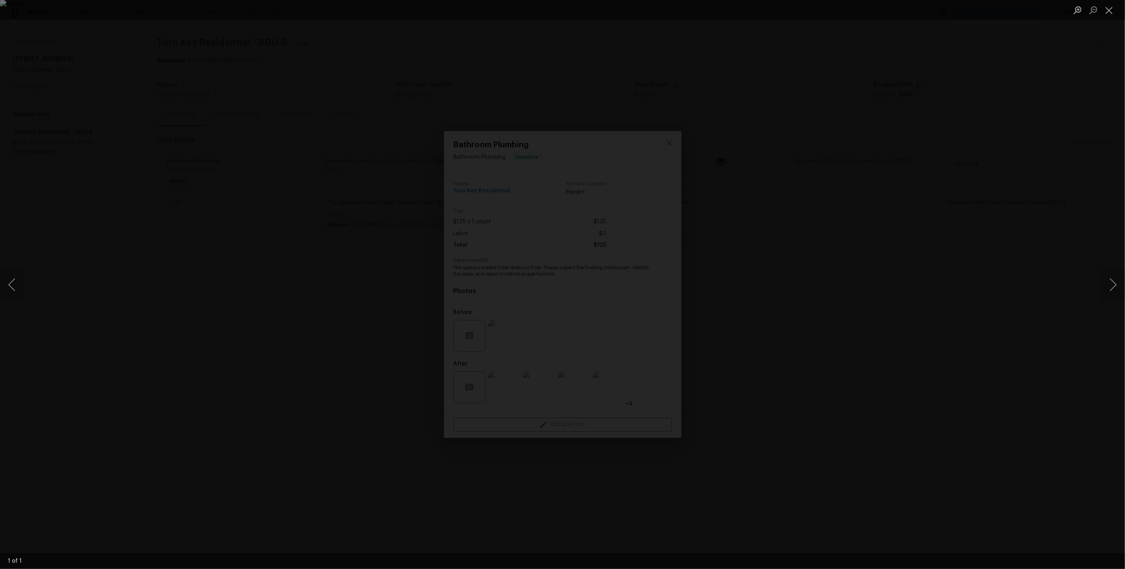
click at [880, 240] on div "Lightbox" at bounding box center [562, 284] width 1125 height 569
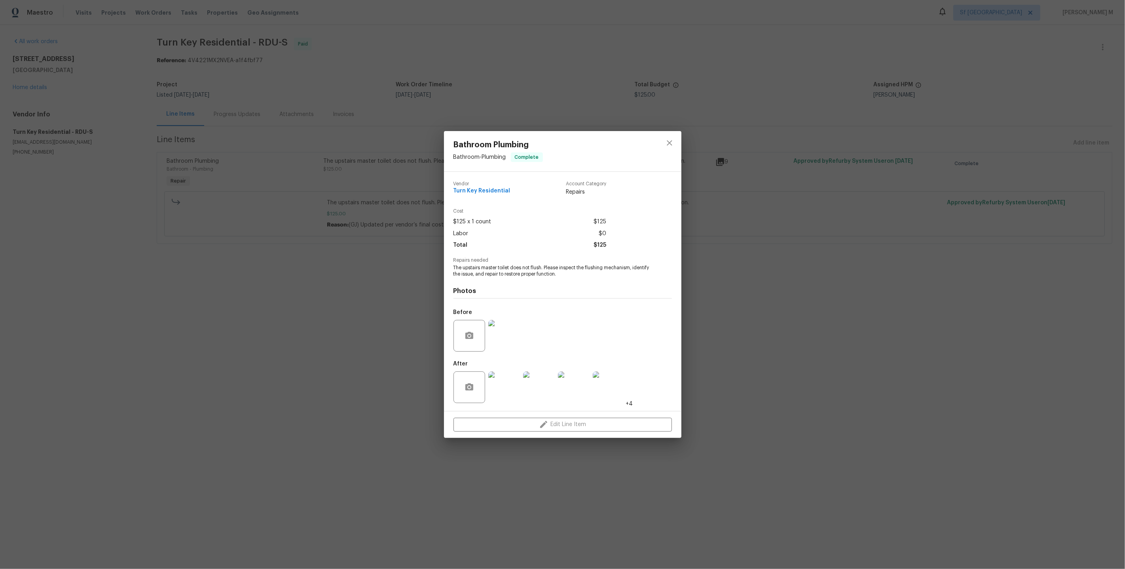
click at [365, 330] on div "Bathroom Plumbing Bathroom - Plumbing Complete Vendor Turn Key Residential Acco…" at bounding box center [562, 284] width 1125 height 569
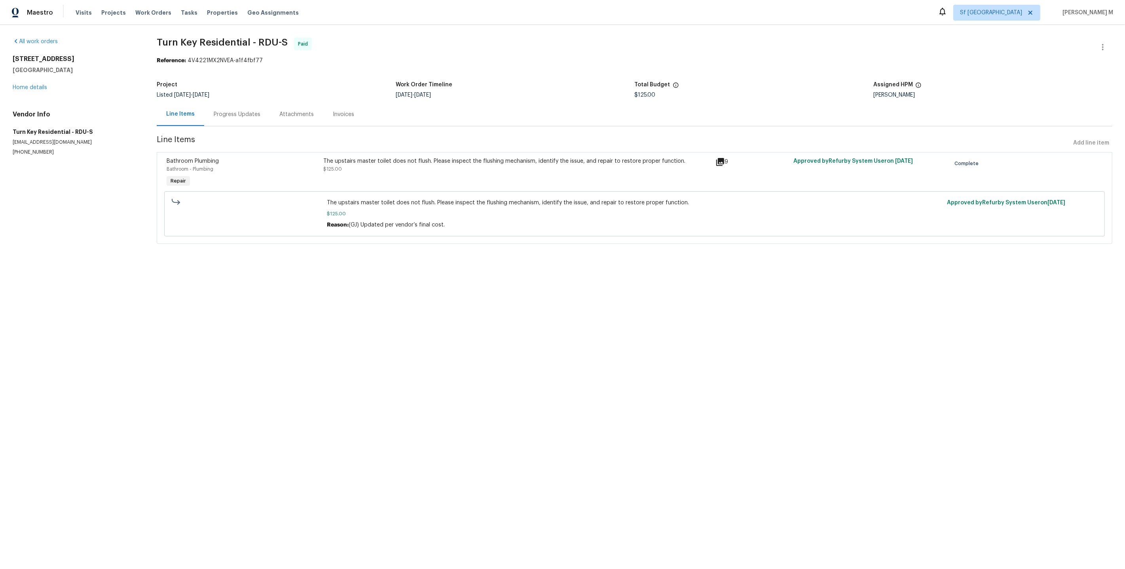
click at [214, 114] on div "Progress Updates" at bounding box center [237, 114] width 47 height 8
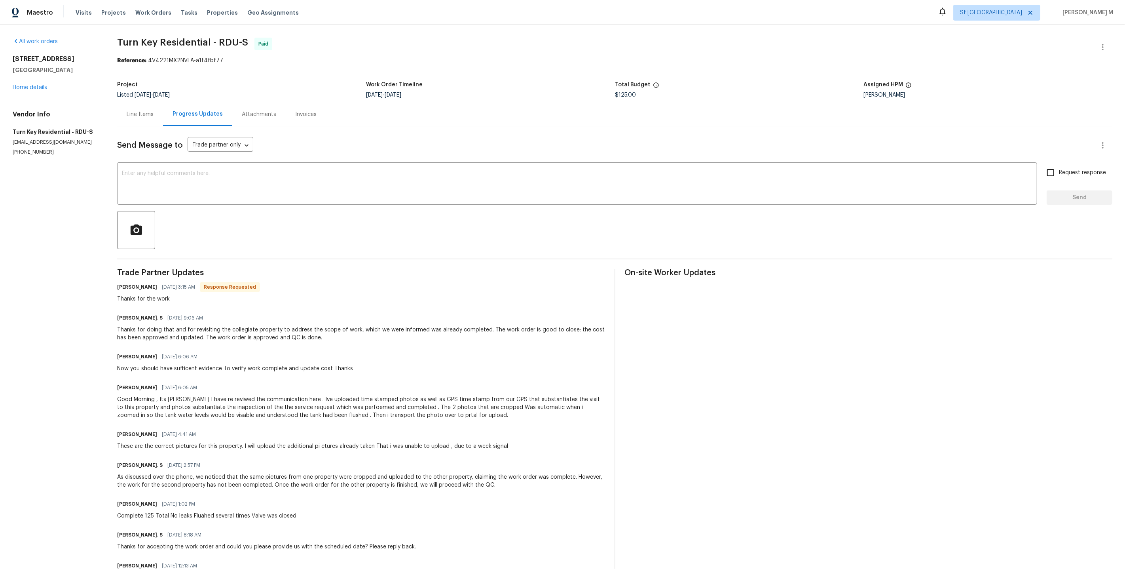
scroll to position [61, 0]
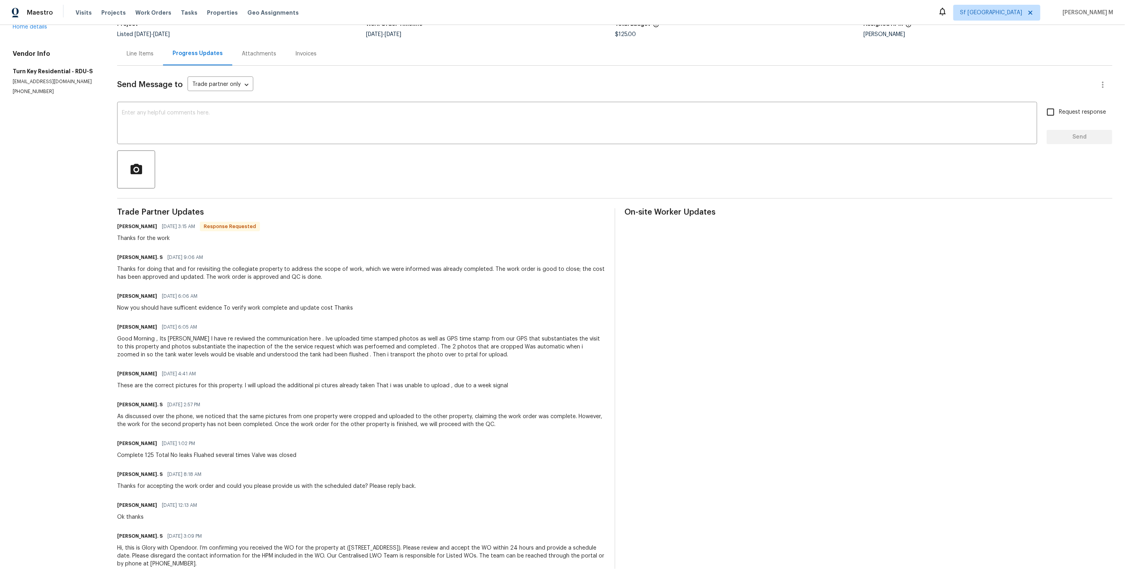
click at [139, 52] on div "Line Items" at bounding box center [140, 54] width 27 height 8
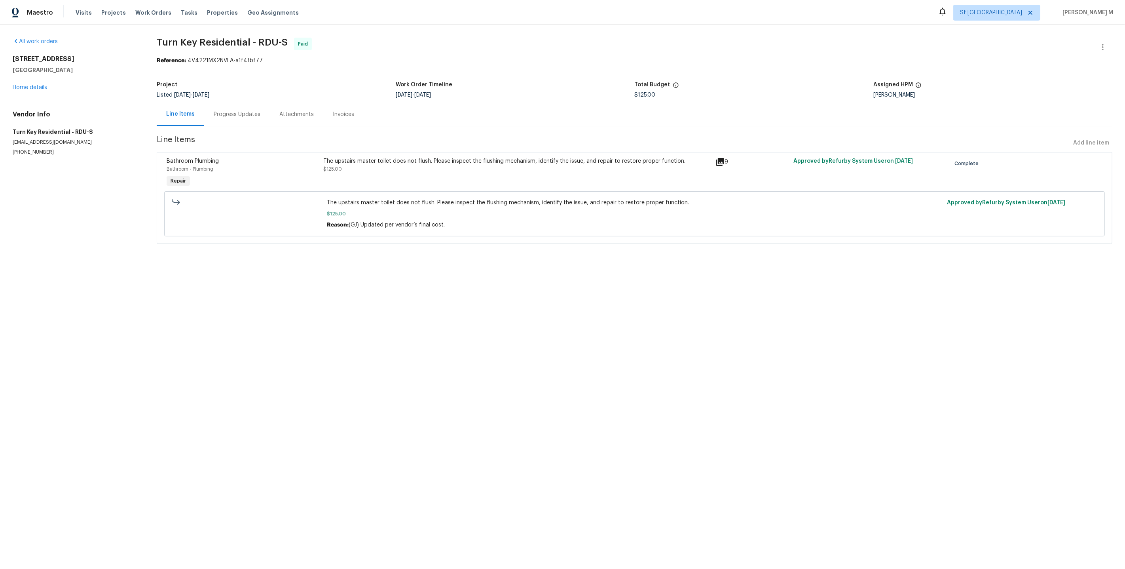
click at [339, 166] on div "The upstairs master toilet does not flush. Please inspect the flushing mechanis…" at bounding box center [516, 165] width 387 height 16
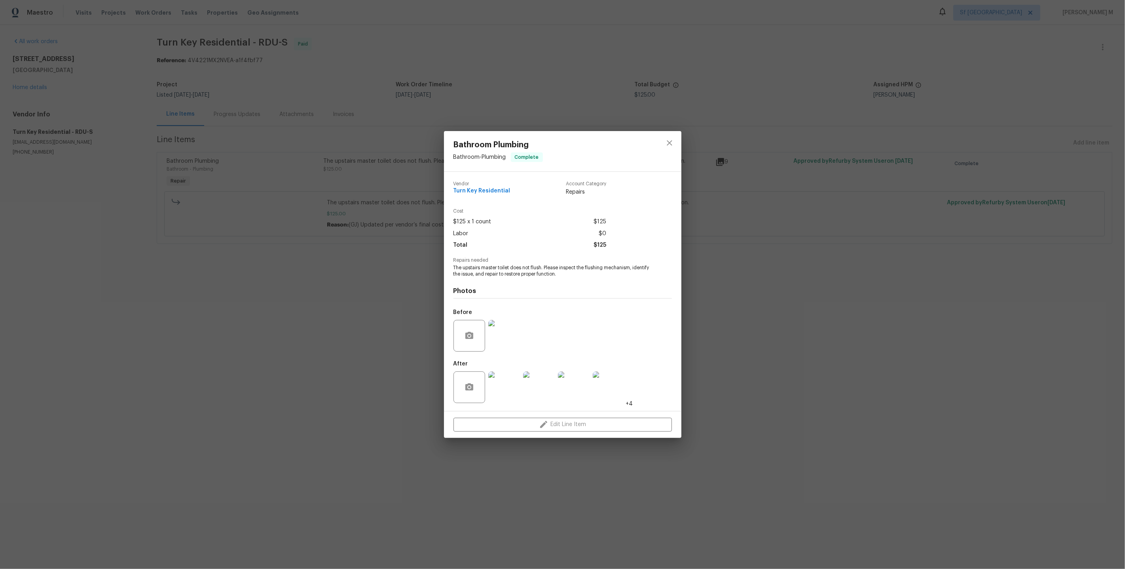
click at [609, 395] on img at bounding box center [609, 387] width 32 height 32
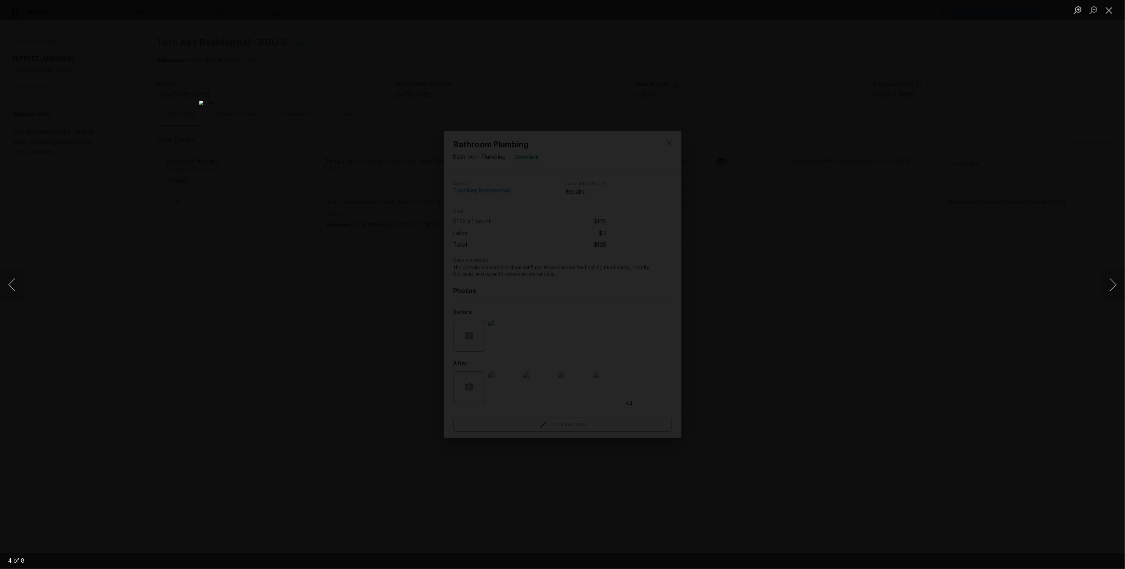
click at [965, 230] on div "Lightbox" at bounding box center [562, 284] width 1125 height 569
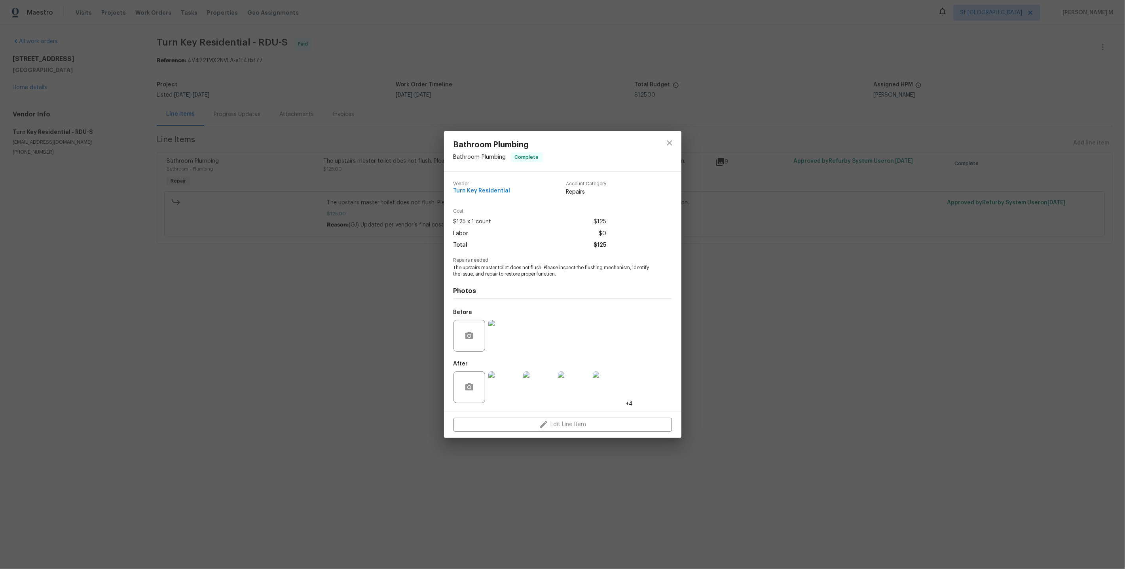
click at [965, 230] on div "Bathroom Plumbing Bathroom - Plumbing Complete Vendor Turn Key Residential Acco…" at bounding box center [562, 284] width 1125 height 569
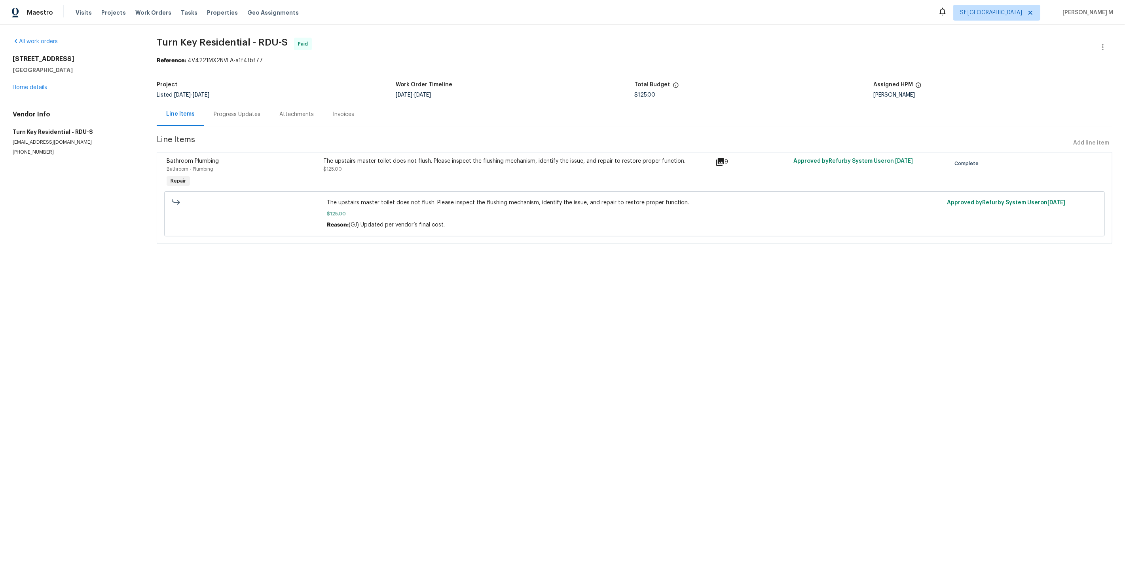
click at [23, 82] on div "19 Pedestal Rock Ln Durham, NC 27712 Home details" at bounding box center [75, 73] width 125 height 36
click at [23, 85] on link "Home details" at bounding box center [30, 88] width 34 height 6
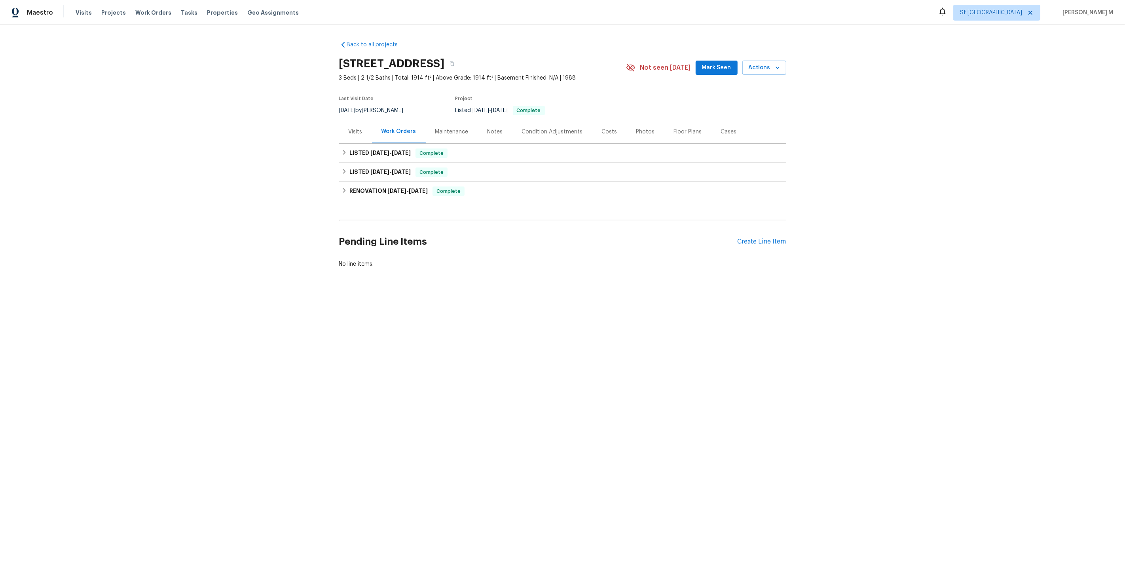
click at [435, 130] on div "Maintenance" at bounding box center [451, 132] width 33 height 8
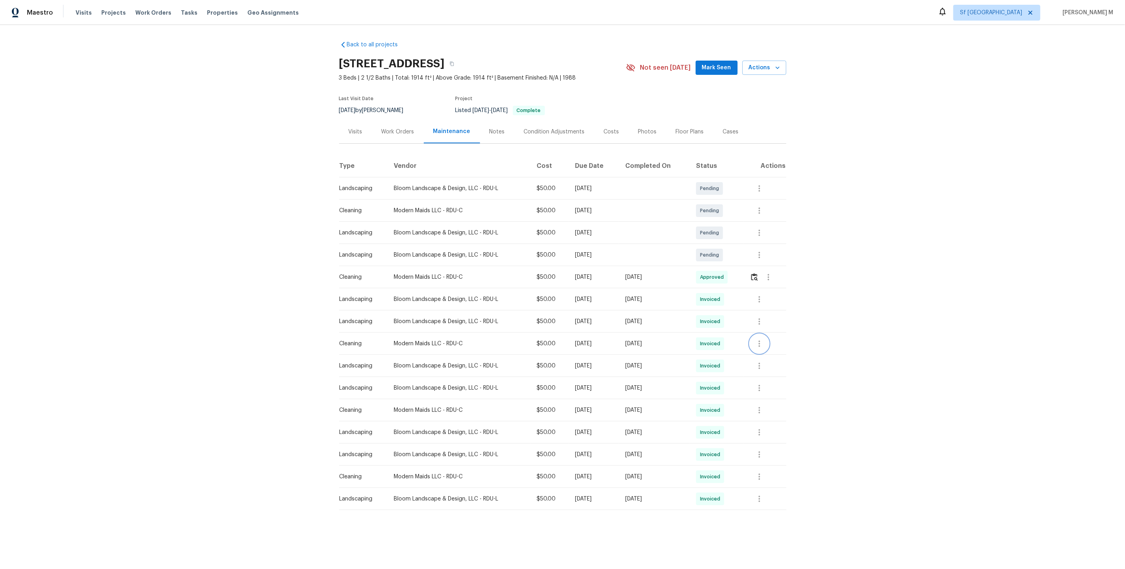
click at [768, 344] on button "button" at bounding box center [759, 343] width 19 height 19
click at [772, 353] on li "View details" at bounding box center [779, 352] width 55 height 13
click at [839, 441] on div at bounding box center [562, 284] width 1125 height 569
click at [759, 405] on icon "button" at bounding box center [759, 409] width 9 height 9
click at [767, 415] on li "View details" at bounding box center [779, 419] width 55 height 13
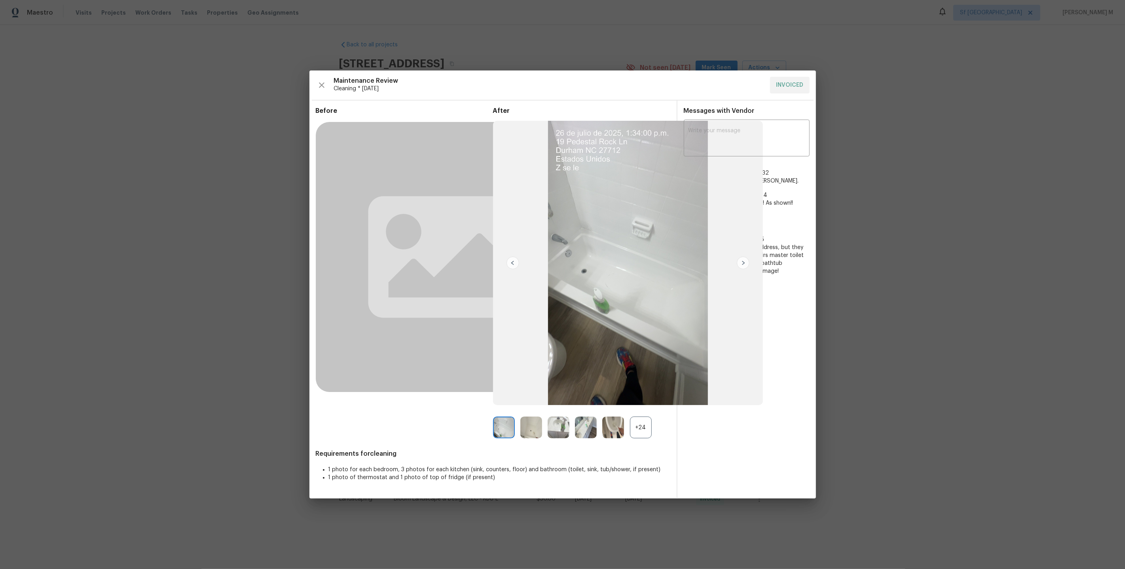
click at [636, 433] on div "+24" at bounding box center [641, 427] width 22 height 22
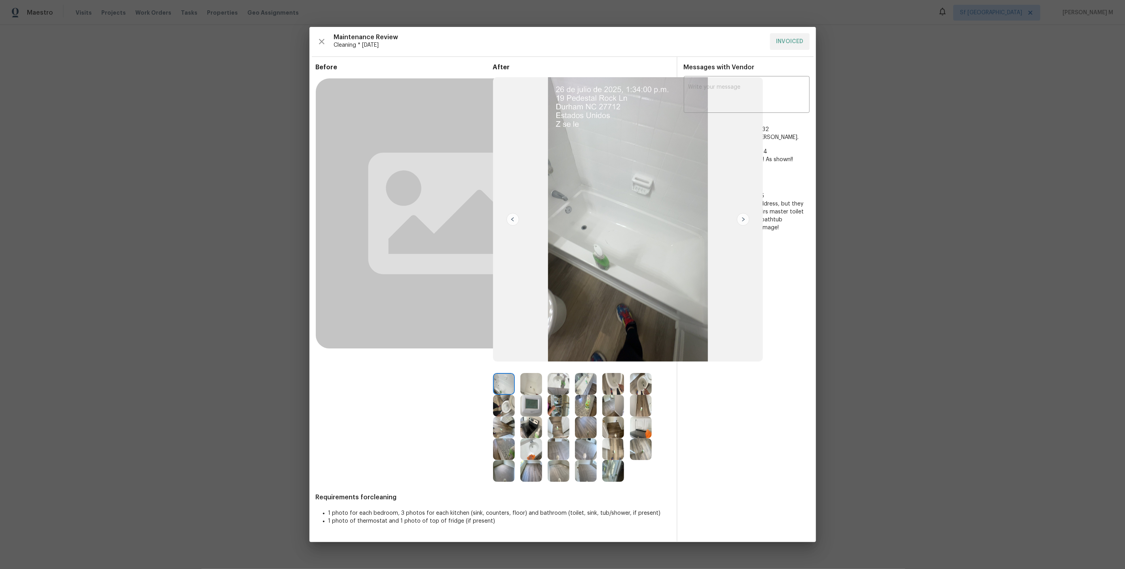
click at [611, 371] on div "After" at bounding box center [581, 272] width 177 height 418
click at [610, 381] on img at bounding box center [613, 384] width 22 height 22
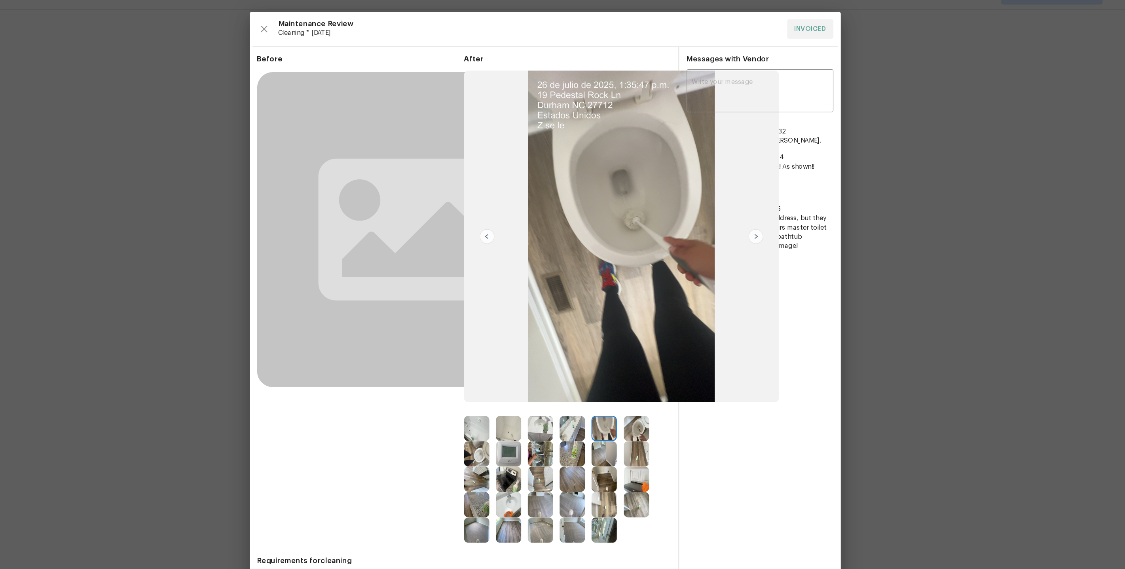
click at [642, 385] on img at bounding box center [641, 384] width 22 height 22
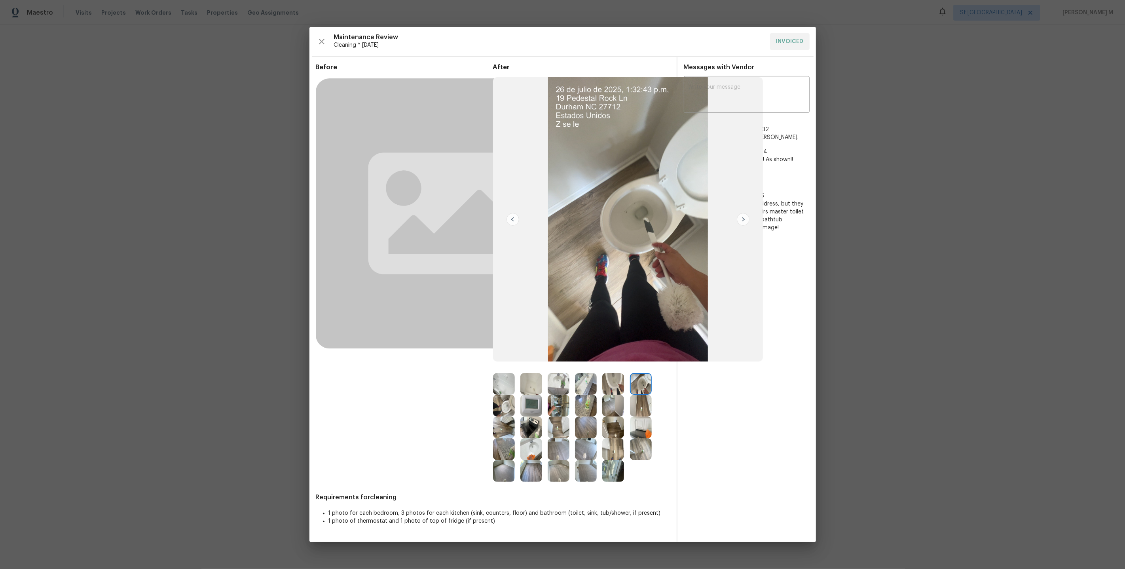
click at [504, 398] on img at bounding box center [504, 406] width 22 height 22
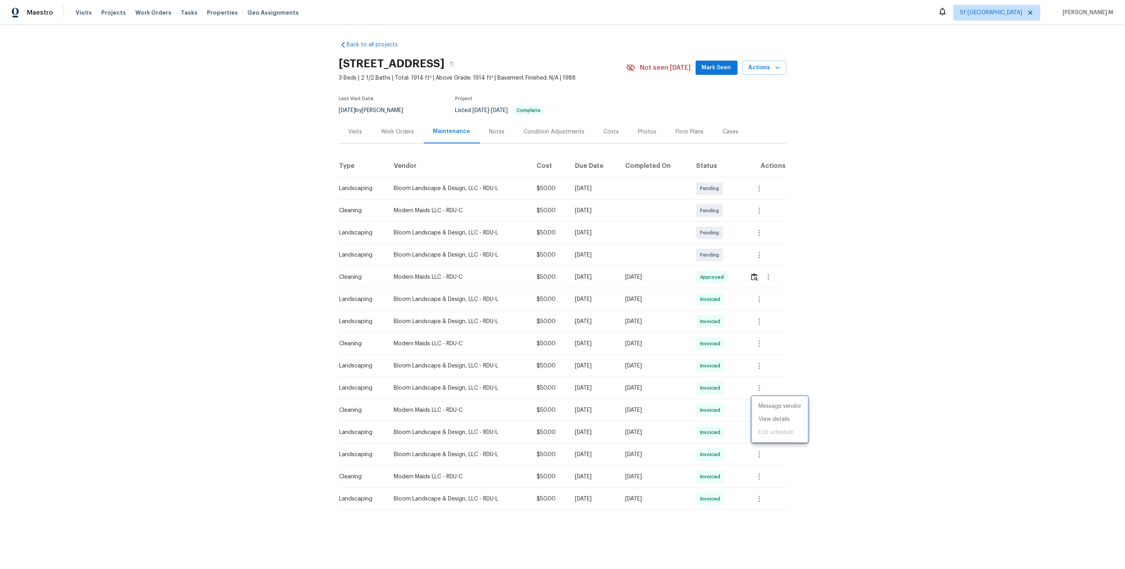
click at [709, 477] on div at bounding box center [562, 284] width 1125 height 569
click at [766, 469] on button "button" at bounding box center [759, 476] width 19 height 19
click at [768, 486] on li "View details" at bounding box center [779, 485] width 55 height 13
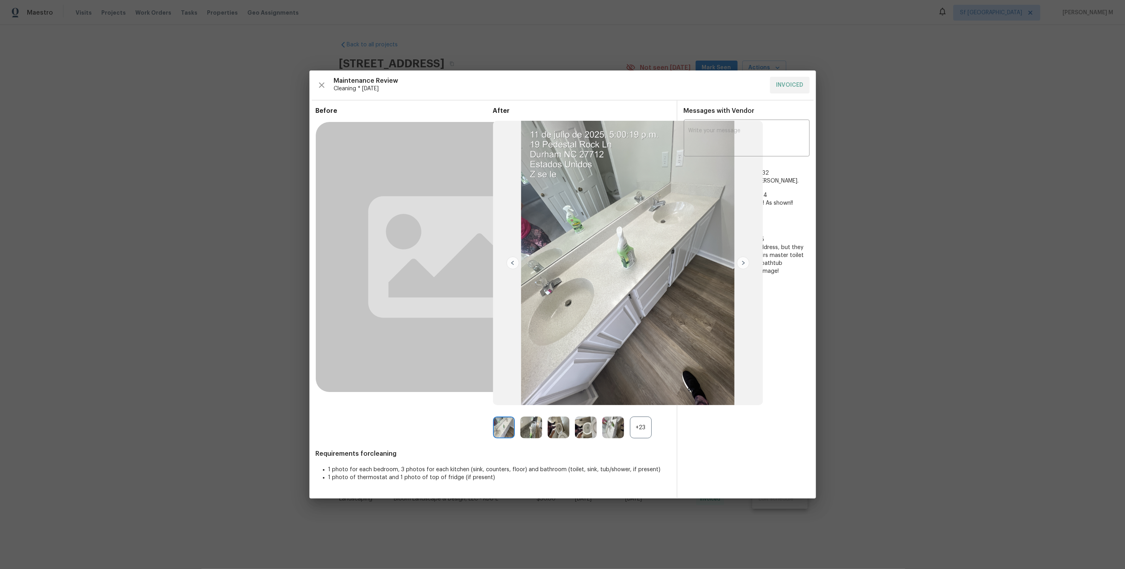
click at [638, 426] on div "+23" at bounding box center [641, 427] width 22 height 22
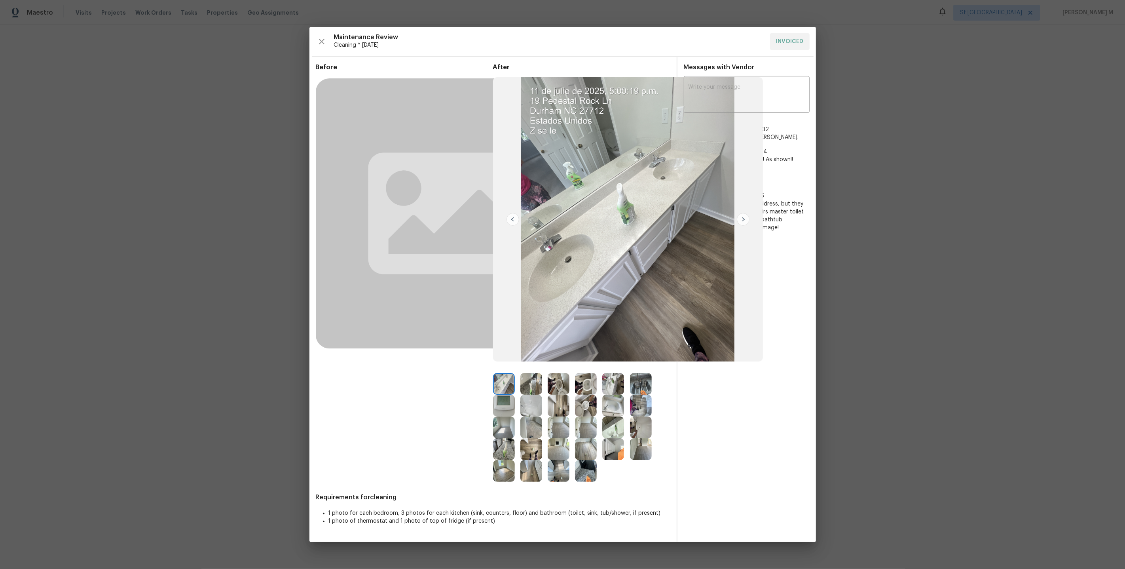
click at [585, 387] on img at bounding box center [586, 384] width 22 height 22
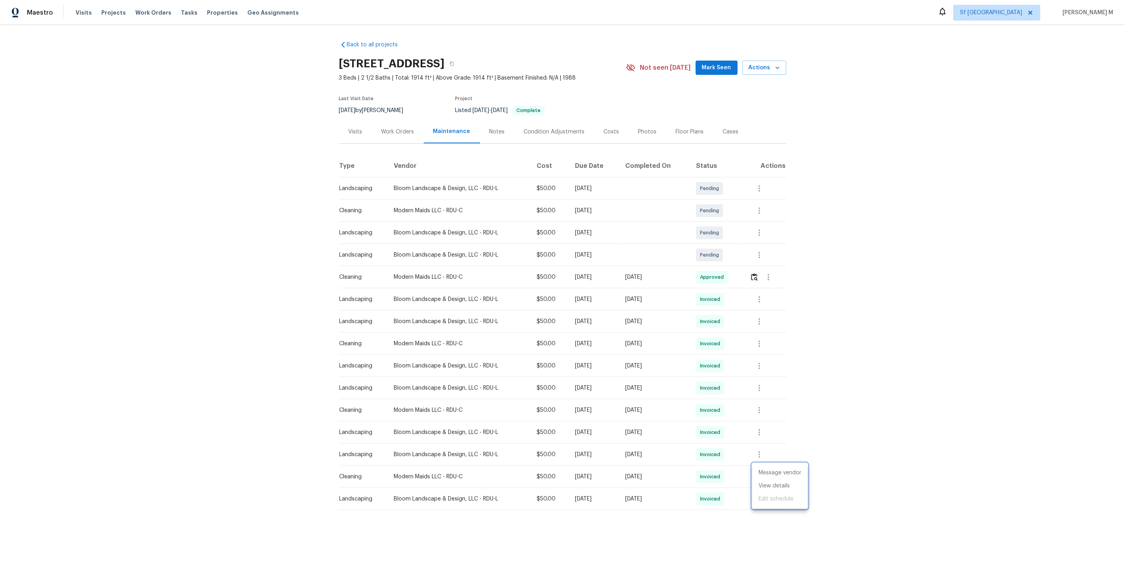
click at [765, 422] on div at bounding box center [562, 284] width 1125 height 569
click at [760, 407] on icon "button" at bounding box center [760, 410] width 2 height 6
click at [767, 418] on li "View details" at bounding box center [779, 419] width 55 height 13
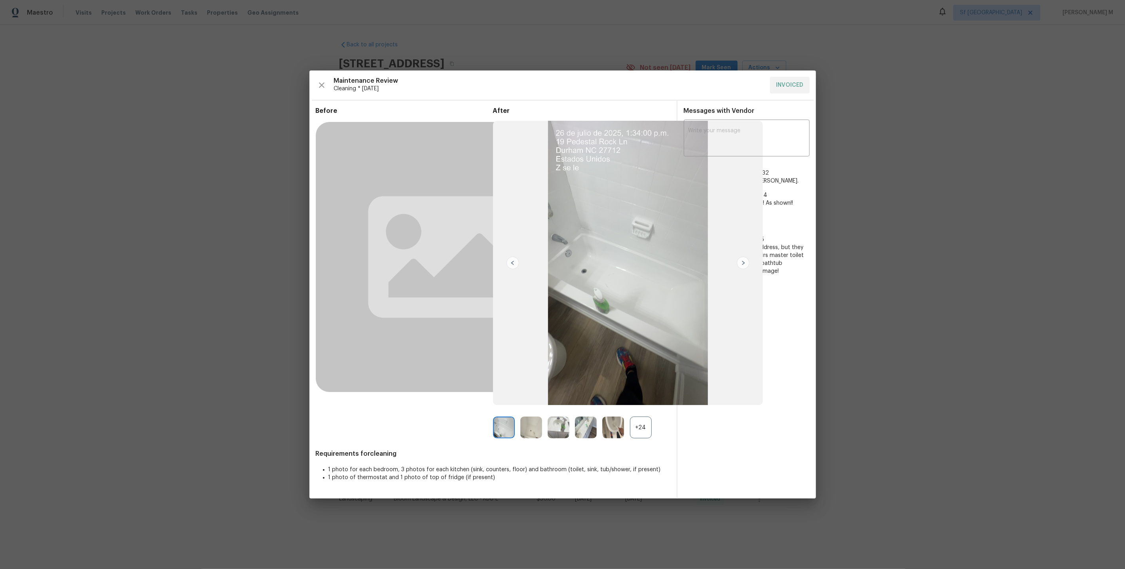
click at [645, 433] on div "+24" at bounding box center [641, 427] width 22 height 22
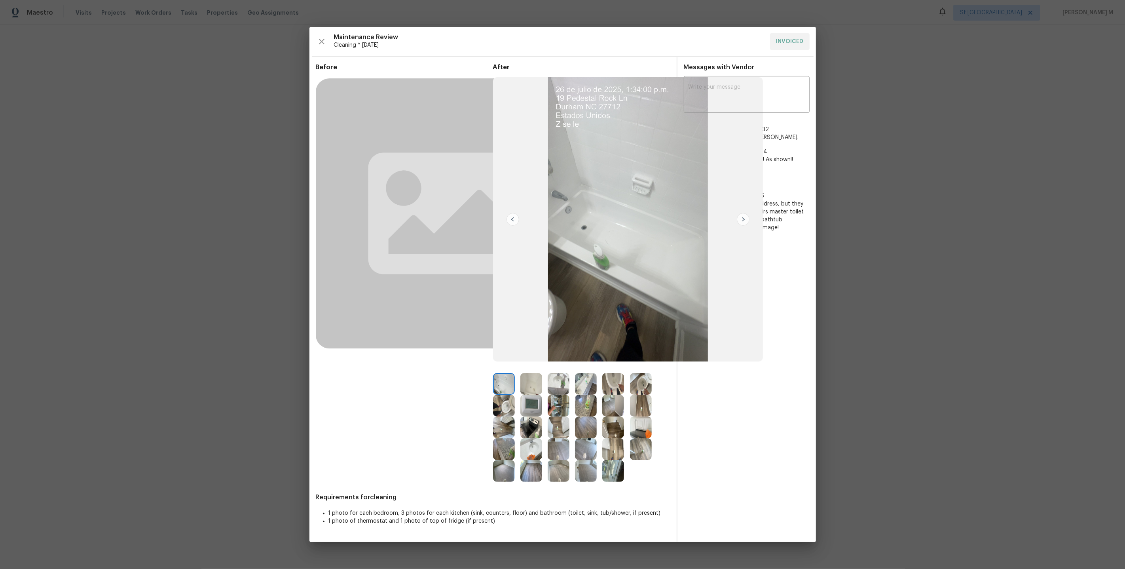
click at [642, 379] on img at bounding box center [641, 384] width 22 height 22
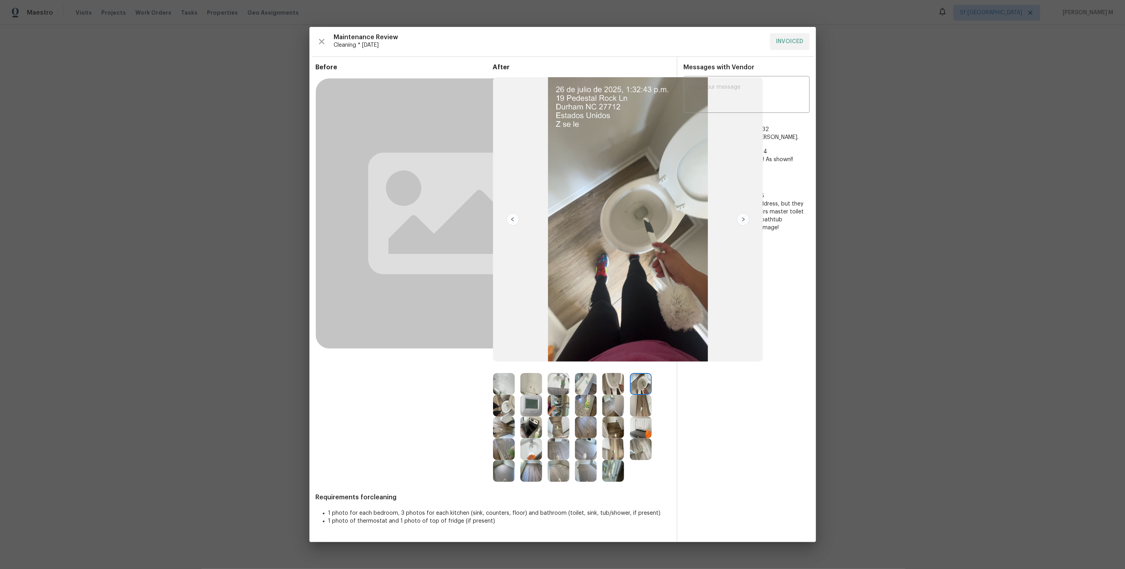
click at [504, 404] on img at bounding box center [504, 406] width 22 height 22
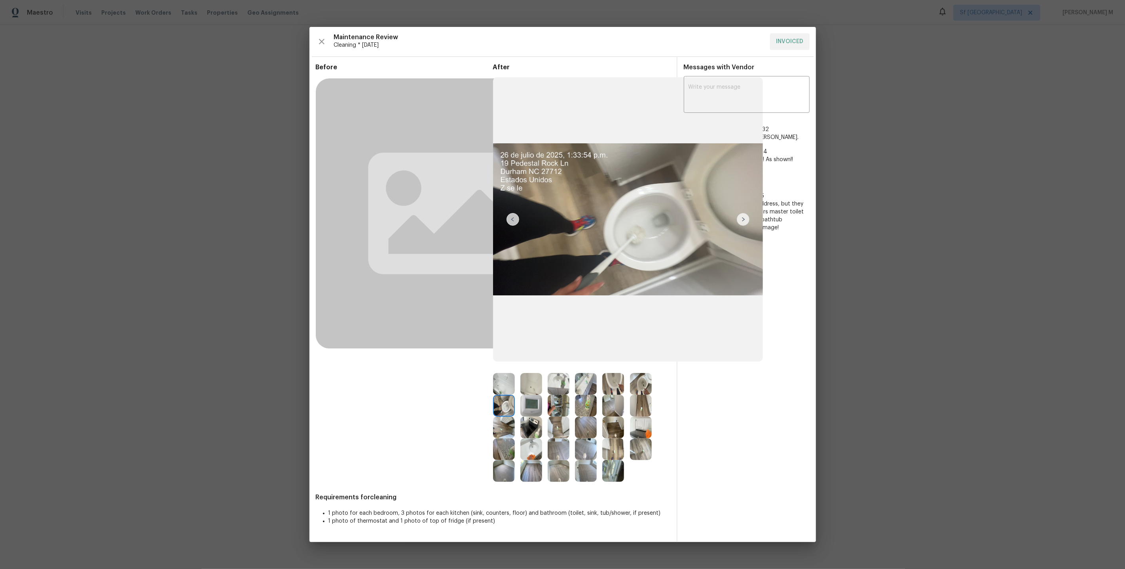
click at [642, 385] on img at bounding box center [641, 384] width 22 height 22
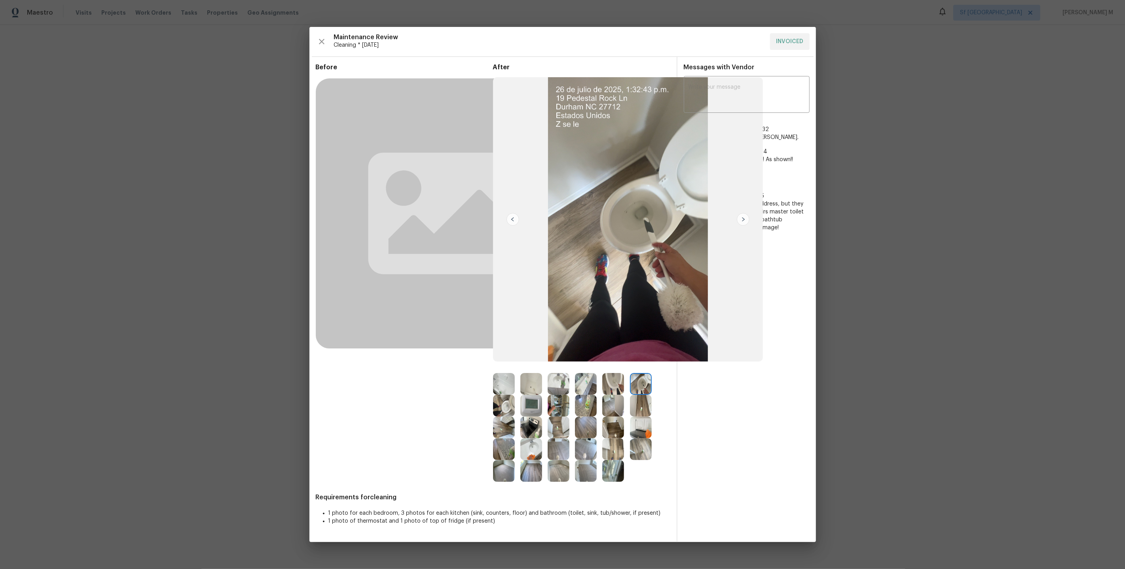
click at [615, 387] on img at bounding box center [613, 384] width 22 height 22
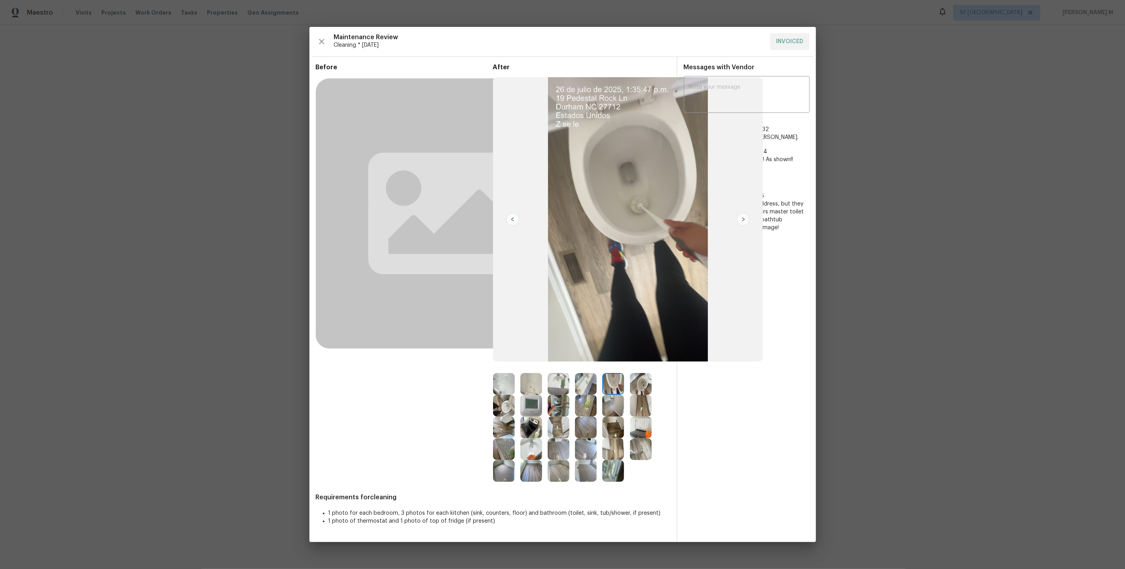
click at [531, 384] on img at bounding box center [531, 384] width 22 height 22
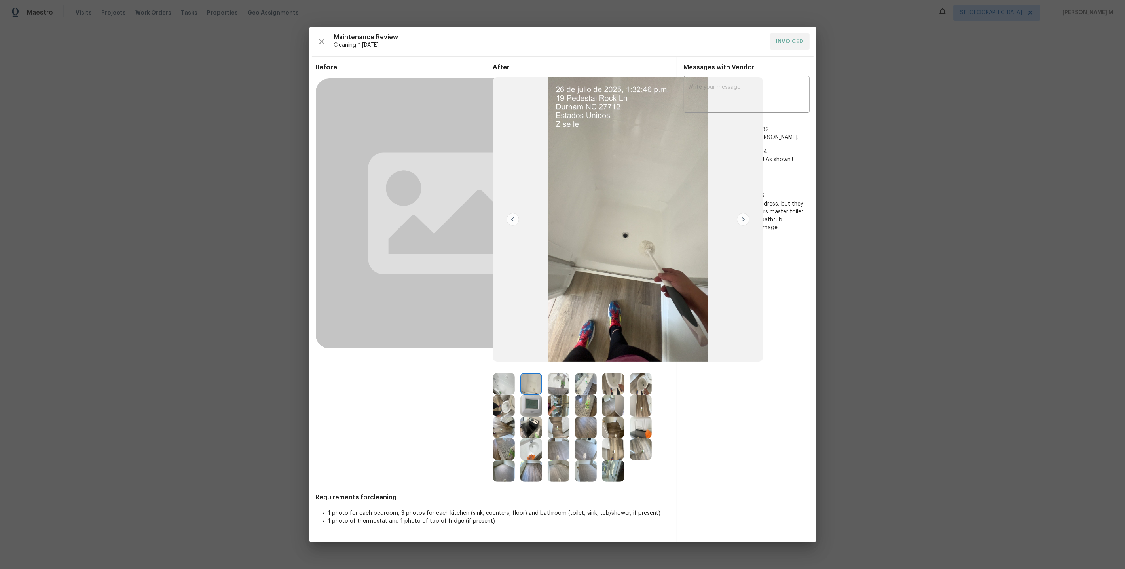
click at [604, 386] on img at bounding box center [613, 384] width 22 height 22
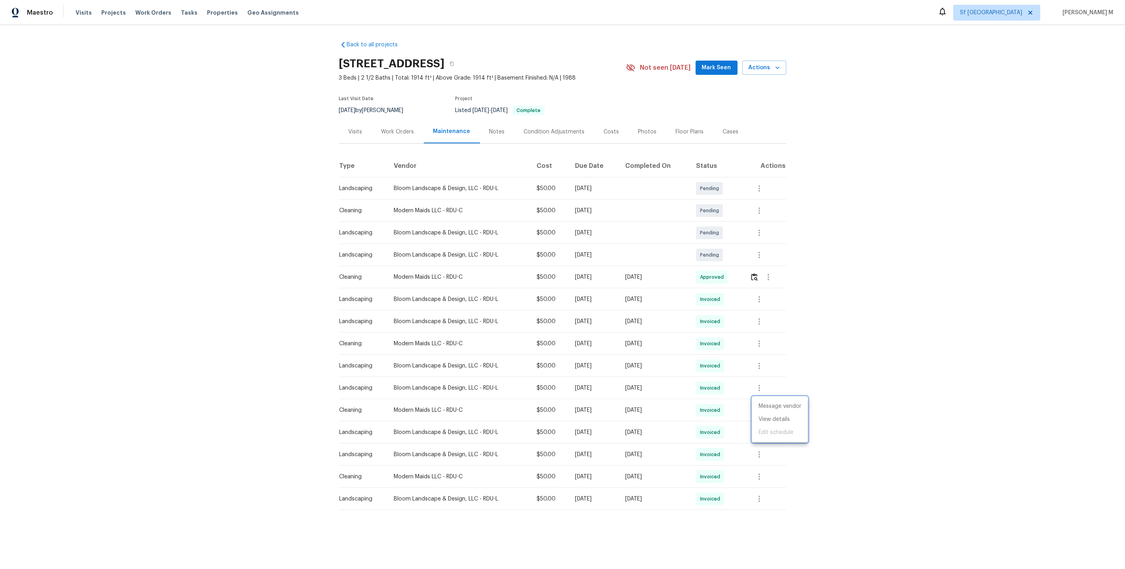
click at [387, 140] on div at bounding box center [562, 284] width 1125 height 569
click at [390, 130] on div "Work Orders" at bounding box center [398, 132] width 33 height 8
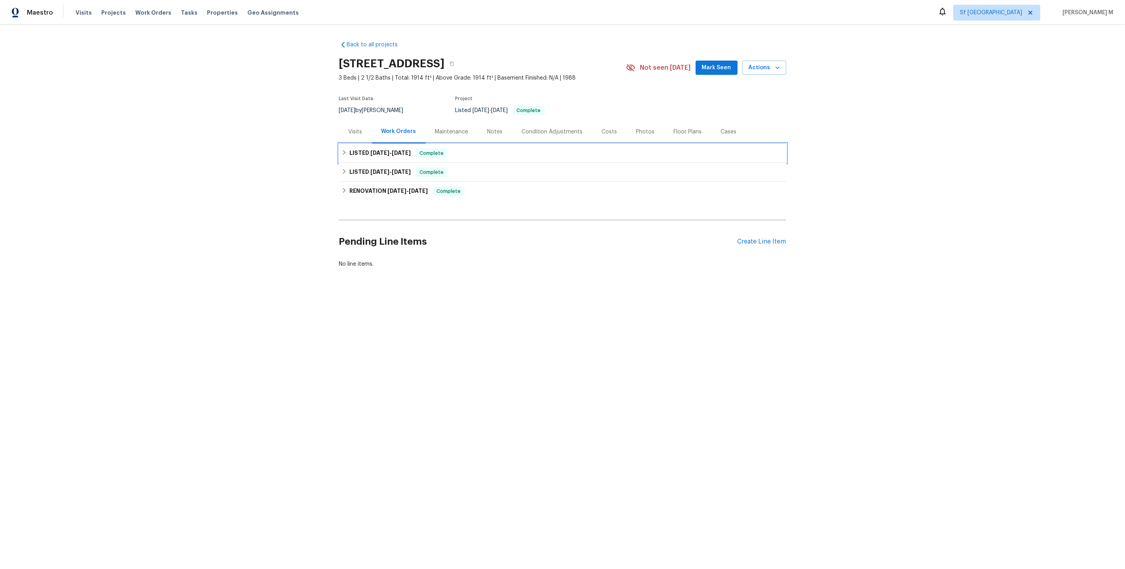
click at [377, 153] on h6 "LISTED 8/11/25 - 8/13/25" at bounding box center [379, 152] width 61 height 9
click at [373, 150] on span "[DATE]" at bounding box center [379, 153] width 19 height 6
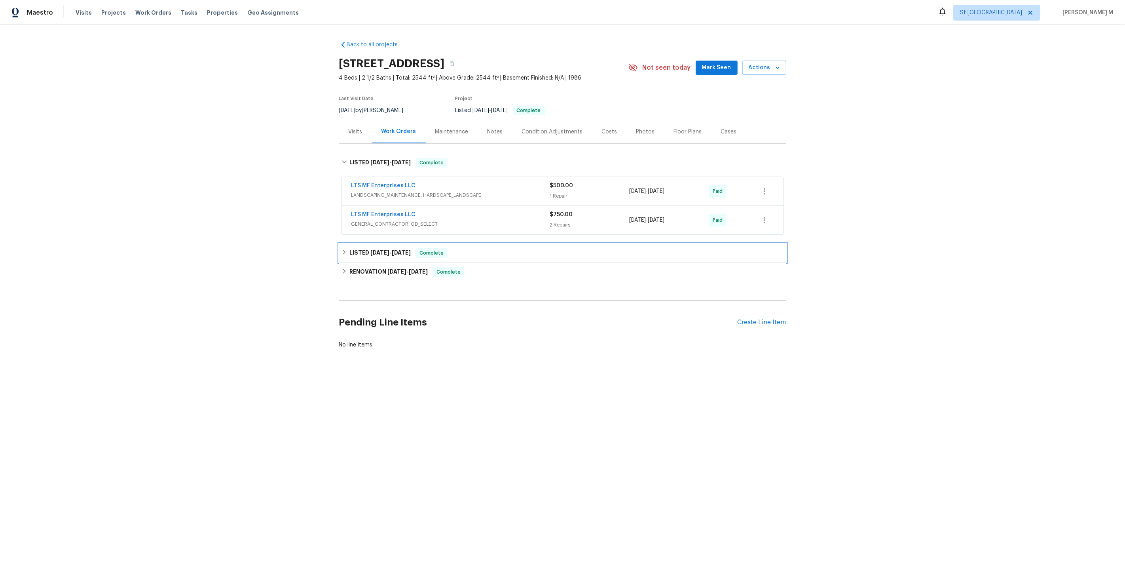
click at [375, 248] on h6 "LISTED [DATE] - [DATE]" at bounding box center [379, 252] width 61 height 9
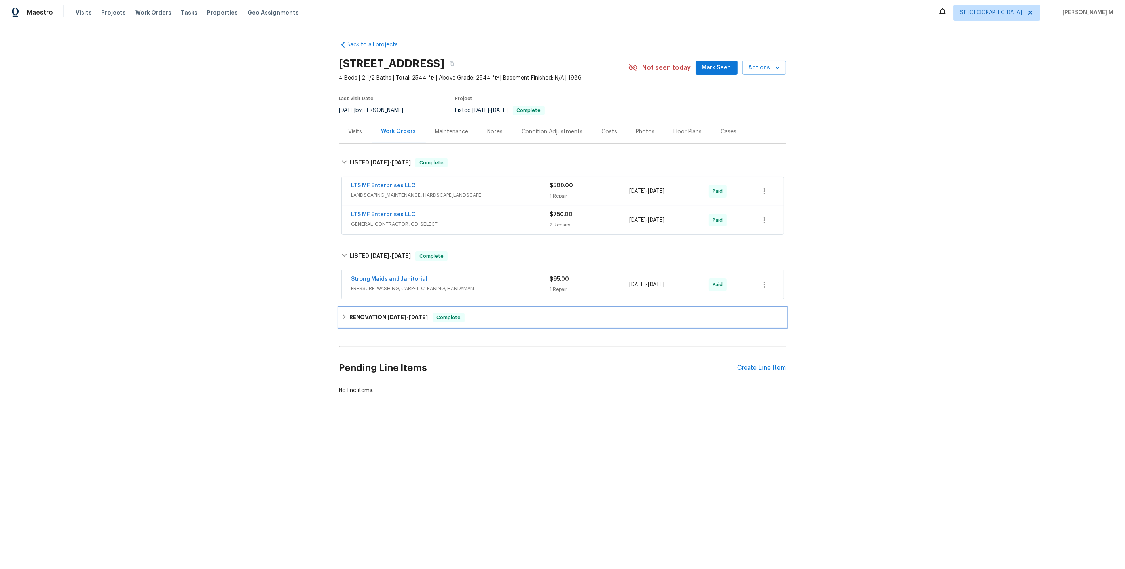
click at [367, 313] on h6 "RENOVATION [DATE] - [DATE]" at bounding box center [388, 317] width 78 height 9
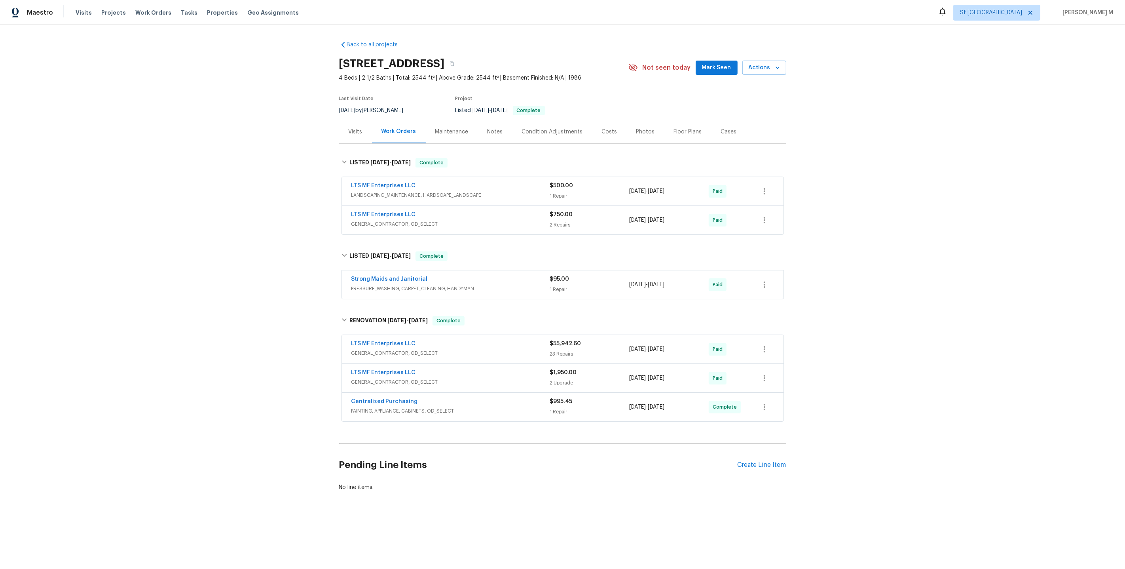
click at [294, 243] on div "Back to all projects [STREET_ADDRESS] 4 Beds | 2 1/2 Baths | Total: 2544 ft² | …" at bounding box center [562, 285] width 1125 height 520
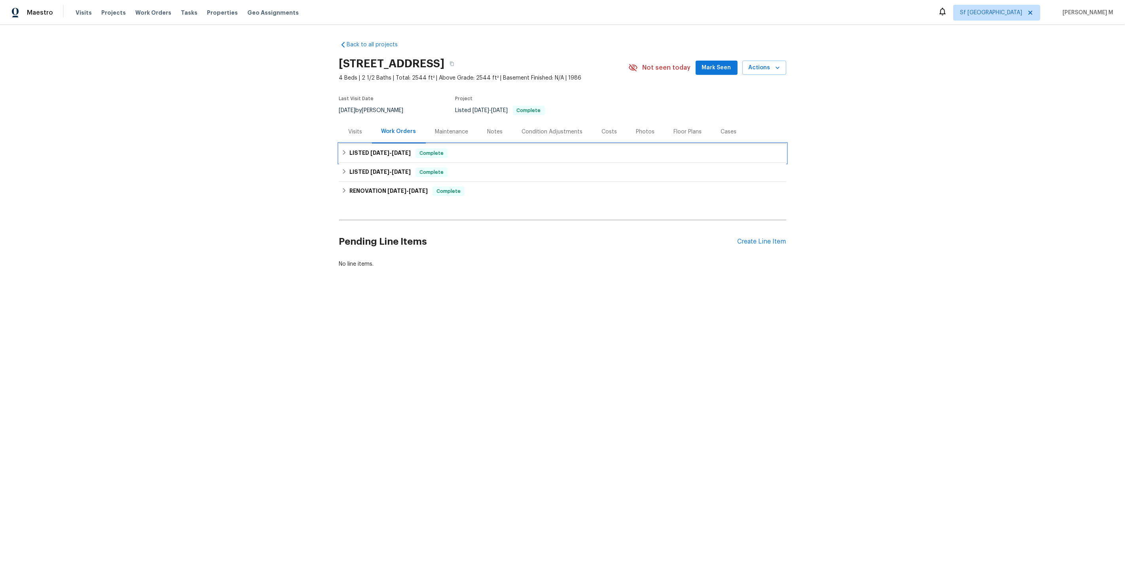
click at [387, 144] on div "LISTED [DATE] - [DATE] Complete" at bounding box center [562, 153] width 447 height 19
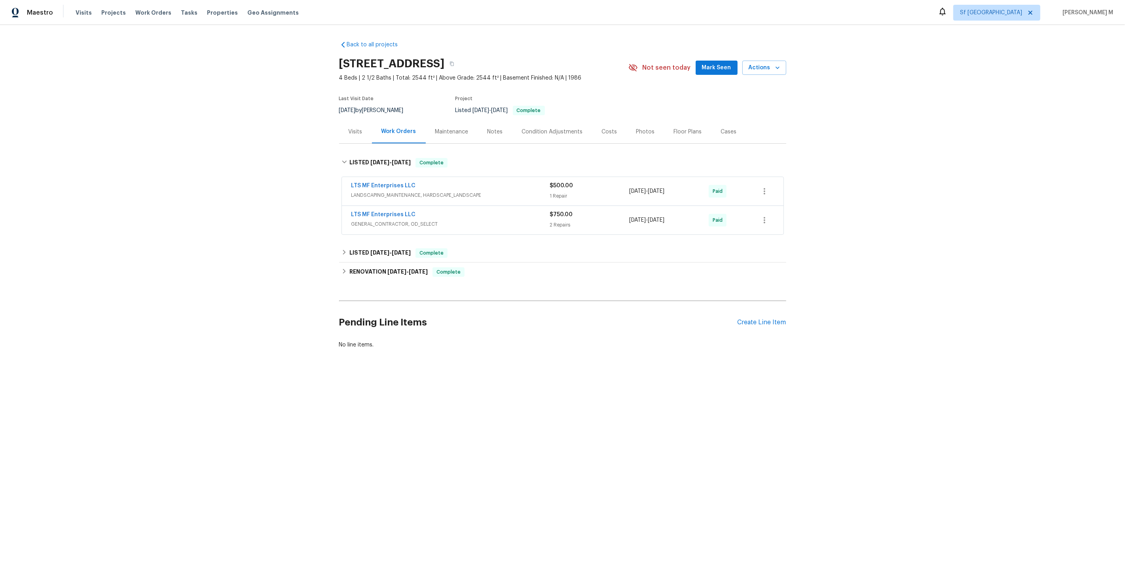
click at [385, 227] on div "LTS MF Enterprises LLC GENERAL_CONTRACTOR, OD_SELECT $750.00 2 Repairs [DATE] -…" at bounding box center [563, 220] width 442 height 28
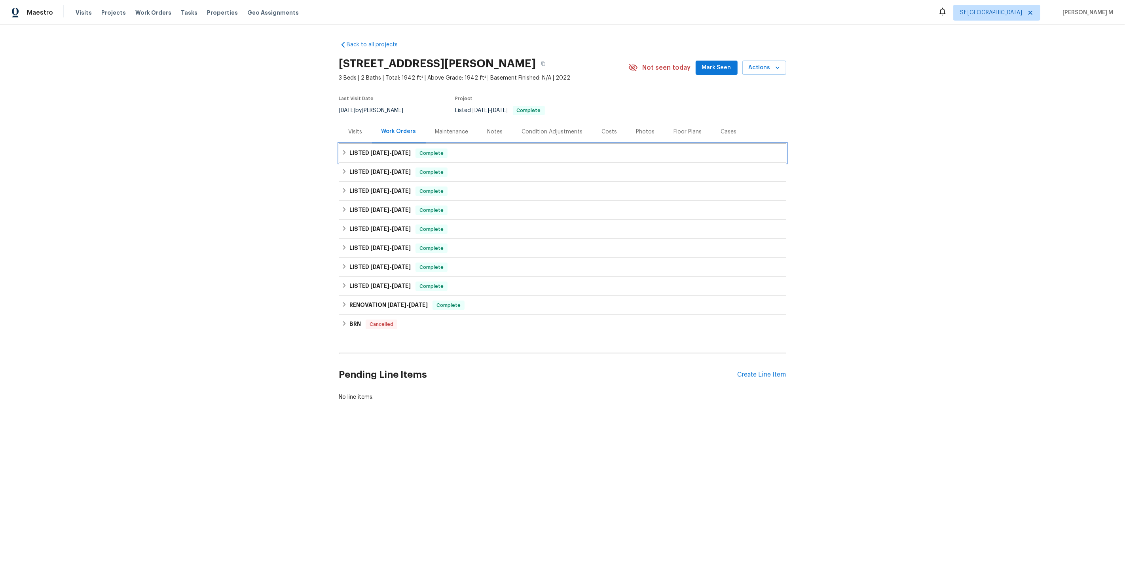
click at [384, 150] on span "[DATE]" at bounding box center [379, 153] width 19 height 6
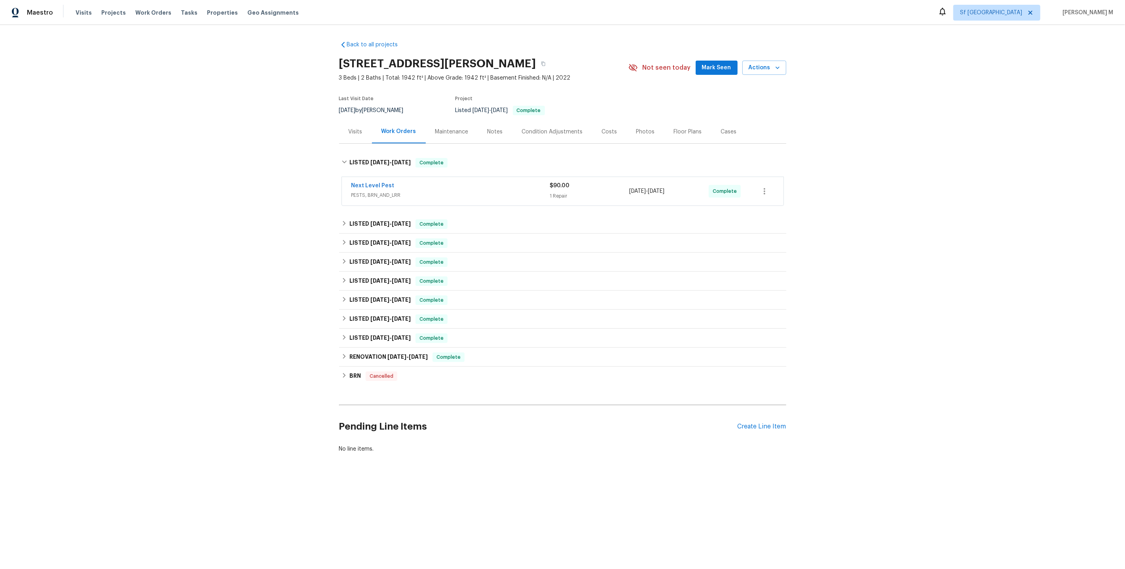
click at [389, 195] on div "Next Level Pest PESTS, BRN_AND_LRR" at bounding box center [450, 191] width 199 height 19
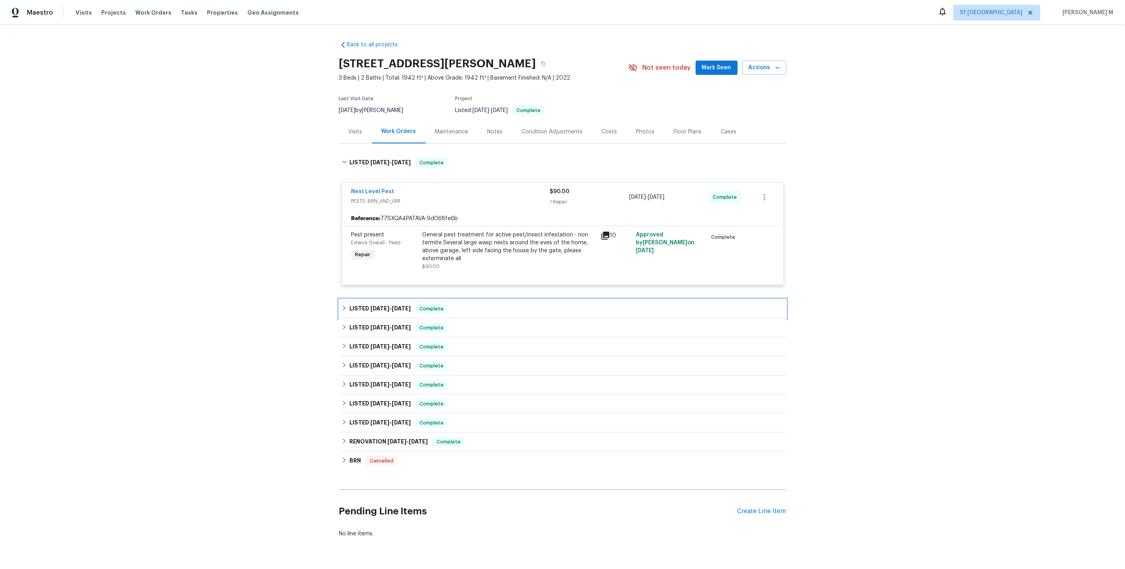
click at [382, 304] on h6 "LISTED [DATE] - [DATE]" at bounding box center [379, 308] width 61 height 9
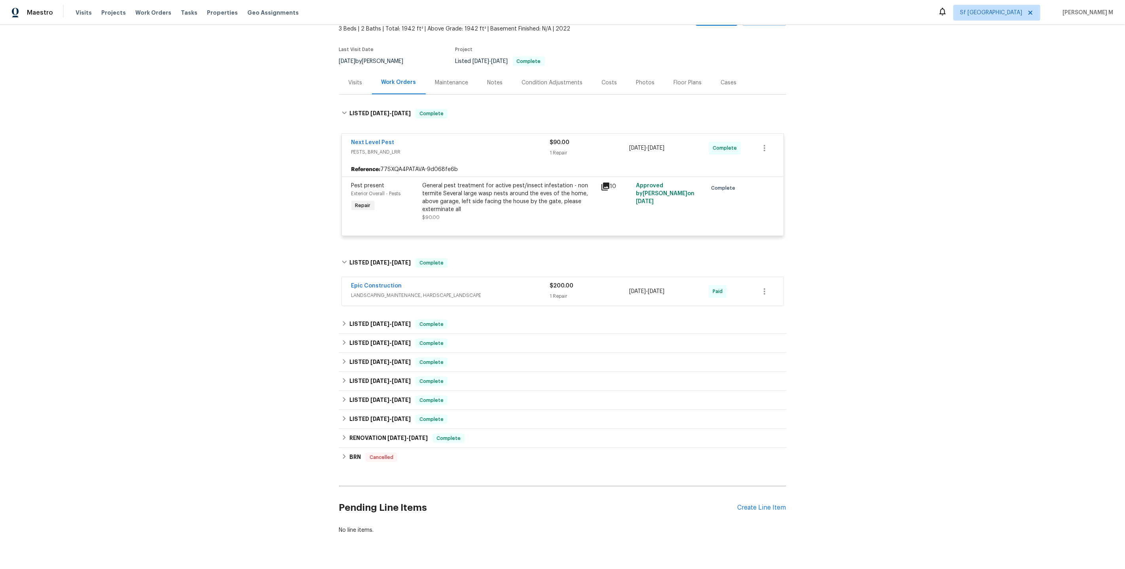
click at [372, 292] on div "Epic Construction LANDSCAPING_MAINTENANCE, HARDSCAPE_LANDSCAPE" at bounding box center [450, 291] width 199 height 19
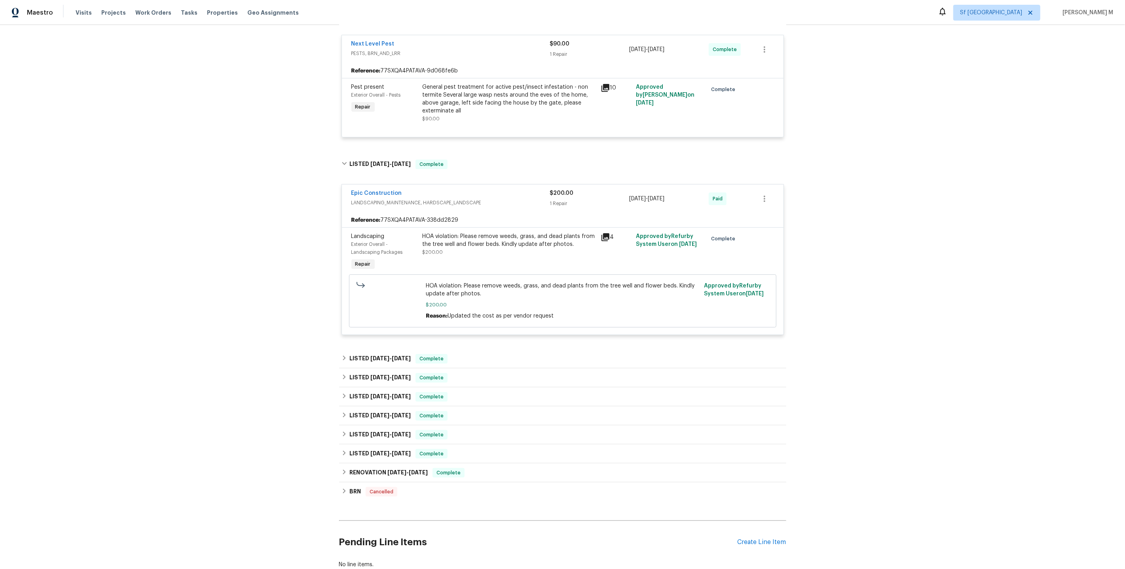
scroll to position [164, 0]
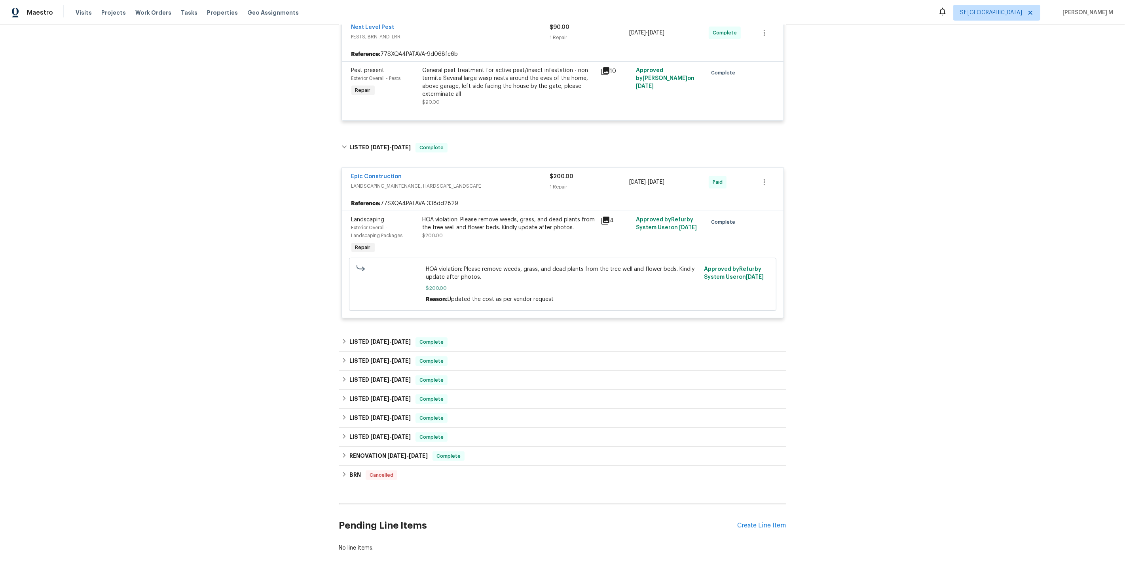
click at [372, 320] on div "Back to all projects [STREET_ADDRESS][PERSON_NAME] 3 Beds | 2 Baths | Total: 19…" at bounding box center [562, 214] width 447 height 688
click at [370, 339] on span "[DATE]" at bounding box center [379, 342] width 19 height 6
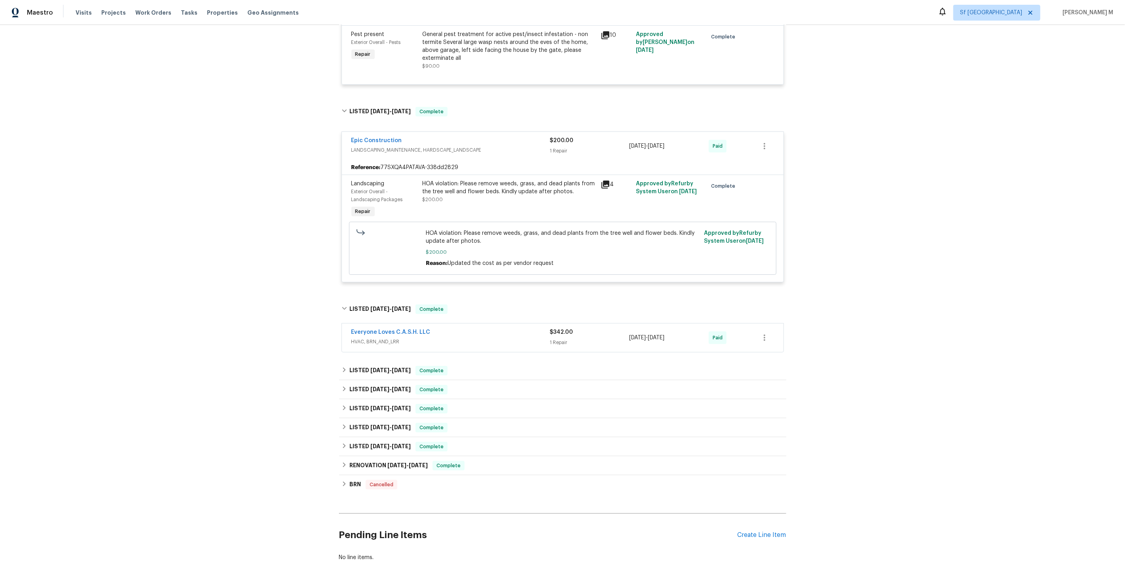
click at [369, 338] on span "HVAC, BRN_AND_LRR" at bounding box center [450, 342] width 199 height 8
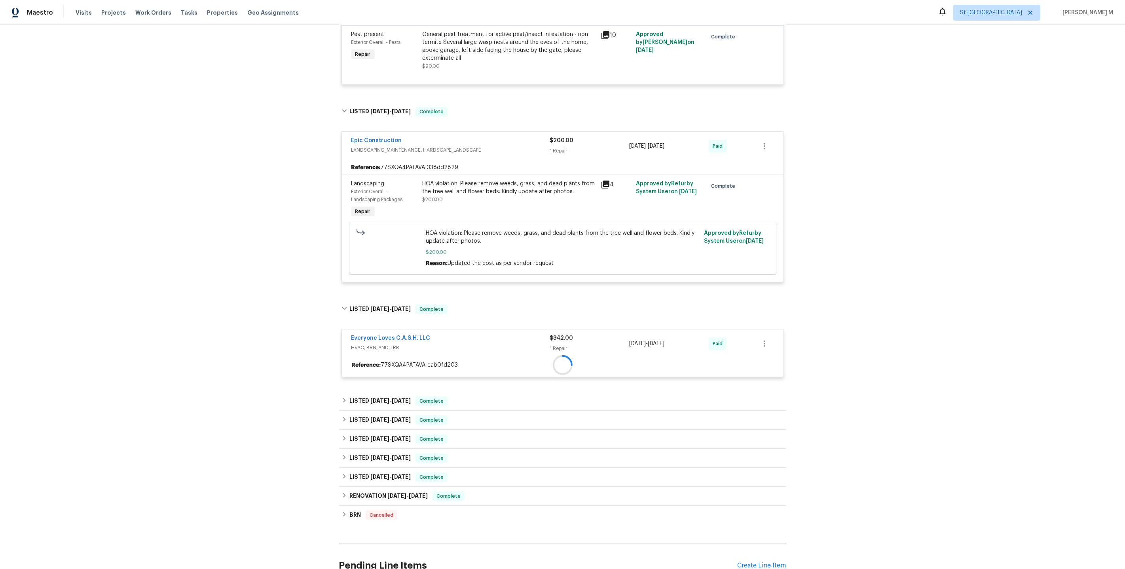
scroll to position [230, 0]
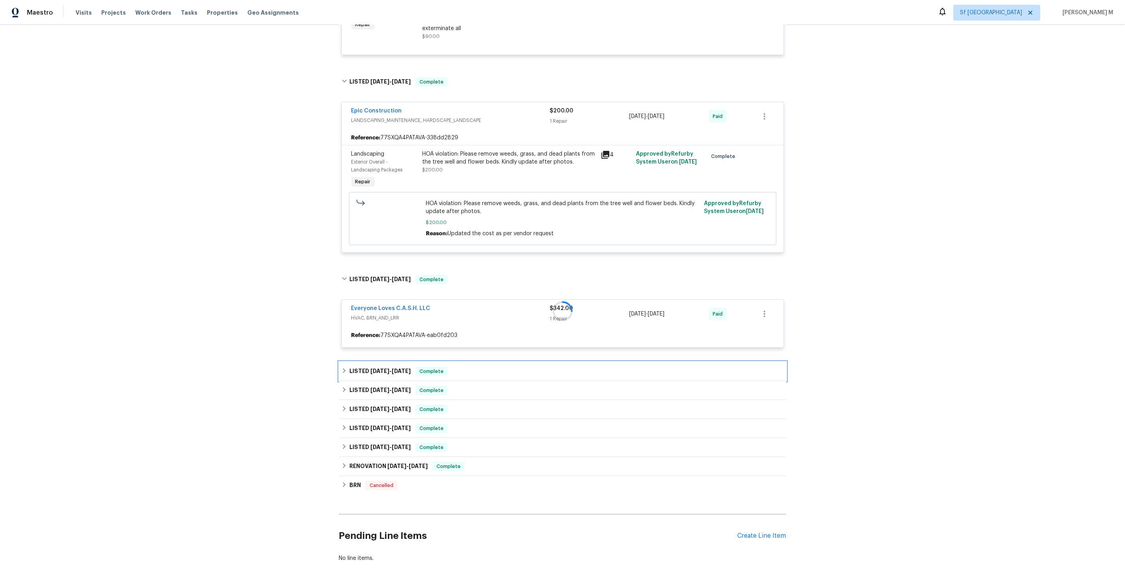
click at [364, 366] on div "LISTED [DATE] - [DATE] Complete" at bounding box center [562, 371] width 447 height 19
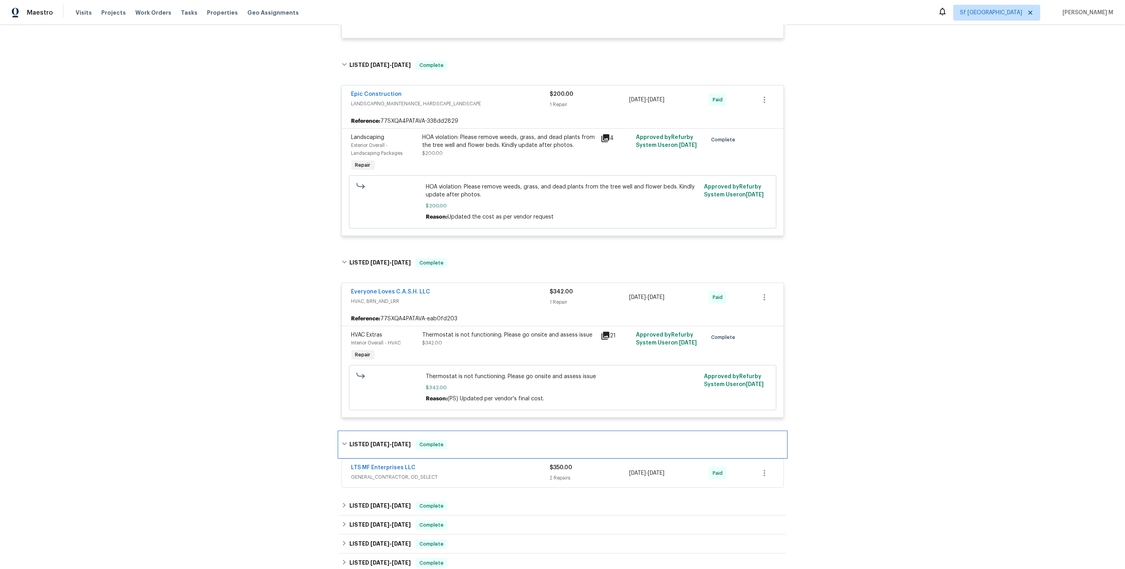
scroll to position [0, 0]
